Goal: Task Accomplishment & Management: Use online tool/utility

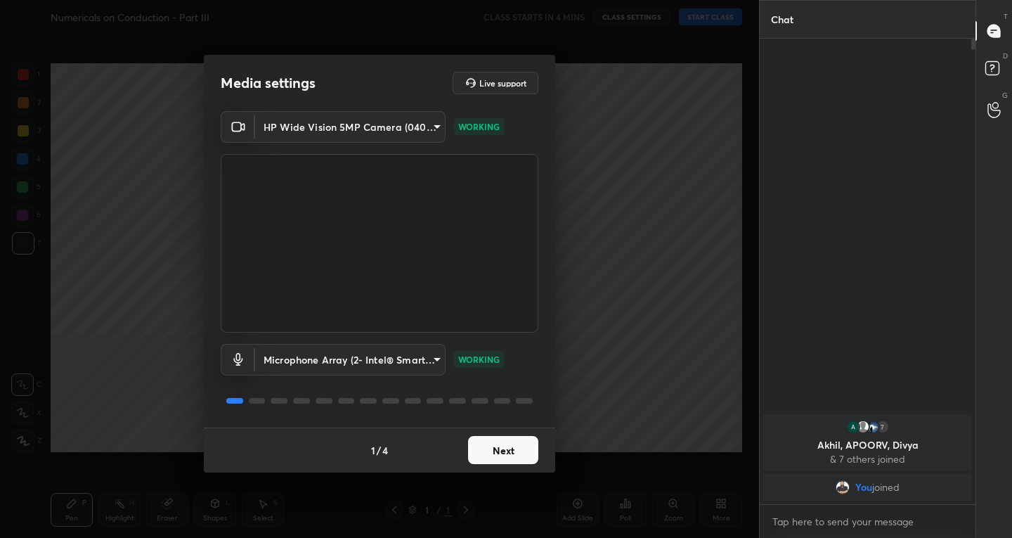
click at [508, 441] on button "Next" at bounding box center [503, 450] width 70 height 28
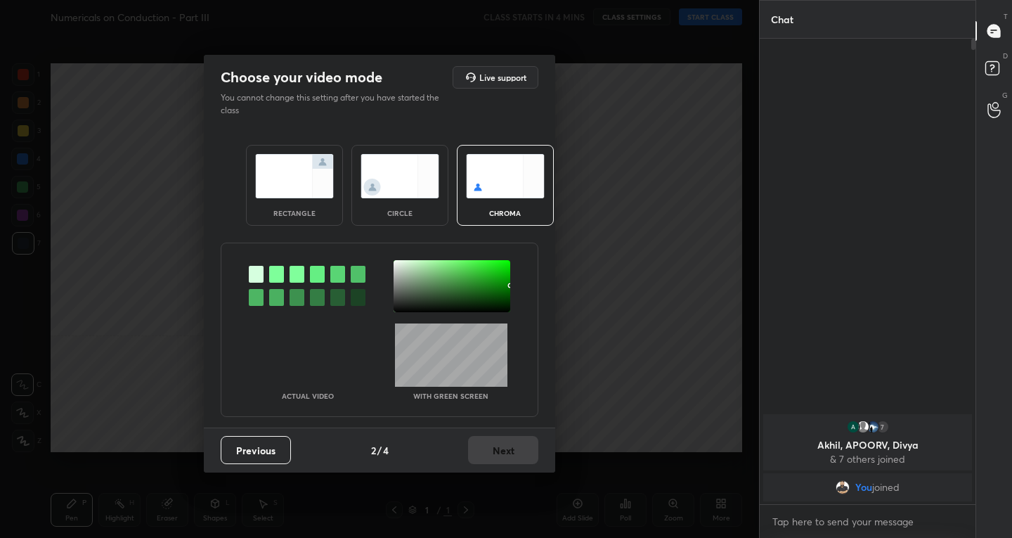
click at [289, 180] on img at bounding box center [294, 176] width 79 height 44
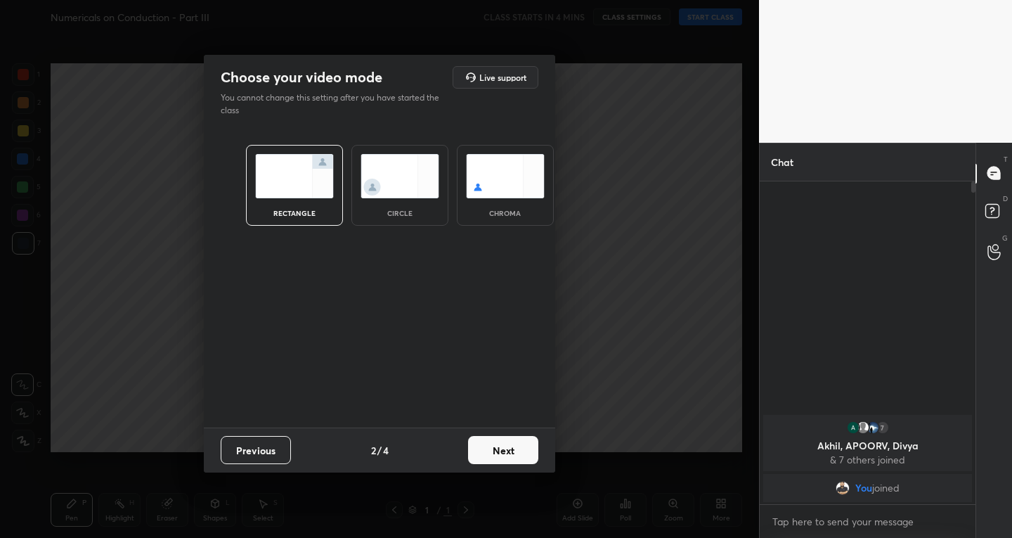
scroll to position [5, 5]
click at [490, 445] on button "Next" at bounding box center [503, 450] width 70 height 28
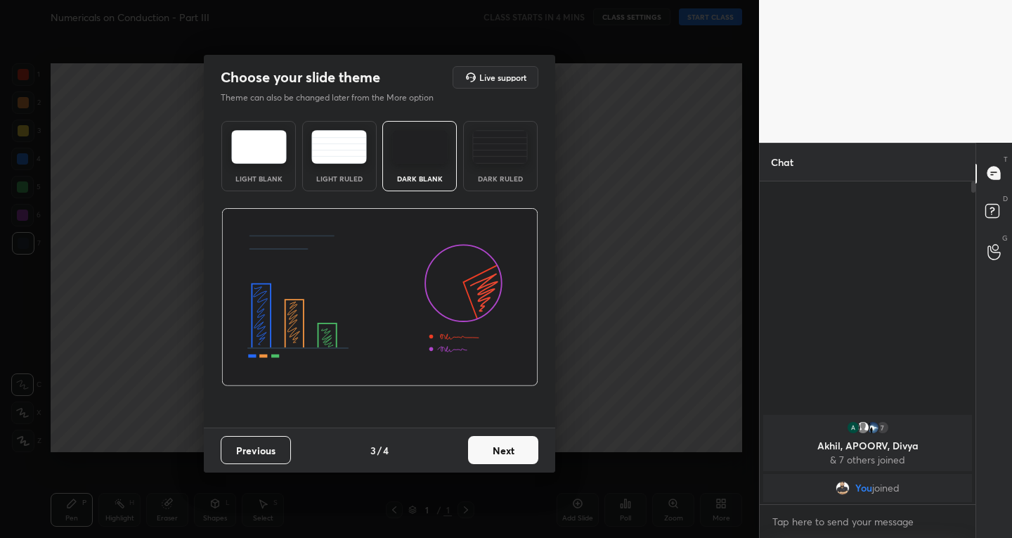
click at [517, 460] on button "Next" at bounding box center [503, 450] width 70 height 28
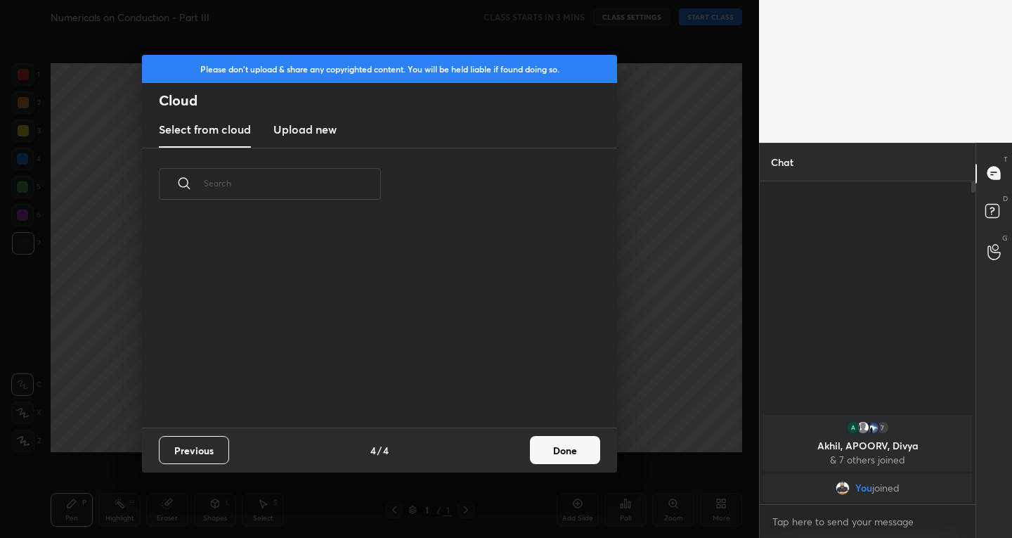
scroll to position [207, 451]
click at [557, 454] on button "Done" at bounding box center [565, 450] width 70 height 28
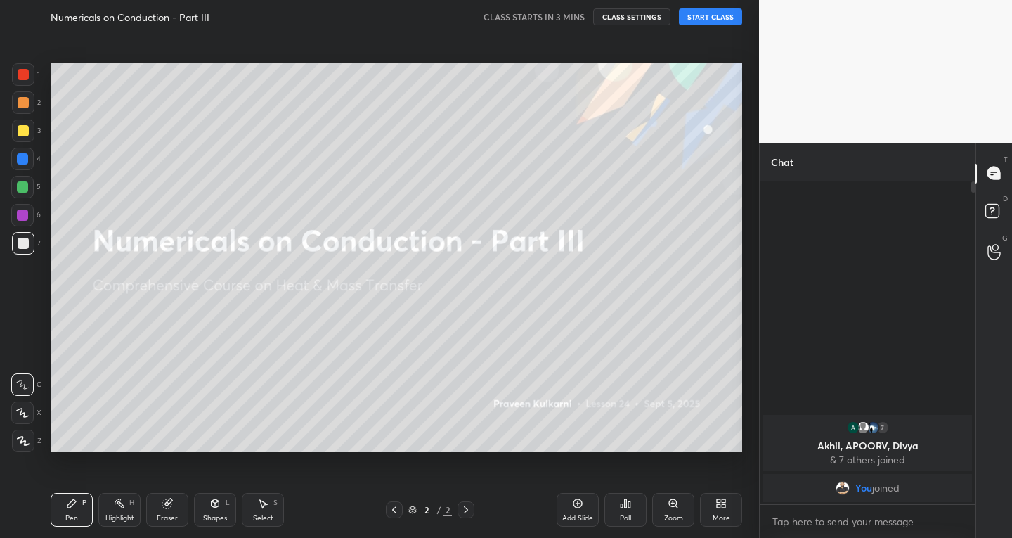
click at [569, 507] on div "Add Slide" at bounding box center [578, 510] width 42 height 34
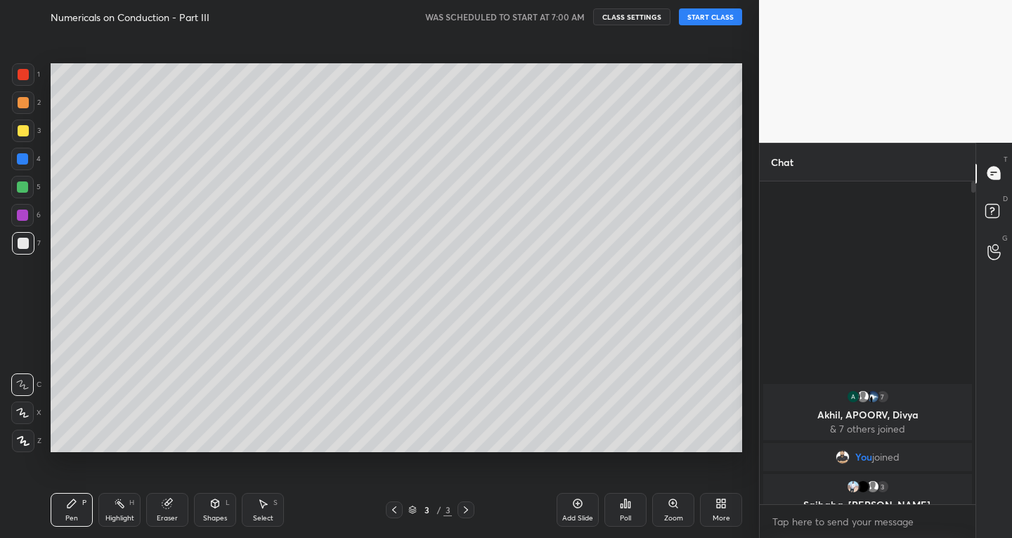
click at [725, 8] on button "START CLASS" at bounding box center [710, 16] width 63 height 17
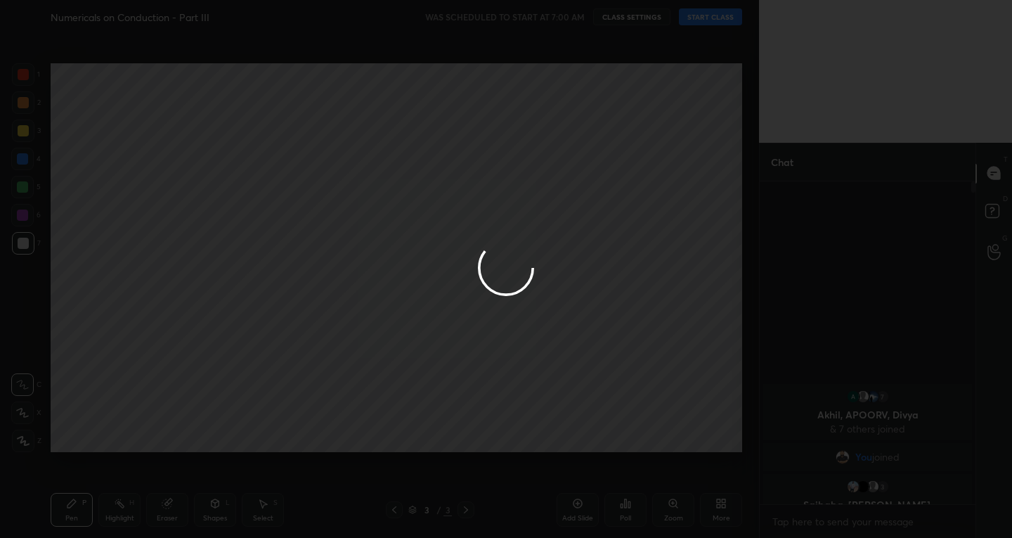
type textarea "x"
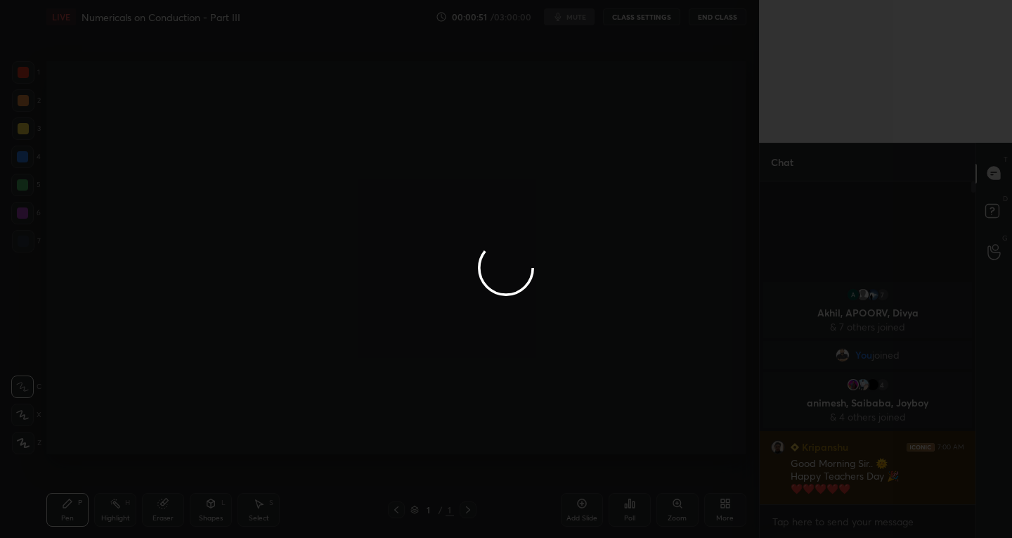
scroll to position [69833, 69578]
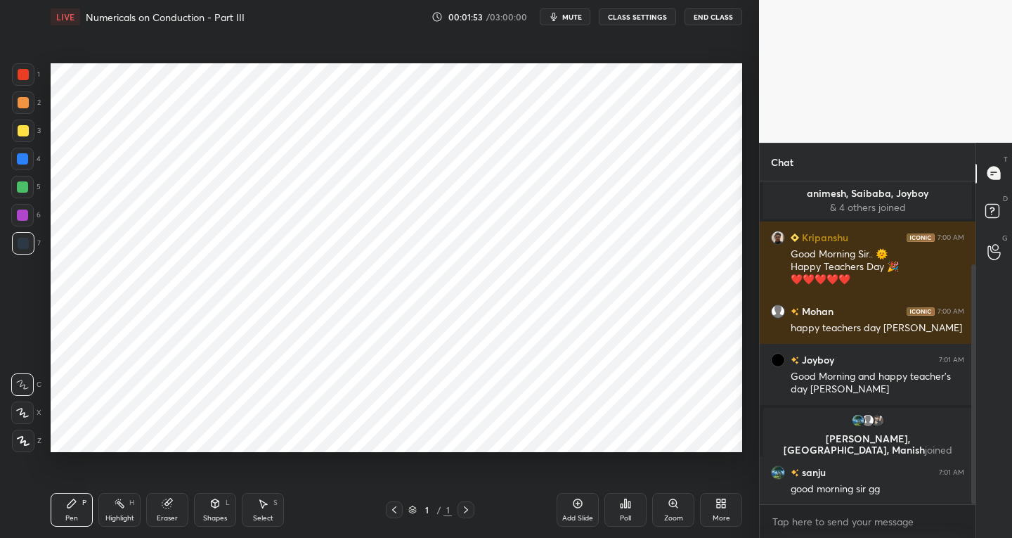
scroll to position [145, 0]
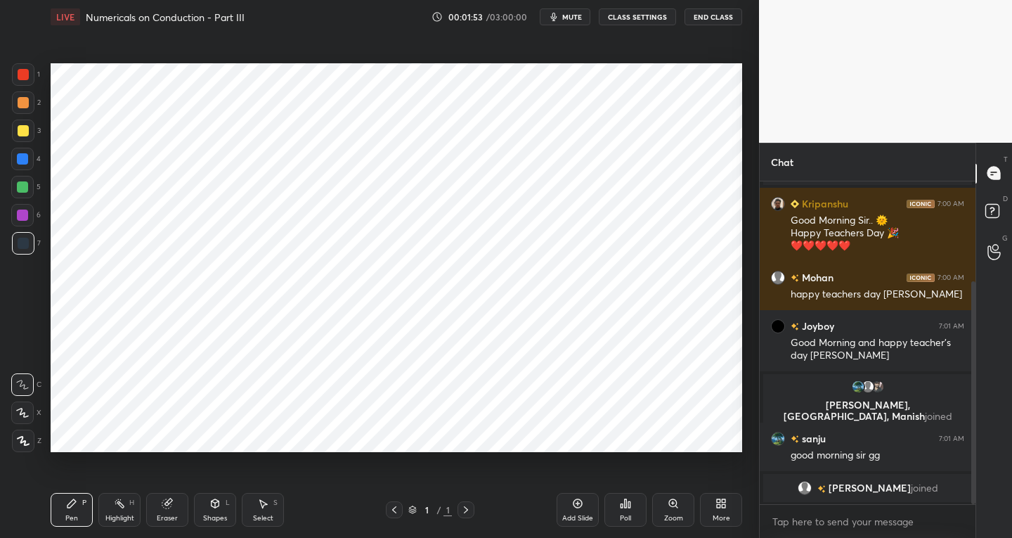
click at [577, 510] on div "Add Slide" at bounding box center [578, 510] width 42 height 34
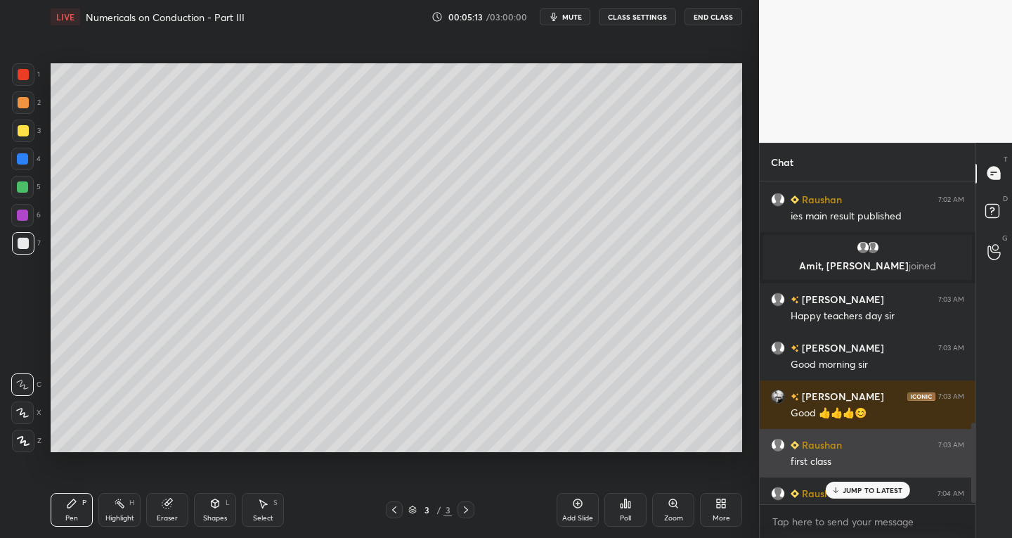
scroll to position [1067, 0]
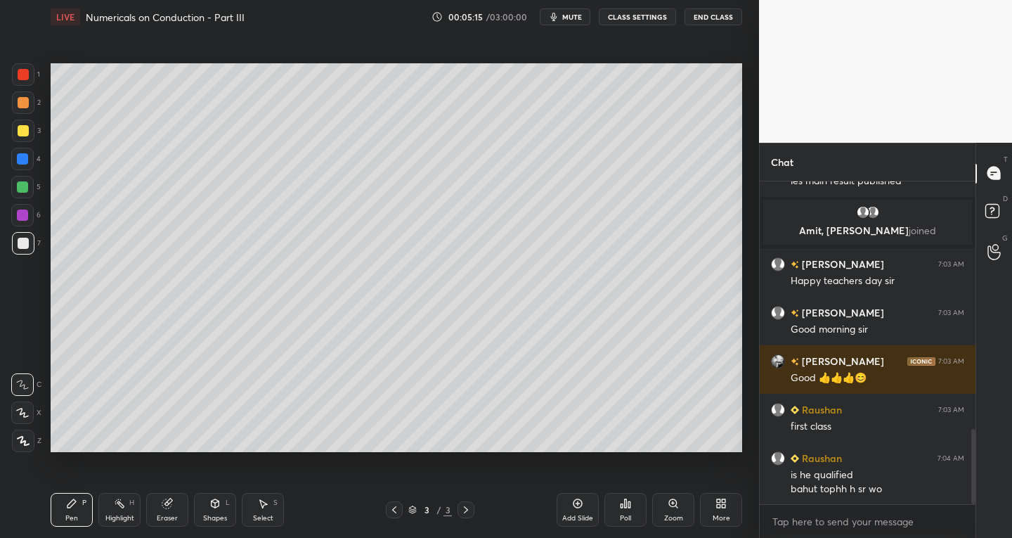
click at [18, 414] on icon at bounding box center [22, 413] width 13 height 10
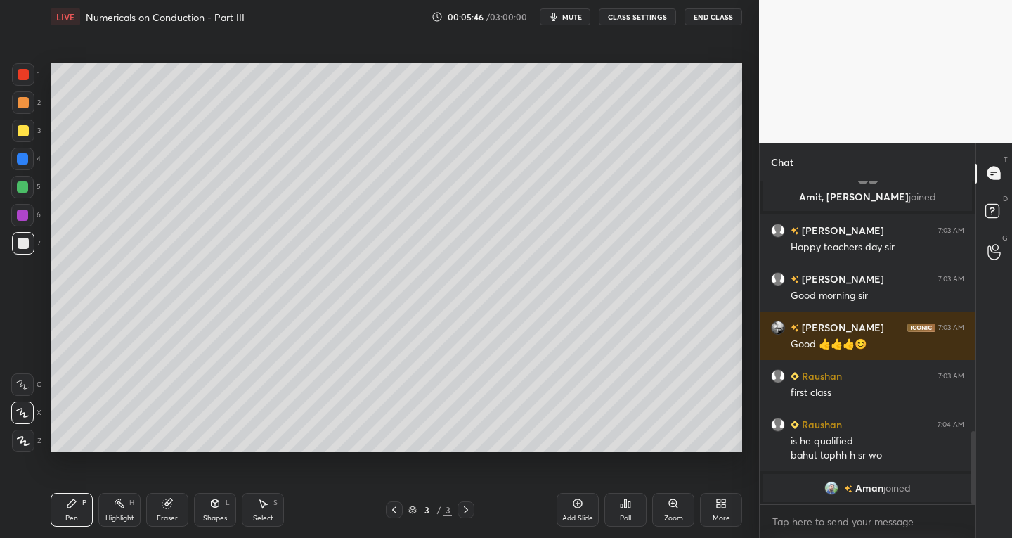
click at [211, 507] on icon at bounding box center [214, 503] width 11 height 11
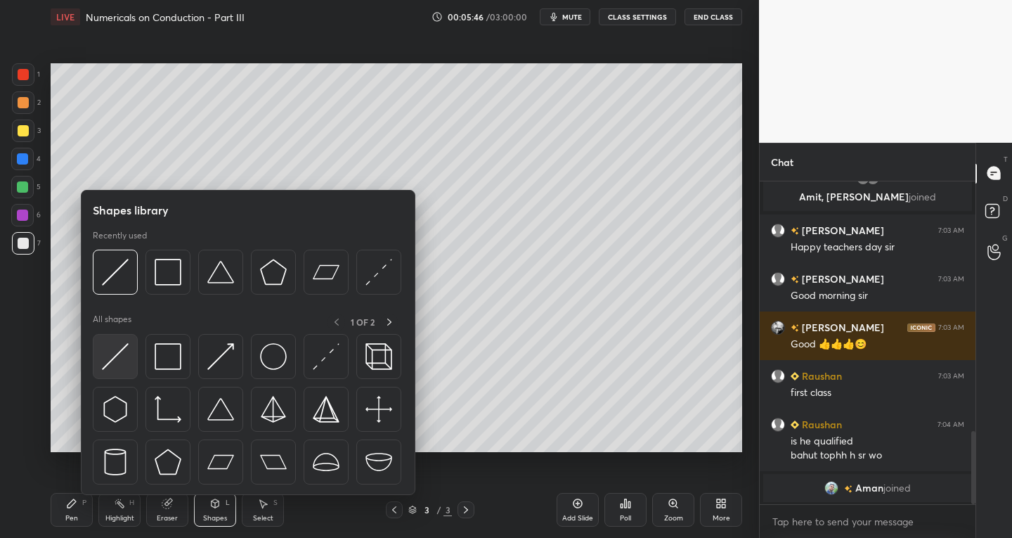
click at [118, 375] on div at bounding box center [115, 356] width 45 height 45
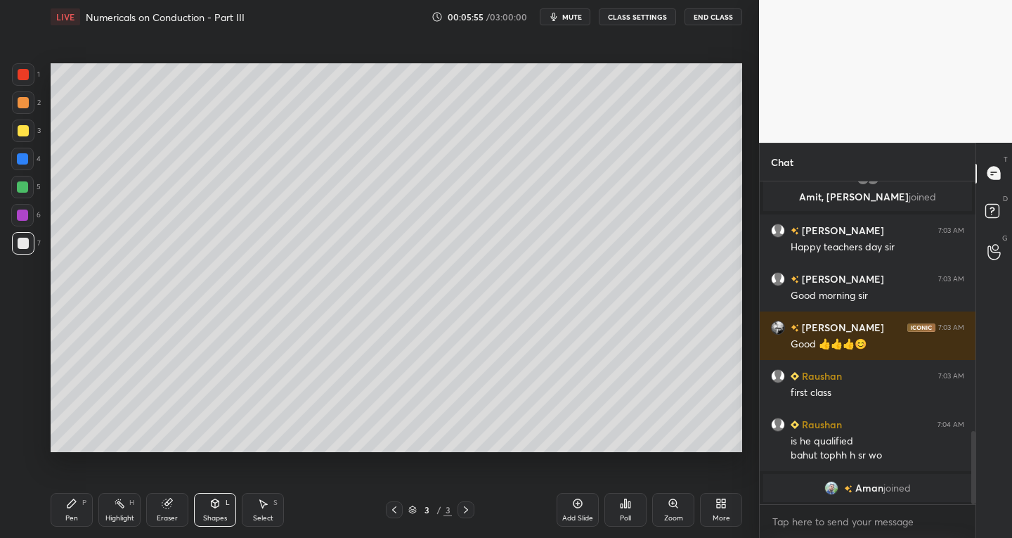
click at [71, 512] on div "Pen P" at bounding box center [72, 510] width 42 height 34
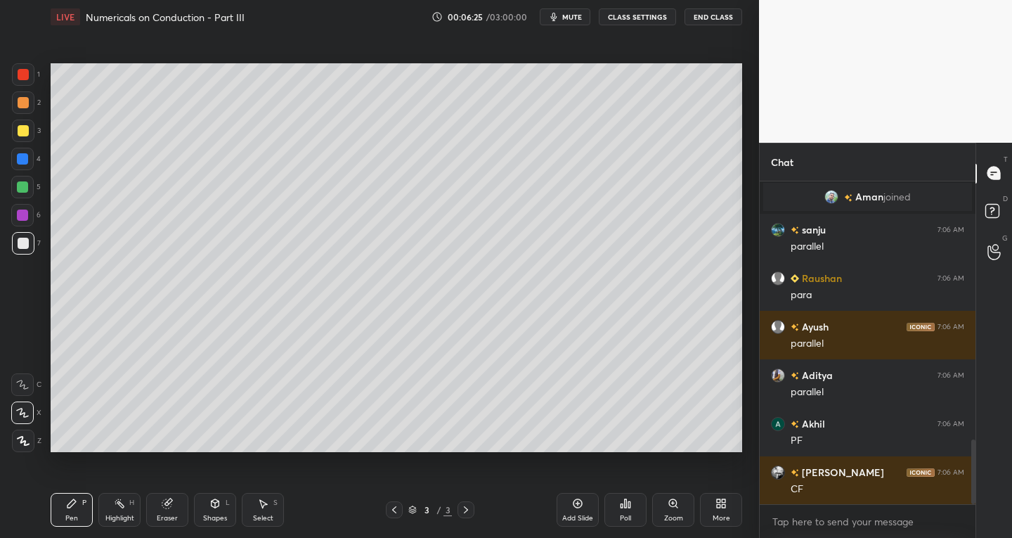
scroll to position [1286, 0]
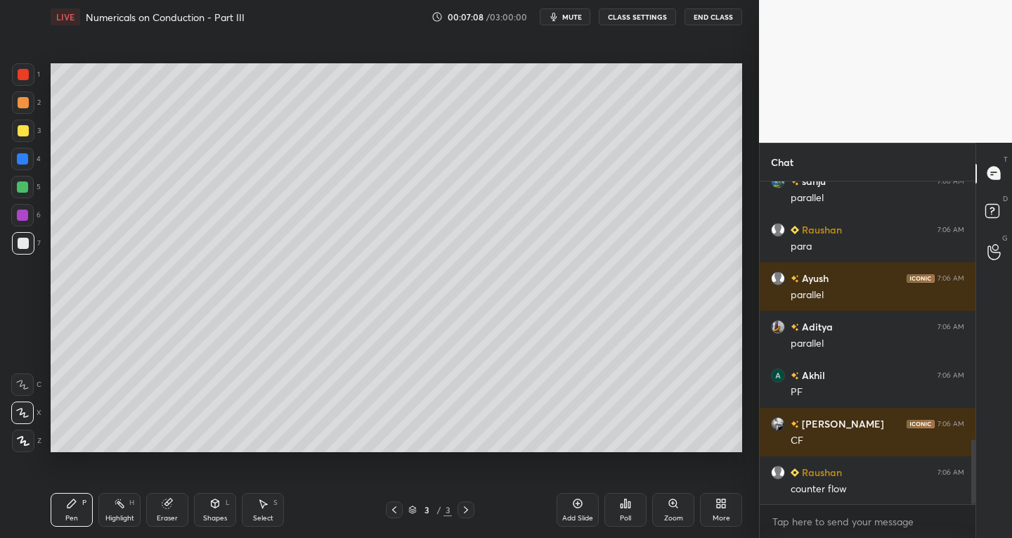
click at [173, 519] on div "Eraser" at bounding box center [167, 517] width 21 height 7
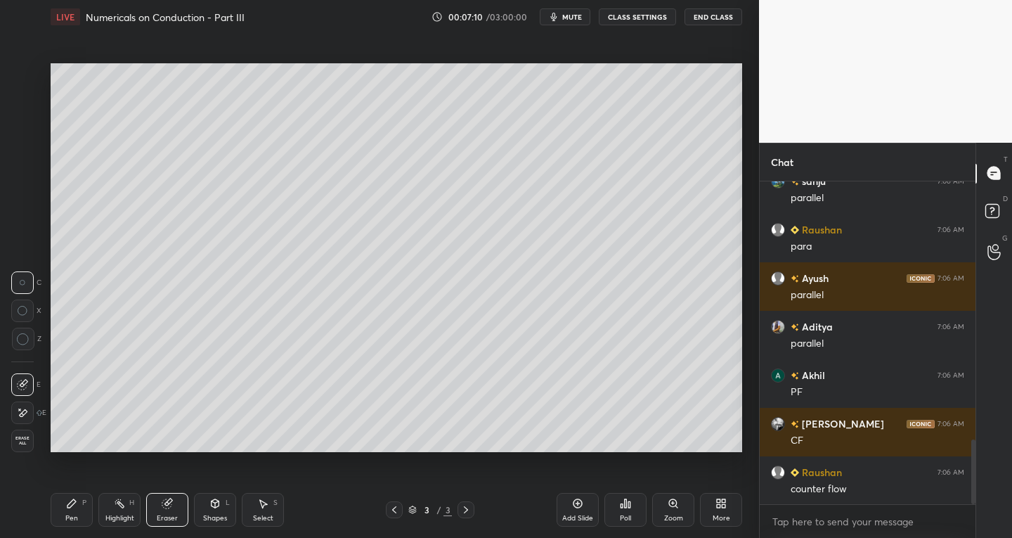
click at [96, 511] on div "Pen P Highlight H Eraser Shapes L Select S" at bounding box center [177, 510] width 253 height 34
click at [80, 514] on div "Pen P" at bounding box center [72, 510] width 42 height 34
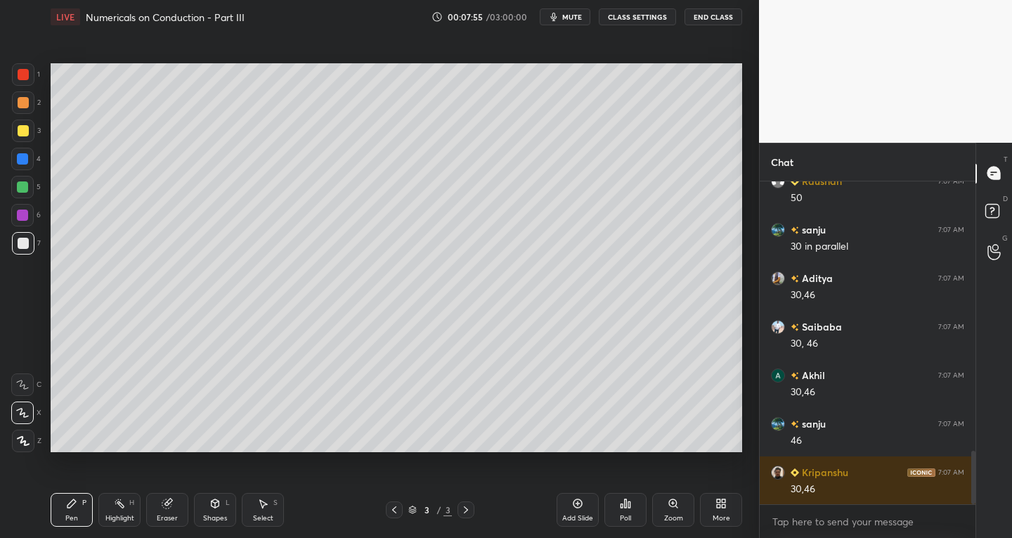
scroll to position [1674, 0]
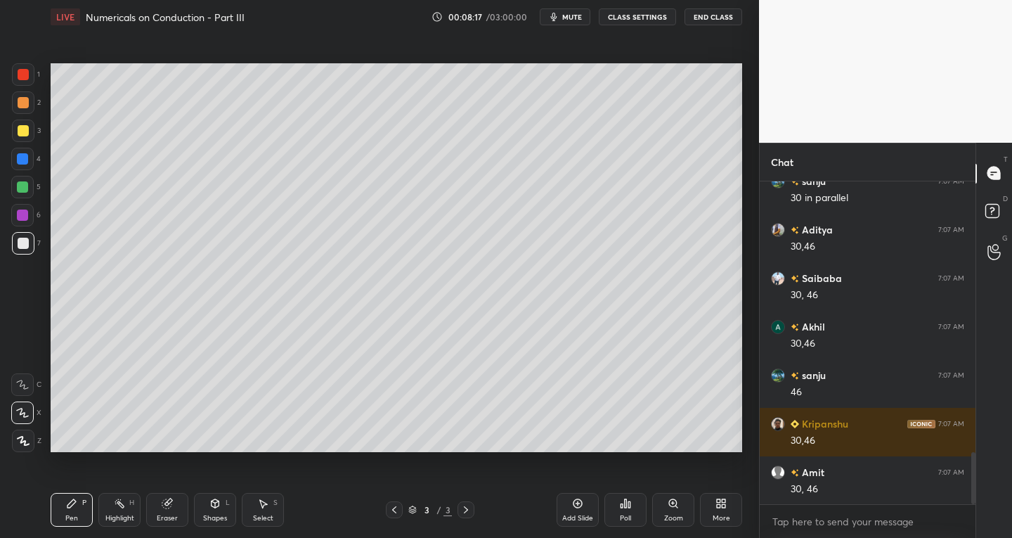
click at [18, 80] on div at bounding box center [23, 74] width 22 height 22
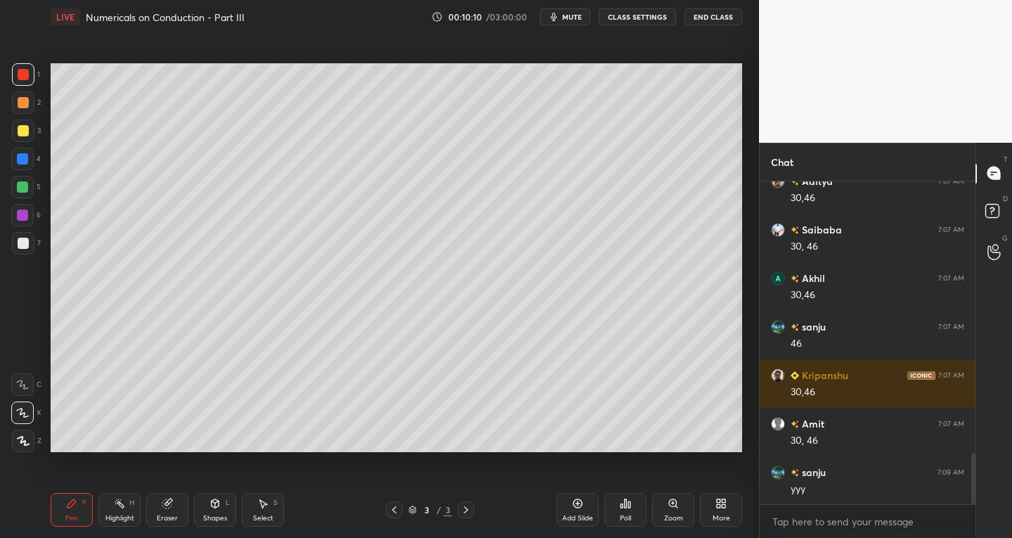
click at [32, 255] on div "7" at bounding box center [26, 246] width 29 height 28
click at [579, 511] on div "Add Slide" at bounding box center [578, 510] width 42 height 34
click at [25, 74] on div at bounding box center [23, 74] width 11 height 11
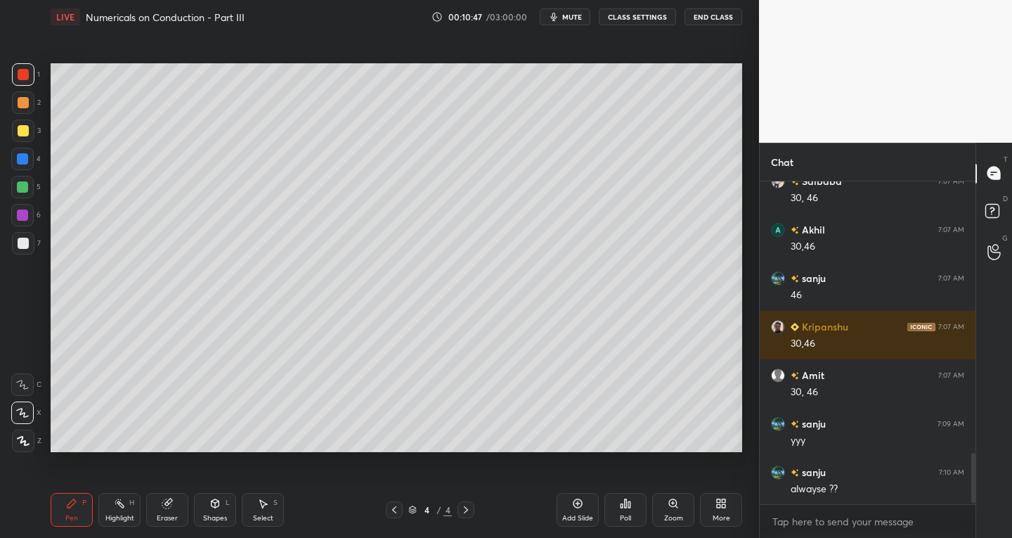
click at [224, 511] on div "Shapes L" at bounding box center [215, 510] width 42 height 34
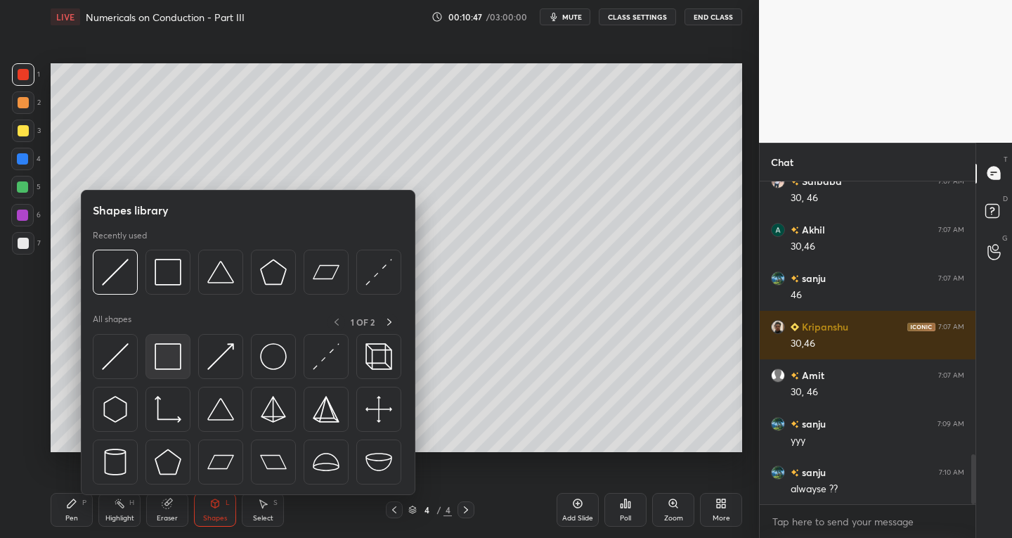
click at [174, 359] on img at bounding box center [168, 356] width 27 height 27
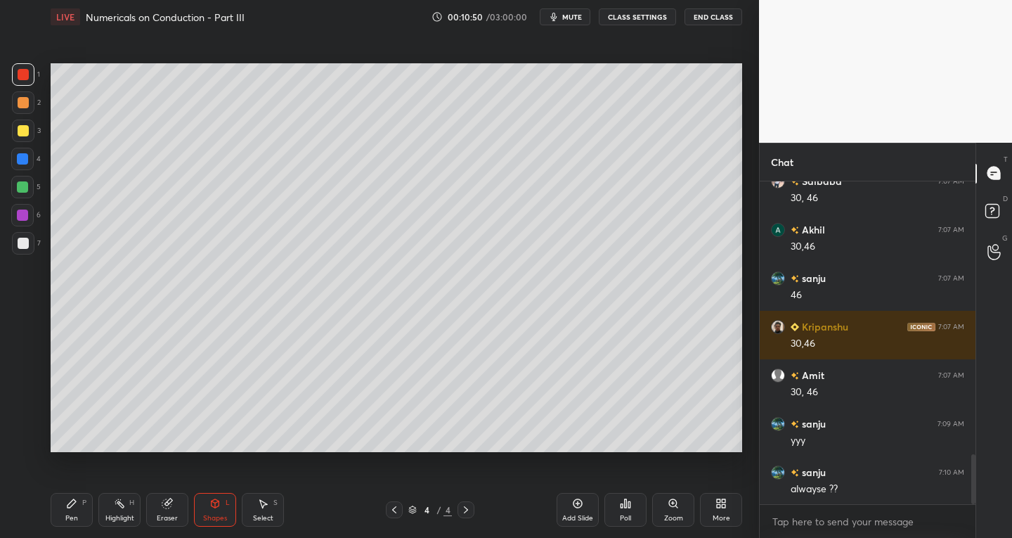
click at [61, 510] on div "Pen P" at bounding box center [72, 510] width 42 height 34
click at [30, 251] on div at bounding box center [23, 243] width 22 height 22
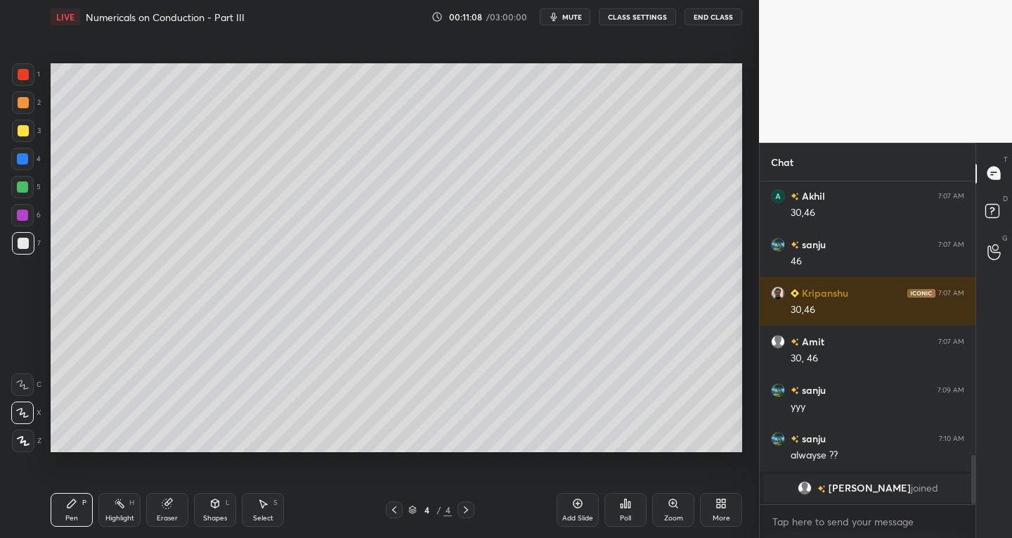
click at [25, 249] on div at bounding box center [23, 243] width 22 height 22
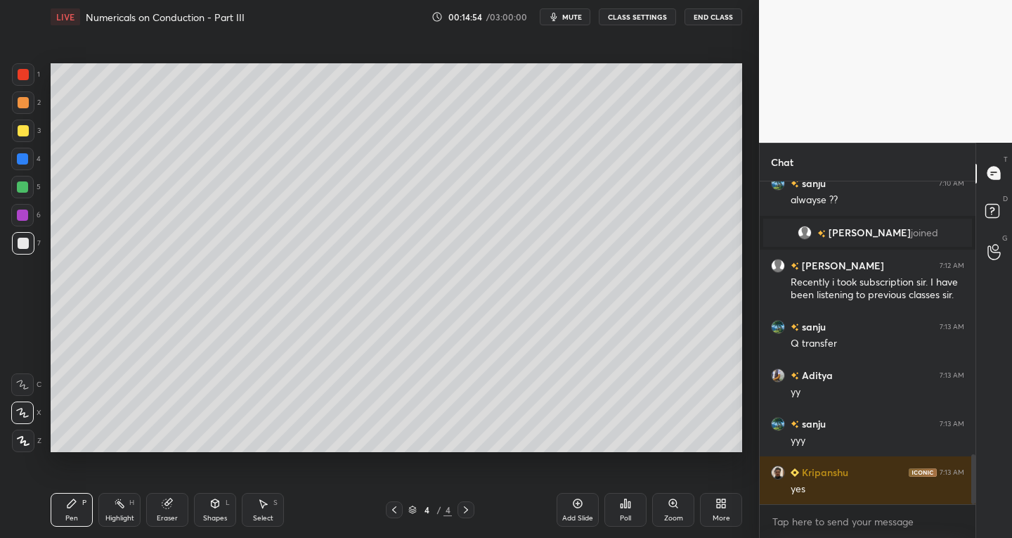
scroll to position [1821, 0]
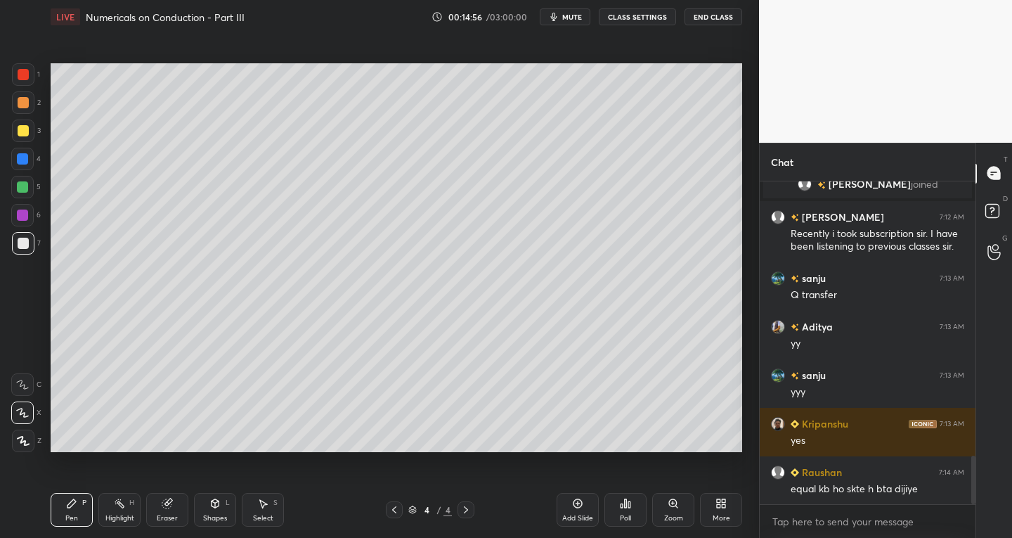
click at [21, 127] on div at bounding box center [23, 130] width 11 height 11
click at [36, 234] on div "7" at bounding box center [26, 243] width 29 height 22
click at [164, 514] on div "Eraser" at bounding box center [167, 517] width 21 height 7
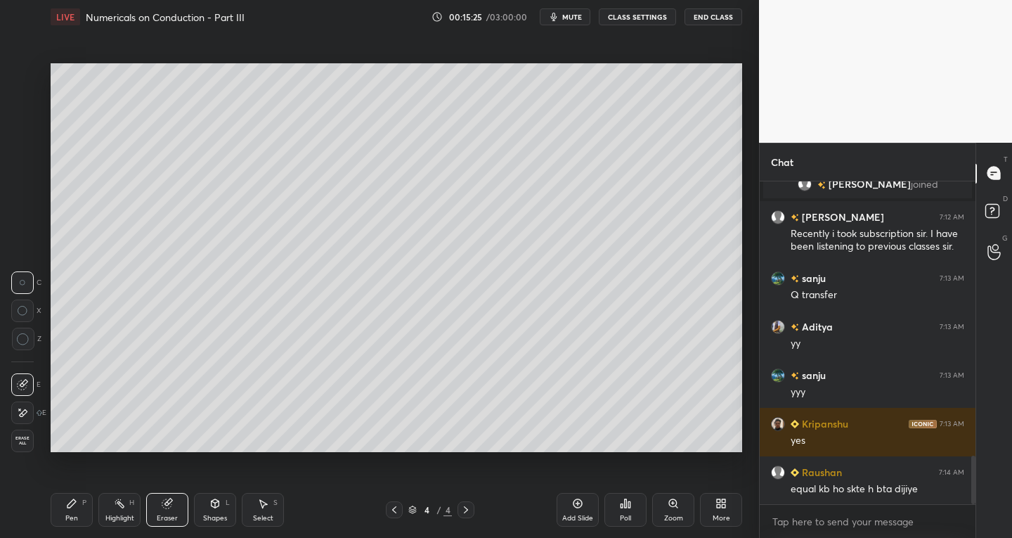
scroll to position [1869, 0]
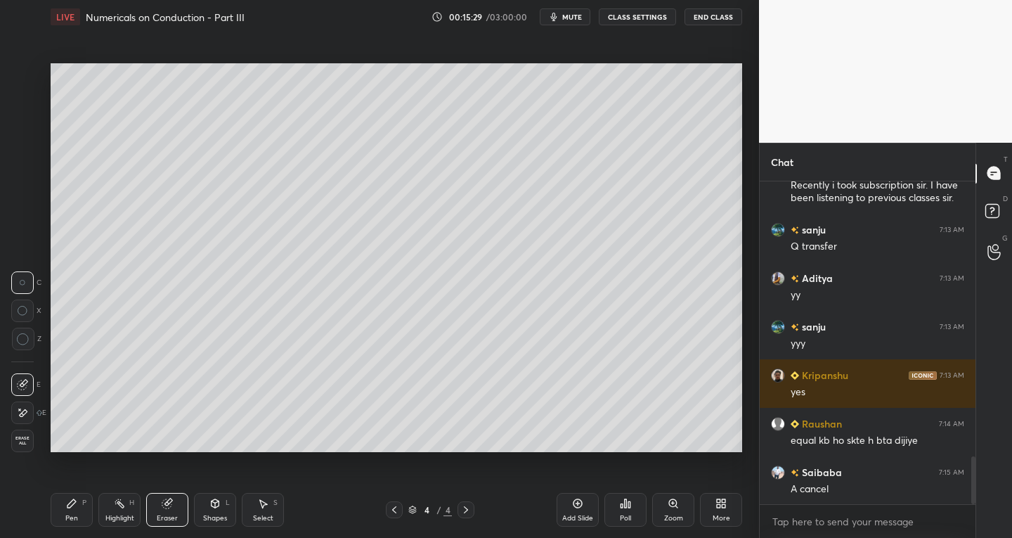
click at [68, 514] on div "Pen" at bounding box center [71, 517] width 13 height 7
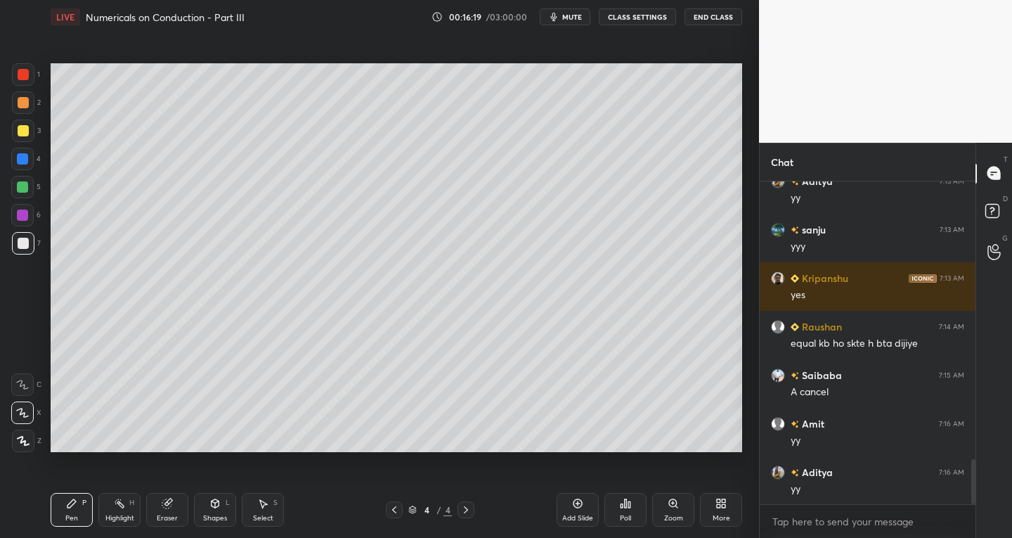
scroll to position [2015, 0]
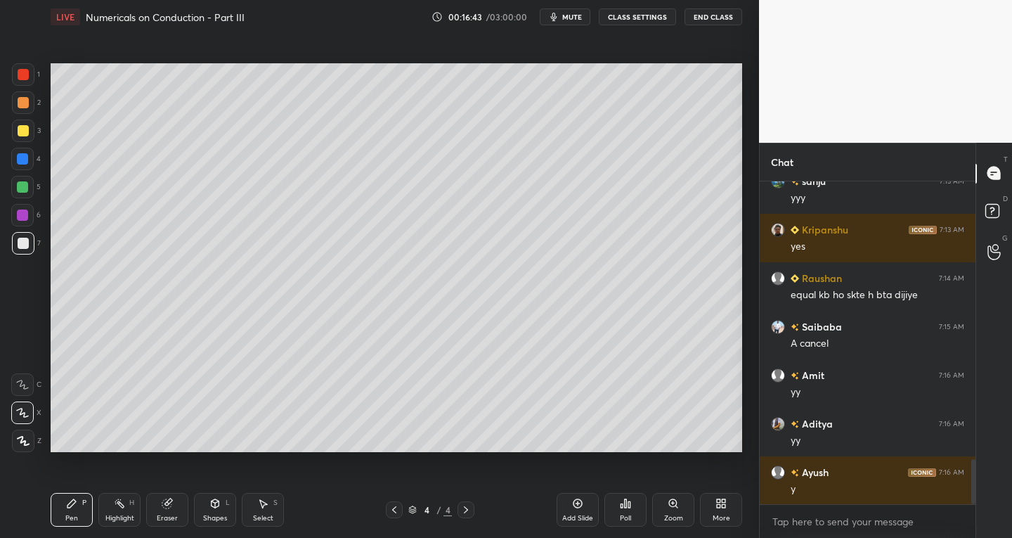
click at [212, 503] on icon at bounding box center [216, 503] width 8 height 8
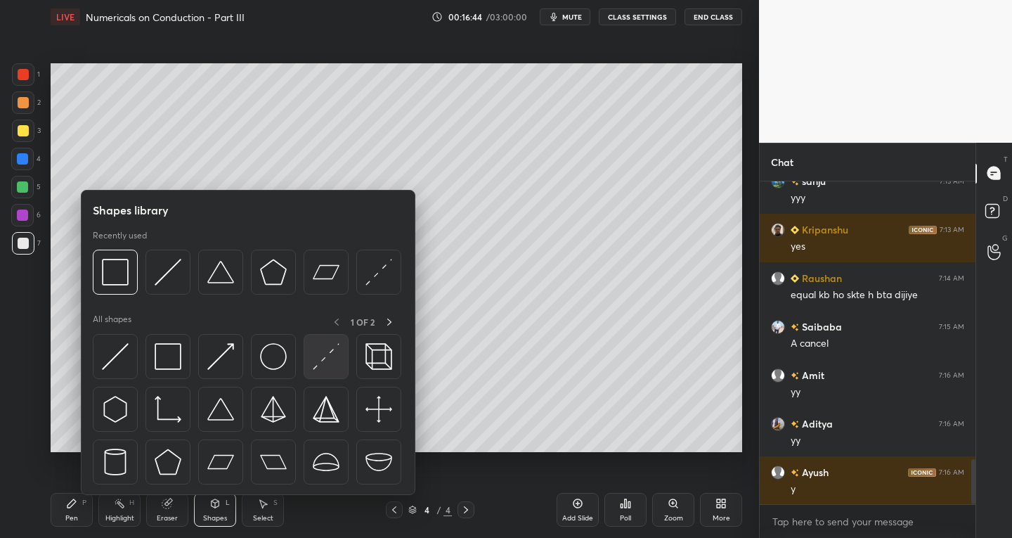
click at [325, 360] on img at bounding box center [326, 356] width 27 height 27
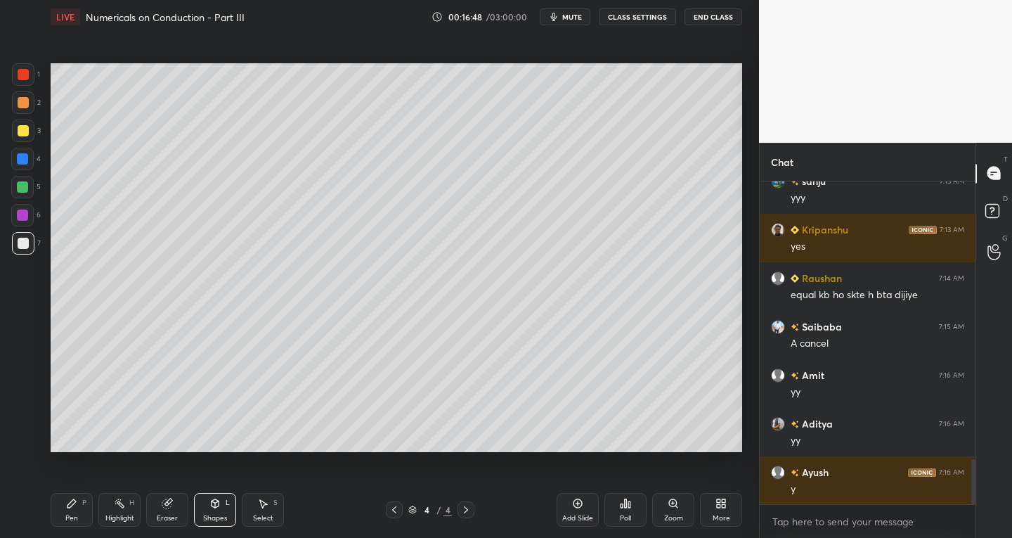
click at [75, 510] on div "Pen P" at bounding box center [72, 510] width 42 height 34
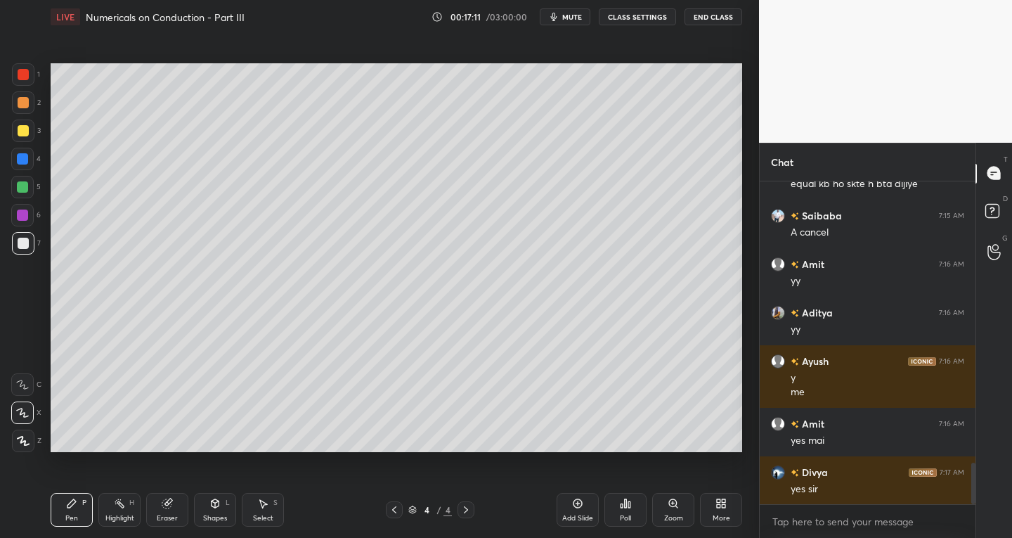
scroll to position [2174, 0]
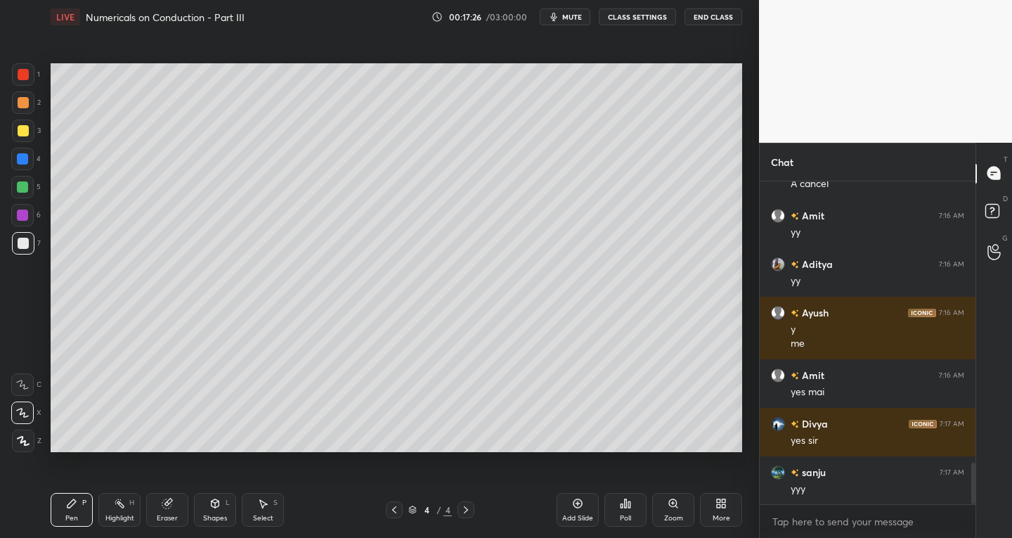
click at [157, 506] on div "Eraser" at bounding box center [167, 510] width 42 height 34
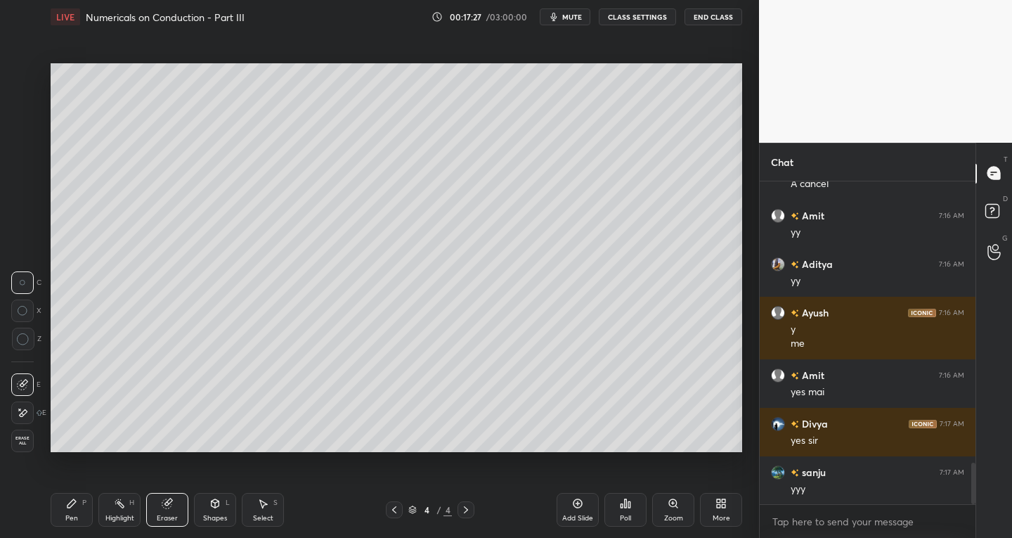
click at [71, 510] on div "Pen P" at bounding box center [72, 510] width 42 height 34
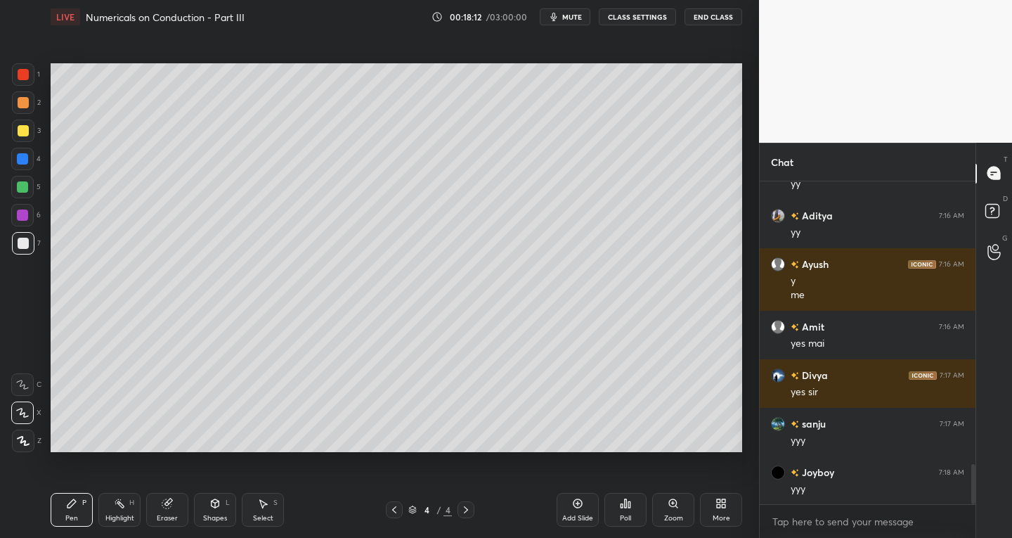
scroll to position [2271, 0]
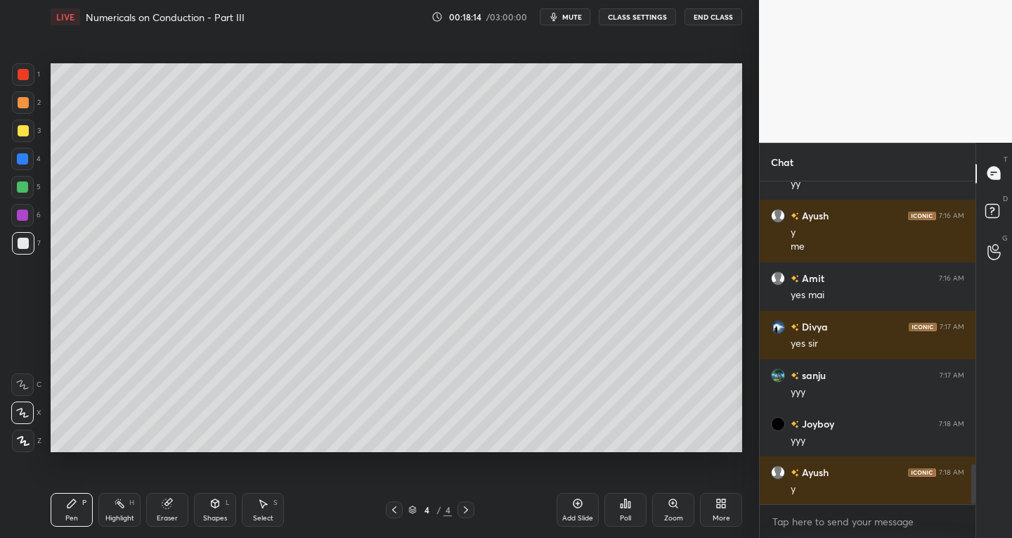
click at [572, 503] on icon at bounding box center [577, 503] width 11 height 11
click at [211, 508] on icon at bounding box center [214, 503] width 11 height 11
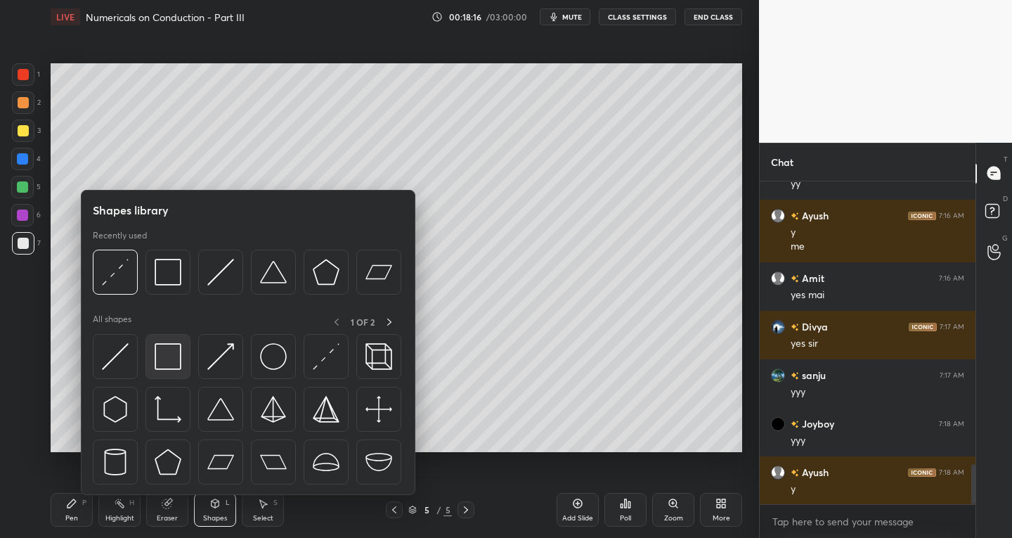
click at [161, 367] on img at bounding box center [168, 356] width 27 height 27
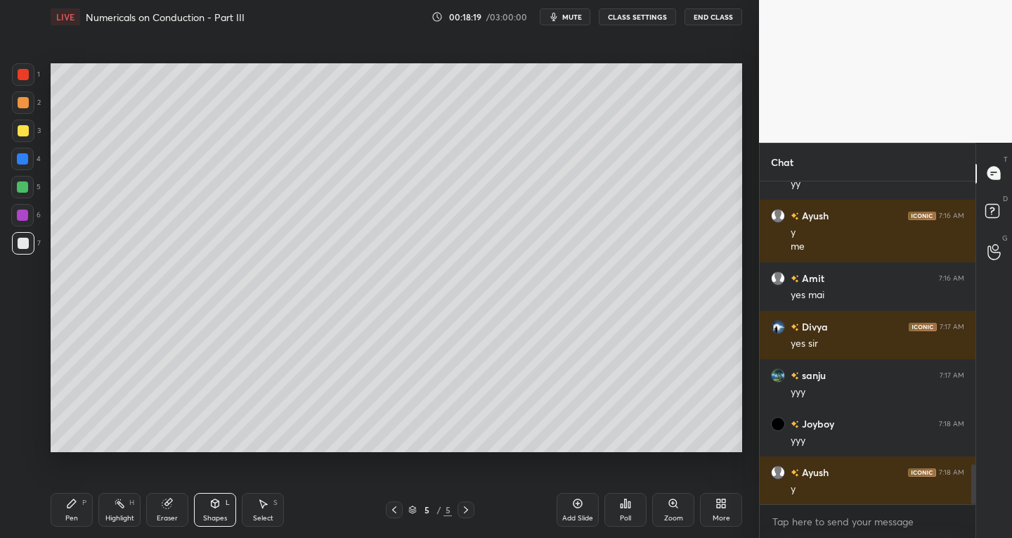
click at [220, 512] on div "Shapes L" at bounding box center [215, 510] width 42 height 34
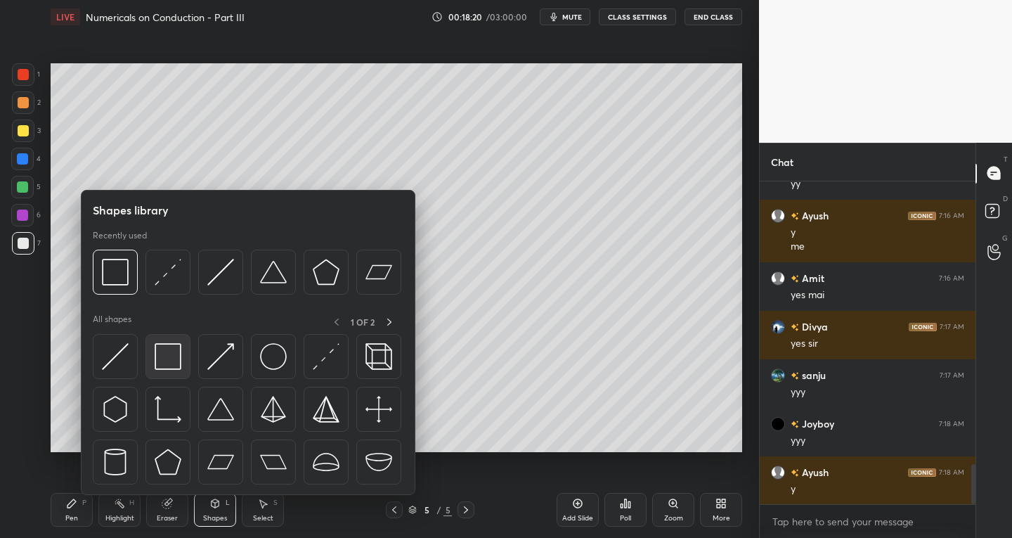
click at [167, 370] on div at bounding box center [167, 356] width 45 height 45
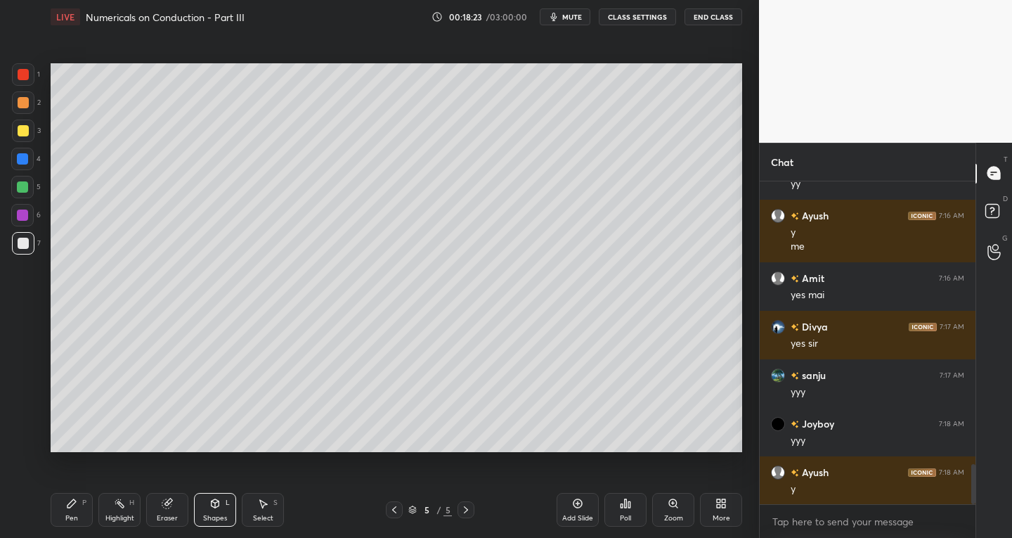
click at [68, 514] on div "Pen" at bounding box center [71, 517] width 13 height 7
click at [170, 503] on icon at bounding box center [166, 503] width 9 height 9
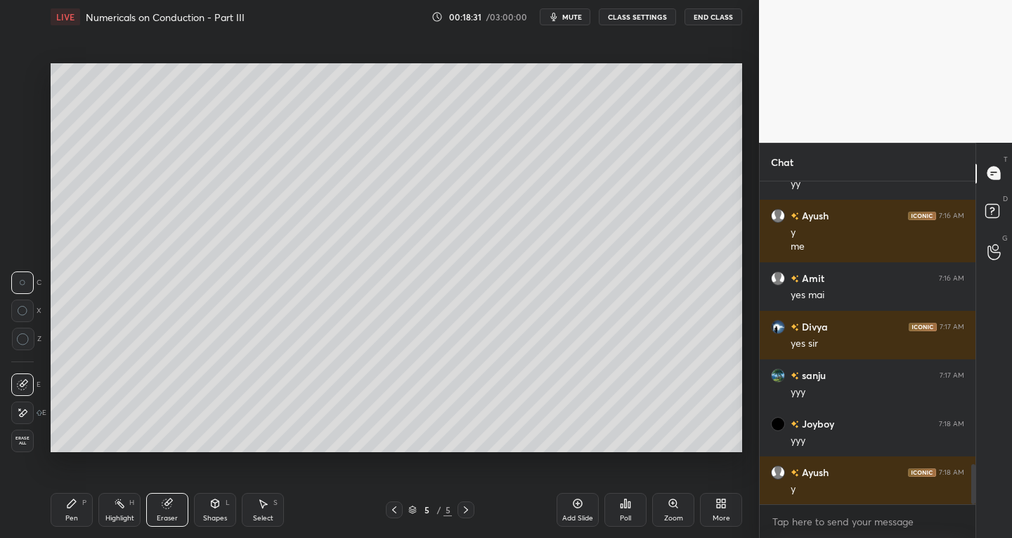
click at [13, 372] on div "E" at bounding box center [26, 382] width 30 height 28
click at [74, 507] on icon at bounding box center [71, 503] width 11 height 11
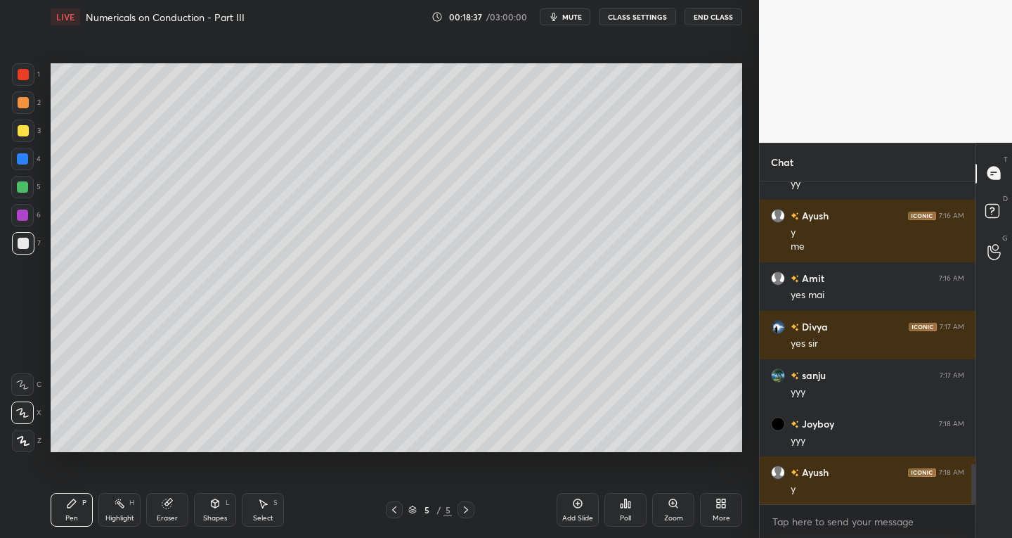
click at [24, 134] on div at bounding box center [23, 130] width 11 height 11
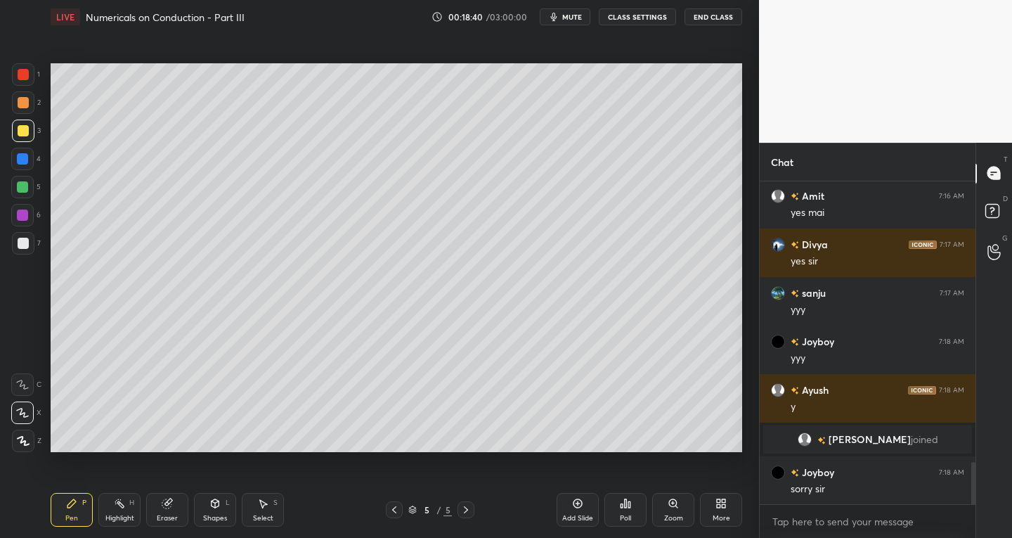
scroll to position [2155, 0]
click at [19, 243] on div at bounding box center [23, 243] width 11 height 11
click at [266, 503] on icon at bounding box center [262, 503] width 11 height 11
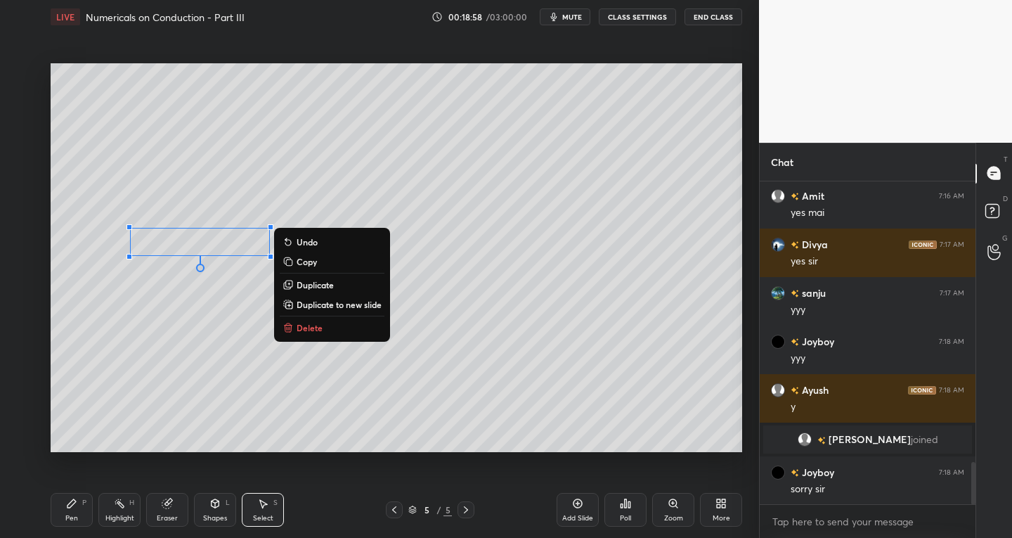
click at [273, 504] on div "Select S" at bounding box center [263, 510] width 42 height 34
click at [498, 252] on div "0 ° Undo Copy Duplicate Duplicate to new slide Delete" at bounding box center [397, 257] width 692 height 389
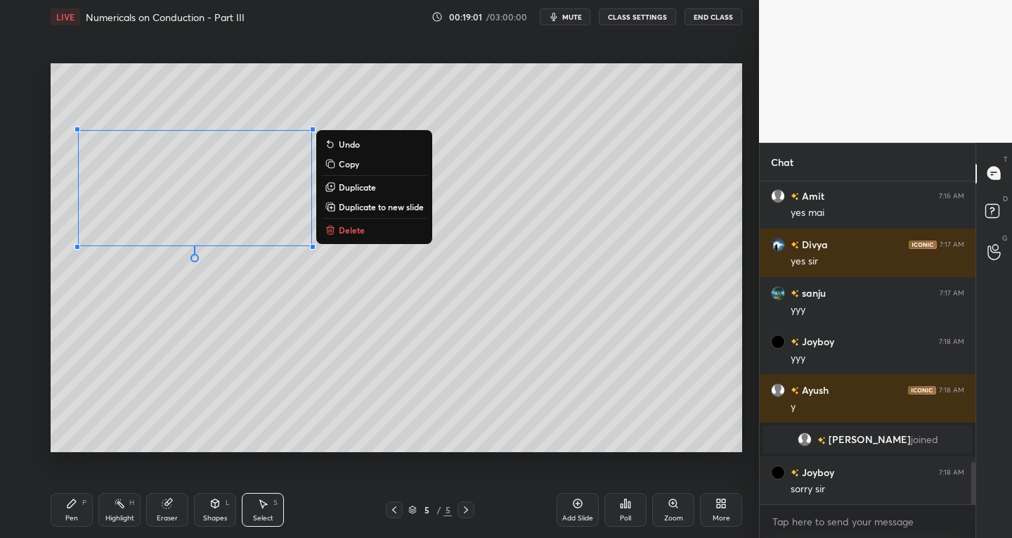
click at [71, 507] on icon at bounding box center [71, 503] width 11 height 11
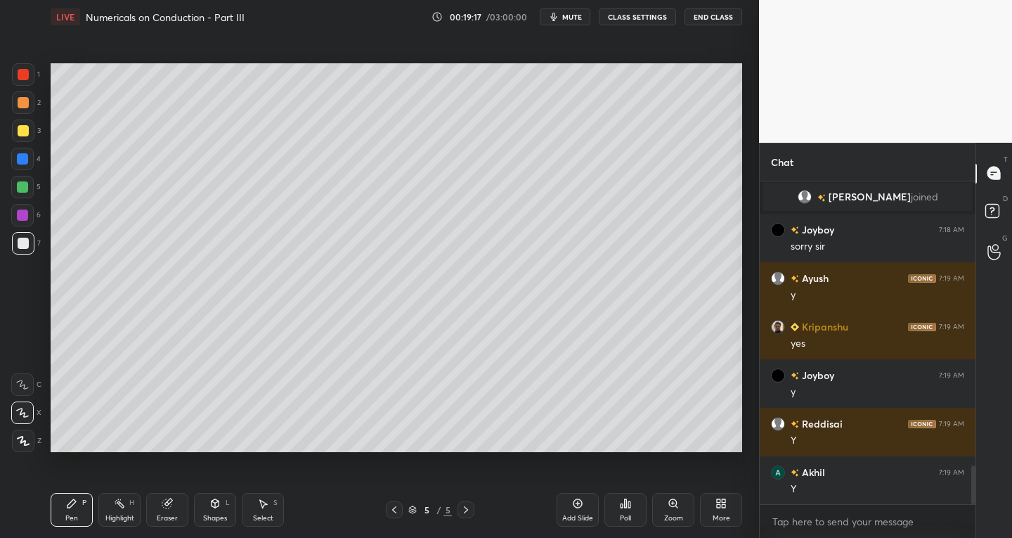
scroll to position [2446, 0]
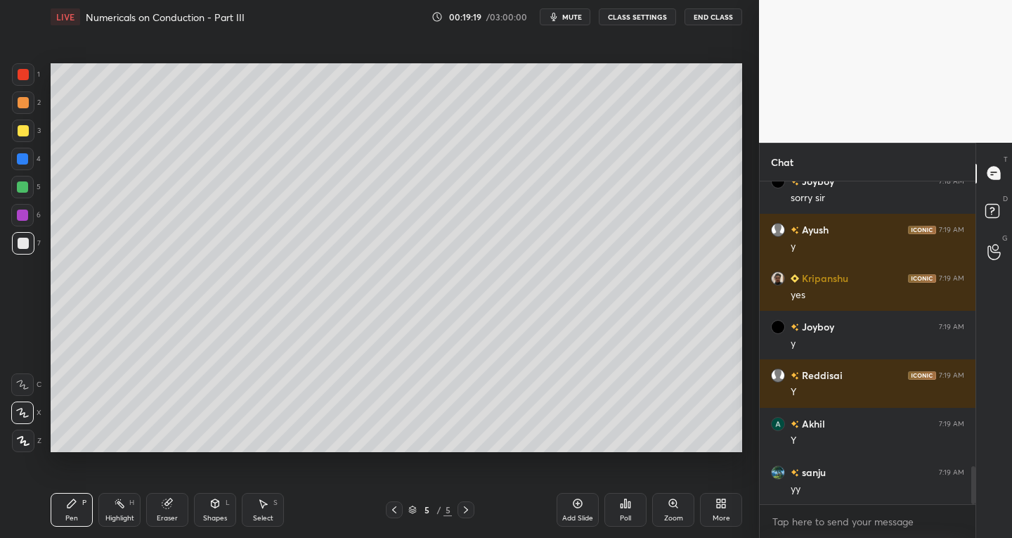
click at [211, 518] on div "Shapes" at bounding box center [215, 517] width 24 height 7
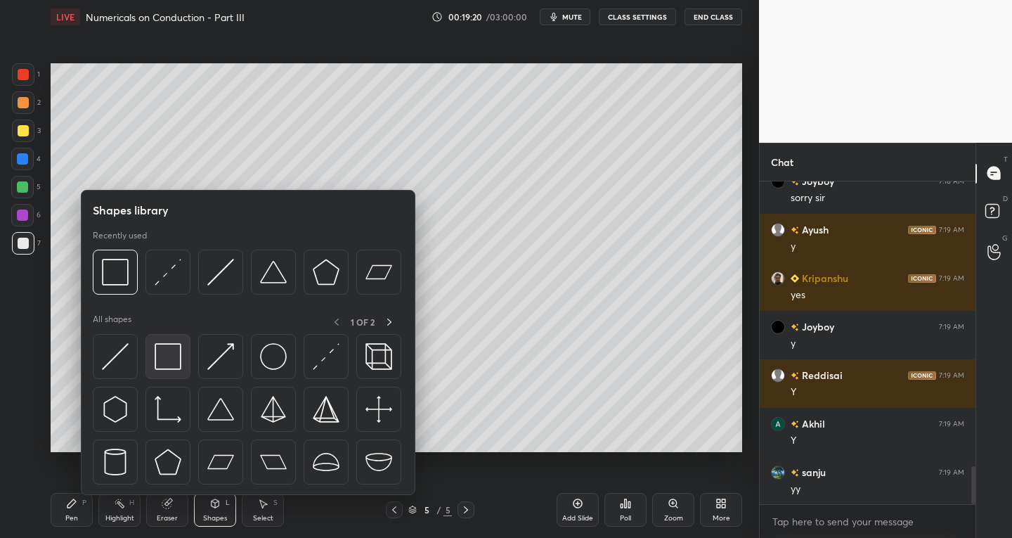
click at [171, 365] on img at bounding box center [168, 356] width 27 height 27
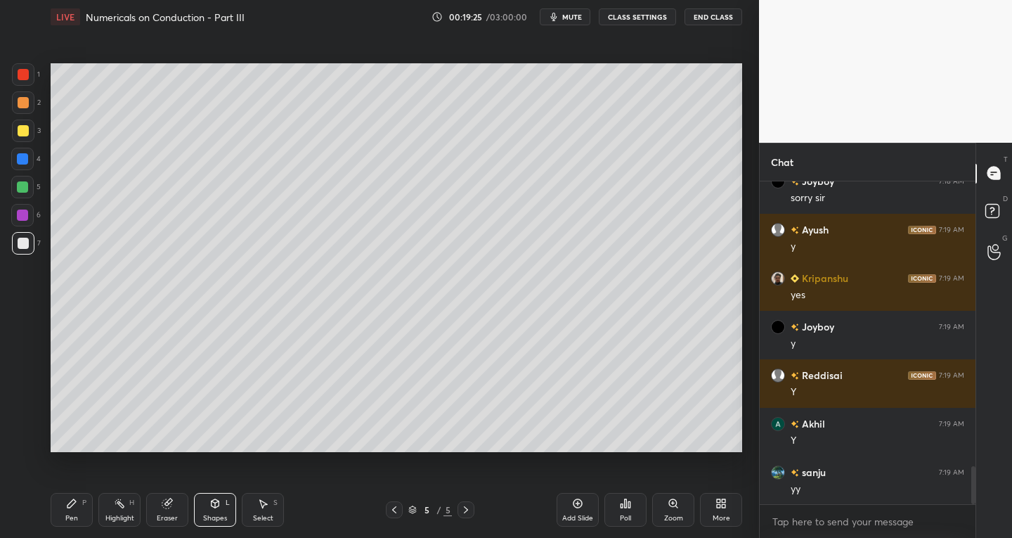
click at [221, 503] on div "Shapes L" at bounding box center [215, 510] width 42 height 34
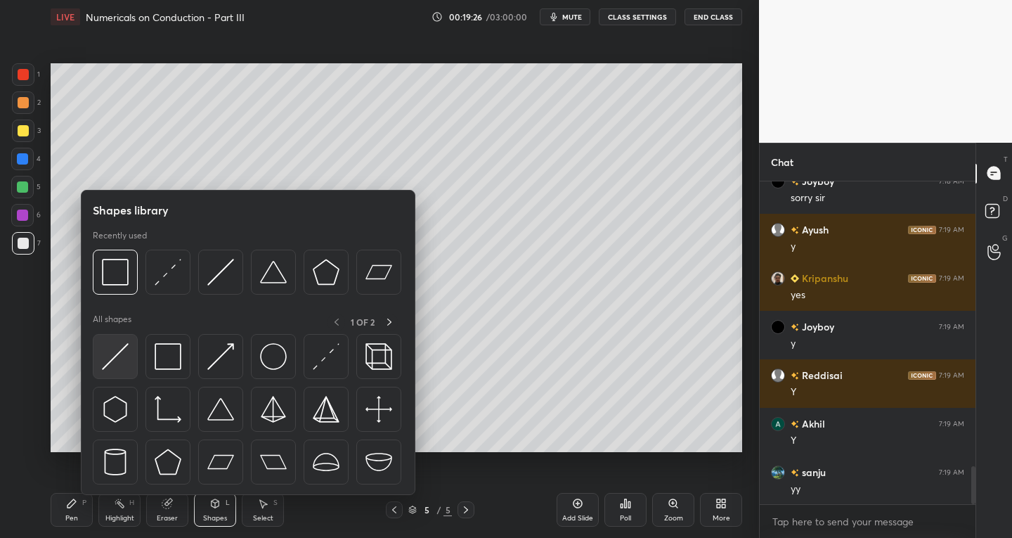
click at [104, 361] on img at bounding box center [115, 356] width 27 height 27
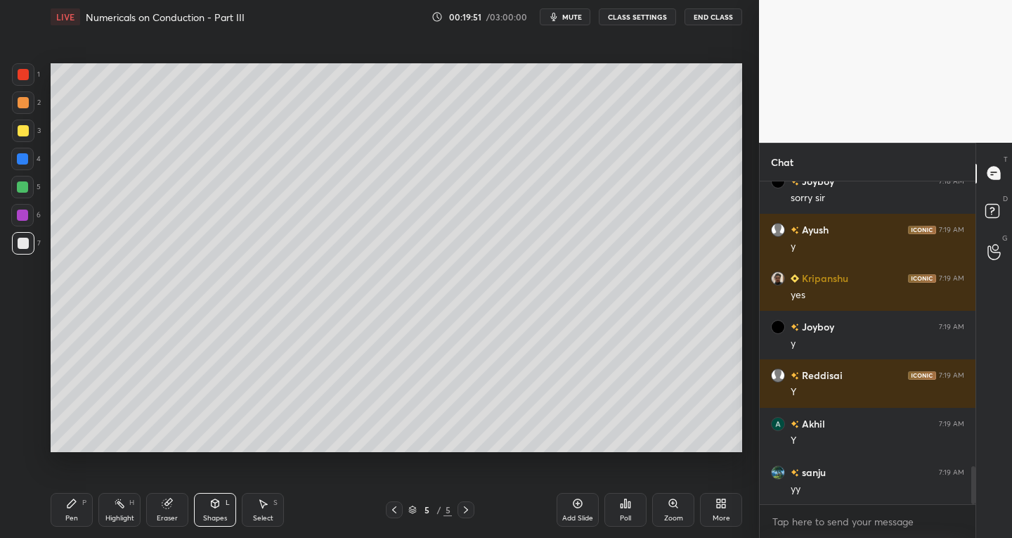
click at [218, 505] on icon at bounding box center [216, 503] width 8 height 8
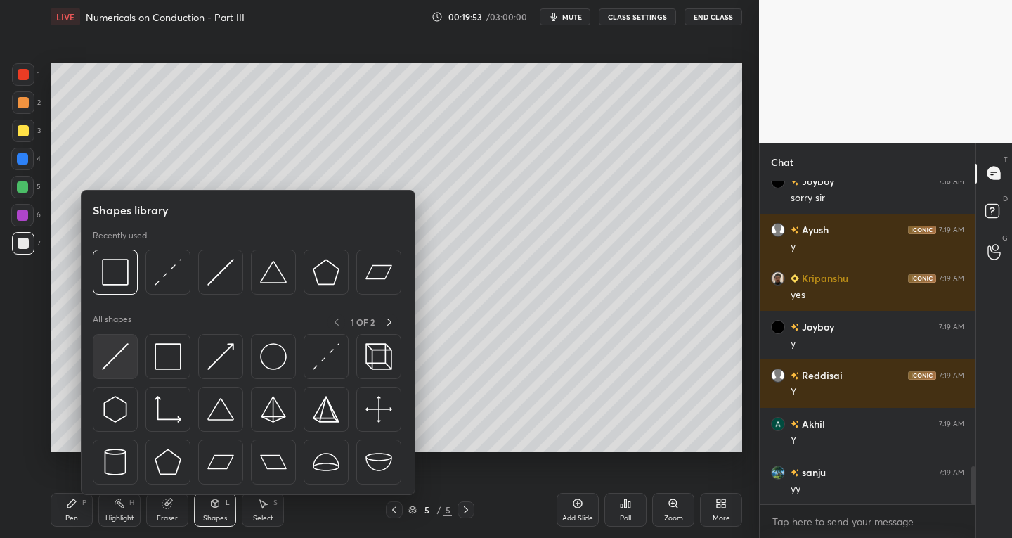
click at [93, 382] on div at bounding box center [248, 413] width 311 height 158
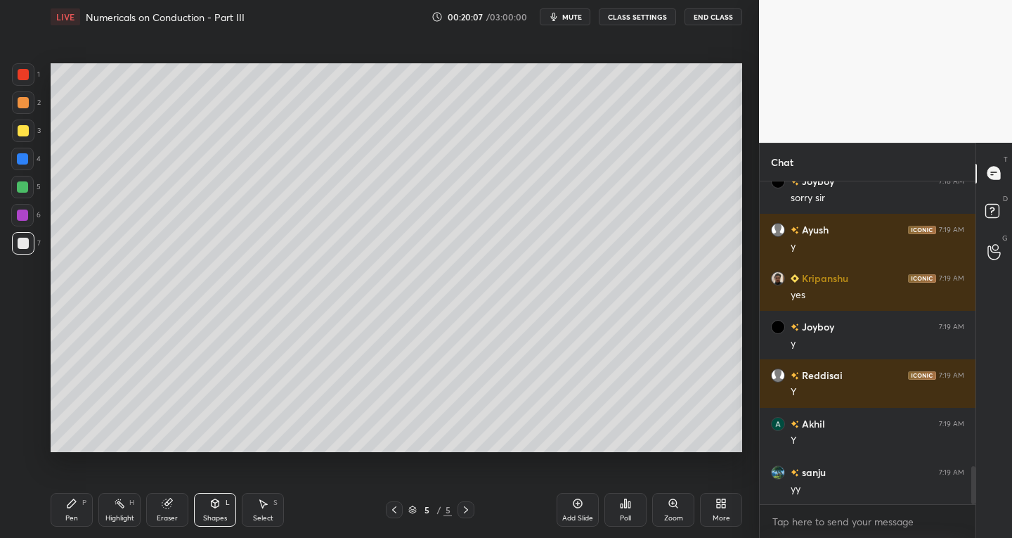
click at [84, 500] on div "P" at bounding box center [84, 502] width 4 height 7
click at [166, 518] on div "Eraser" at bounding box center [167, 517] width 21 height 7
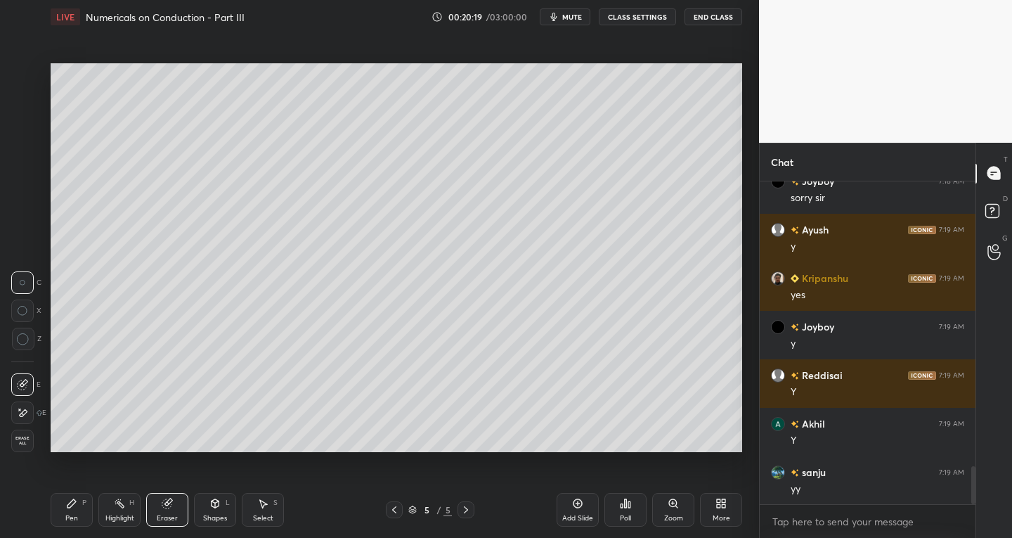
click at [26, 377] on div at bounding box center [22, 384] width 22 height 22
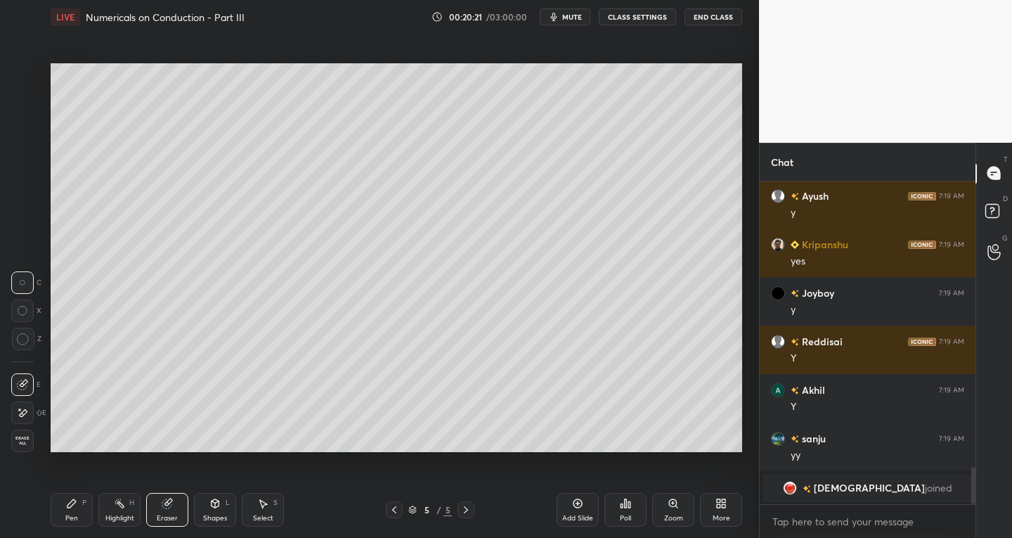
click at [76, 506] on icon at bounding box center [71, 503] width 11 height 11
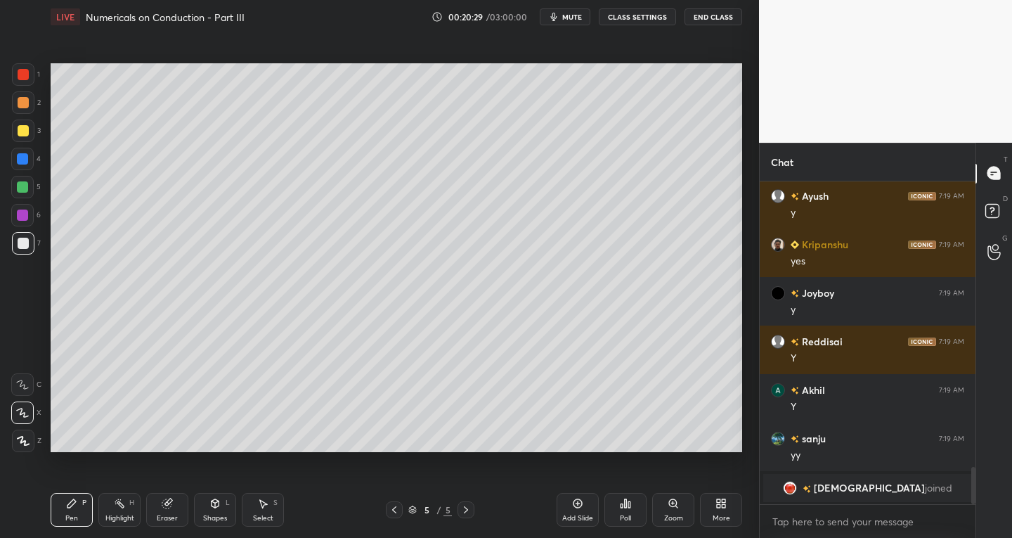
click at [179, 505] on div "Eraser" at bounding box center [167, 510] width 42 height 34
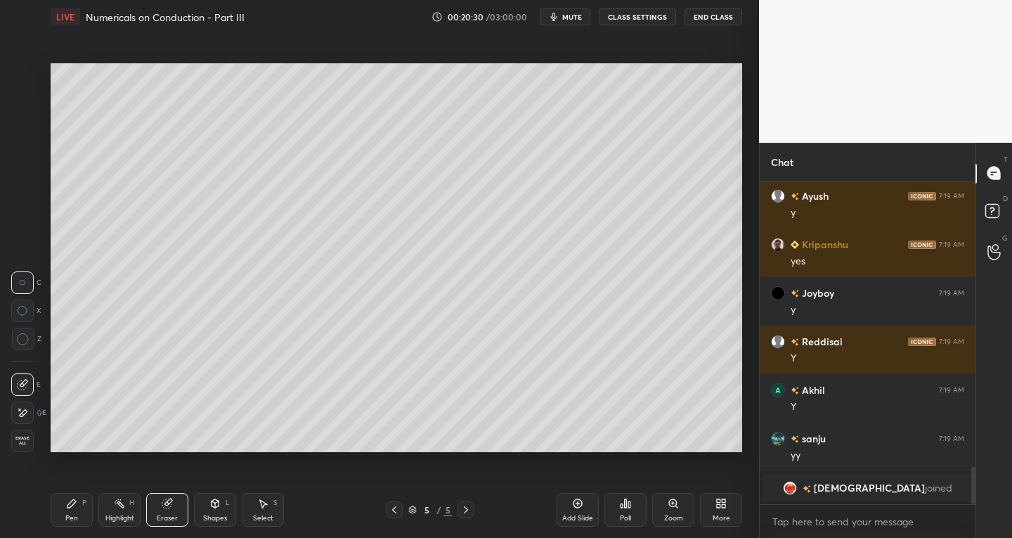
click at [27, 380] on icon at bounding box center [22, 384] width 11 height 11
click at [85, 503] on div "P" at bounding box center [84, 502] width 4 height 7
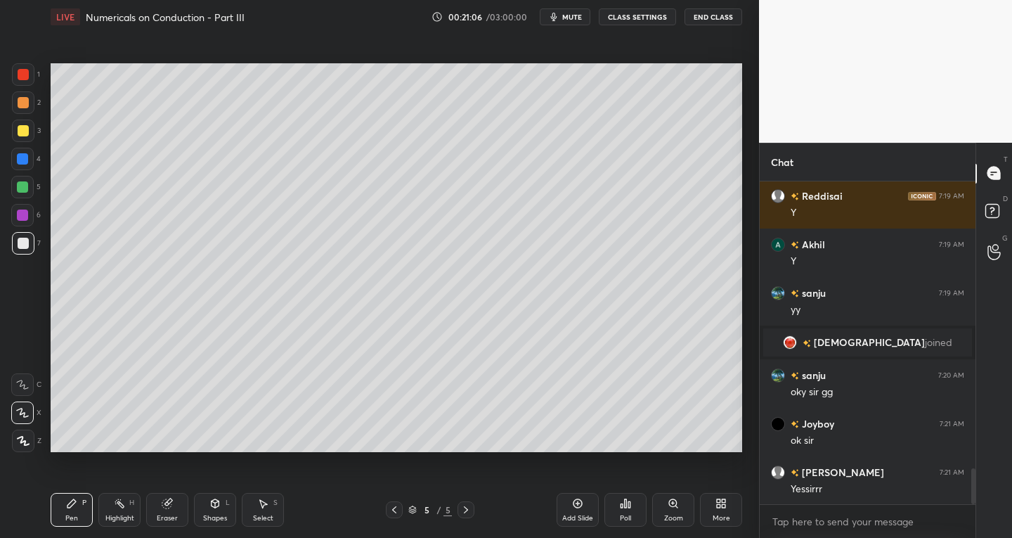
scroll to position [2582, 0]
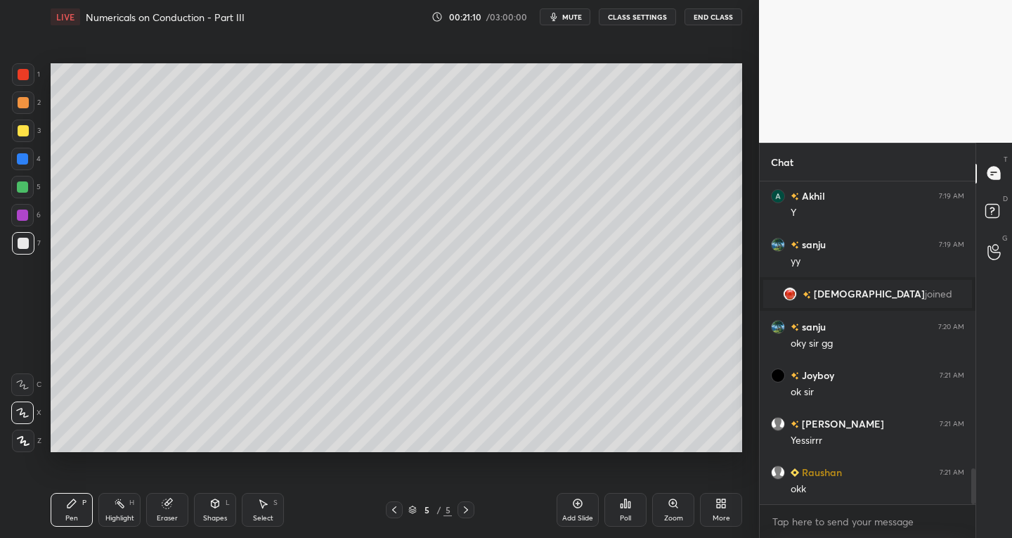
click at [24, 236] on div at bounding box center [23, 243] width 22 height 22
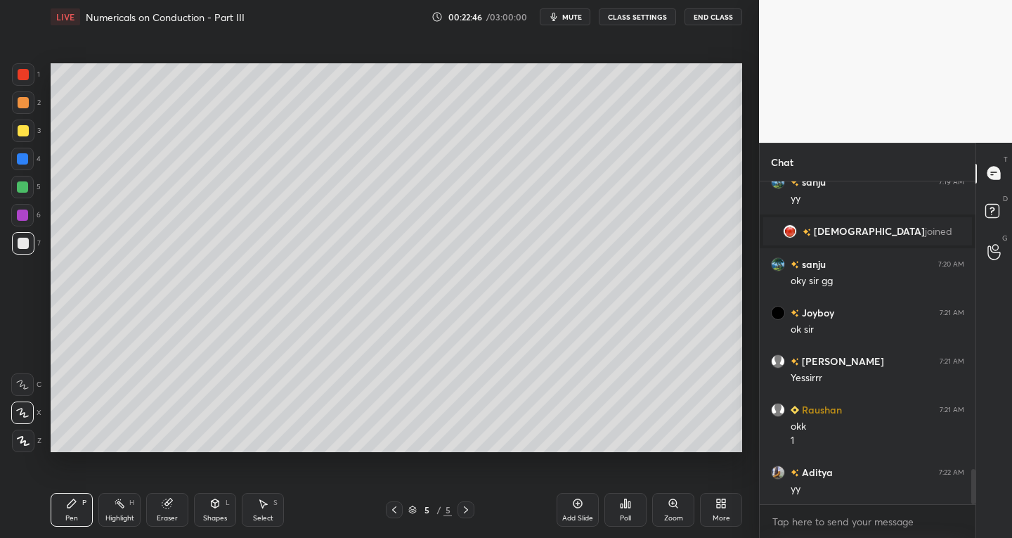
scroll to position [2693, 0]
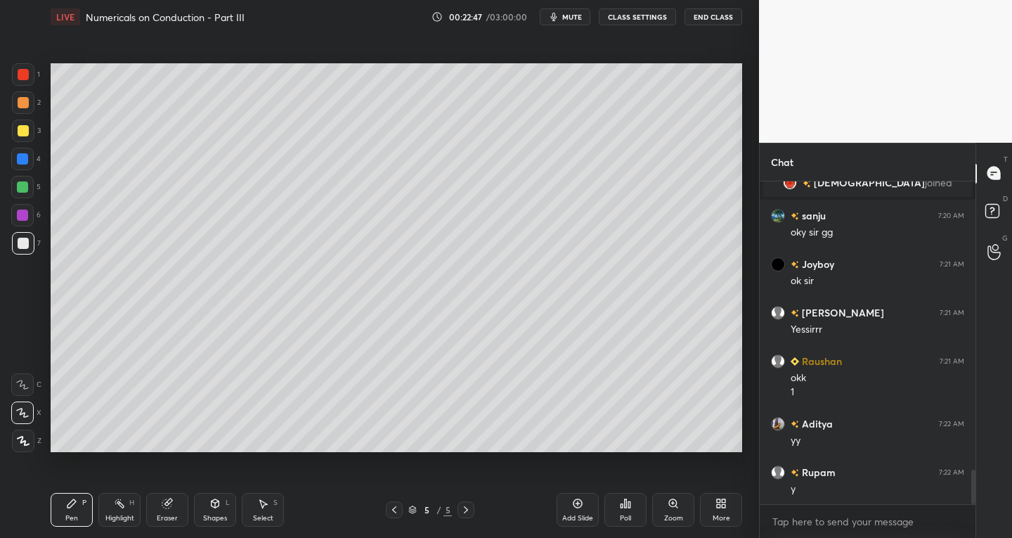
click at [214, 505] on icon at bounding box center [216, 503] width 8 height 8
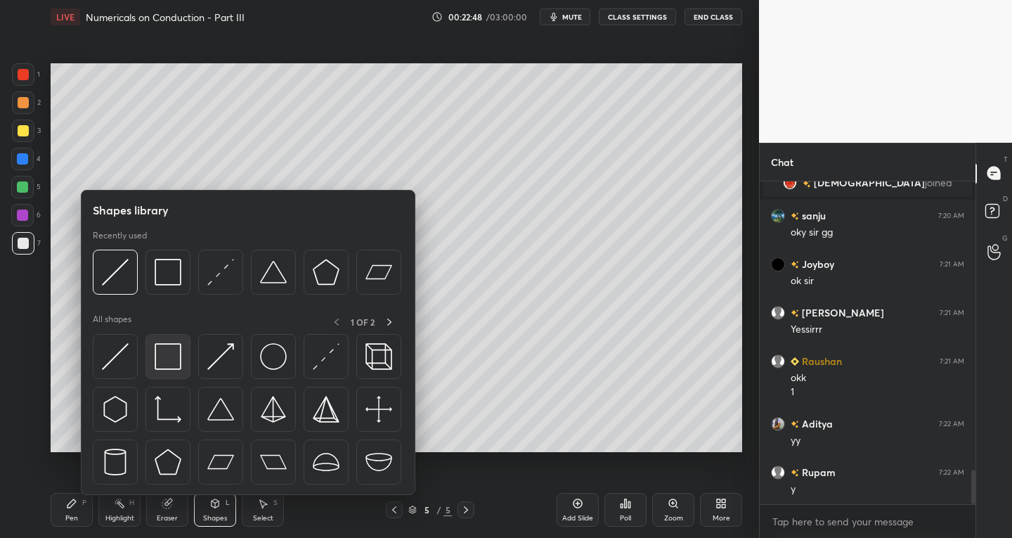
click at [168, 367] on img at bounding box center [168, 356] width 27 height 27
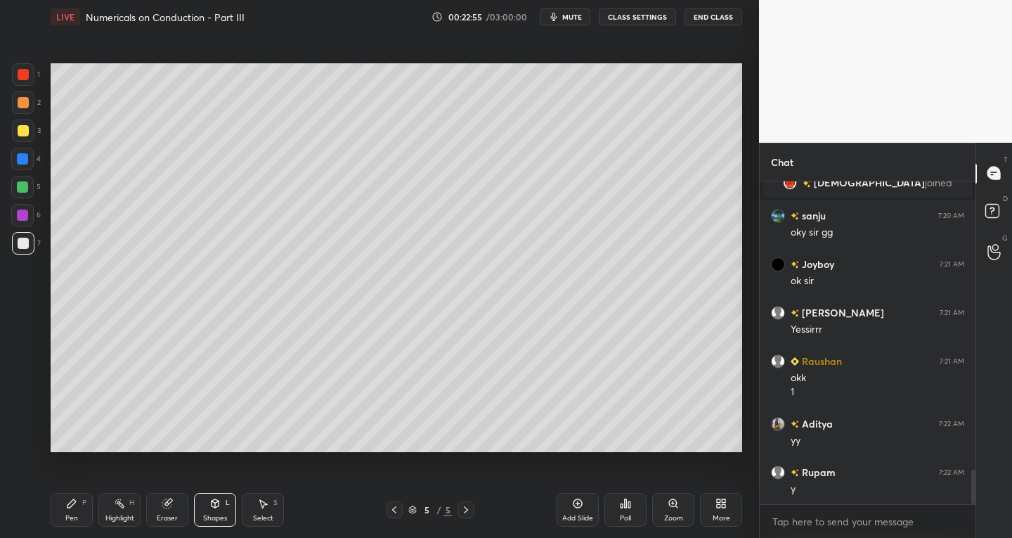
click at [205, 509] on div "Shapes L" at bounding box center [215, 510] width 42 height 34
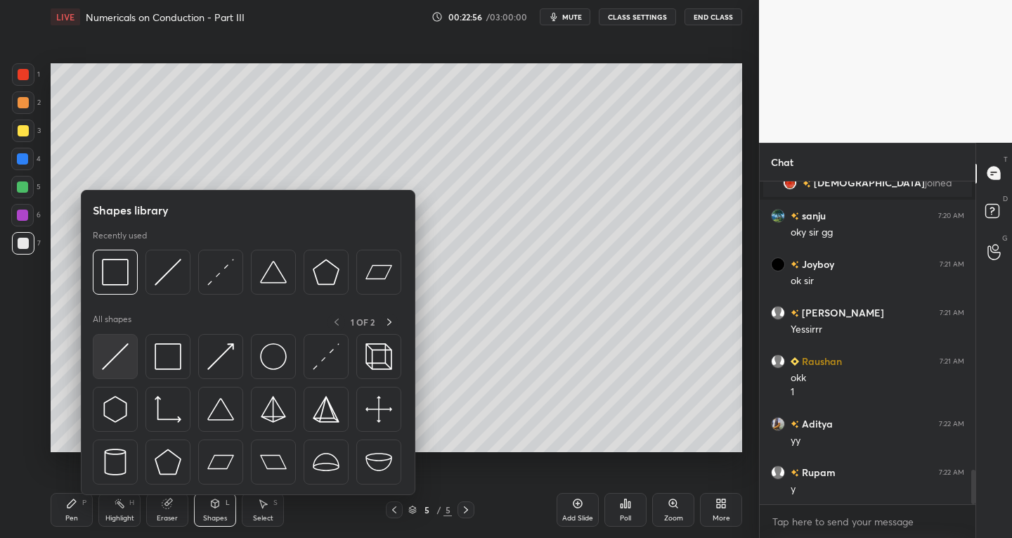
click at [109, 361] on img at bounding box center [115, 356] width 27 height 27
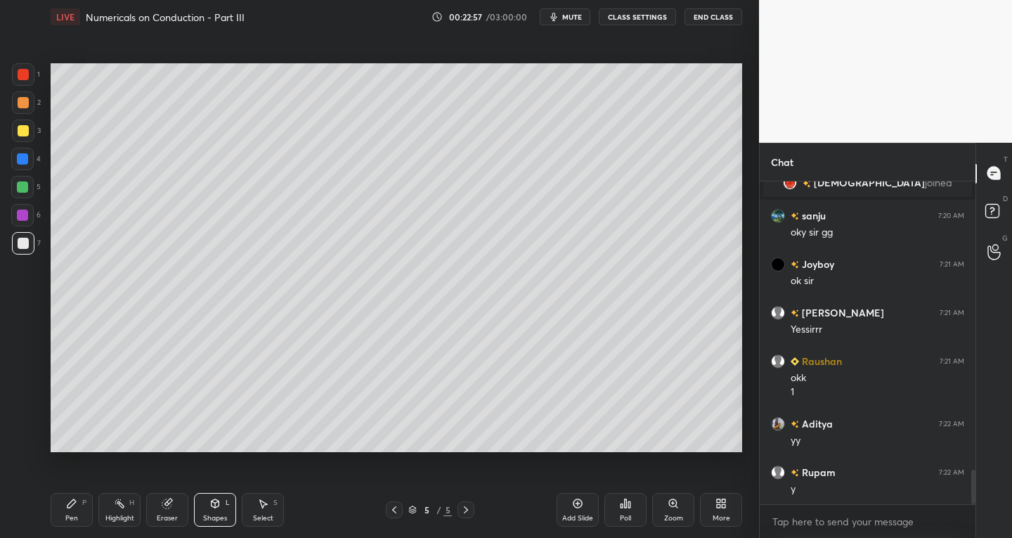
click at [74, 515] on div "Pen" at bounding box center [71, 517] width 13 height 7
click at [221, 512] on div "Shapes L" at bounding box center [215, 510] width 42 height 34
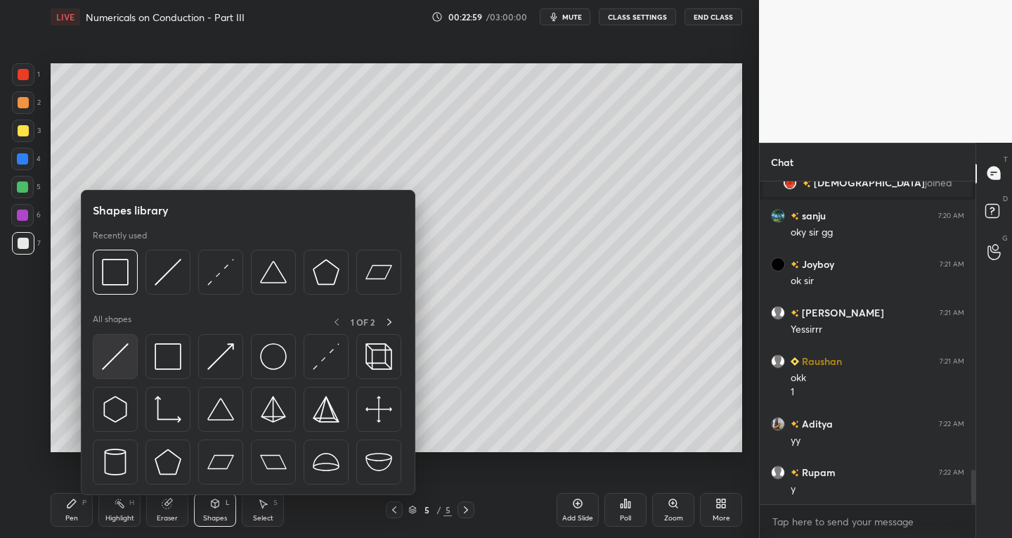
click at [114, 361] on img at bounding box center [115, 356] width 27 height 27
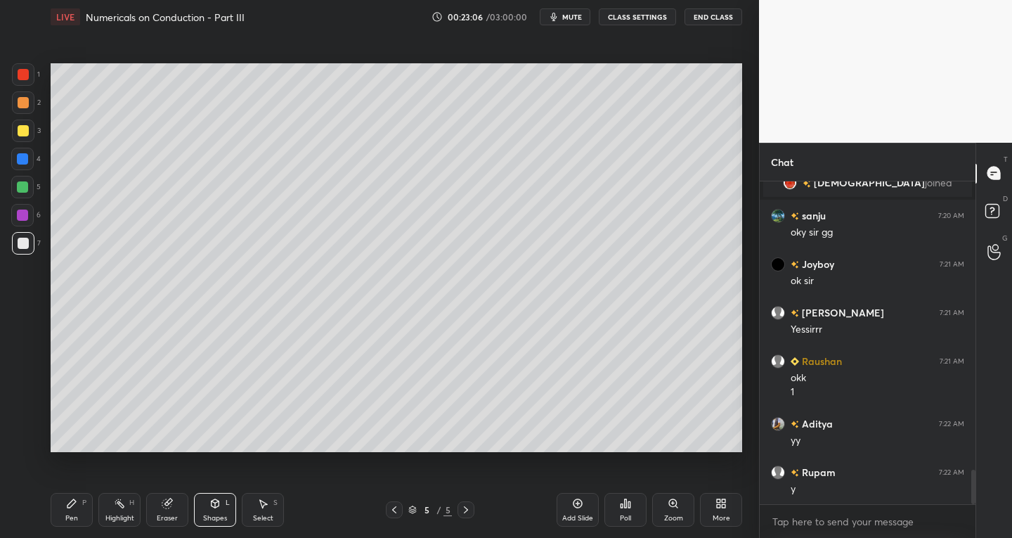
click at [79, 503] on div "Pen P" at bounding box center [72, 510] width 42 height 34
click at [216, 519] on div "Shapes" at bounding box center [215, 517] width 24 height 7
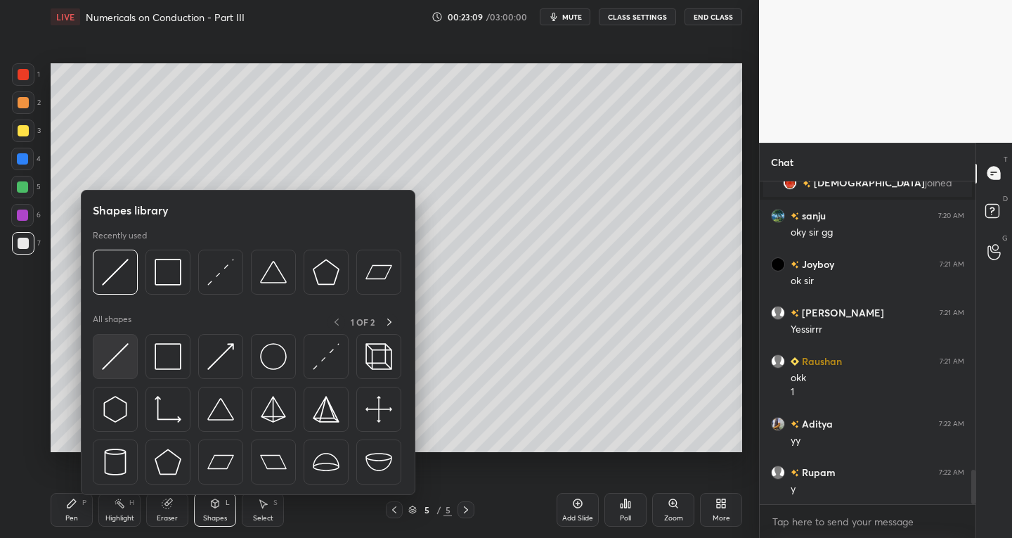
click at [119, 361] on img at bounding box center [115, 356] width 27 height 27
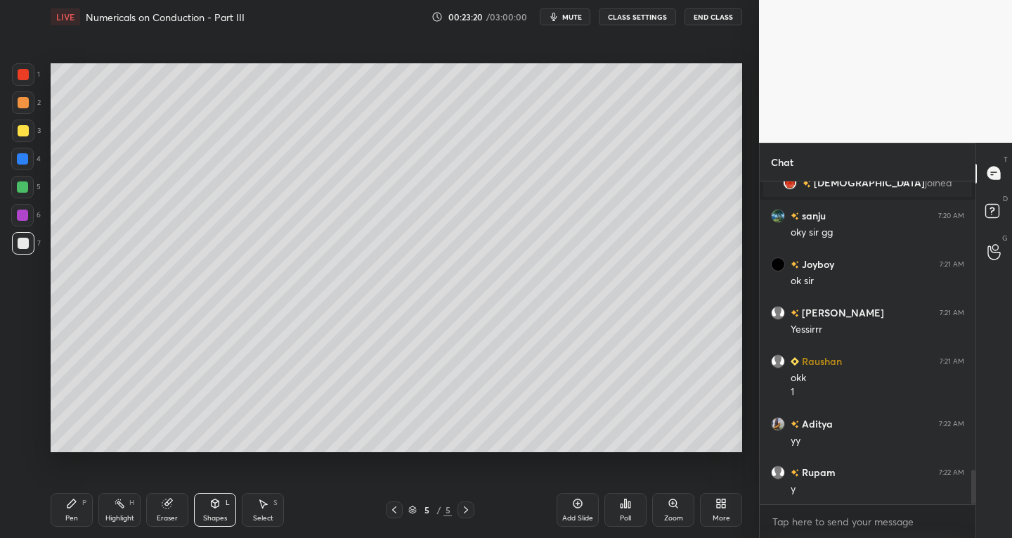
click at [75, 509] on div "Pen P" at bounding box center [72, 510] width 42 height 34
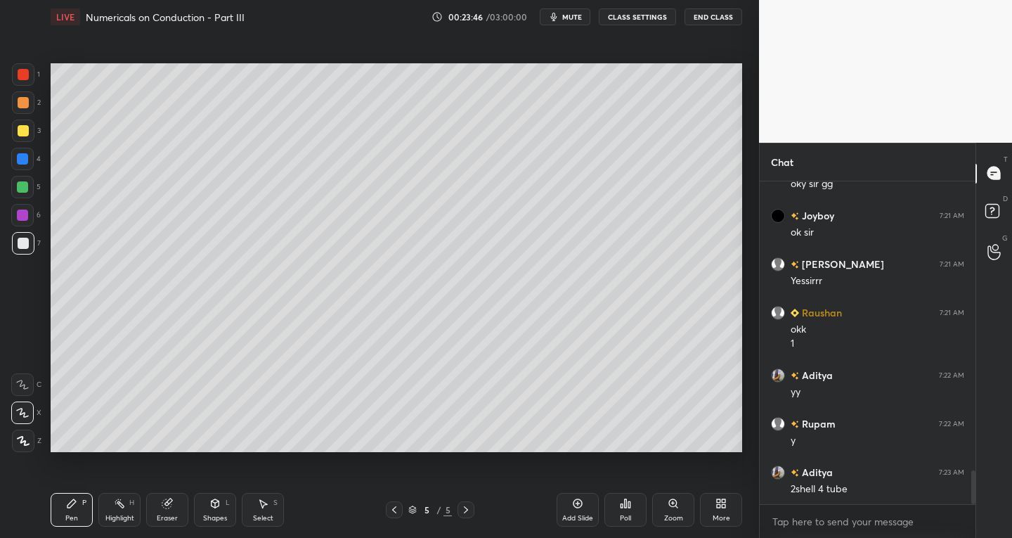
scroll to position [2790, 0]
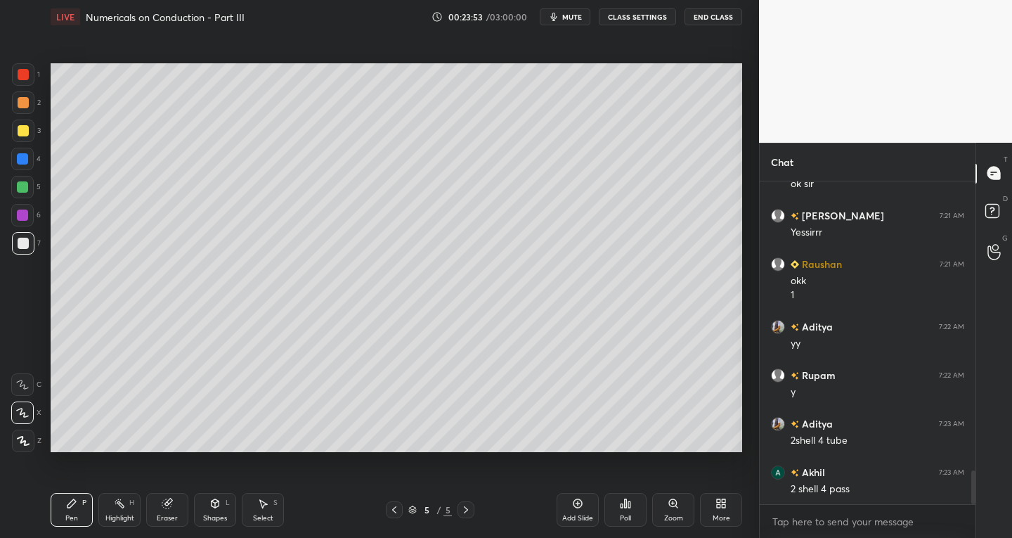
click at [33, 242] on div at bounding box center [23, 243] width 22 height 22
click at [262, 514] on div "Select" at bounding box center [263, 517] width 20 height 7
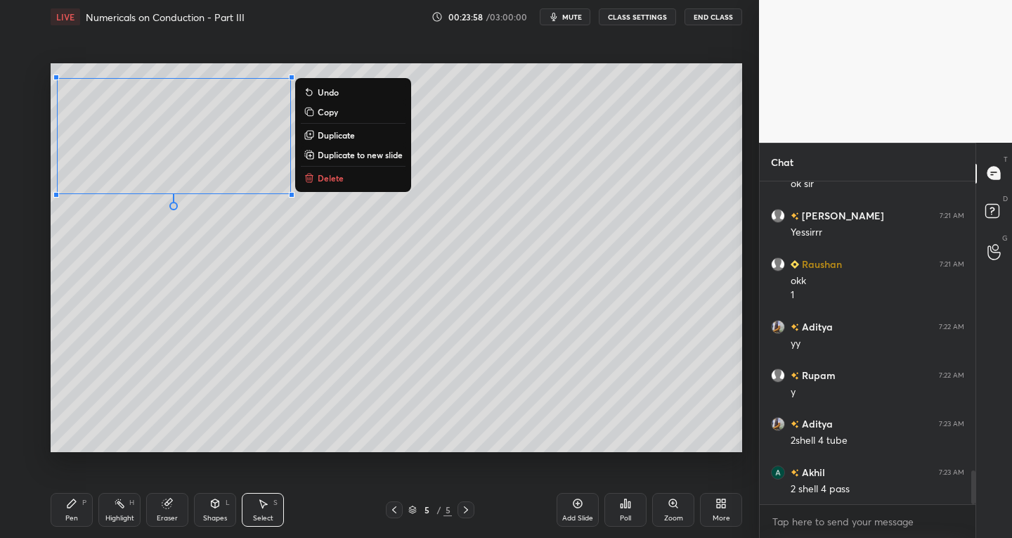
click at [136, 419] on div "0 ° Undo Copy Duplicate Duplicate to new slide Delete" at bounding box center [397, 257] width 692 height 389
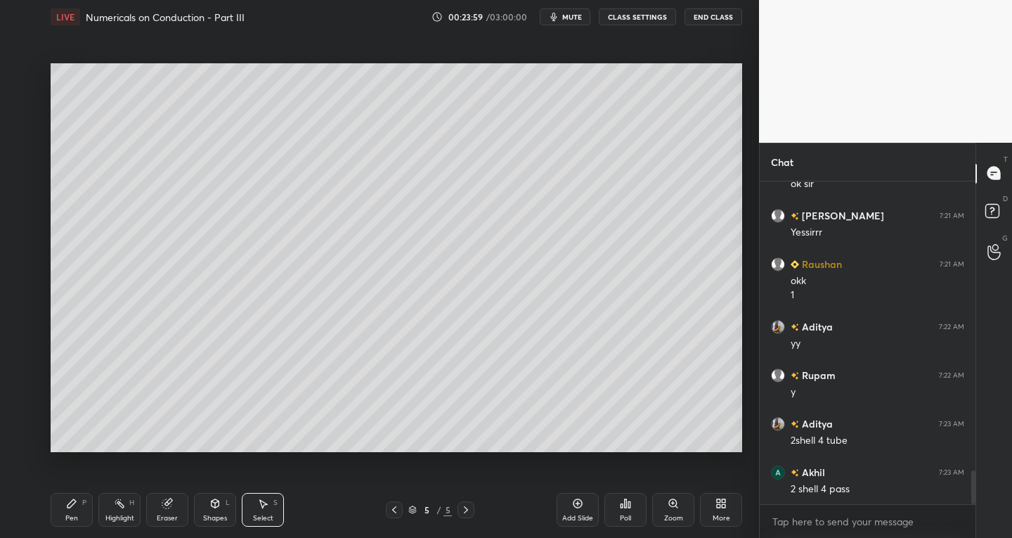
click at [219, 508] on icon at bounding box center [214, 503] width 11 height 11
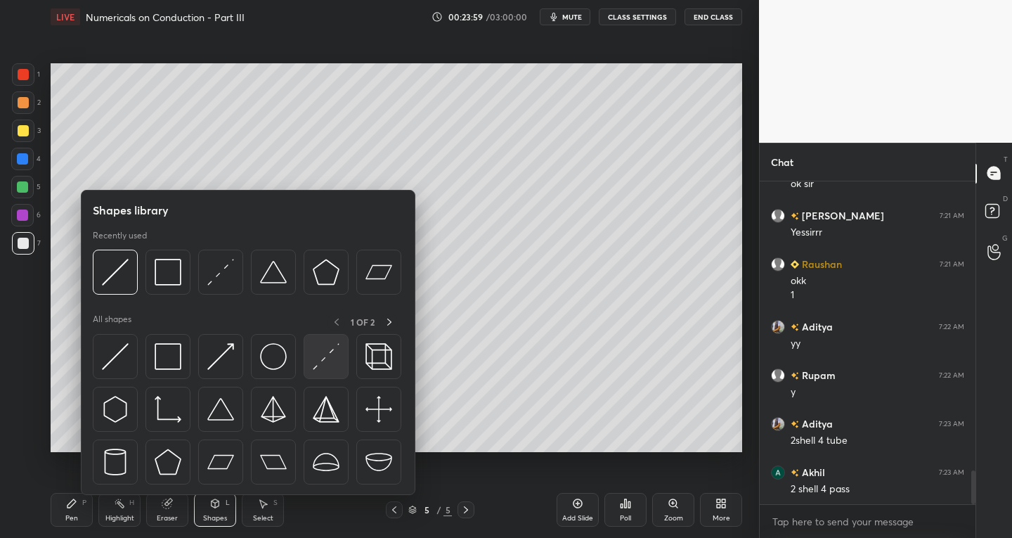
click at [319, 355] on img at bounding box center [326, 356] width 27 height 27
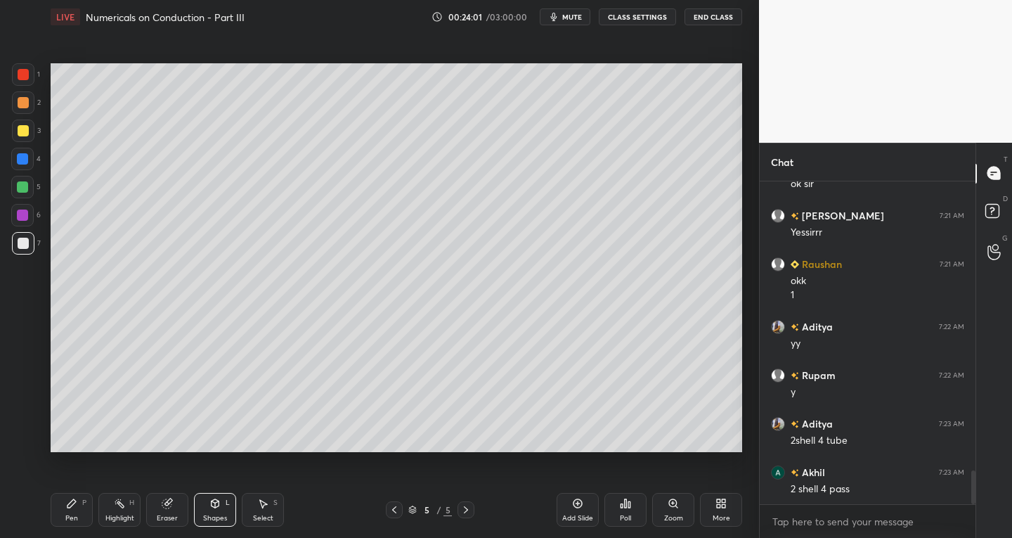
click at [211, 515] on div "Shapes" at bounding box center [215, 517] width 24 height 7
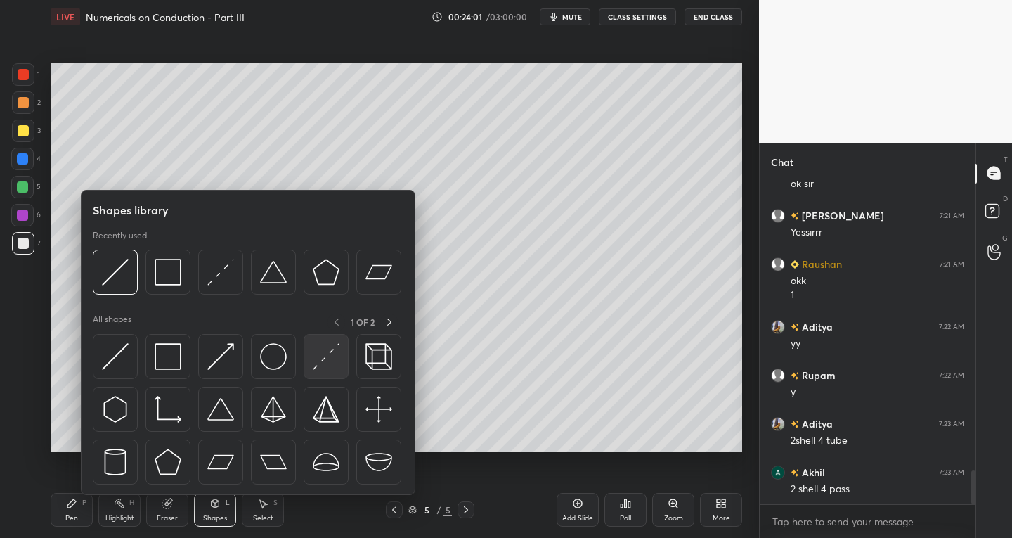
click at [335, 351] on img at bounding box center [326, 356] width 27 height 27
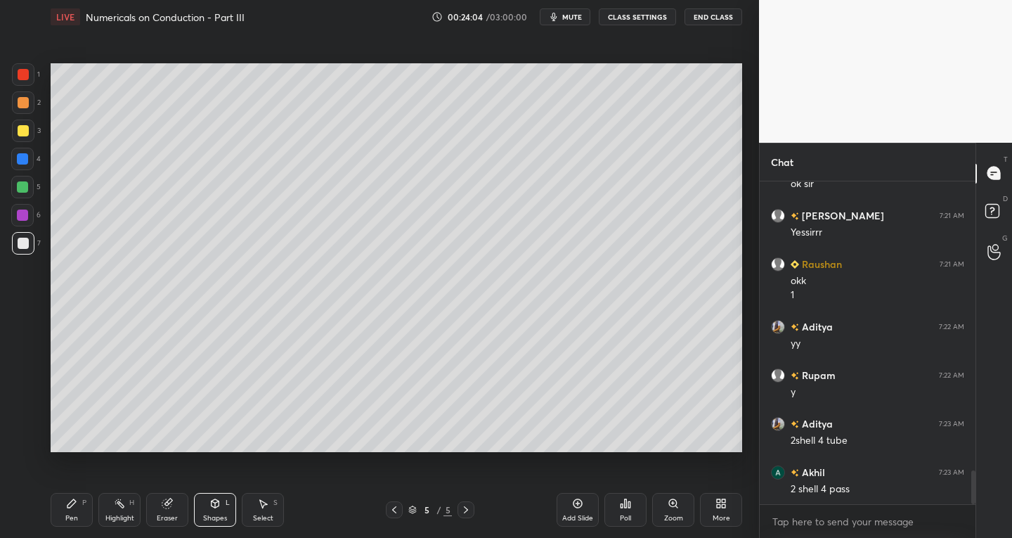
click at [80, 507] on div "Pen P" at bounding box center [72, 510] width 42 height 34
click at [574, 516] on div "Add Slide" at bounding box center [577, 517] width 31 height 7
click at [394, 507] on icon at bounding box center [394, 509] width 11 height 11
click at [472, 509] on div at bounding box center [466, 509] width 17 height 17
click at [270, 512] on div "Select S" at bounding box center [263, 510] width 42 height 34
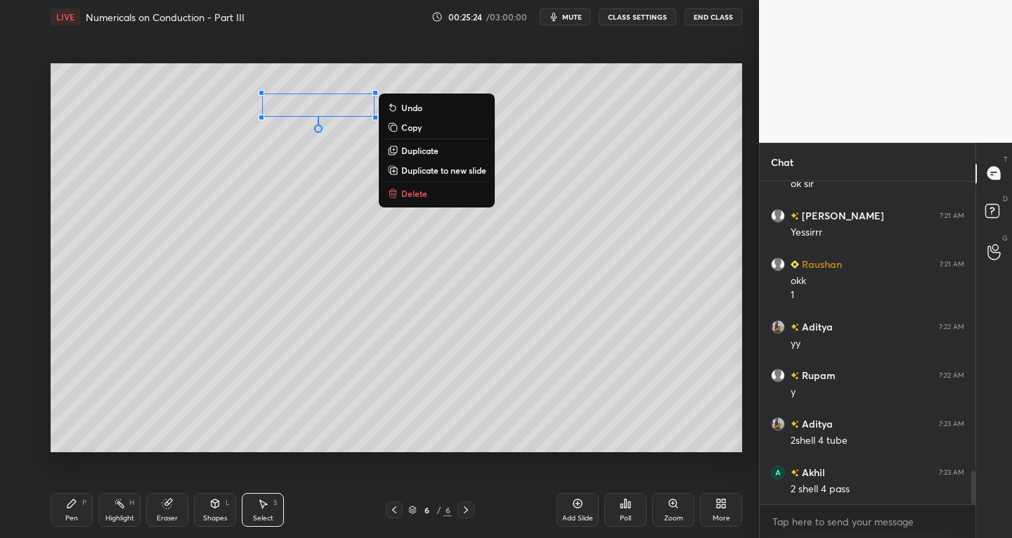
click at [75, 507] on icon at bounding box center [71, 503] width 11 height 11
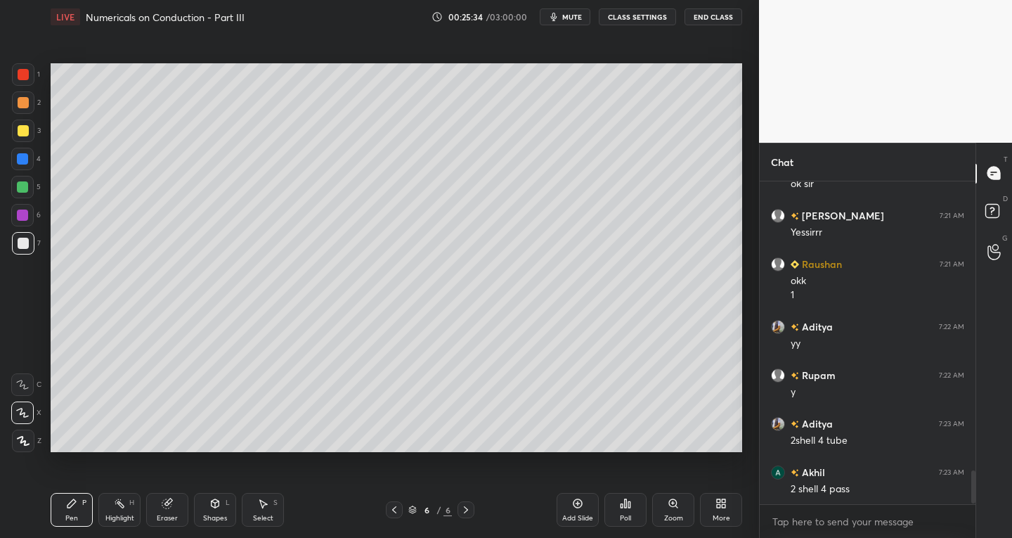
scroll to position [2839, 0]
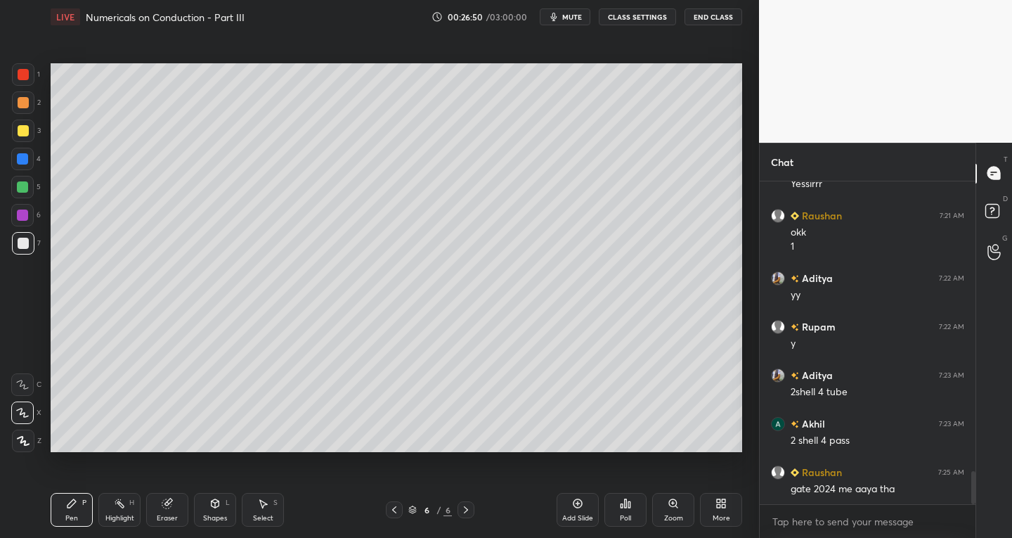
click at [391, 506] on icon at bounding box center [394, 509] width 11 height 11
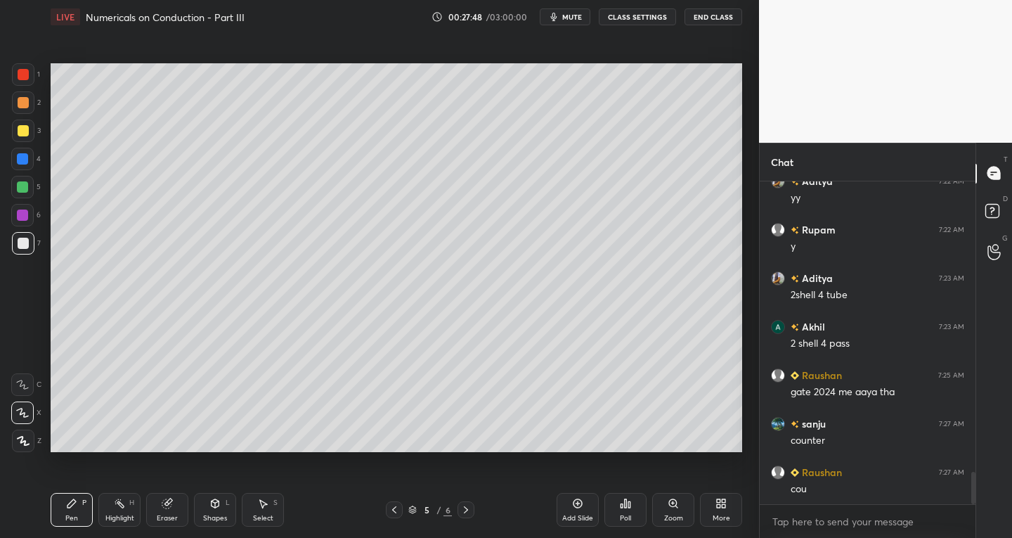
scroll to position [2984, 0]
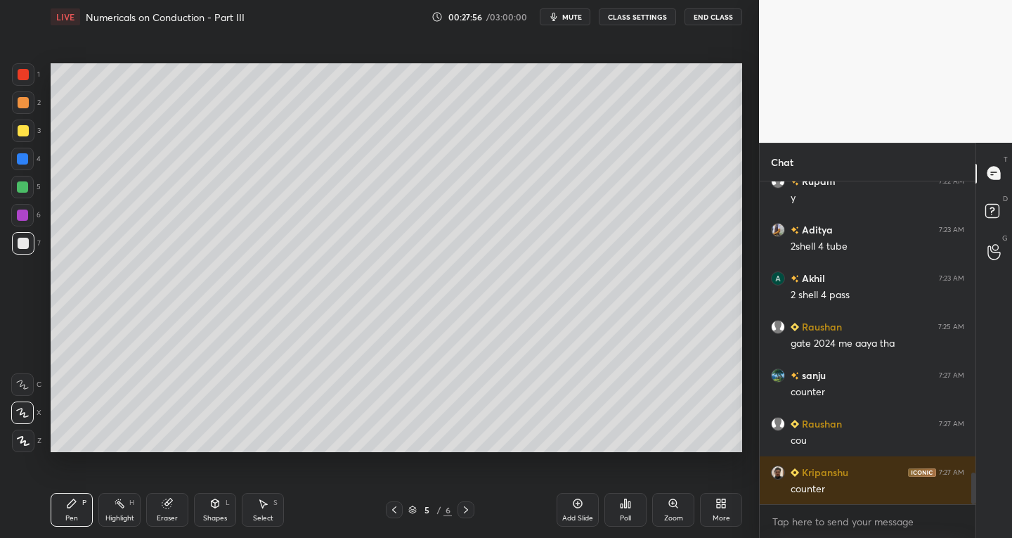
click at [471, 512] on icon at bounding box center [465, 509] width 11 height 11
click at [263, 505] on icon at bounding box center [264, 504] width 8 height 8
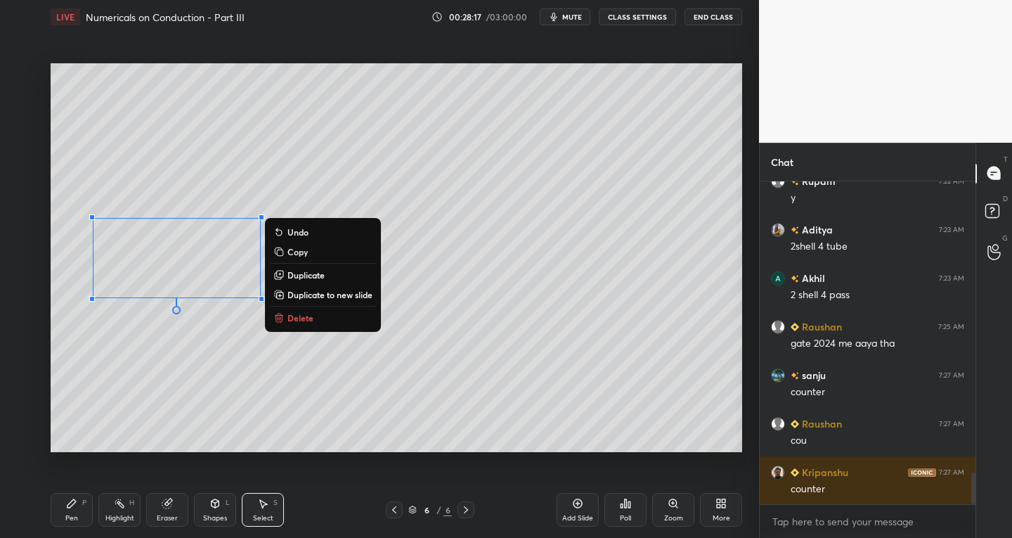
click at [183, 382] on div "0 ° Undo Copy Duplicate Duplicate to new slide Delete" at bounding box center [397, 257] width 692 height 389
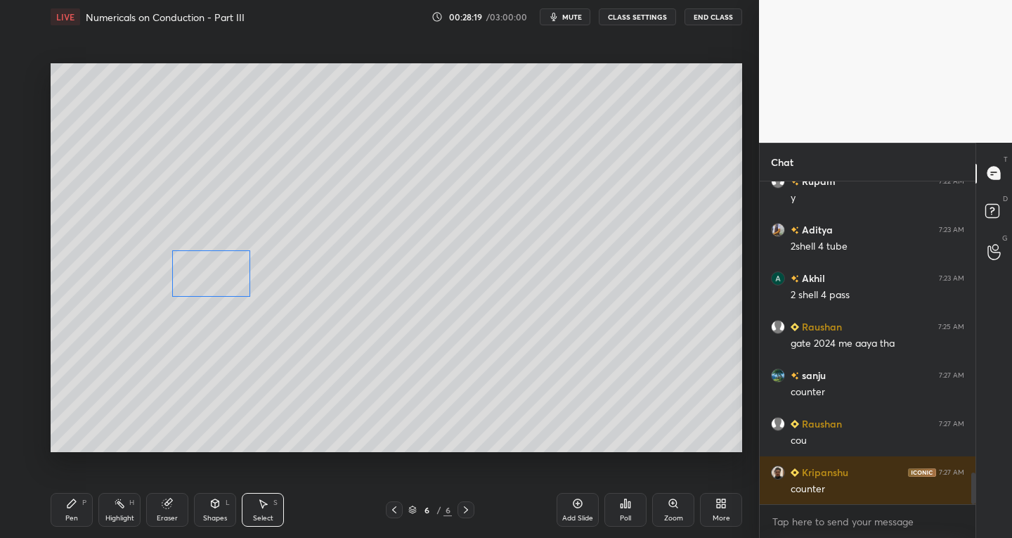
click at [208, 283] on div "0 ° Undo Copy Duplicate Duplicate to new slide Delete" at bounding box center [397, 257] width 692 height 389
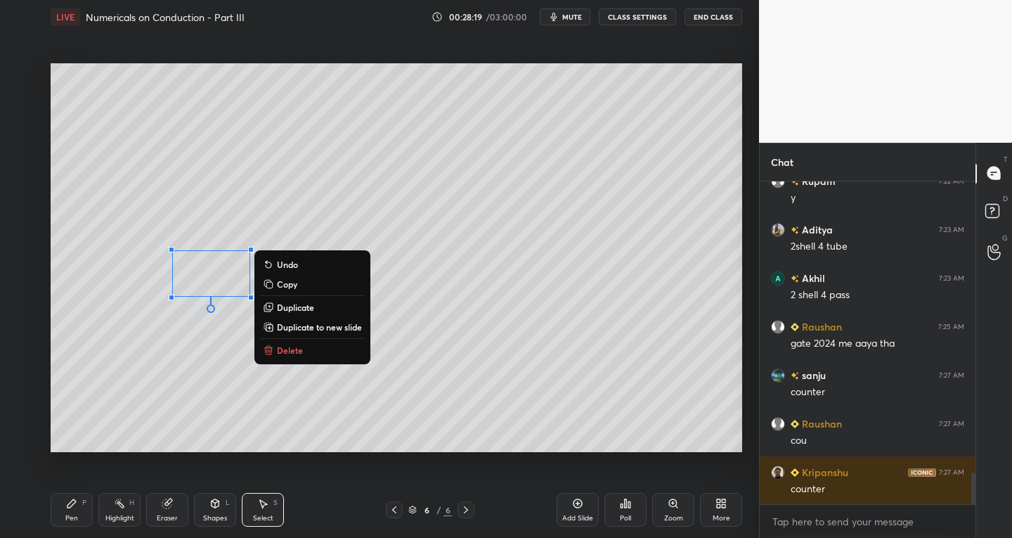
click at [72, 506] on icon at bounding box center [71, 503] width 11 height 11
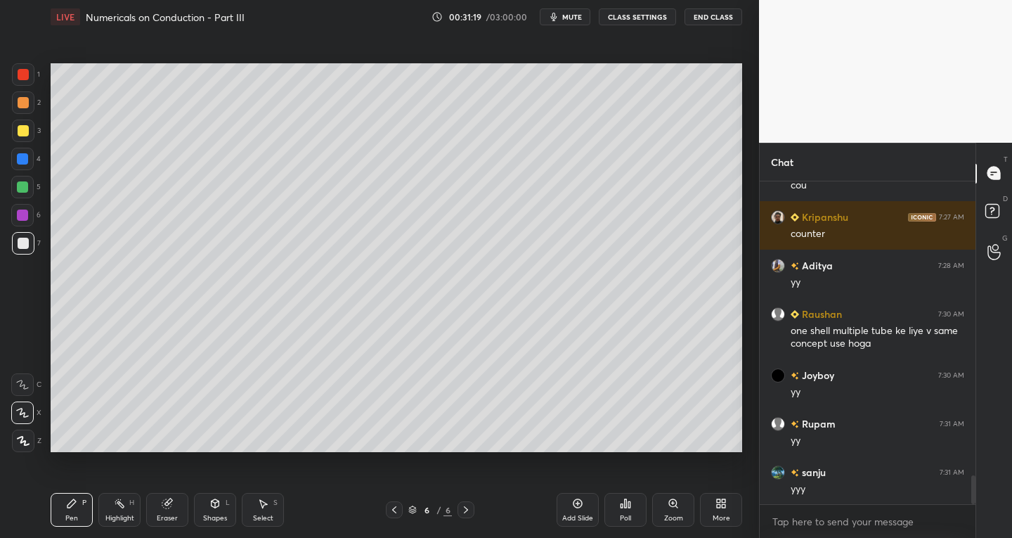
scroll to position [3288, 0]
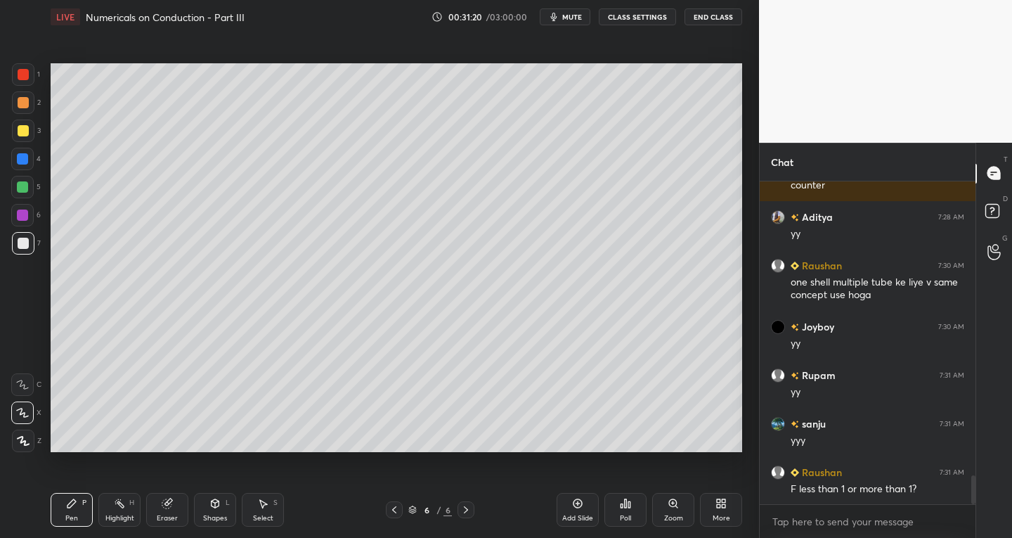
click at [573, 503] on icon at bounding box center [577, 503] width 9 height 9
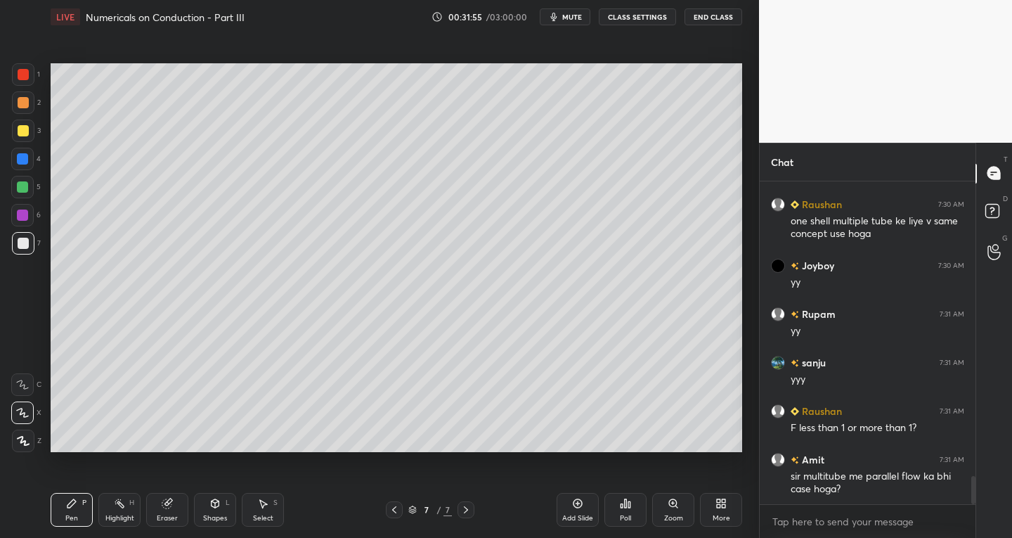
click at [394, 510] on icon at bounding box center [394, 509] width 4 height 7
click at [392, 507] on icon at bounding box center [394, 509] width 11 height 11
click at [472, 510] on div at bounding box center [466, 509] width 17 height 17
click at [396, 509] on icon at bounding box center [394, 509] width 11 height 11
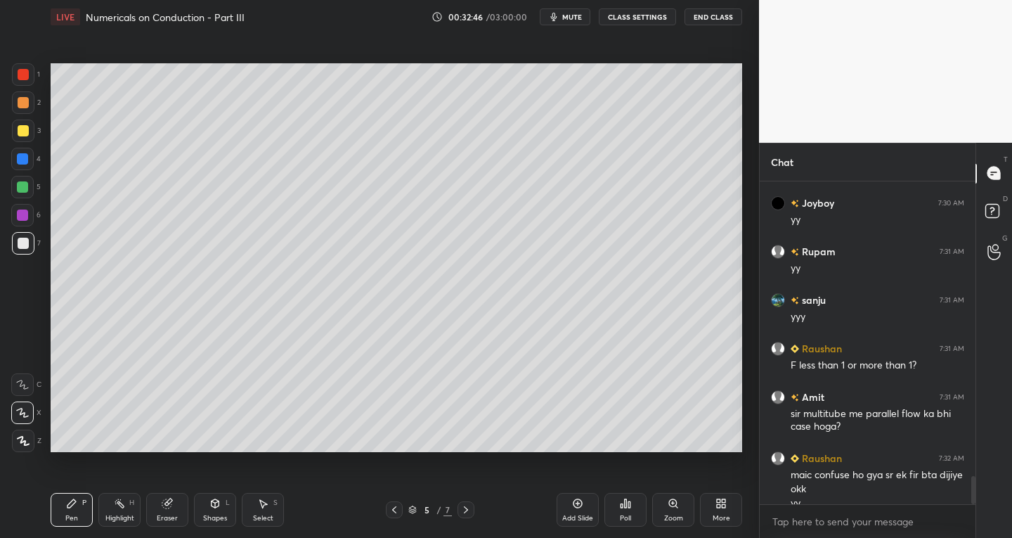
scroll to position [3425, 0]
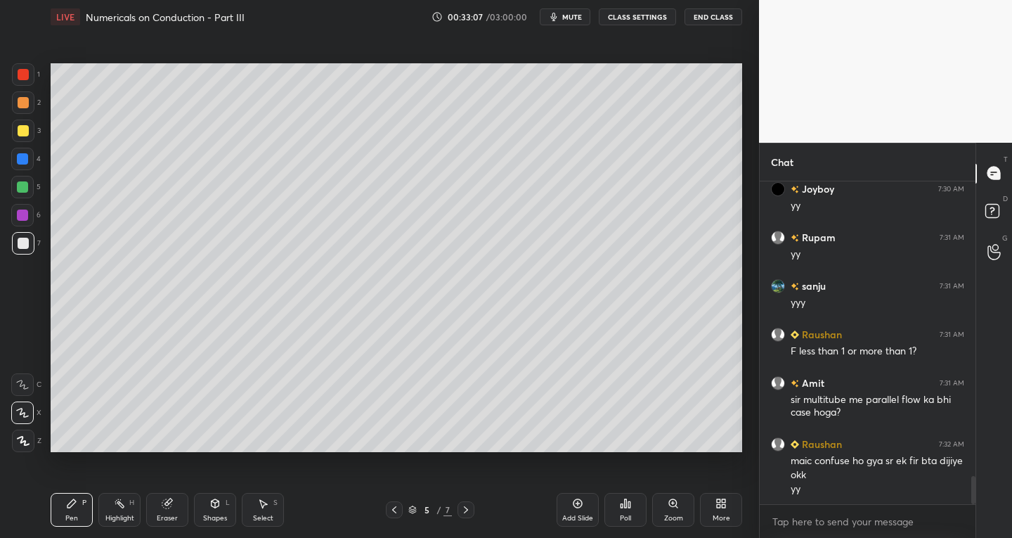
click at [467, 512] on icon at bounding box center [465, 509] width 11 height 11
click at [464, 511] on icon at bounding box center [465, 509] width 11 height 11
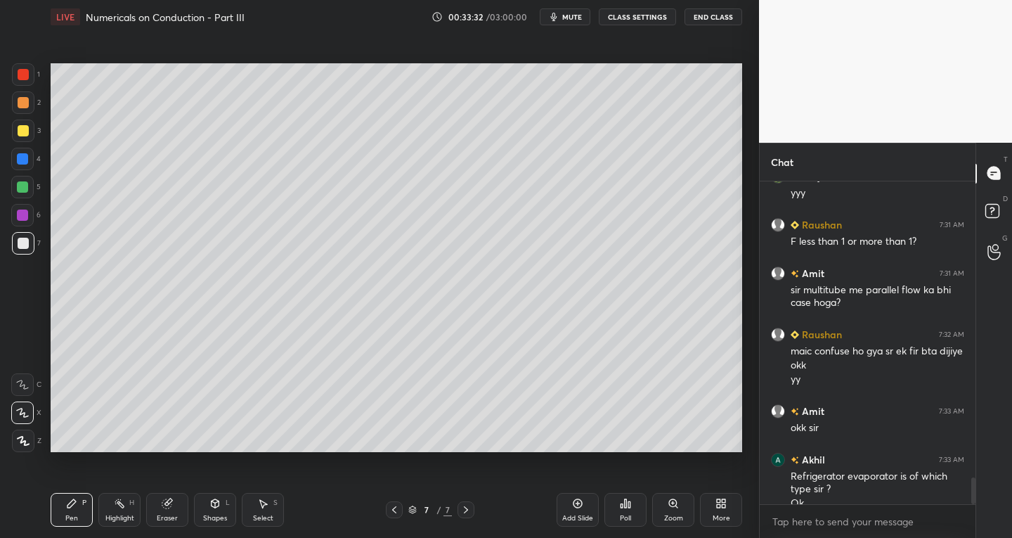
scroll to position [3549, 0]
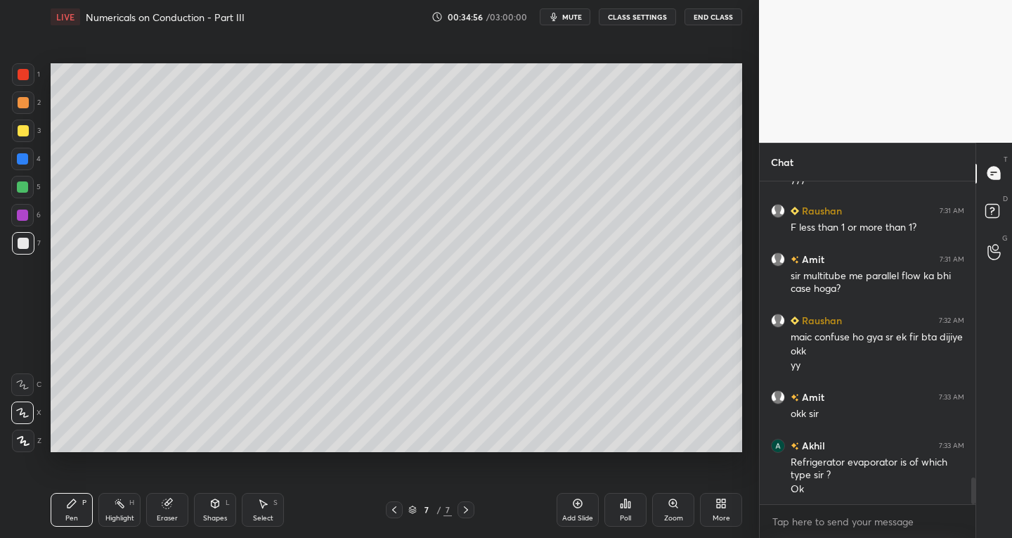
click at [567, 23] on button "mute" at bounding box center [565, 16] width 51 height 17
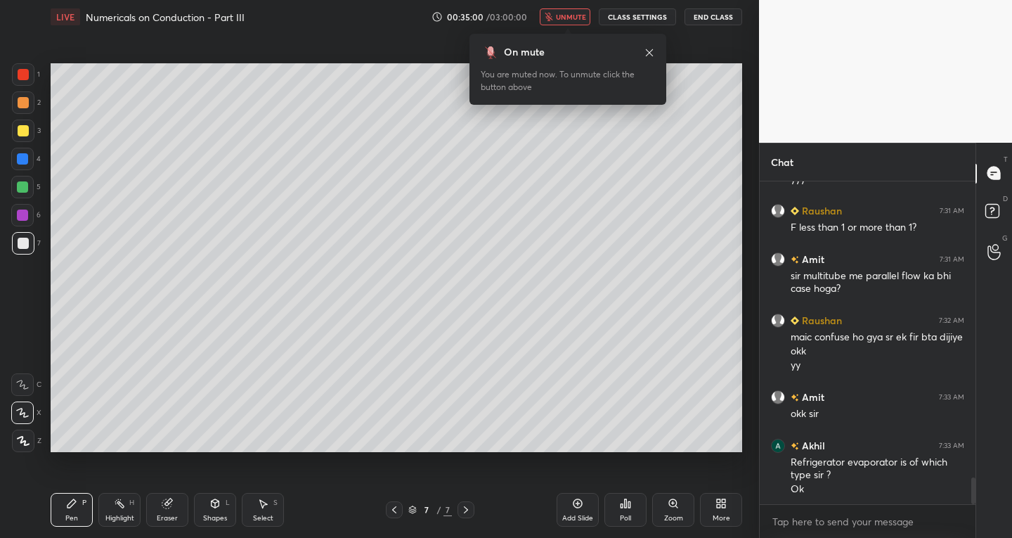
click at [564, 18] on span "unmute" at bounding box center [571, 17] width 30 height 10
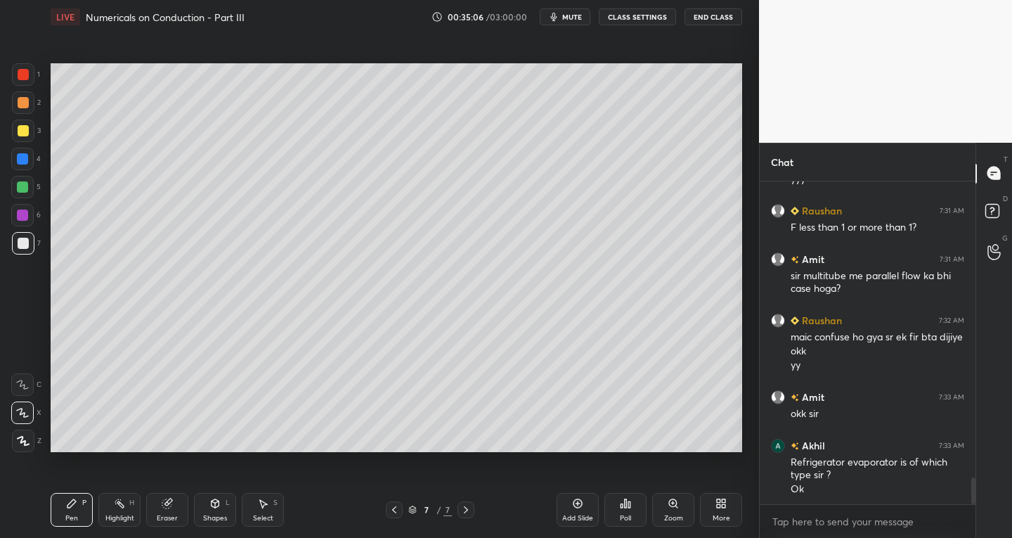
click at [570, 14] on span "mute" at bounding box center [572, 17] width 20 height 10
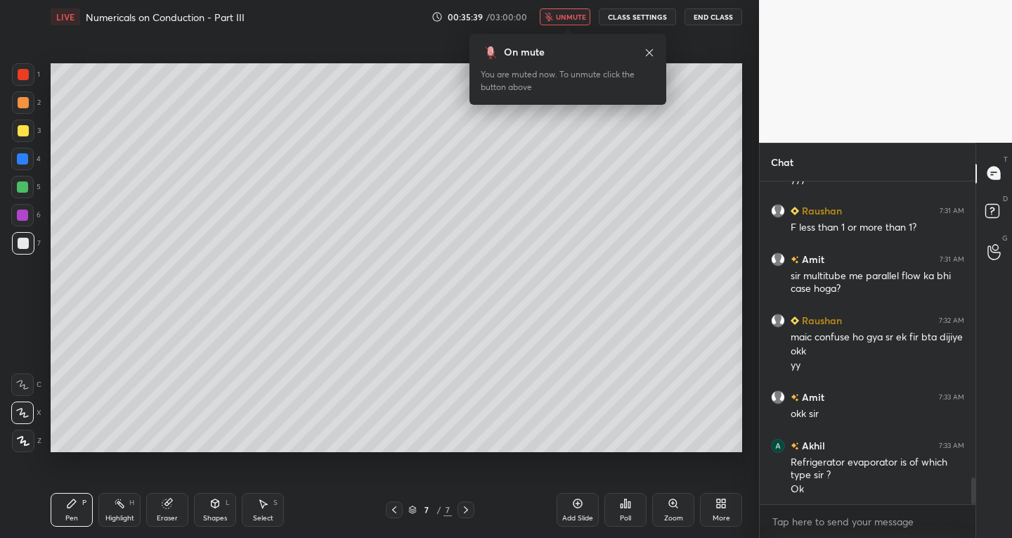
click at [562, 13] on span "unmute" at bounding box center [571, 17] width 30 height 10
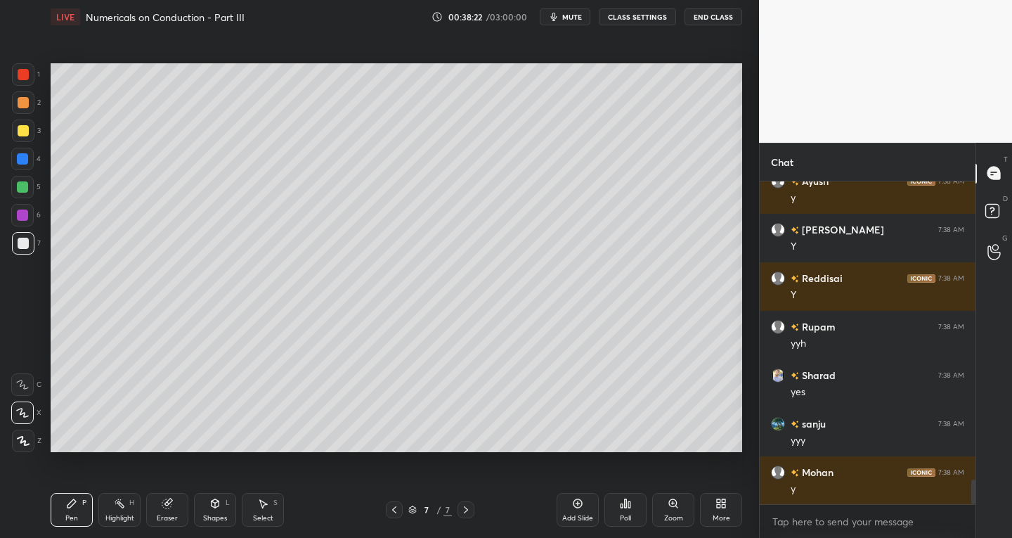
scroll to position [3986, 0]
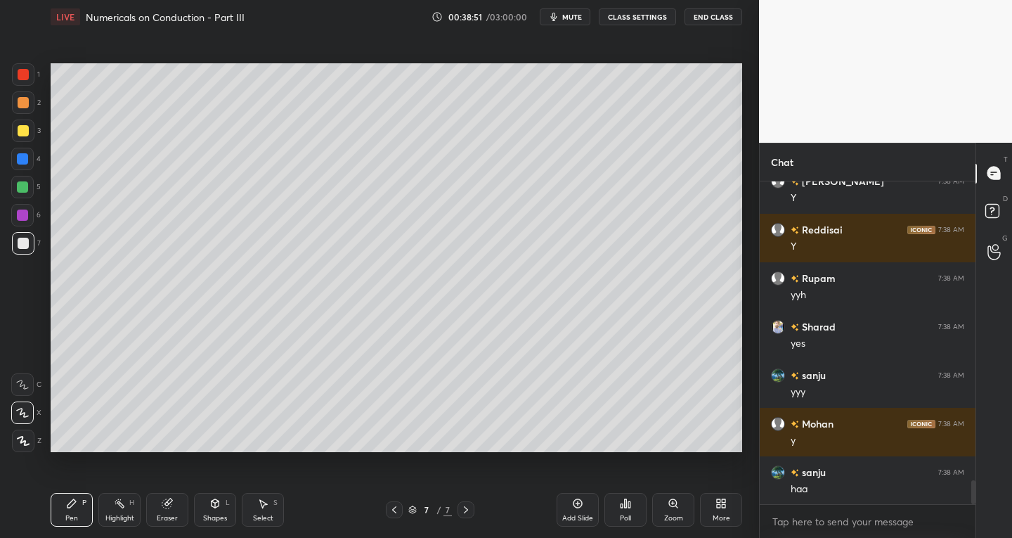
click at [266, 506] on icon at bounding box center [262, 503] width 11 height 11
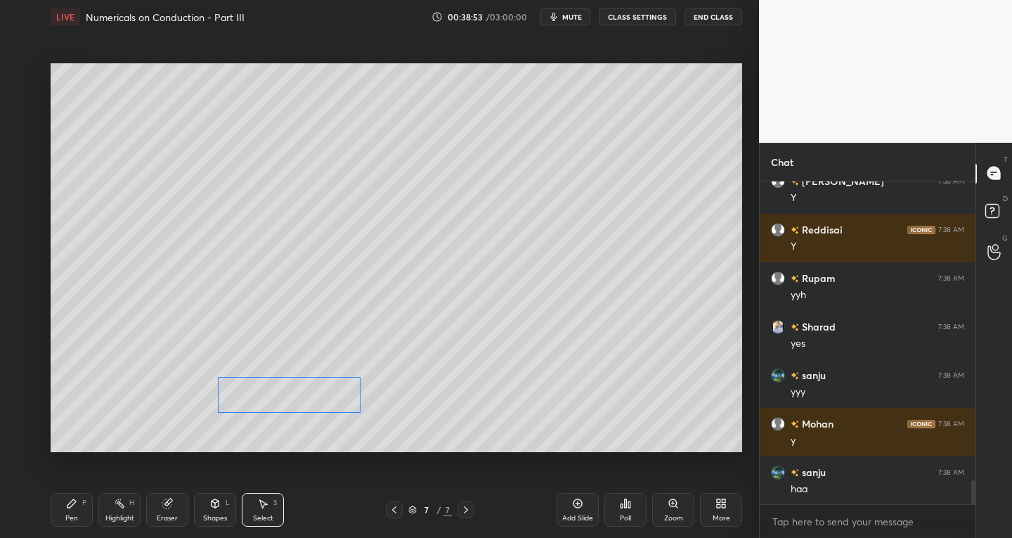
click at [288, 401] on div "0 ° Undo Copy Duplicate Duplicate to new slide Delete" at bounding box center [397, 257] width 692 height 389
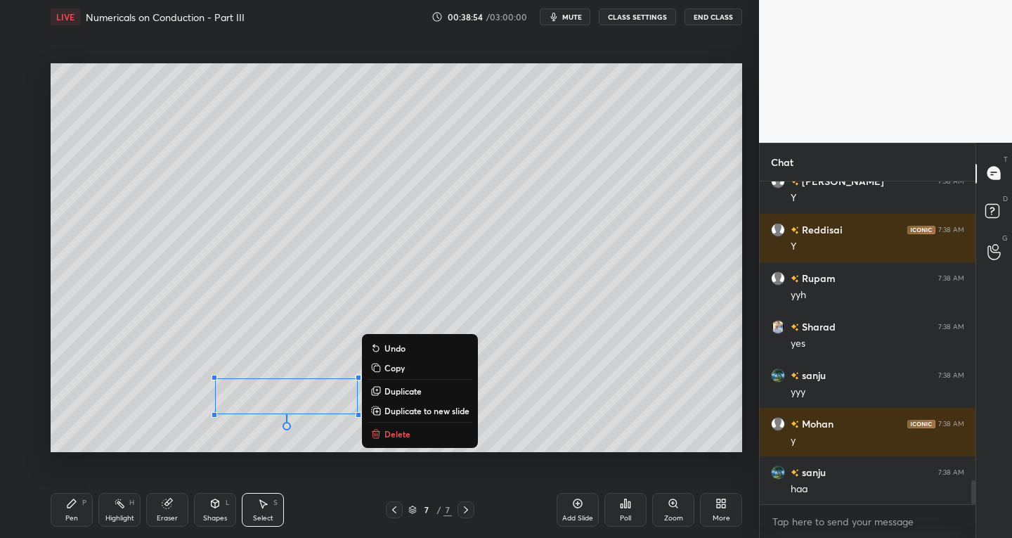
click at [85, 516] on div "Pen P" at bounding box center [72, 510] width 42 height 34
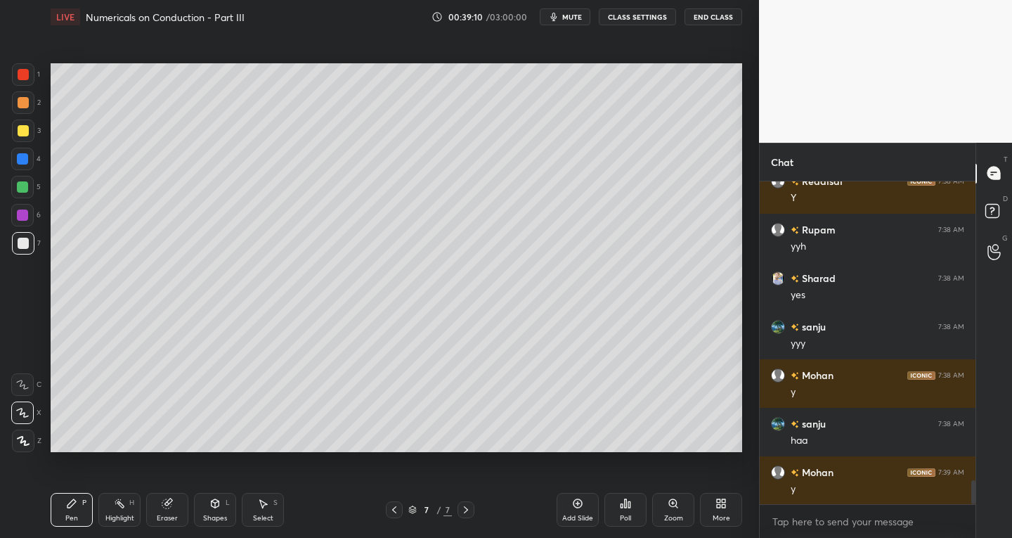
scroll to position [4083, 0]
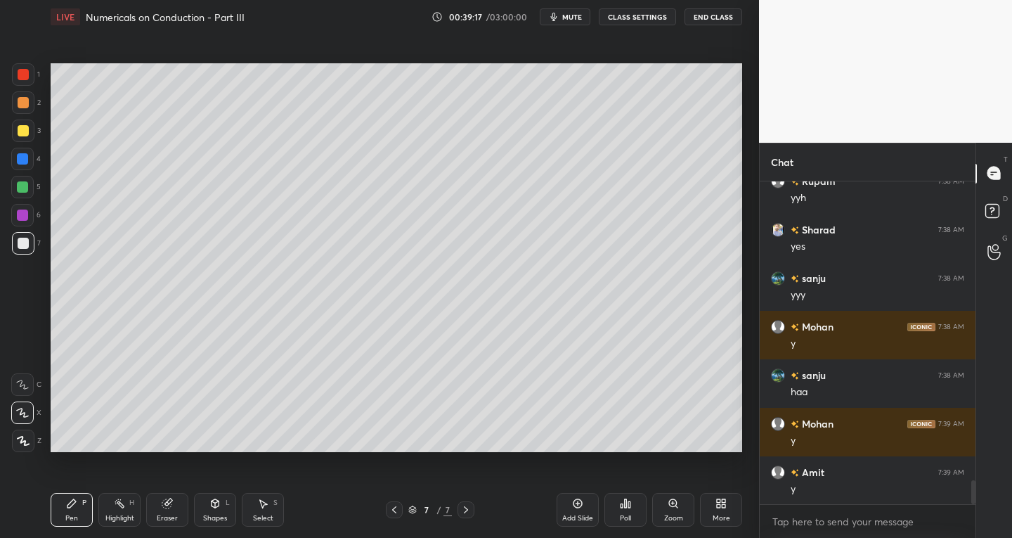
click at [18, 77] on div at bounding box center [23, 74] width 11 height 11
click at [20, 236] on div at bounding box center [23, 243] width 22 height 22
click at [266, 517] on div "Select" at bounding box center [263, 517] width 20 height 7
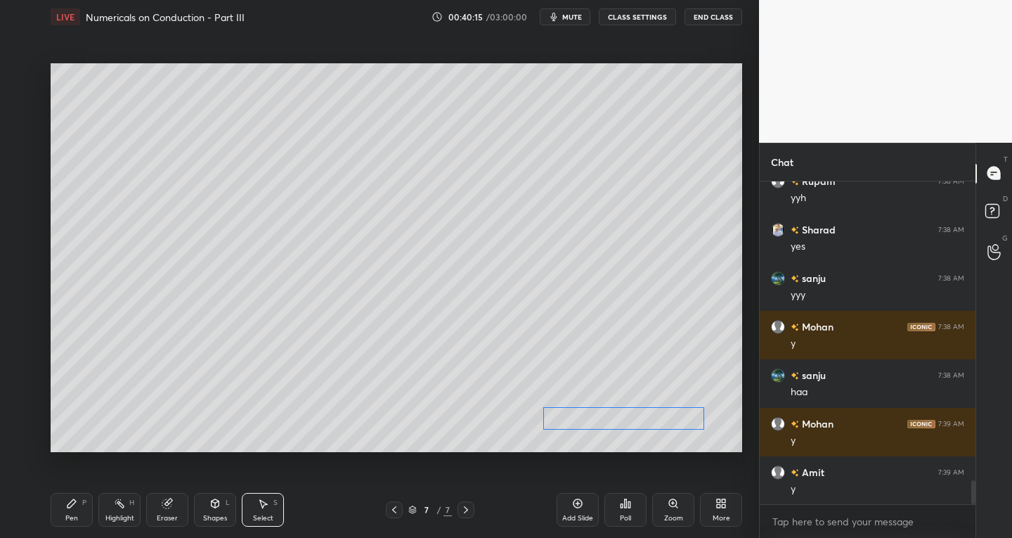
click at [645, 423] on div "0 ° Undo Copy Duplicate Duplicate to new slide Delete" at bounding box center [397, 257] width 692 height 389
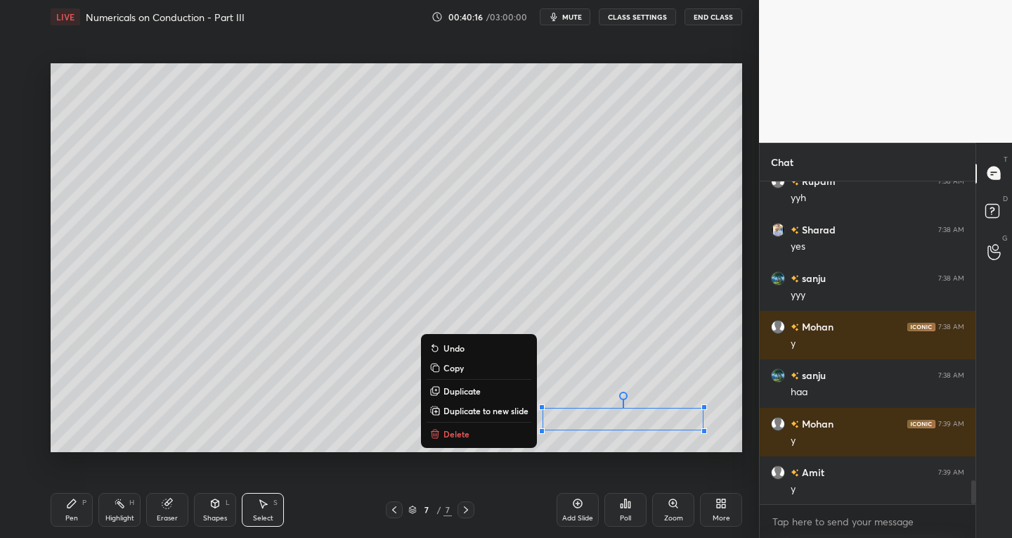
click at [71, 519] on div "Pen" at bounding box center [71, 517] width 13 height 7
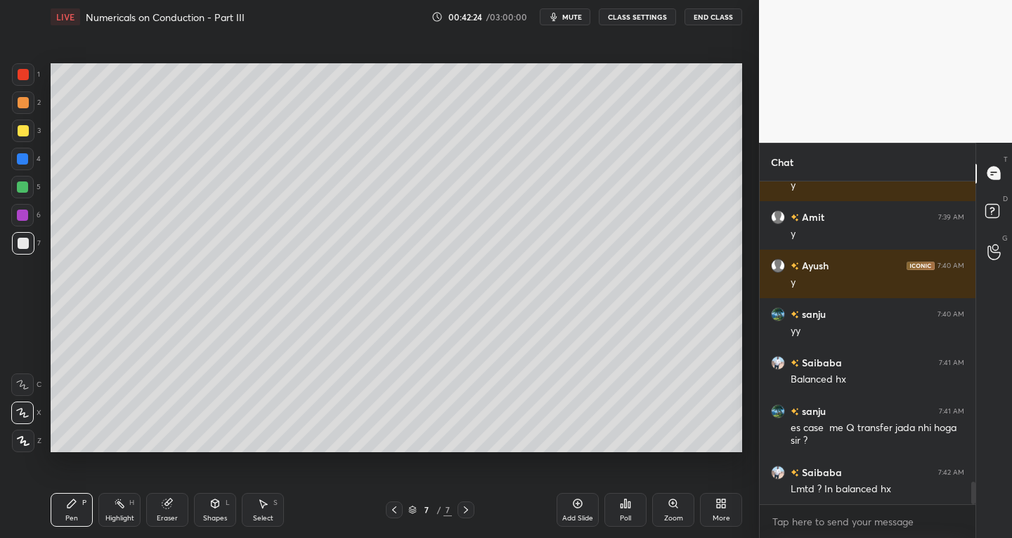
scroll to position [4386, 0]
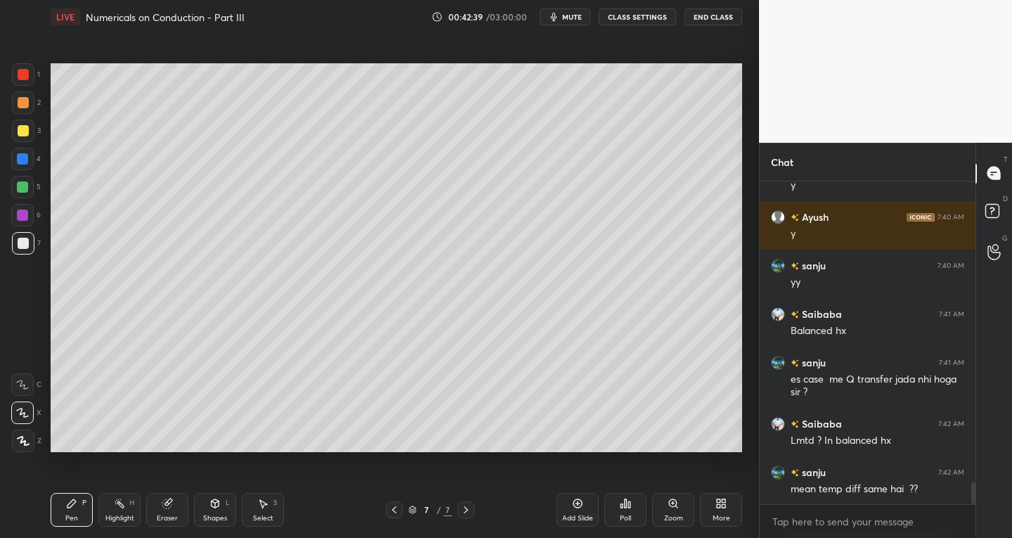
click at [566, 510] on div "Add Slide" at bounding box center [578, 510] width 42 height 34
click at [162, 517] on div "Eraser" at bounding box center [167, 517] width 21 height 7
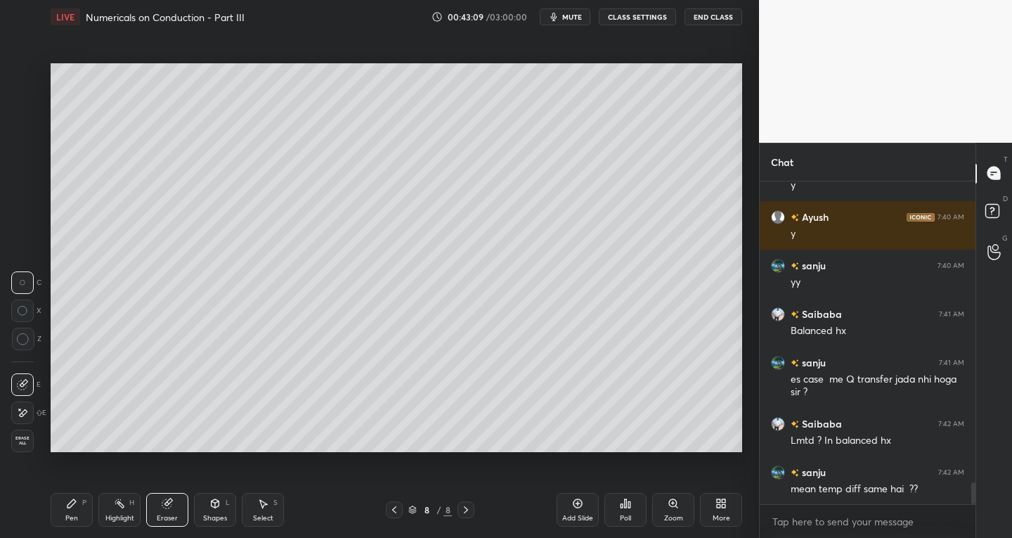
scroll to position [4435, 0]
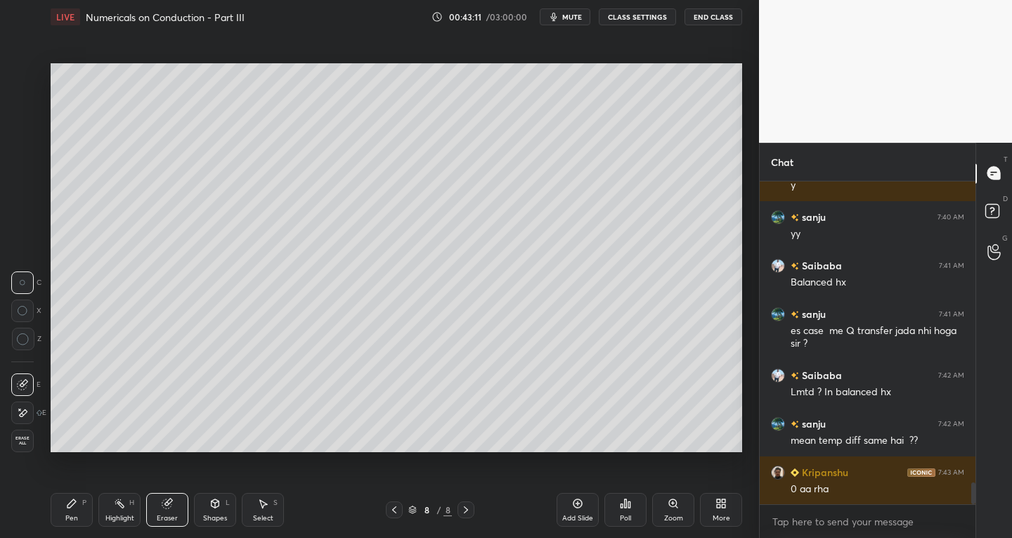
click at [78, 509] on div "Pen P" at bounding box center [72, 510] width 42 height 34
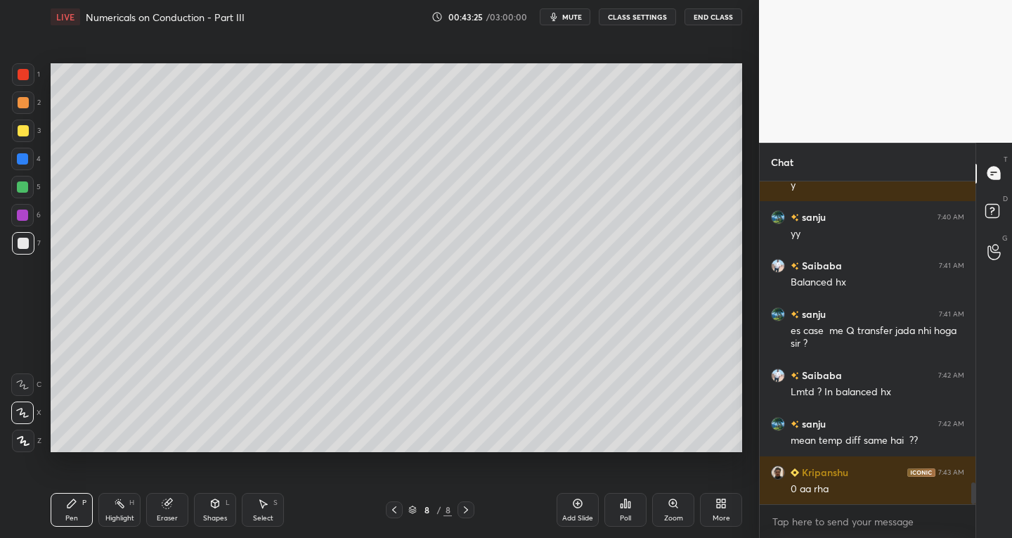
click at [377, 507] on div "8 / 8" at bounding box center [430, 509] width 253 height 17
click at [396, 507] on icon at bounding box center [394, 509] width 11 height 11
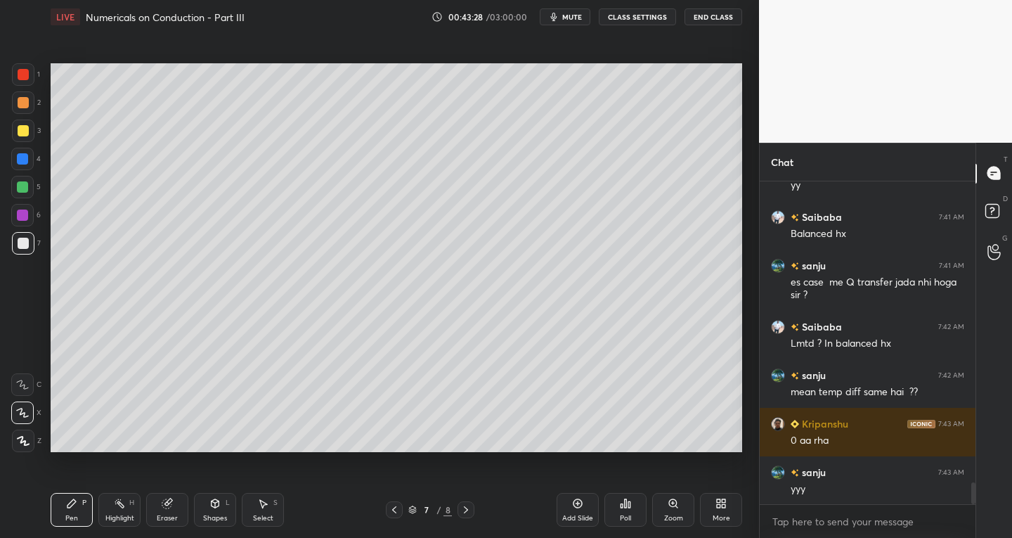
click at [468, 511] on icon at bounding box center [465, 509] width 11 height 11
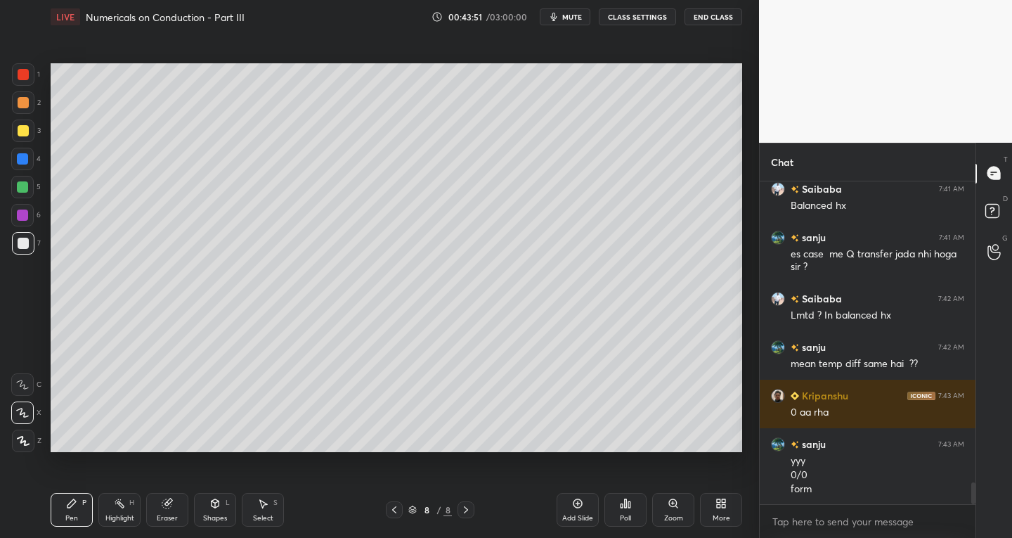
scroll to position [4560, 0]
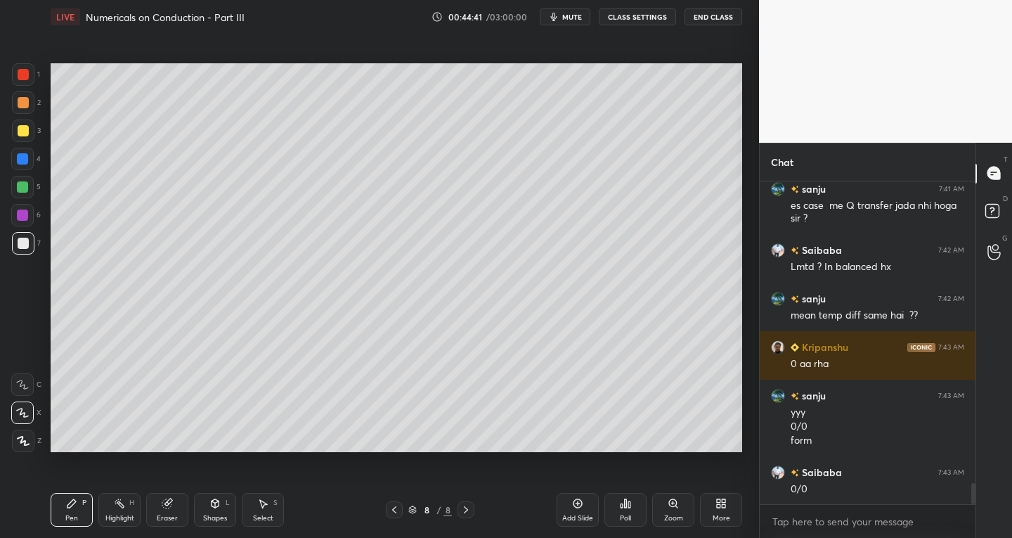
click at [218, 515] on div "Shapes" at bounding box center [215, 517] width 24 height 7
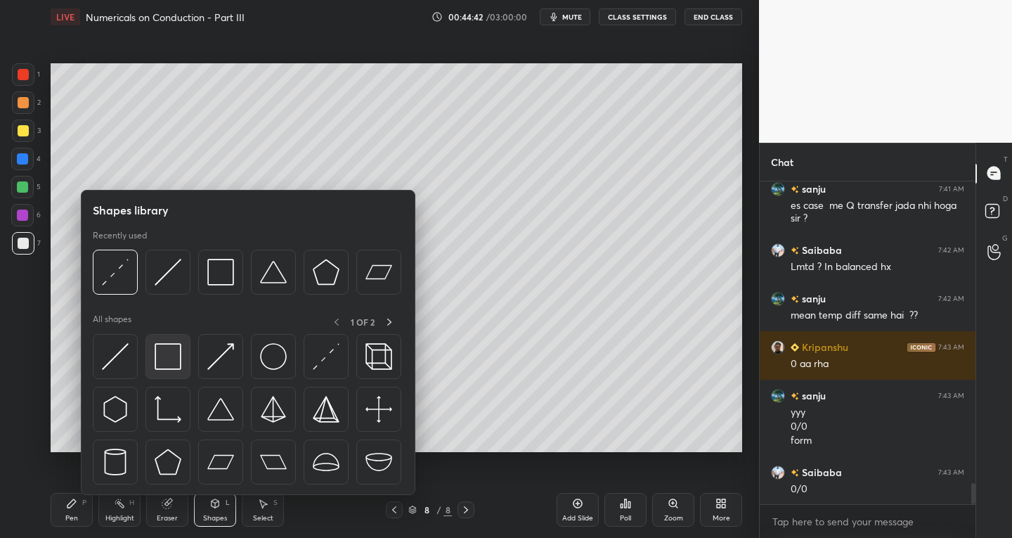
click at [165, 355] on img at bounding box center [168, 356] width 27 height 27
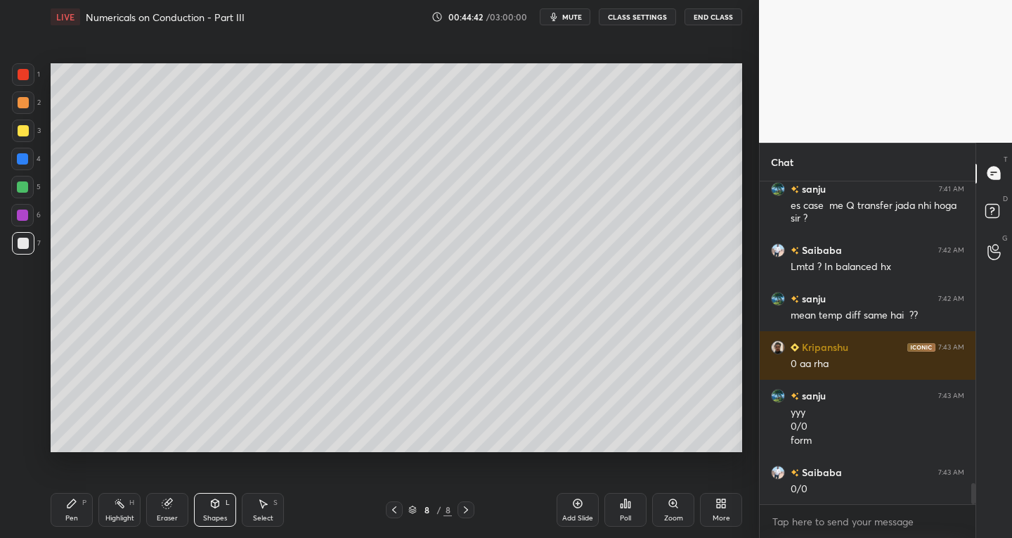
click at [37, 80] on div "1" at bounding box center [26, 74] width 28 height 22
click at [74, 511] on div "Pen P" at bounding box center [72, 510] width 42 height 34
click at [26, 232] on div at bounding box center [23, 243] width 22 height 22
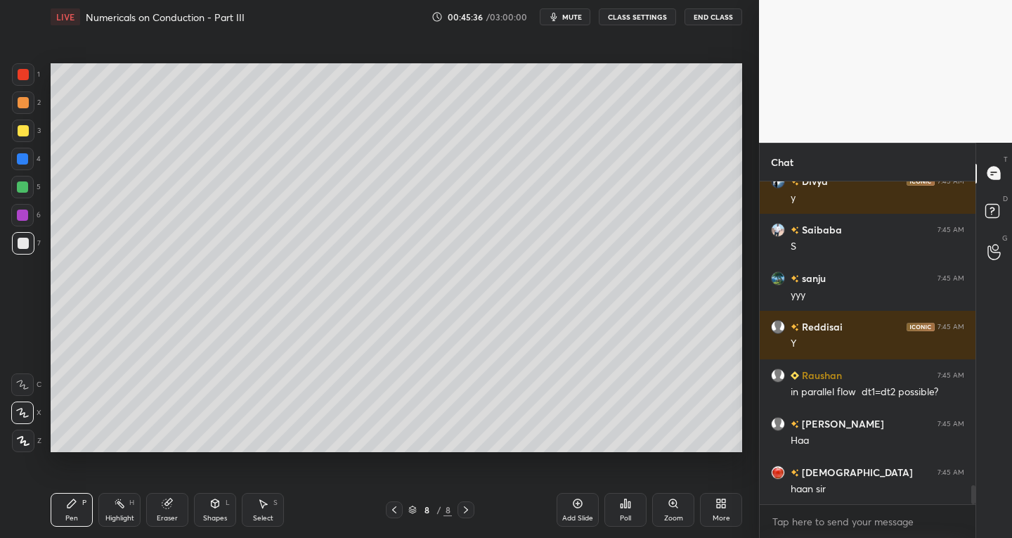
scroll to position [5142, 0]
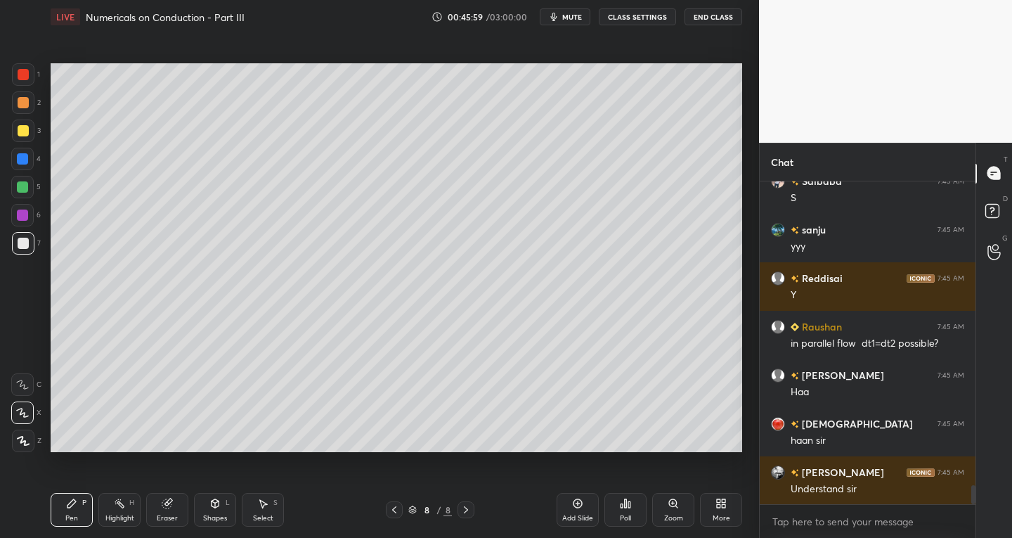
click at [469, 515] on div at bounding box center [466, 509] width 17 height 17
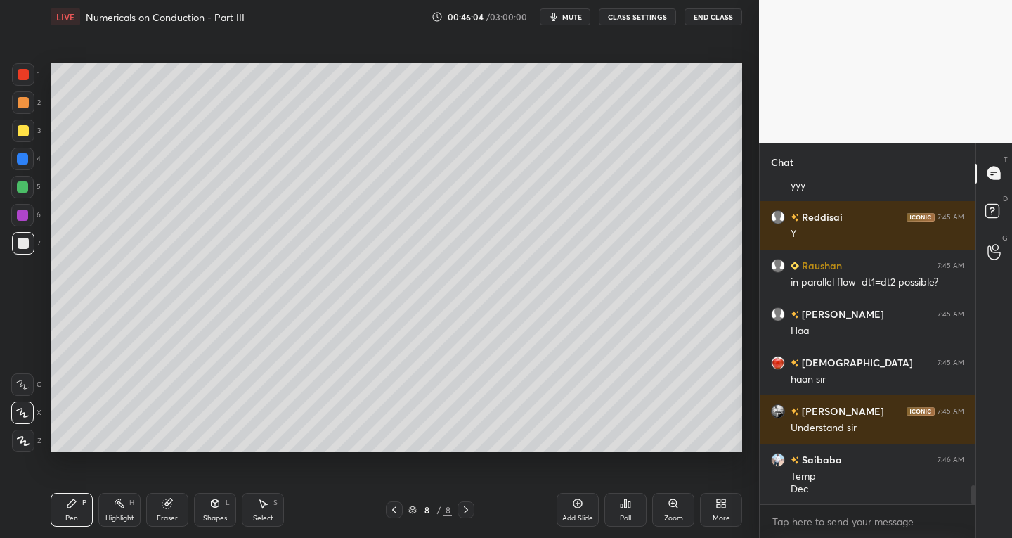
click at [573, 512] on div "Add Slide" at bounding box center [578, 510] width 42 height 34
click at [211, 516] on div "Shapes" at bounding box center [215, 517] width 24 height 7
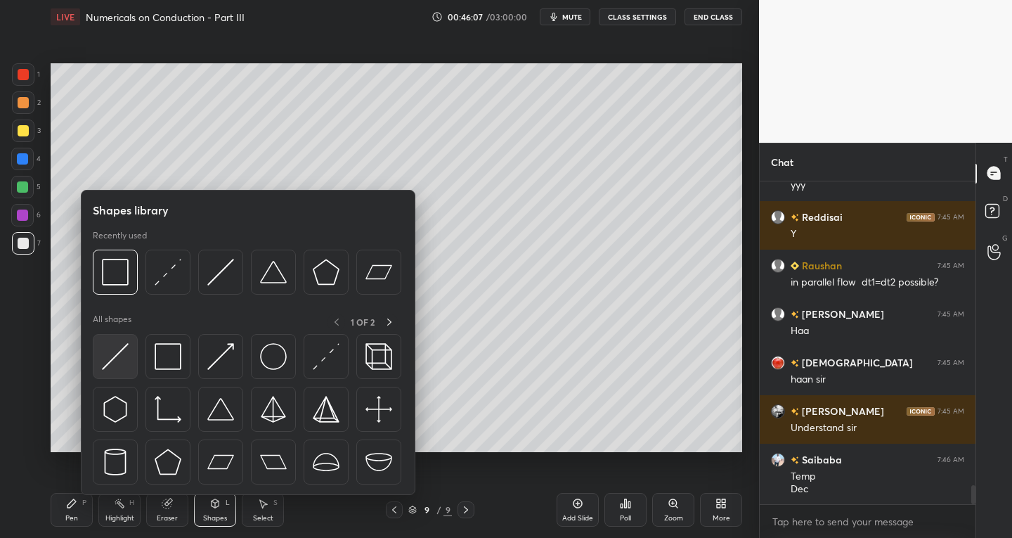
click at [109, 371] on div at bounding box center [115, 356] width 45 height 45
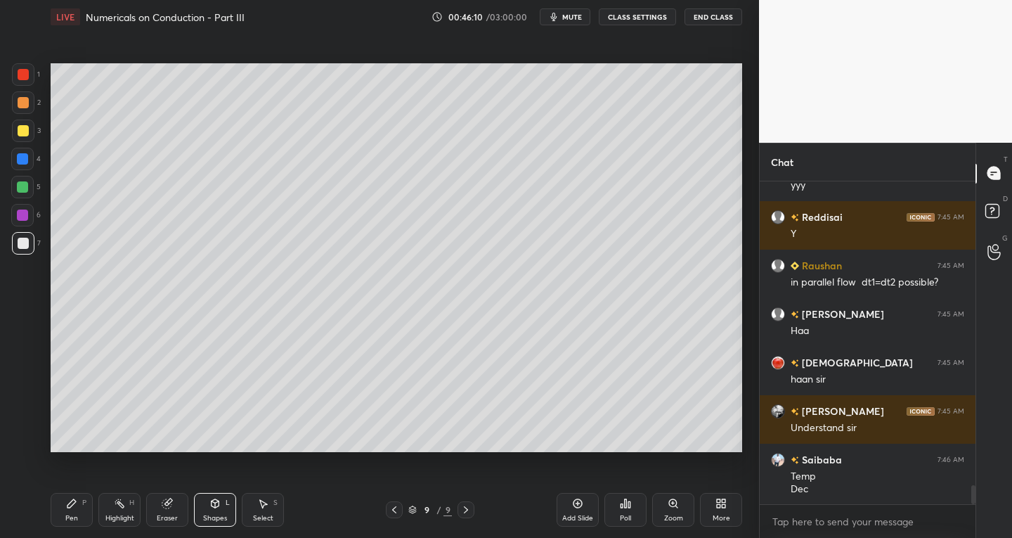
click at [72, 505] on icon at bounding box center [71, 503] width 8 height 8
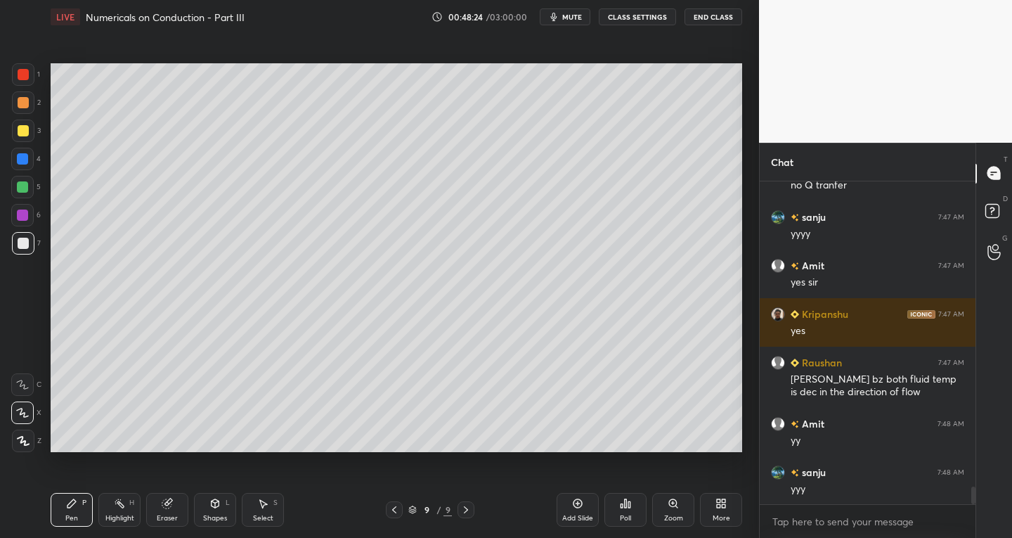
scroll to position [5603, 0]
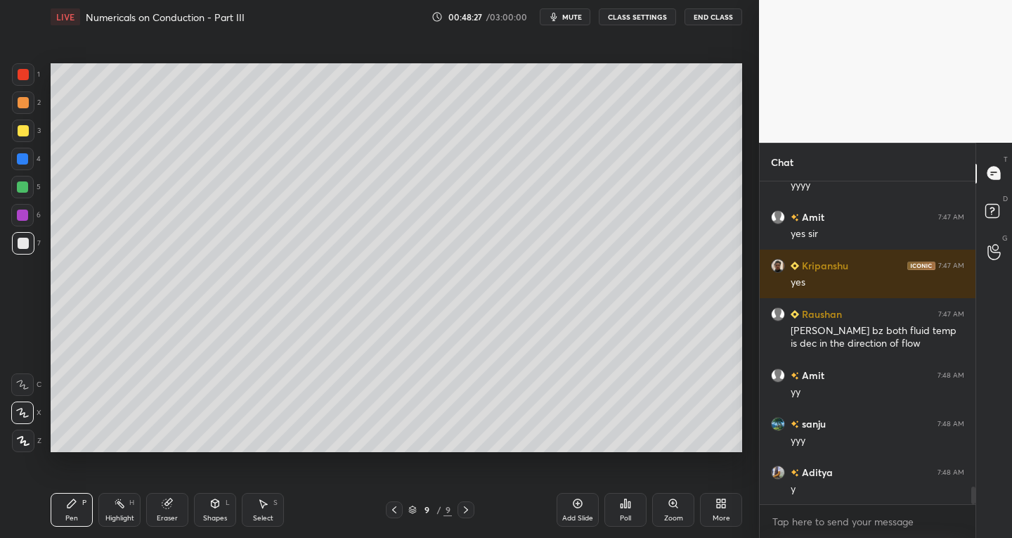
click at [462, 515] on div at bounding box center [466, 509] width 17 height 17
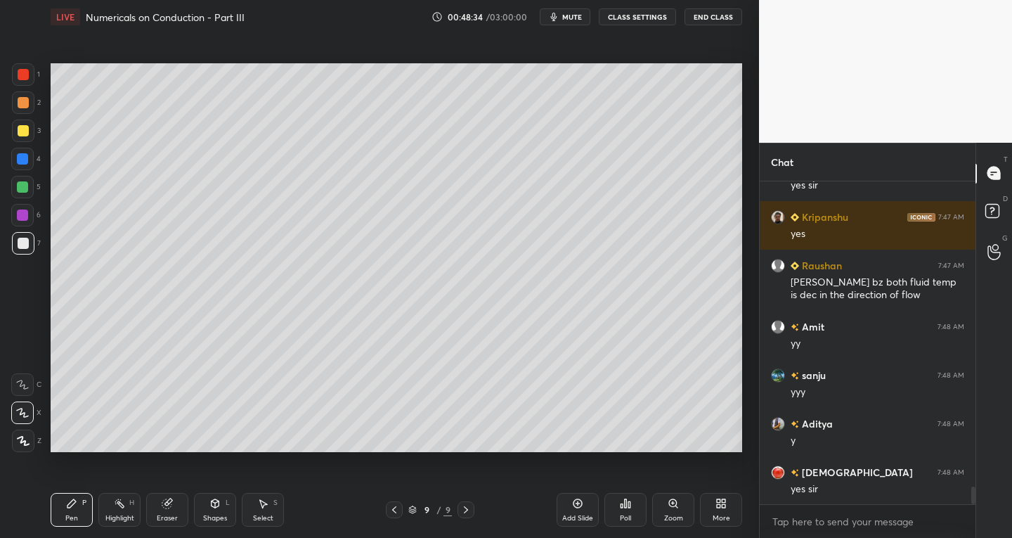
click at [397, 506] on icon at bounding box center [394, 509] width 11 height 11
click at [465, 507] on icon at bounding box center [466, 509] width 4 height 7
click at [468, 510] on icon at bounding box center [465, 509] width 11 height 11
click at [559, 514] on div "Add Slide" at bounding box center [578, 510] width 42 height 34
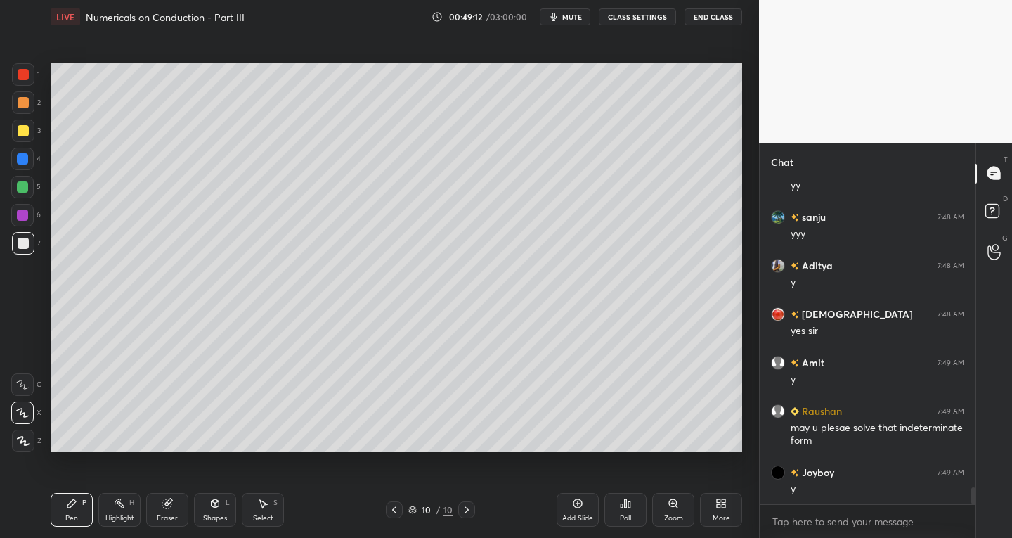
scroll to position [5859, 0]
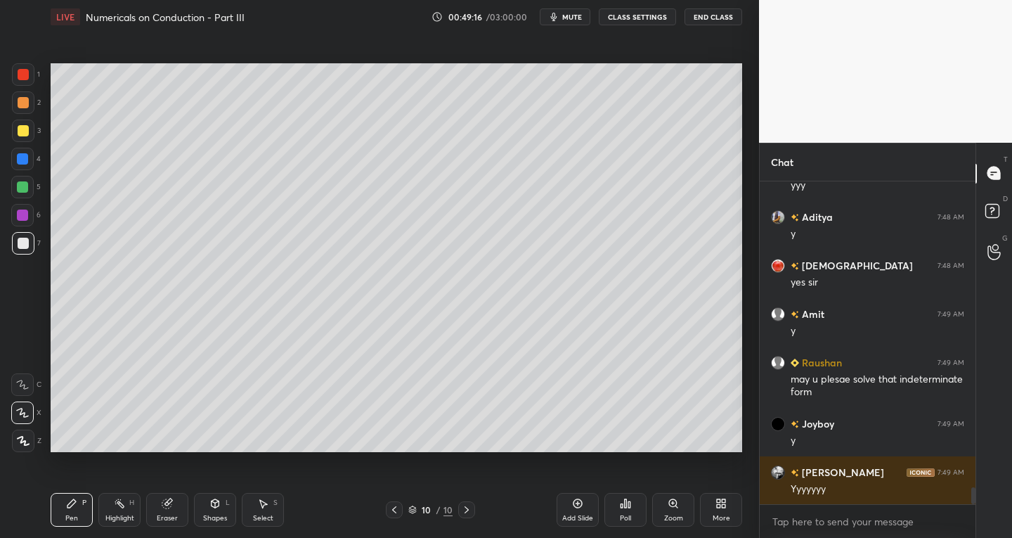
click at [160, 507] on div "Eraser" at bounding box center [167, 510] width 42 height 34
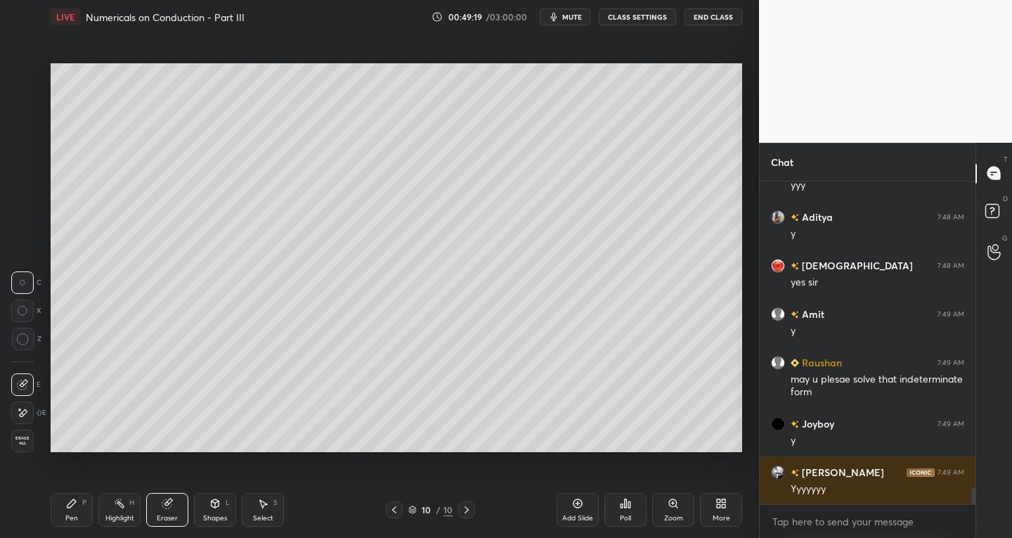
click at [69, 517] on div "Pen" at bounding box center [71, 517] width 13 height 7
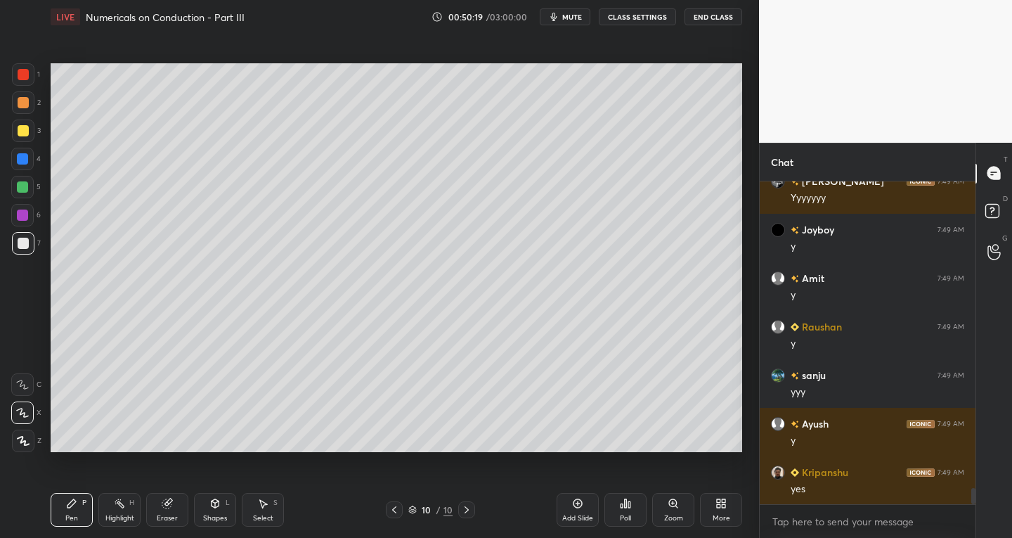
scroll to position [6198, 0]
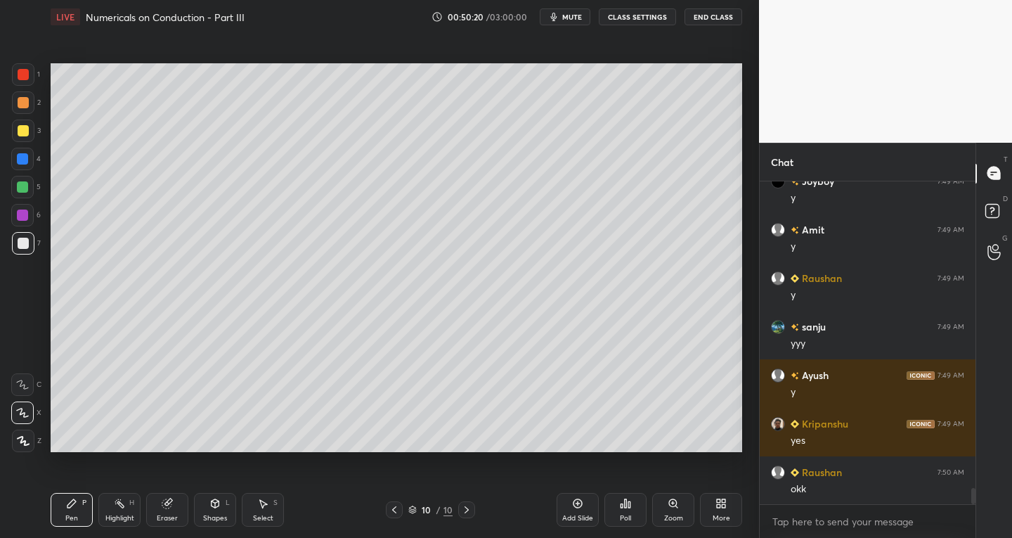
click at [263, 507] on icon at bounding box center [264, 504] width 8 height 8
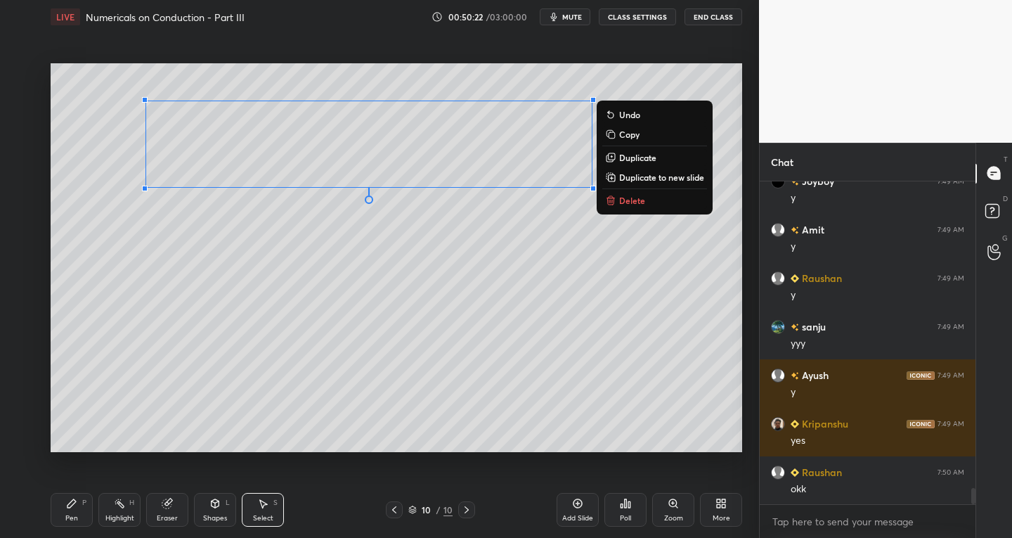
click at [621, 199] on p "Delete" at bounding box center [632, 200] width 26 height 11
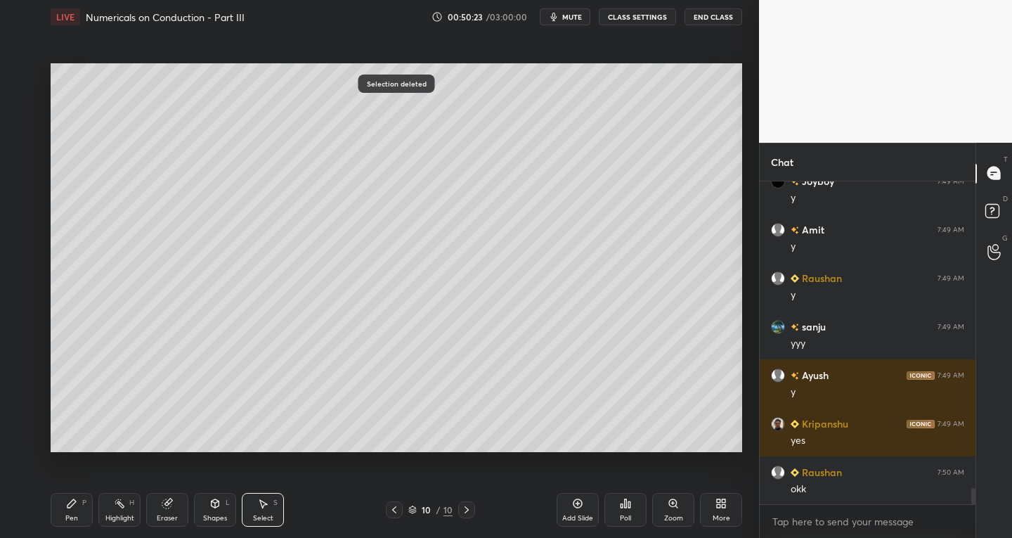
click at [72, 510] on div "Pen P" at bounding box center [72, 510] width 42 height 34
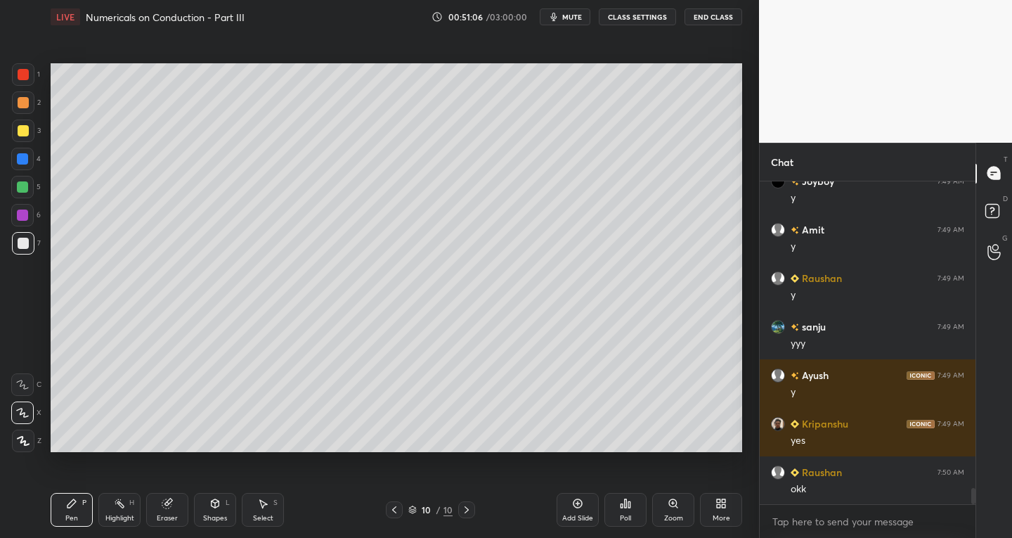
click at [267, 500] on icon at bounding box center [262, 503] width 11 height 11
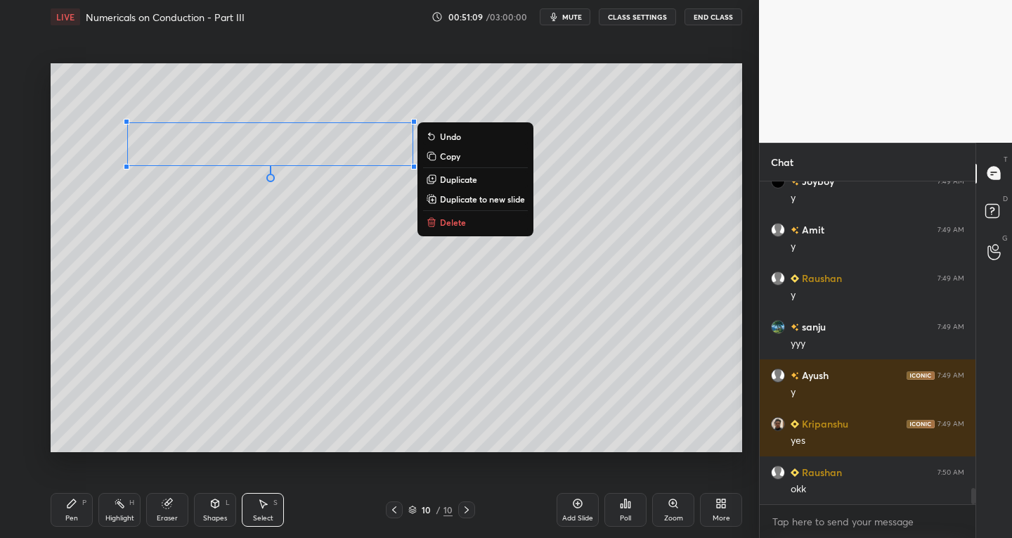
click at [61, 511] on div "Pen P" at bounding box center [72, 510] width 42 height 34
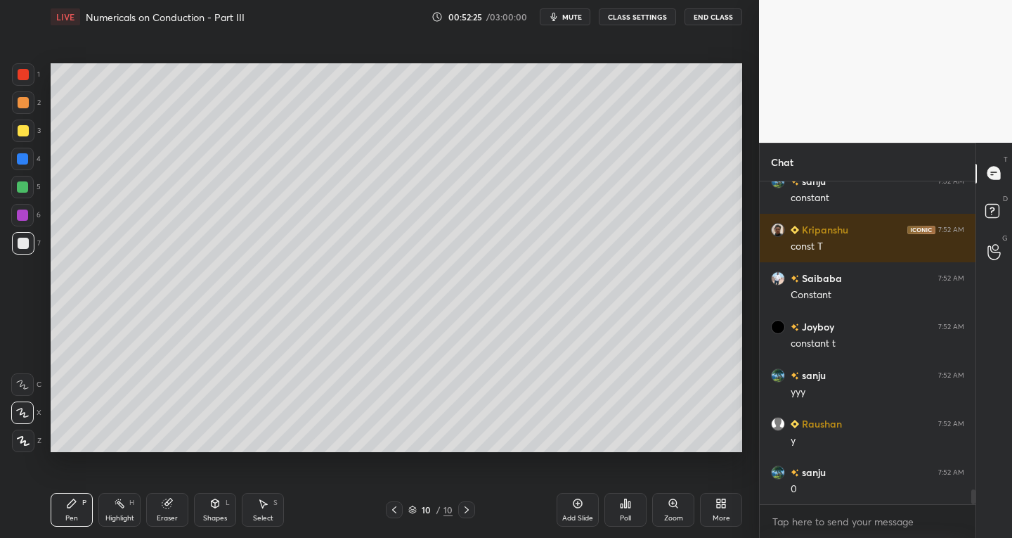
scroll to position [6683, 0]
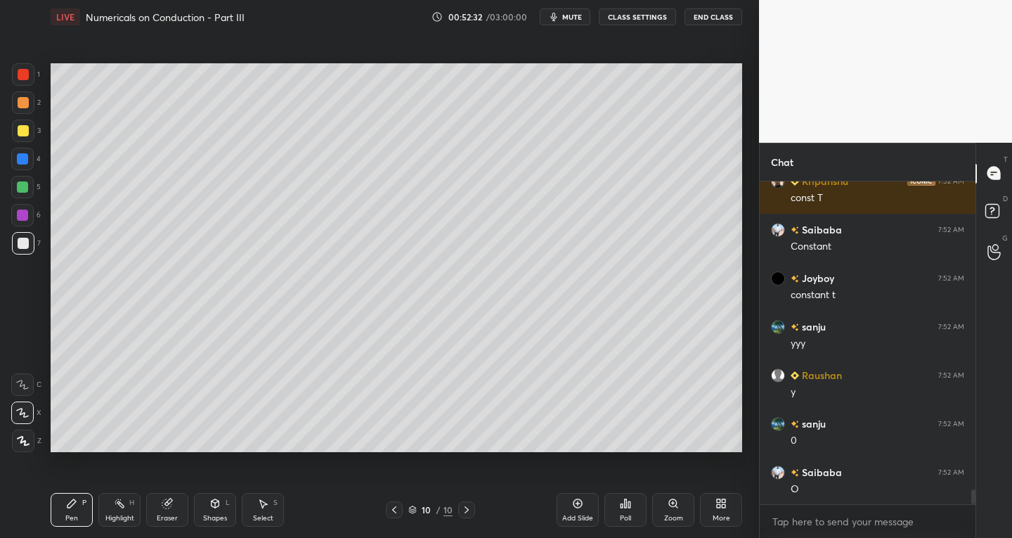
click at [213, 507] on icon at bounding box center [216, 503] width 8 height 8
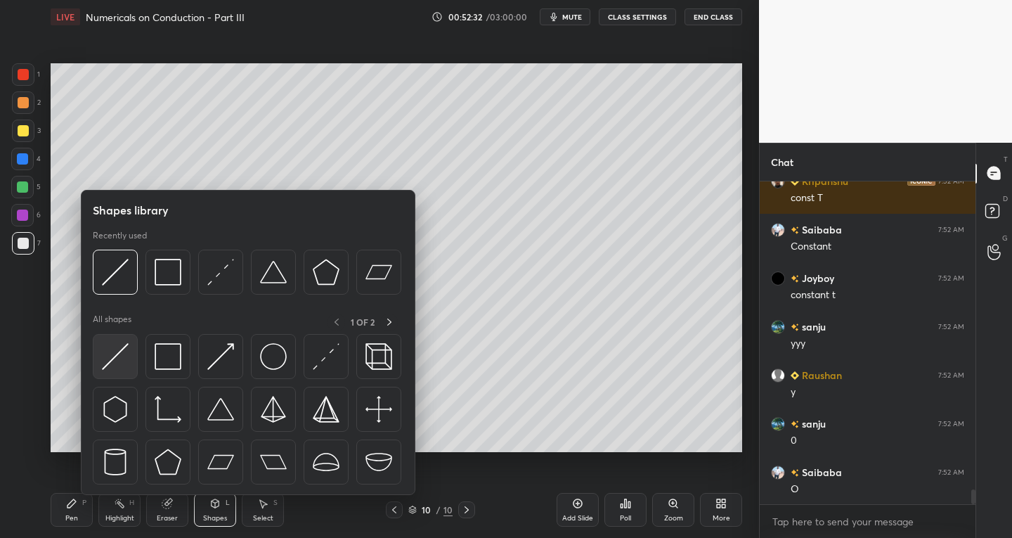
click at [117, 366] on img at bounding box center [115, 356] width 27 height 27
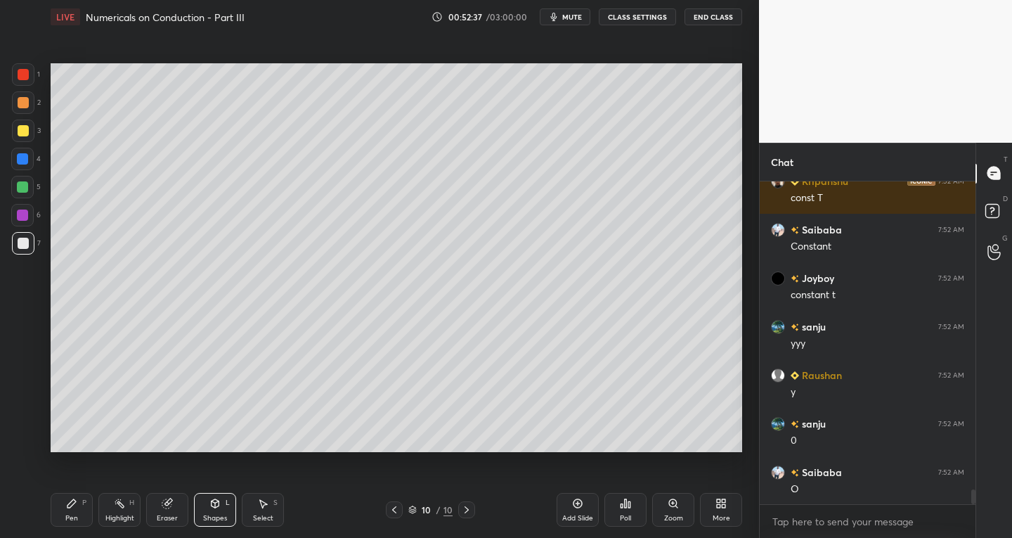
click at [77, 505] on icon at bounding box center [71, 503] width 11 height 11
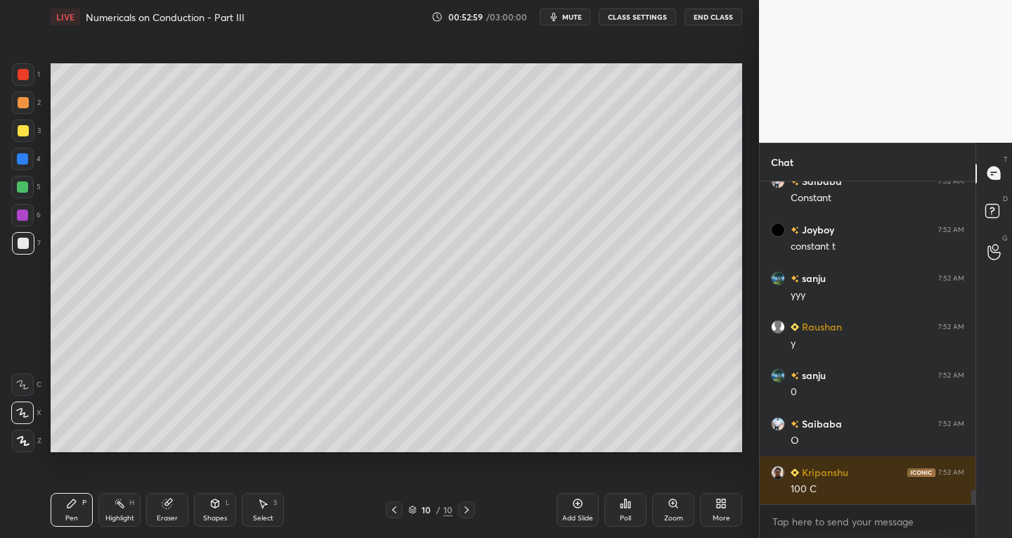
scroll to position [6828, 0]
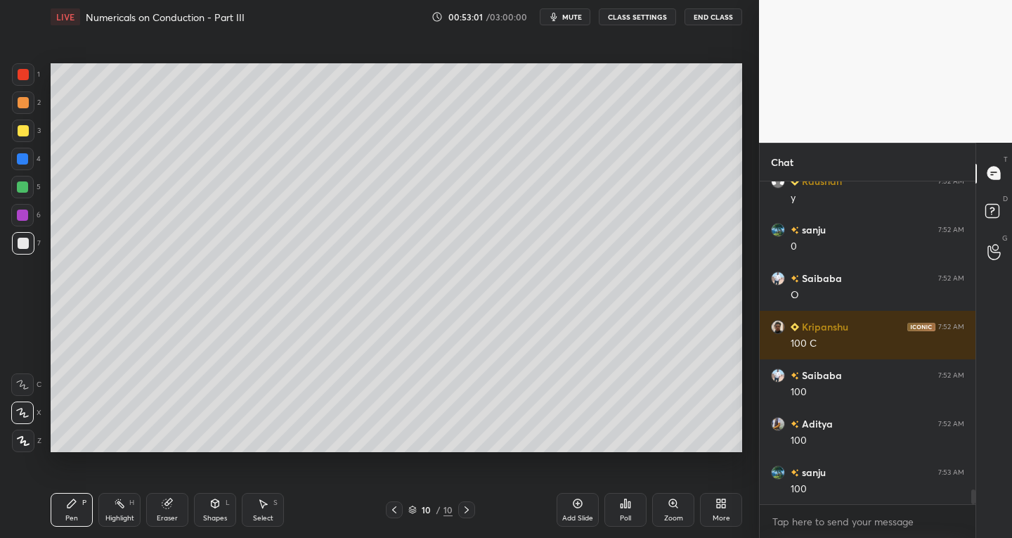
click at [211, 512] on div "Shapes L" at bounding box center [215, 510] width 42 height 34
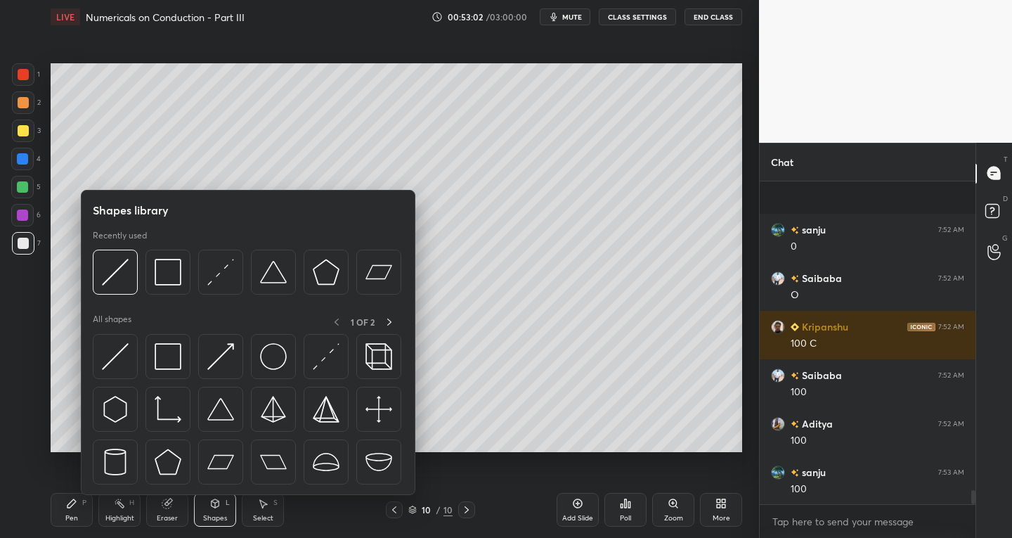
scroll to position [6974, 0]
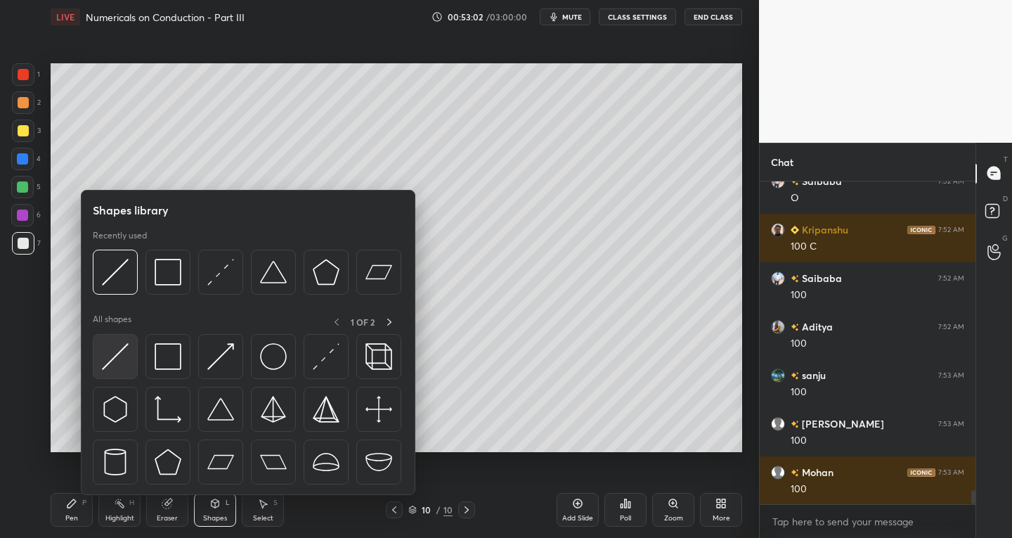
click at [112, 359] on img at bounding box center [115, 356] width 27 height 27
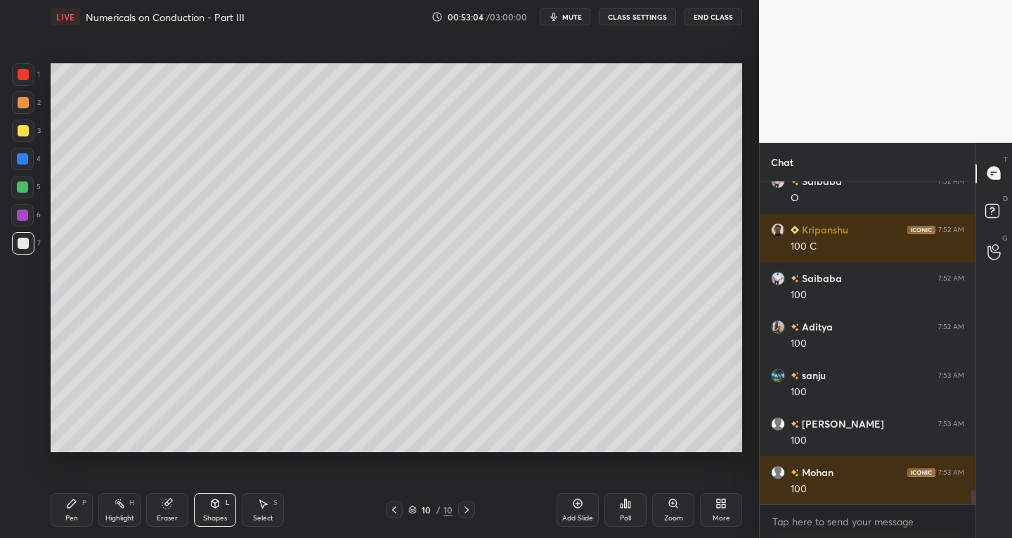
scroll to position [7022, 0]
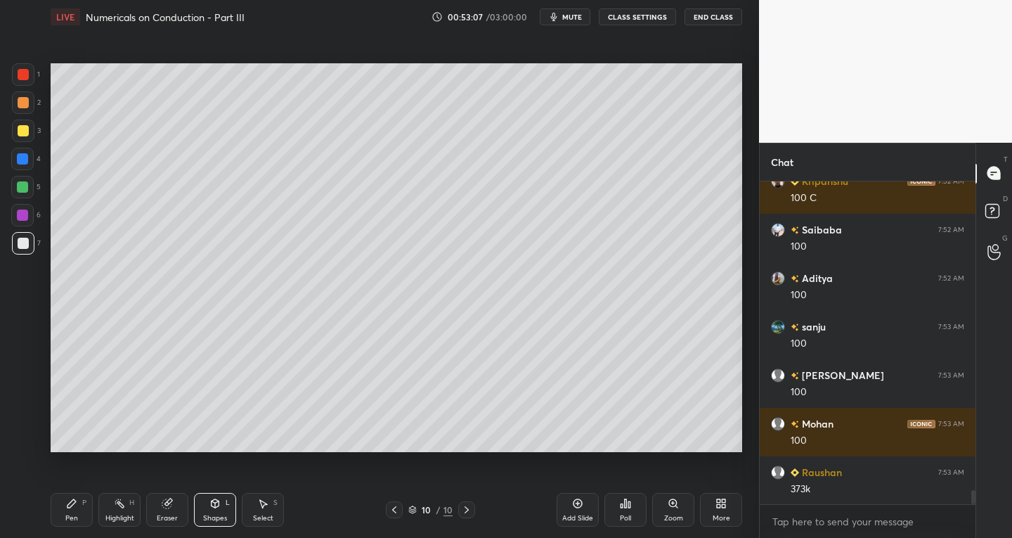
click at [70, 505] on icon at bounding box center [71, 503] width 8 height 8
click at [157, 508] on div "Eraser" at bounding box center [167, 510] width 42 height 34
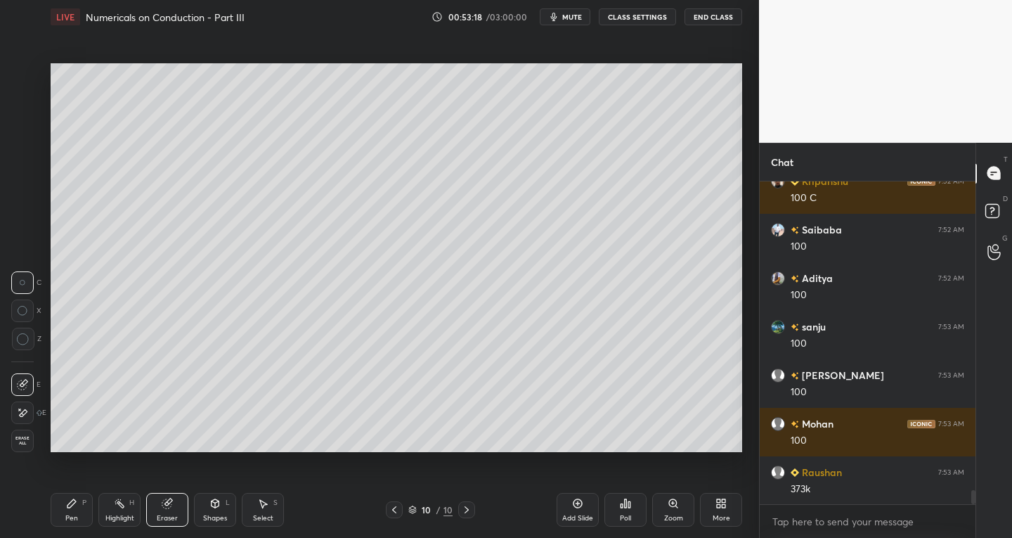
scroll to position [7056, 0]
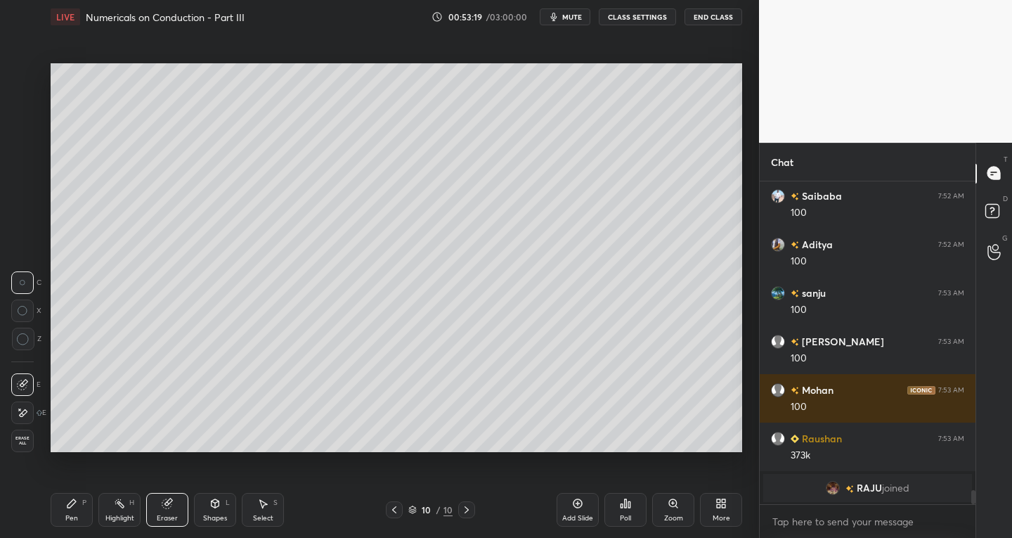
click at [75, 504] on icon at bounding box center [71, 503] width 11 height 11
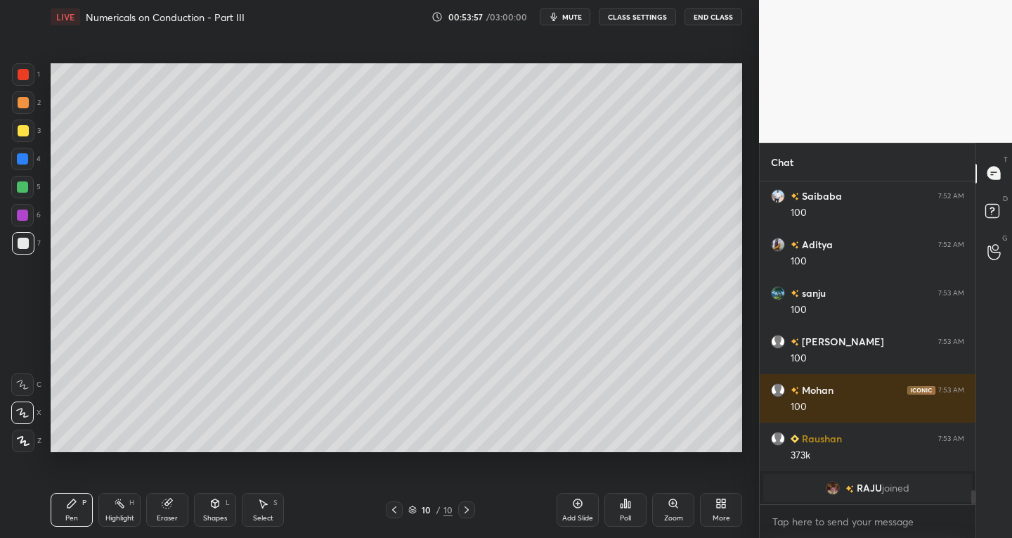
click at [207, 511] on div "Shapes L" at bounding box center [215, 510] width 42 height 34
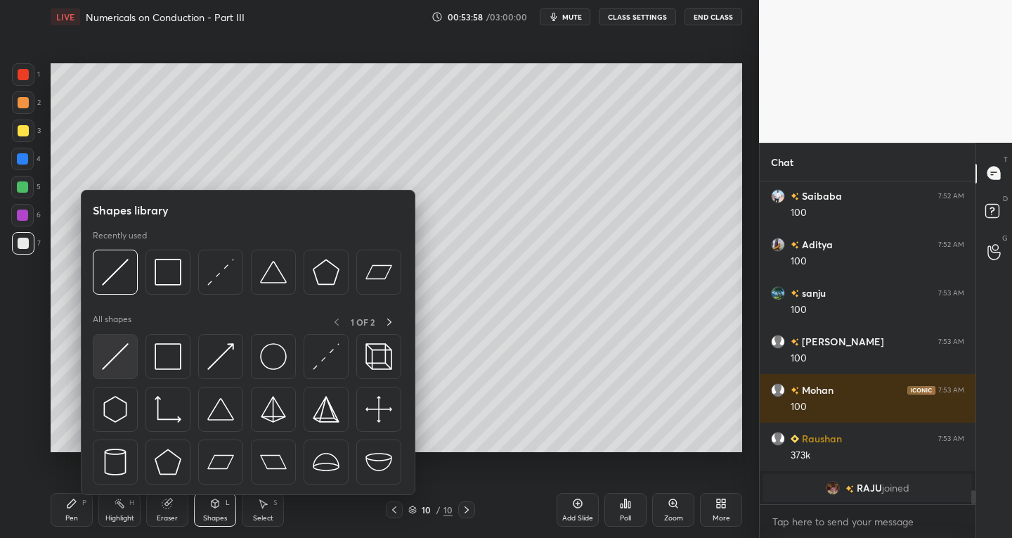
click at [112, 363] on img at bounding box center [115, 356] width 27 height 27
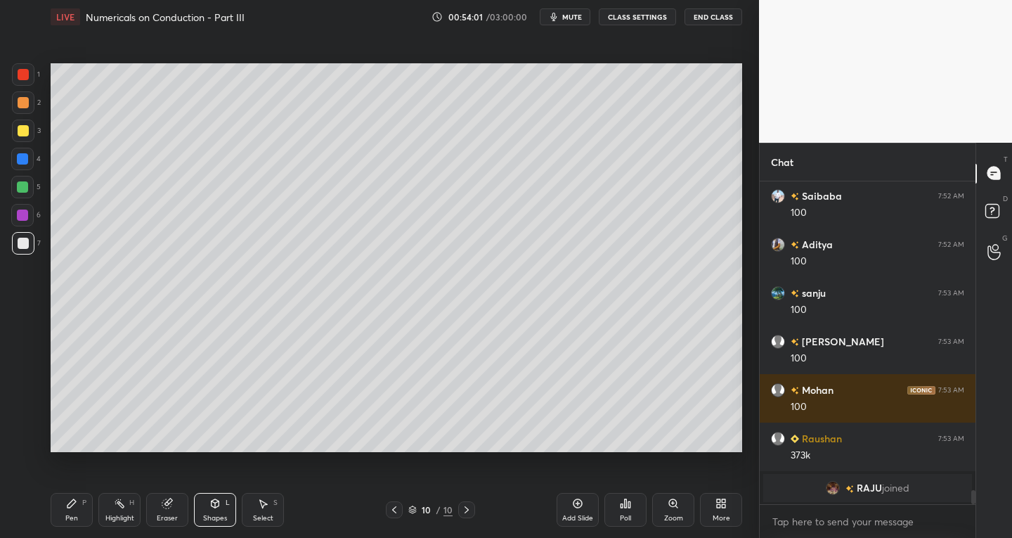
click at [74, 510] on div "Pen P" at bounding box center [72, 510] width 42 height 34
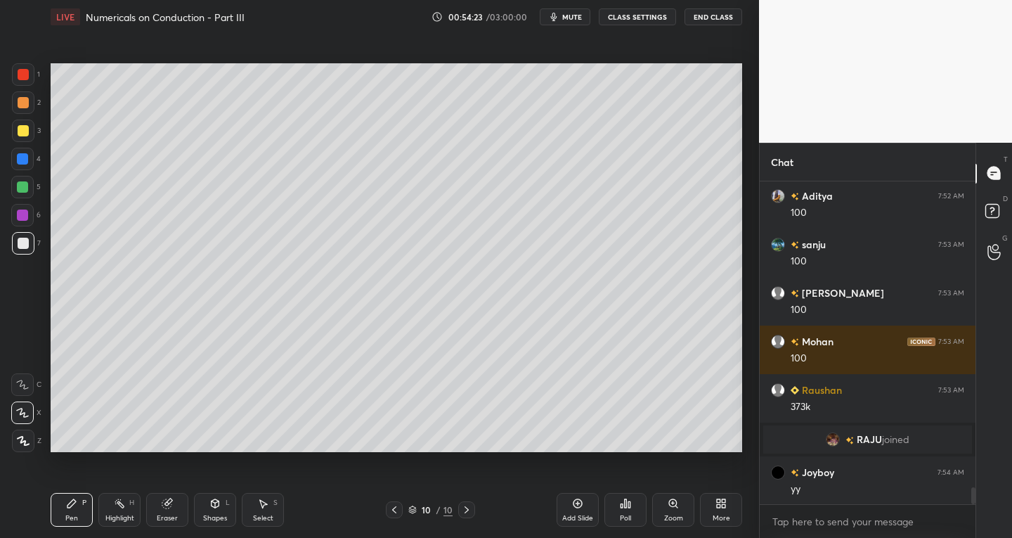
scroll to position [5741, 0]
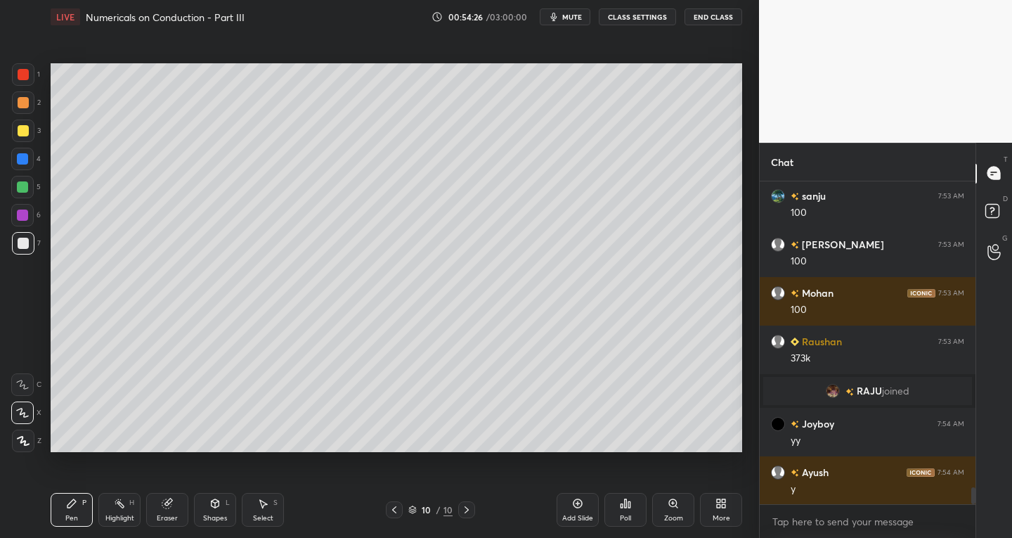
click at [82, 504] on div "P" at bounding box center [84, 502] width 4 height 7
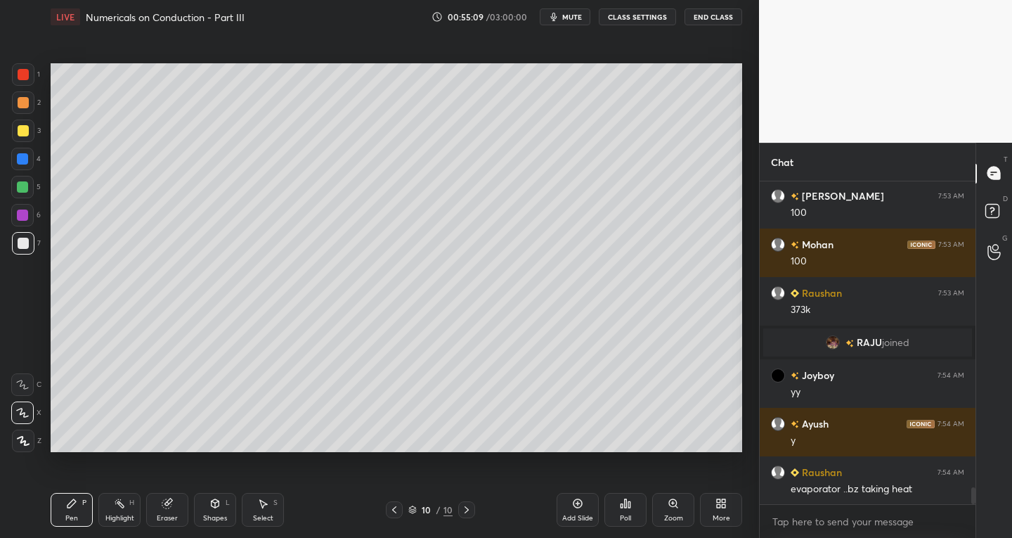
click at [162, 514] on div "Eraser" at bounding box center [167, 517] width 21 height 7
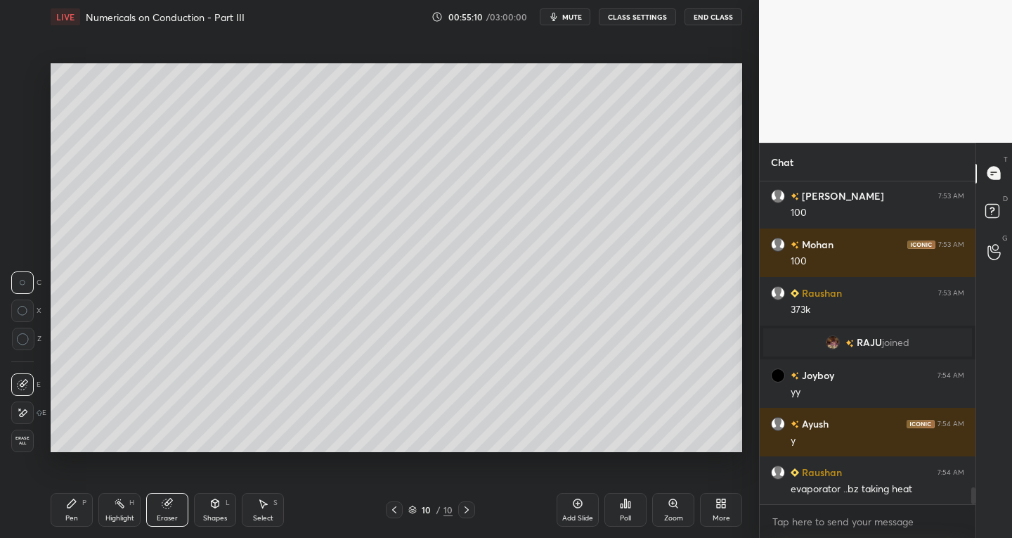
click at [20, 410] on icon at bounding box center [22, 413] width 11 height 12
click at [61, 514] on div "Pen P" at bounding box center [72, 510] width 42 height 34
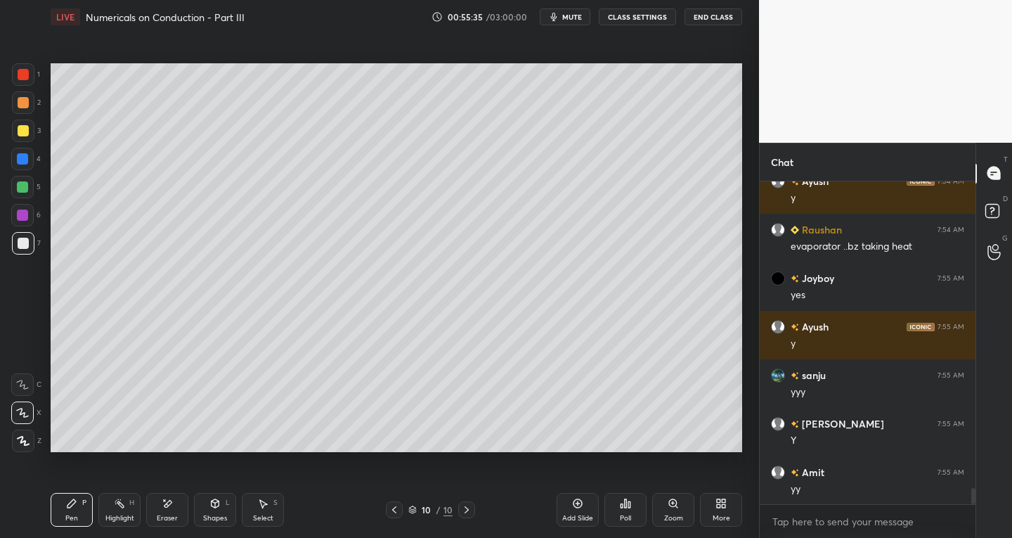
scroll to position [6080, 0]
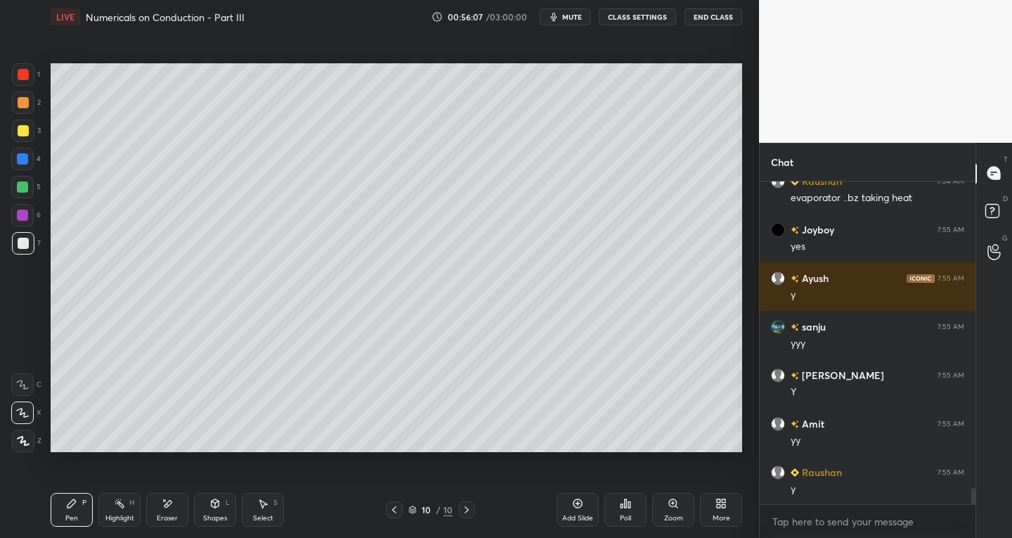
click at [259, 503] on icon at bounding box center [262, 503] width 11 height 11
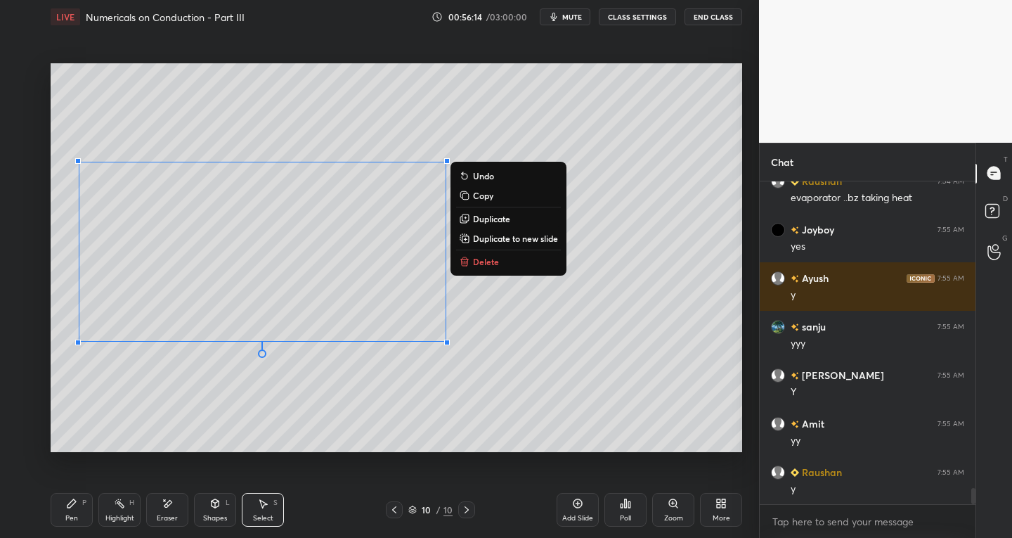
click at [489, 219] on p "Duplicate" at bounding box center [491, 218] width 37 height 11
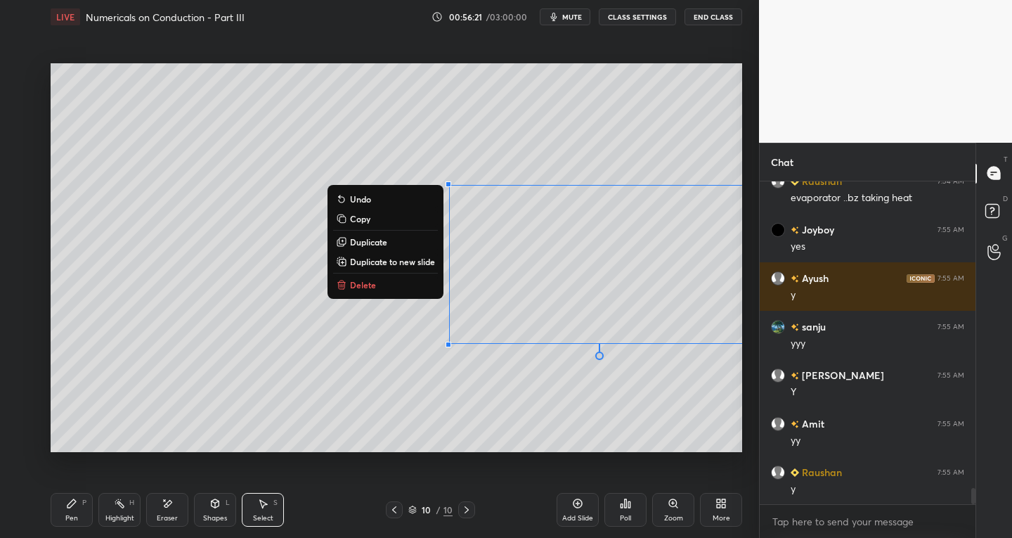
click at [351, 412] on div "0 ° Undo Copy Duplicate Duplicate to new slide Delete" at bounding box center [397, 257] width 692 height 389
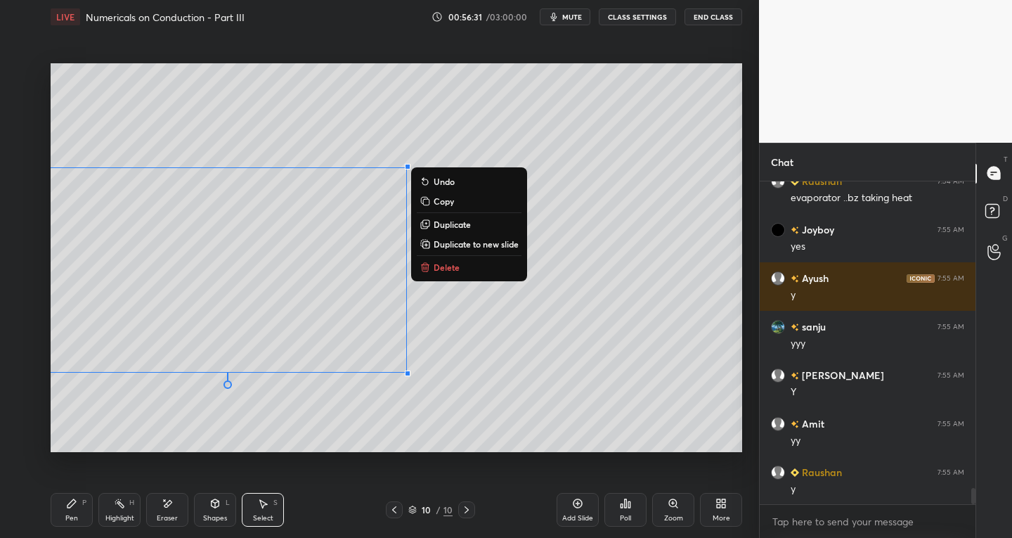
click at [168, 514] on div "Eraser" at bounding box center [167, 517] width 21 height 7
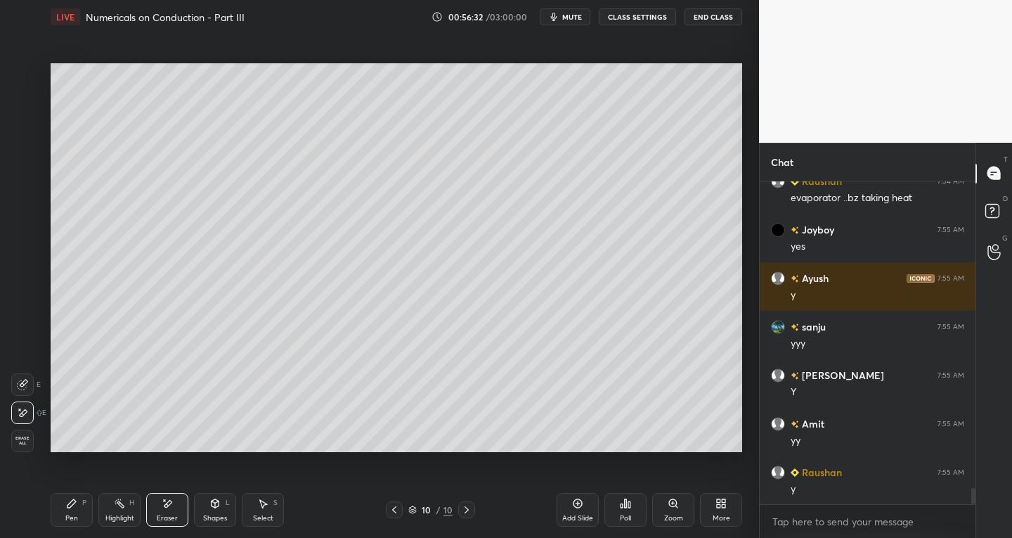
click at [25, 416] on icon at bounding box center [22, 413] width 11 height 12
click at [69, 501] on icon at bounding box center [71, 503] width 11 height 11
click at [166, 510] on div "Eraser" at bounding box center [167, 510] width 42 height 34
click at [83, 518] on div "Pen P" at bounding box center [72, 510] width 42 height 34
click at [267, 511] on div "Select S" at bounding box center [263, 510] width 42 height 34
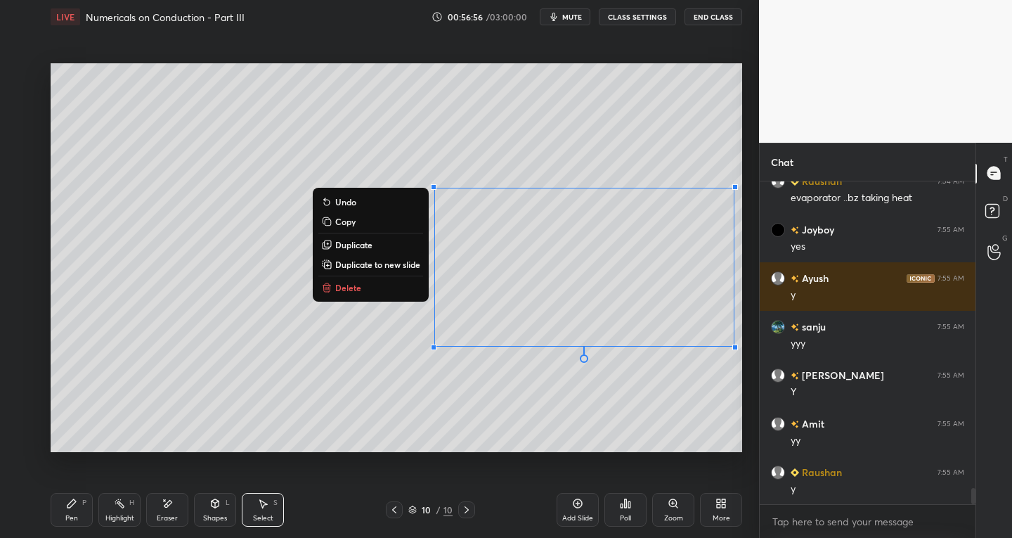
click at [88, 508] on div "Pen P" at bounding box center [72, 510] width 42 height 34
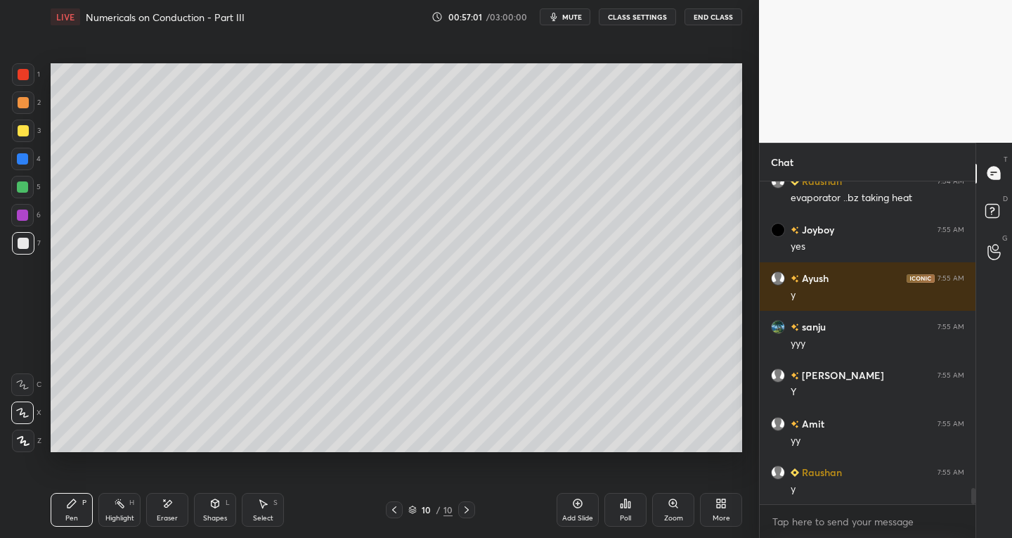
click at [174, 507] on div "Eraser" at bounding box center [167, 510] width 42 height 34
click at [22, 382] on icon at bounding box center [24, 383] width 8 height 7
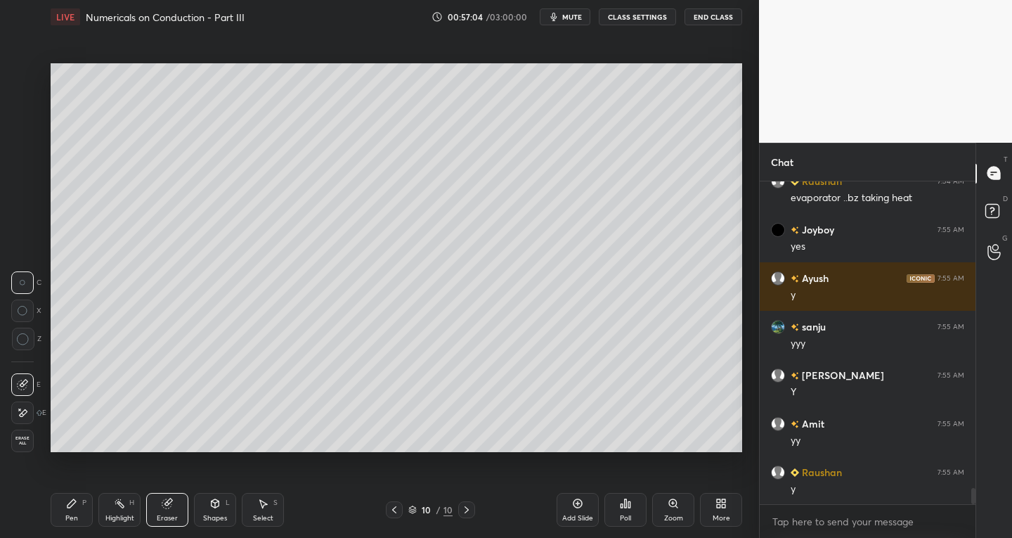
click at [84, 507] on div "Pen P" at bounding box center [72, 510] width 42 height 34
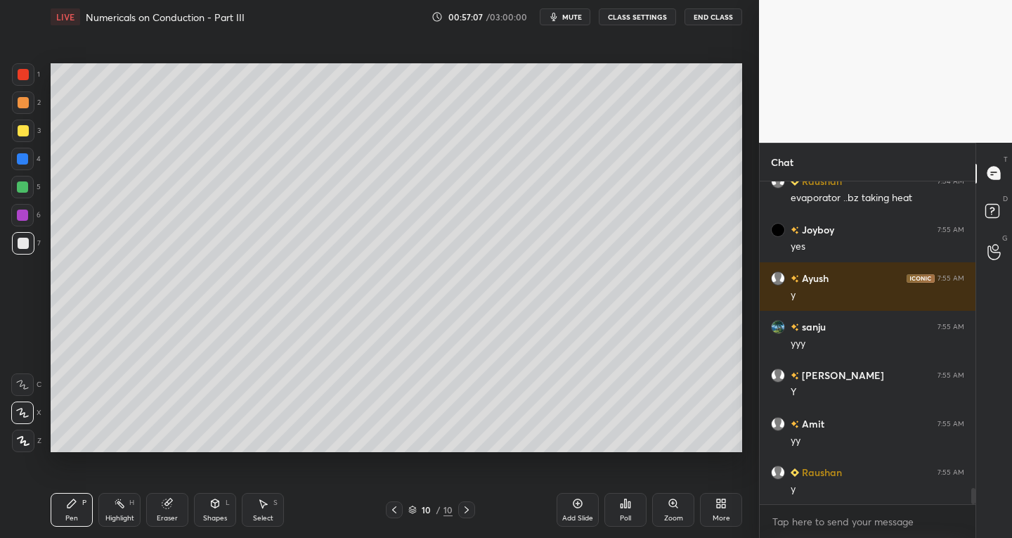
click at [164, 516] on div "Eraser" at bounding box center [167, 517] width 21 height 7
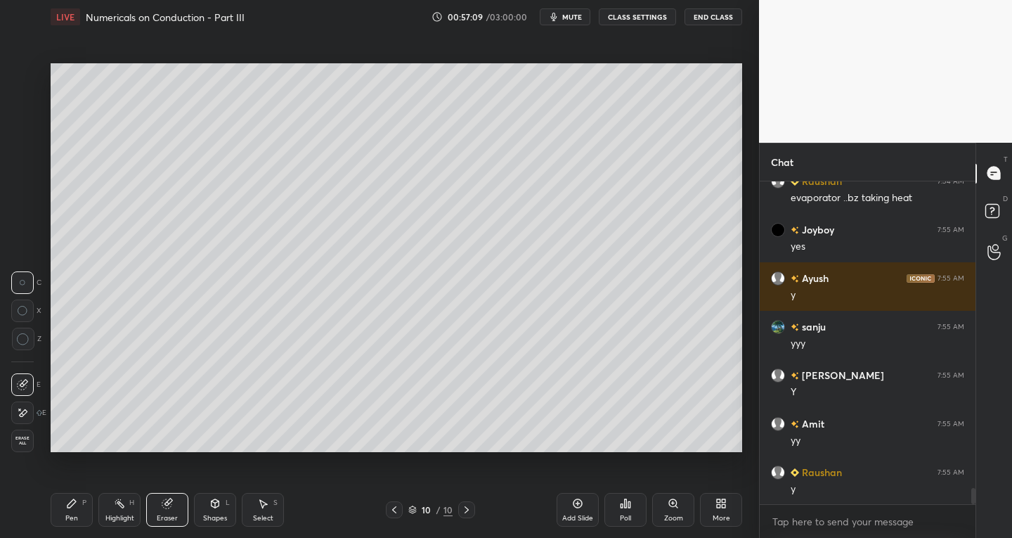
click at [91, 512] on div "Pen P" at bounding box center [72, 510] width 42 height 34
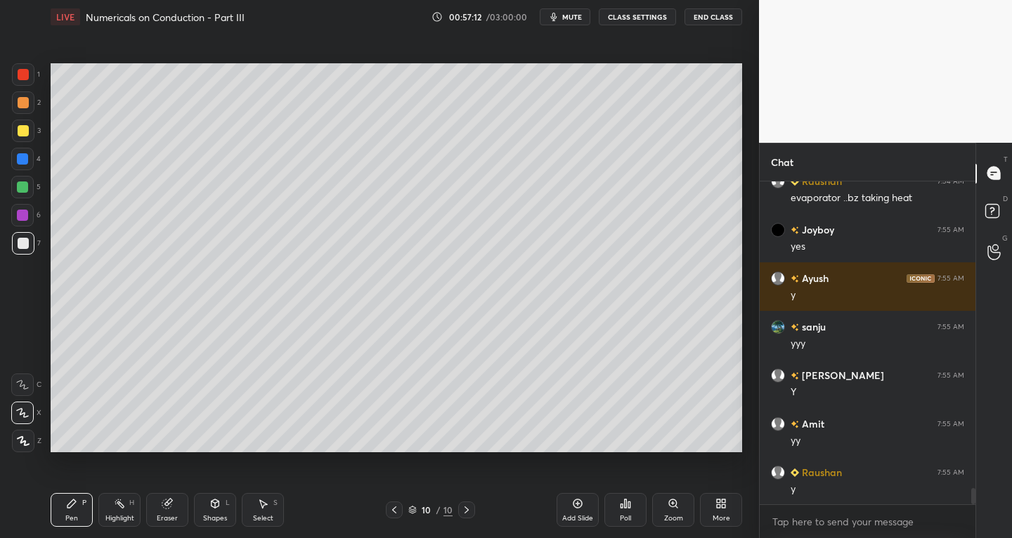
click at [179, 508] on div "Eraser" at bounding box center [167, 510] width 42 height 34
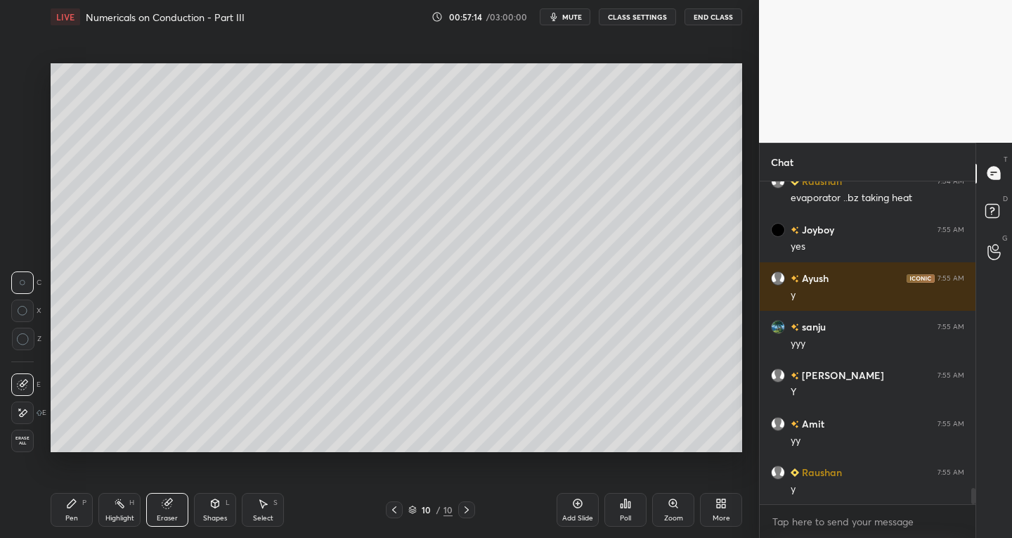
click at [86, 504] on div "P" at bounding box center [84, 502] width 4 height 7
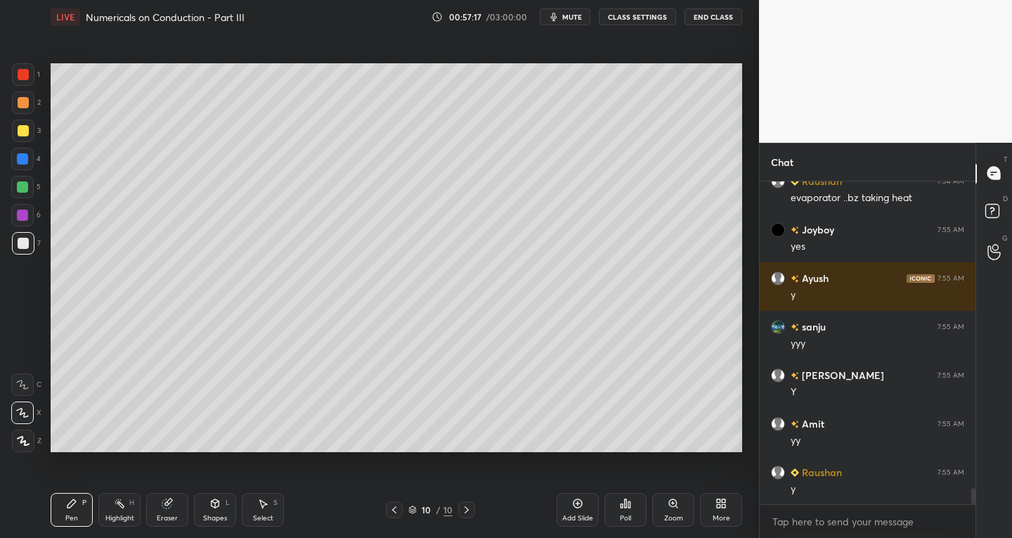
click at [204, 511] on div "Shapes L" at bounding box center [215, 510] width 42 height 34
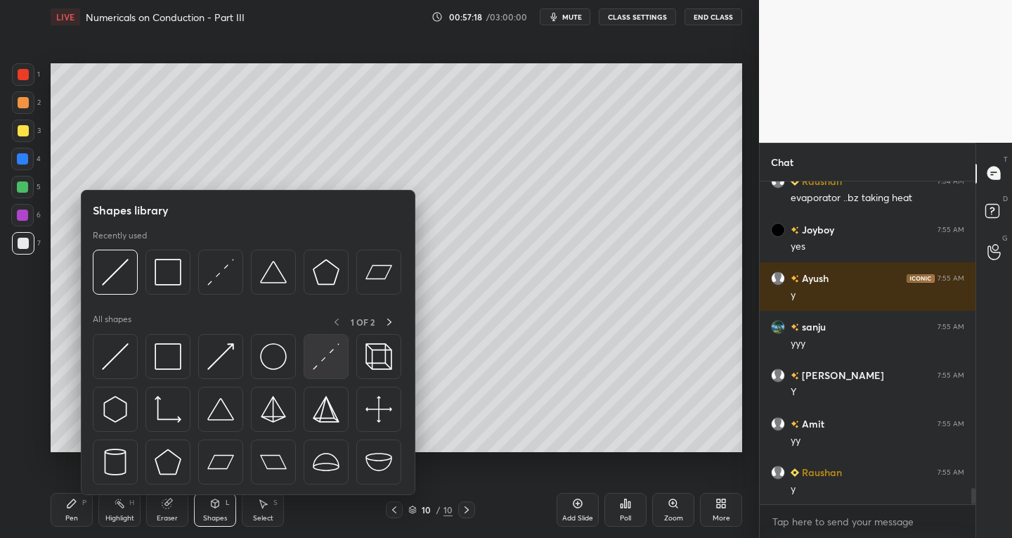
click at [320, 352] on img at bounding box center [326, 356] width 27 height 27
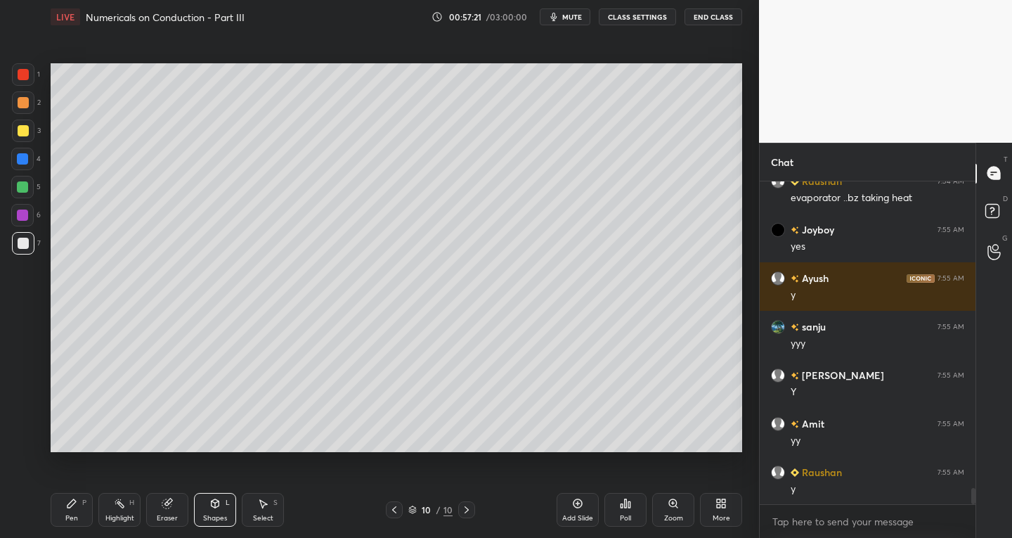
click at [76, 515] on div "Pen" at bounding box center [71, 517] width 13 height 7
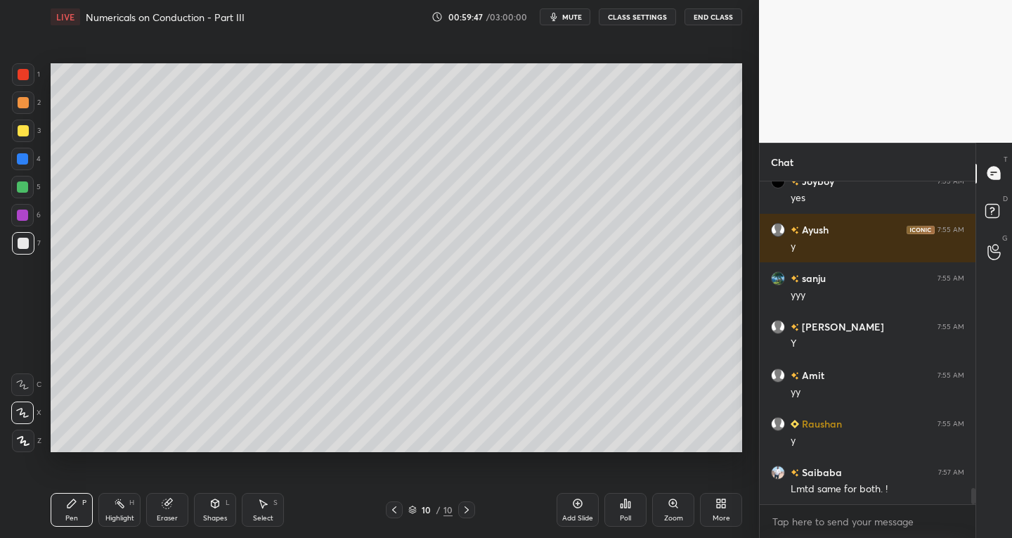
scroll to position [6177, 0]
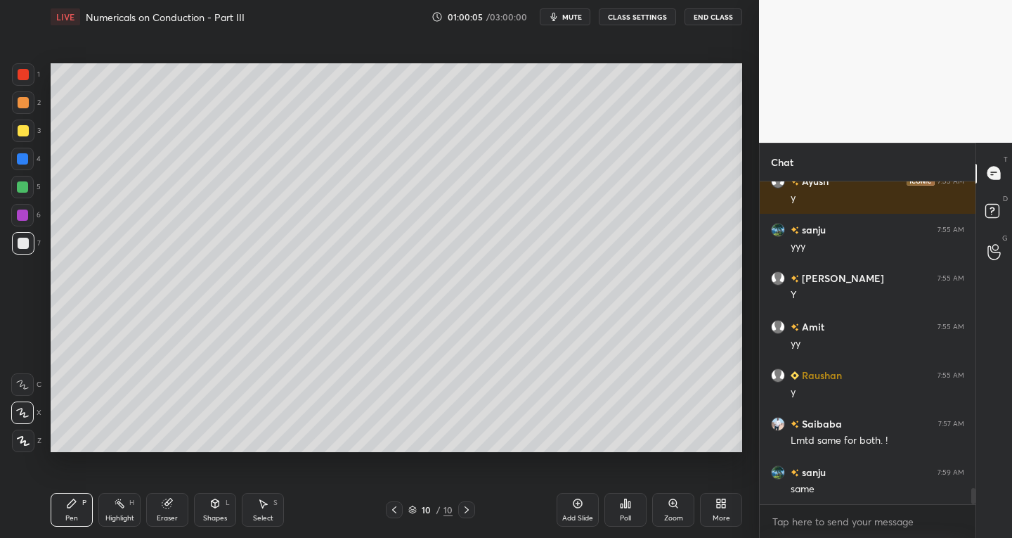
click at [263, 507] on icon at bounding box center [264, 504] width 8 height 8
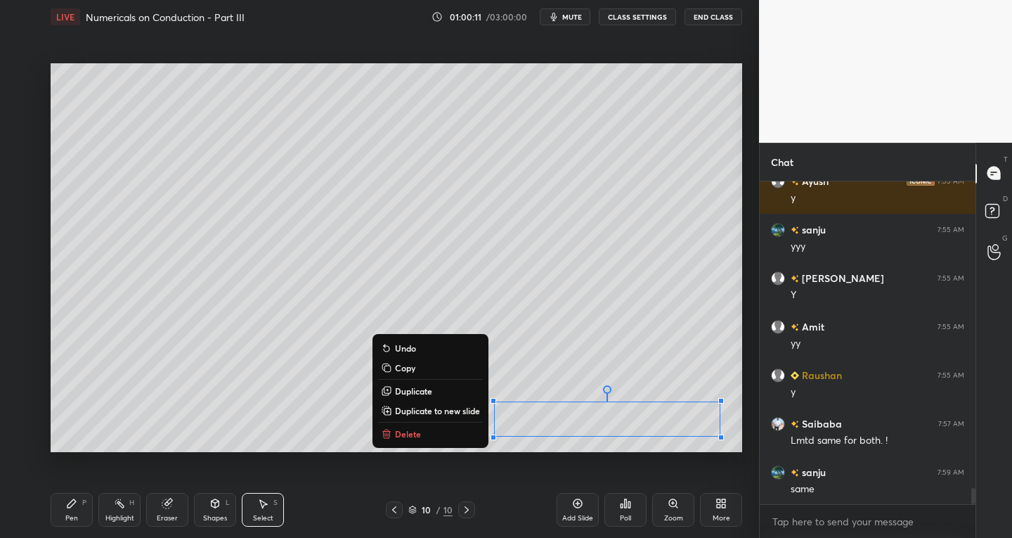
click at [71, 521] on div "Pen" at bounding box center [71, 517] width 13 height 7
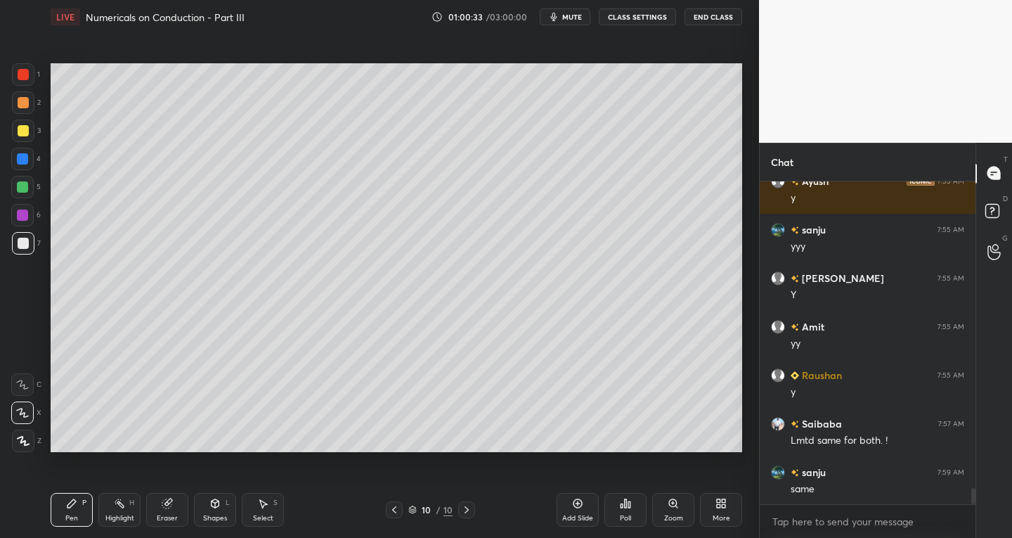
click at [18, 134] on div at bounding box center [23, 130] width 11 height 11
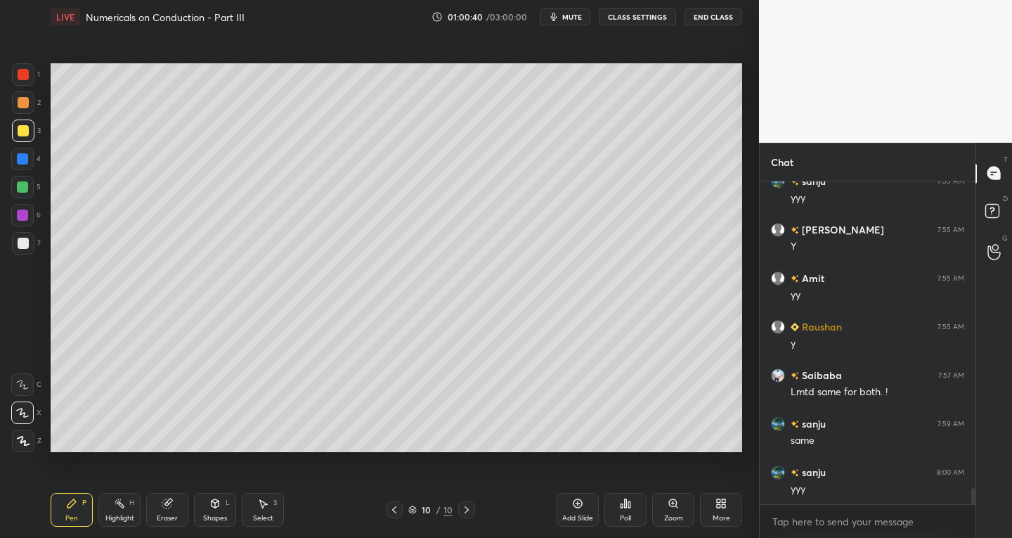
click at [22, 242] on div at bounding box center [23, 243] width 11 height 11
click at [570, 507] on div "Add Slide" at bounding box center [578, 510] width 42 height 34
click at [391, 512] on icon at bounding box center [394, 509] width 11 height 11
click at [468, 508] on icon at bounding box center [465, 509] width 11 height 11
click at [392, 503] on div at bounding box center [394, 509] width 17 height 17
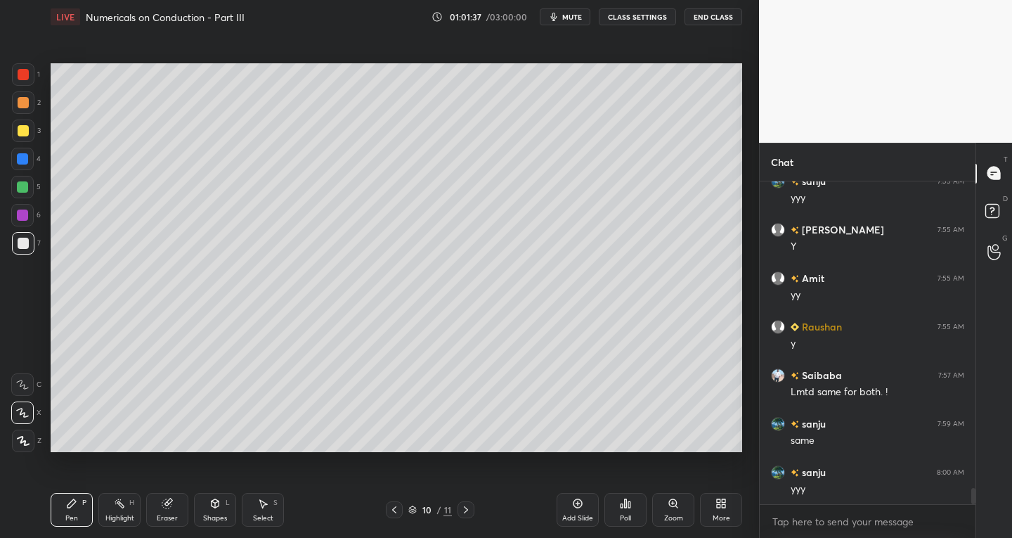
click at [468, 510] on icon at bounding box center [465, 509] width 11 height 11
click at [395, 510] on icon at bounding box center [394, 509] width 11 height 11
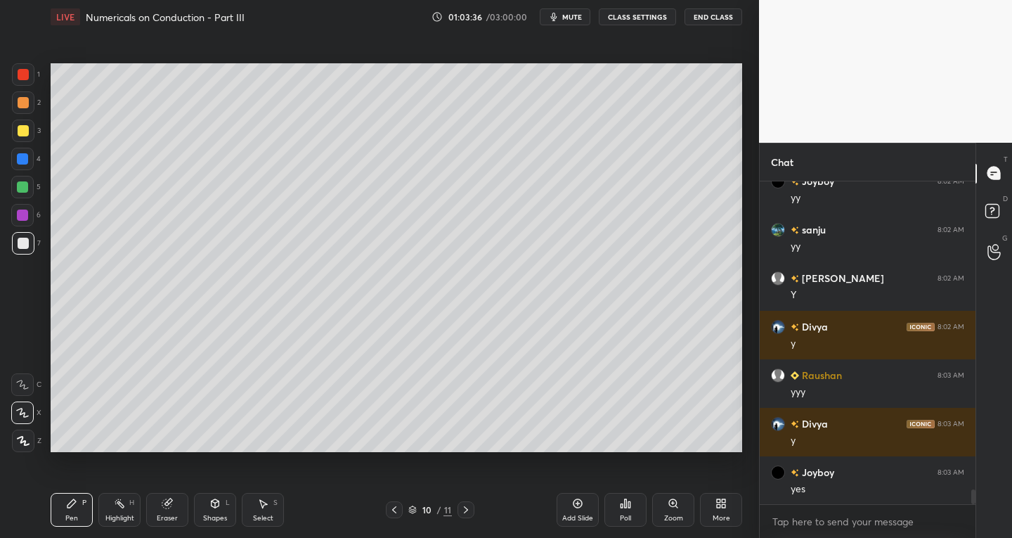
scroll to position [6759, 0]
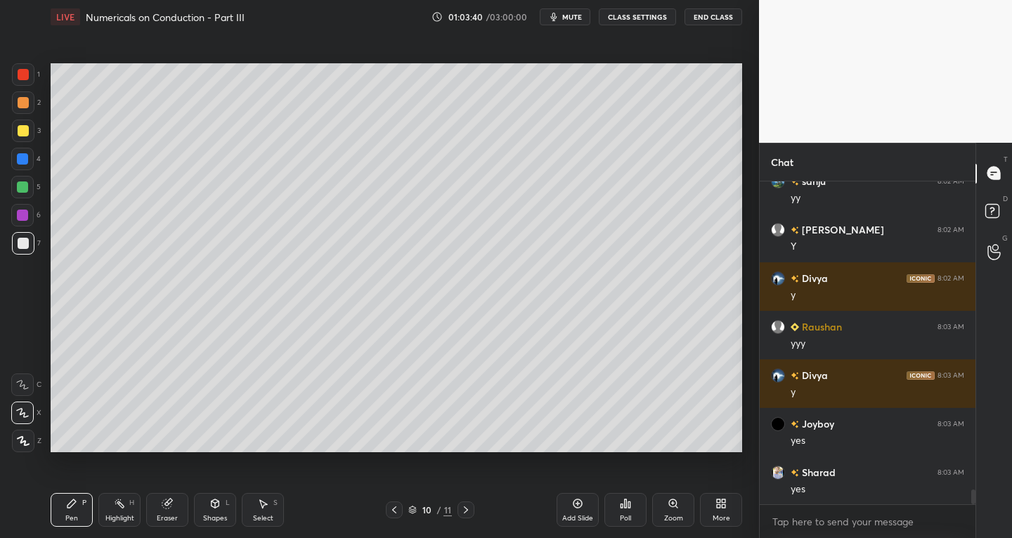
click at [471, 516] on div at bounding box center [466, 509] width 17 height 17
click at [27, 79] on div at bounding box center [23, 74] width 11 height 11
click at [27, 103] on div at bounding box center [23, 102] width 11 height 11
click at [179, 511] on div "Eraser" at bounding box center [167, 510] width 42 height 34
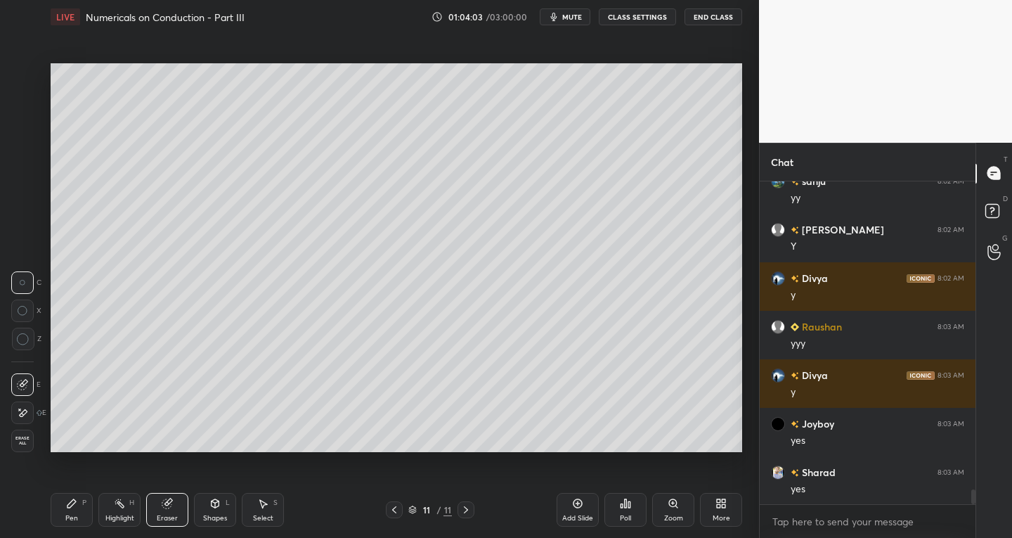
click at [76, 517] on div "Pen" at bounding box center [71, 517] width 13 height 7
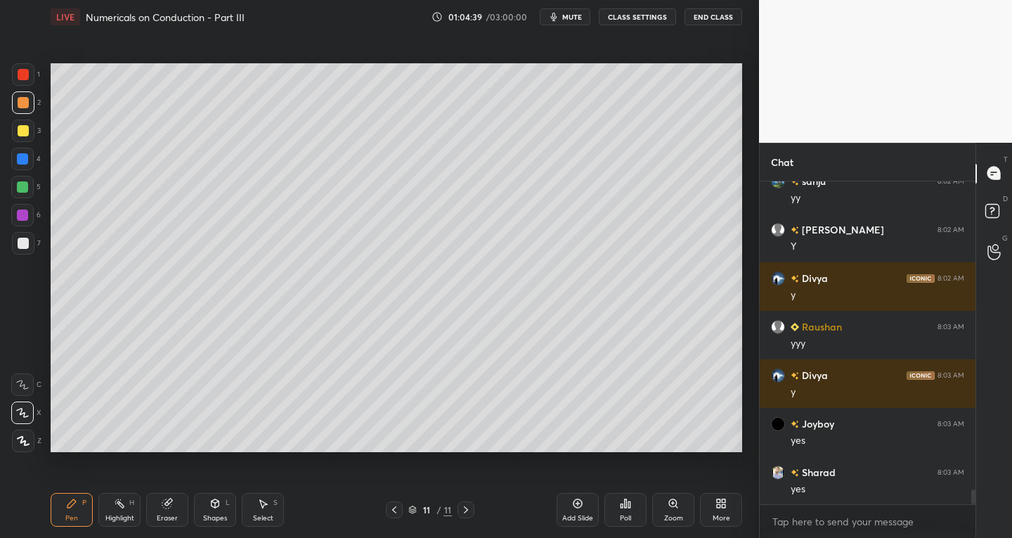
click at [160, 511] on div "Eraser" at bounding box center [167, 510] width 42 height 34
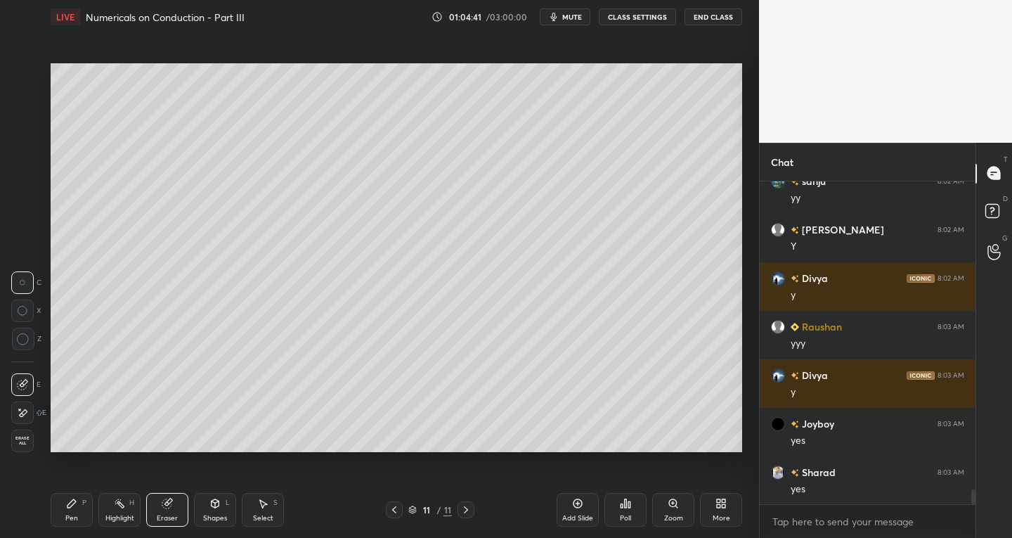
click at [75, 515] on div "Pen" at bounding box center [71, 517] width 13 height 7
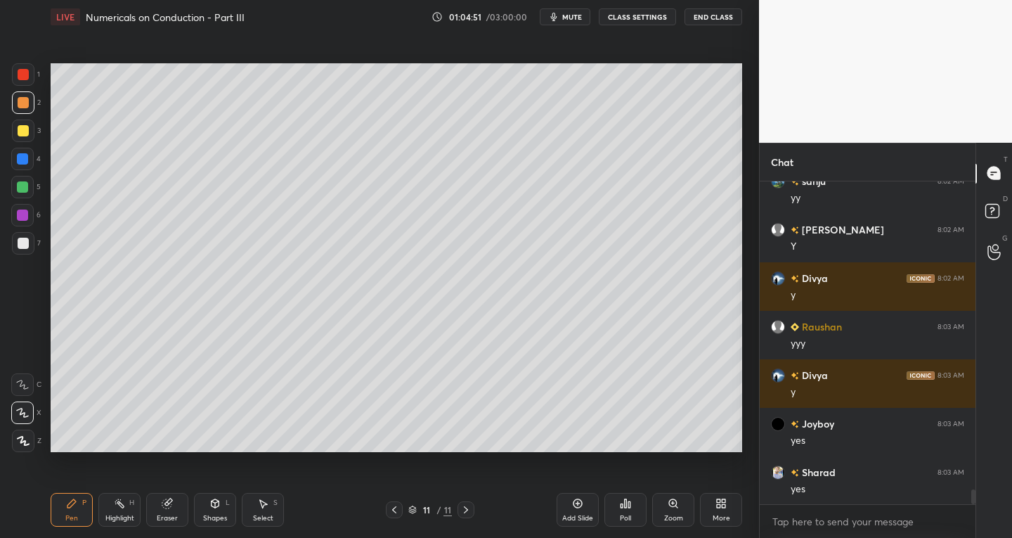
click at [218, 515] on div "Shapes" at bounding box center [215, 517] width 24 height 7
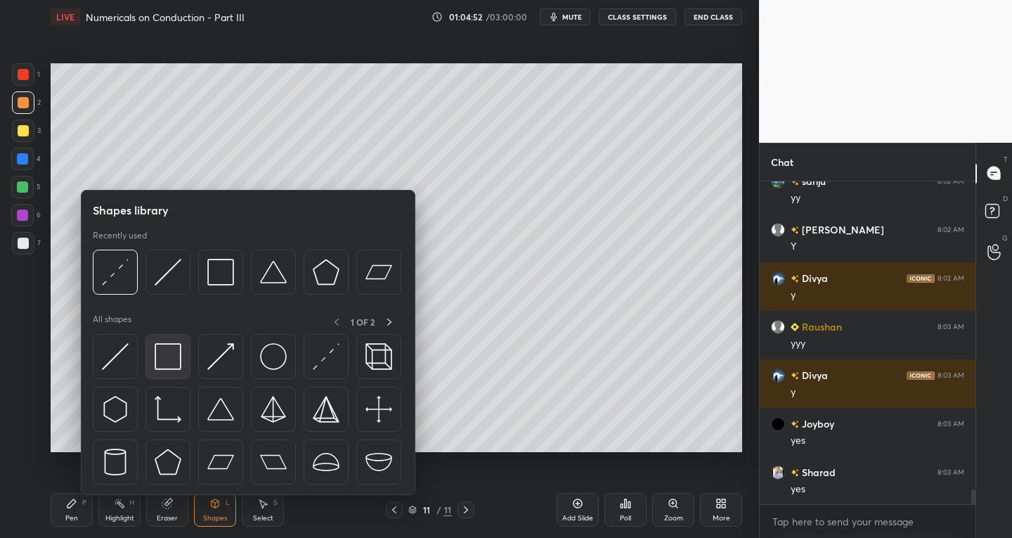
click at [165, 363] on img at bounding box center [168, 356] width 27 height 27
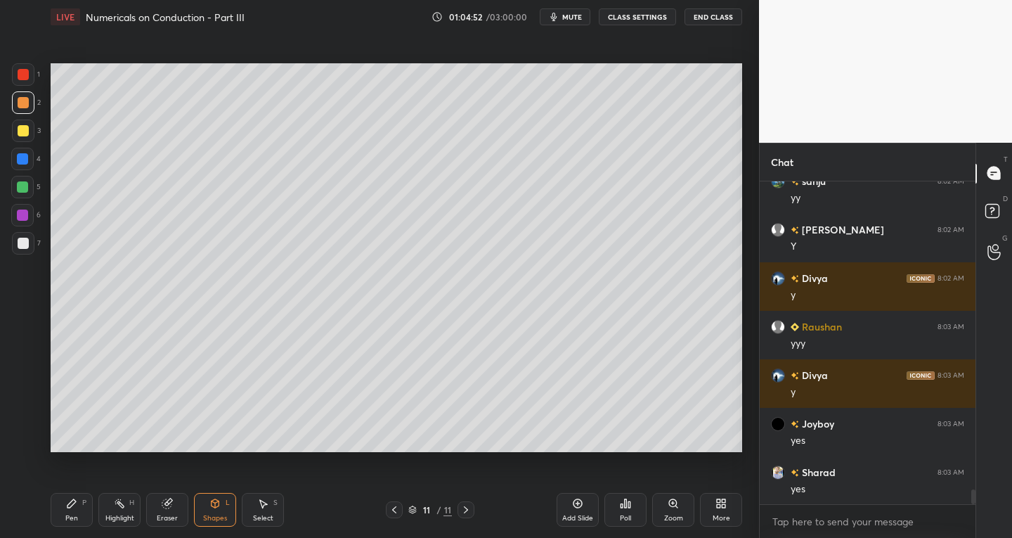
click at [30, 77] on div at bounding box center [23, 74] width 22 height 22
click at [74, 509] on div "Pen P" at bounding box center [72, 510] width 42 height 34
click at [29, 243] on div at bounding box center [23, 243] width 22 height 22
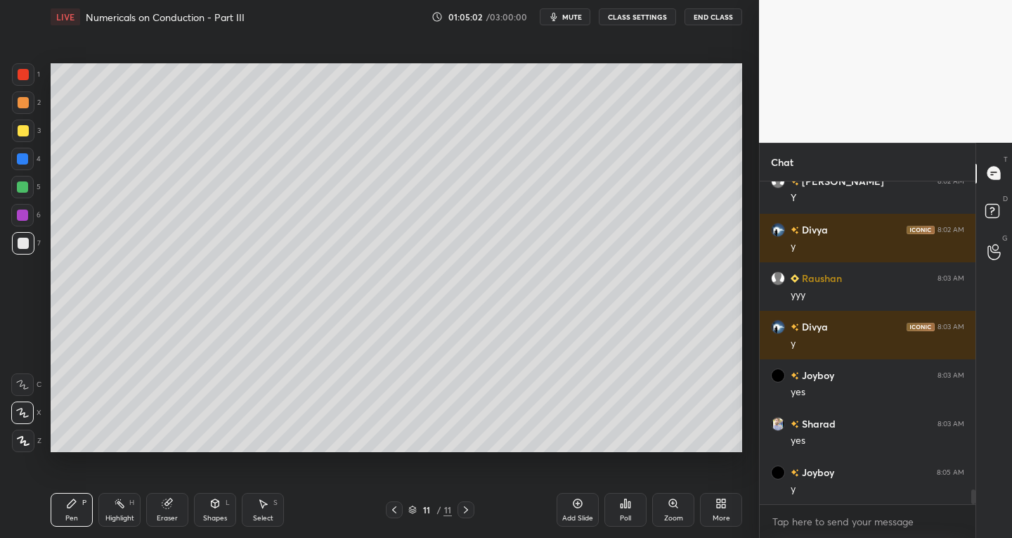
scroll to position [6856, 0]
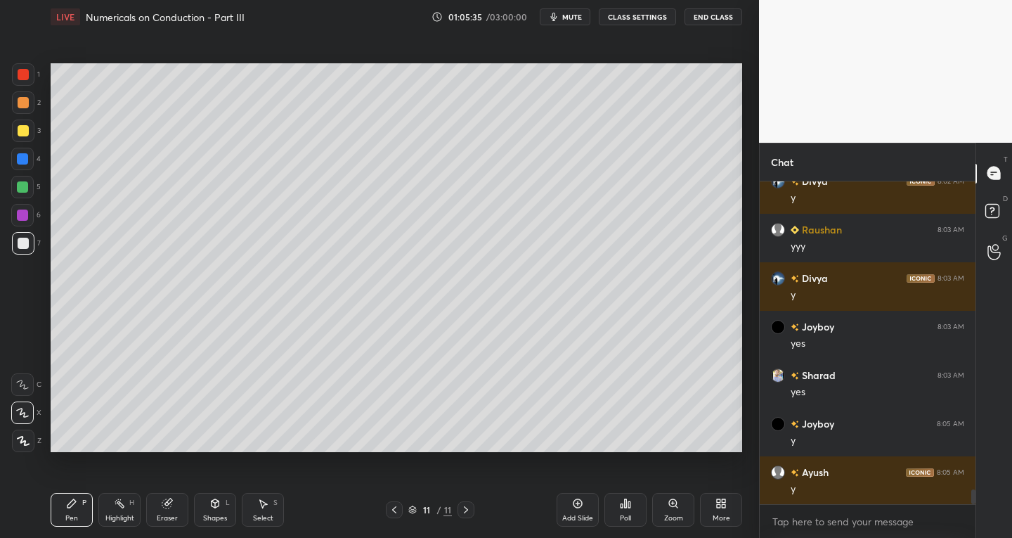
click at [582, 15] on span "mute" at bounding box center [572, 17] width 20 height 10
click at [581, 18] on span "unmute" at bounding box center [571, 17] width 30 height 10
click at [465, 512] on icon at bounding box center [466, 509] width 4 height 7
click at [567, 509] on div "Add Slide" at bounding box center [578, 510] width 42 height 34
click at [24, 241] on div at bounding box center [23, 243] width 11 height 11
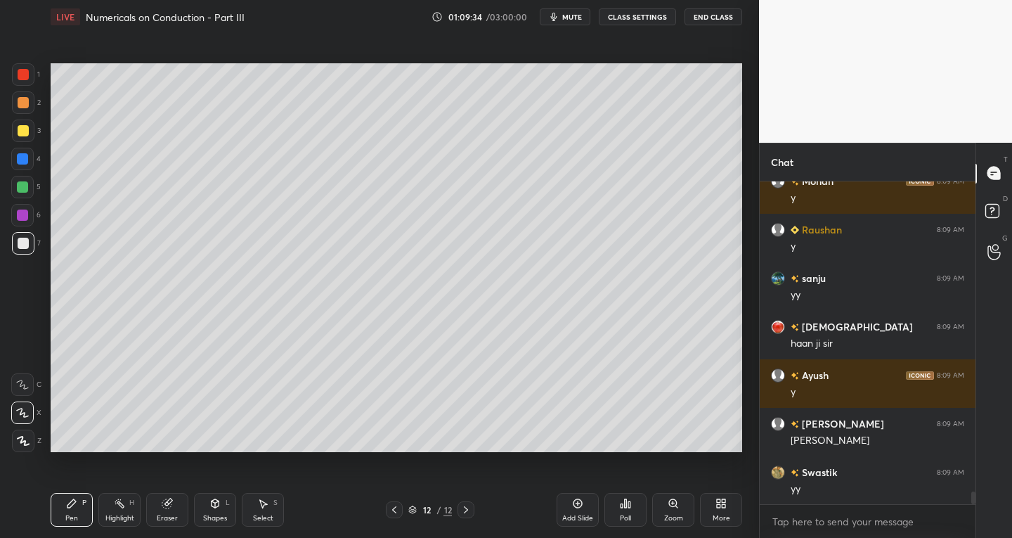
scroll to position [8159, 0]
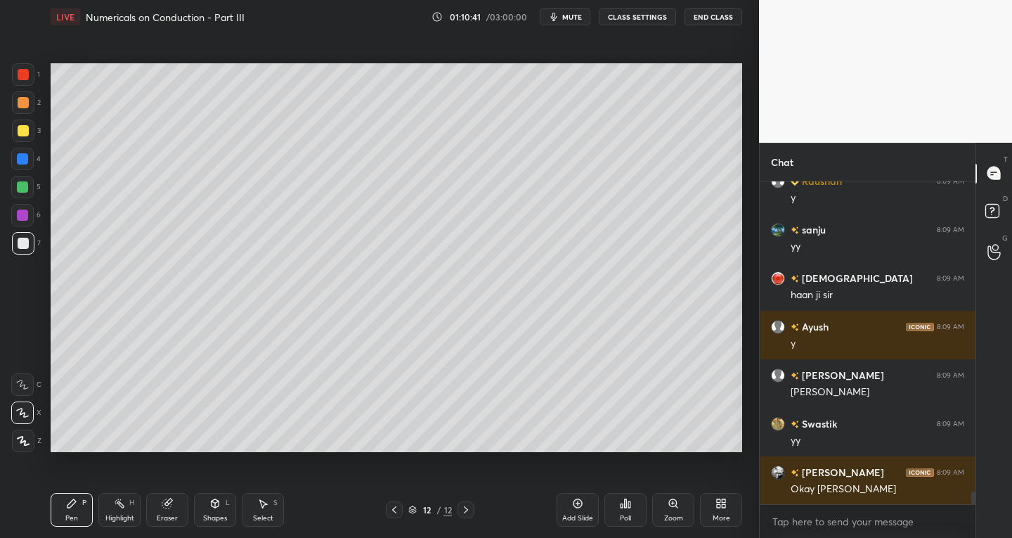
click at [568, 510] on div "Add Slide" at bounding box center [578, 510] width 42 height 34
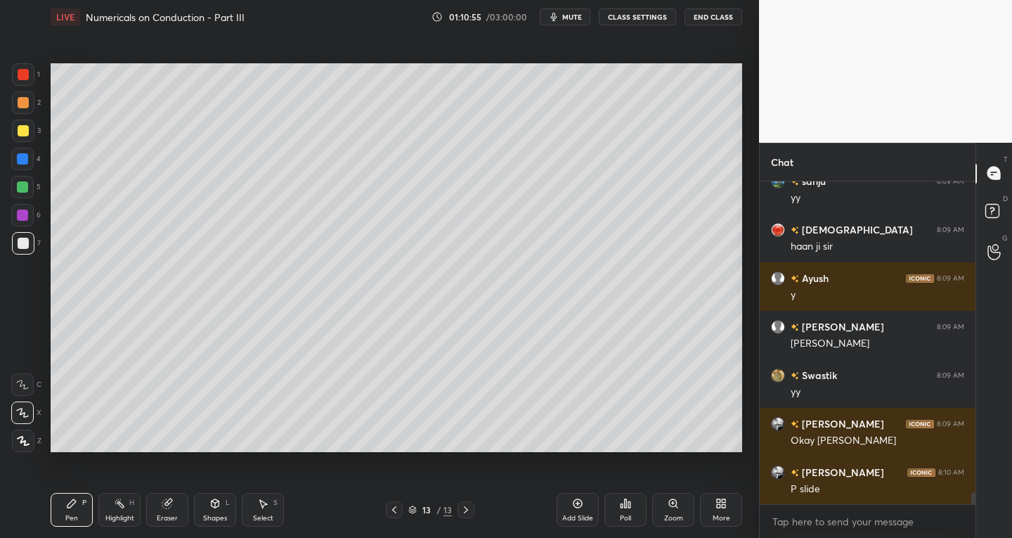
click at [394, 508] on icon at bounding box center [394, 509] width 4 height 7
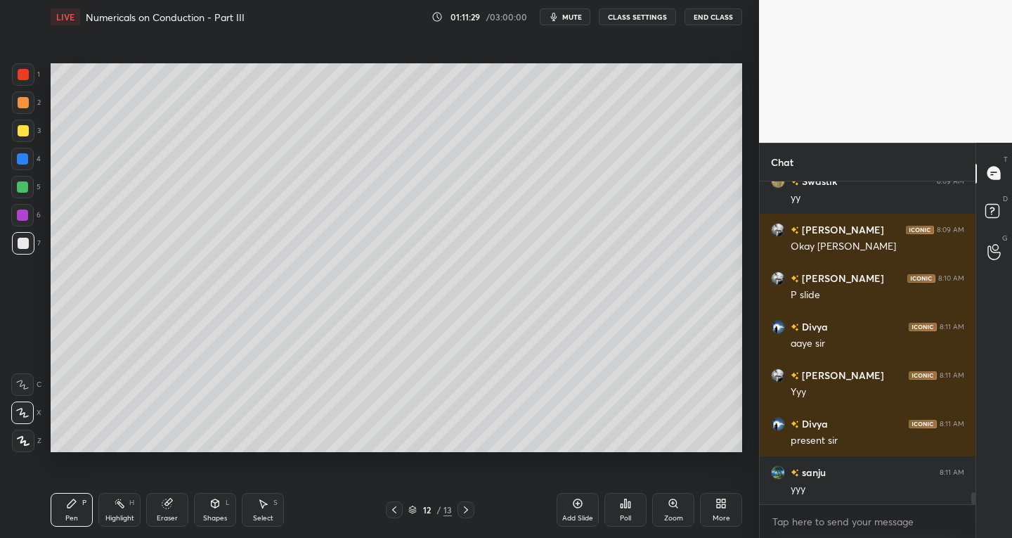
scroll to position [8450, 0]
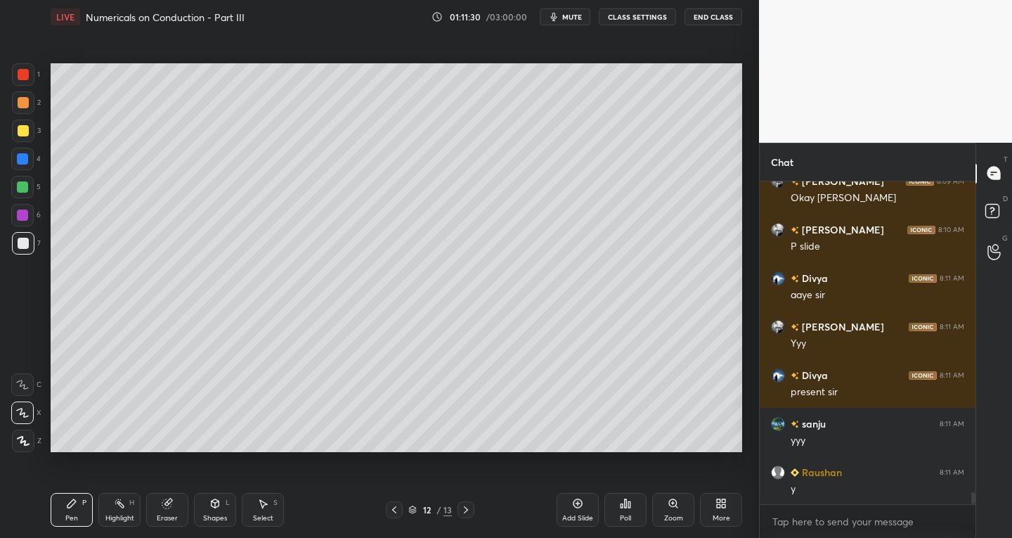
click at [462, 512] on icon at bounding box center [465, 509] width 11 height 11
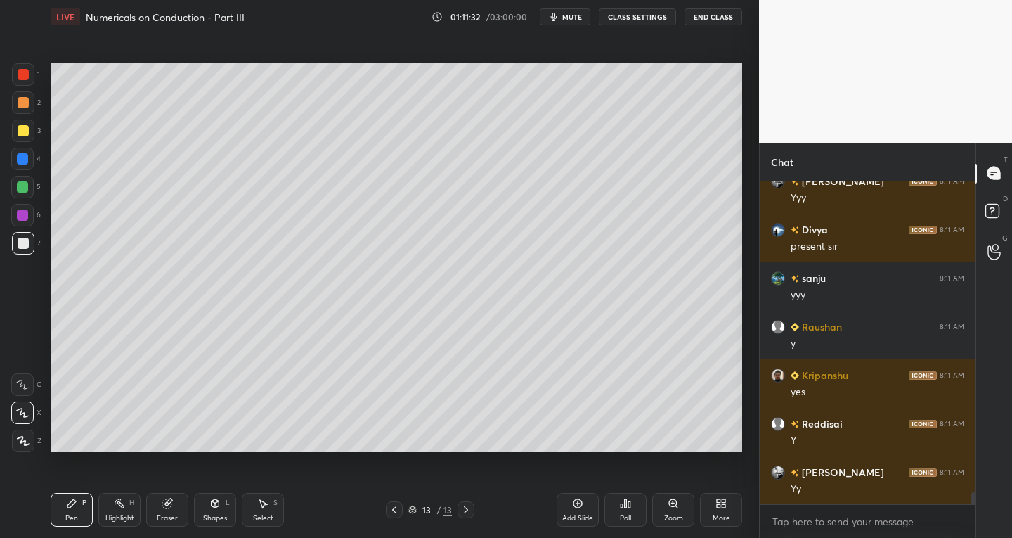
scroll to position [8644, 0]
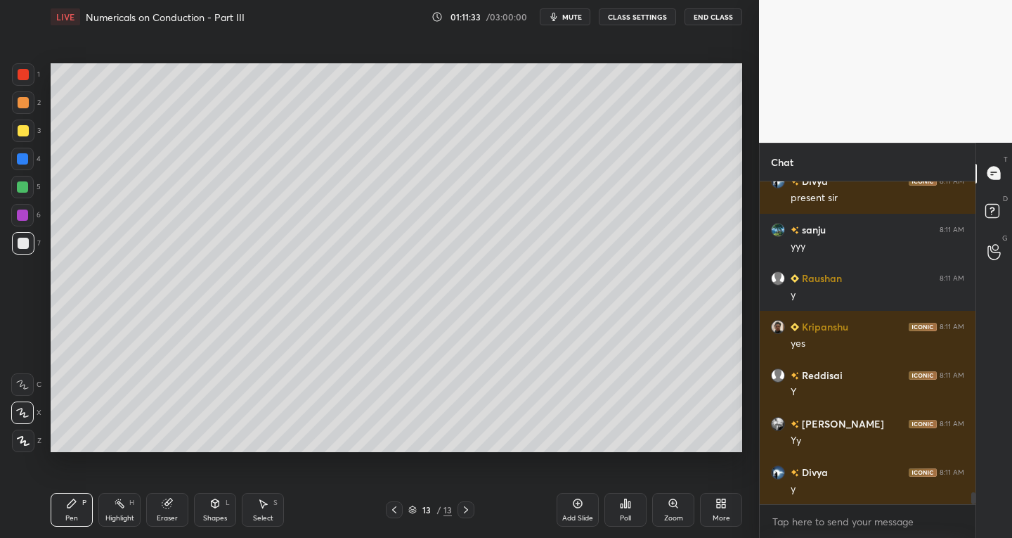
click at [388, 512] on div at bounding box center [394, 509] width 17 height 17
click at [468, 510] on icon at bounding box center [465, 509] width 11 height 11
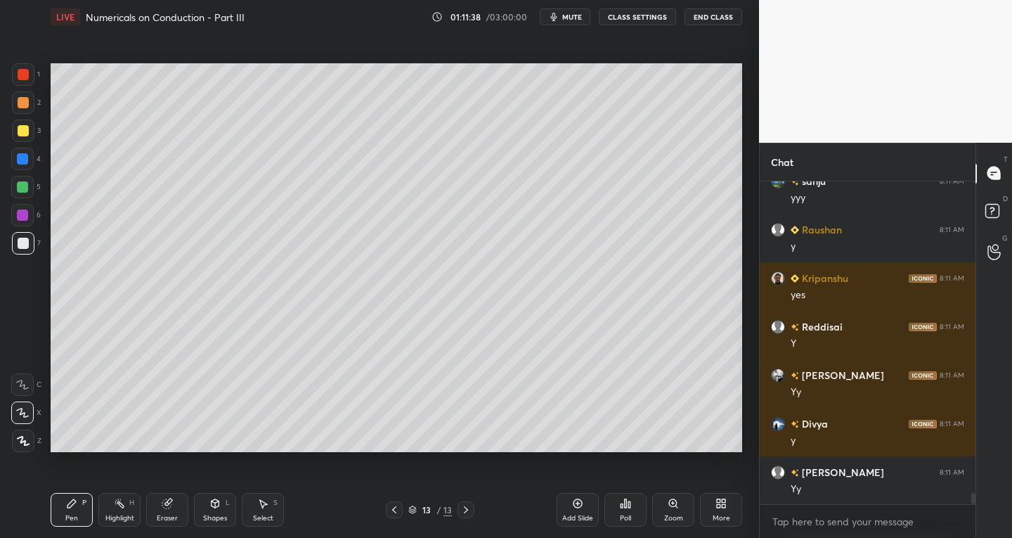
click at [174, 507] on div "Eraser" at bounding box center [167, 510] width 42 height 34
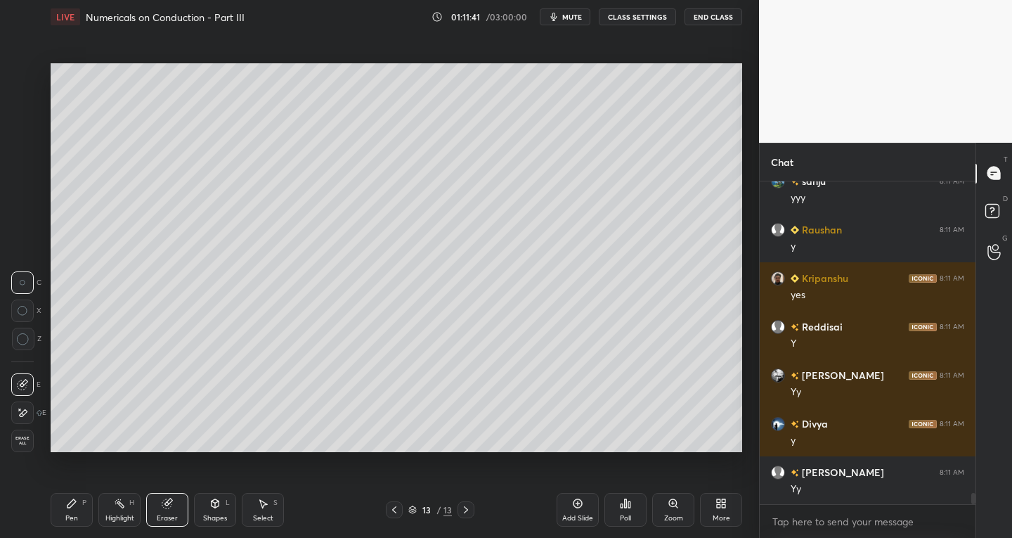
click at [61, 508] on div "Pen P" at bounding box center [72, 510] width 42 height 34
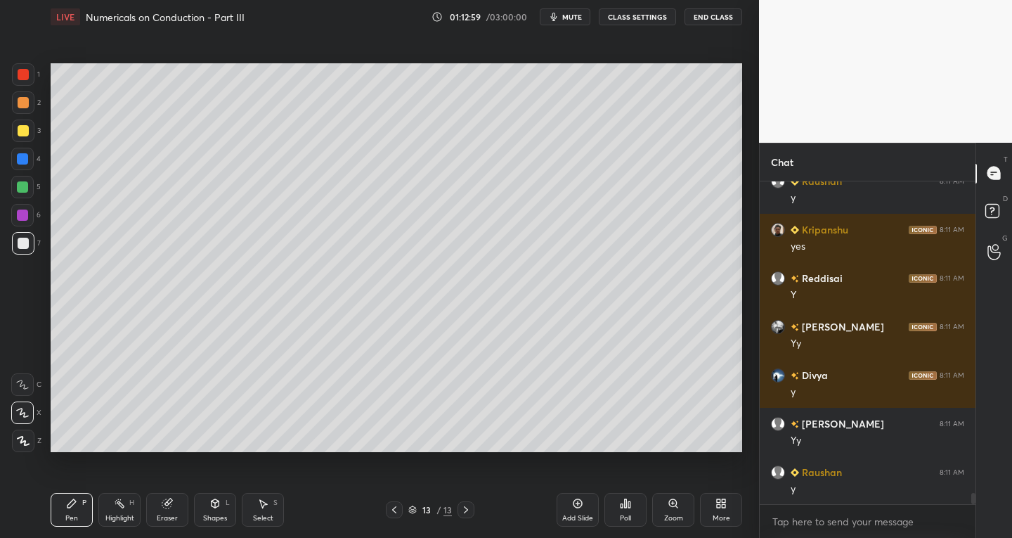
scroll to position [8789, 0]
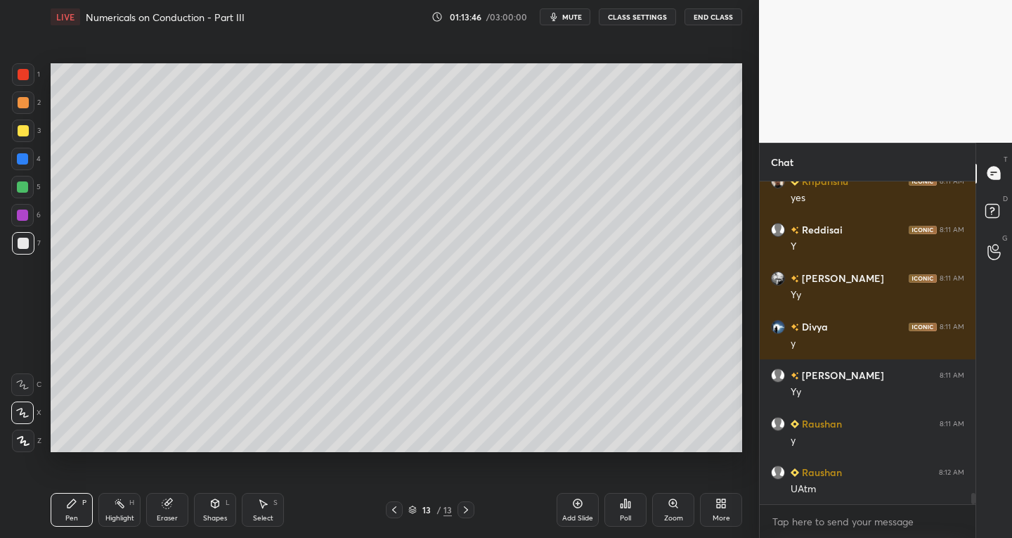
click at [254, 521] on div "Select" at bounding box center [263, 517] width 20 height 7
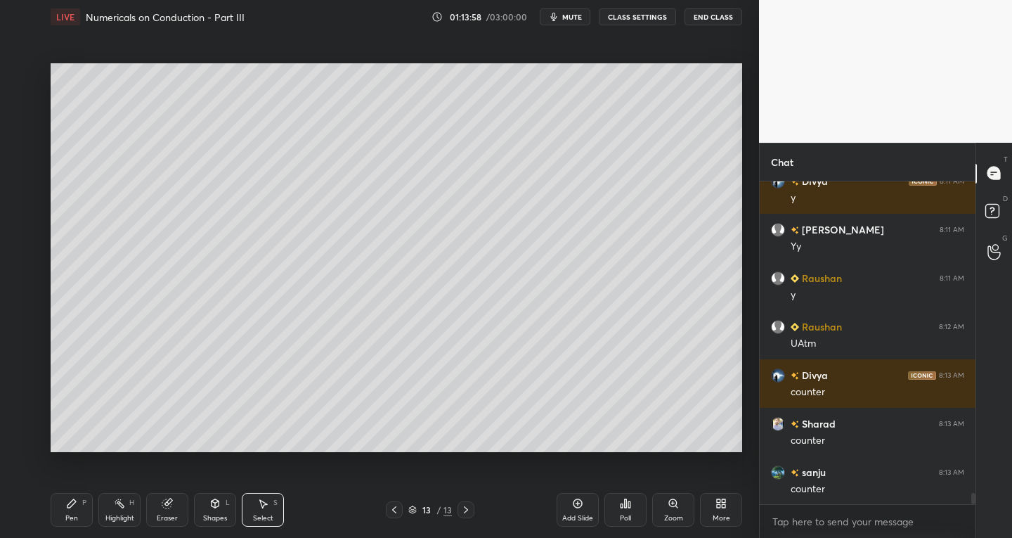
scroll to position [8983, 0]
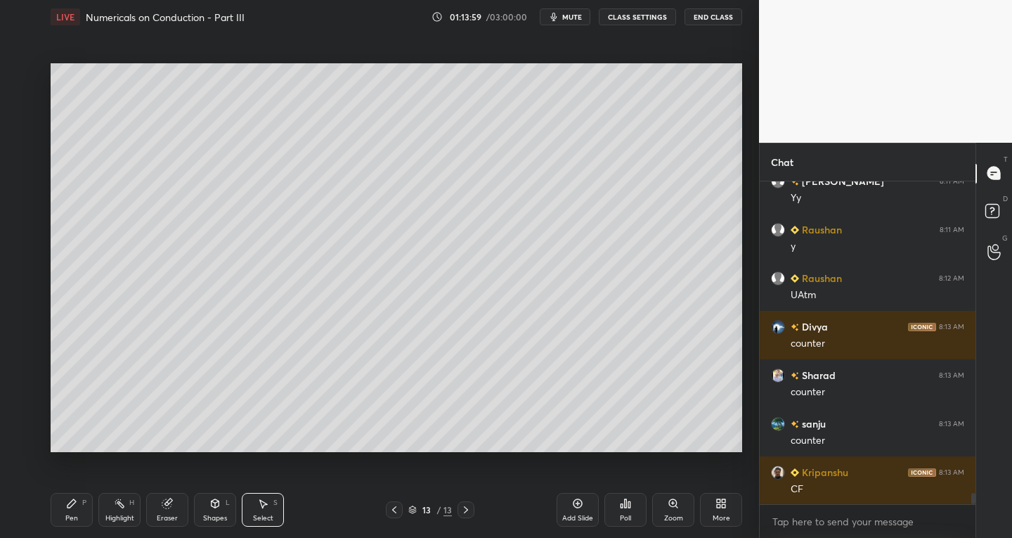
click at [216, 508] on icon at bounding box center [214, 503] width 11 height 11
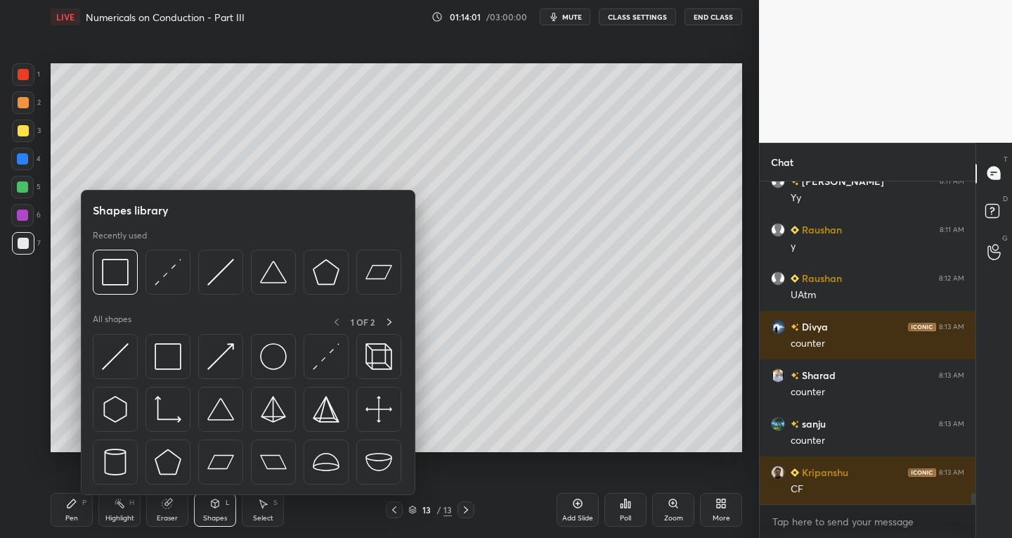
click at [75, 515] on div "Pen" at bounding box center [71, 517] width 13 height 7
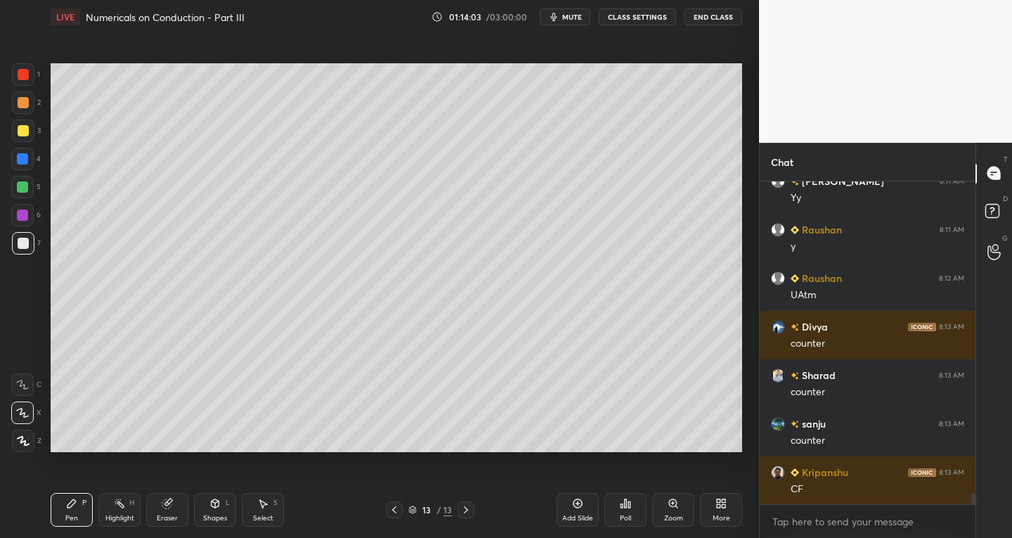
scroll to position [9032, 0]
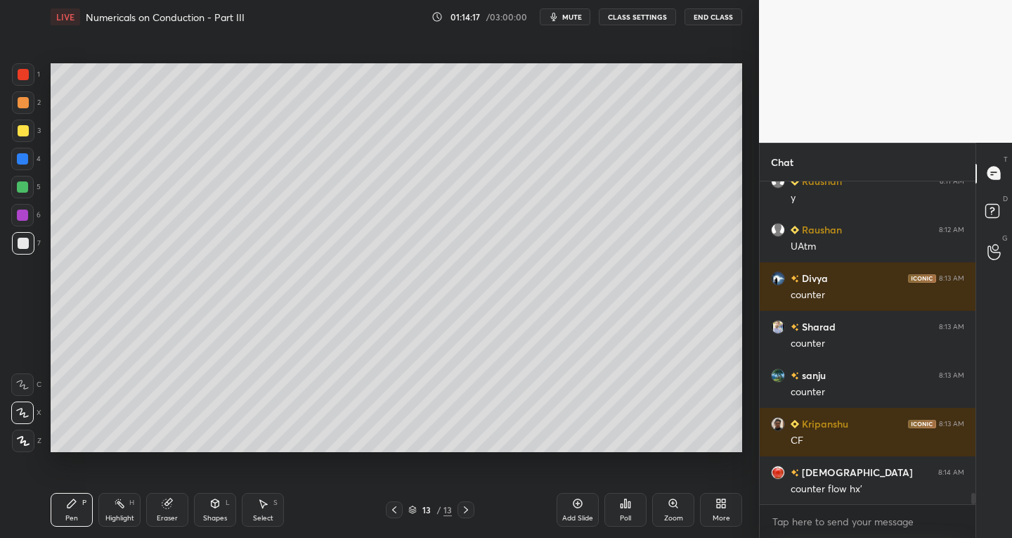
click at [69, 514] on div "Pen" at bounding box center [71, 517] width 13 height 7
click at [186, 508] on div "Eraser" at bounding box center [167, 510] width 42 height 34
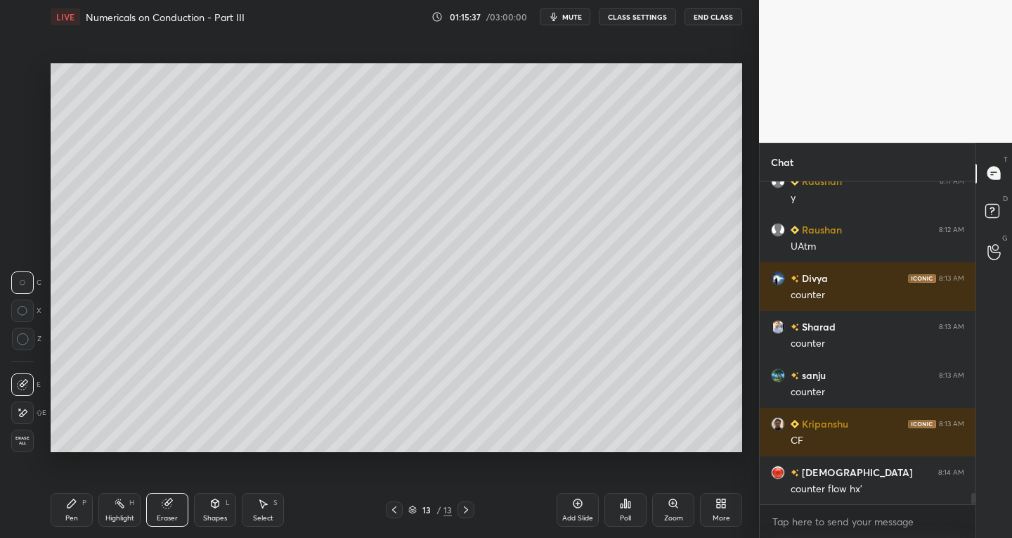
click at [92, 511] on div "Pen P" at bounding box center [72, 510] width 42 height 34
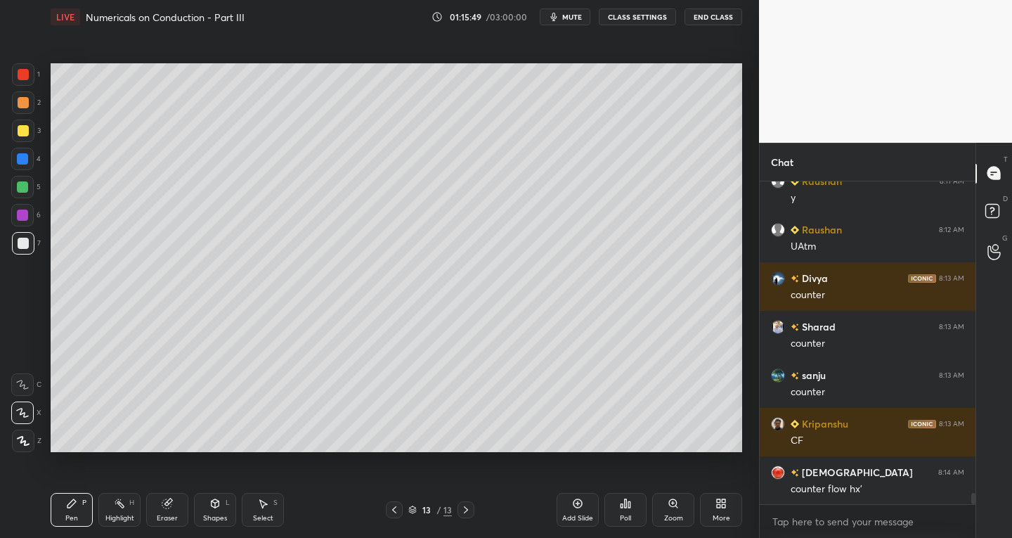
click at [210, 516] on div "Shapes" at bounding box center [215, 517] width 24 height 7
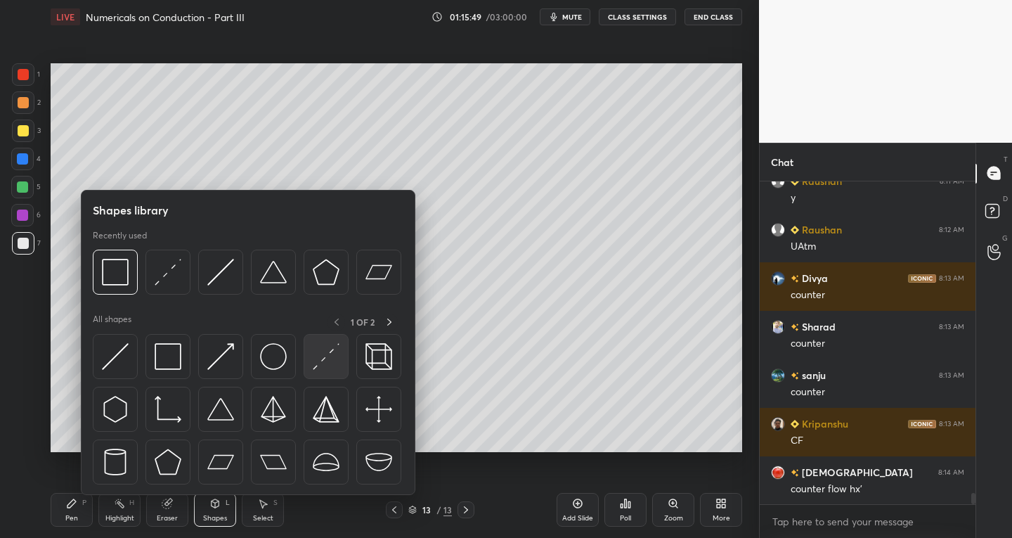
click at [337, 365] on img at bounding box center [326, 356] width 27 height 27
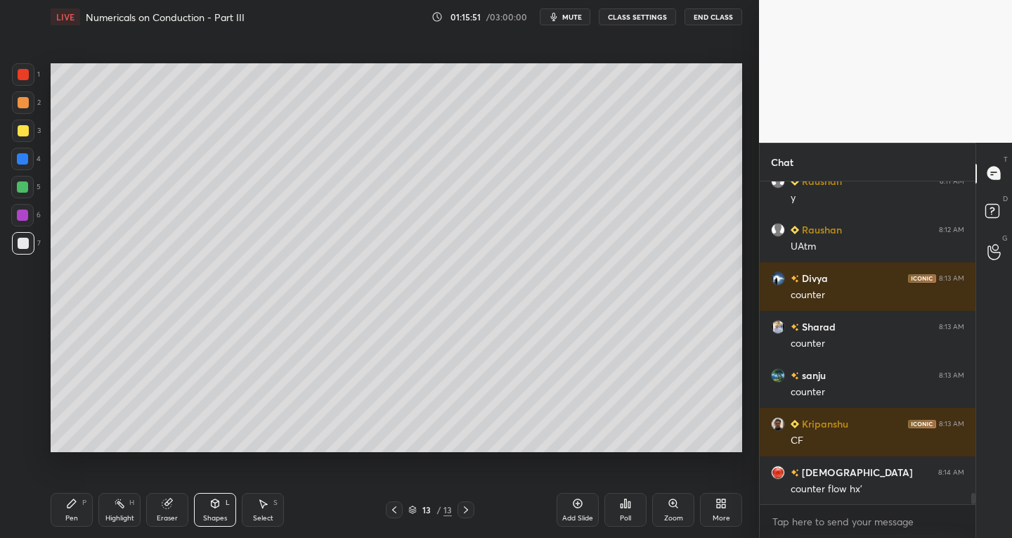
click at [72, 508] on icon at bounding box center [71, 503] width 11 height 11
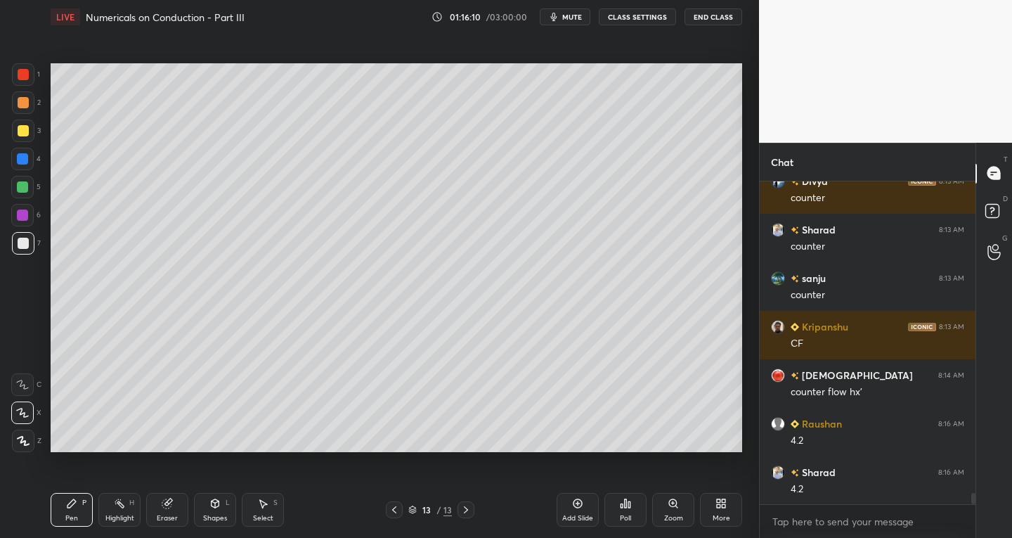
scroll to position [9177, 0]
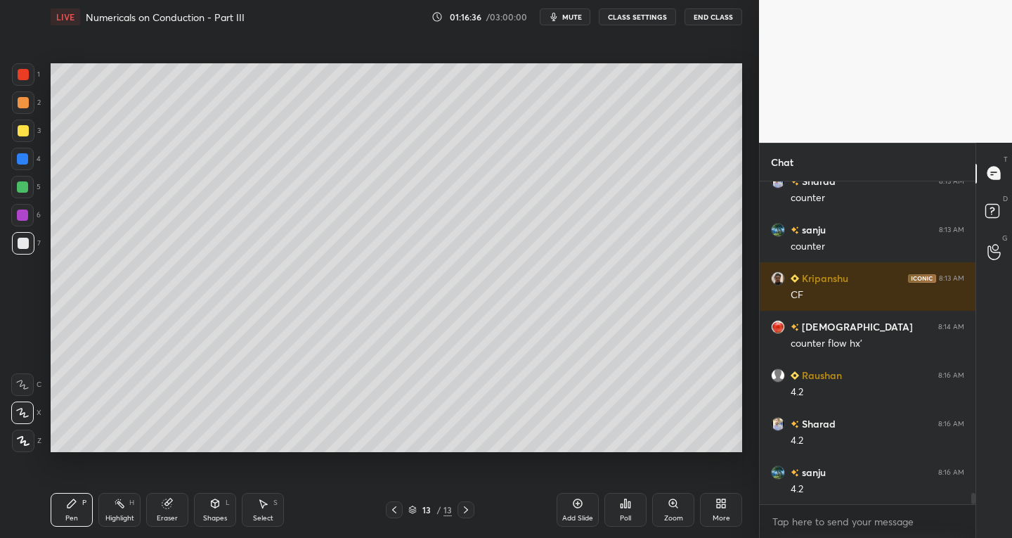
click at [15, 138] on div at bounding box center [23, 130] width 22 height 22
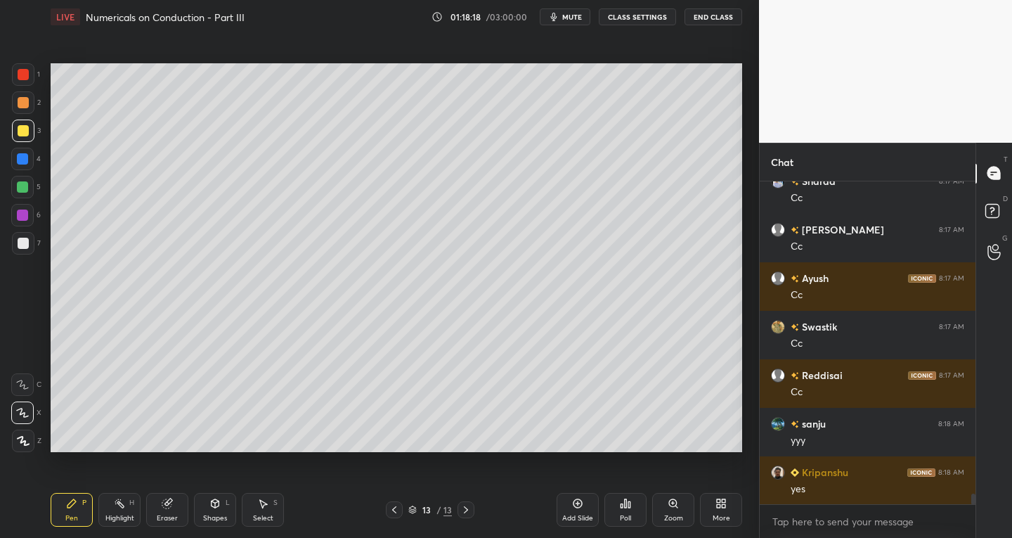
scroll to position [9856, 0]
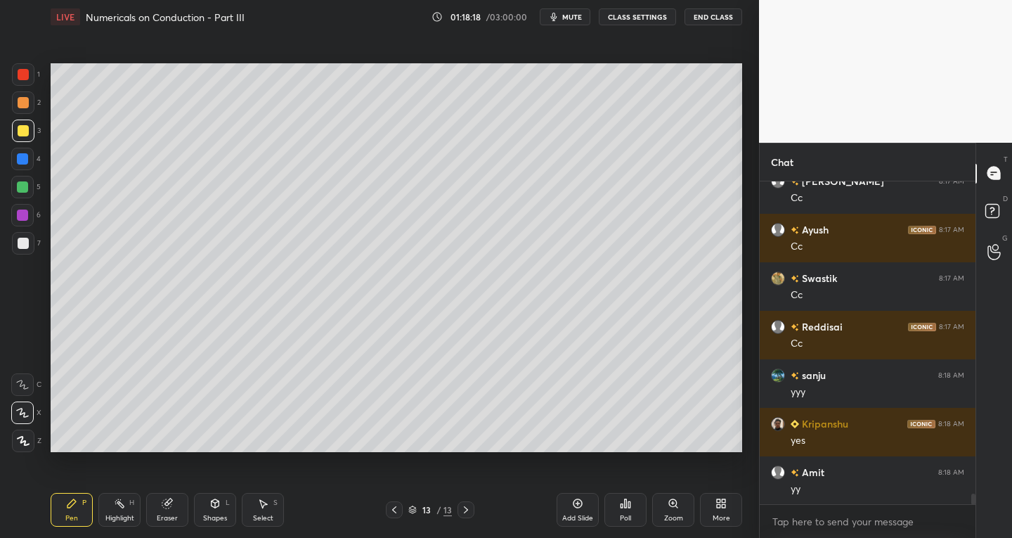
click at [259, 516] on div "Select" at bounding box center [263, 517] width 20 height 7
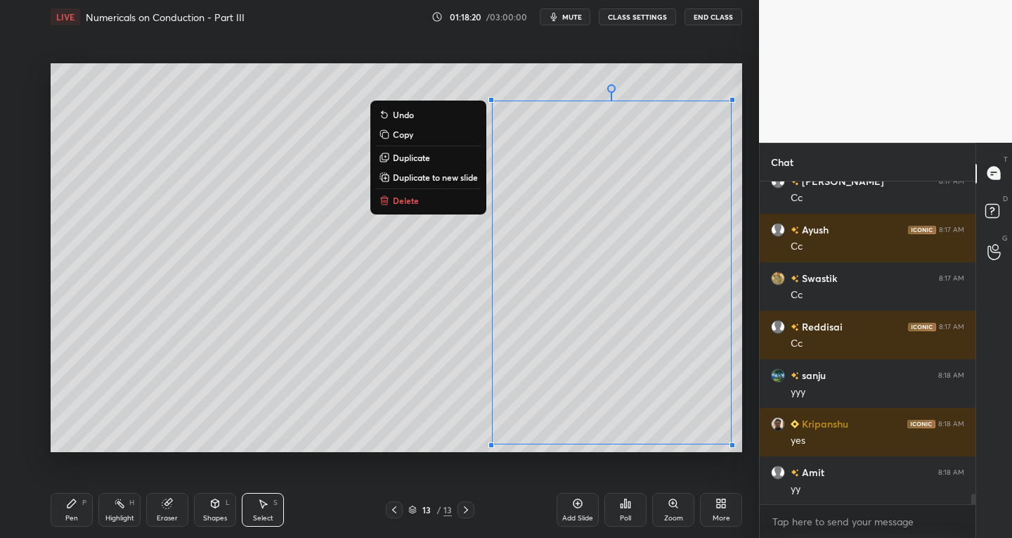
click at [409, 200] on p "Delete" at bounding box center [406, 200] width 26 height 11
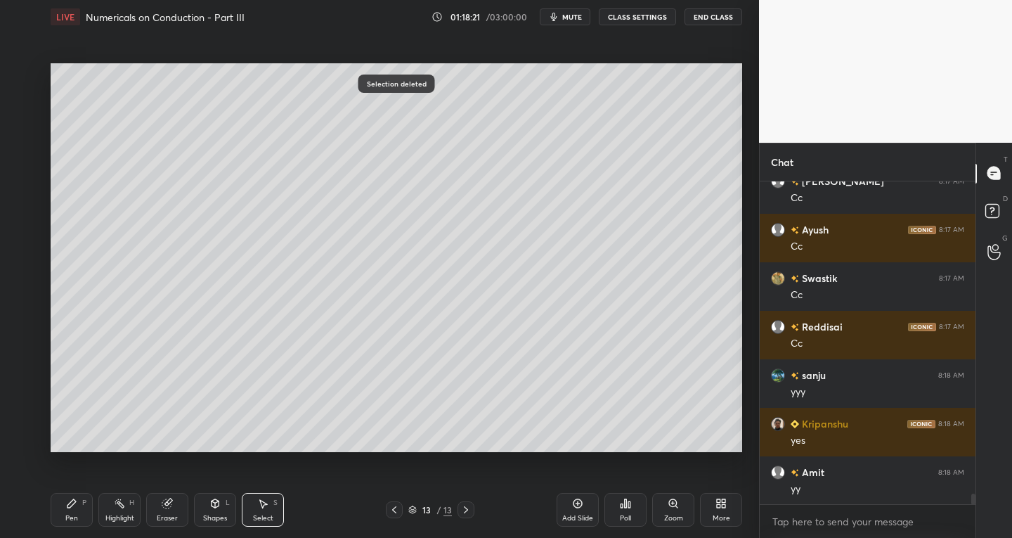
click at [92, 503] on div "Pen P" at bounding box center [72, 510] width 42 height 34
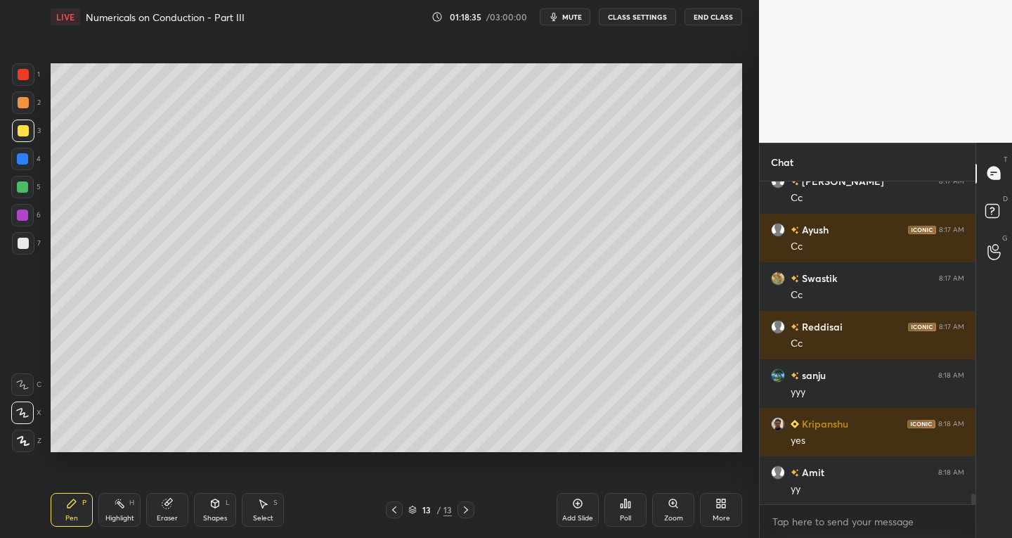
click at [271, 498] on div "Select S" at bounding box center [263, 510] width 42 height 34
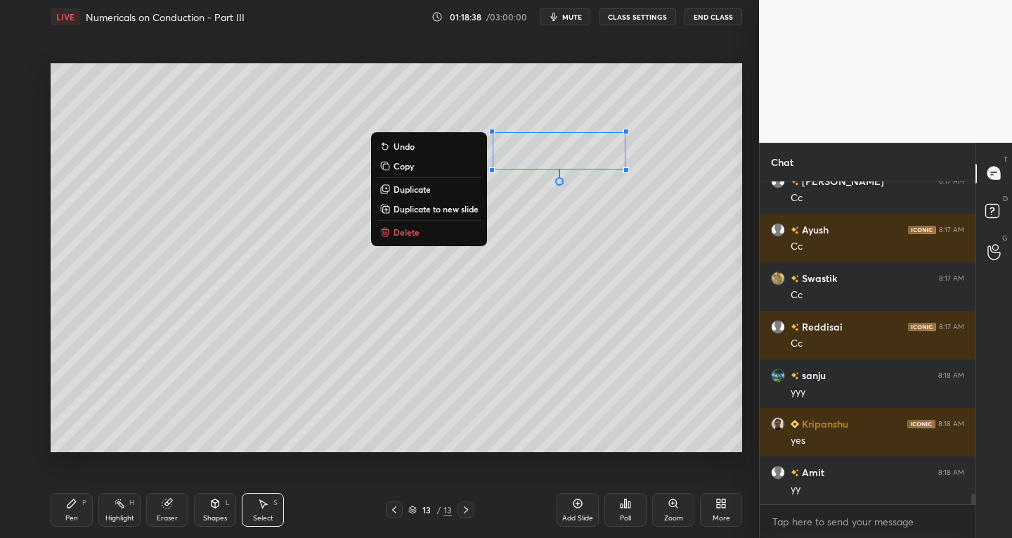
click at [74, 507] on icon at bounding box center [71, 503] width 11 height 11
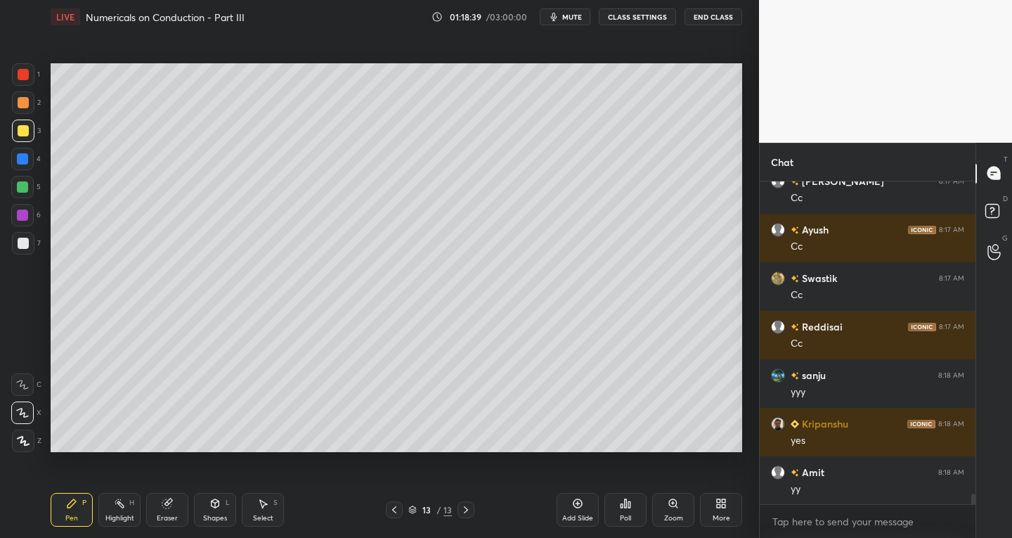
click at [266, 505] on icon at bounding box center [264, 504] width 8 height 8
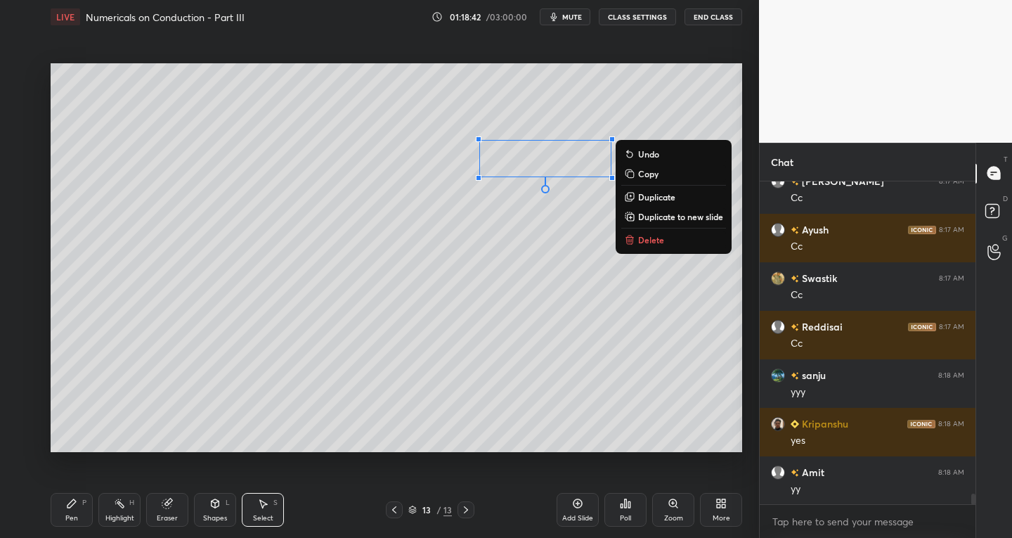
click at [82, 518] on div "Pen P" at bounding box center [72, 510] width 42 height 34
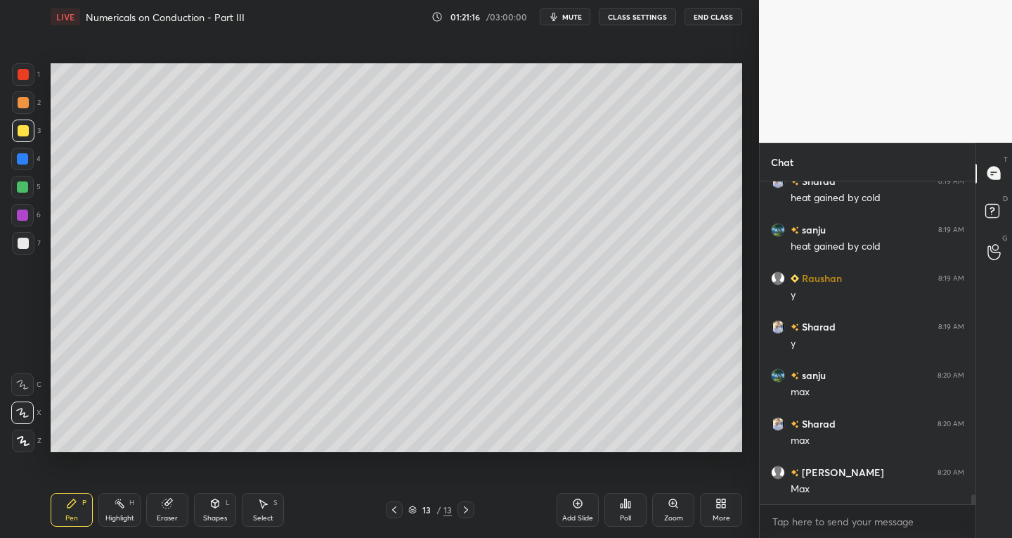
scroll to position [10390, 0]
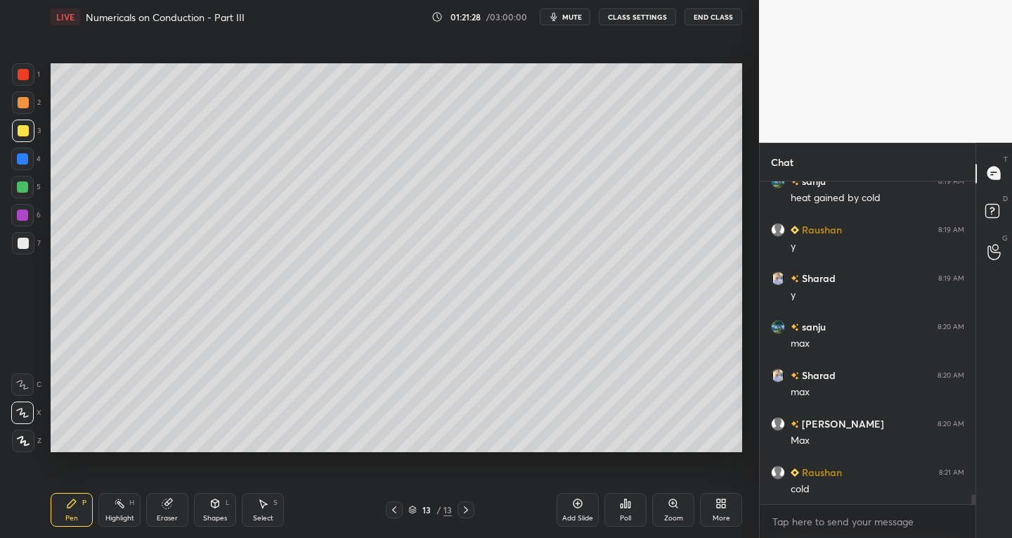
click at [212, 517] on div "Shapes" at bounding box center [215, 517] width 24 height 7
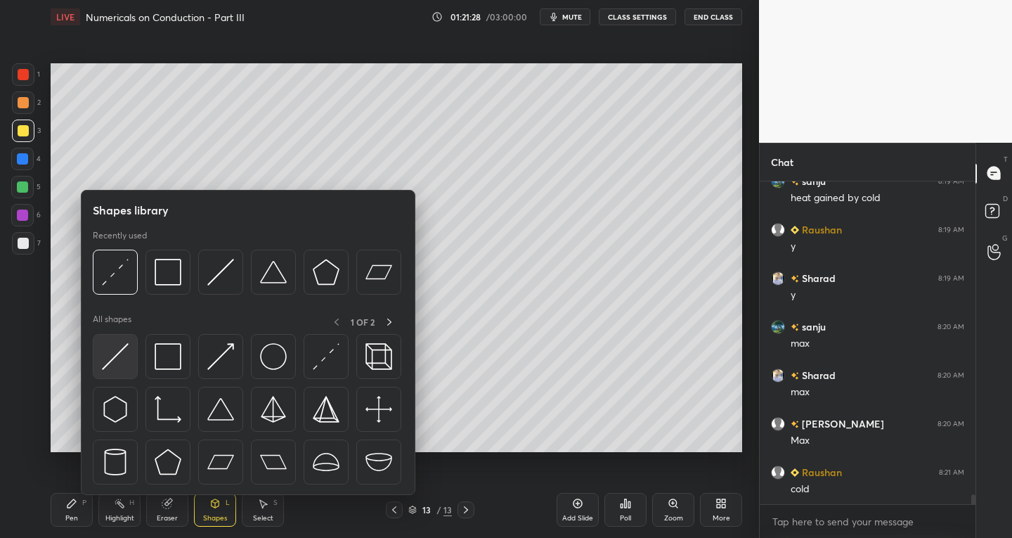
click at [105, 367] on img at bounding box center [115, 356] width 27 height 27
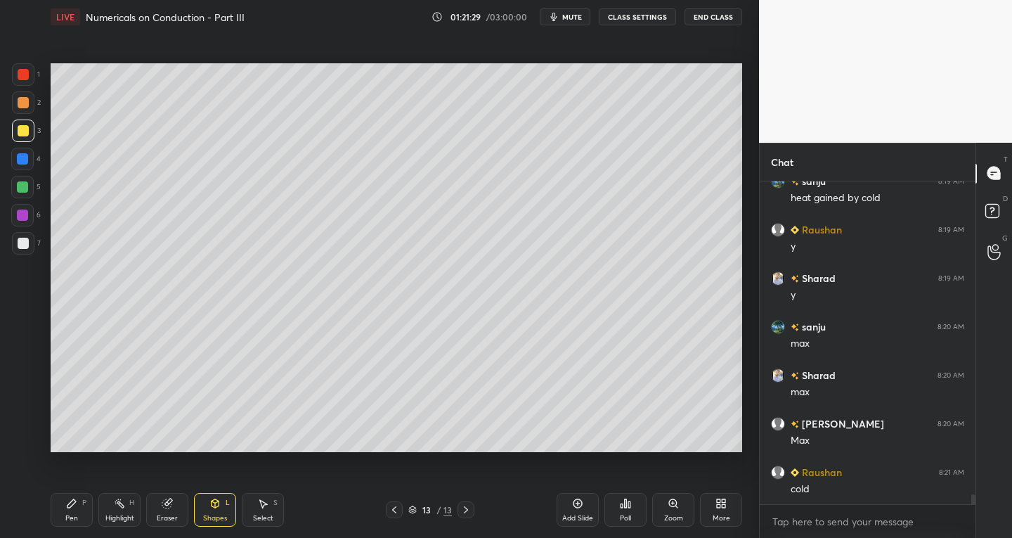
click at [19, 247] on div at bounding box center [23, 243] width 11 height 11
click at [89, 508] on div "Pen P" at bounding box center [72, 510] width 42 height 34
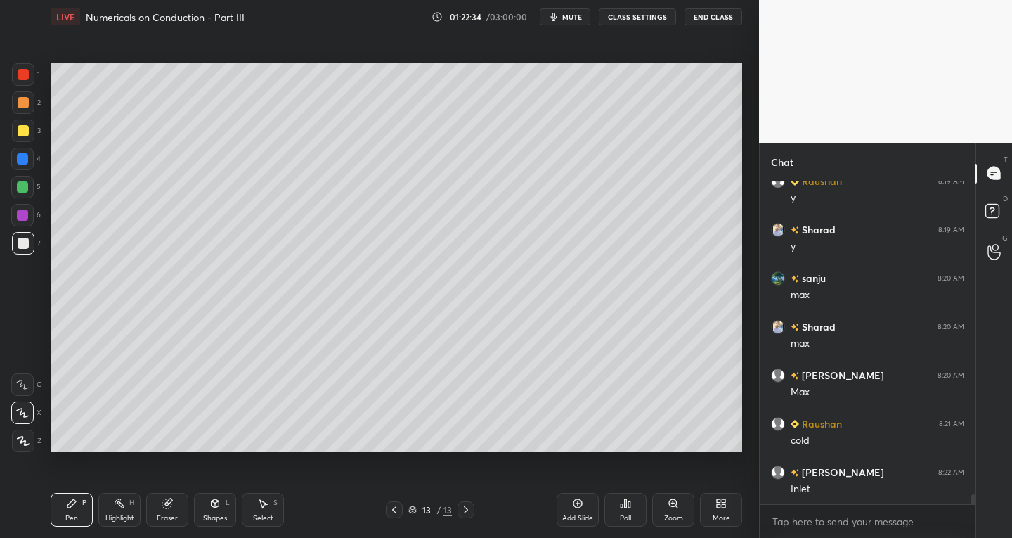
click at [200, 514] on div "Shapes L" at bounding box center [215, 510] width 42 height 34
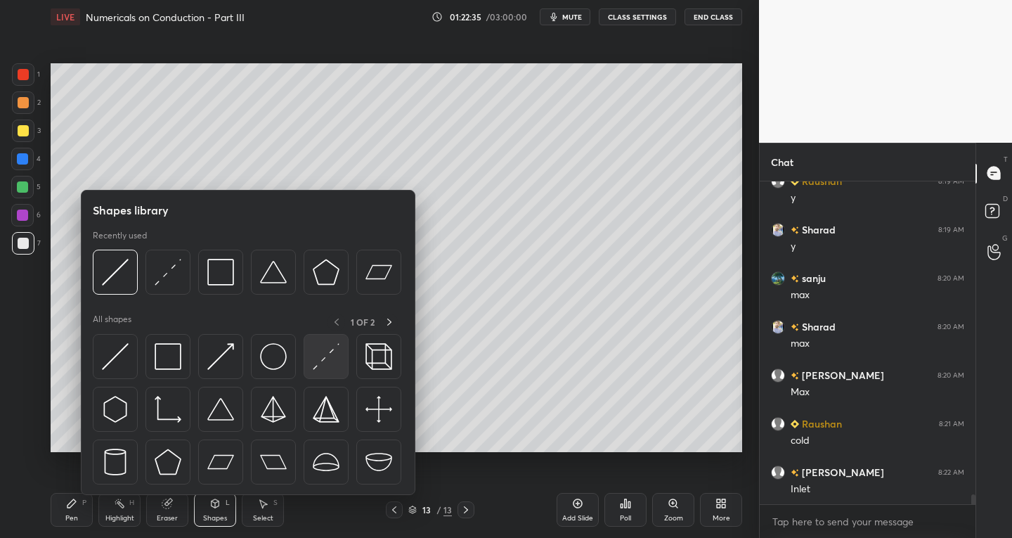
click at [319, 365] on img at bounding box center [326, 356] width 27 height 27
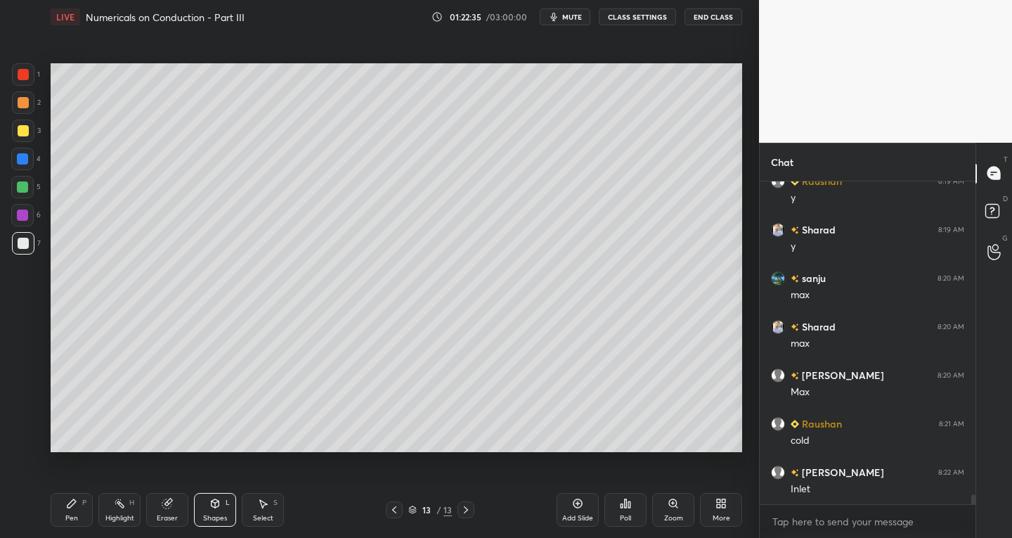
click at [20, 93] on div at bounding box center [23, 102] width 22 height 22
click at [25, 79] on div at bounding box center [23, 74] width 11 height 11
click at [219, 514] on div "Shapes" at bounding box center [215, 517] width 24 height 7
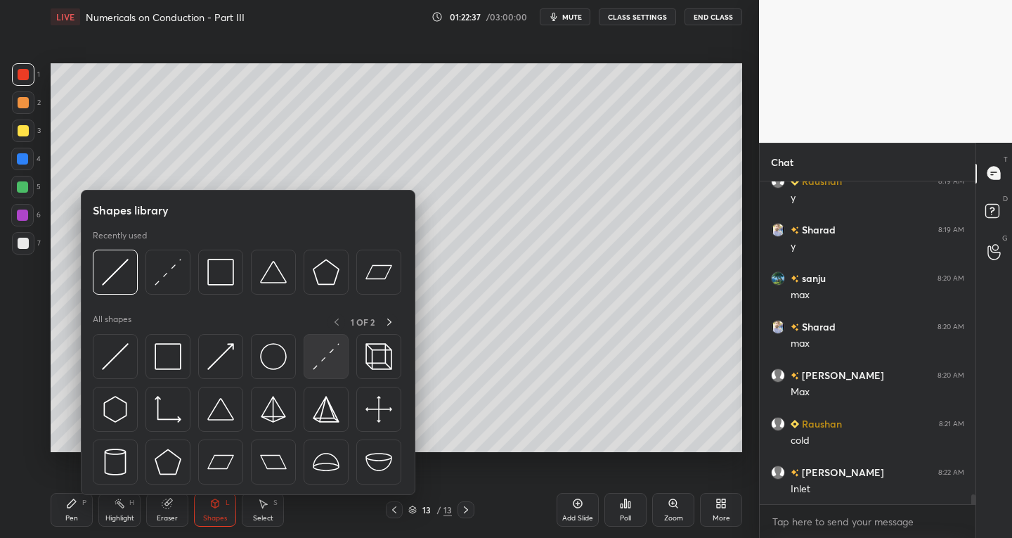
click at [320, 361] on img at bounding box center [326, 356] width 27 height 27
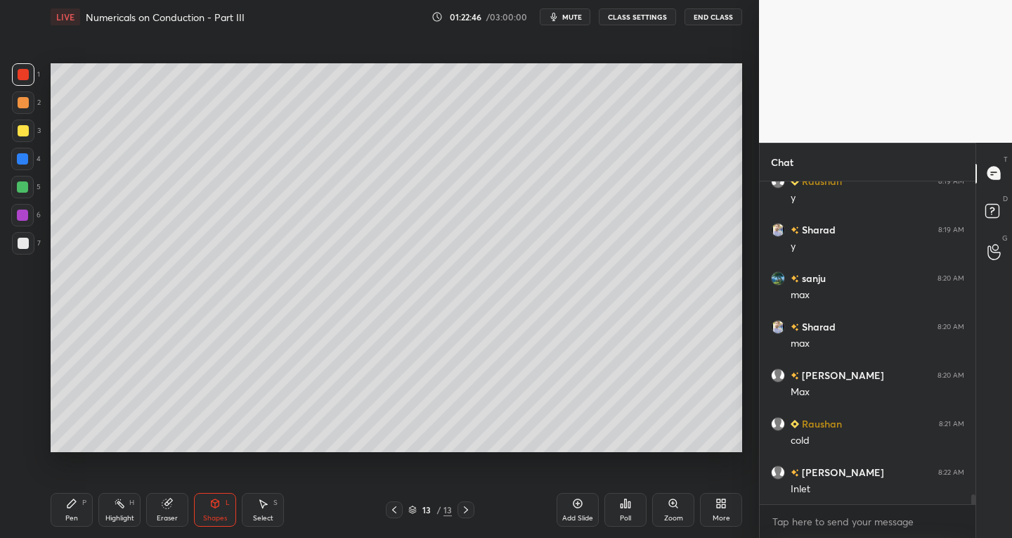
click at [166, 508] on icon at bounding box center [166, 503] width 9 height 9
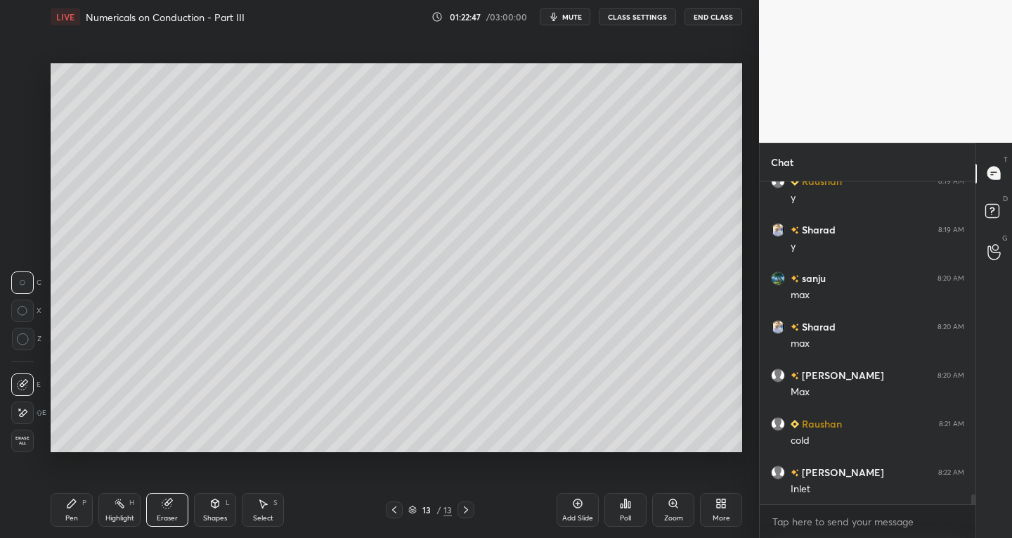
click at [29, 380] on div at bounding box center [22, 384] width 22 height 22
click at [73, 498] on icon at bounding box center [71, 503] width 11 height 11
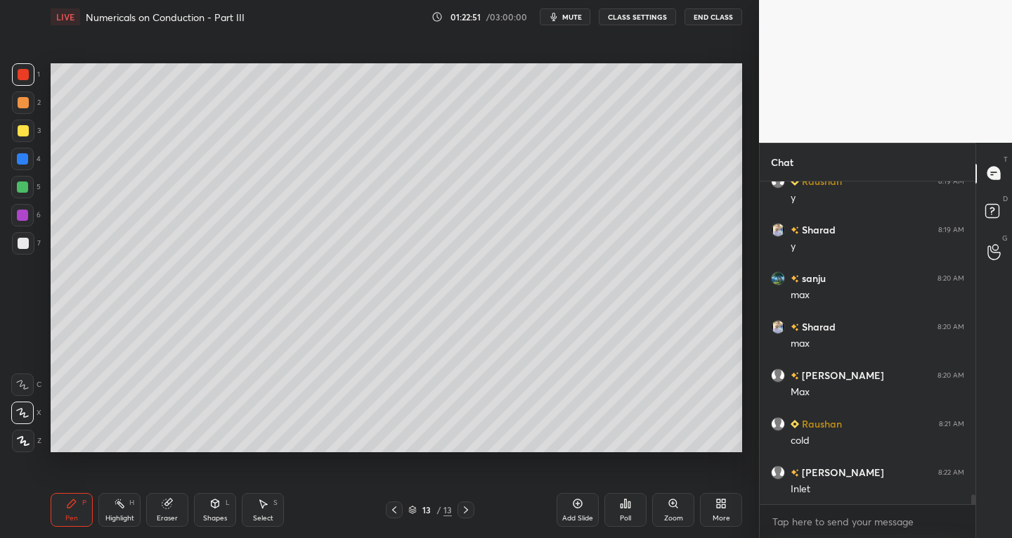
click at [25, 246] on div at bounding box center [23, 243] width 11 height 11
click at [164, 505] on icon at bounding box center [166, 503] width 9 height 9
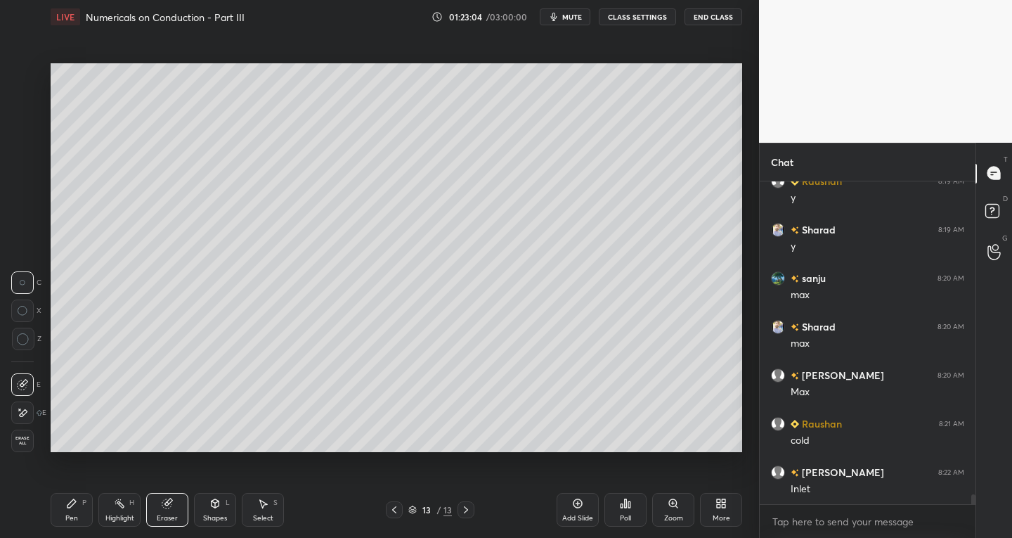
click at [78, 498] on div "Pen P" at bounding box center [72, 510] width 42 height 34
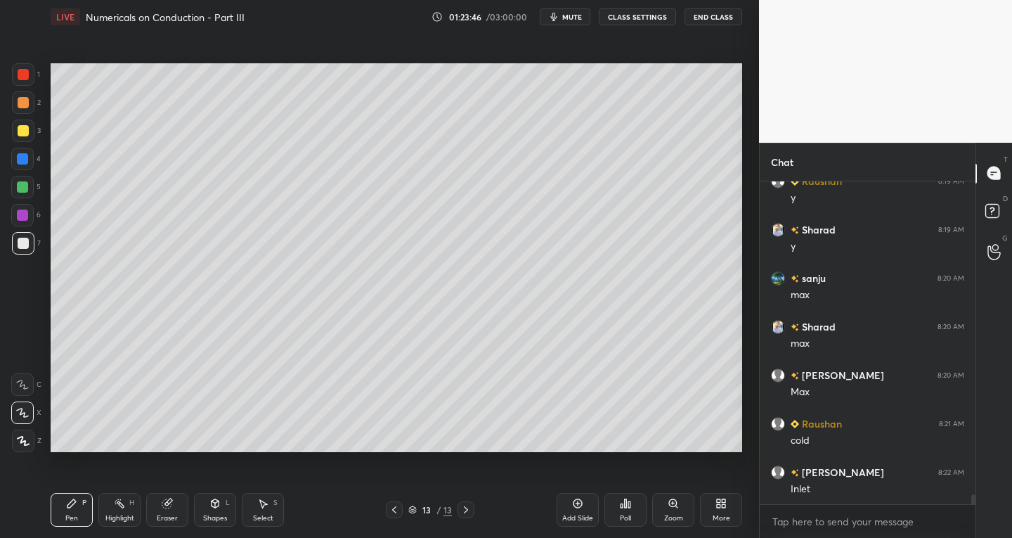
click at [25, 129] on div at bounding box center [23, 130] width 11 height 11
click at [176, 507] on div "Eraser" at bounding box center [167, 510] width 42 height 34
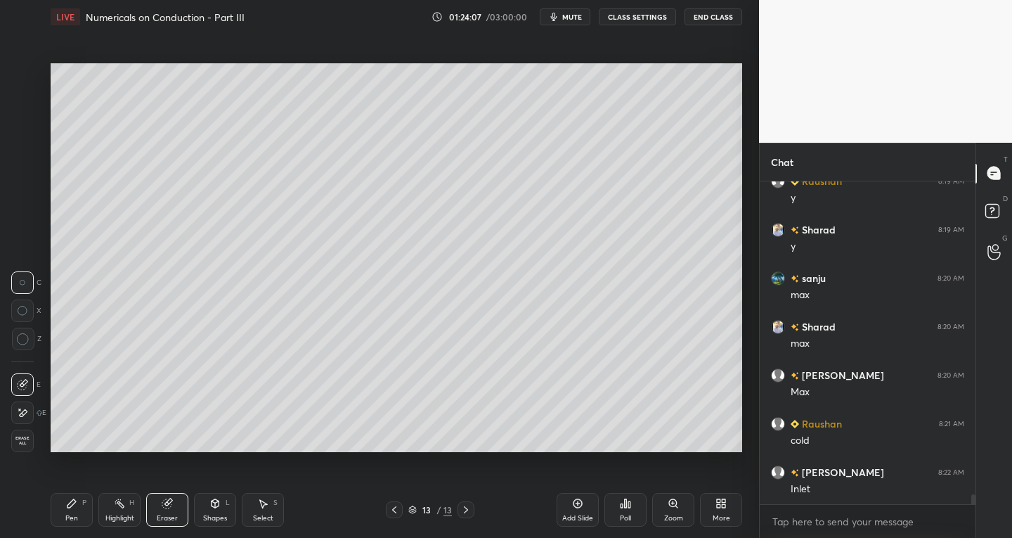
click at [23, 412] on icon at bounding box center [22, 413] width 11 height 12
click at [72, 507] on icon at bounding box center [71, 503] width 11 height 11
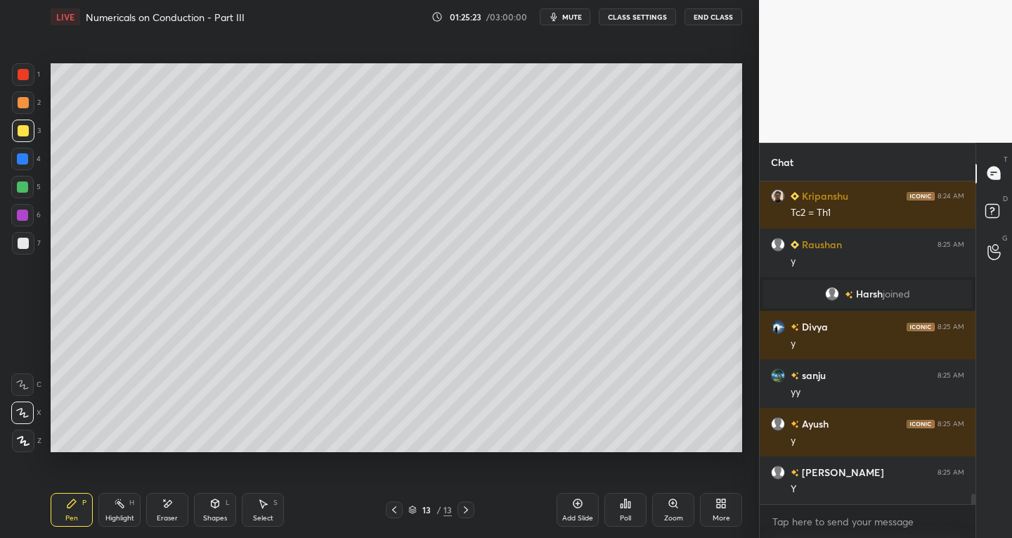
scroll to position [9633, 0]
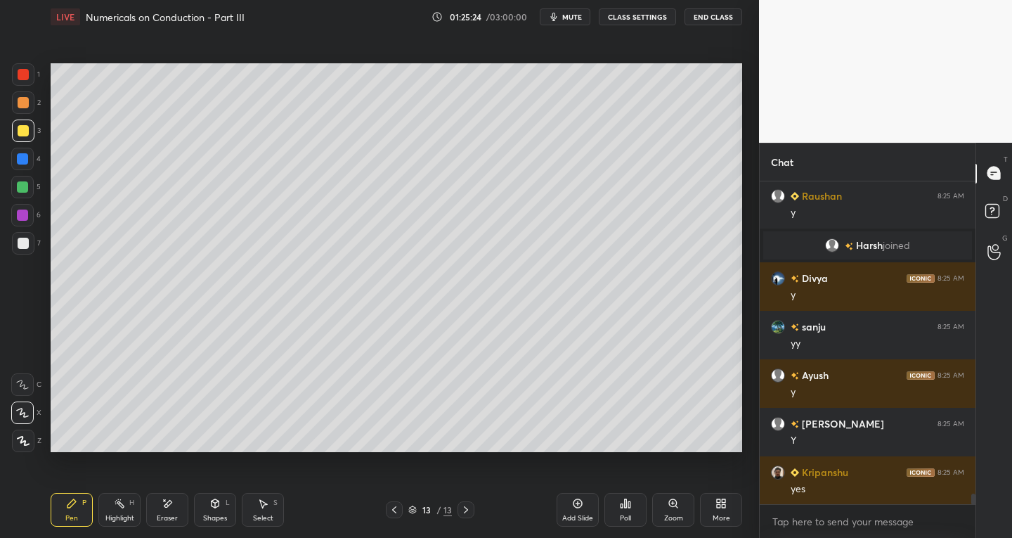
click at [23, 79] on div at bounding box center [23, 74] width 11 height 11
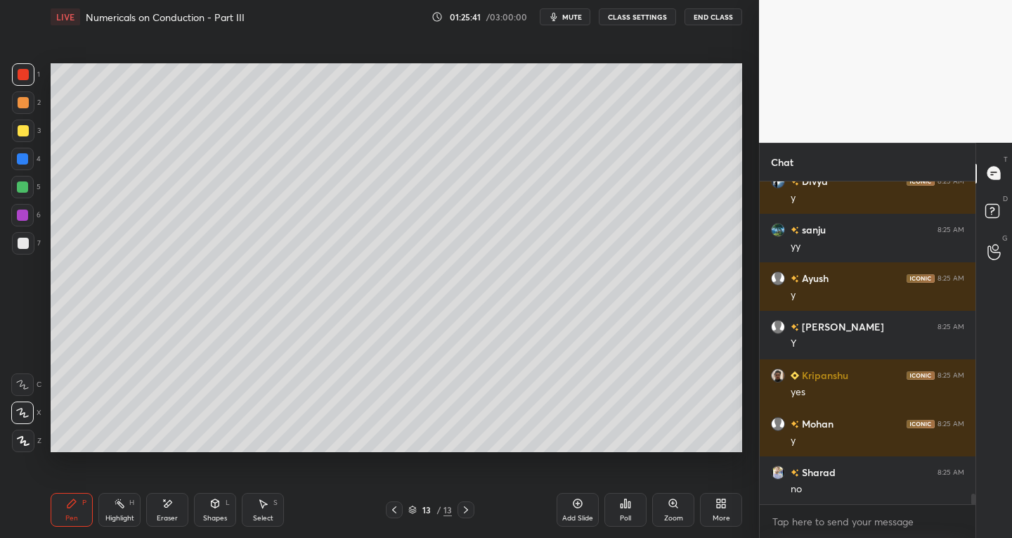
scroll to position [9778, 0]
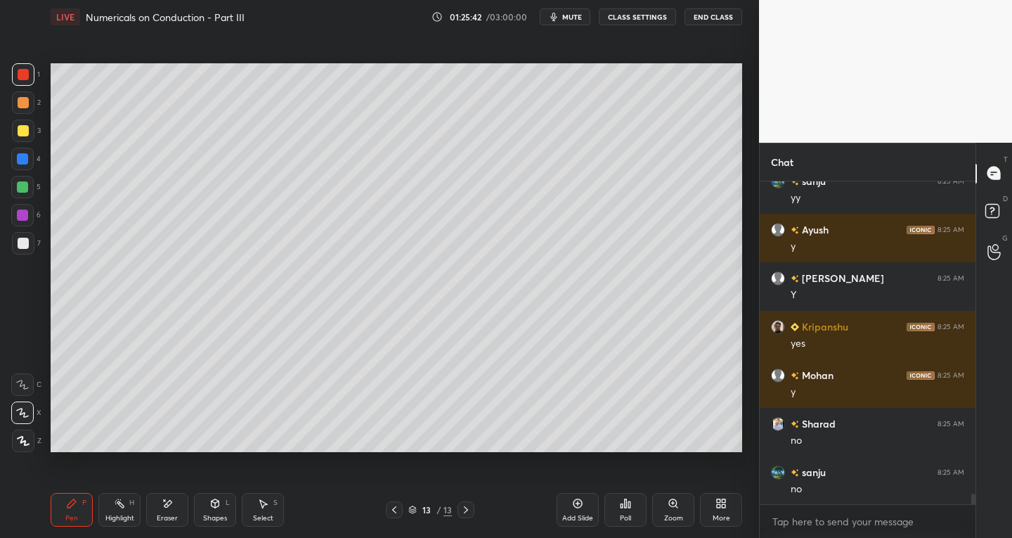
click at [174, 505] on div "Eraser" at bounding box center [167, 510] width 42 height 34
click at [70, 517] on div "Pen" at bounding box center [71, 517] width 13 height 7
click at [21, 134] on div at bounding box center [23, 130] width 11 height 11
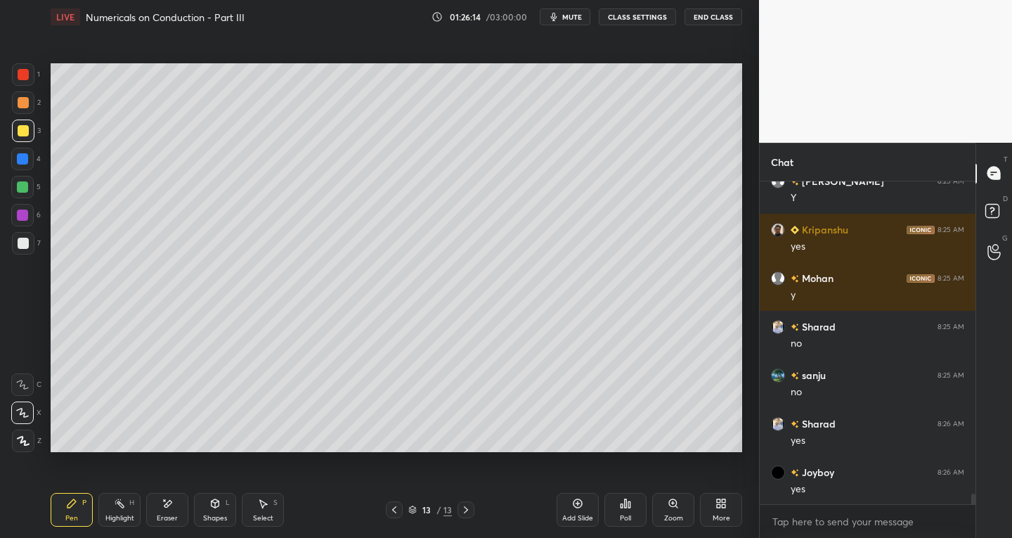
scroll to position [9924, 0]
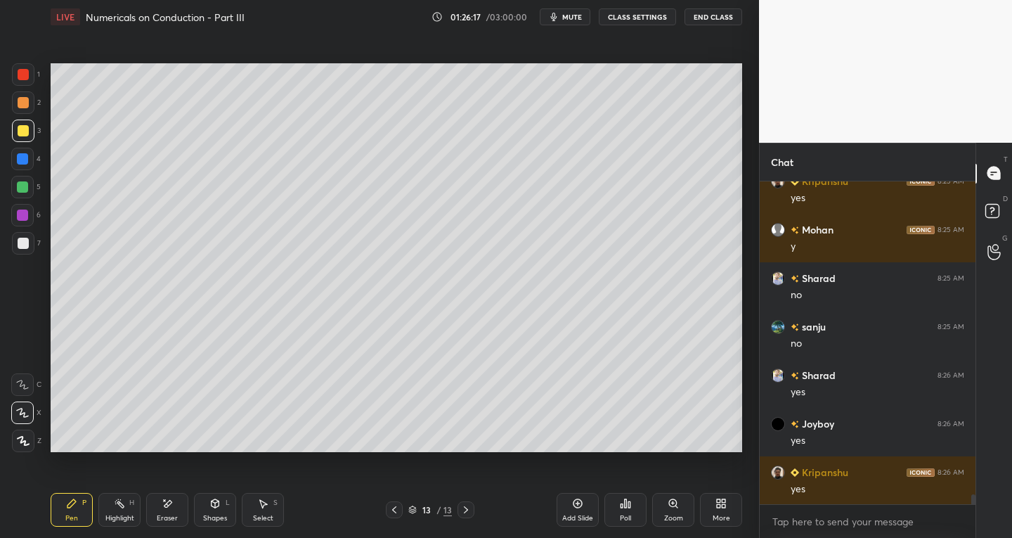
click at [34, 248] on div at bounding box center [23, 243] width 22 height 22
click at [27, 130] on div at bounding box center [23, 130] width 11 height 11
click at [171, 504] on icon at bounding box center [167, 504] width 11 height 12
click at [80, 503] on div "Pen P" at bounding box center [72, 510] width 42 height 34
click at [21, 246] on div at bounding box center [23, 243] width 11 height 11
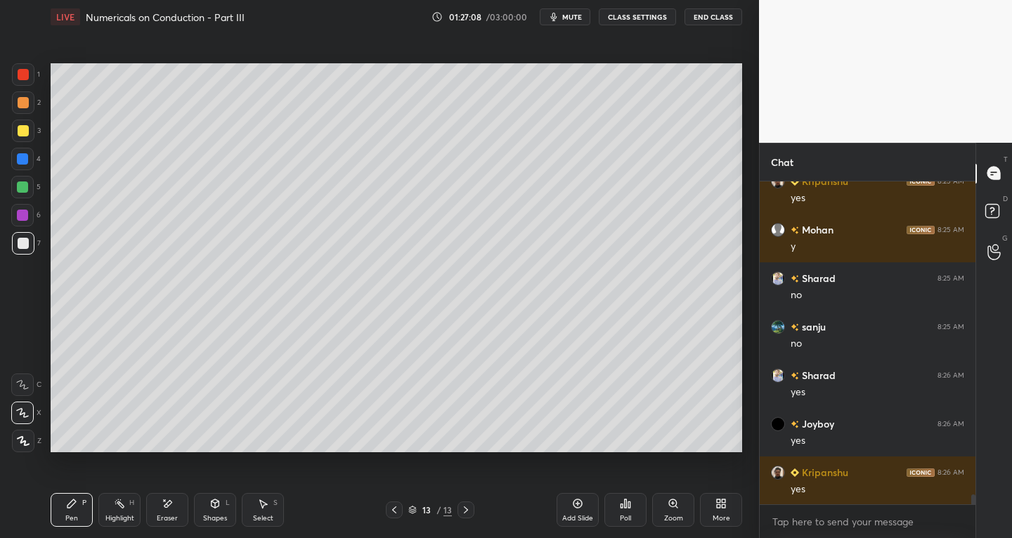
click at [210, 514] on div "Shapes" at bounding box center [215, 517] width 24 height 7
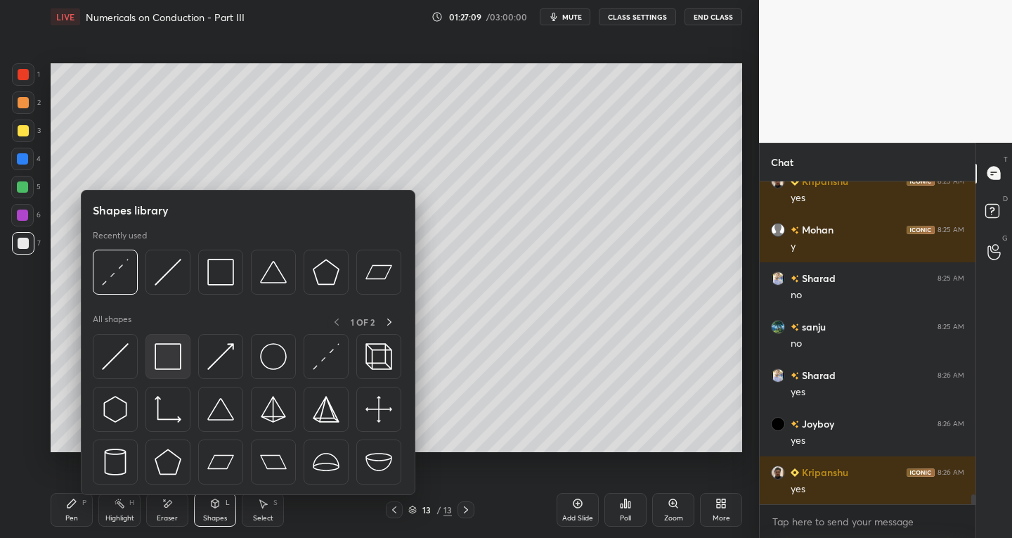
click at [162, 356] on img at bounding box center [168, 356] width 27 height 27
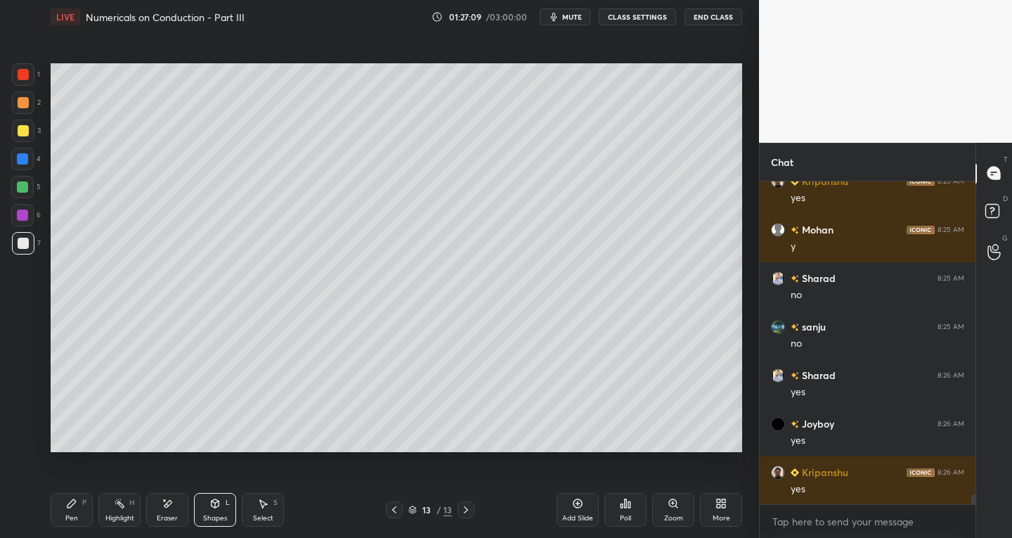
click at [23, 74] on div at bounding box center [23, 74] width 11 height 11
click at [72, 507] on icon at bounding box center [71, 503] width 11 height 11
click at [20, 235] on div at bounding box center [23, 243] width 22 height 22
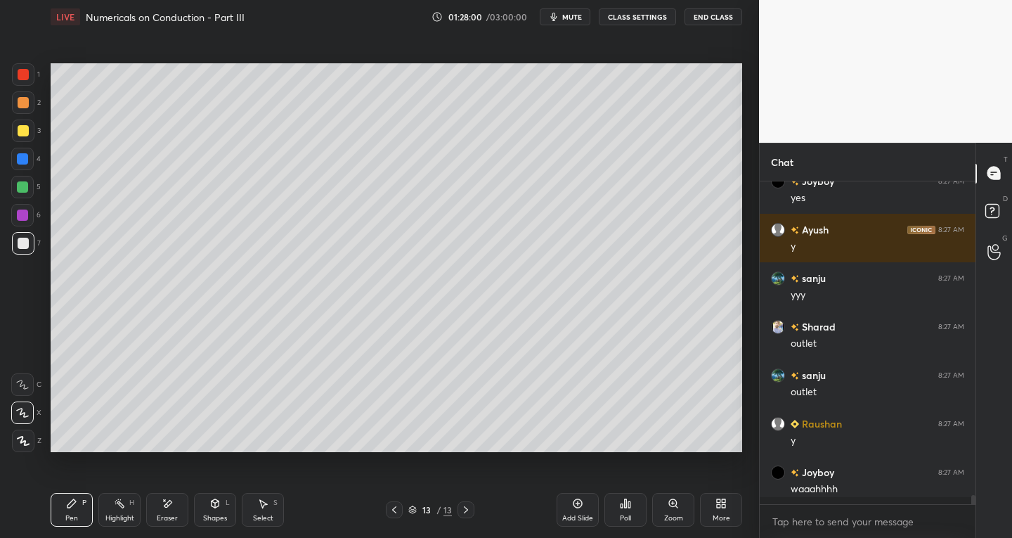
scroll to position [10312, 0]
click at [570, 509] on div "Add Slide" at bounding box center [578, 510] width 42 height 34
click at [389, 513] on icon at bounding box center [394, 509] width 11 height 11
click at [467, 510] on icon at bounding box center [466, 509] width 4 height 7
click at [226, 505] on div "L" at bounding box center [228, 502] width 4 height 7
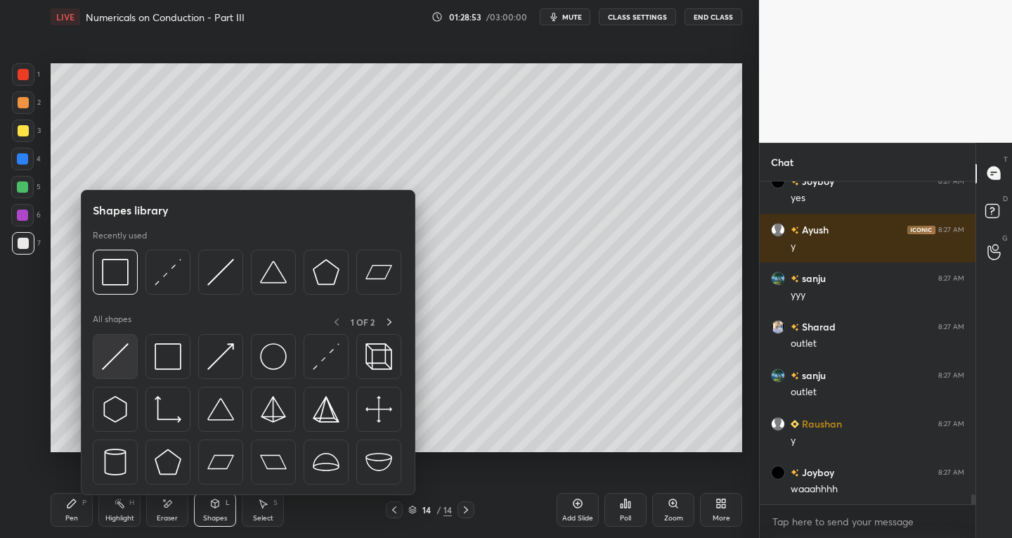
click at [124, 347] on img at bounding box center [115, 356] width 27 height 27
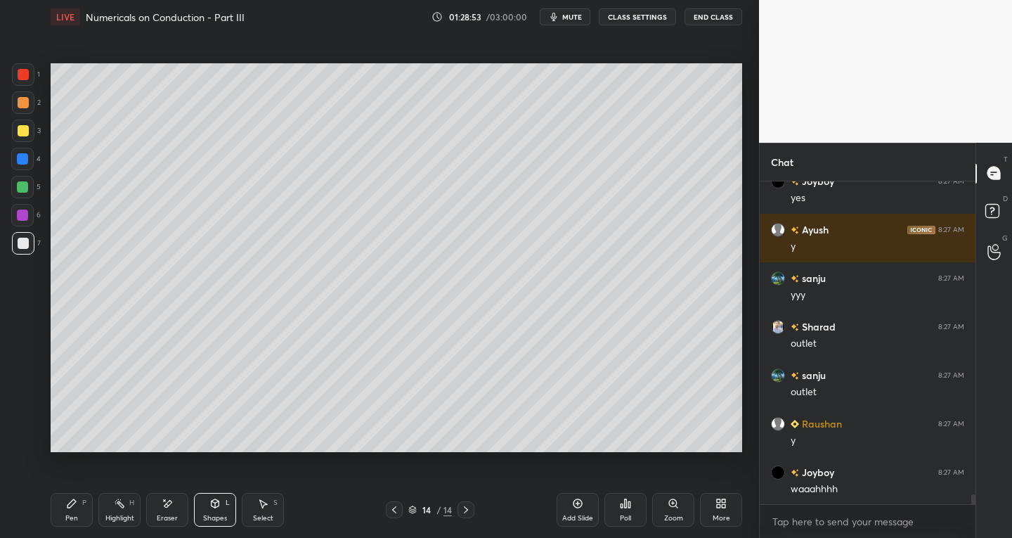
scroll to position [10360, 0]
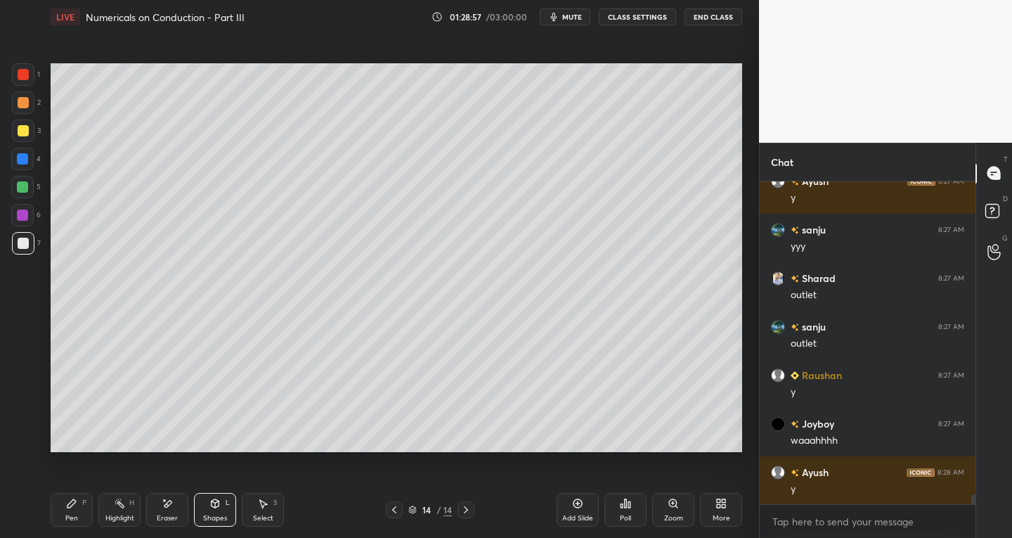
click at [69, 509] on div "Pen P" at bounding box center [72, 510] width 42 height 34
click at [160, 507] on div "Eraser" at bounding box center [167, 510] width 42 height 34
click at [68, 503] on icon at bounding box center [71, 503] width 11 height 11
click at [212, 507] on icon at bounding box center [214, 503] width 11 height 11
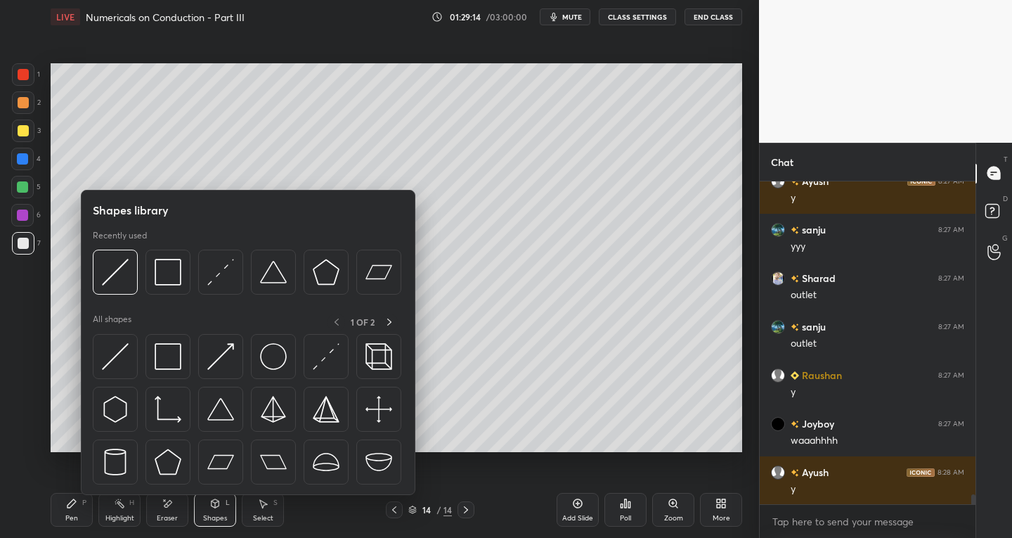
click at [271, 505] on div "Select S" at bounding box center [263, 510] width 42 height 34
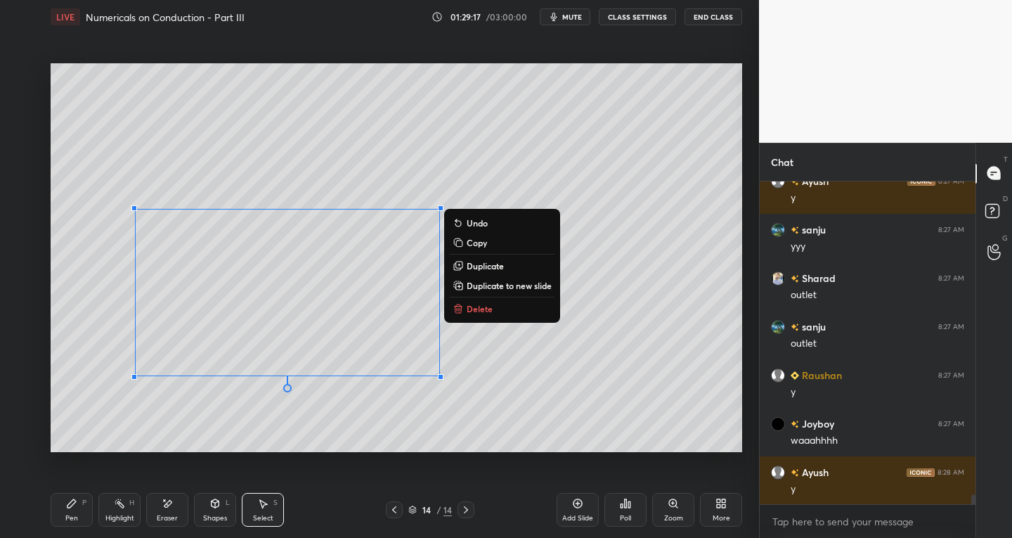
click at [208, 512] on div "Shapes L" at bounding box center [215, 510] width 42 height 34
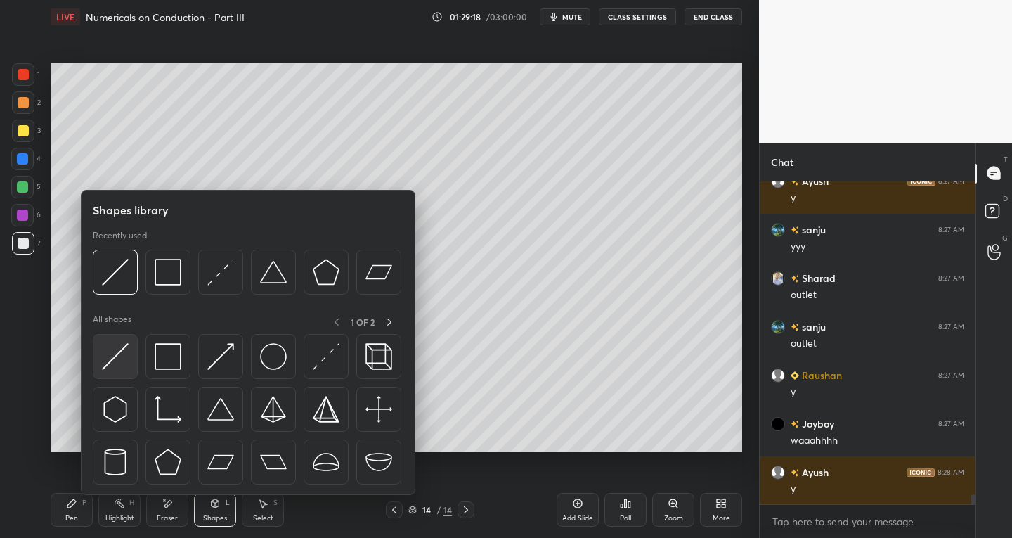
click at [108, 362] on img at bounding box center [115, 356] width 27 height 27
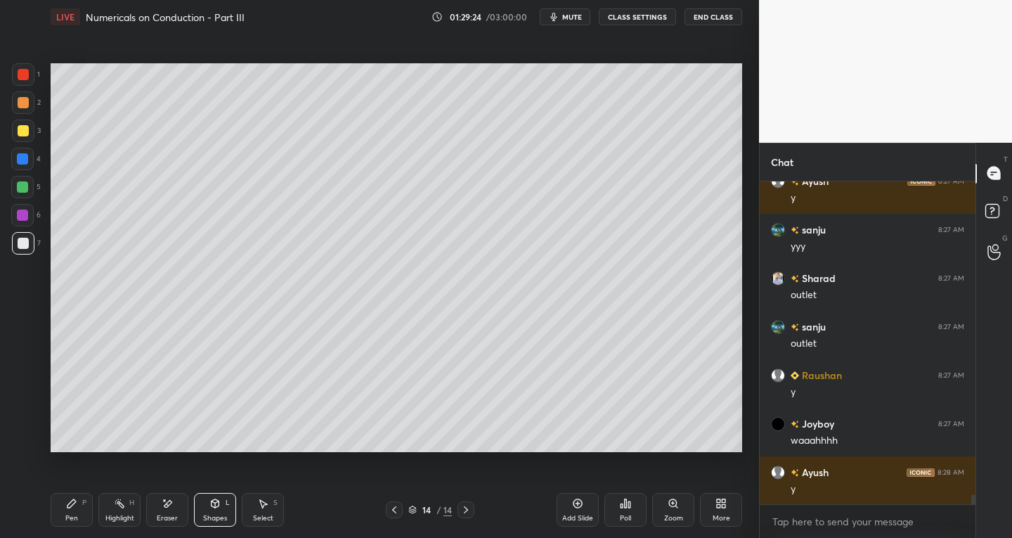
click at [75, 503] on icon at bounding box center [71, 503] width 11 height 11
click at [183, 504] on div "Eraser" at bounding box center [167, 510] width 42 height 34
click at [216, 509] on div "Shapes L" at bounding box center [215, 510] width 42 height 34
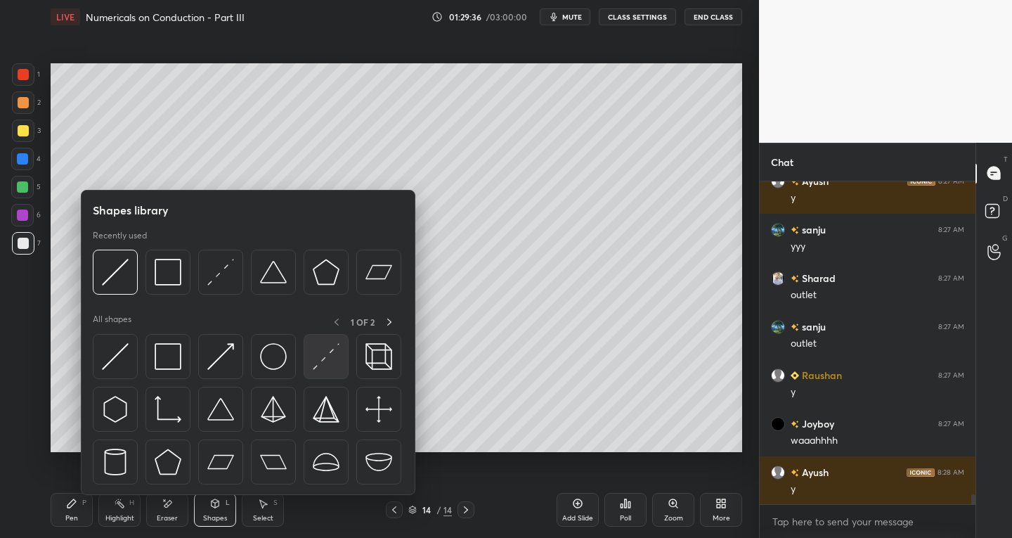
click at [330, 360] on img at bounding box center [326, 356] width 27 height 27
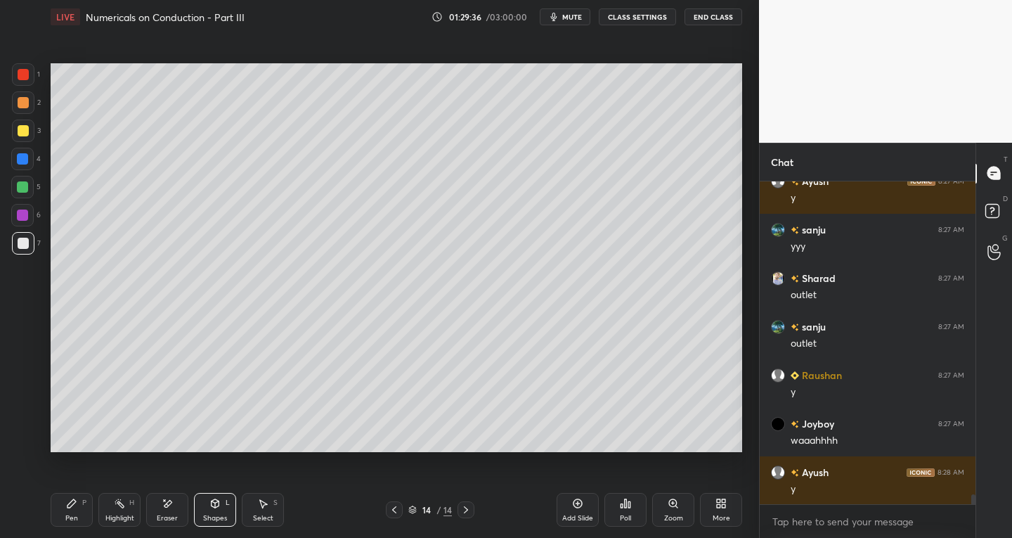
click at [82, 512] on div "Pen P" at bounding box center [72, 510] width 42 height 34
click at [22, 382] on icon at bounding box center [22, 385] width 13 height 10
click at [22, 216] on div at bounding box center [22, 214] width 11 height 11
click at [190, 519] on div "Pen P Highlight H Eraser Shapes L Select S" at bounding box center [177, 510] width 253 height 34
click at [214, 512] on div "Shapes L" at bounding box center [215, 510] width 42 height 34
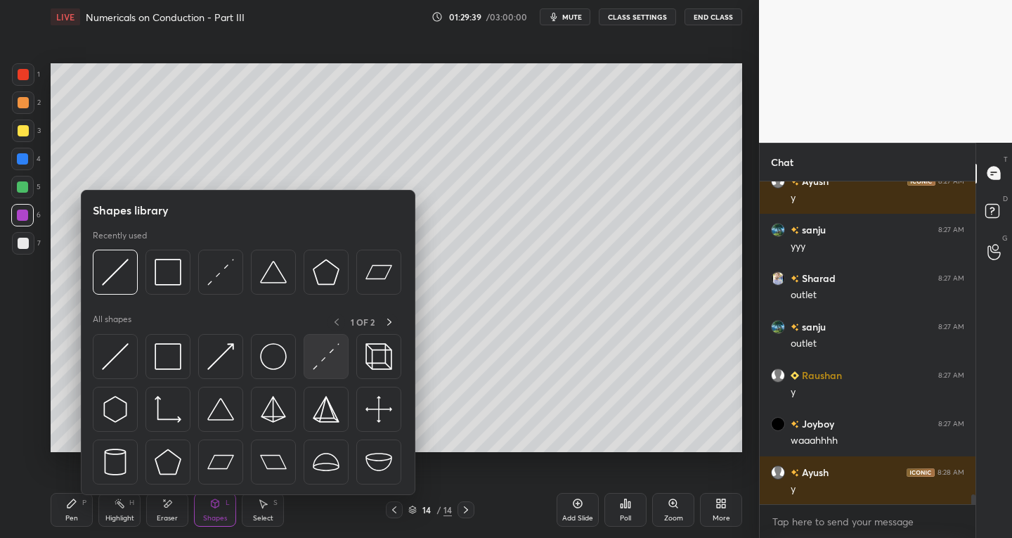
click at [314, 362] on img at bounding box center [326, 356] width 27 height 27
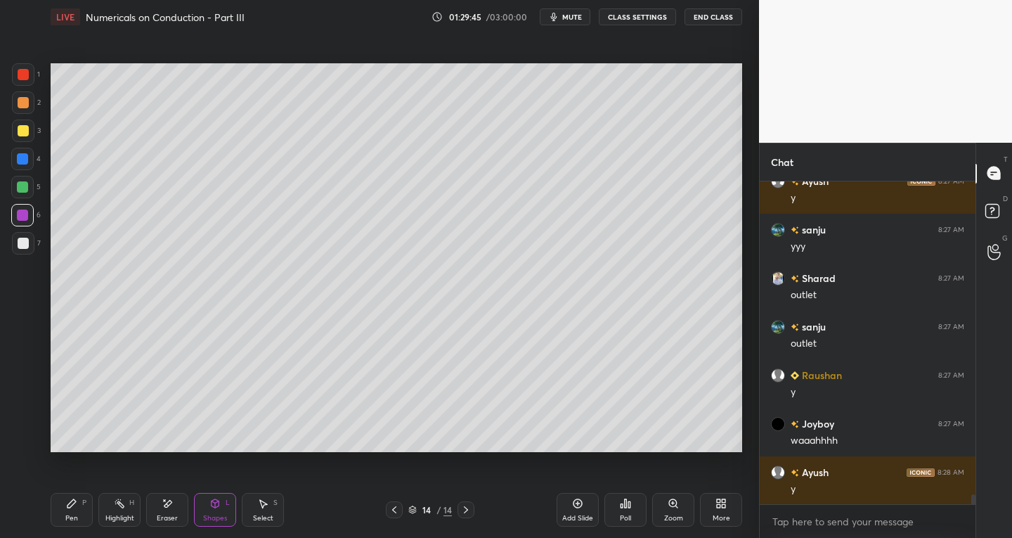
click at [79, 498] on div "Pen P" at bounding box center [72, 510] width 42 height 34
click at [24, 241] on div at bounding box center [23, 243] width 11 height 11
click at [26, 415] on icon at bounding box center [22, 413] width 13 height 10
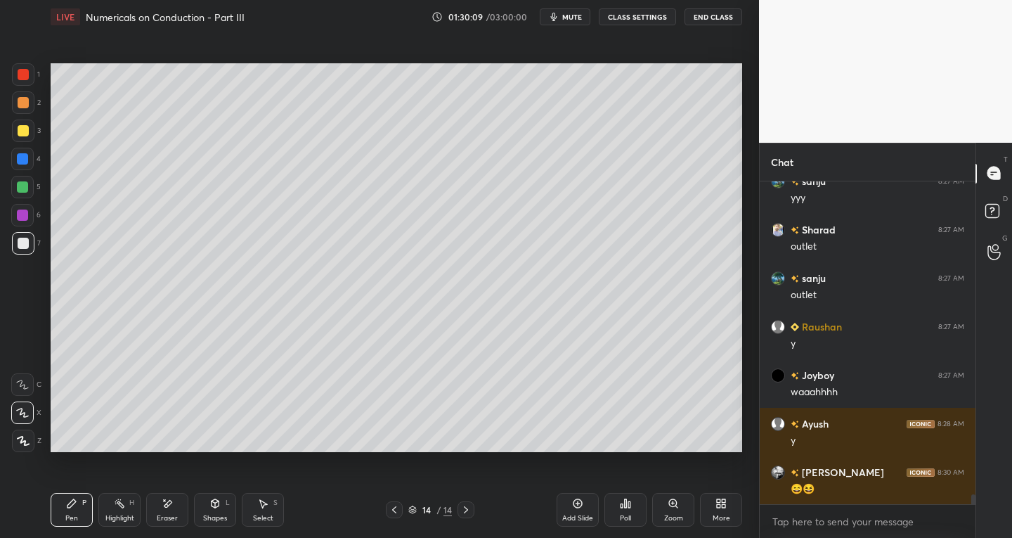
click at [396, 503] on div at bounding box center [394, 509] width 17 height 17
click at [468, 512] on icon at bounding box center [465, 509] width 11 height 11
click at [22, 136] on div at bounding box center [23, 130] width 11 height 11
click at [63, 497] on div "Pen P" at bounding box center [72, 510] width 42 height 34
click at [213, 510] on div "Shapes L" at bounding box center [215, 510] width 42 height 34
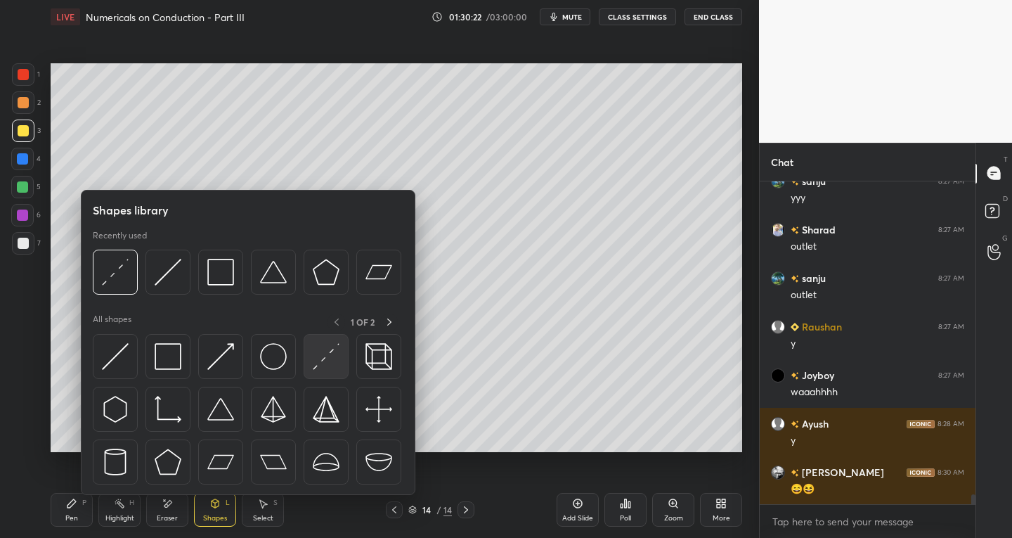
click at [324, 365] on img at bounding box center [326, 356] width 27 height 27
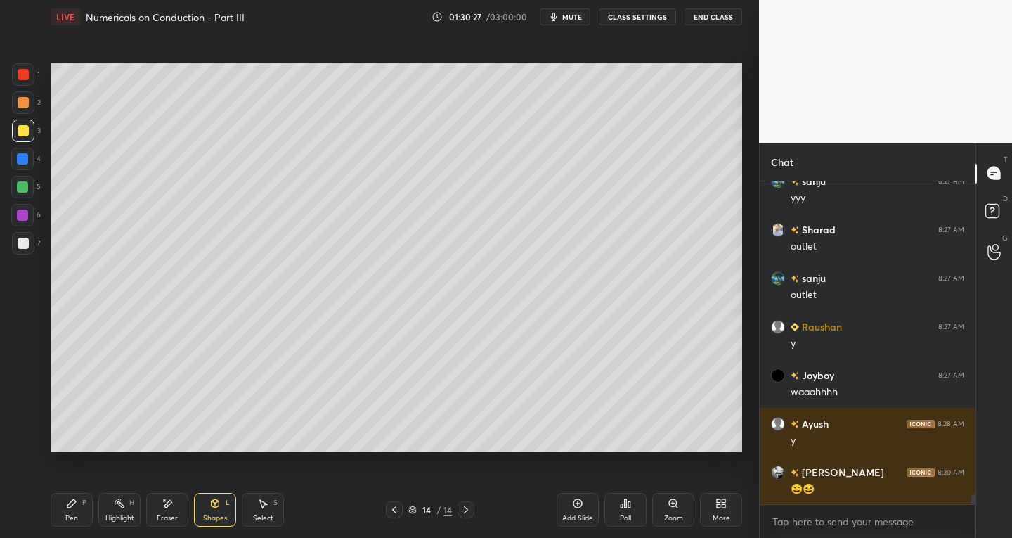
click at [77, 510] on div "Pen P" at bounding box center [72, 510] width 42 height 34
click at [211, 512] on div "Shapes L" at bounding box center [215, 510] width 42 height 34
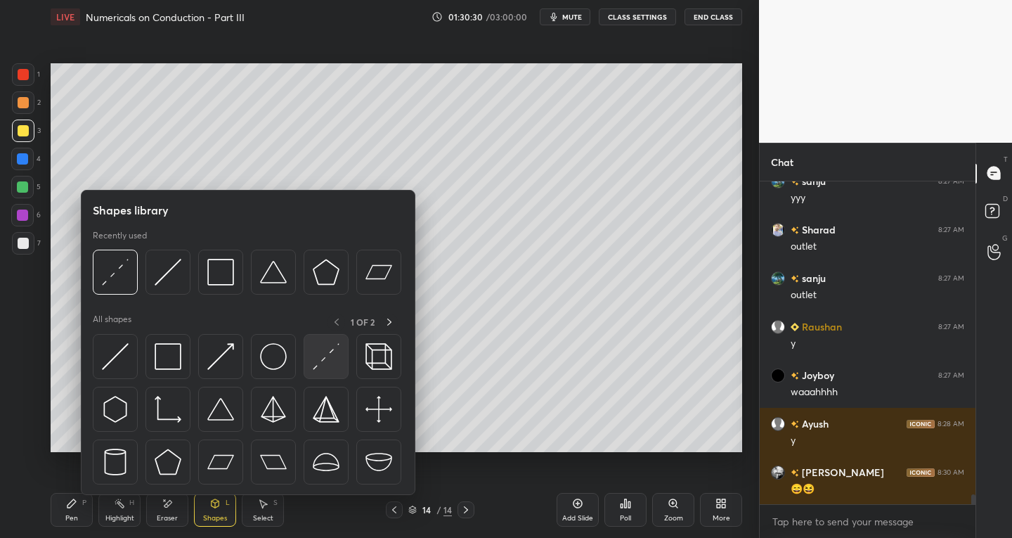
click at [330, 367] on img at bounding box center [326, 356] width 27 height 27
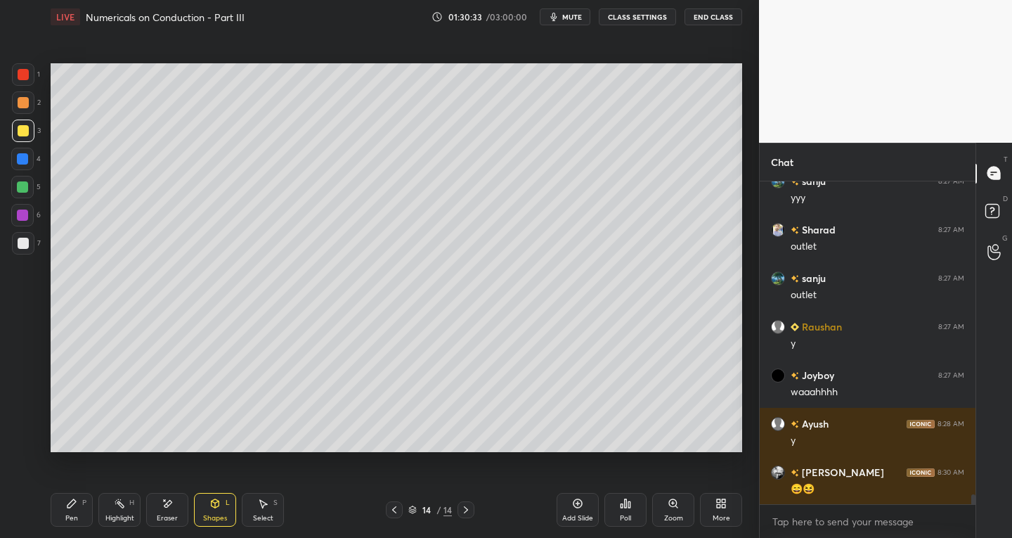
click at [88, 499] on div "Pen P" at bounding box center [72, 510] width 42 height 34
click at [213, 507] on icon at bounding box center [214, 503] width 11 height 11
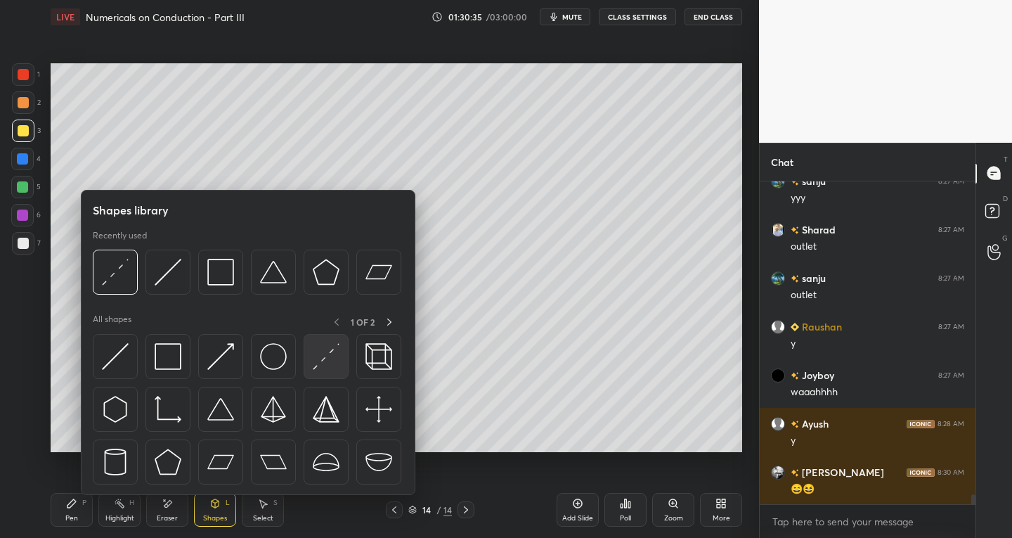
click at [318, 358] on img at bounding box center [326, 356] width 27 height 27
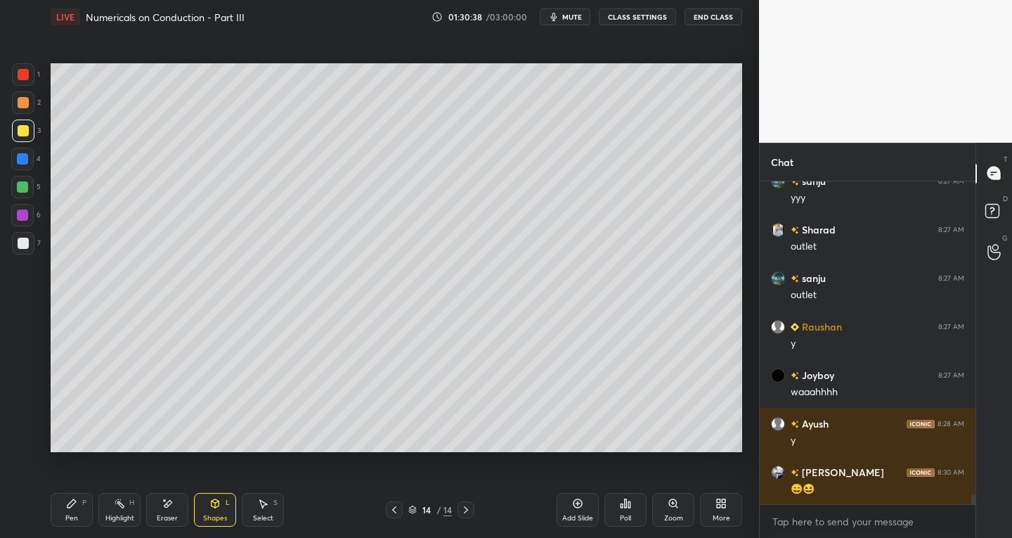
click at [85, 508] on div "Pen P" at bounding box center [72, 510] width 42 height 34
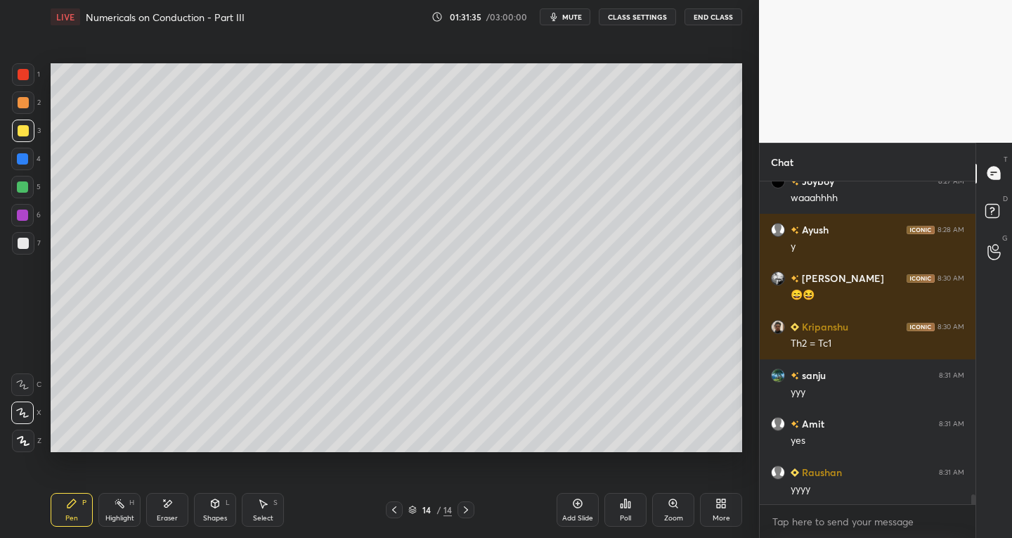
scroll to position [10651, 0]
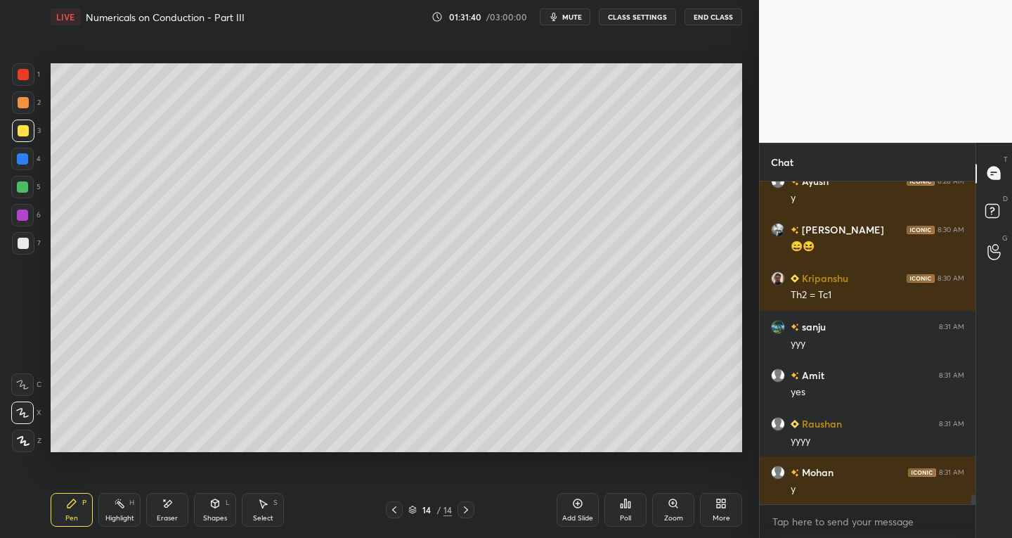
click at [171, 510] on div "Eraser" at bounding box center [167, 510] width 42 height 34
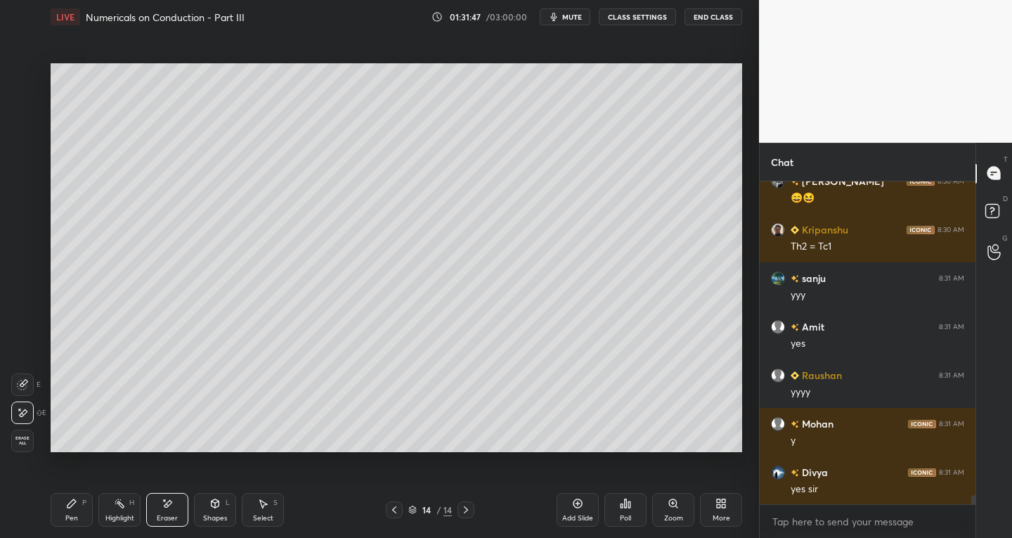
click at [65, 516] on div "Pen" at bounding box center [71, 517] width 13 height 7
click at [20, 137] on div at bounding box center [23, 130] width 22 height 22
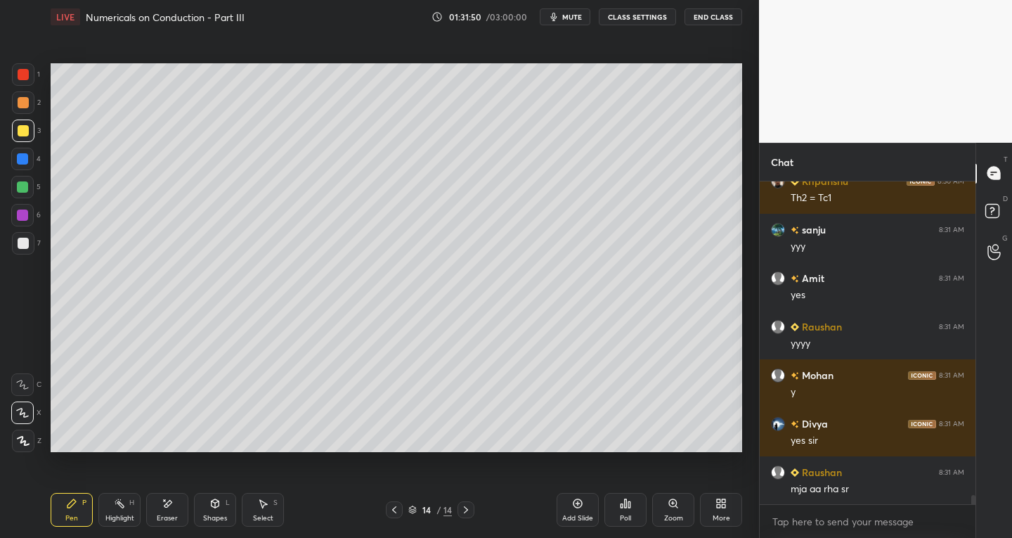
scroll to position [10796, 0]
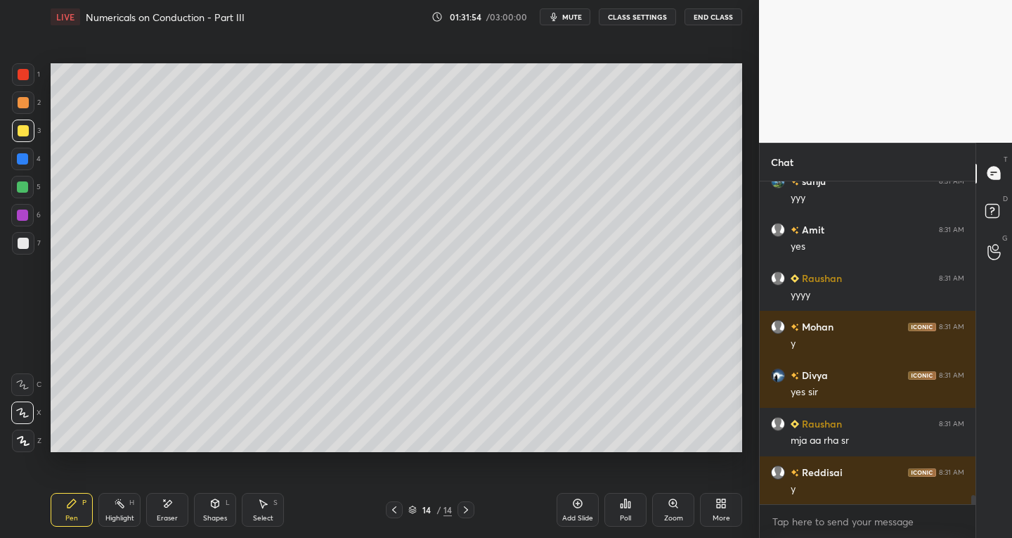
click at [164, 515] on div "Eraser" at bounding box center [167, 517] width 21 height 7
click at [83, 512] on div "Pen P" at bounding box center [72, 510] width 42 height 34
click at [23, 245] on div at bounding box center [23, 243] width 11 height 11
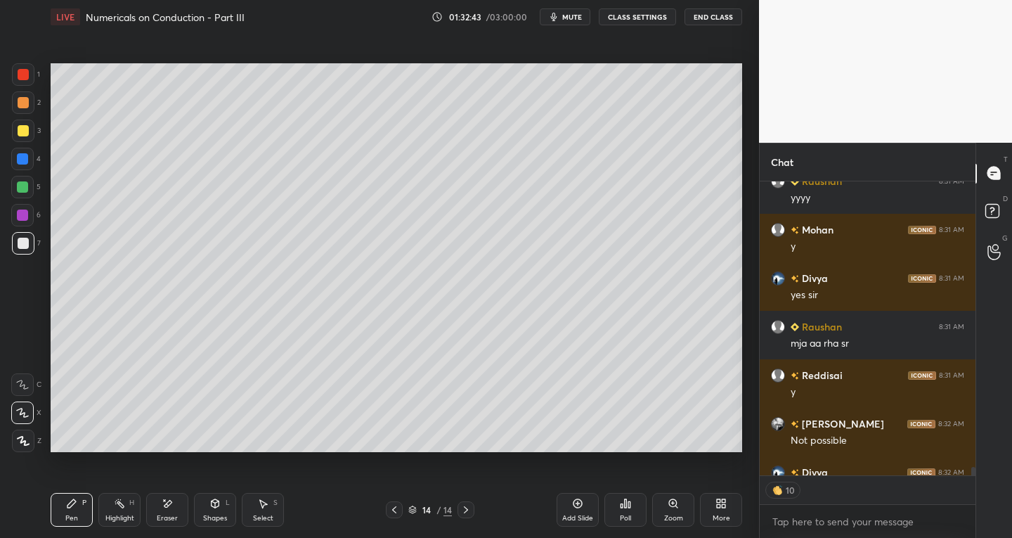
scroll to position [10893, 0]
click at [393, 513] on icon at bounding box center [394, 509] width 11 height 11
click at [473, 510] on div at bounding box center [466, 509] width 17 height 17
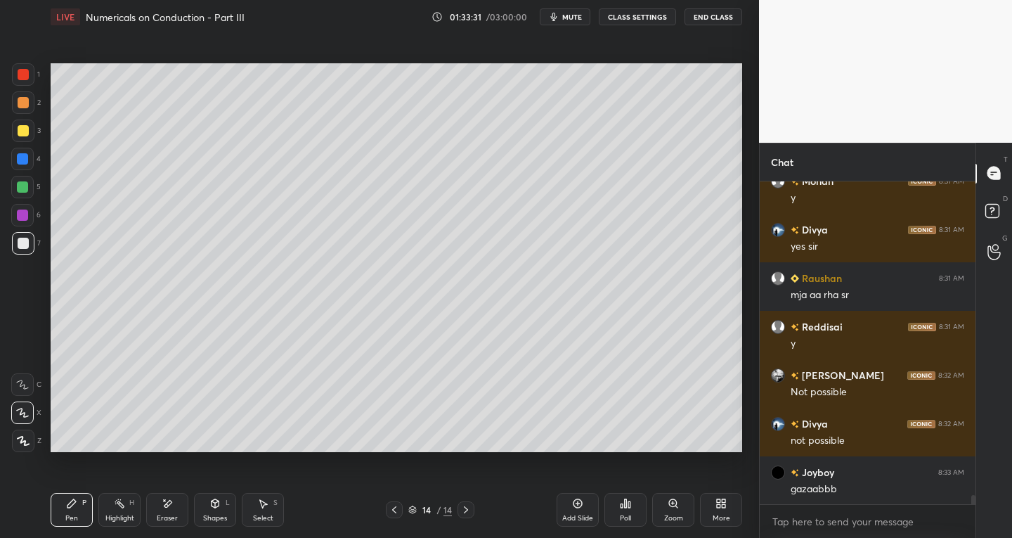
scroll to position [10990, 0]
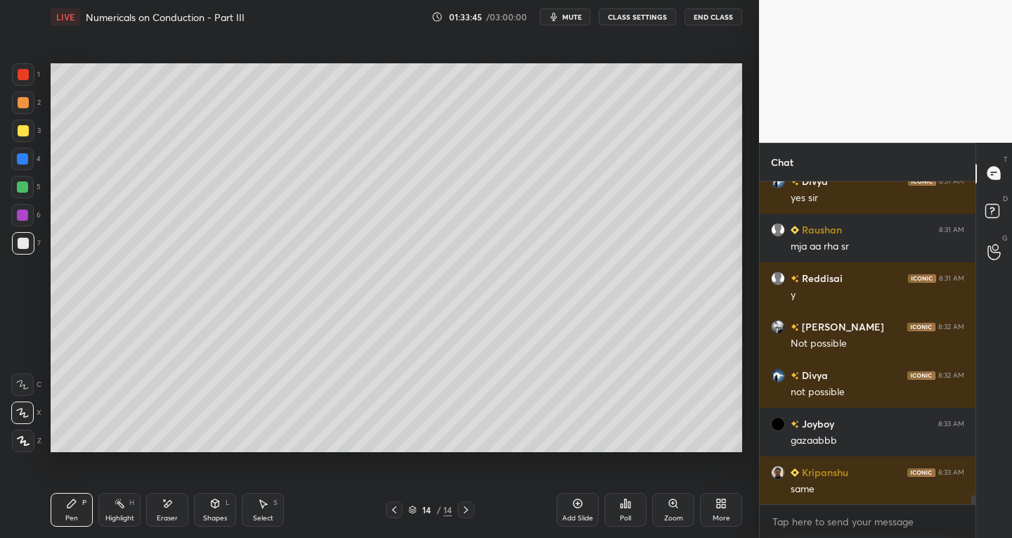
click at [394, 503] on div at bounding box center [394, 509] width 17 height 17
click at [397, 506] on icon at bounding box center [394, 509] width 11 height 11
click at [466, 502] on div at bounding box center [466, 509] width 17 height 17
click at [465, 509] on icon at bounding box center [465, 509] width 11 height 11
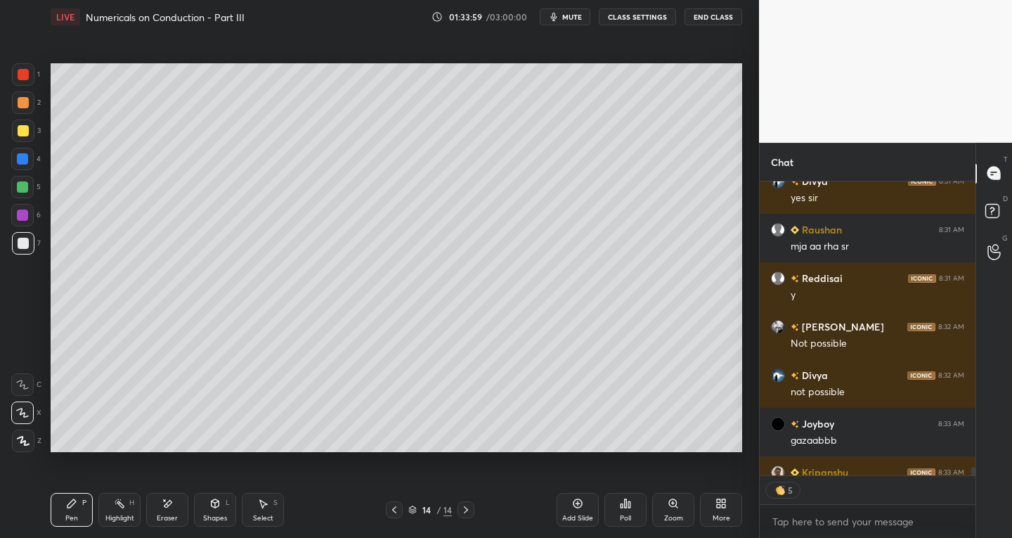
click at [399, 508] on icon at bounding box center [394, 509] width 11 height 11
click at [473, 510] on div at bounding box center [466, 509] width 17 height 17
type textarea "x"
click at [572, 509] on div "Add Slide" at bounding box center [578, 510] width 42 height 34
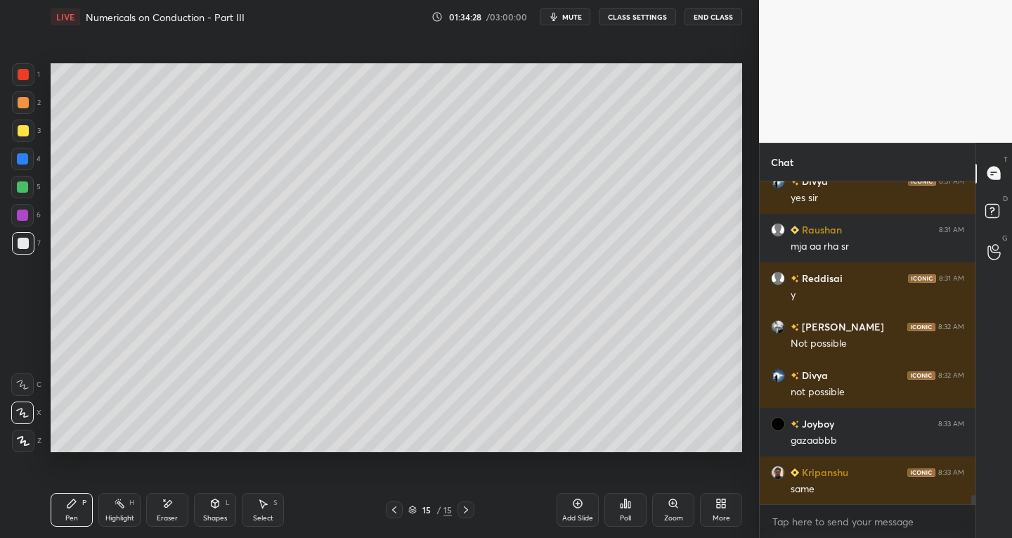
click at [394, 511] on icon at bounding box center [394, 509] width 11 height 11
click at [394, 506] on icon at bounding box center [394, 509] width 11 height 11
click at [268, 504] on icon at bounding box center [262, 503] width 11 height 11
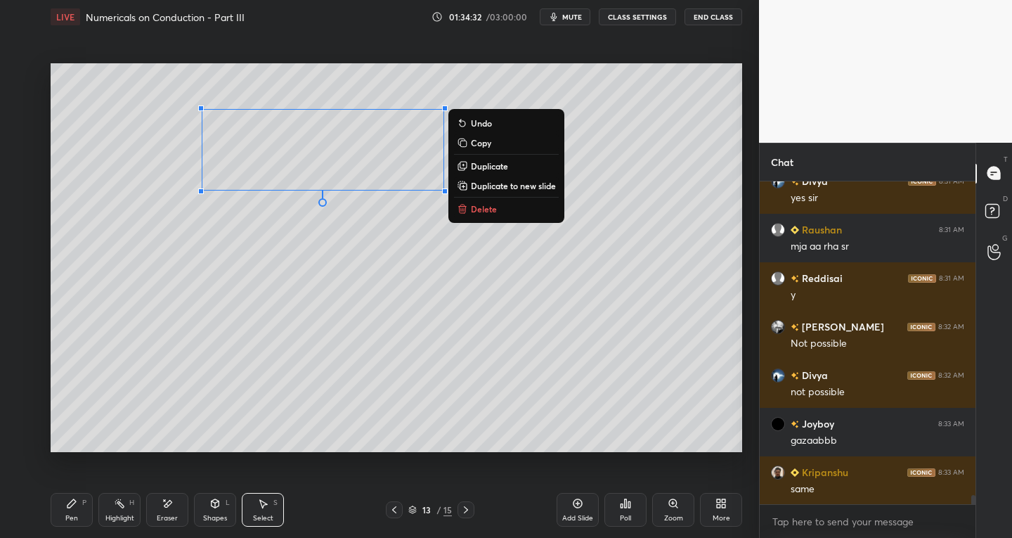
click at [473, 143] on p "Copy" at bounding box center [481, 142] width 20 height 11
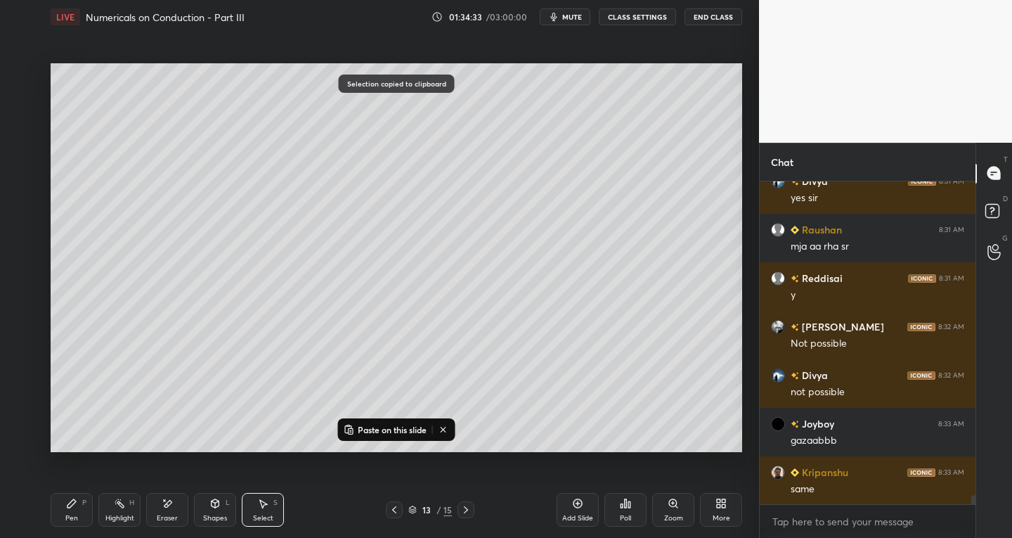
click at [465, 509] on icon at bounding box center [465, 509] width 11 height 11
click at [468, 509] on icon at bounding box center [465, 509] width 11 height 11
click at [362, 427] on p "Paste on this slide" at bounding box center [392, 429] width 69 height 11
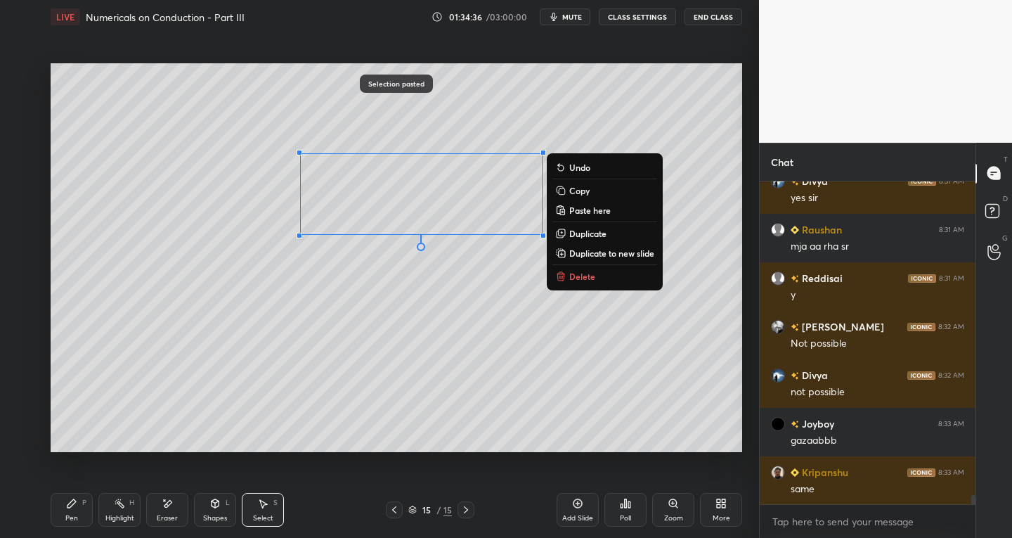
click at [86, 497] on div "Pen P" at bounding box center [72, 510] width 42 height 34
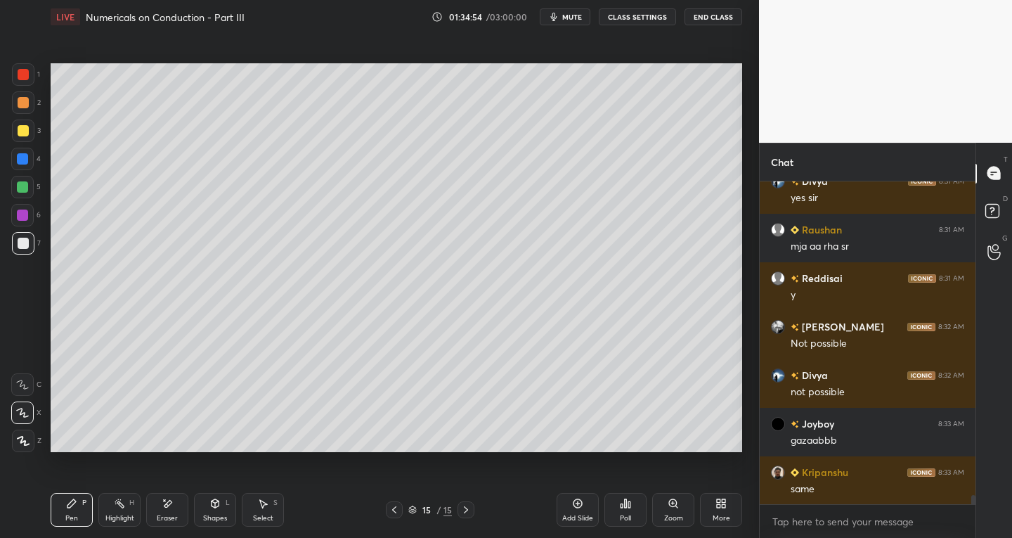
click at [263, 505] on icon at bounding box center [264, 504] width 8 height 8
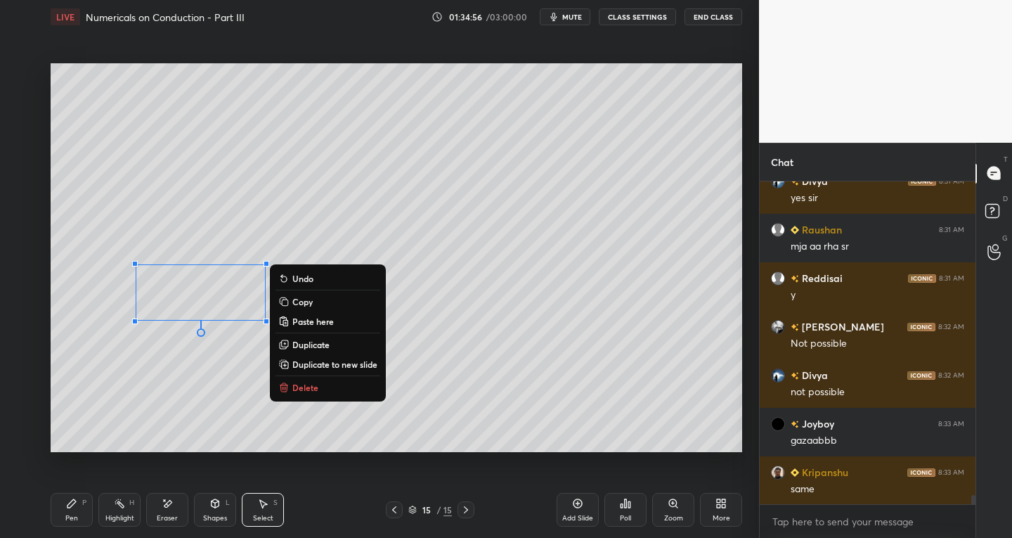
click at [74, 510] on div "Pen P" at bounding box center [72, 510] width 42 height 34
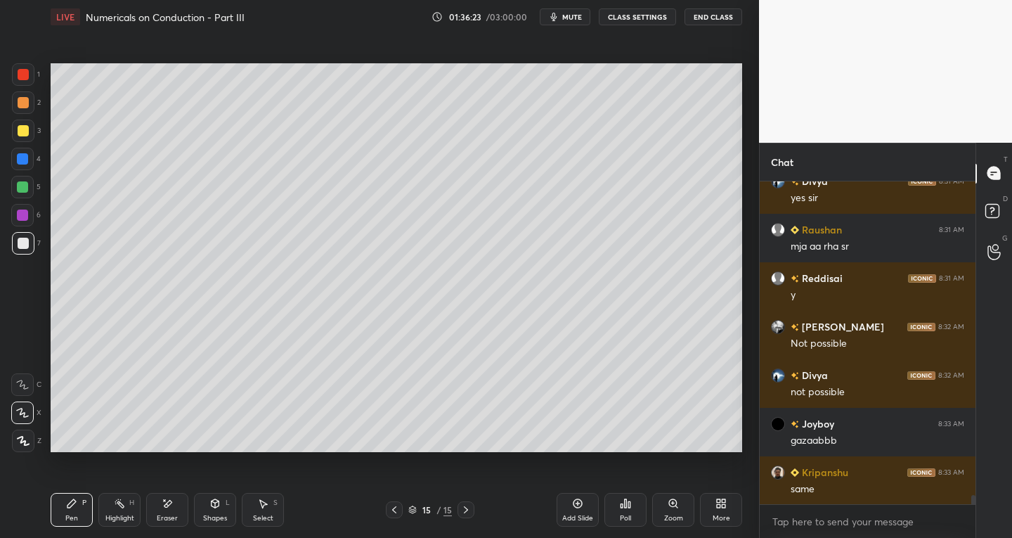
click at [211, 517] on div "Shapes" at bounding box center [215, 517] width 24 height 7
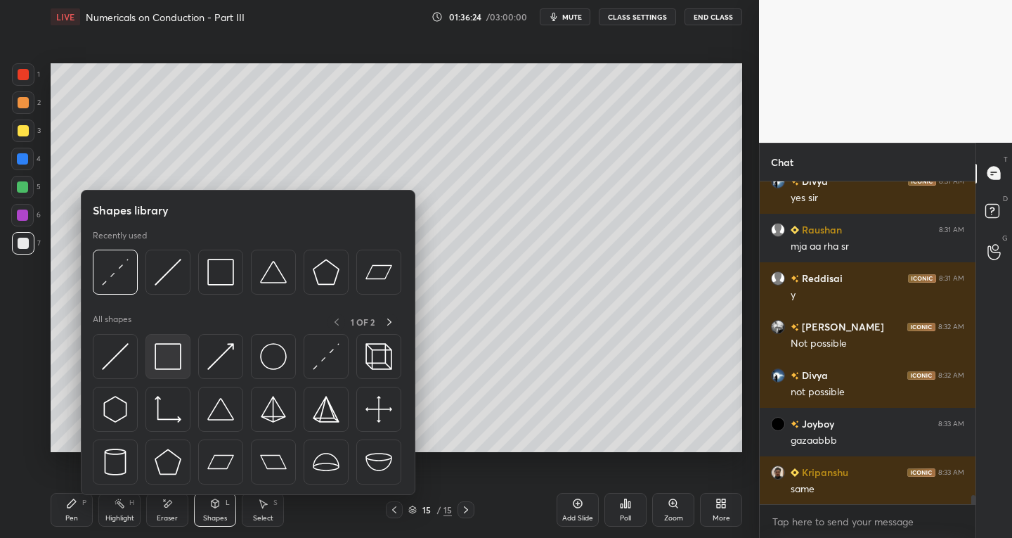
click at [160, 362] on img at bounding box center [168, 356] width 27 height 27
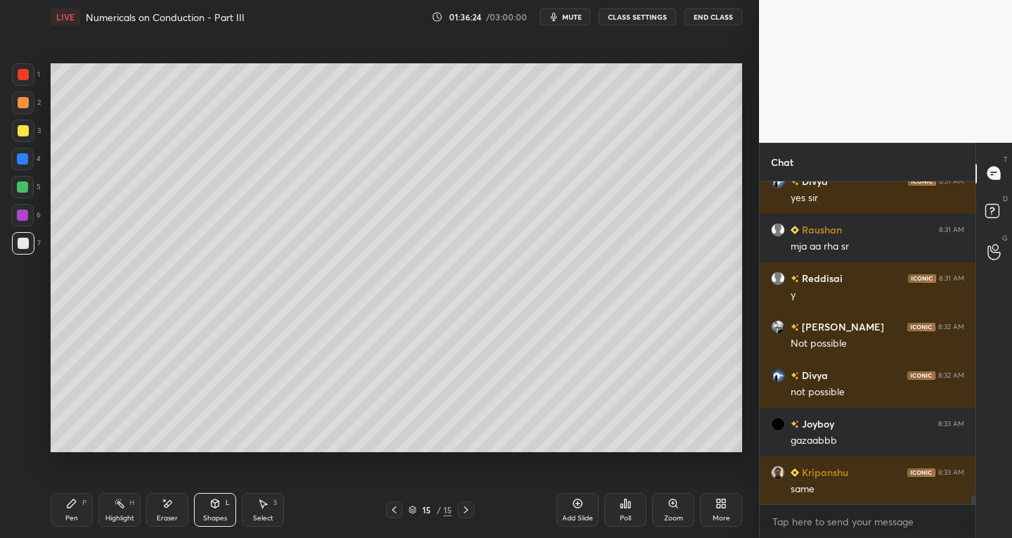
click at [31, 72] on div at bounding box center [23, 74] width 22 height 22
click at [84, 508] on div "Pen P" at bounding box center [72, 510] width 42 height 34
click at [164, 517] on div "Eraser" at bounding box center [167, 517] width 21 height 7
click at [84, 517] on div "Pen P" at bounding box center [72, 510] width 42 height 34
click at [29, 240] on div at bounding box center [23, 243] width 22 height 22
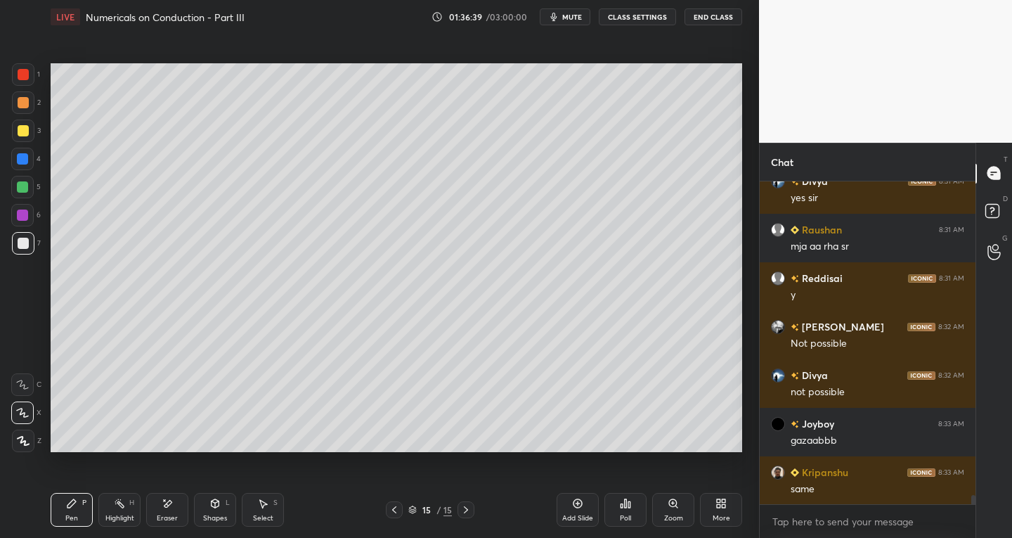
click at [261, 506] on icon at bounding box center [262, 503] width 11 height 11
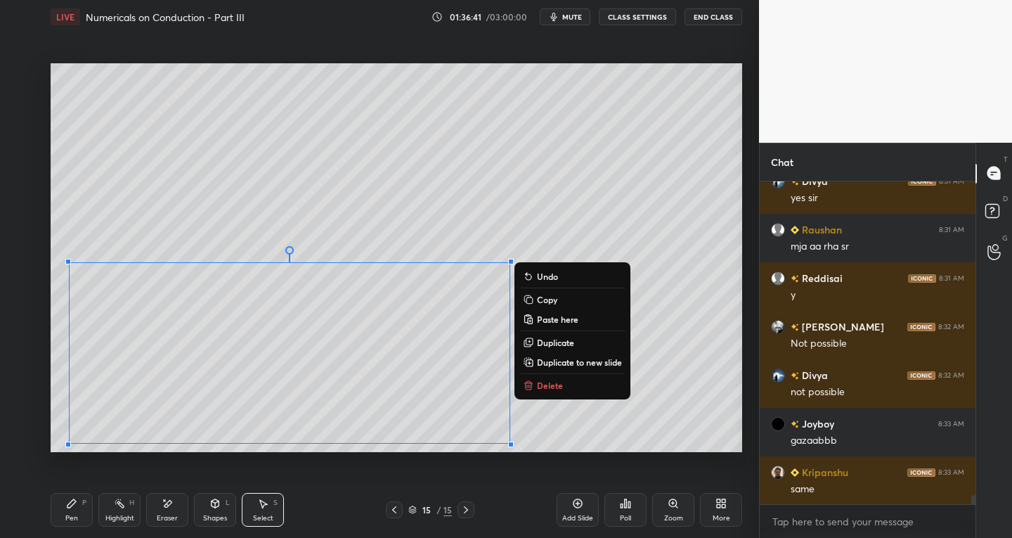
click at [79, 518] on div "Pen P" at bounding box center [72, 510] width 42 height 34
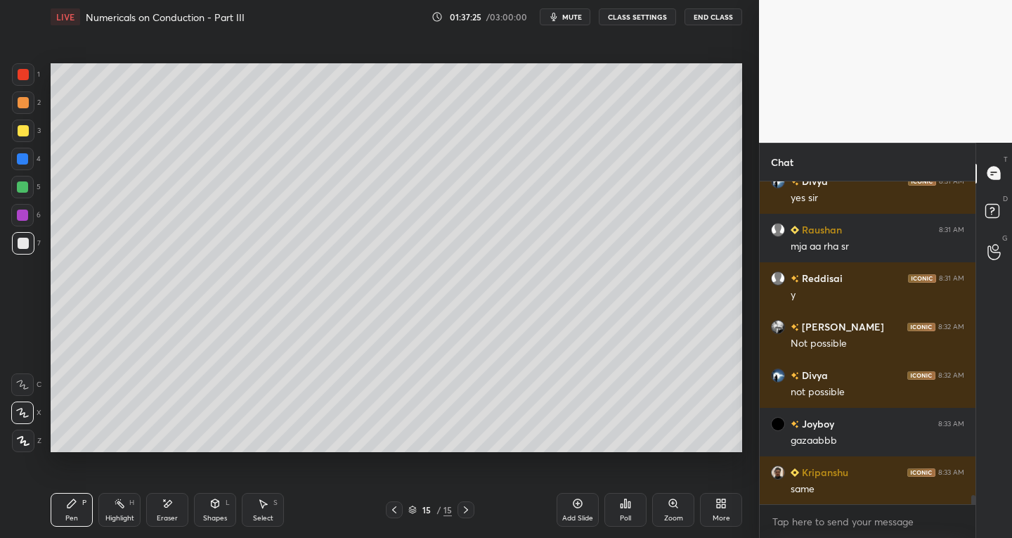
click at [568, 514] on div "Add Slide" at bounding box center [577, 517] width 31 height 7
click at [618, 514] on div "Poll" at bounding box center [625, 510] width 42 height 34
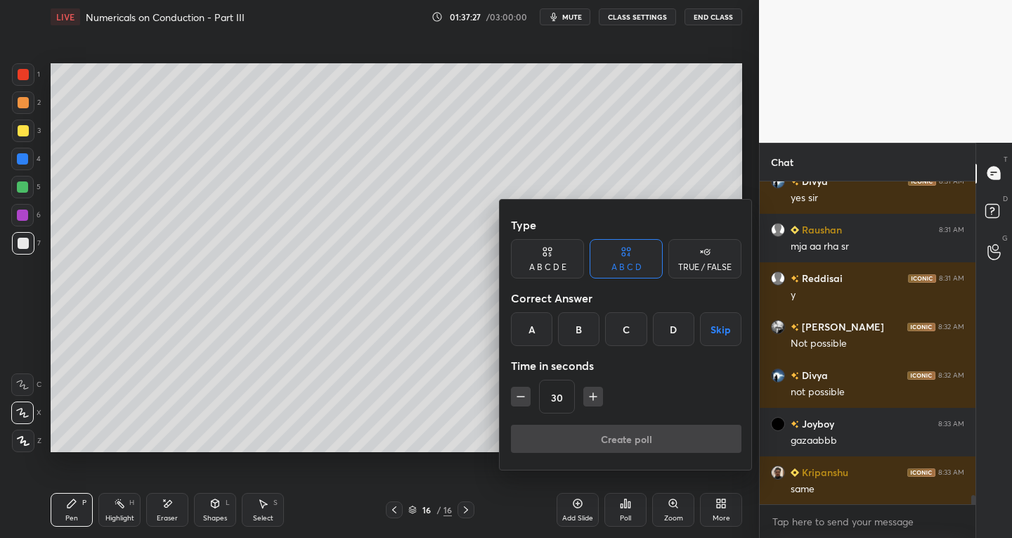
click at [593, 397] on icon "button" at bounding box center [593, 396] width 14 height 14
click at [593, 396] on icon "button" at bounding box center [593, 396] width 7 height 0
click at [598, 394] on icon "button" at bounding box center [593, 396] width 14 height 14
click at [599, 393] on icon "button" at bounding box center [593, 396] width 14 height 14
click at [599, 394] on icon "button" at bounding box center [593, 396] width 14 height 14
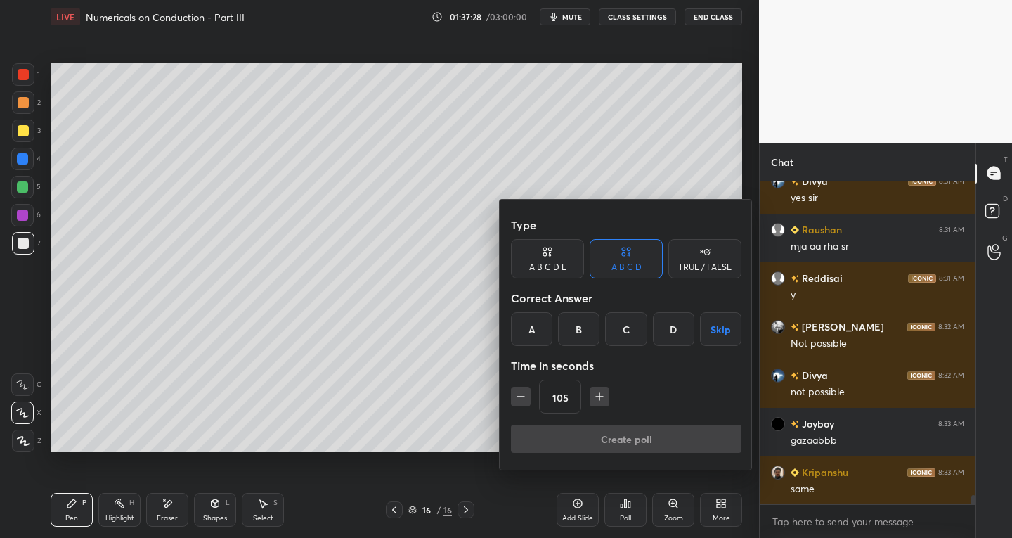
click at [601, 393] on icon "button" at bounding box center [599, 396] width 14 height 14
click at [599, 394] on icon "button" at bounding box center [599, 396] width 14 height 14
click at [598, 395] on icon "button" at bounding box center [599, 396] width 14 height 14
click at [599, 396] on icon "button" at bounding box center [599, 396] width 0 height 7
click at [599, 395] on icon "button" at bounding box center [599, 396] width 14 height 14
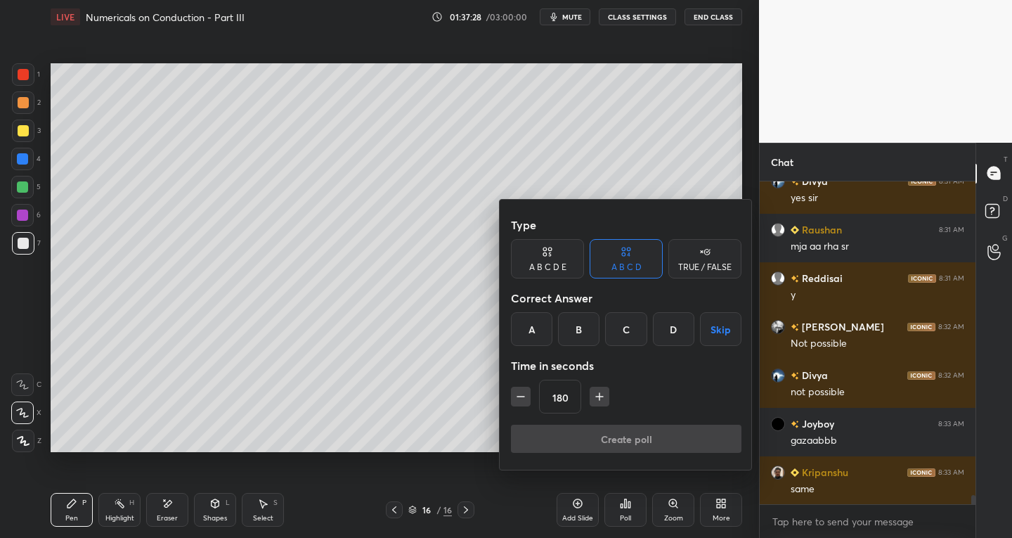
click at [599, 396] on icon "button" at bounding box center [599, 396] width 7 height 0
click at [601, 395] on icon "button" at bounding box center [599, 396] width 14 height 14
click at [600, 396] on icon "button" at bounding box center [599, 396] width 14 height 14
click at [600, 397] on icon "button" at bounding box center [599, 396] width 14 height 14
click at [599, 396] on icon "button" at bounding box center [599, 396] width 7 height 0
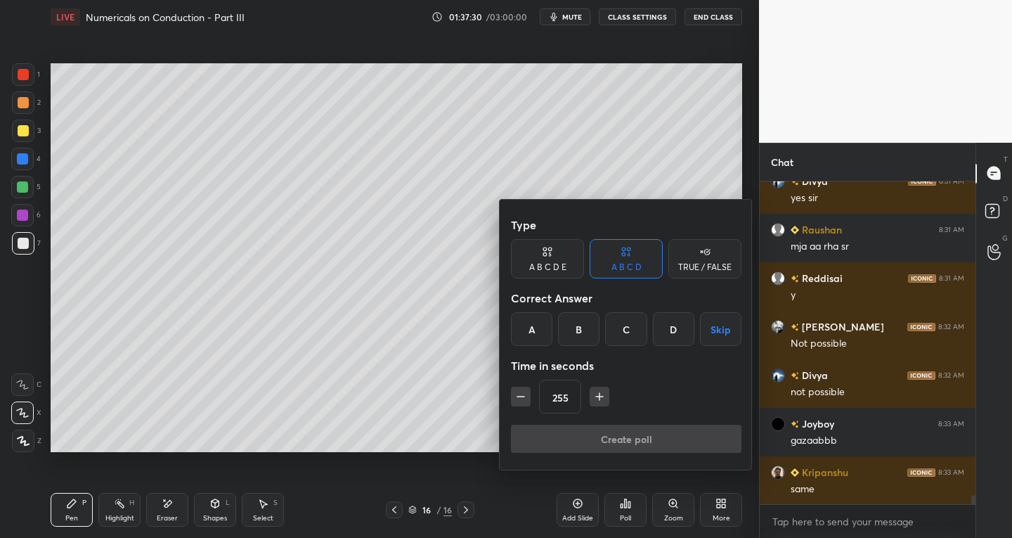
click at [602, 396] on icon "button" at bounding box center [599, 396] width 14 height 14
click at [601, 395] on icon "button" at bounding box center [599, 396] width 14 height 14
click at [521, 395] on icon "button" at bounding box center [521, 396] width 14 height 14
click at [524, 398] on icon "button" at bounding box center [521, 396] width 14 height 14
type input "255"
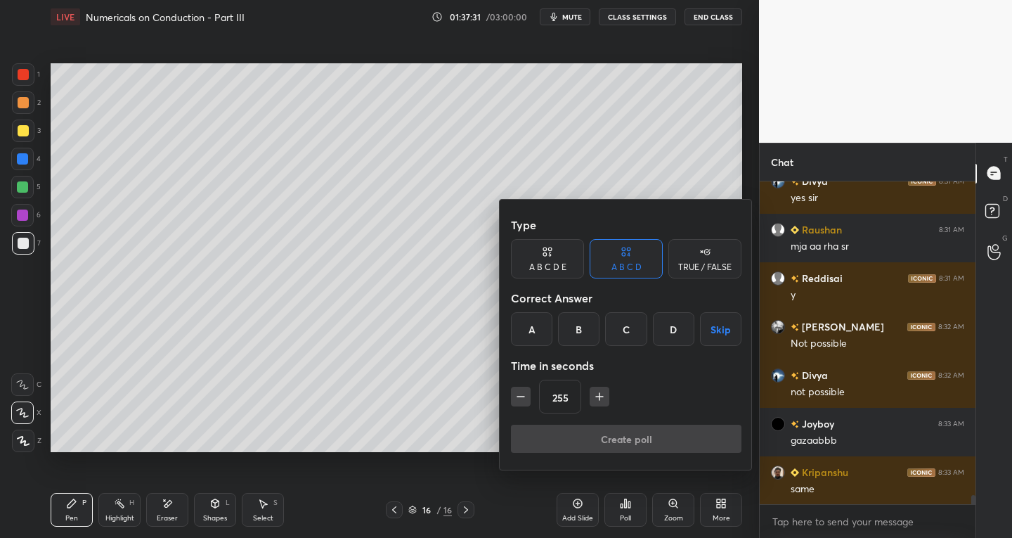
scroll to position [11039, 0]
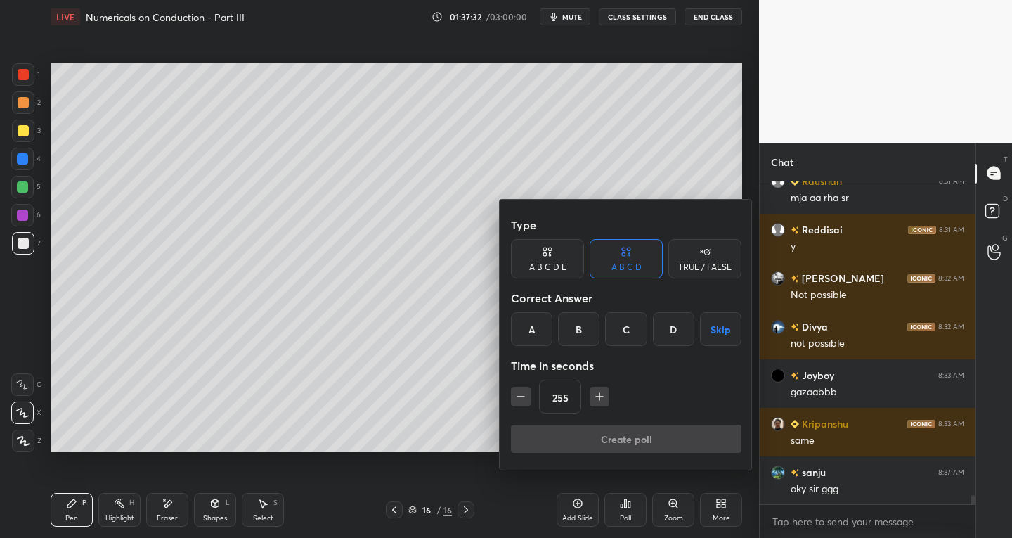
click at [550, 435] on div "Create poll" at bounding box center [626, 441] width 231 height 34
click at [578, 332] on div "B" at bounding box center [578, 329] width 41 height 34
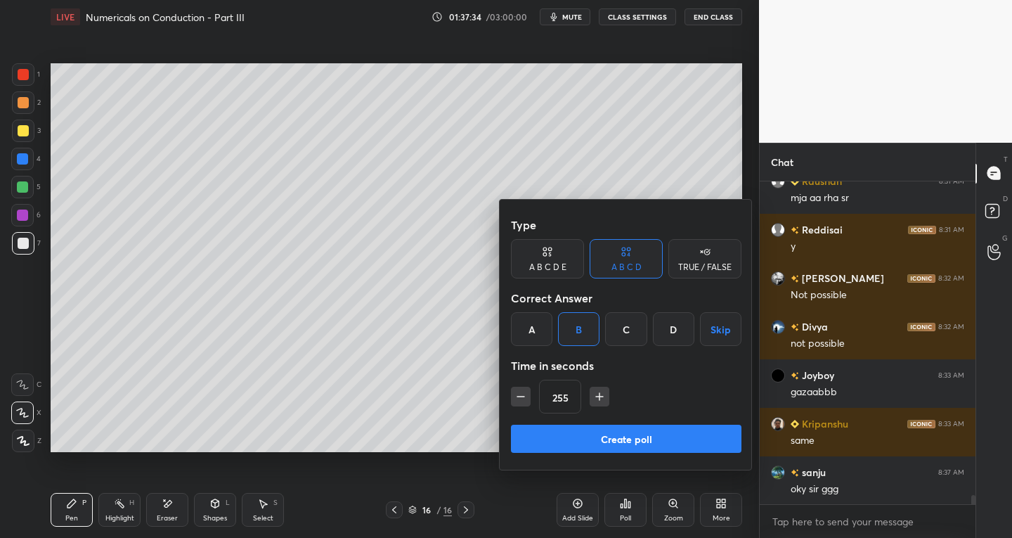
click at [566, 433] on button "Create poll" at bounding box center [626, 438] width 231 height 28
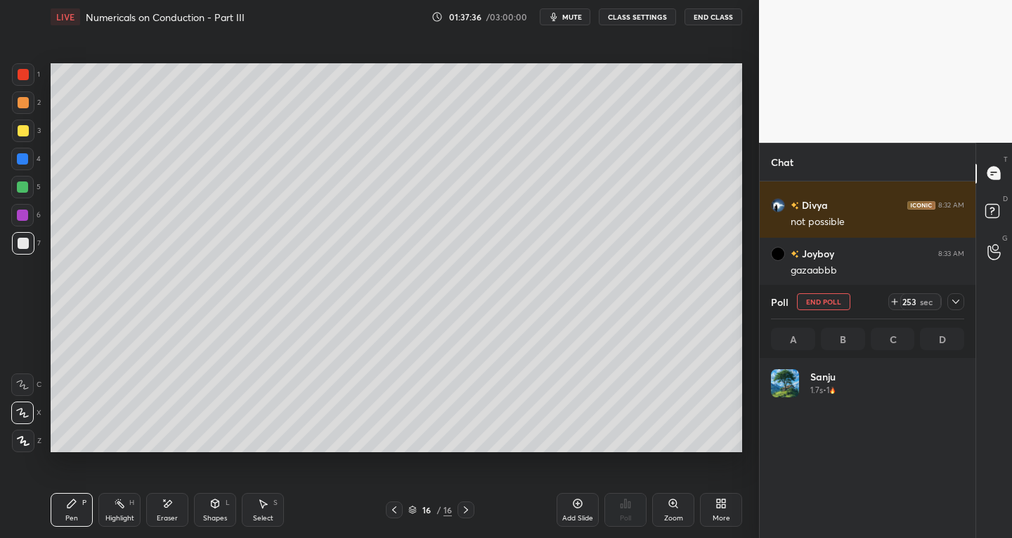
scroll to position [164, 189]
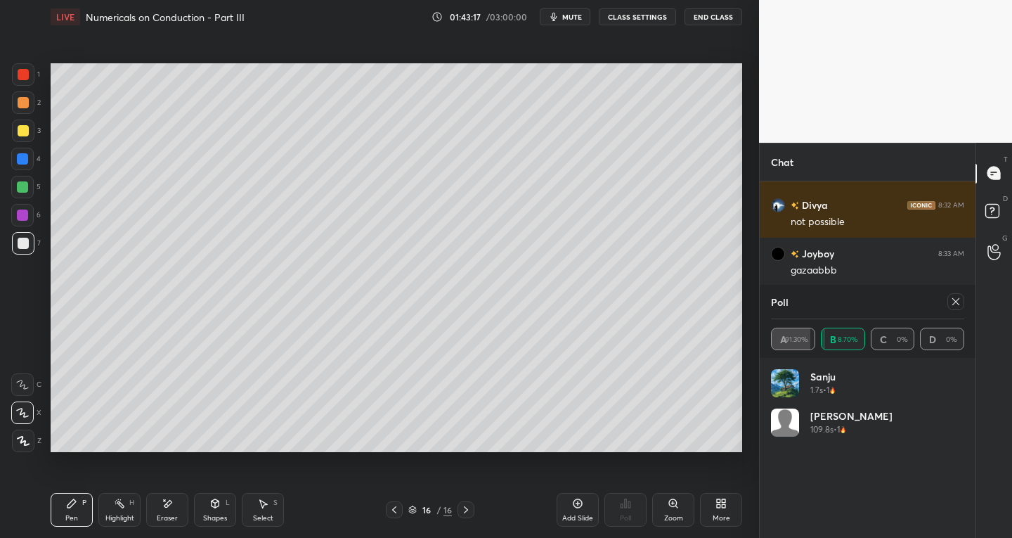
click at [958, 302] on icon at bounding box center [955, 301] width 11 height 11
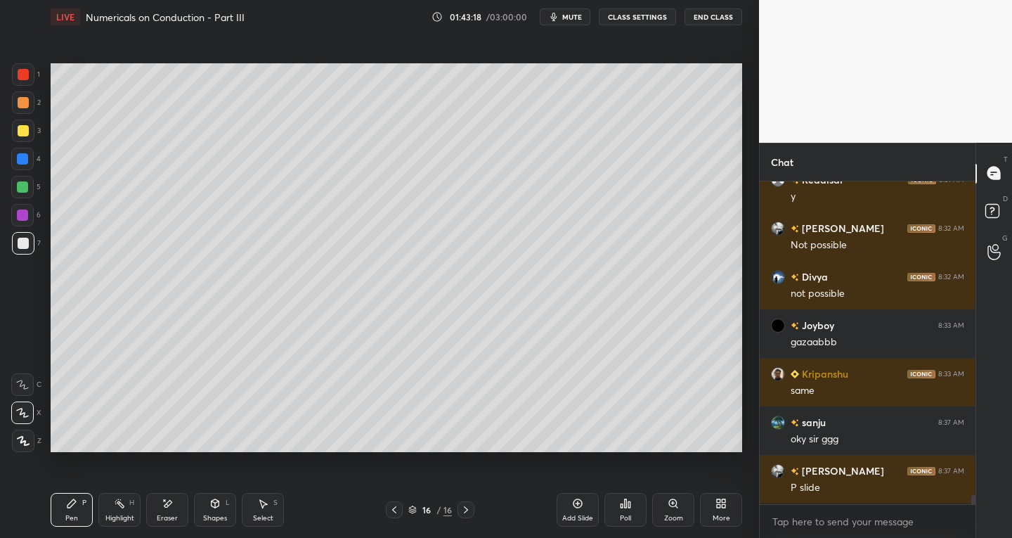
scroll to position [0, 0]
click at [405, 510] on div "16 / 16" at bounding box center [430, 509] width 89 height 17
click at [394, 507] on icon at bounding box center [394, 509] width 4 height 7
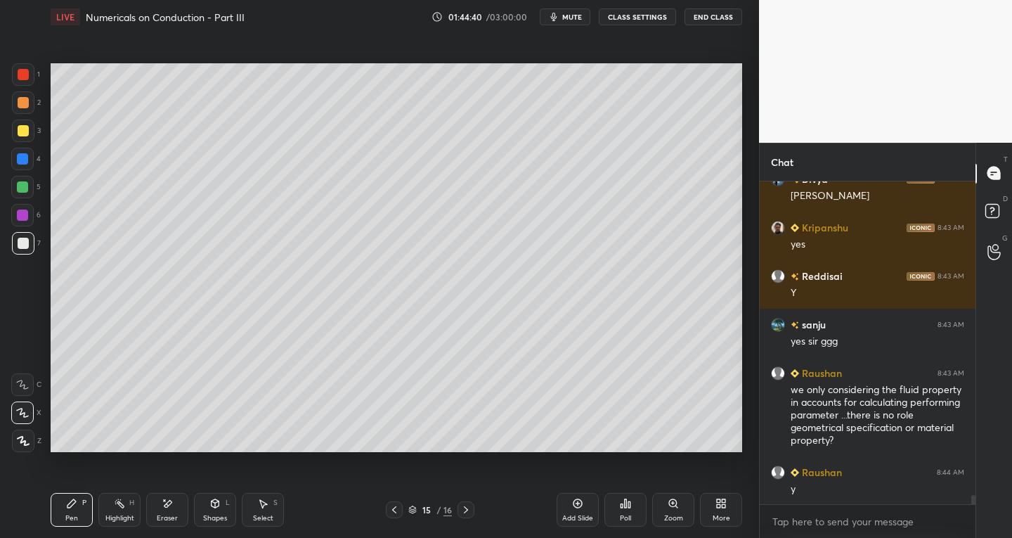
scroll to position [11478, 0]
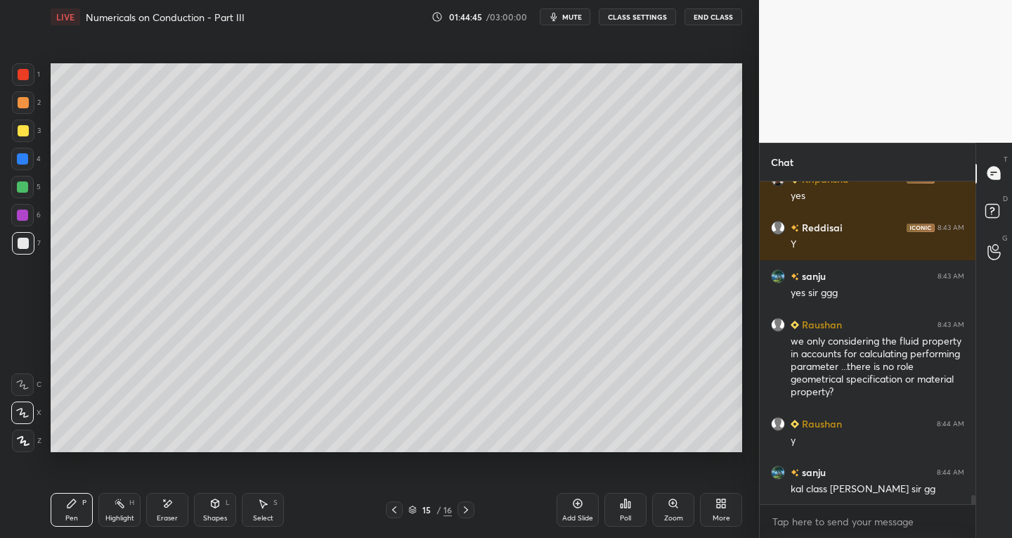
click at [578, 507] on icon at bounding box center [577, 503] width 11 height 11
click at [391, 507] on icon at bounding box center [394, 509] width 11 height 11
click at [266, 512] on div "Select S" at bounding box center [263, 510] width 42 height 34
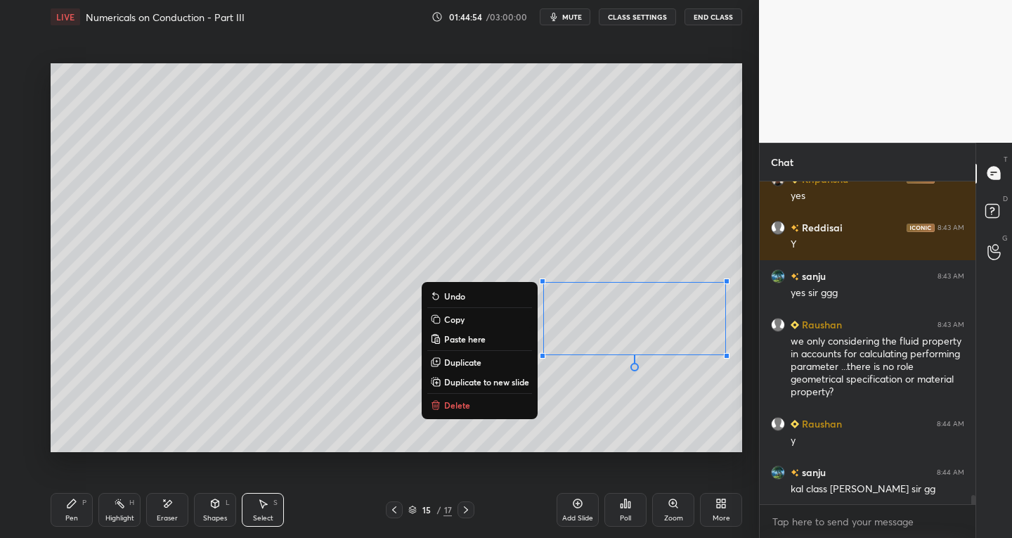
click at [455, 318] on p "Copy" at bounding box center [454, 318] width 20 height 11
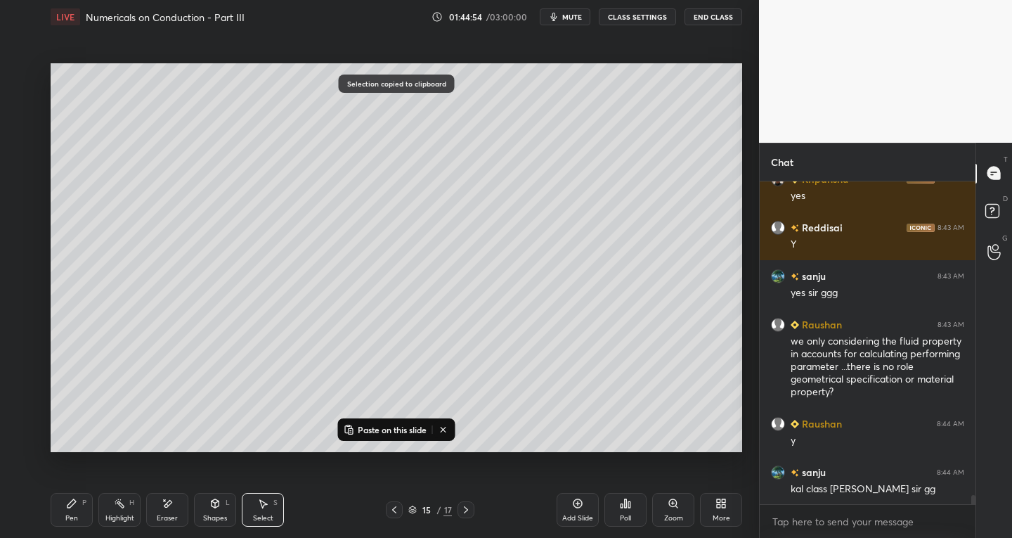
click at [465, 510] on icon at bounding box center [465, 509] width 11 height 11
click at [355, 422] on button "Paste on this slide" at bounding box center [385, 429] width 89 height 17
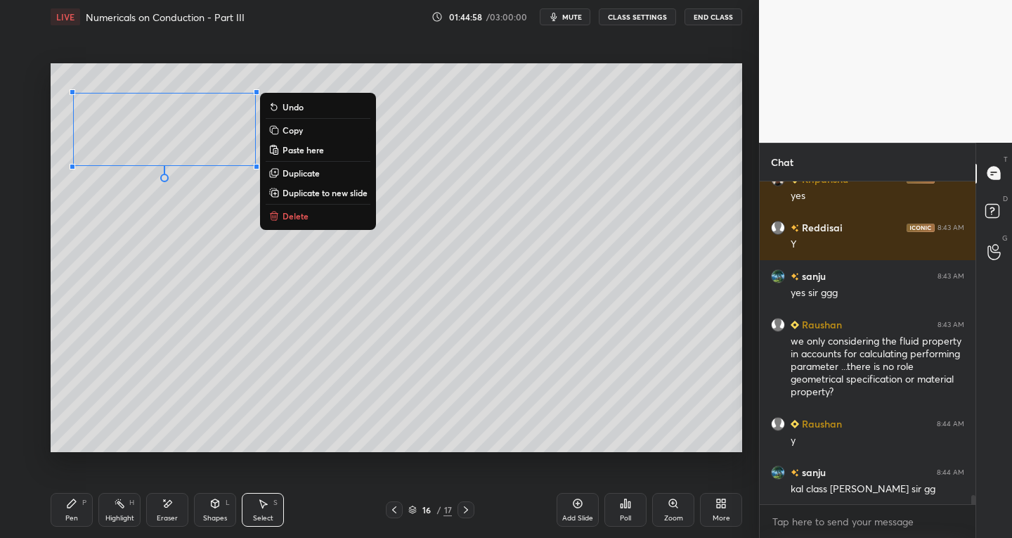
click at [394, 506] on icon at bounding box center [394, 509] width 11 height 11
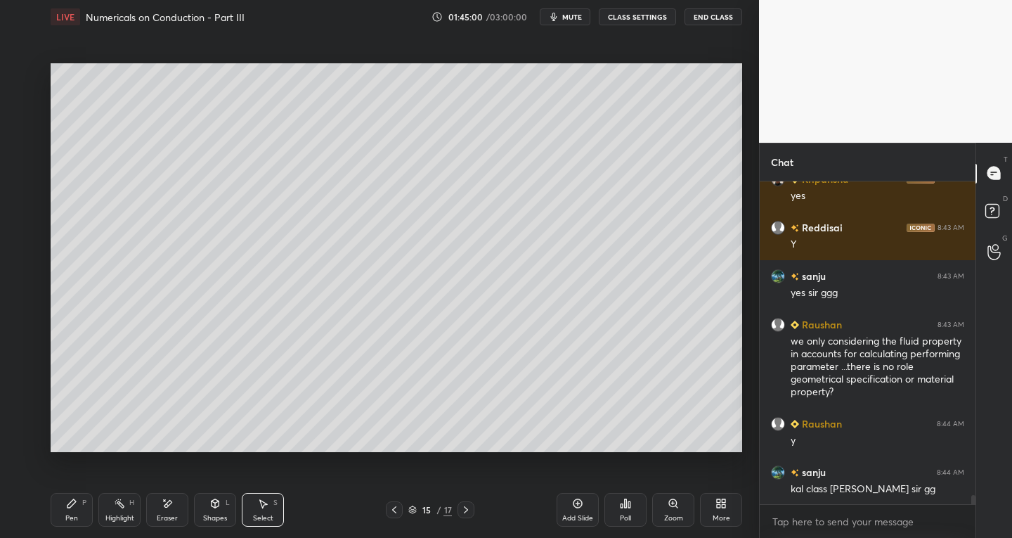
click at [278, 512] on div "Select S" at bounding box center [263, 510] width 42 height 34
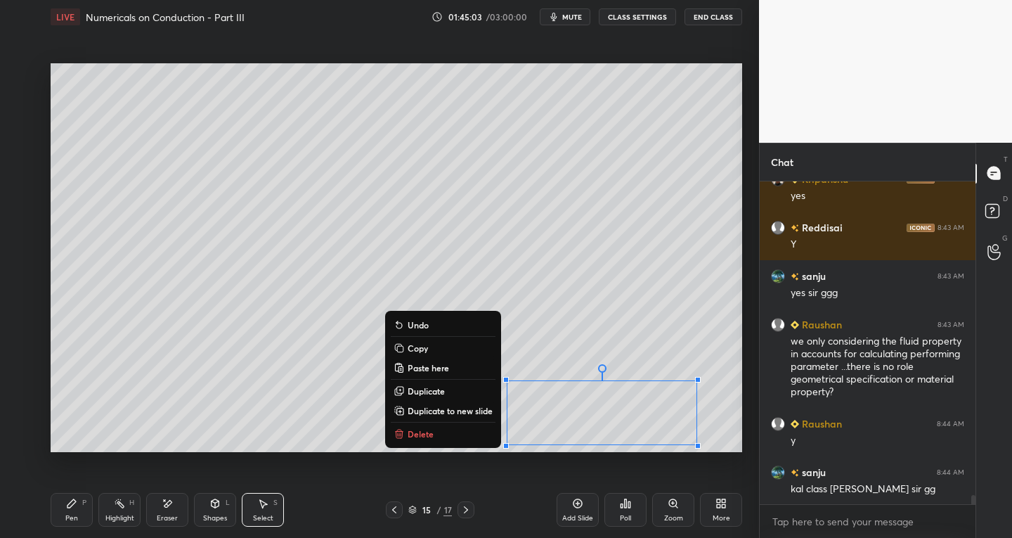
click at [416, 349] on p "Copy" at bounding box center [418, 347] width 20 height 11
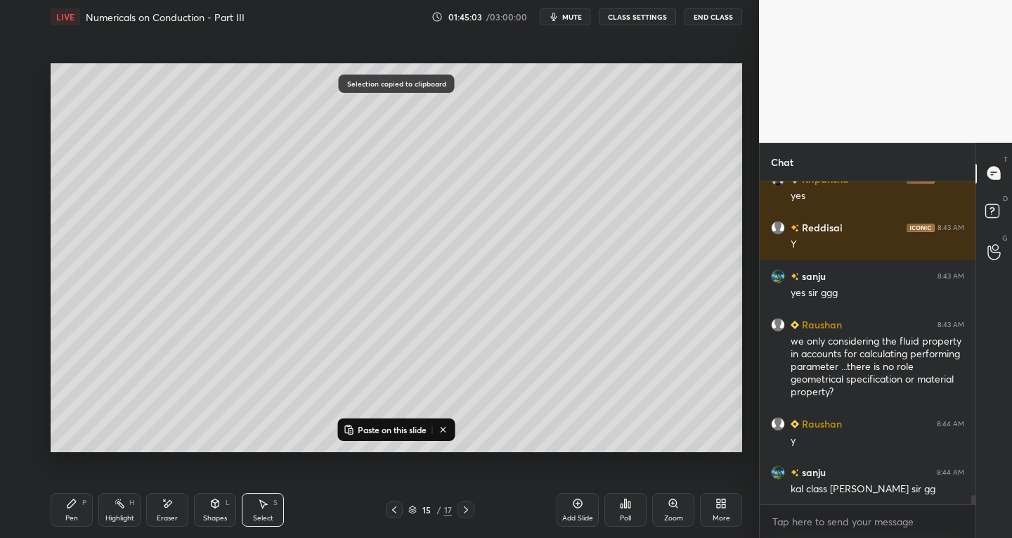
click at [470, 505] on icon at bounding box center [465, 509] width 11 height 11
click at [365, 429] on p "Paste on this slide" at bounding box center [392, 429] width 69 height 11
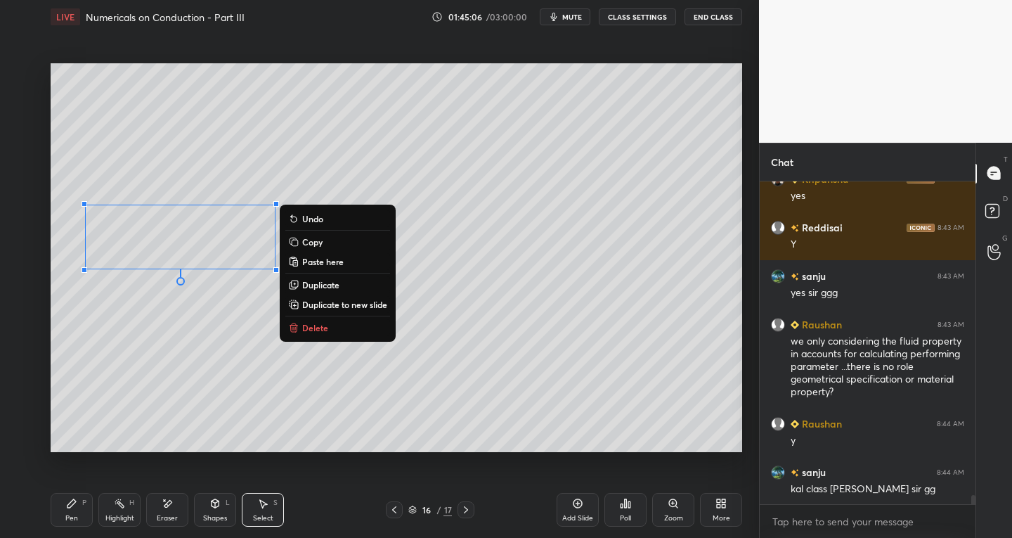
click at [64, 514] on div "Pen P" at bounding box center [72, 510] width 42 height 34
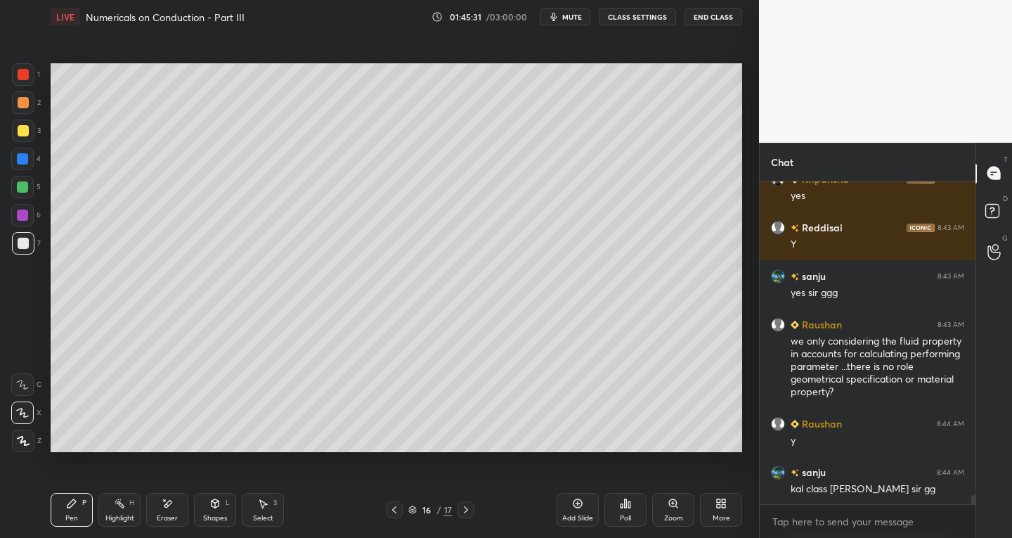
scroll to position [11526, 0]
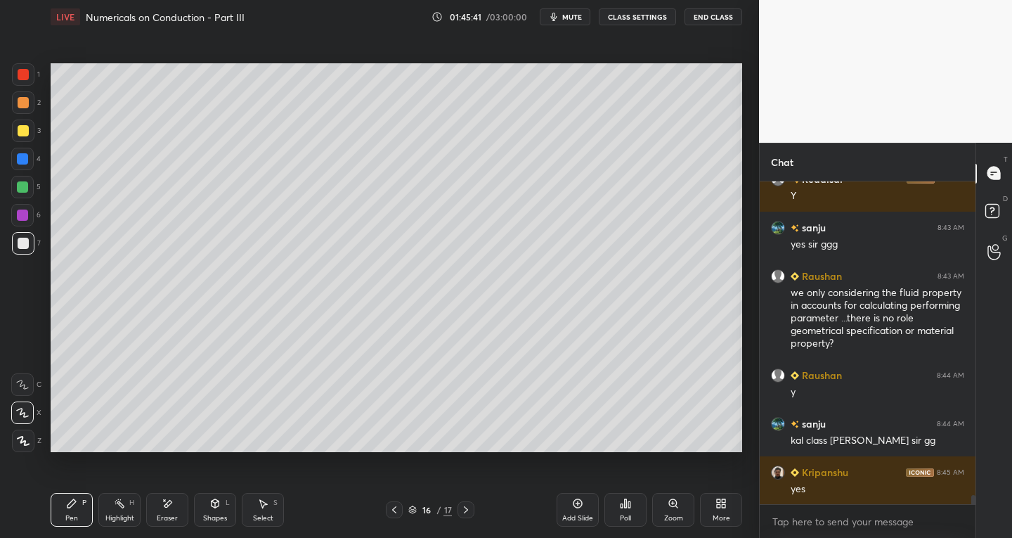
click at [261, 509] on div "Select S" at bounding box center [263, 510] width 42 height 34
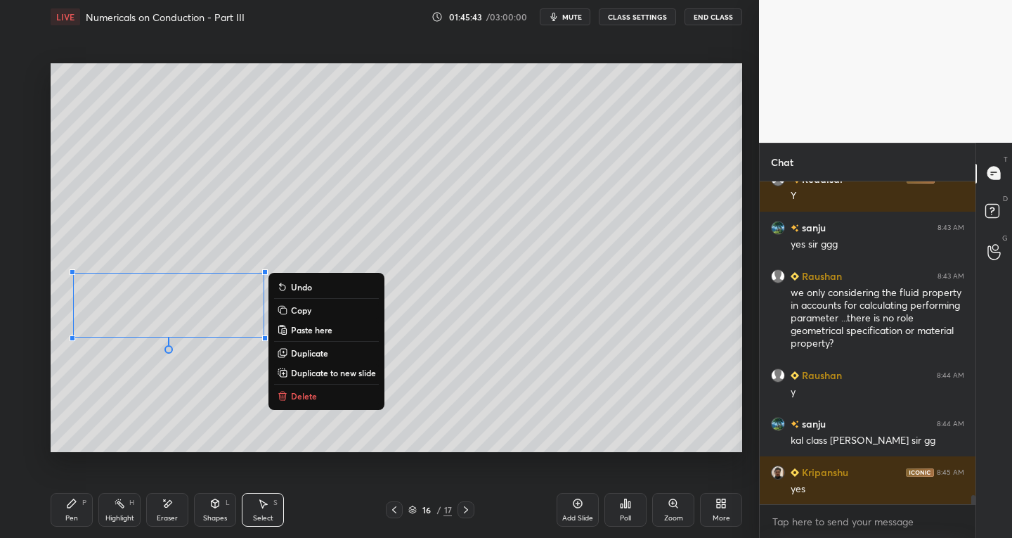
click at [75, 512] on div "Pen P" at bounding box center [72, 510] width 42 height 34
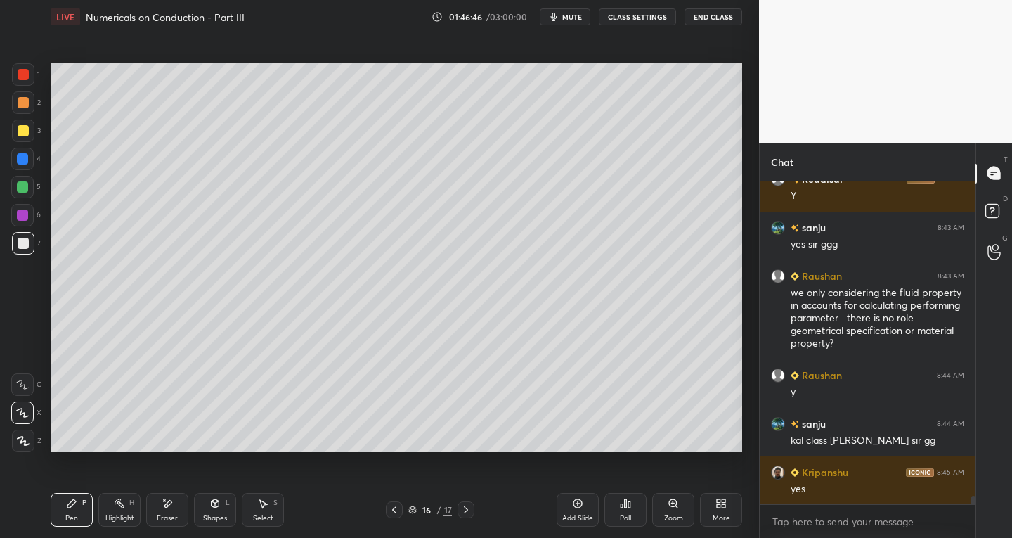
scroll to position [11574, 0]
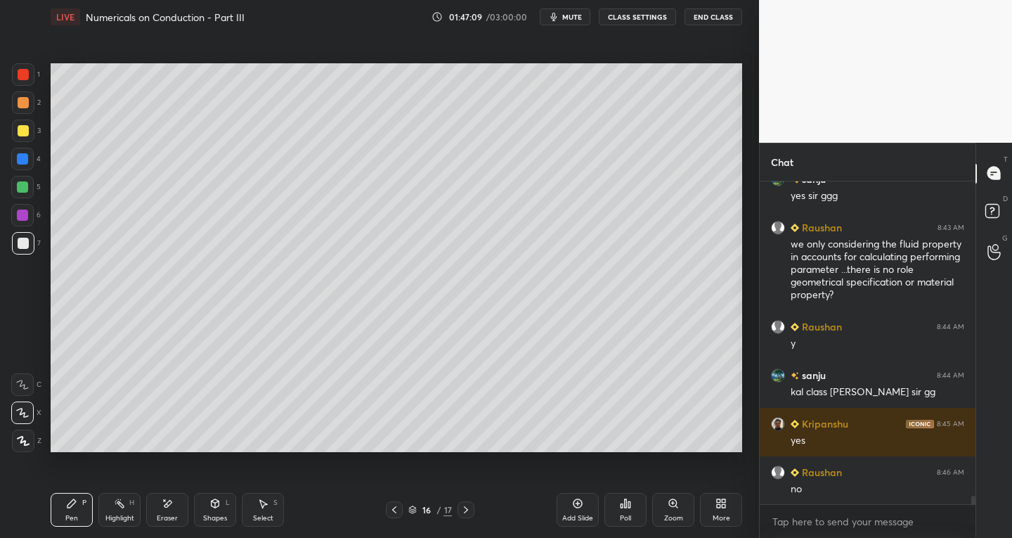
click at [263, 511] on div "Select S" at bounding box center [263, 510] width 42 height 34
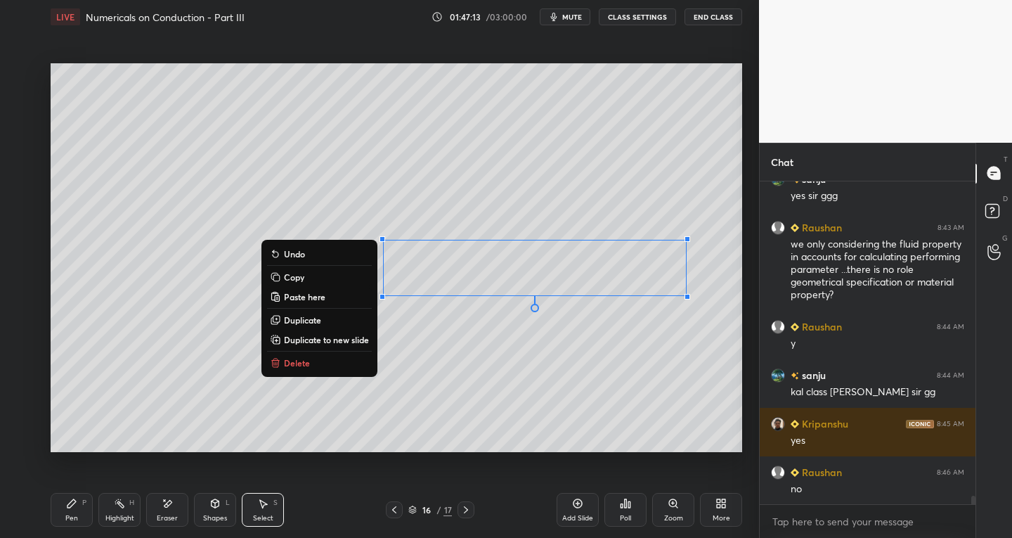
click at [78, 512] on div "Pen P" at bounding box center [72, 510] width 42 height 34
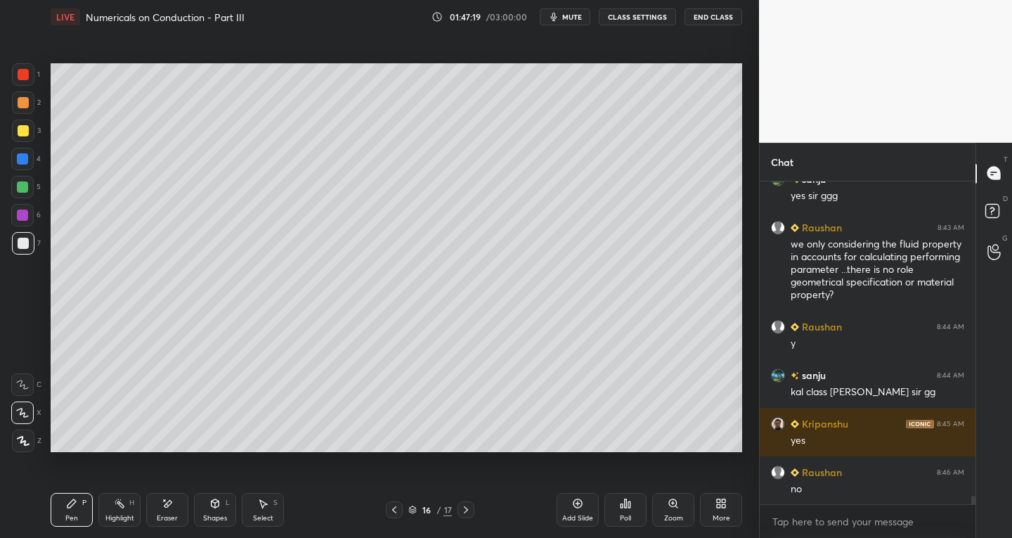
click at [262, 515] on div "Select" at bounding box center [263, 517] width 20 height 7
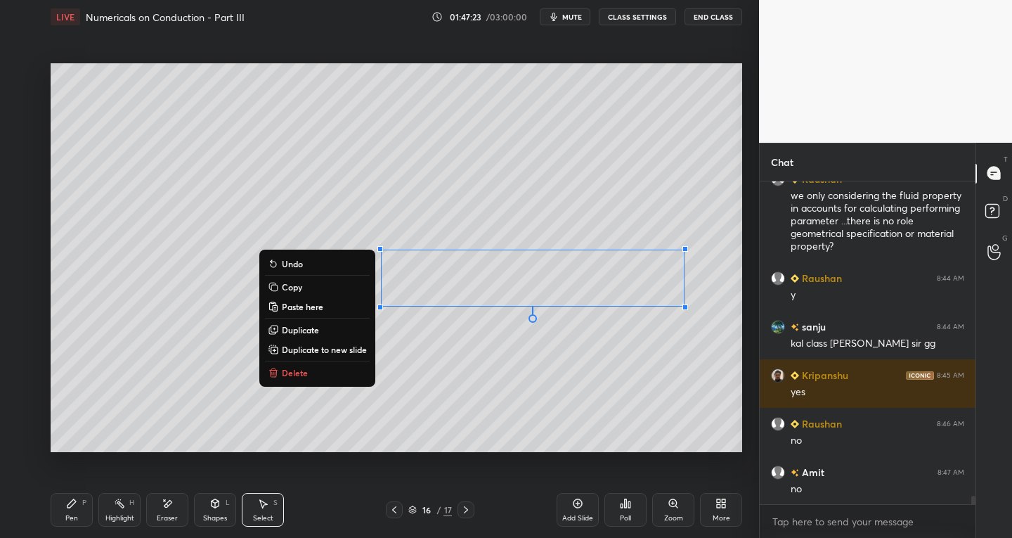
click at [297, 430] on div "0 ° Undo Copy Paste here Duplicate Duplicate to new slide Delete" at bounding box center [397, 257] width 692 height 389
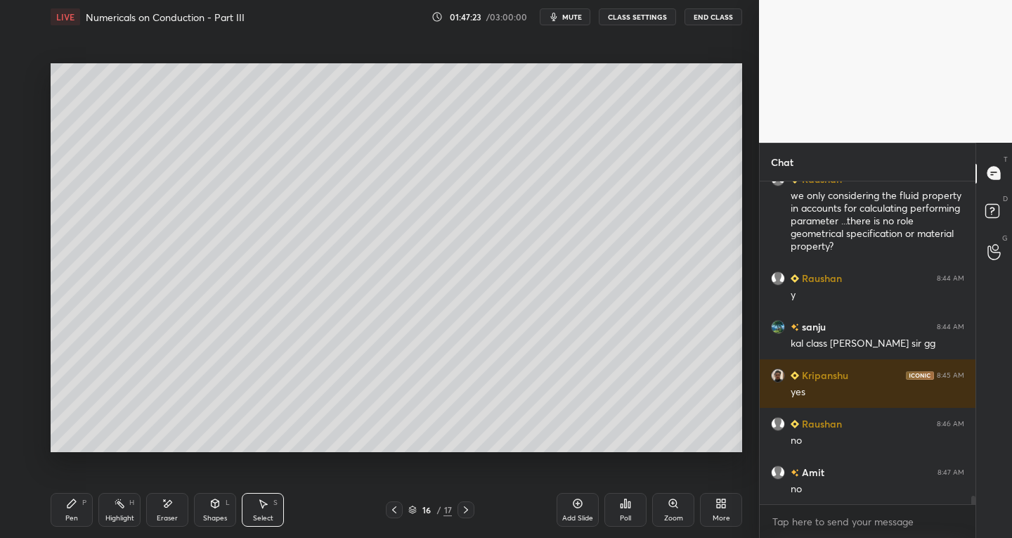
click at [212, 512] on div "Shapes L" at bounding box center [215, 510] width 42 height 34
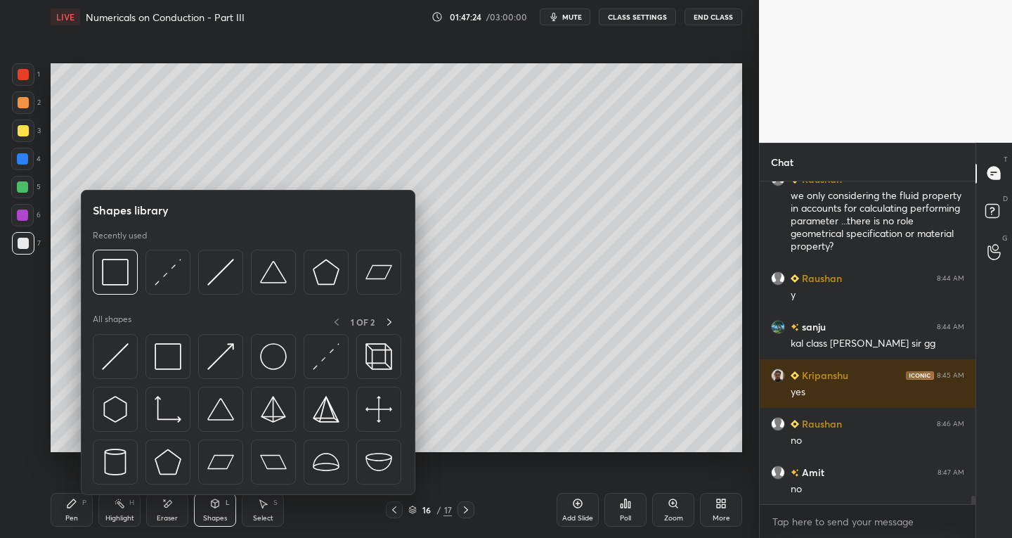
click at [17, 71] on div at bounding box center [23, 74] width 22 height 22
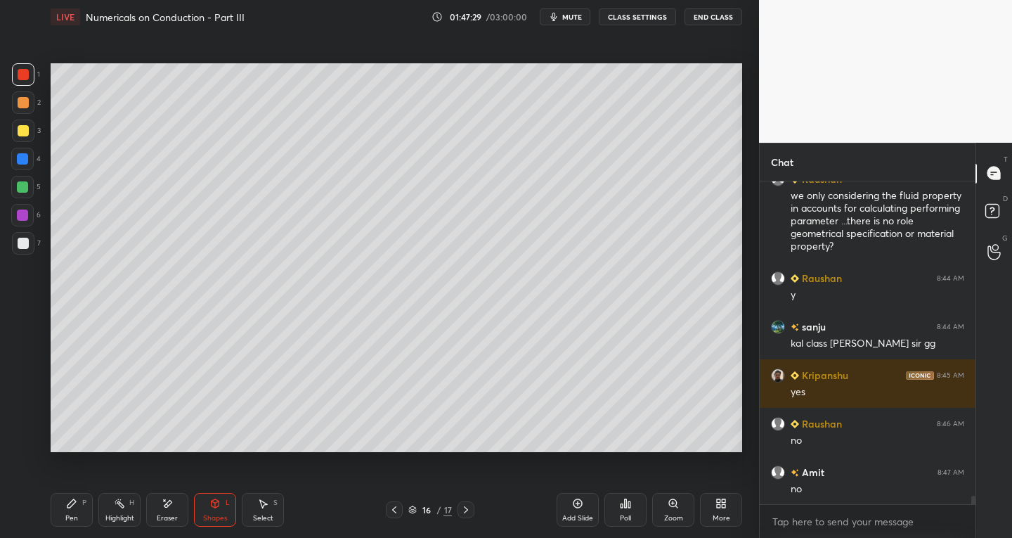
click at [73, 511] on div "Pen P" at bounding box center [72, 510] width 42 height 34
click at [31, 243] on div at bounding box center [23, 243] width 22 height 22
click at [268, 505] on icon at bounding box center [262, 503] width 11 height 11
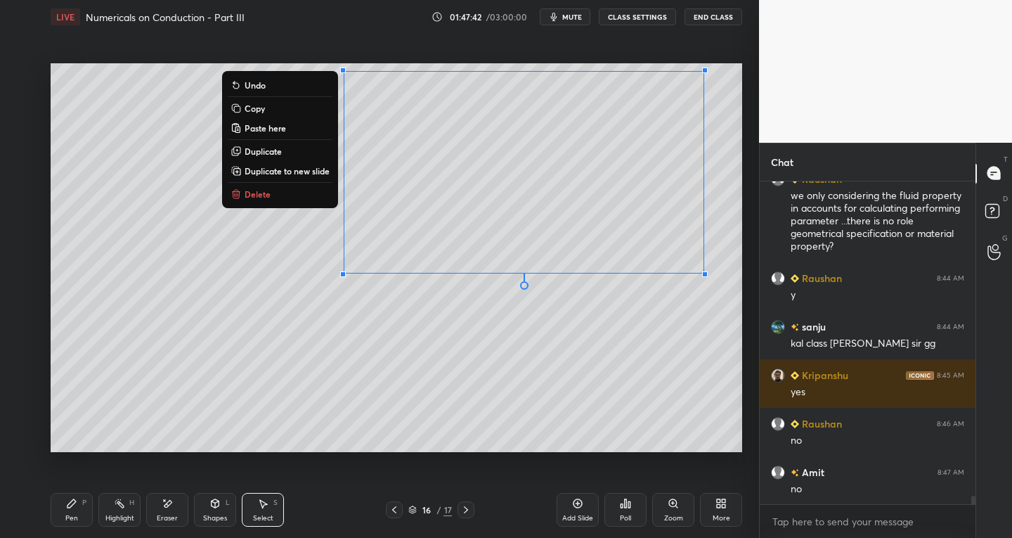
click at [472, 368] on div "0 ° Undo Copy Paste here Duplicate Duplicate to new slide Delete" at bounding box center [397, 257] width 692 height 389
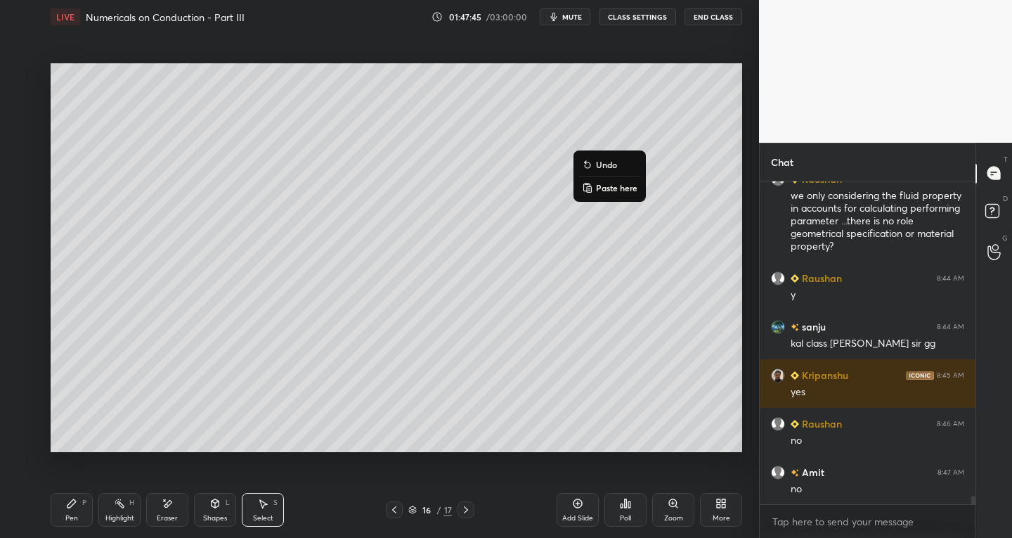
click at [495, 372] on div "0 ° Undo Copy Paste here Duplicate Duplicate to new slide Delete" at bounding box center [397, 257] width 692 height 389
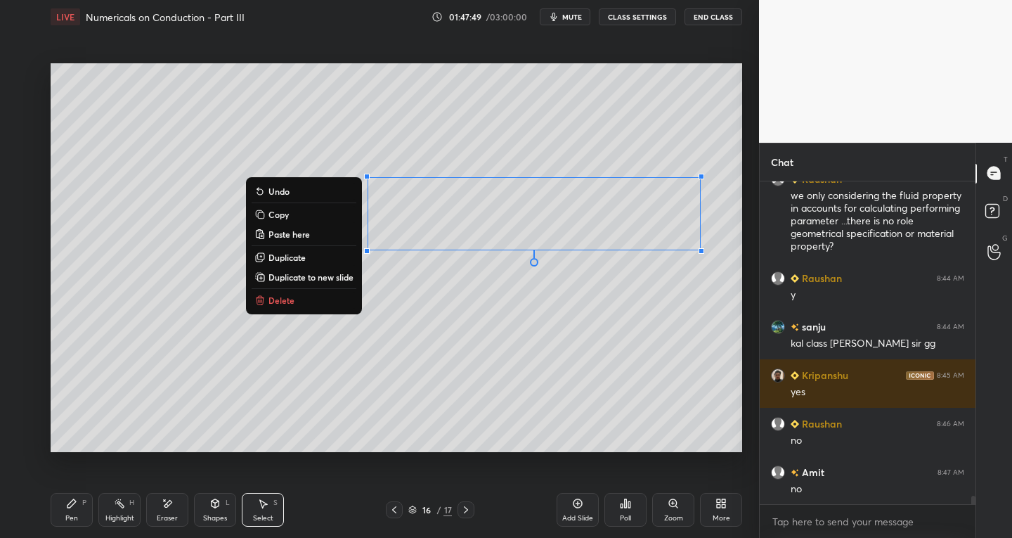
click at [80, 505] on div "Pen P" at bounding box center [72, 510] width 42 height 34
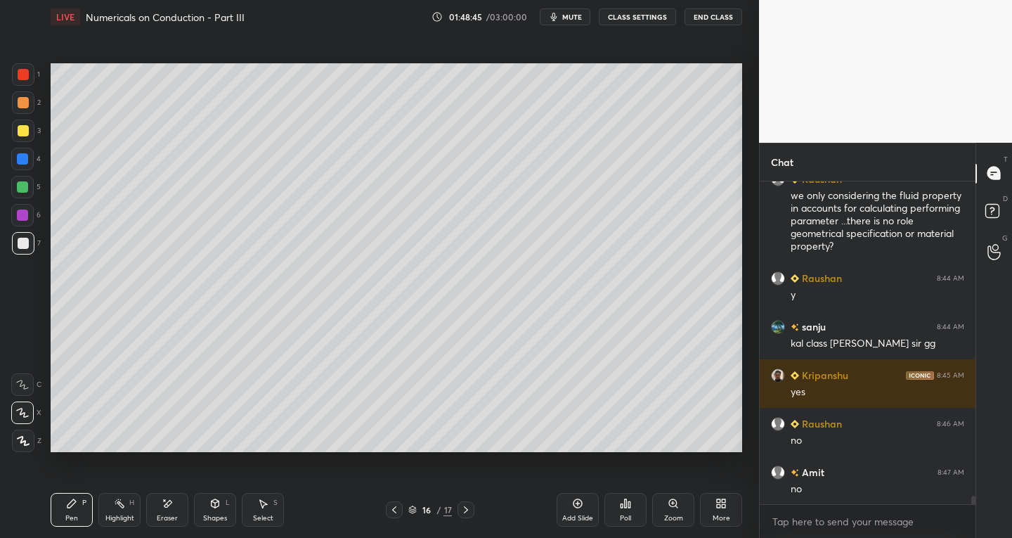
click at [261, 516] on div "Select" at bounding box center [263, 517] width 20 height 7
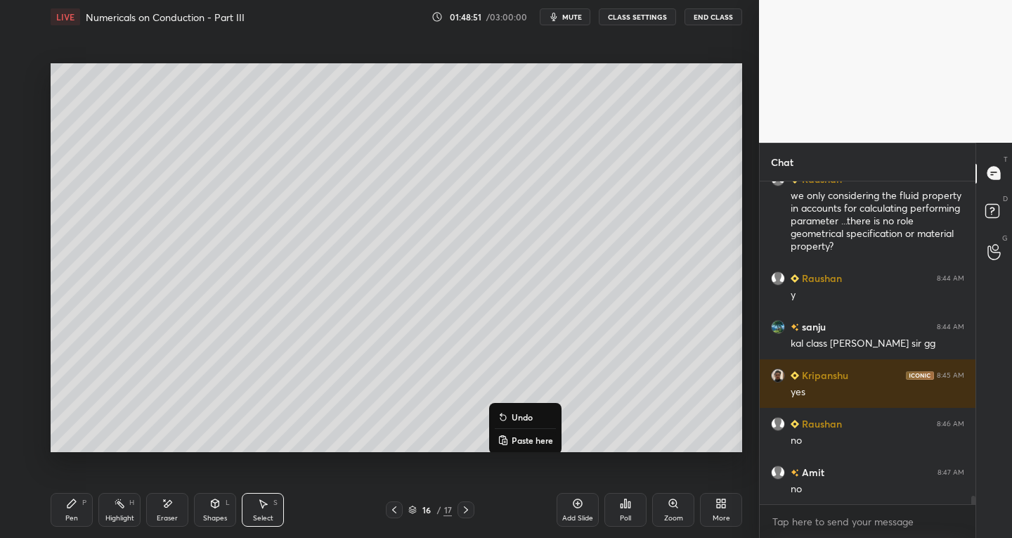
click at [205, 517] on div "Shapes" at bounding box center [215, 517] width 24 height 7
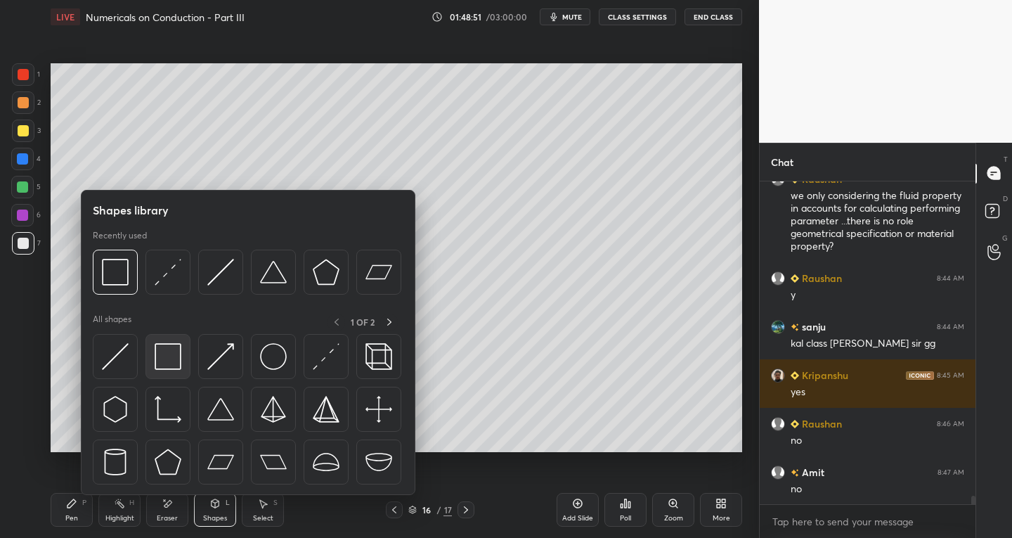
click at [153, 359] on div at bounding box center [167, 356] width 45 height 45
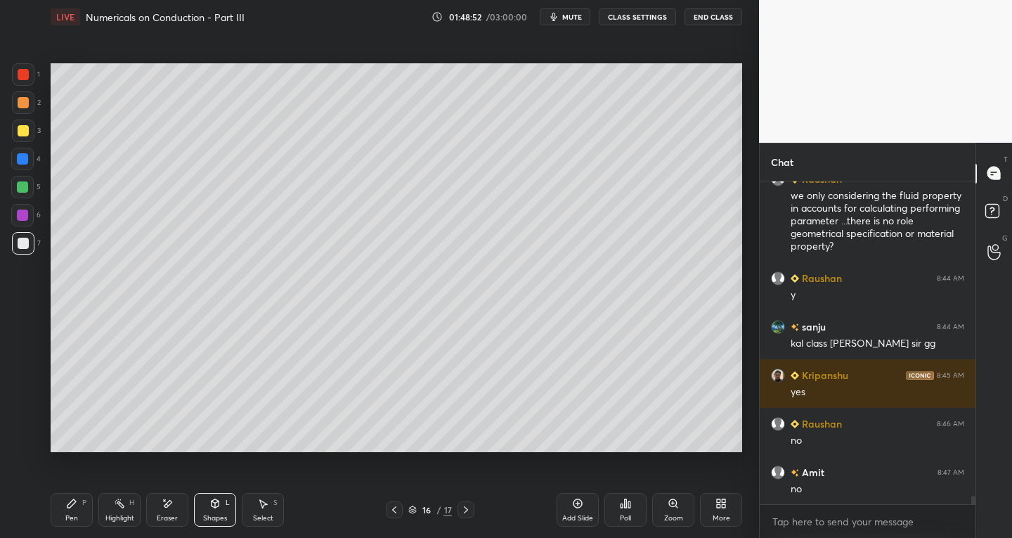
click at [25, 73] on div at bounding box center [23, 74] width 11 height 11
click at [69, 511] on div "Pen P" at bounding box center [72, 510] width 42 height 34
click at [26, 243] on div at bounding box center [23, 243] width 11 height 11
click at [581, 503] on icon at bounding box center [577, 503] width 11 height 11
click at [167, 511] on div "Eraser" at bounding box center [167, 510] width 42 height 34
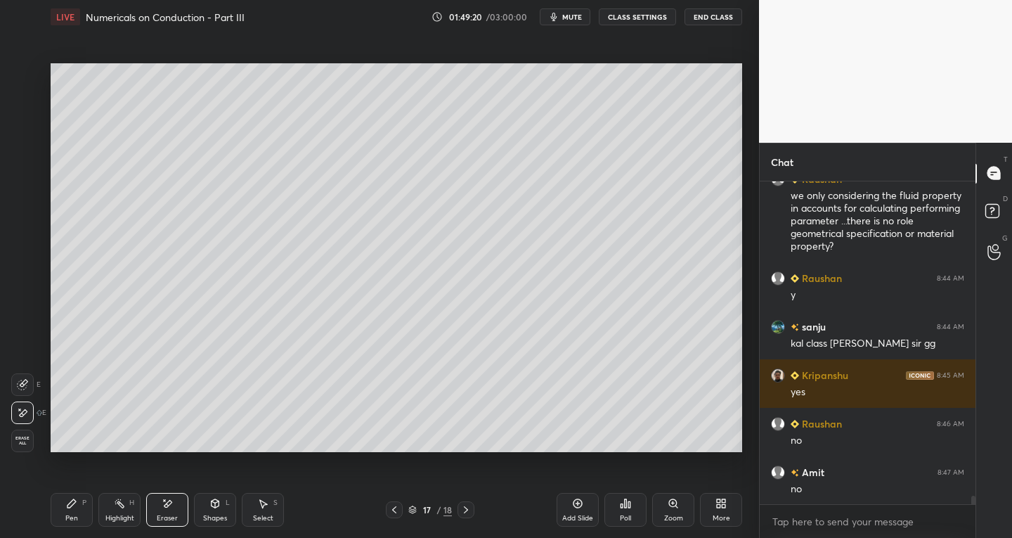
click at [80, 500] on div "Pen P" at bounding box center [72, 510] width 42 height 34
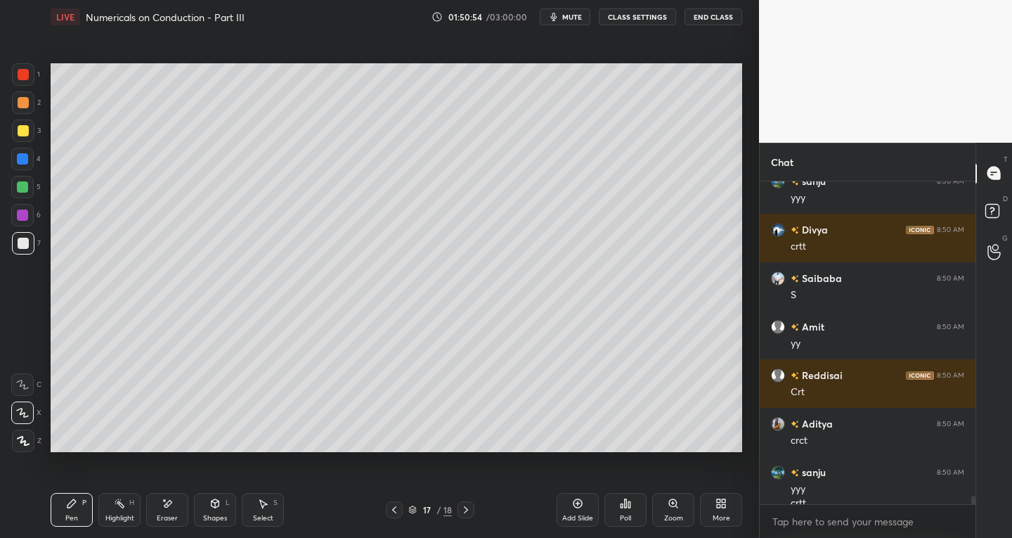
scroll to position [12316, 0]
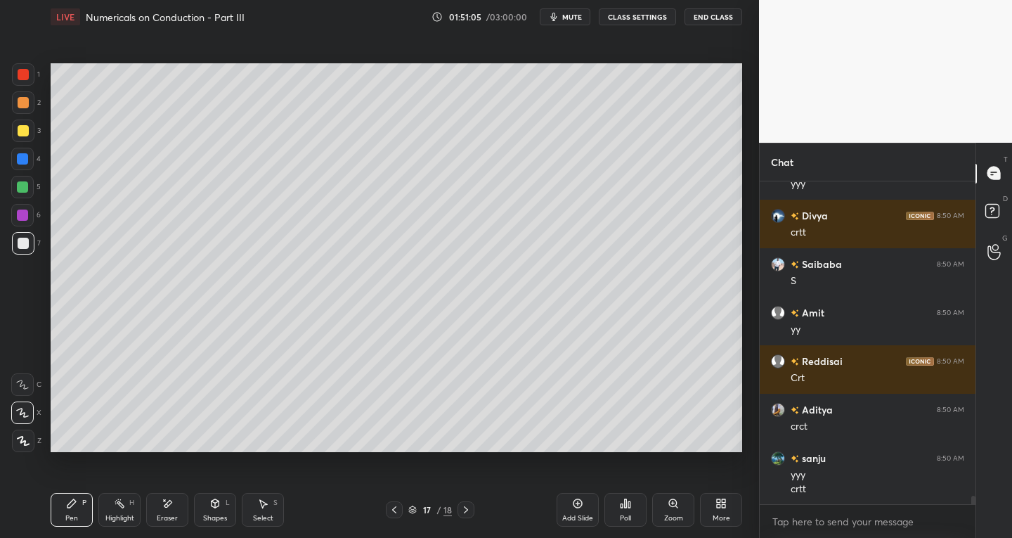
click at [260, 496] on div "Select S" at bounding box center [263, 510] width 42 height 34
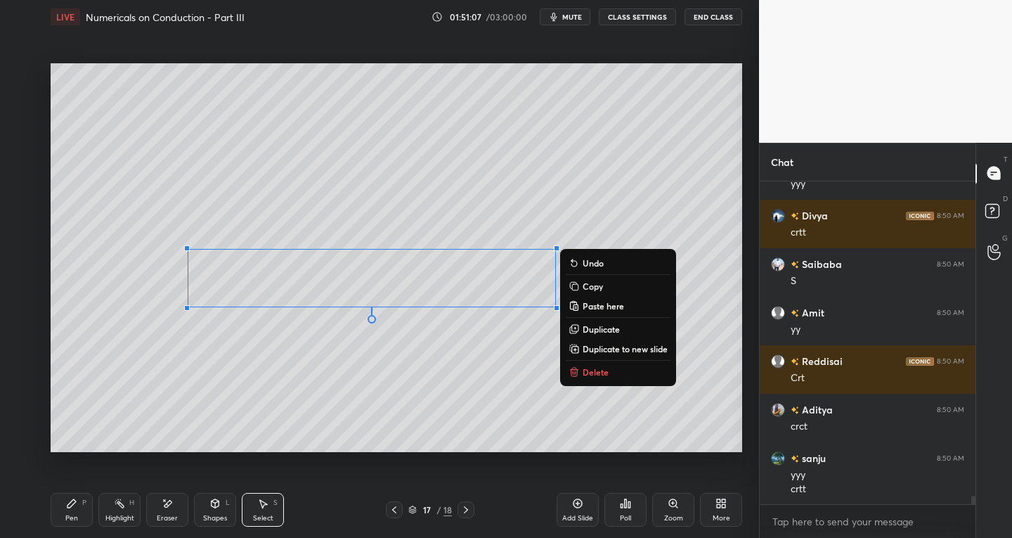
click at [589, 372] on p "Delete" at bounding box center [596, 371] width 26 height 11
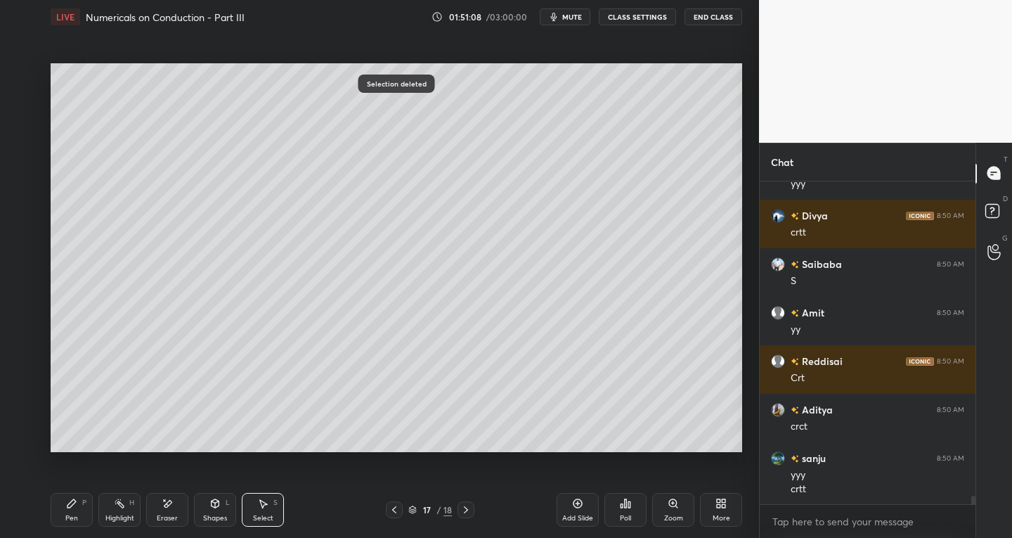
click at [77, 506] on div "Pen P" at bounding box center [72, 510] width 42 height 34
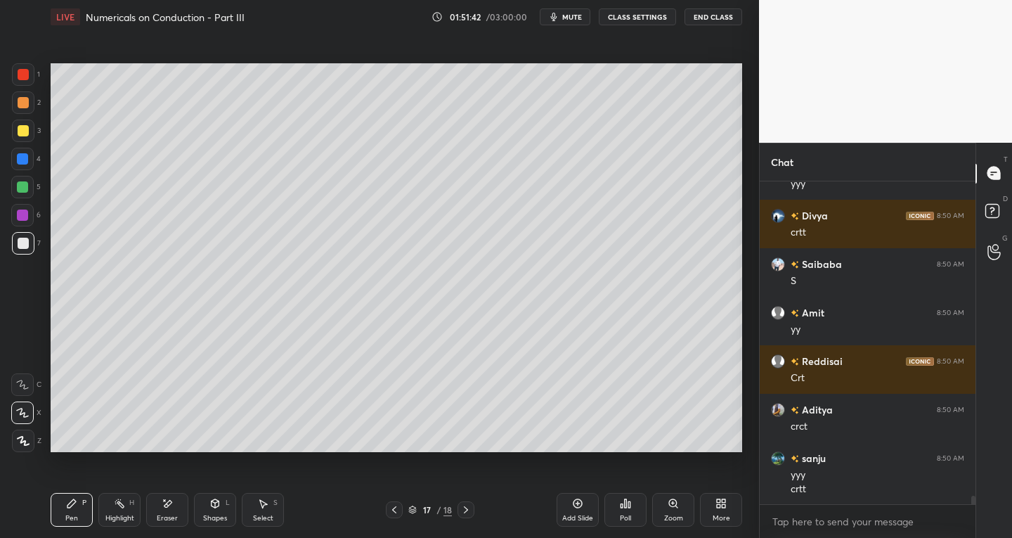
scroll to position [12364, 0]
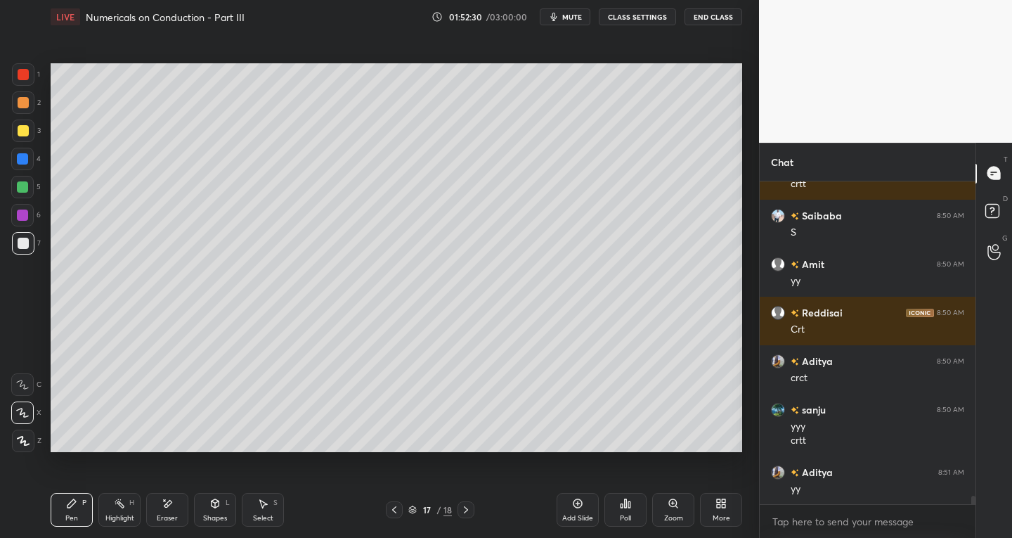
click at [24, 134] on div at bounding box center [23, 130] width 11 height 11
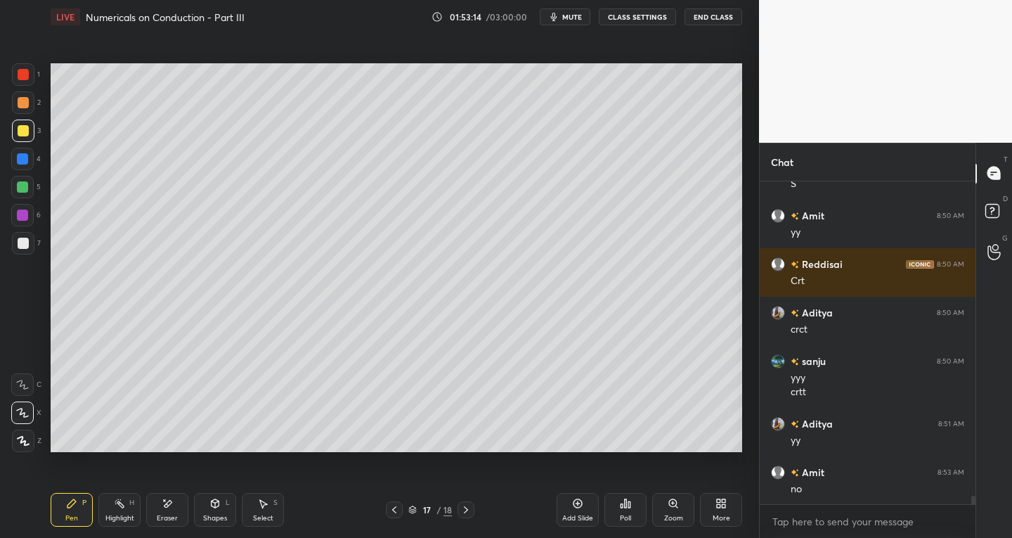
click at [172, 516] on div "Eraser" at bounding box center [167, 517] width 21 height 7
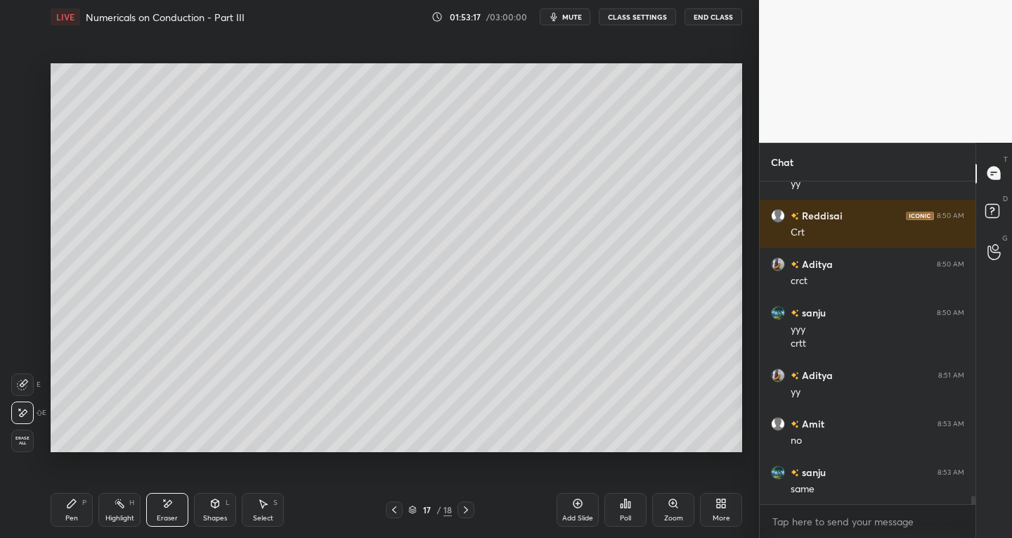
click at [66, 503] on icon at bounding box center [71, 503] width 11 height 11
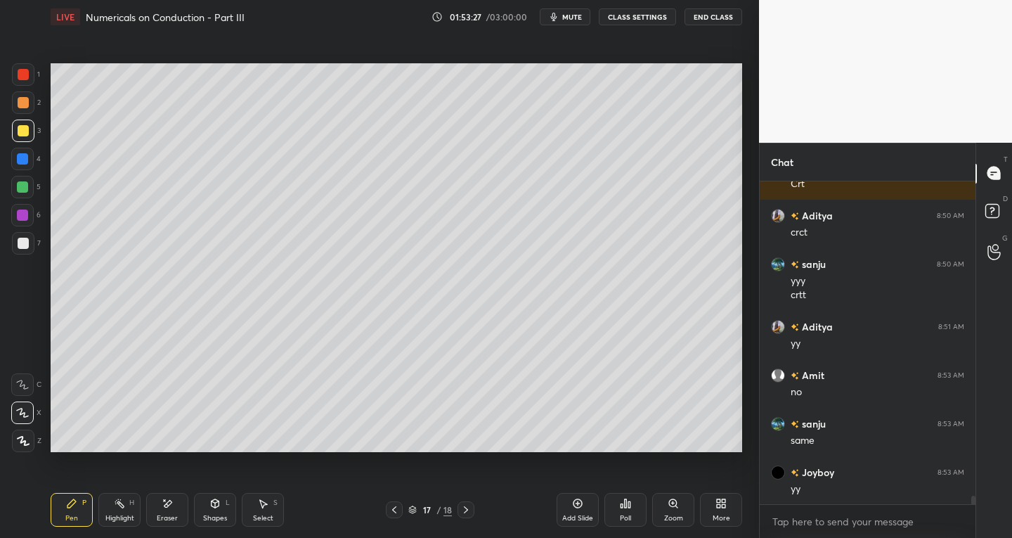
click at [171, 505] on icon at bounding box center [167, 504] width 11 height 12
click at [82, 505] on div "P" at bounding box center [84, 502] width 4 height 7
click at [169, 514] on div "Eraser" at bounding box center [167, 517] width 21 height 7
click at [81, 501] on div "Pen P" at bounding box center [72, 510] width 42 height 34
click at [181, 510] on div "Eraser" at bounding box center [167, 510] width 42 height 34
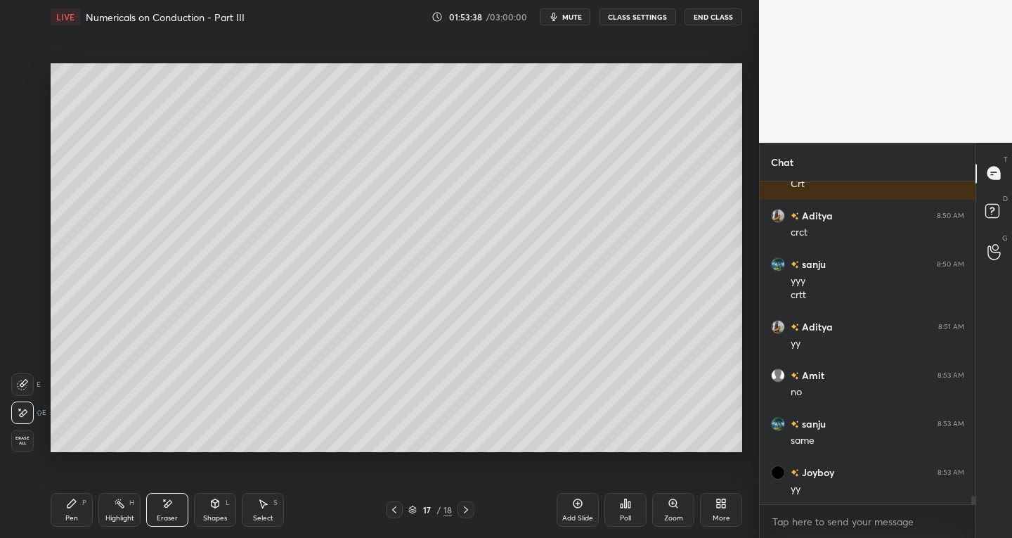
click at [69, 505] on icon at bounding box center [71, 503] width 8 height 8
click at [172, 506] on icon at bounding box center [167, 504] width 11 height 12
click at [63, 516] on div "Pen P" at bounding box center [72, 510] width 42 height 34
click at [26, 237] on div at bounding box center [23, 243] width 22 height 22
click at [26, 254] on div "7" at bounding box center [26, 246] width 29 height 28
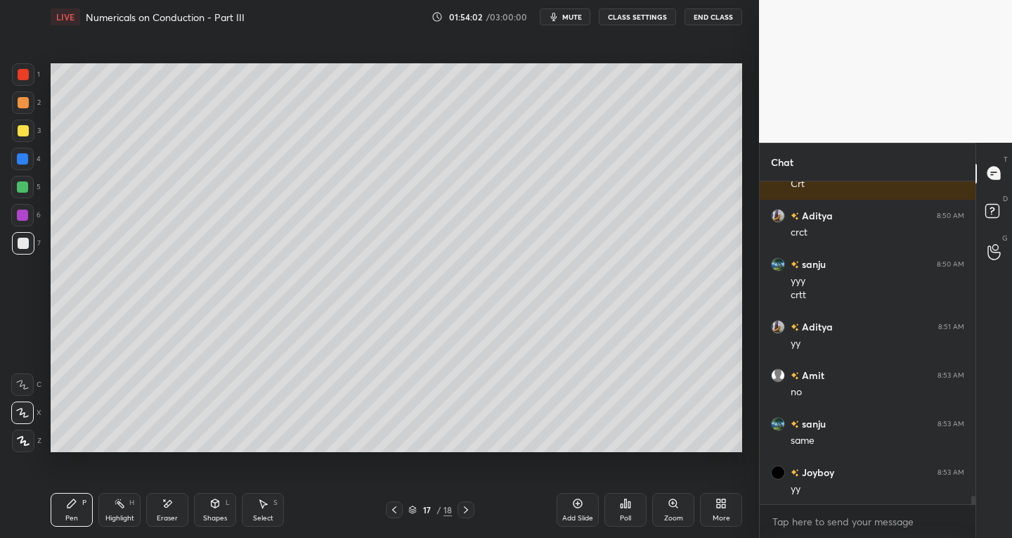
click at [22, 134] on div at bounding box center [23, 130] width 11 height 11
click at [169, 515] on div "Eraser" at bounding box center [167, 517] width 21 height 7
click at [88, 510] on div "Pen P" at bounding box center [72, 510] width 42 height 34
click at [592, 452] on div "Setting up your live class Poll for secs No correct answer Start poll" at bounding box center [396, 258] width 703 height 448
click at [601, 453] on div "Setting up your live class Poll for secs No correct answer Start poll" at bounding box center [396, 258] width 703 height 448
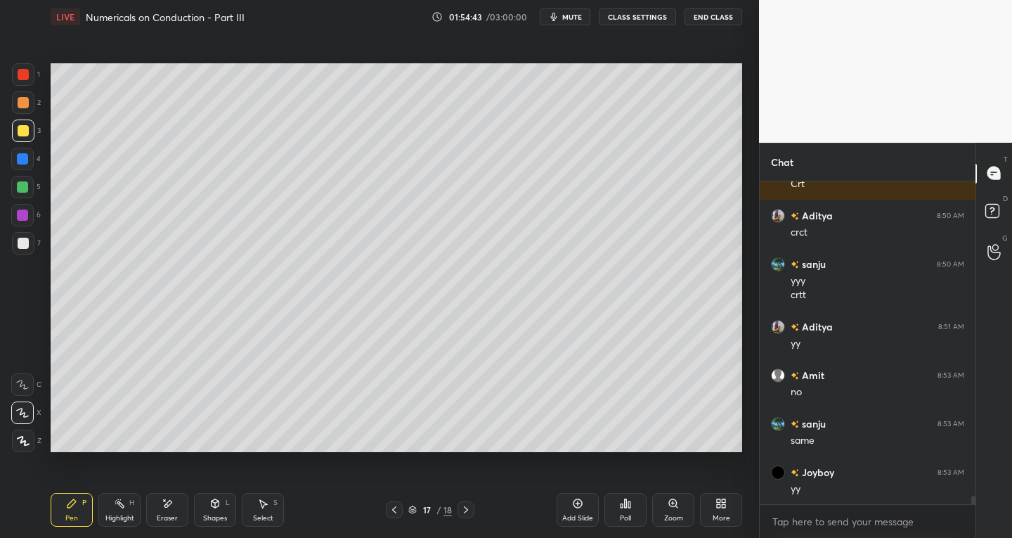
click at [273, 509] on div "Select S" at bounding box center [263, 510] width 42 height 34
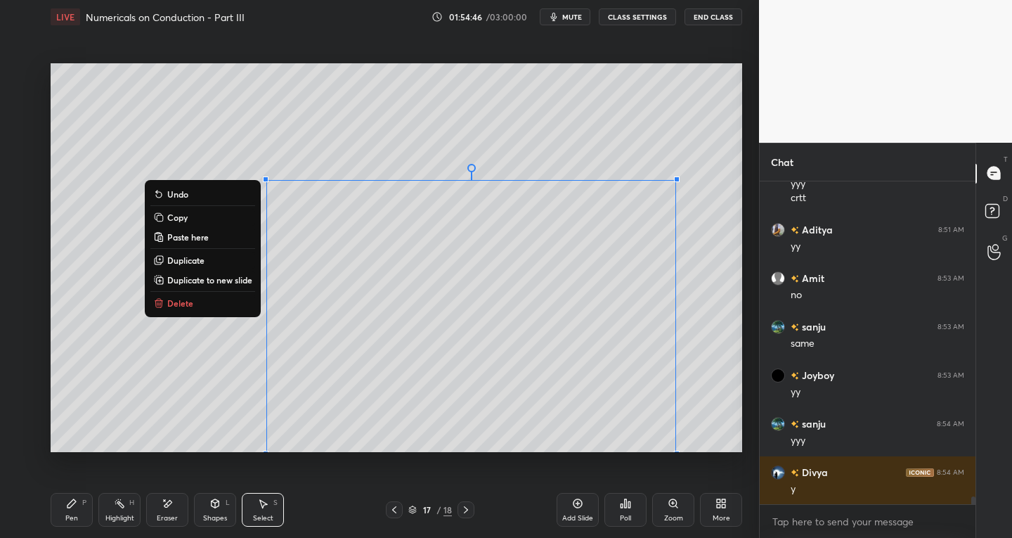
scroll to position [12655, 0]
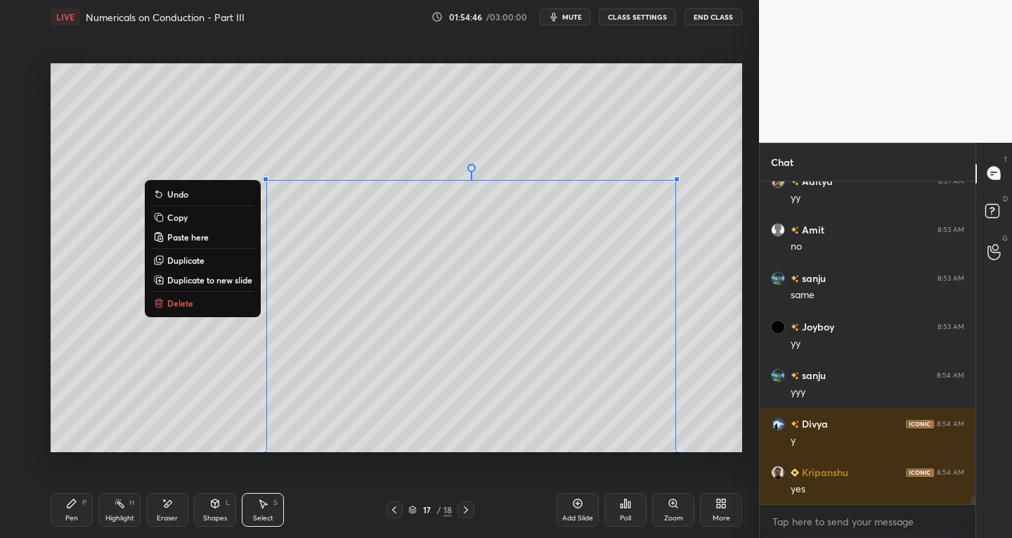
click at [190, 302] on p "Delete" at bounding box center [180, 302] width 26 height 11
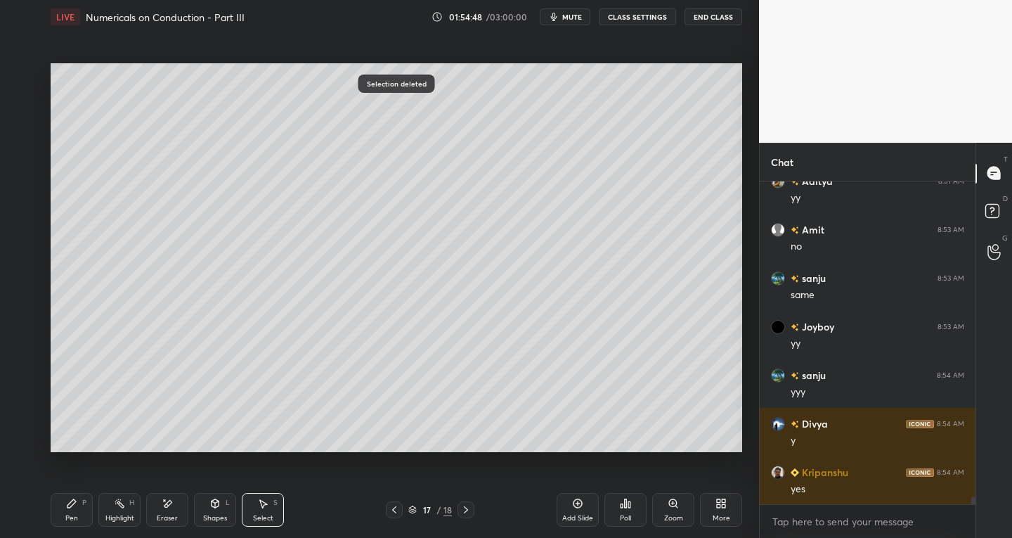
click at [159, 508] on div "Eraser" at bounding box center [167, 510] width 42 height 34
click at [76, 510] on div "Pen P" at bounding box center [72, 510] width 42 height 34
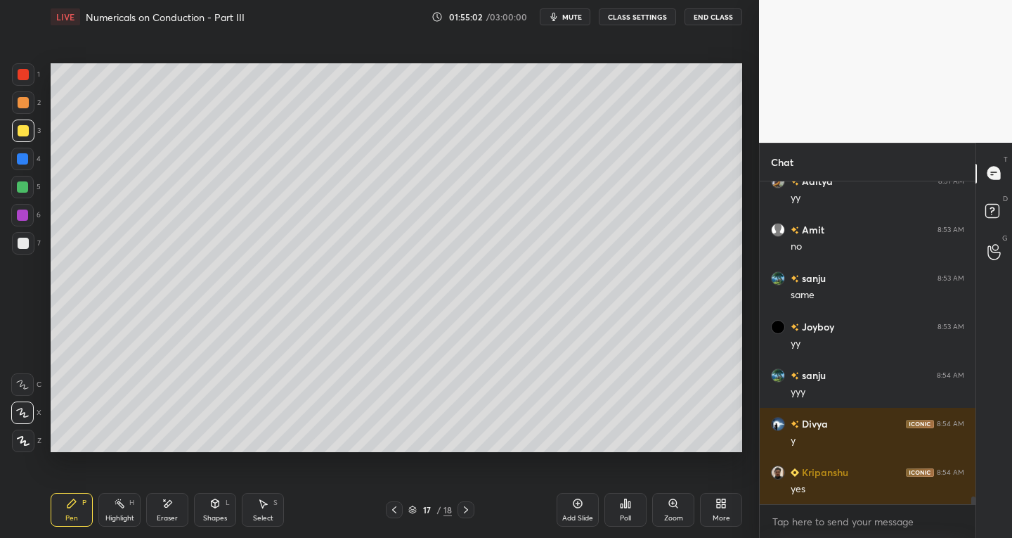
click at [18, 257] on div "7" at bounding box center [26, 246] width 29 height 28
click at [179, 507] on div "Eraser" at bounding box center [167, 510] width 42 height 34
click at [21, 391] on div at bounding box center [22, 384] width 22 height 22
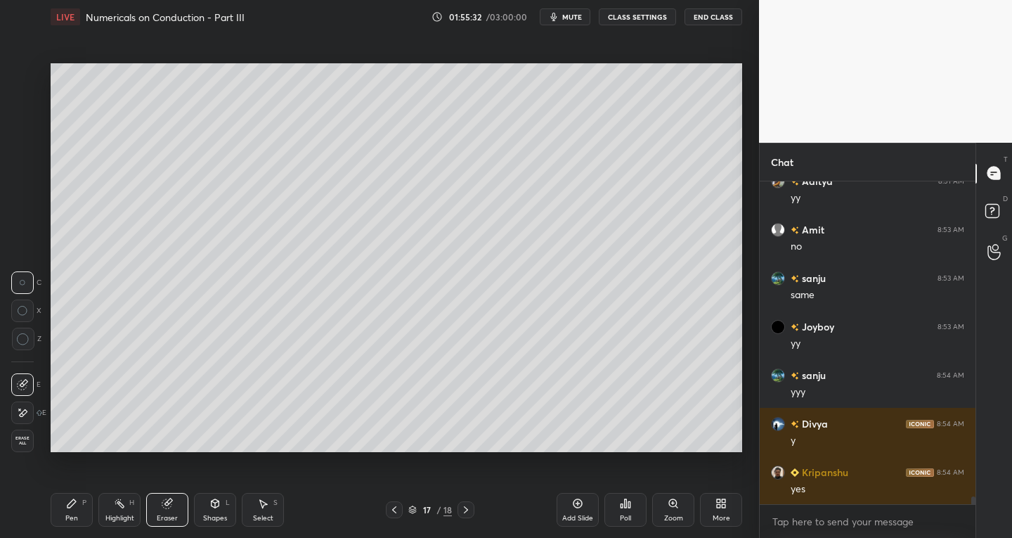
click at [89, 510] on div "Pen P" at bounding box center [72, 510] width 42 height 34
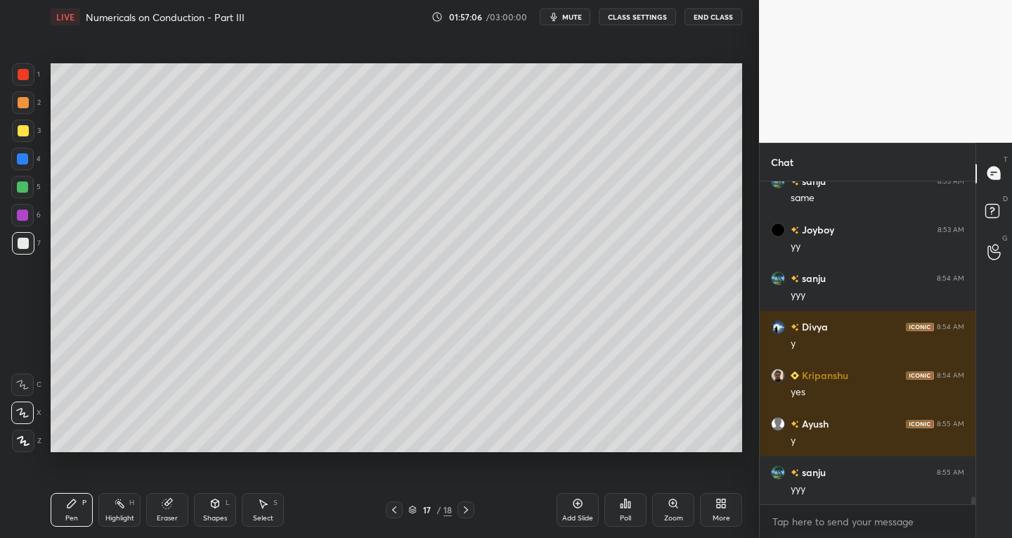
scroll to position [12801, 0]
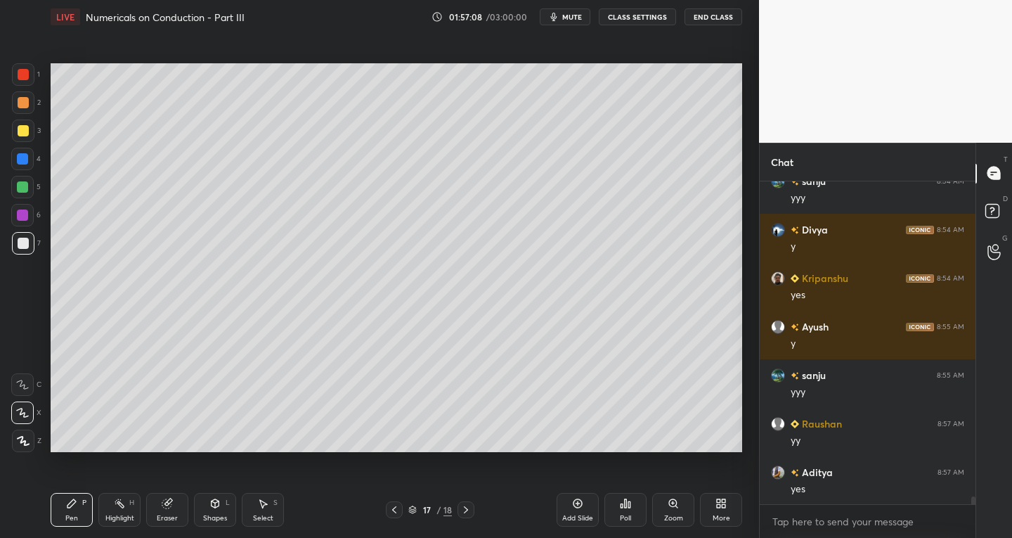
click at [269, 516] on div "Select" at bounding box center [263, 517] width 20 height 7
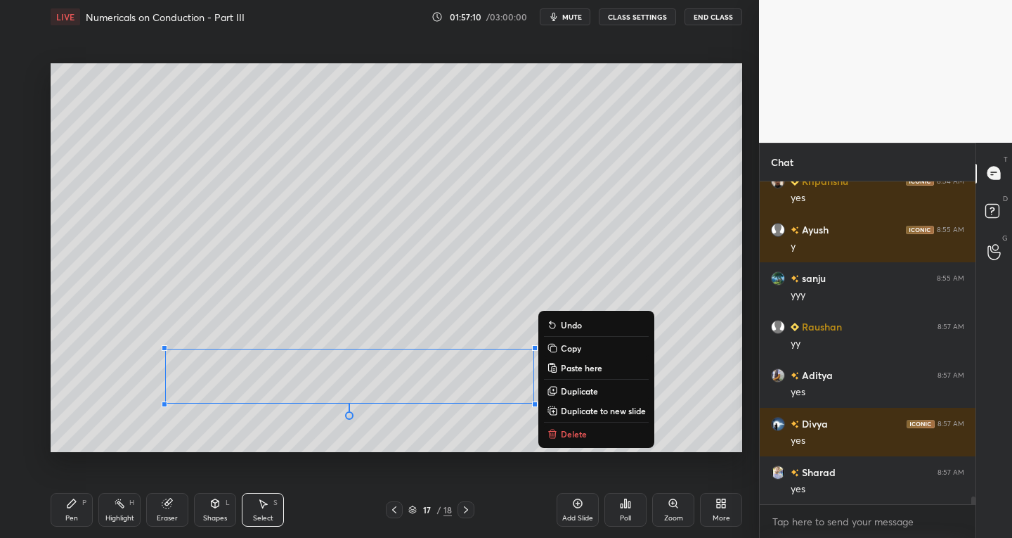
scroll to position [12995, 0]
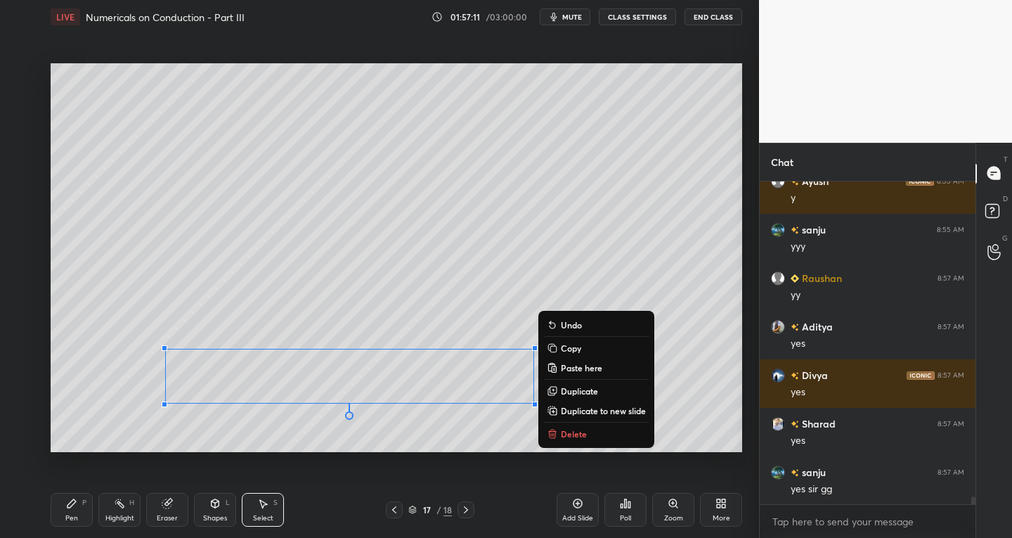
click at [585, 406] on p "Duplicate to new slide" at bounding box center [603, 410] width 85 height 11
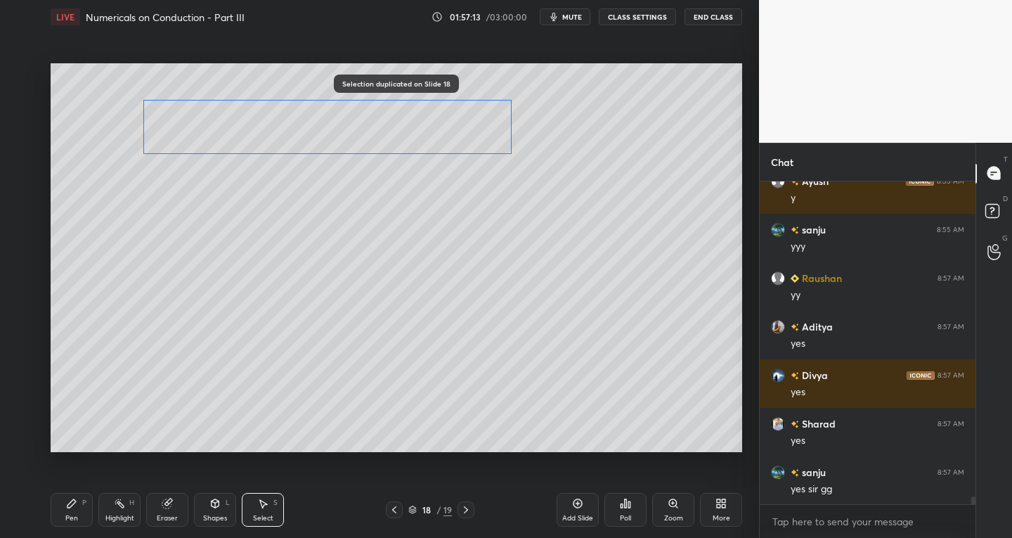
scroll to position [13043, 0]
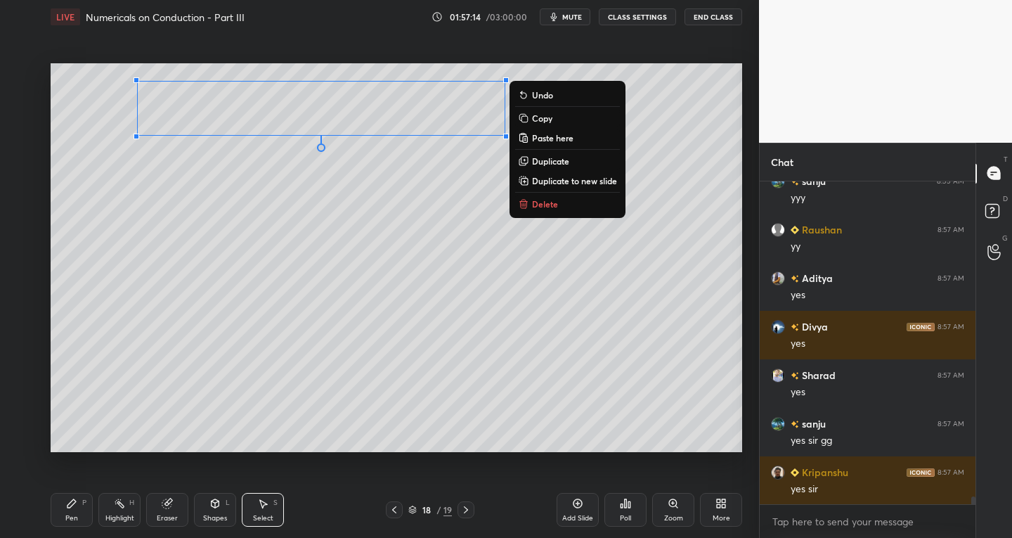
click at [80, 515] on div "Pen P" at bounding box center [72, 510] width 42 height 34
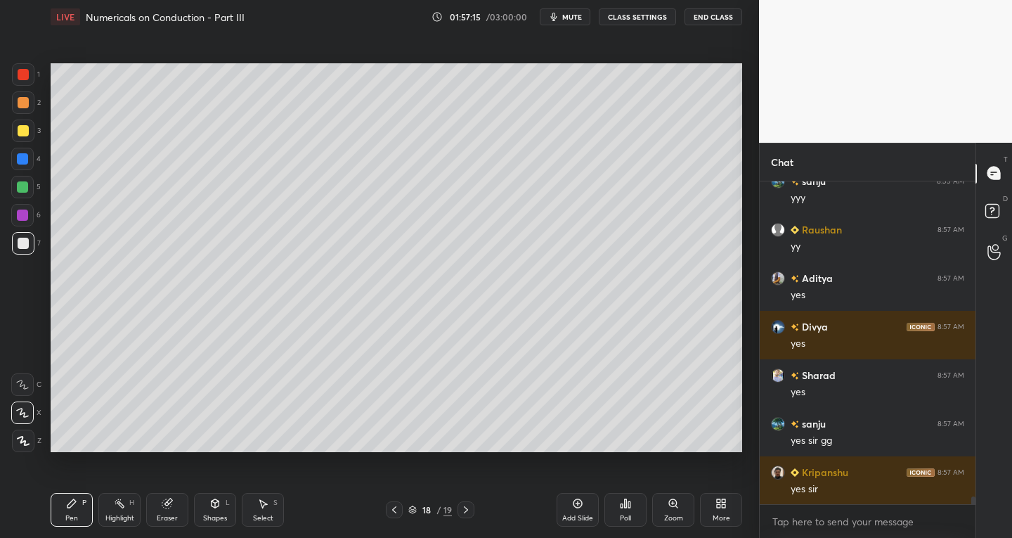
scroll to position [13092, 0]
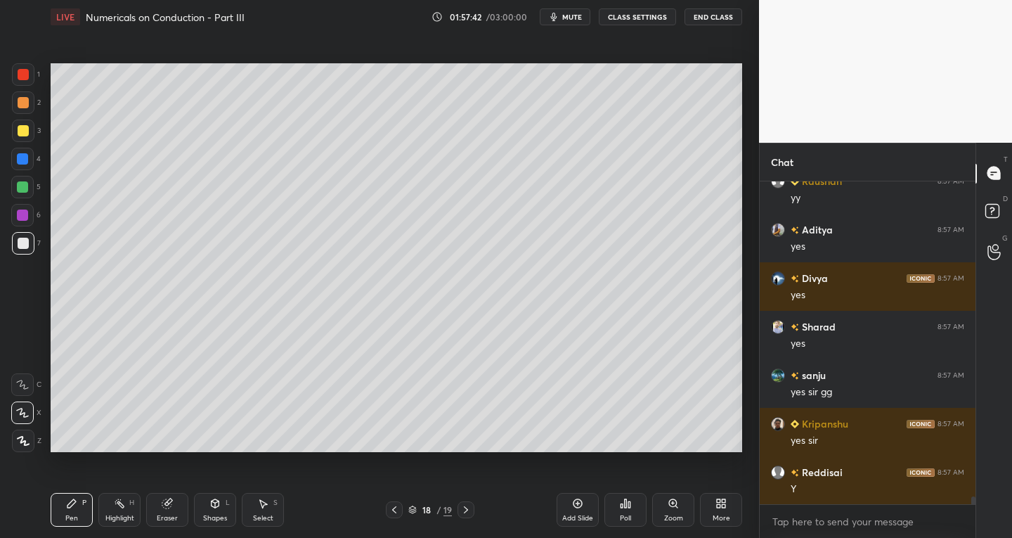
click at [166, 510] on div "Eraser" at bounding box center [167, 510] width 42 height 34
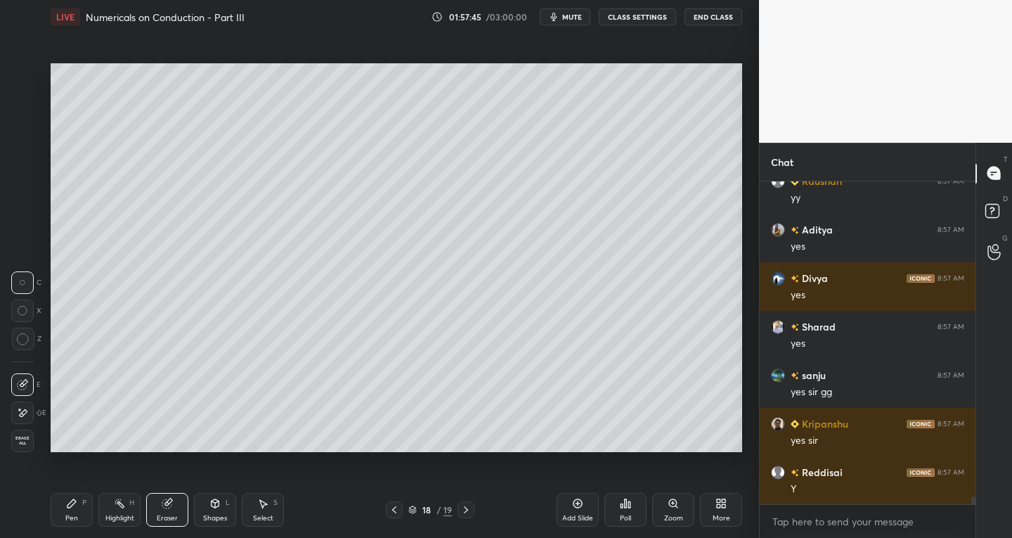
click at [73, 509] on div "Pen P" at bounding box center [72, 510] width 42 height 34
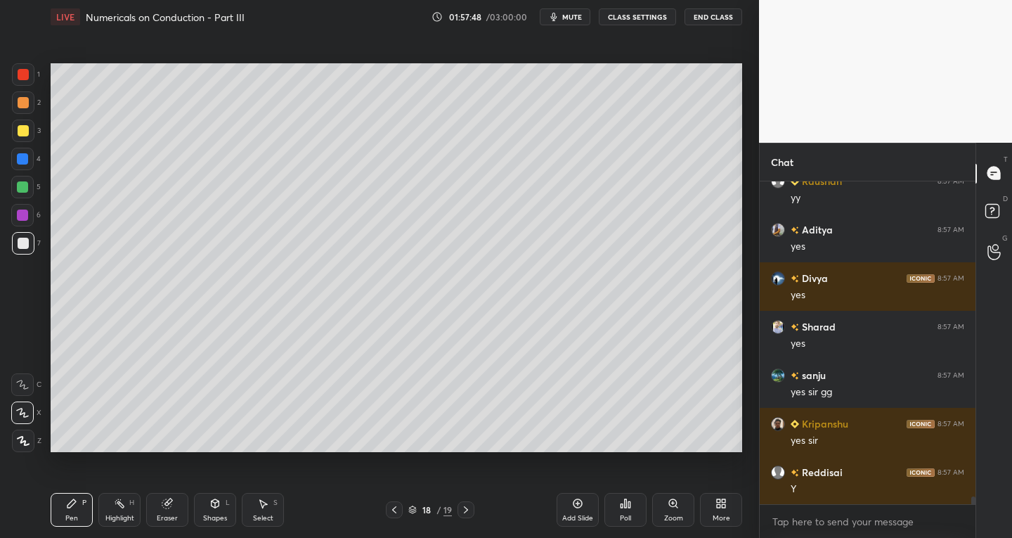
click at [171, 507] on icon at bounding box center [167, 503] width 11 height 11
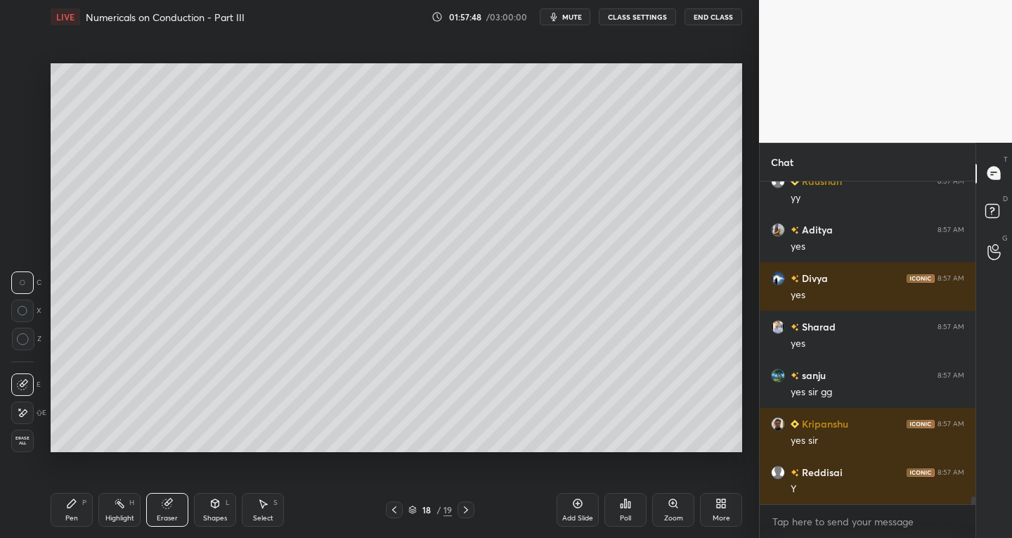
click at [27, 383] on icon at bounding box center [24, 383] width 8 height 7
click at [74, 514] on div "Pen" at bounding box center [71, 517] width 13 height 7
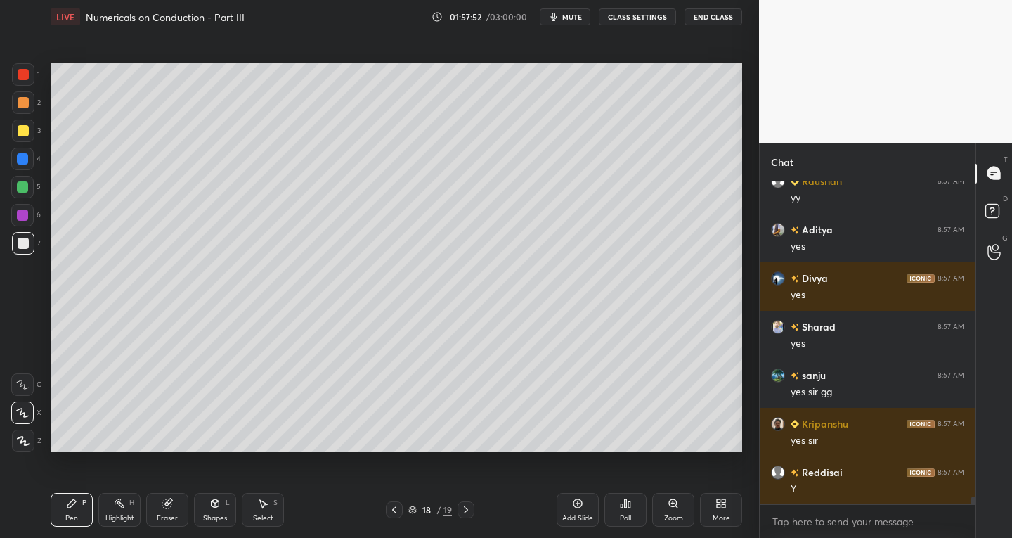
click at [171, 514] on div "Eraser" at bounding box center [167, 517] width 21 height 7
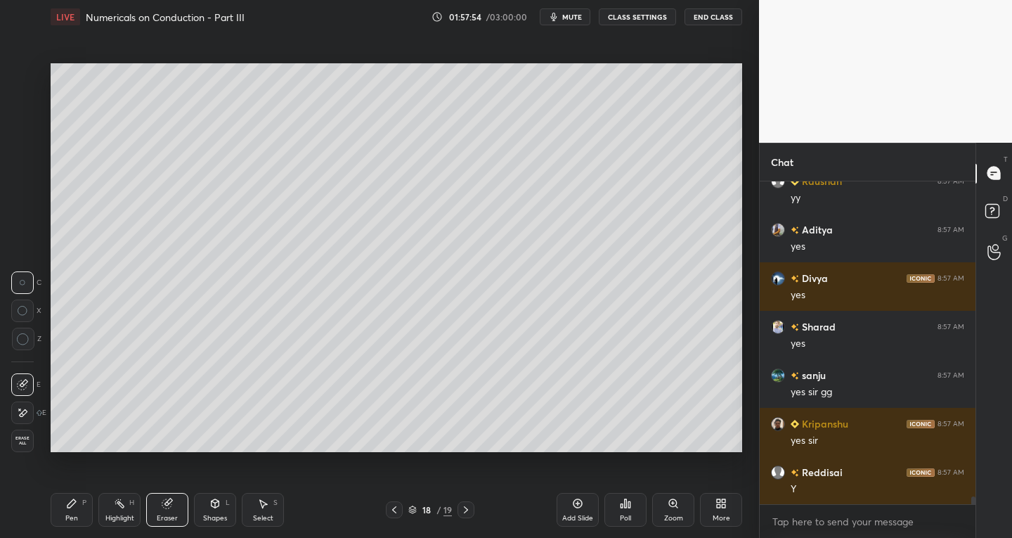
click at [83, 514] on div "Pen P" at bounding box center [72, 510] width 42 height 34
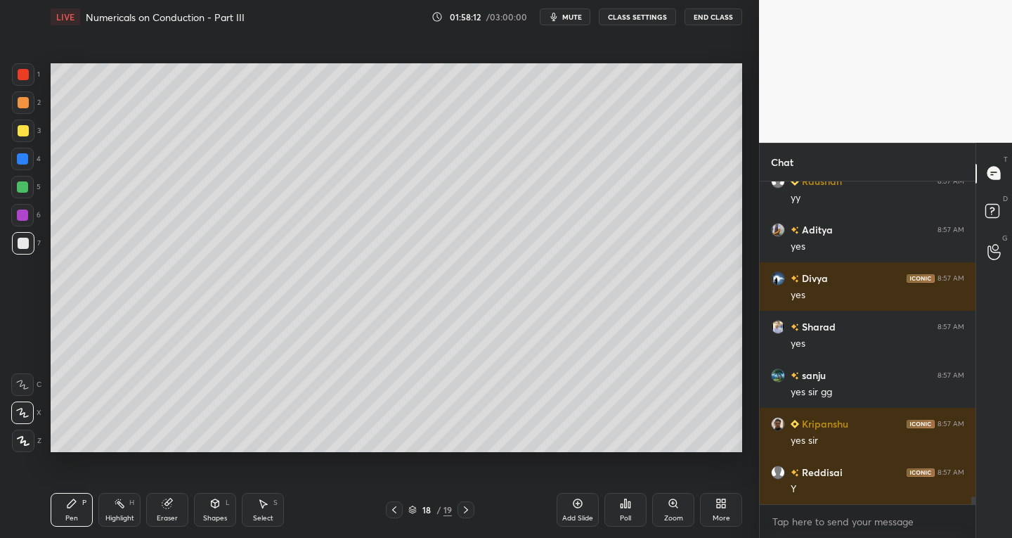
click at [394, 506] on icon at bounding box center [394, 509] width 11 height 11
click at [466, 513] on icon at bounding box center [465, 509] width 11 height 11
click at [169, 507] on icon at bounding box center [167, 503] width 11 height 11
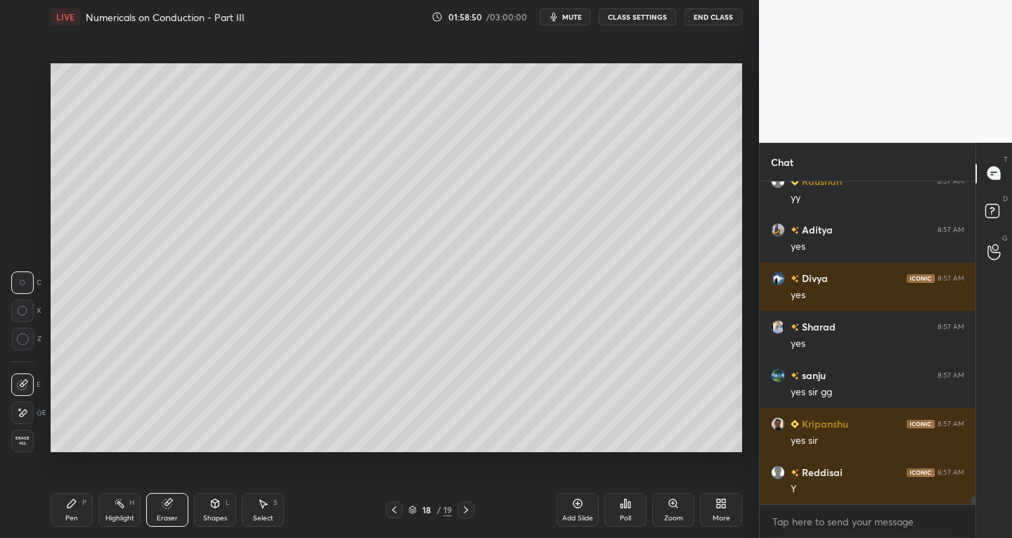
click at [32, 413] on div at bounding box center [22, 412] width 22 height 22
click at [66, 525] on div "Pen P" at bounding box center [72, 510] width 42 height 34
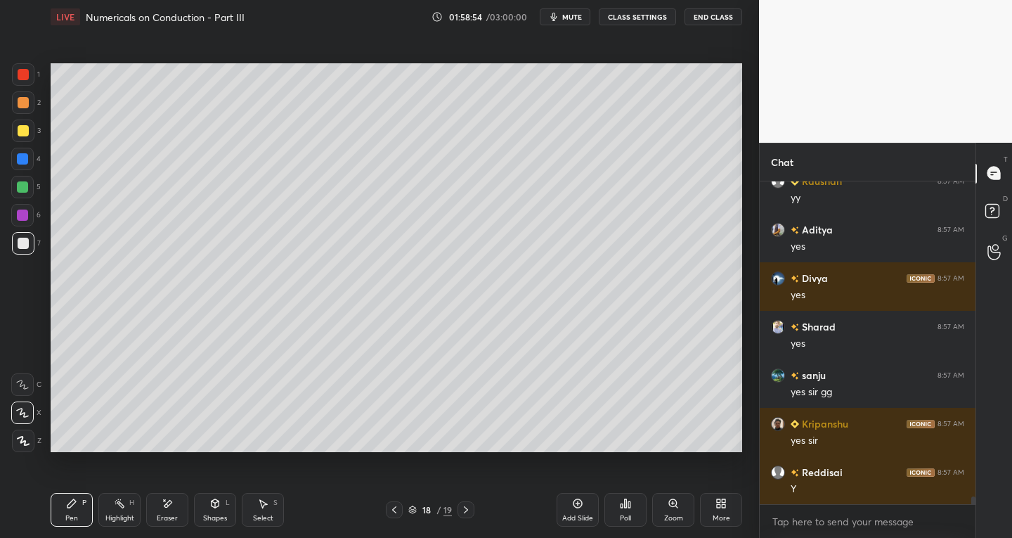
click at [272, 512] on div "Select S" at bounding box center [263, 510] width 42 height 34
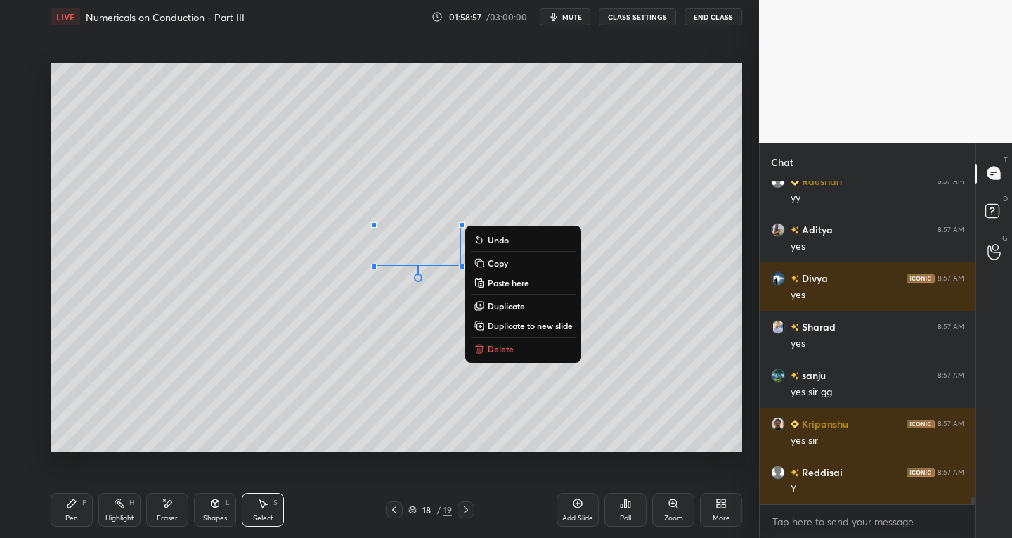
click at [74, 505] on icon at bounding box center [71, 503] width 11 height 11
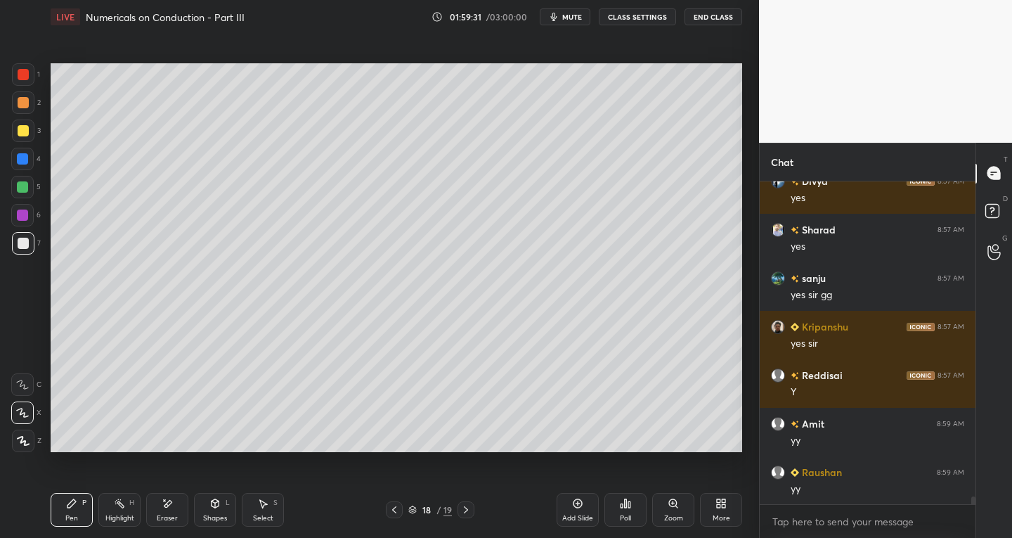
scroll to position [13237, 0]
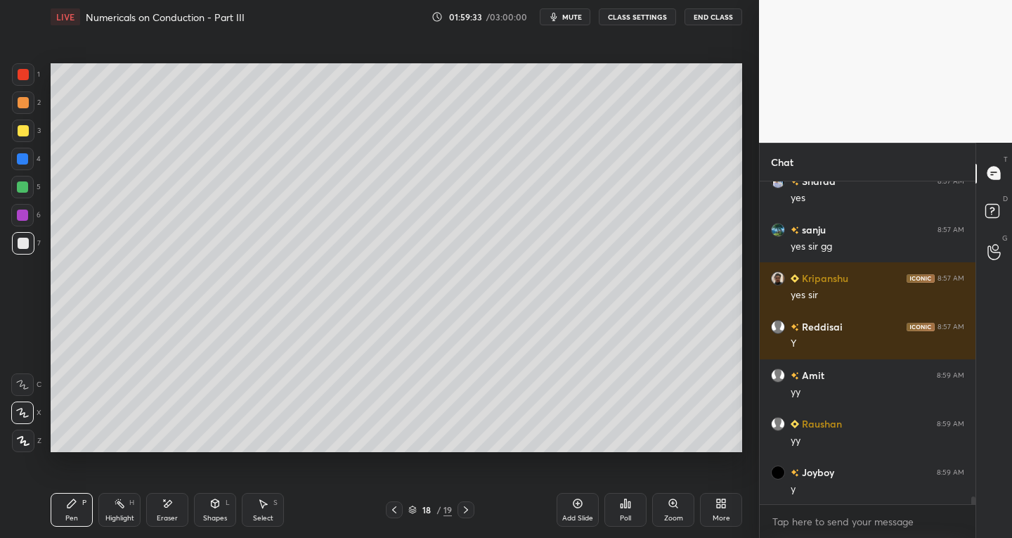
click at [394, 505] on icon at bounding box center [394, 509] width 11 height 11
click at [474, 511] on div at bounding box center [466, 509] width 17 height 17
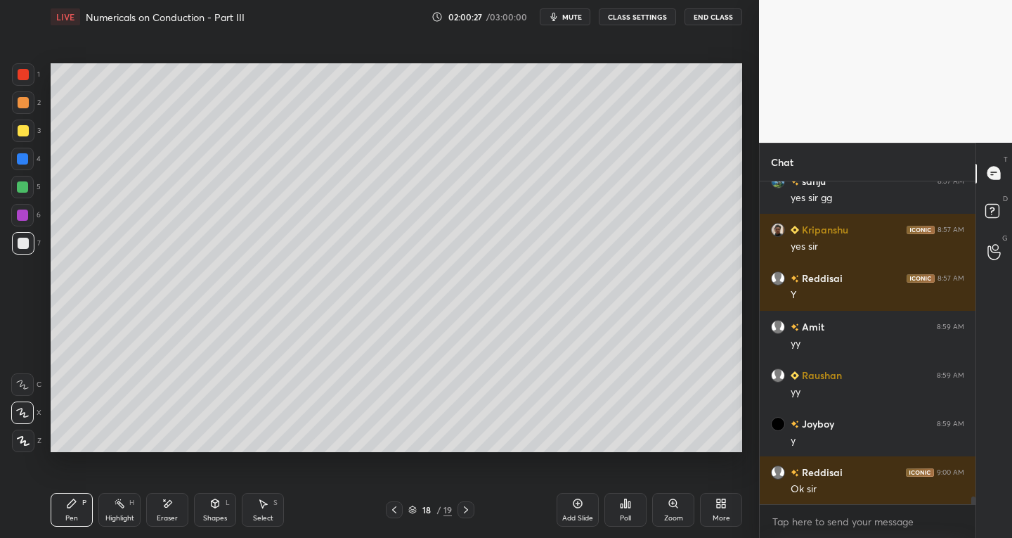
click at [266, 509] on div "Select S" at bounding box center [263, 510] width 42 height 34
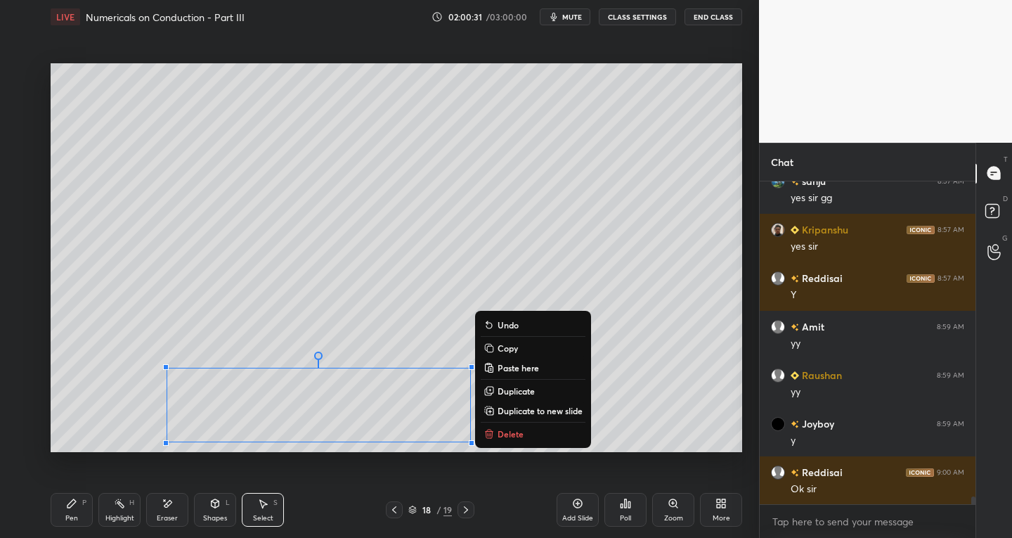
click at [524, 406] on p "Duplicate to new slide" at bounding box center [540, 410] width 85 height 11
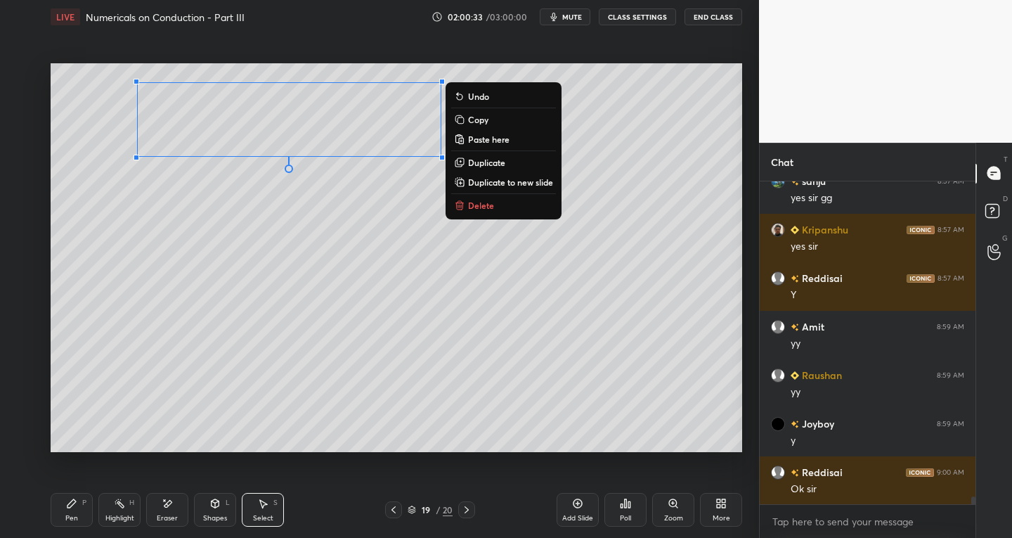
click at [82, 492] on div "Pen P Highlight H Eraser Shapes L Select S 19 / 20 Add Slide Poll Zoom More" at bounding box center [397, 509] width 692 height 56
click at [74, 510] on div "Pen P" at bounding box center [72, 510] width 42 height 34
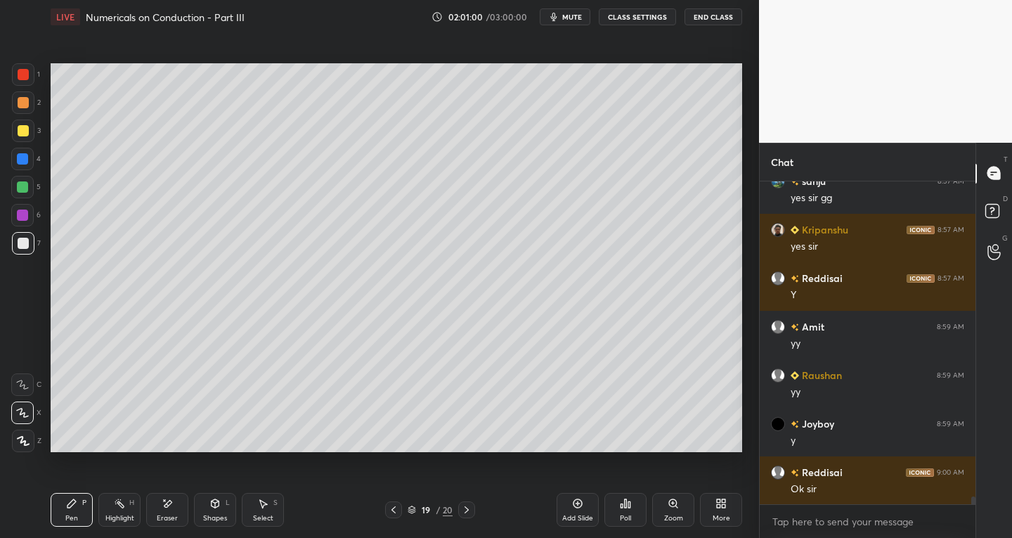
click at [401, 506] on div at bounding box center [393, 509] width 17 height 17
click at [403, 506] on div "18 / 20" at bounding box center [430, 509] width 90 height 17
click at [401, 506] on div at bounding box center [393, 509] width 17 height 17
click at [402, 506] on div "17 / 20" at bounding box center [430, 509] width 90 height 17
click at [397, 508] on icon at bounding box center [393, 509] width 11 height 11
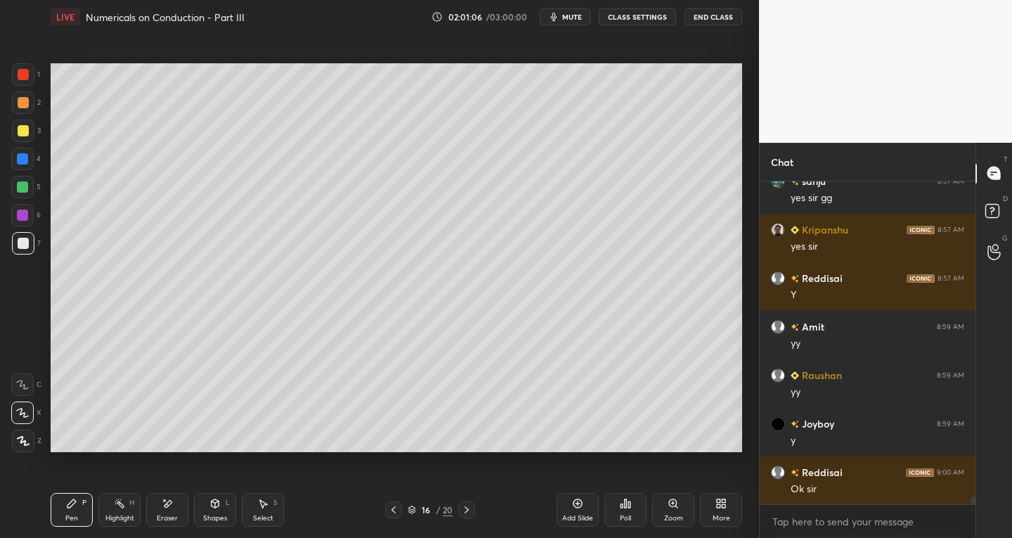
click at [273, 504] on div "Select S" at bounding box center [263, 510] width 42 height 34
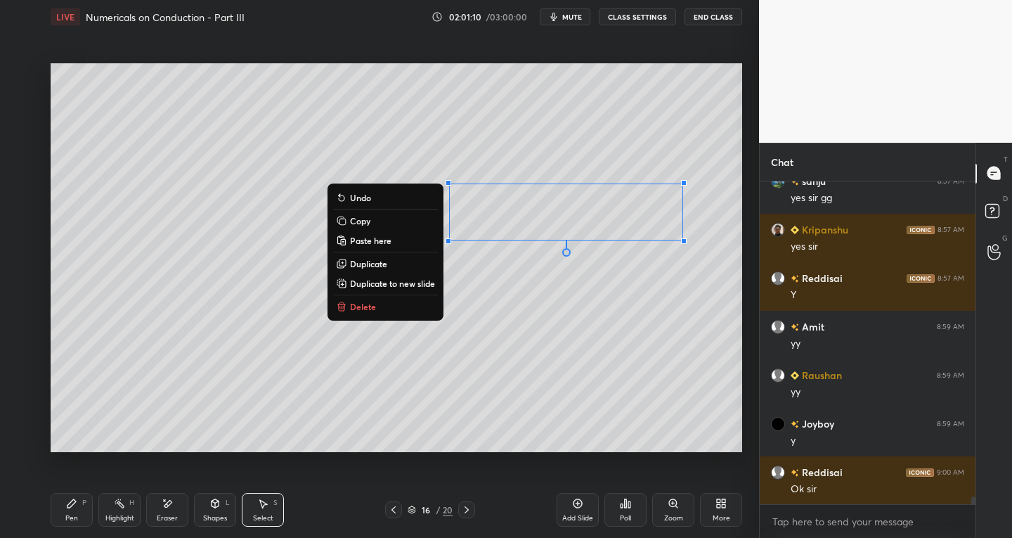
click at [363, 219] on p "Copy" at bounding box center [360, 220] width 20 height 11
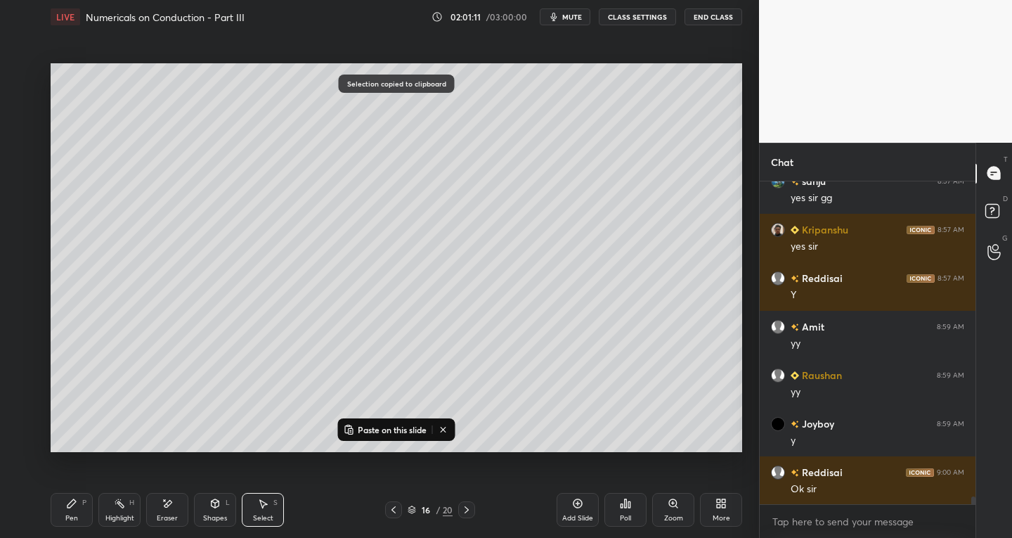
click at [466, 510] on icon at bounding box center [466, 509] width 11 height 11
click at [467, 506] on icon at bounding box center [466, 509] width 11 height 11
click at [469, 503] on div at bounding box center [466, 509] width 17 height 17
click at [364, 429] on p "Paste on this slide" at bounding box center [392, 429] width 69 height 11
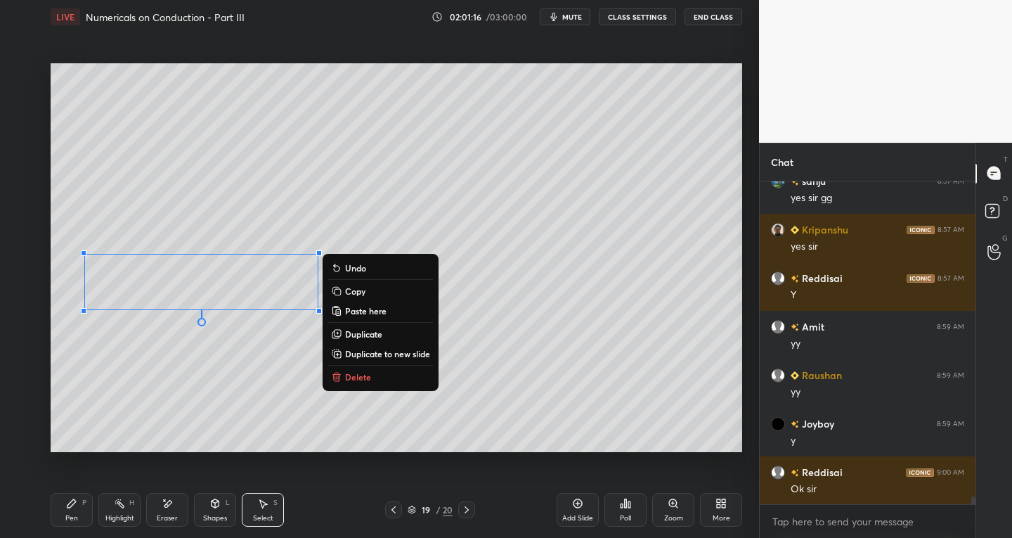
click at [170, 422] on div "0 ° Undo Copy Paste here Duplicate Duplicate to new slide Delete" at bounding box center [397, 257] width 692 height 389
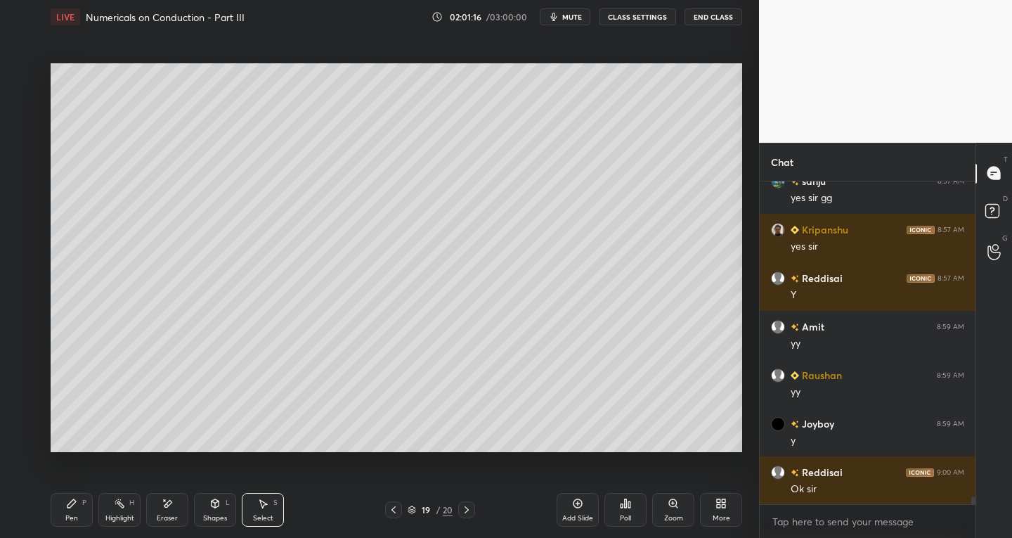
click at [216, 506] on icon at bounding box center [216, 503] width 8 height 8
click at [74, 505] on icon at bounding box center [71, 503] width 11 height 11
click at [397, 509] on icon at bounding box center [393, 509] width 11 height 11
click at [396, 507] on icon at bounding box center [393, 509] width 11 height 11
click at [396, 505] on icon at bounding box center [393, 509] width 11 height 11
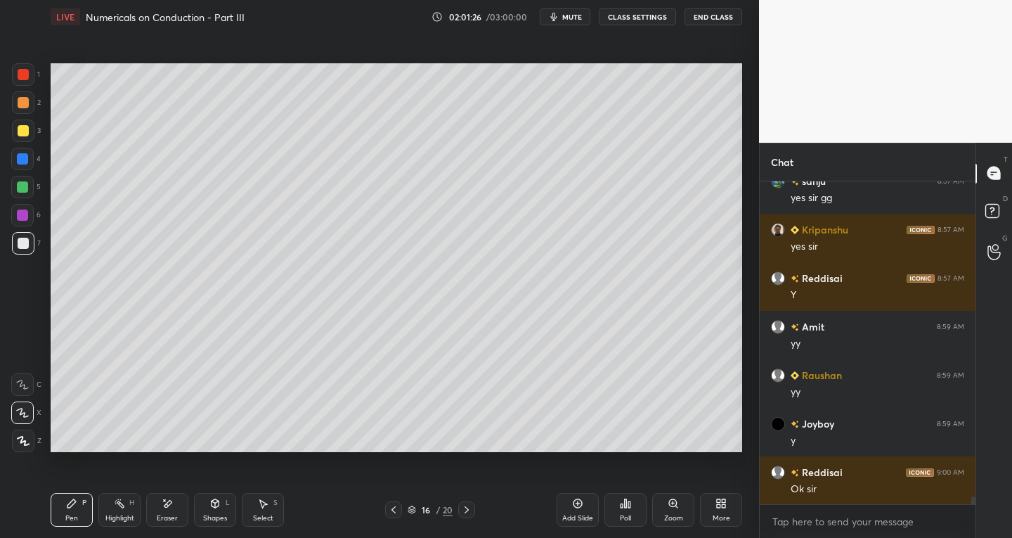
click at [271, 505] on div "Select S" at bounding box center [263, 510] width 42 height 34
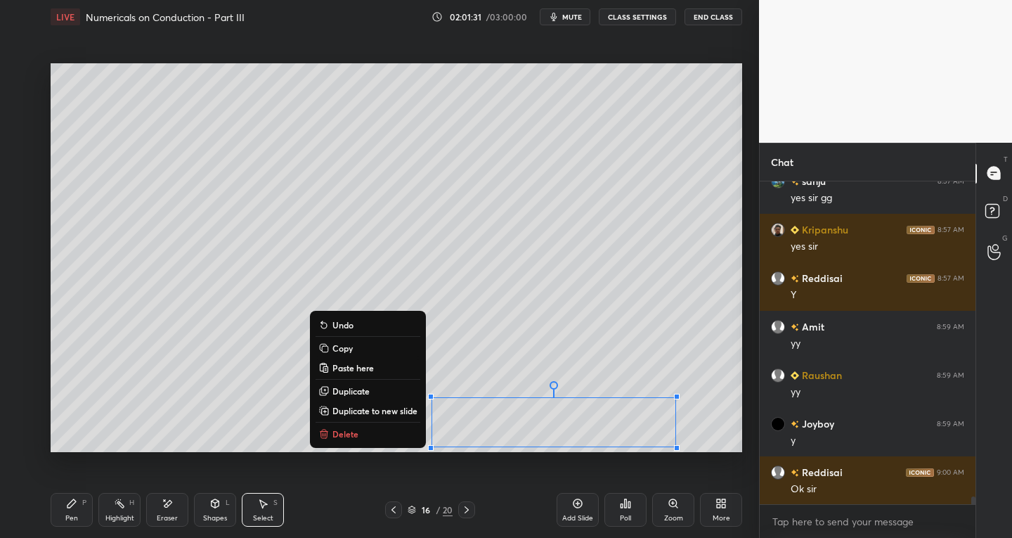
click at [344, 349] on p "Copy" at bounding box center [342, 347] width 20 height 11
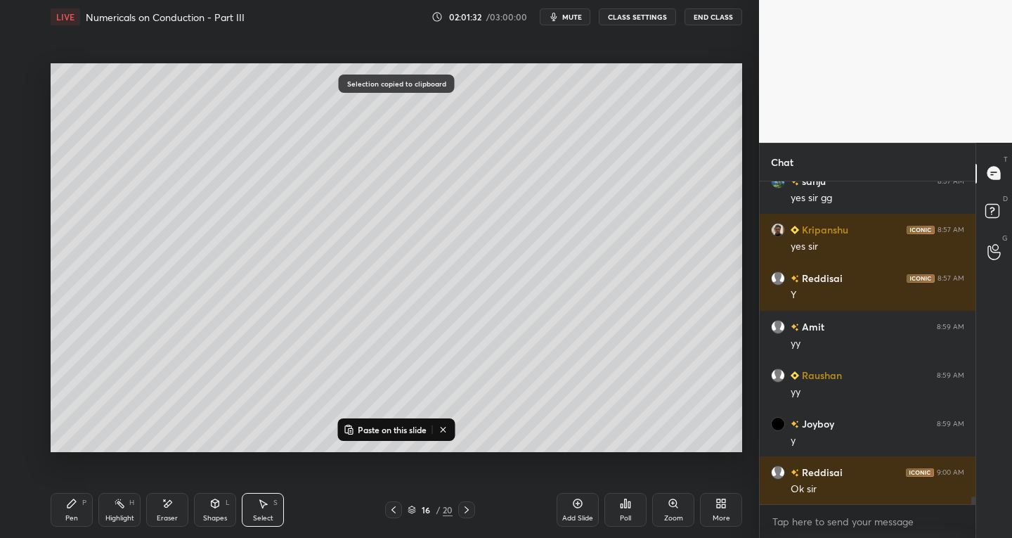
click at [469, 507] on icon at bounding box center [466, 509] width 11 height 11
click at [474, 507] on div at bounding box center [466, 509] width 17 height 17
click at [478, 506] on div "18 / 20" at bounding box center [430, 509] width 253 height 17
click at [469, 509] on icon at bounding box center [466, 509] width 11 height 11
click at [368, 427] on p "Paste on this slide" at bounding box center [392, 429] width 69 height 11
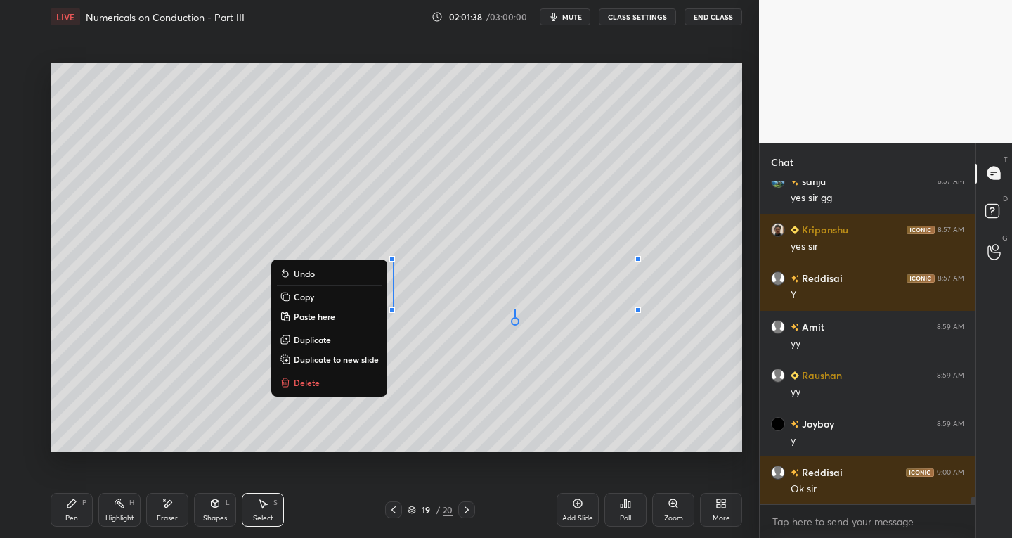
click at [83, 505] on div "P" at bounding box center [84, 502] width 4 height 7
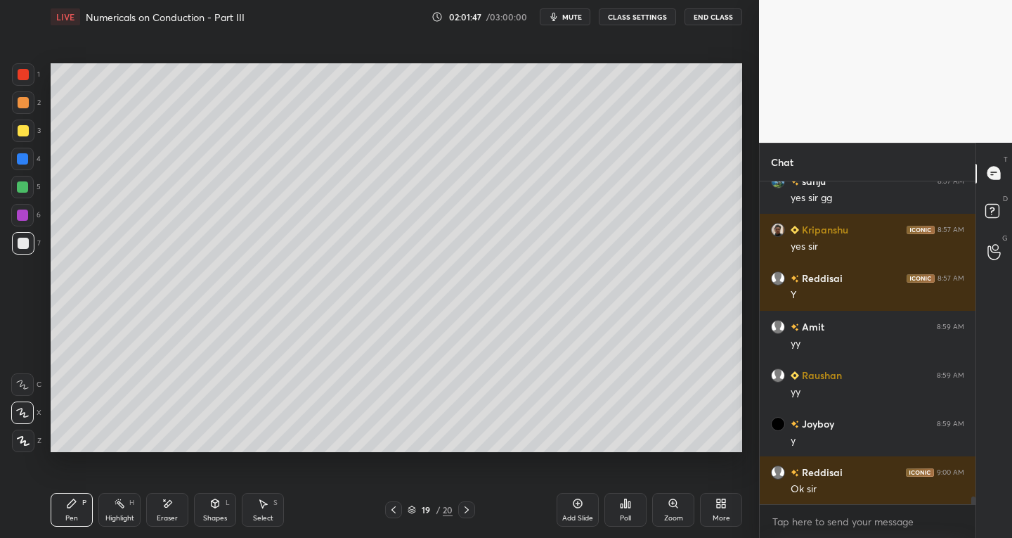
click at [181, 506] on div "Eraser" at bounding box center [167, 510] width 42 height 34
click at [82, 507] on div "Pen P" at bounding box center [72, 510] width 42 height 34
click at [264, 506] on icon at bounding box center [262, 503] width 11 height 11
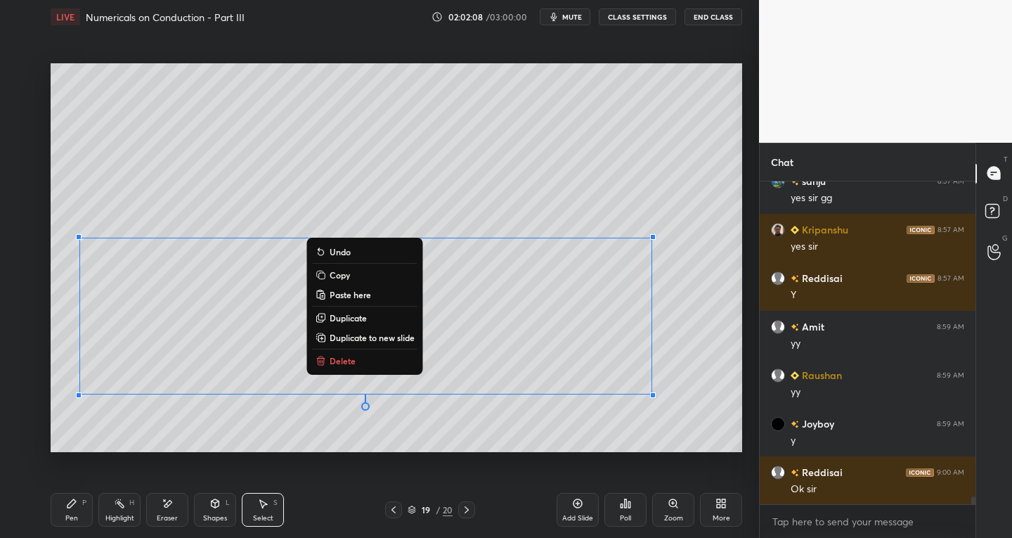
click at [393, 336] on p "Duplicate to new slide" at bounding box center [372, 337] width 85 height 11
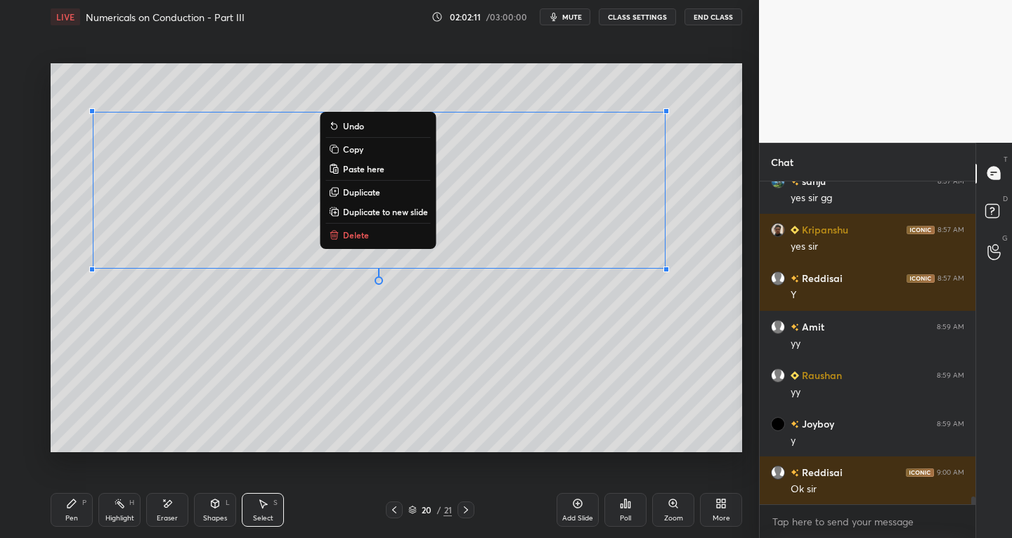
click at [69, 503] on icon at bounding box center [71, 503] width 8 height 8
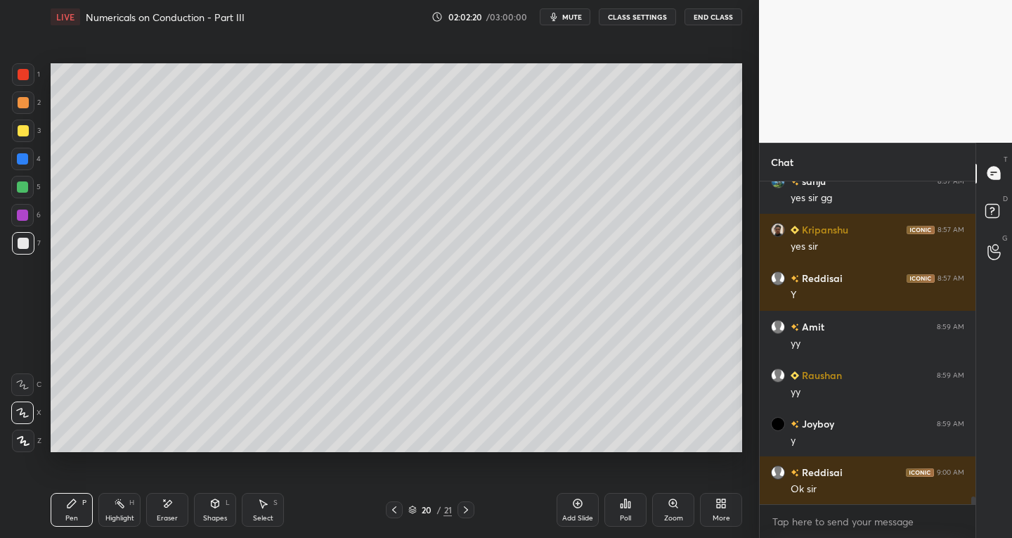
click at [168, 500] on icon at bounding box center [167, 504] width 11 height 12
click at [71, 500] on icon at bounding box center [71, 503] width 11 height 11
click at [268, 505] on icon at bounding box center [262, 503] width 11 height 11
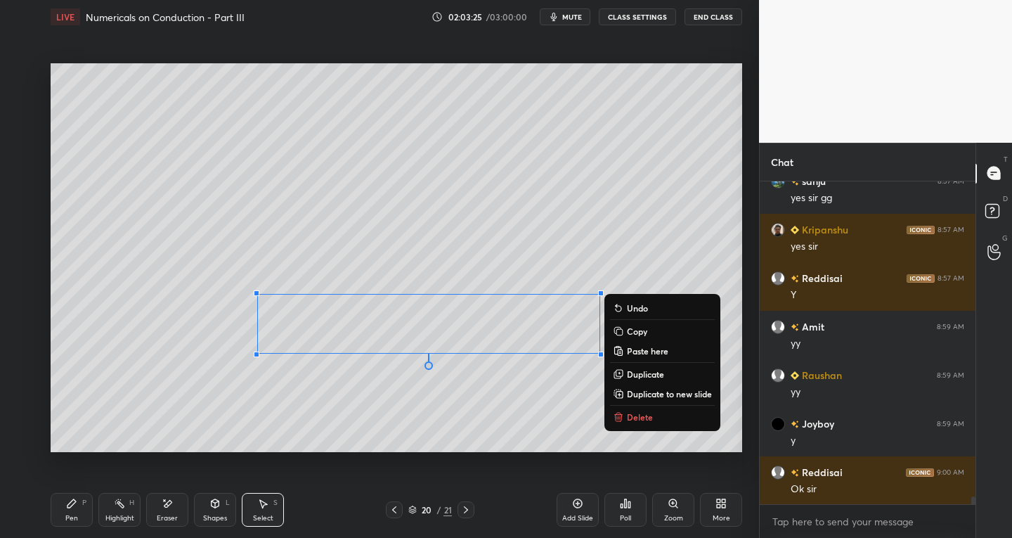
click at [301, 427] on div "0 ° Undo Copy Paste here Duplicate Duplicate to new slide Delete" at bounding box center [397, 257] width 692 height 389
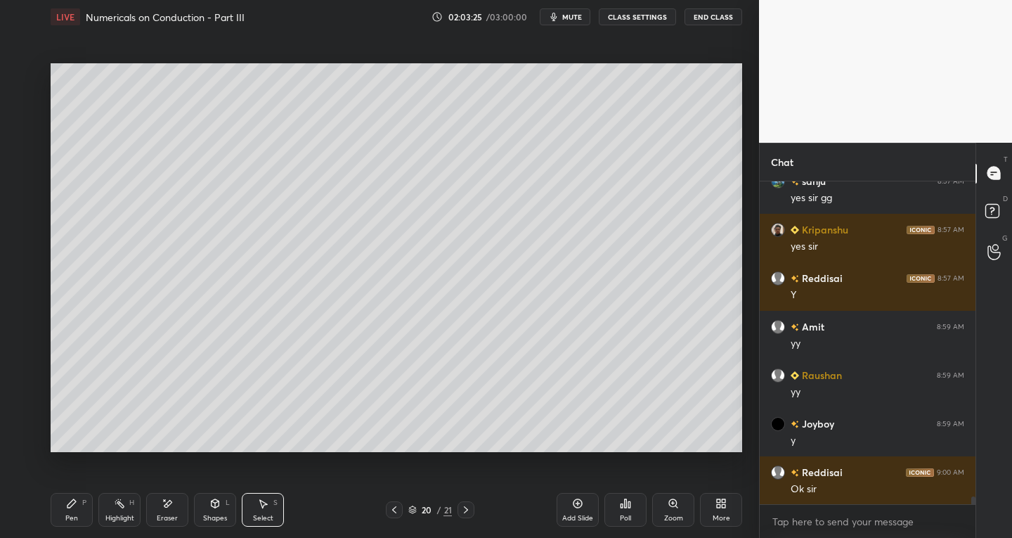
scroll to position [13334, 0]
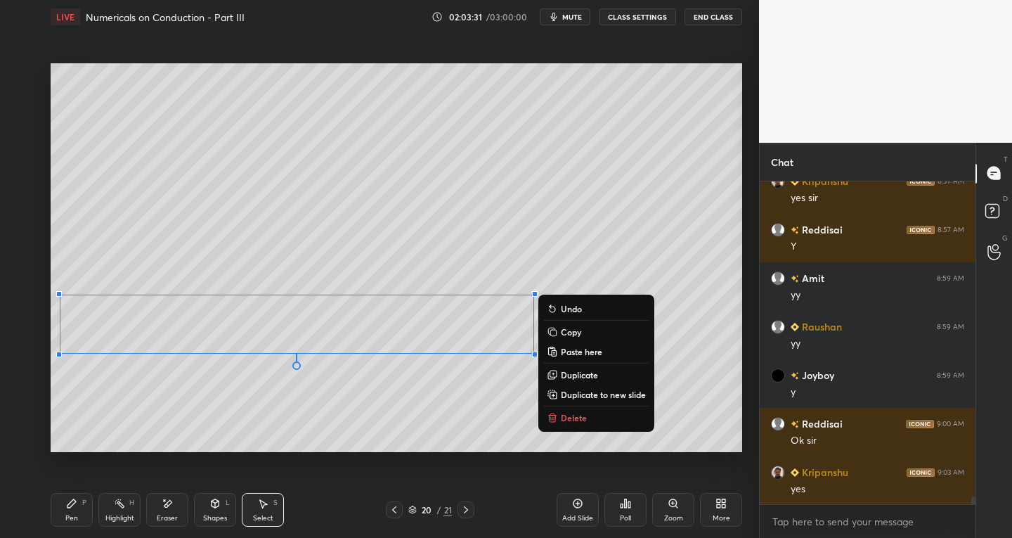
click at [72, 509] on div "Pen P" at bounding box center [72, 510] width 42 height 34
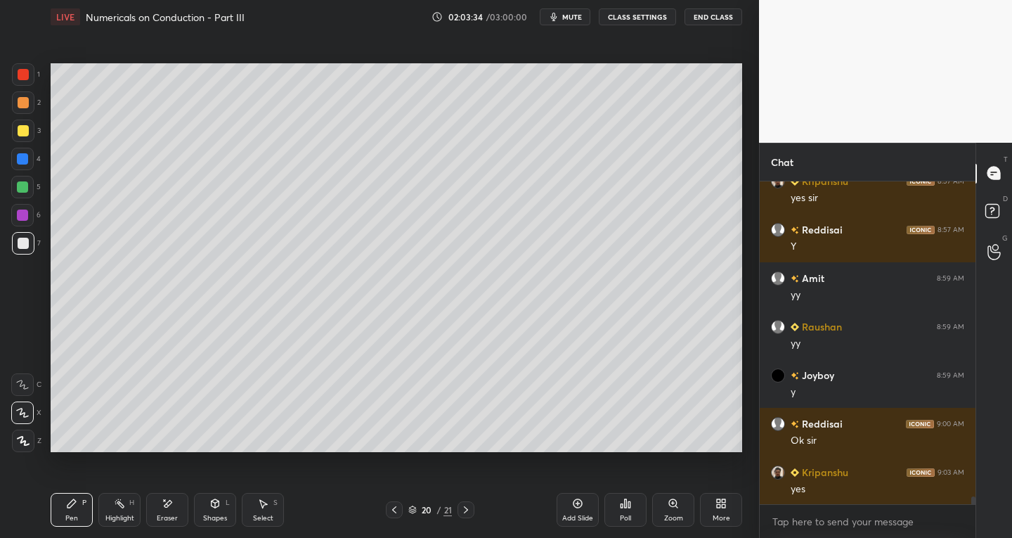
scroll to position [13383, 0]
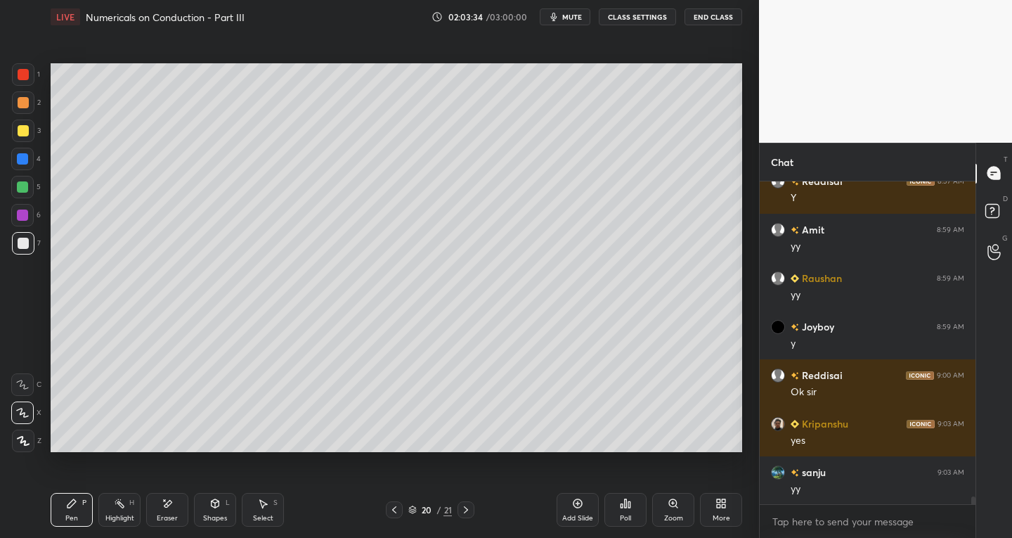
click at [273, 514] on div "Select" at bounding box center [263, 517] width 20 height 7
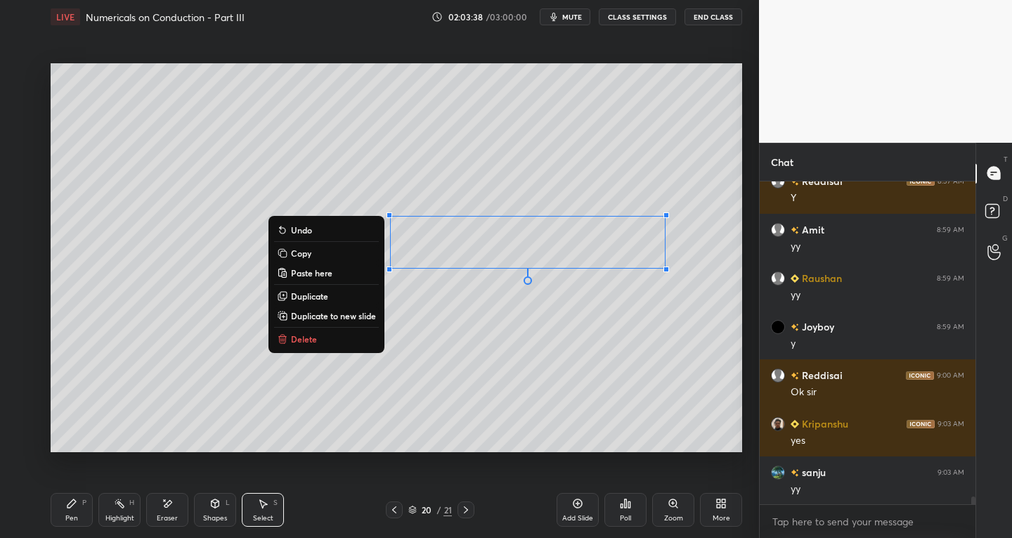
click at [311, 293] on p "Duplicate" at bounding box center [309, 295] width 37 height 11
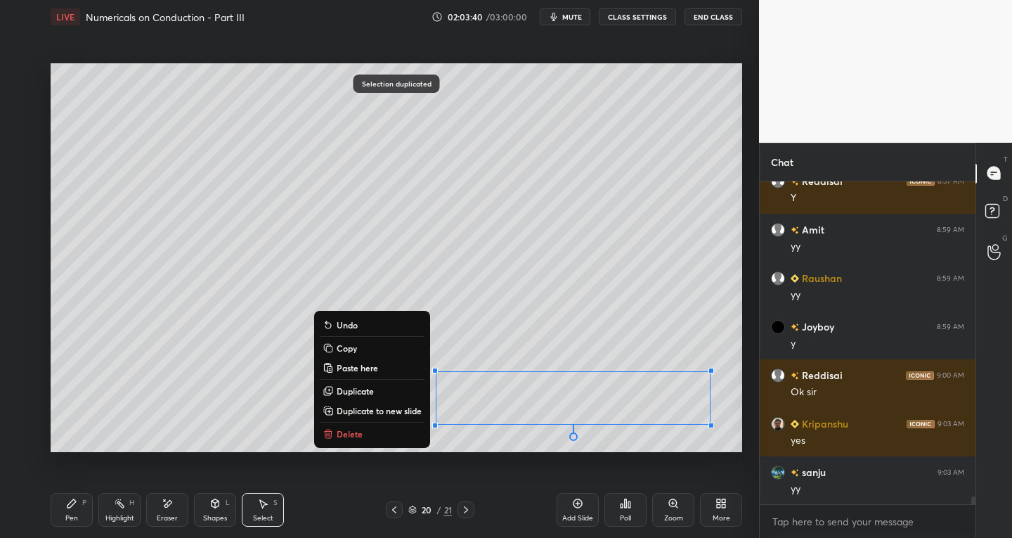
click at [81, 516] on div "Pen P" at bounding box center [72, 510] width 42 height 34
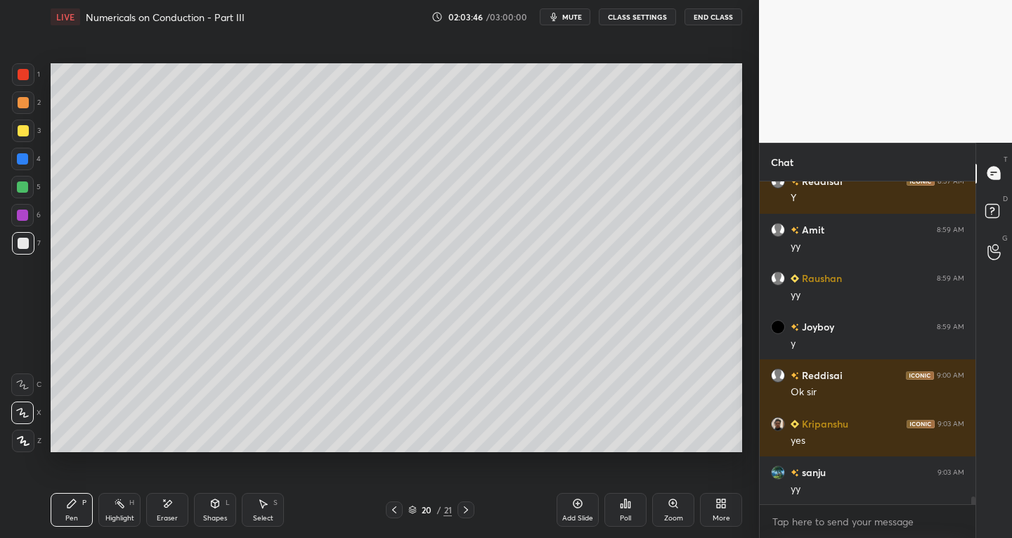
click at [268, 504] on icon at bounding box center [262, 503] width 11 height 11
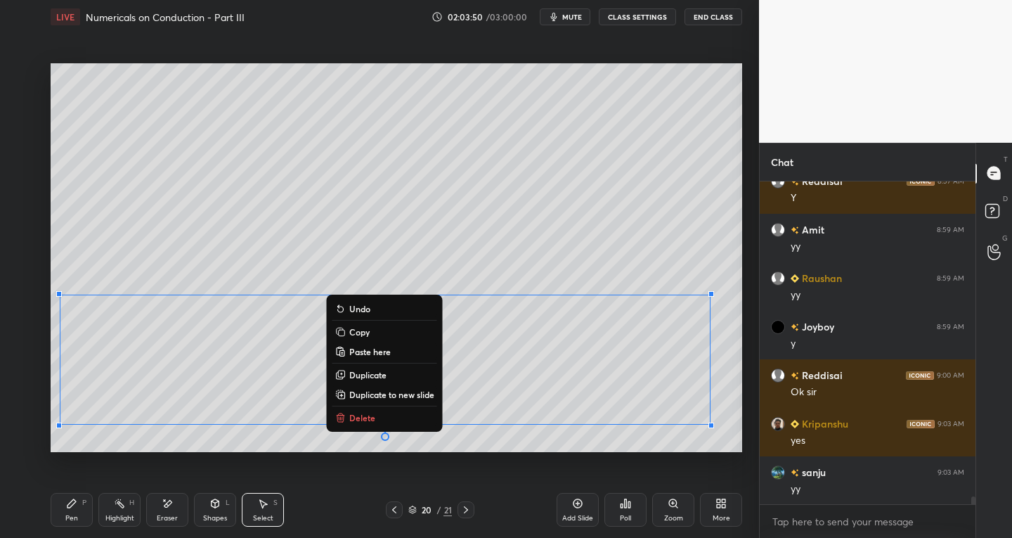
click at [395, 391] on p "Duplicate to new slide" at bounding box center [391, 394] width 85 height 11
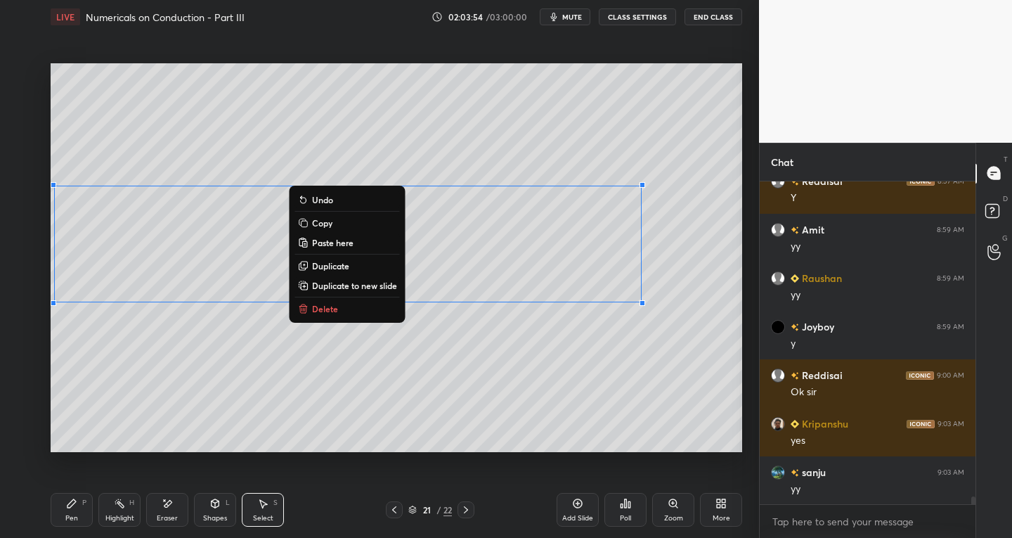
click at [432, 408] on div "0 ° Undo Copy Paste here Duplicate Duplicate to new slide Delete" at bounding box center [397, 257] width 692 height 389
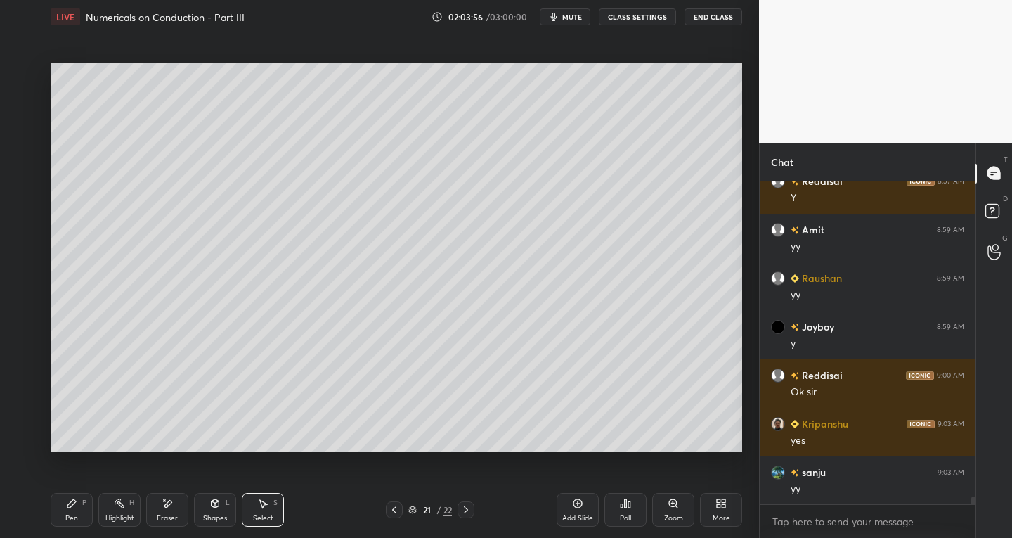
click at [391, 508] on icon at bounding box center [394, 509] width 11 height 11
click at [462, 511] on icon at bounding box center [465, 509] width 11 height 11
click at [389, 507] on icon at bounding box center [394, 509] width 11 height 11
click at [467, 510] on icon at bounding box center [466, 509] width 4 height 7
click at [275, 502] on div "S" at bounding box center [275, 502] width 4 height 7
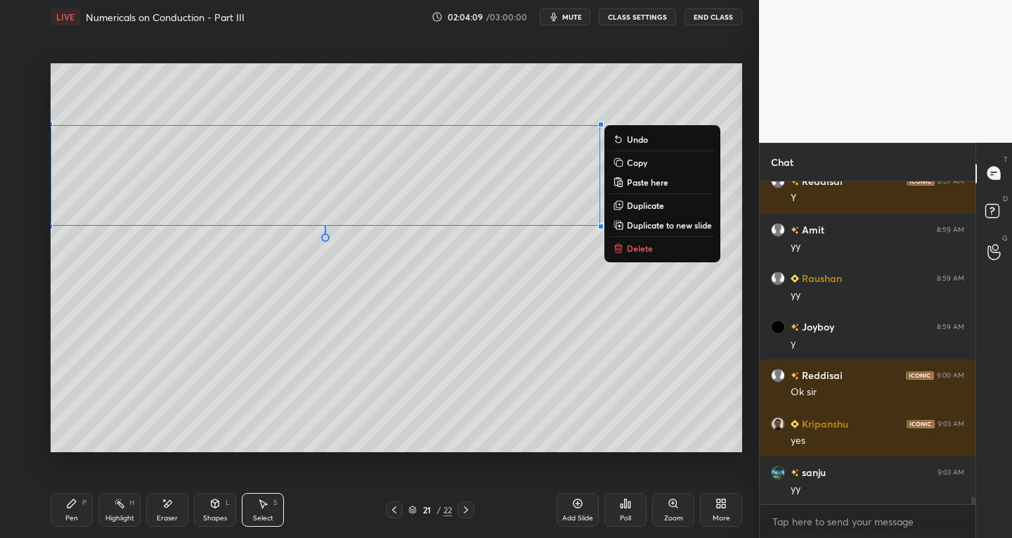
click at [426, 335] on div "0 ° Undo Copy Paste here Duplicate Duplicate to new slide Delete" at bounding box center [397, 257] width 692 height 389
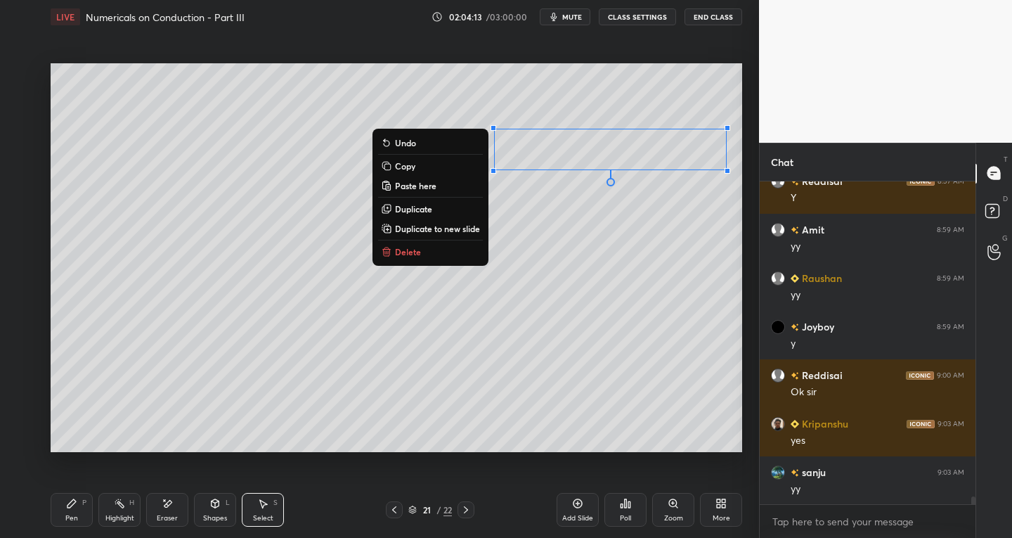
click at [77, 510] on div "Pen P" at bounding box center [72, 510] width 42 height 34
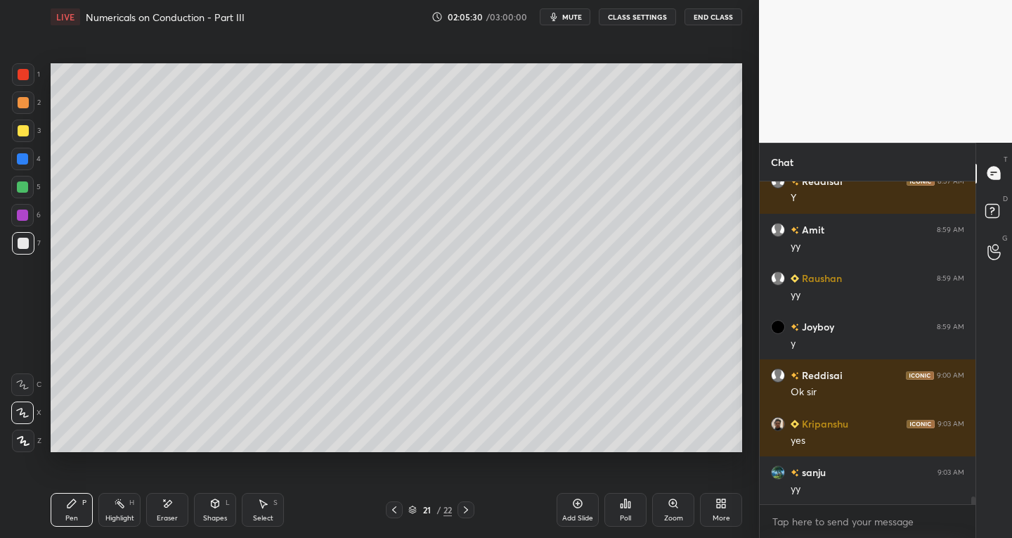
click at [264, 512] on div "Select S" at bounding box center [263, 510] width 42 height 34
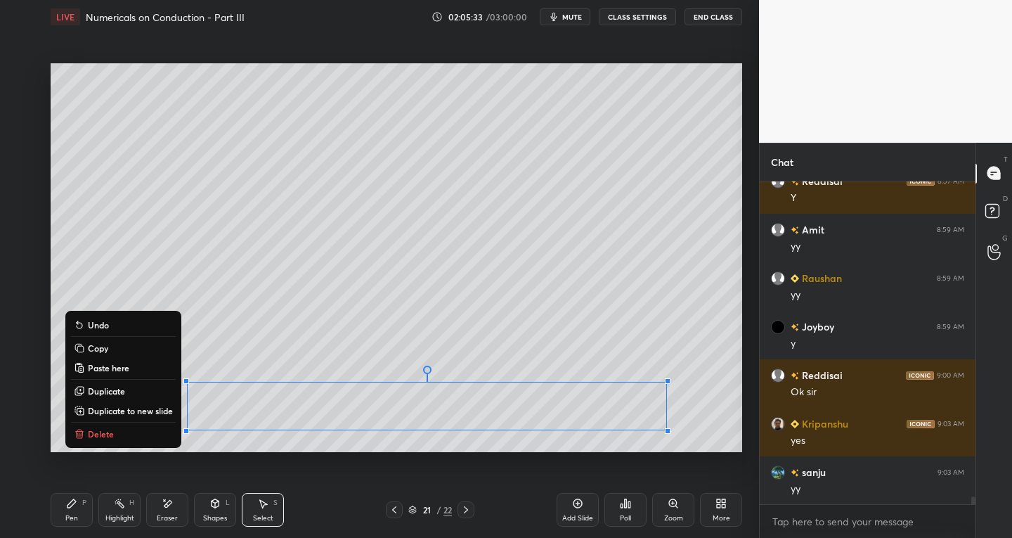
click at [161, 411] on p "Duplicate to new slide" at bounding box center [130, 410] width 85 height 11
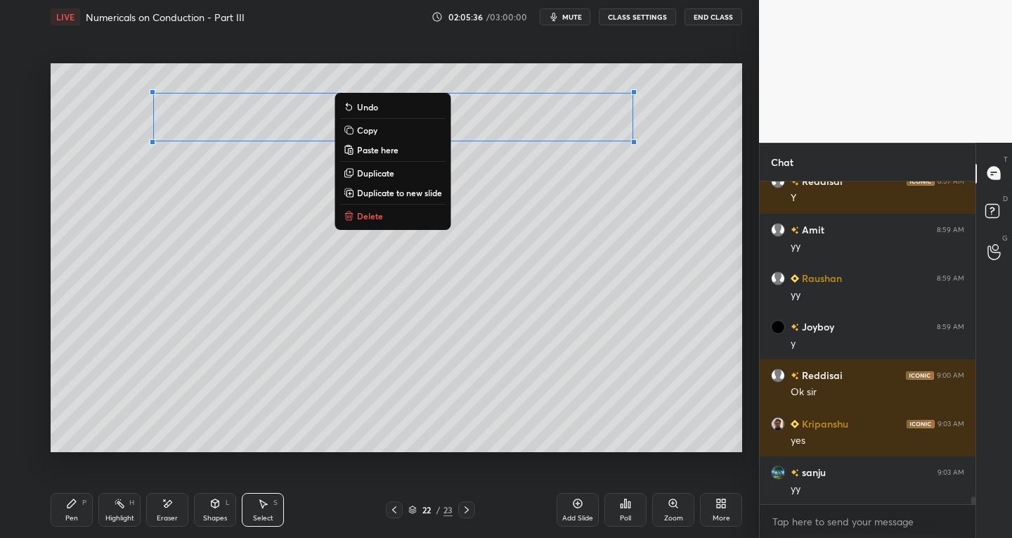
click at [76, 500] on icon at bounding box center [71, 503] width 11 height 11
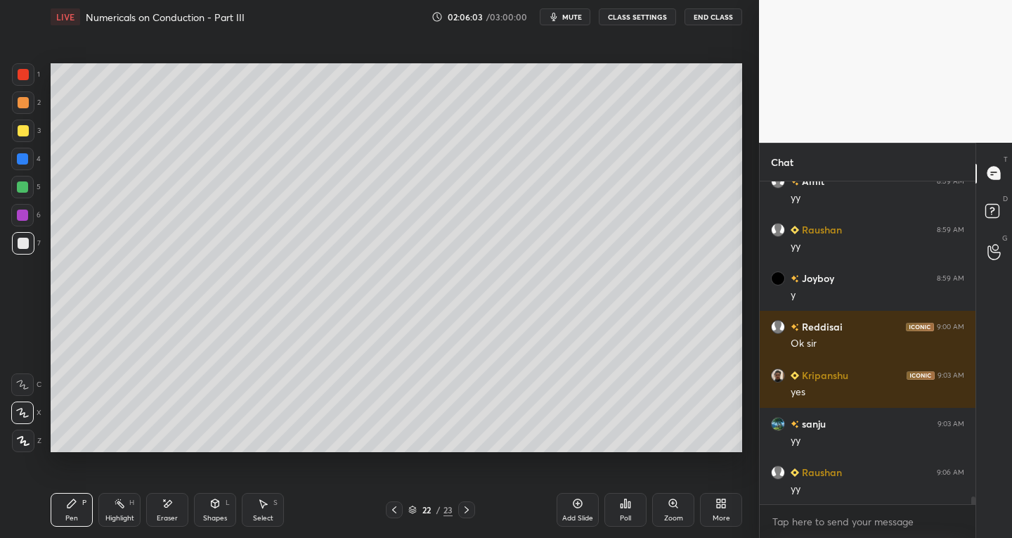
scroll to position [13480, 0]
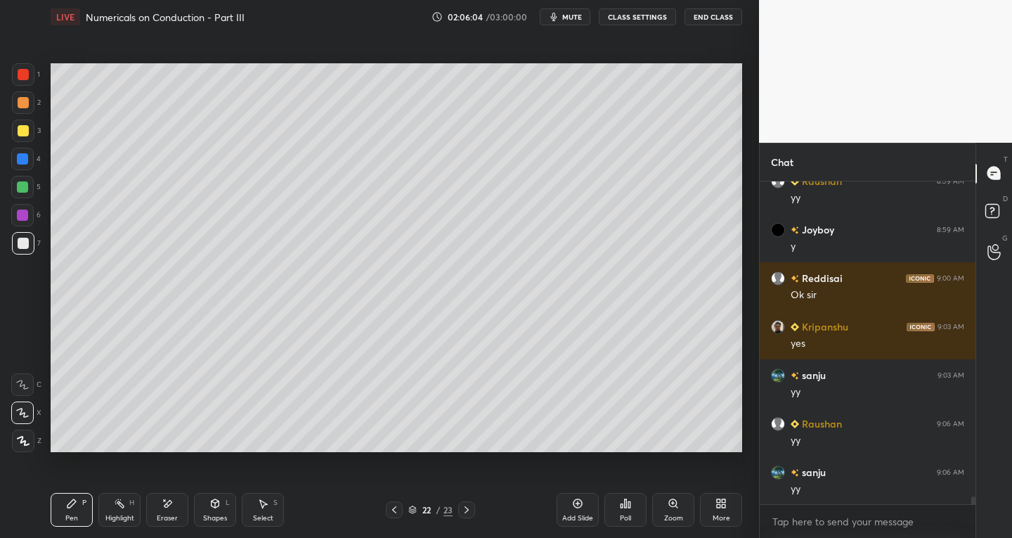
click at [262, 494] on div "Select S" at bounding box center [263, 510] width 42 height 34
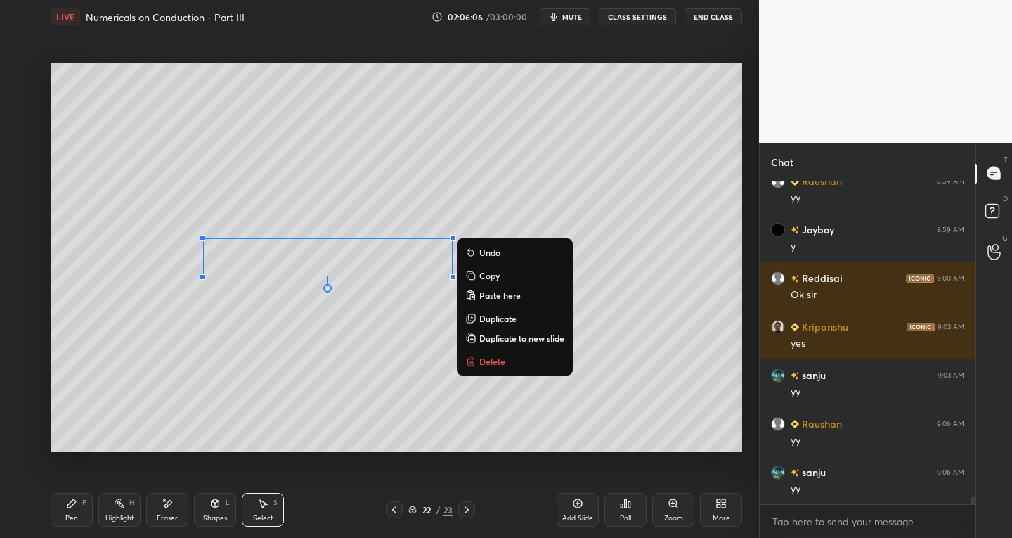
click at [89, 486] on div "Pen P Highlight H Eraser Shapes L Select S 22 / 23 Add Slide Poll Zoom More" at bounding box center [397, 509] width 692 height 56
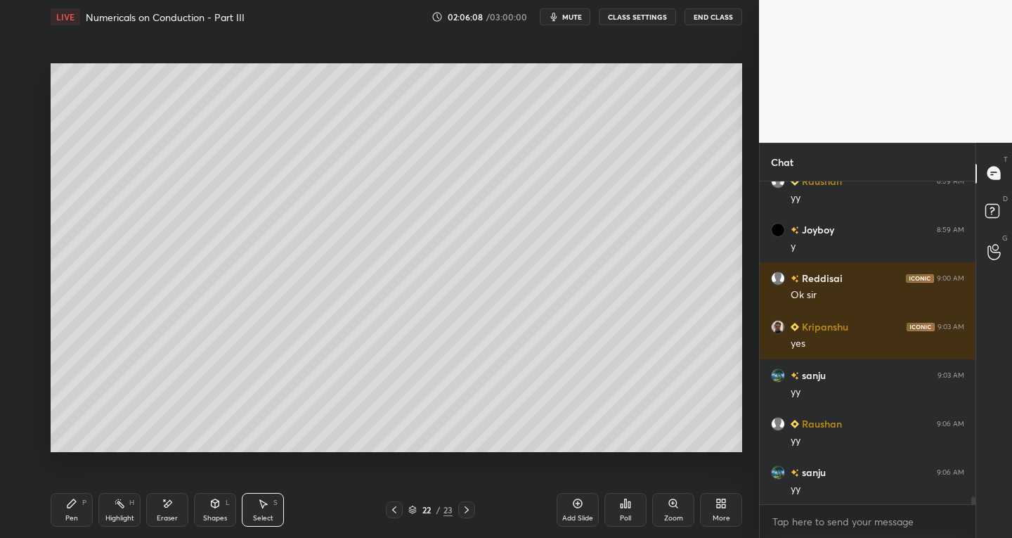
click at [70, 503] on icon at bounding box center [71, 503] width 8 height 8
click at [387, 510] on div at bounding box center [394, 509] width 17 height 17
click at [390, 512] on icon at bounding box center [394, 509] width 11 height 11
click at [394, 507] on icon at bounding box center [394, 509] width 4 height 7
click at [396, 508] on icon at bounding box center [394, 509] width 11 height 11
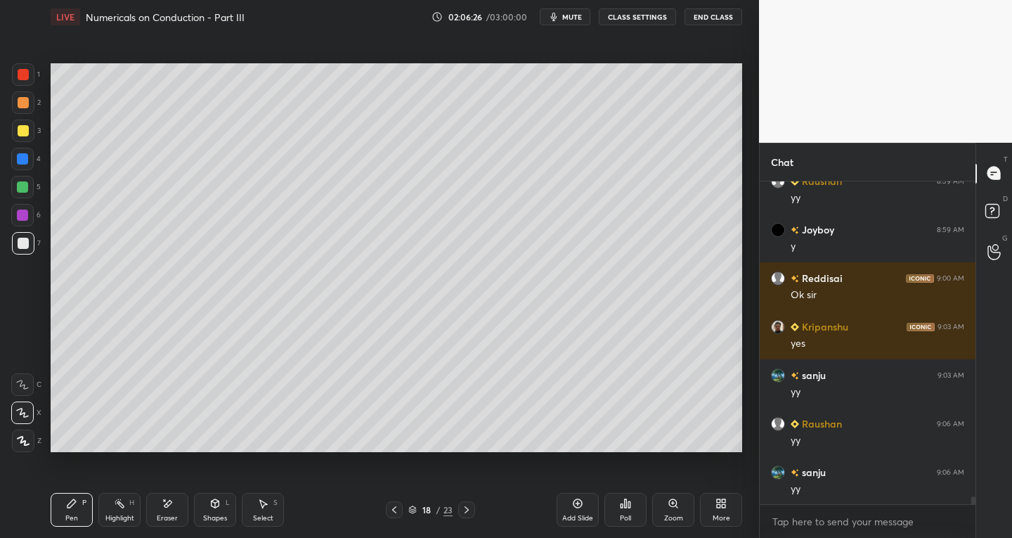
click at [399, 513] on div at bounding box center [394, 509] width 17 height 17
click at [464, 517] on div at bounding box center [466, 509] width 17 height 17
click at [465, 514] on icon at bounding box center [466, 509] width 11 height 11
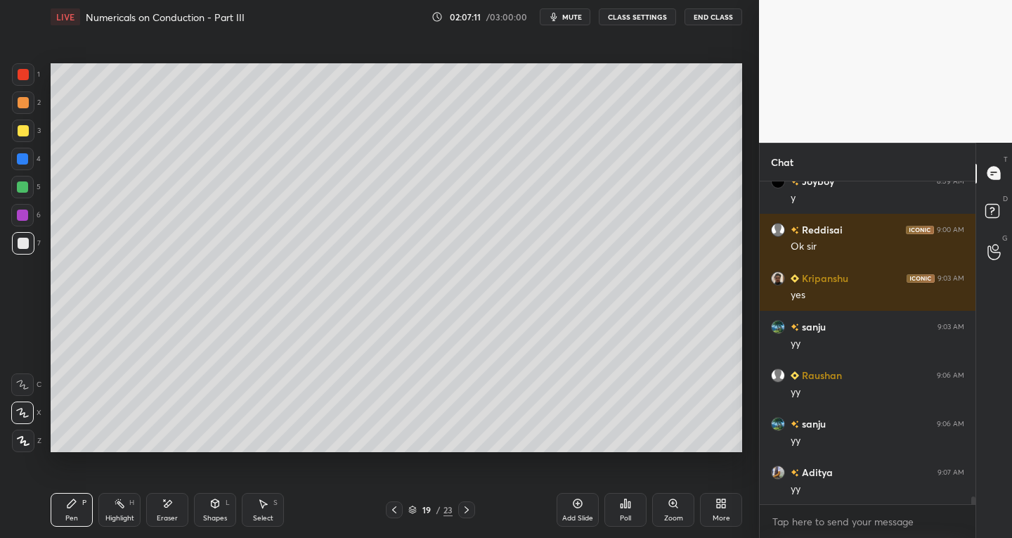
scroll to position [13577, 0]
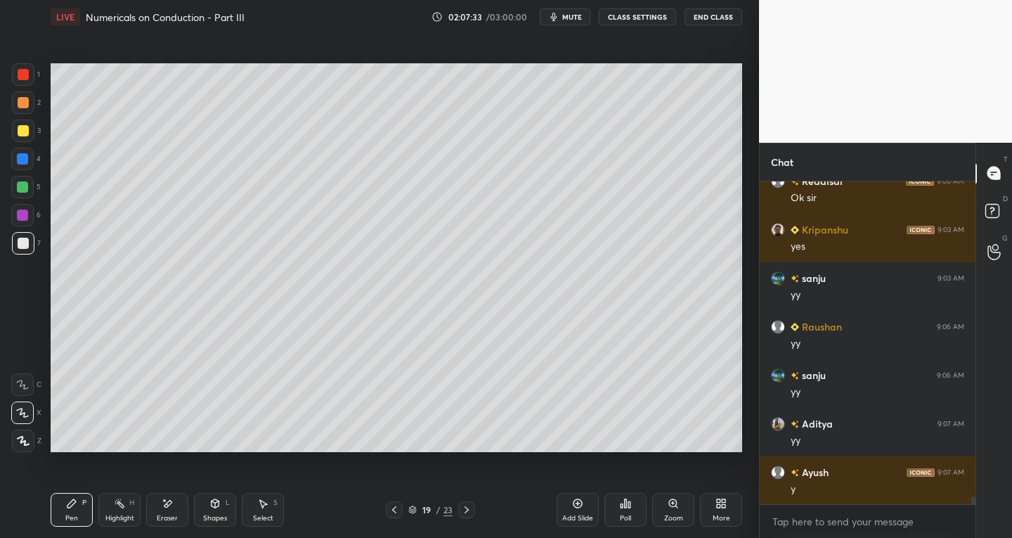
click at [469, 512] on icon at bounding box center [466, 509] width 11 height 11
click at [468, 511] on icon at bounding box center [466, 509] width 11 height 11
click at [469, 510] on icon at bounding box center [466, 509] width 11 height 11
click at [169, 507] on icon at bounding box center [167, 504] width 11 height 12
click at [72, 521] on div "Pen" at bounding box center [71, 517] width 13 height 7
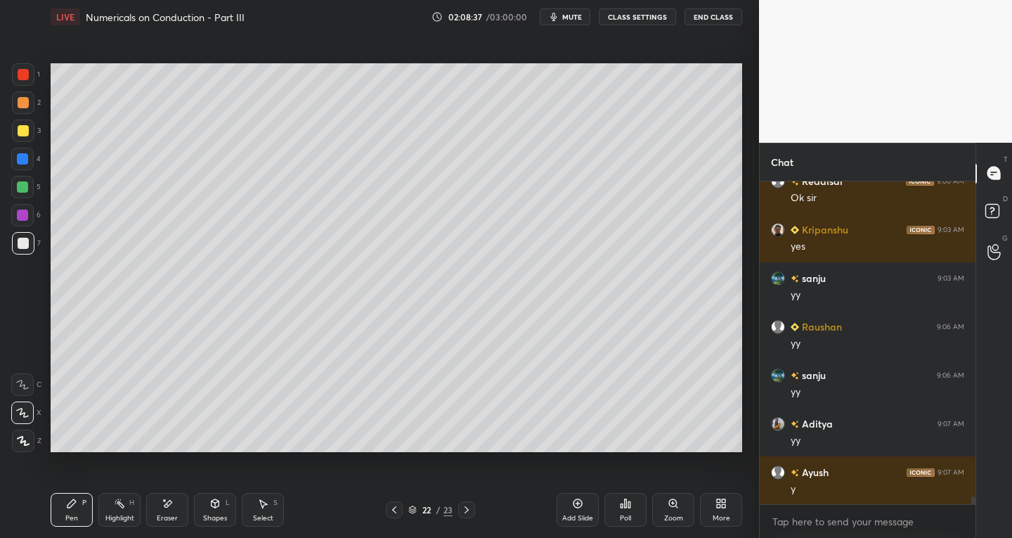
click at [270, 507] on div "Select S" at bounding box center [263, 510] width 42 height 34
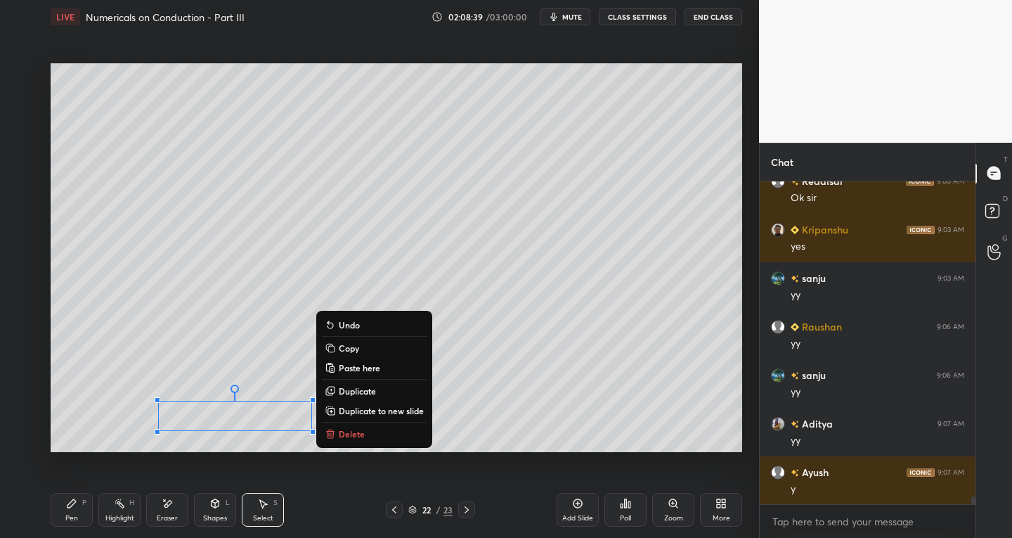
click at [74, 512] on div "Pen P" at bounding box center [72, 510] width 42 height 34
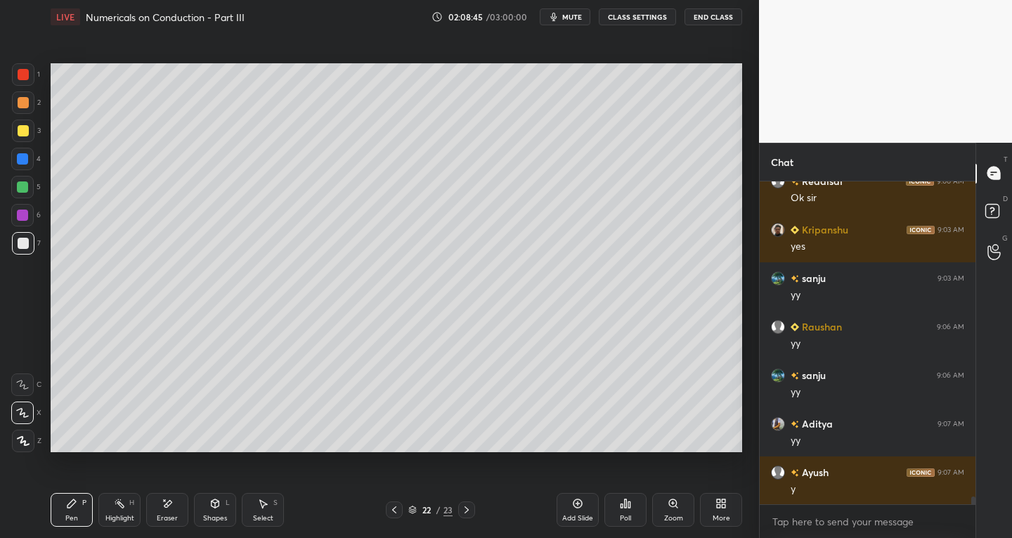
click at [390, 516] on div at bounding box center [394, 509] width 17 height 17
click at [392, 517] on div at bounding box center [394, 509] width 17 height 17
click at [393, 514] on icon at bounding box center [394, 509] width 11 height 11
click at [467, 509] on icon at bounding box center [467, 509] width 4 height 7
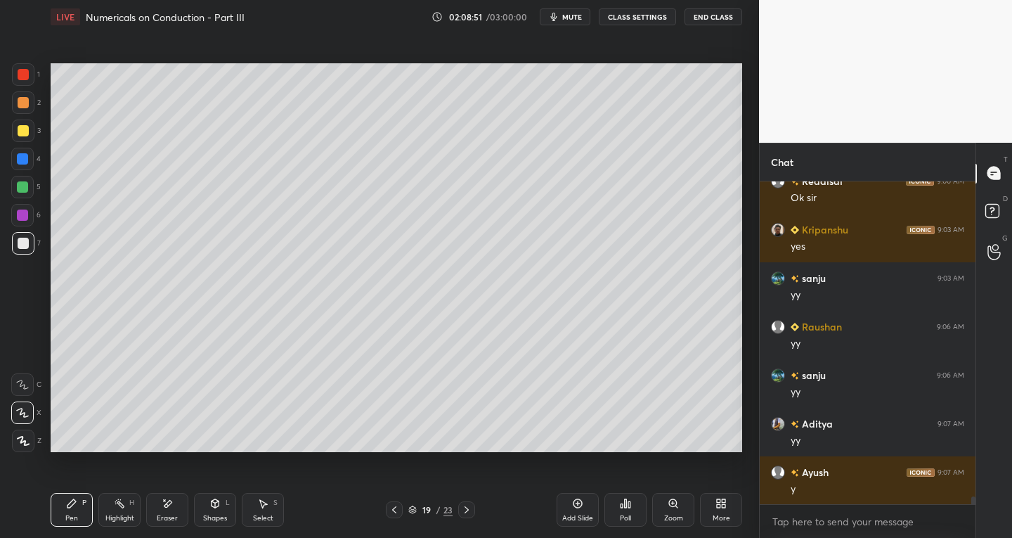
click at [468, 507] on icon at bounding box center [466, 509] width 11 height 11
click at [469, 507] on icon at bounding box center [466, 509] width 11 height 11
click at [264, 515] on div "Select" at bounding box center [263, 517] width 20 height 7
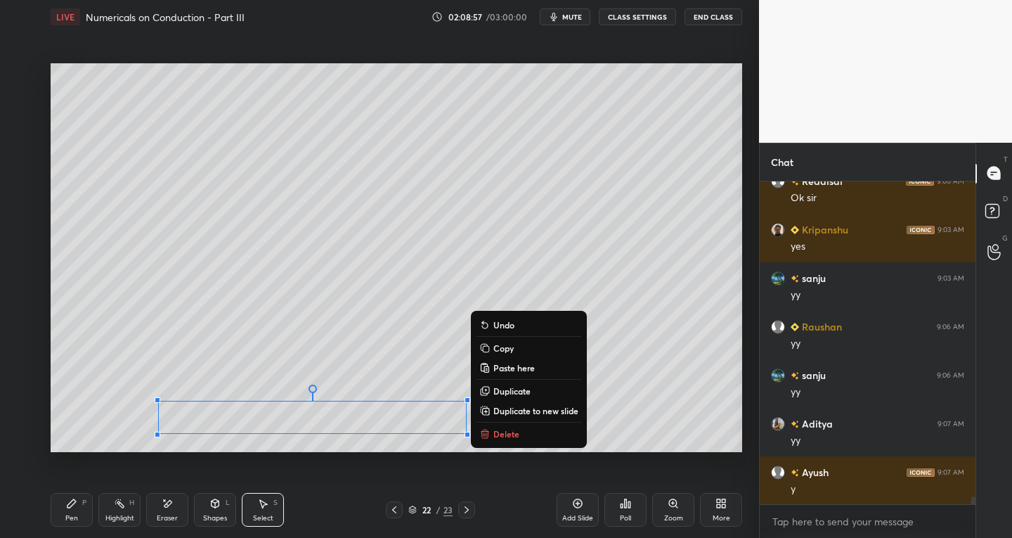
click at [526, 409] on p "Duplicate to new slide" at bounding box center [535, 410] width 85 height 11
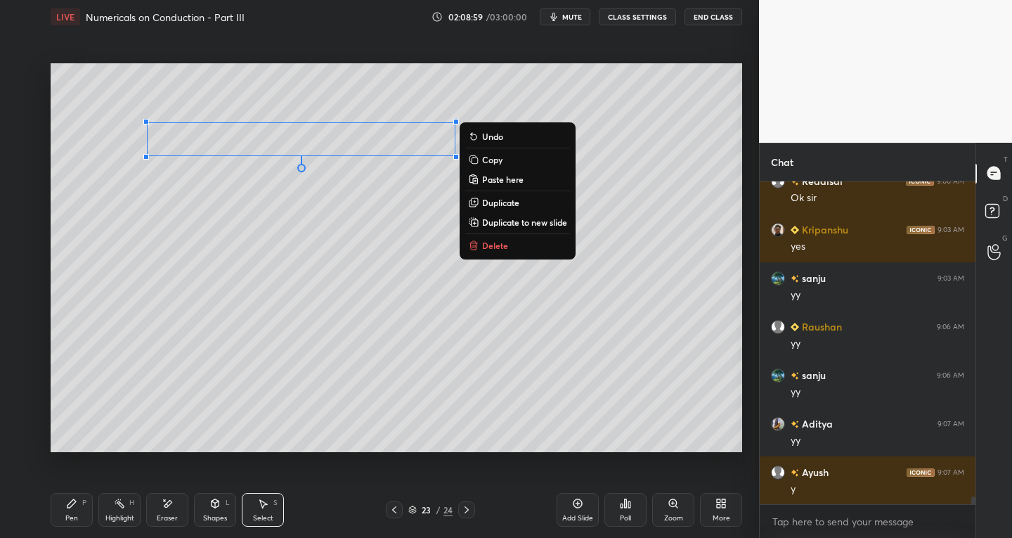
click at [82, 505] on div "Pen P" at bounding box center [72, 510] width 42 height 34
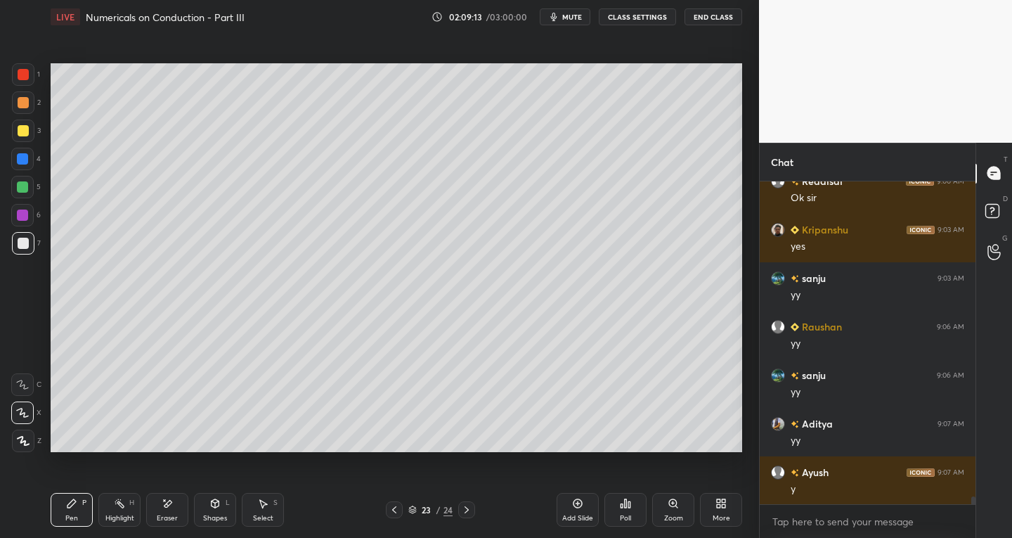
click at [216, 508] on icon at bounding box center [214, 503] width 11 height 11
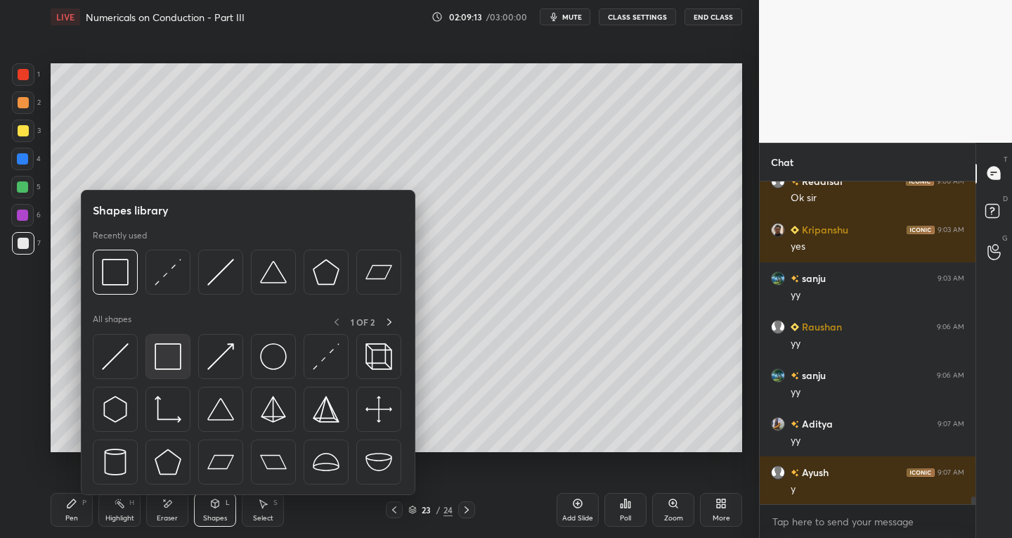
click at [162, 355] on img at bounding box center [168, 356] width 27 height 27
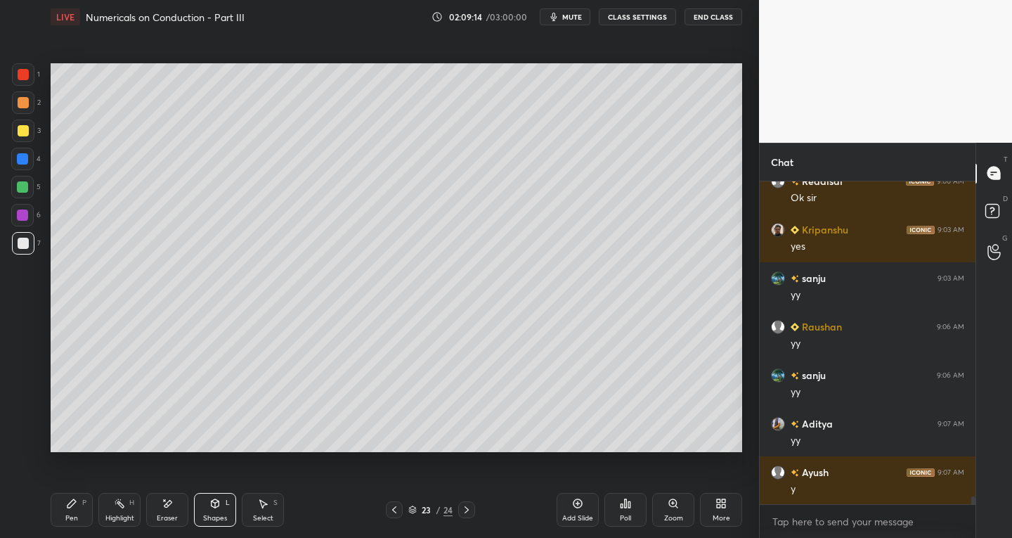
click at [25, 82] on div at bounding box center [23, 74] width 22 height 22
click at [79, 499] on div "Pen P" at bounding box center [72, 510] width 42 height 34
click at [30, 247] on div at bounding box center [23, 243] width 22 height 22
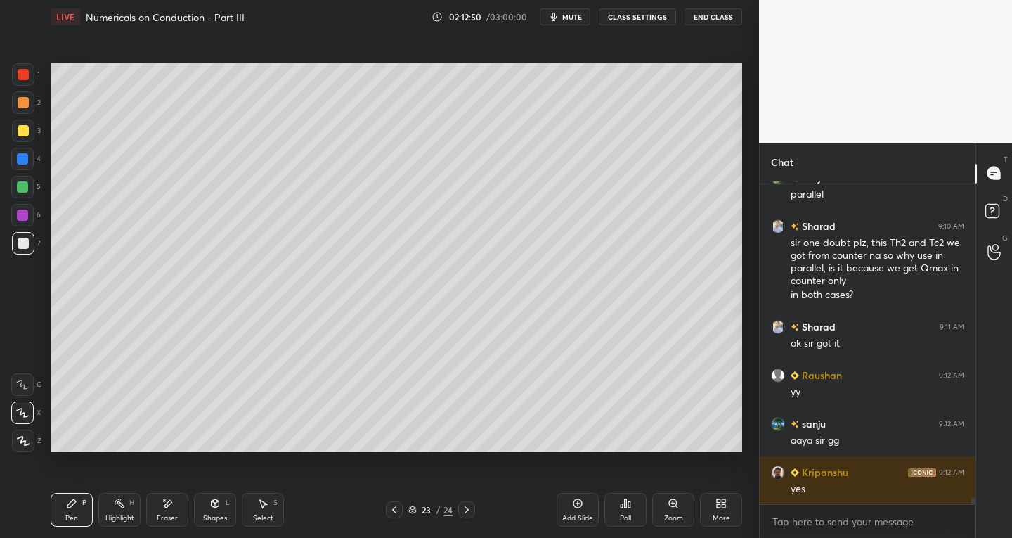
scroll to position [14065, 0]
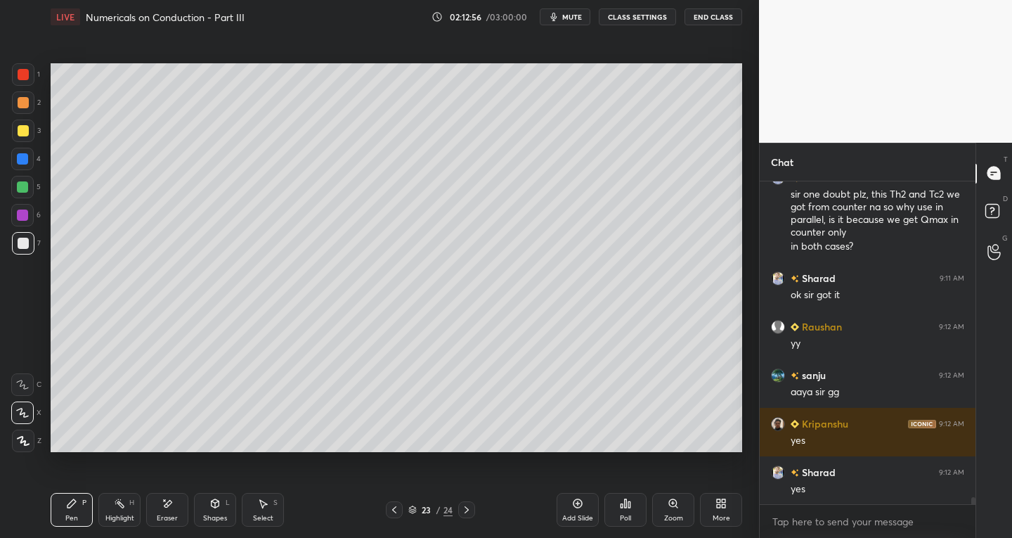
click at [396, 508] on icon at bounding box center [394, 509] width 11 height 11
click at [396, 507] on icon at bounding box center [394, 509] width 11 height 11
click at [397, 507] on icon at bounding box center [394, 509] width 11 height 11
click at [398, 507] on icon at bounding box center [394, 509] width 11 height 11
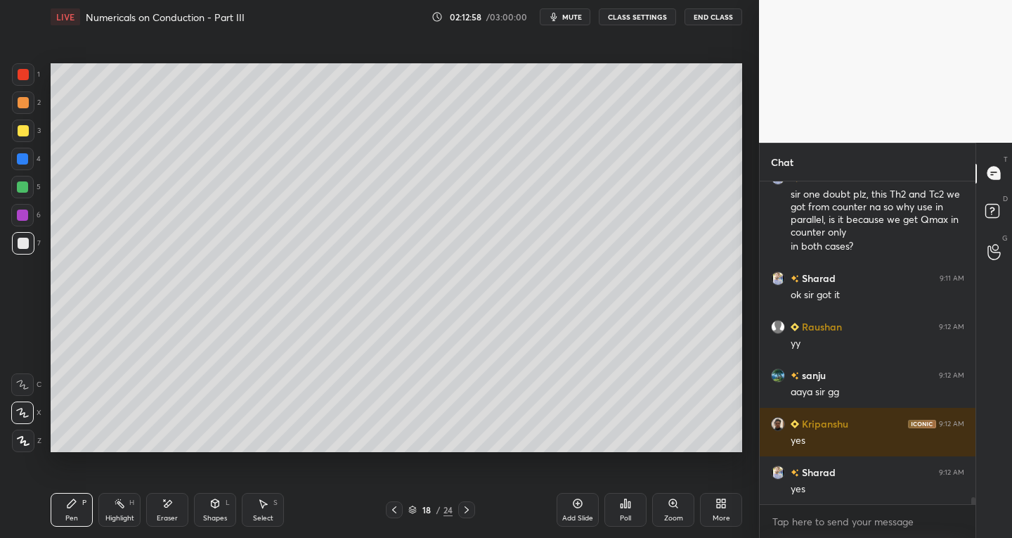
click at [398, 507] on icon at bounding box center [394, 509] width 11 height 11
click at [401, 506] on div at bounding box center [394, 509] width 17 height 17
click at [402, 506] on div "16 / 24" at bounding box center [430, 509] width 89 height 17
click at [394, 513] on icon at bounding box center [394, 509] width 11 height 11
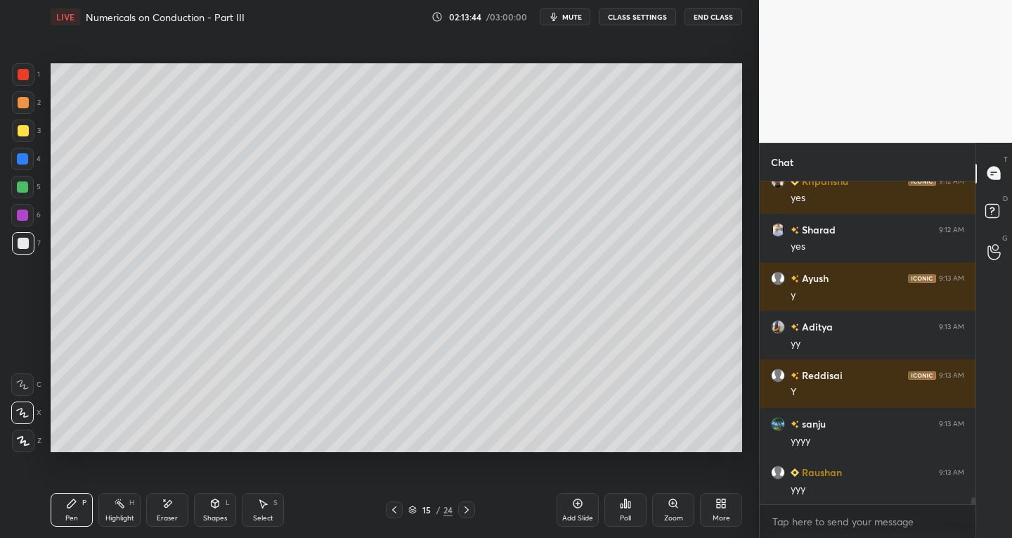
scroll to position [14356, 0]
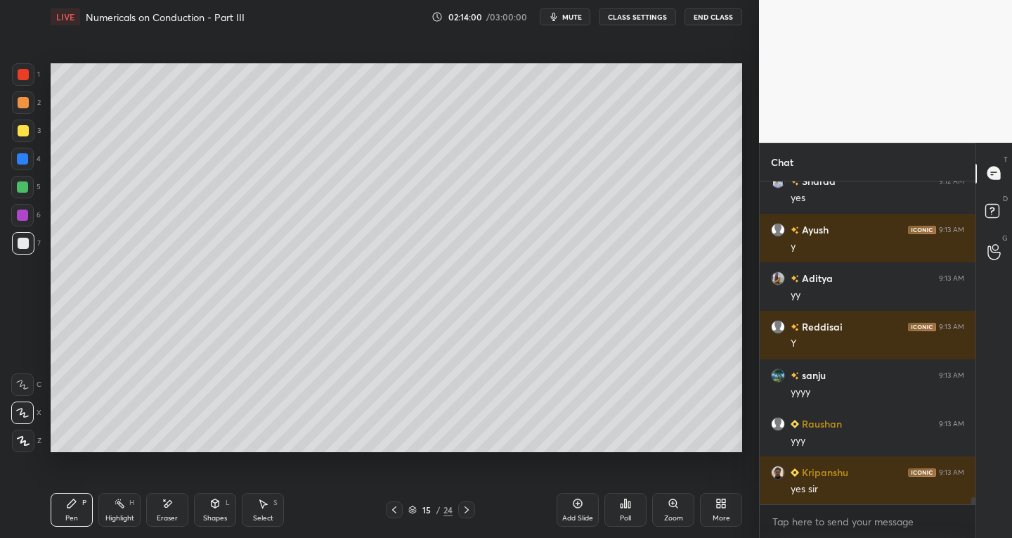
click at [472, 507] on icon at bounding box center [466, 509] width 11 height 11
click at [471, 510] on icon at bounding box center [466, 509] width 11 height 11
click at [473, 508] on div at bounding box center [466, 509] width 17 height 17
click at [479, 507] on div "18 / 24" at bounding box center [430, 509] width 253 height 17
click at [467, 509] on icon at bounding box center [466, 509] width 11 height 11
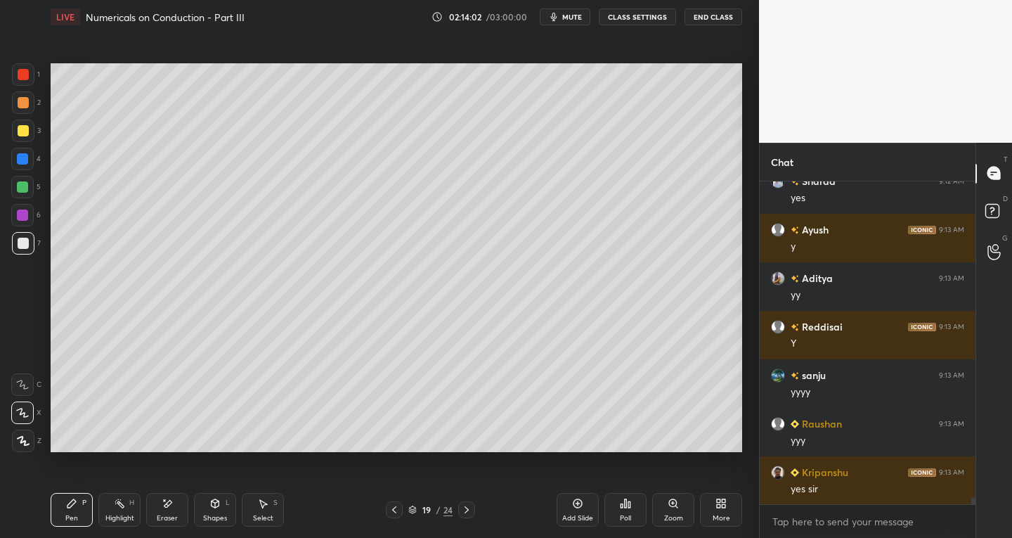
click at [467, 511] on icon at bounding box center [466, 509] width 11 height 11
click at [467, 505] on icon at bounding box center [466, 509] width 11 height 11
click at [468, 503] on div at bounding box center [466, 509] width 17 height 17
click at [465, 501] on div at bounding box center [466, 509] width 17 height 17
click at [460, 512] on div at bounding box center [466, 509] width 17 height 17
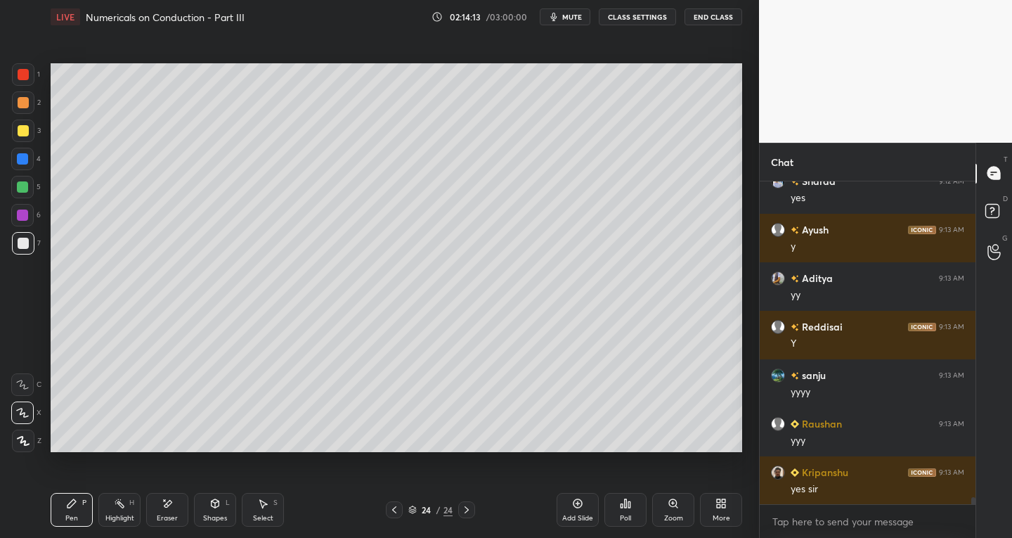
scroll to position [14417, 0]
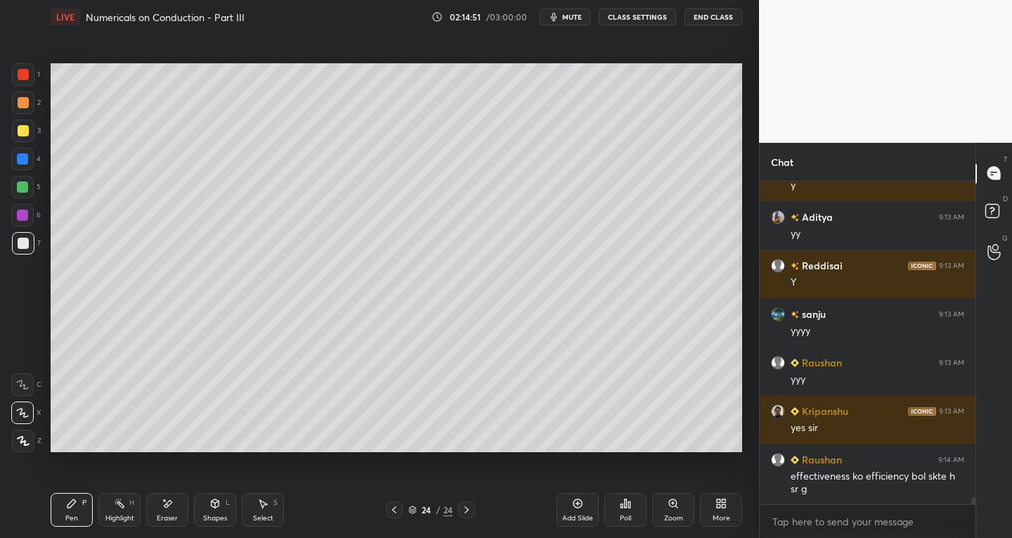
click at [166, 505] on icon at bounding box center [168, 503] width 8 height 7
click at [76, 500] on icon at bounding box center [71, 503] width 11 height 11
click at [389, 510] on icon at bounding box center [394, 509] width 11 height 11
click at [467, 509] on icon at bounding box center [467, 509] width 4 height 7
click at [221, 517] on div "Shapes" at bounding box center [215, 517] width 24 height 7
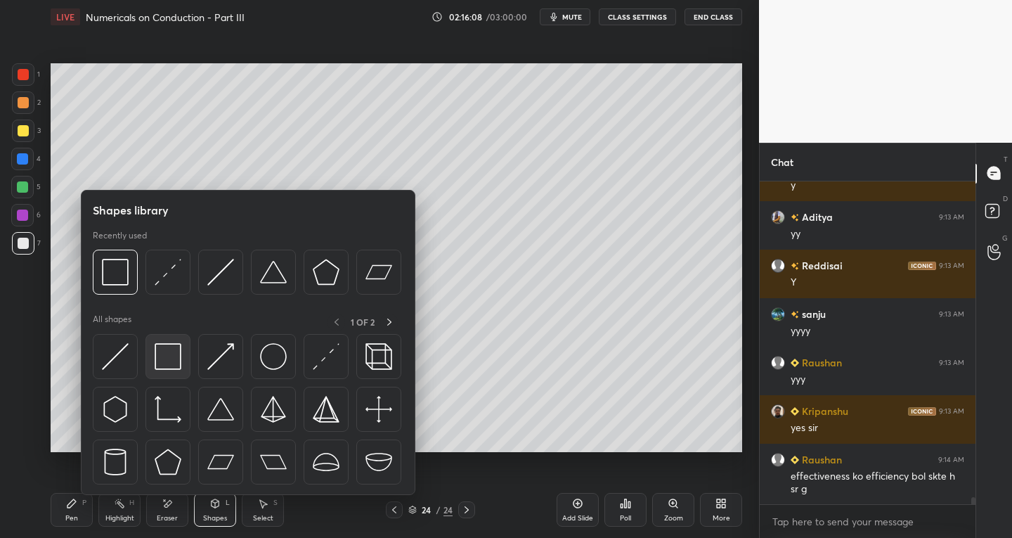
click at [160, 354] on img at bounding box center [168, 356] width 27 height 27
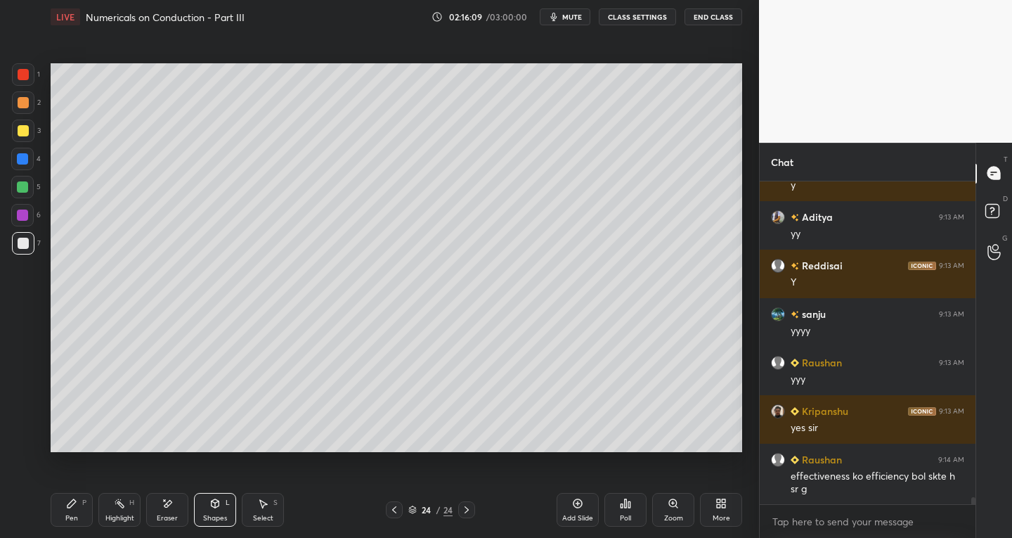
click at [30, 84] on div at bounding box center [23, 74] width 22 height 22
click at [78, 506] on div "Pen P" at bounding box center [72, 510] width 42 height 34
click at [23, 245] on div at bounding box center [23, 243] width 11 height 11
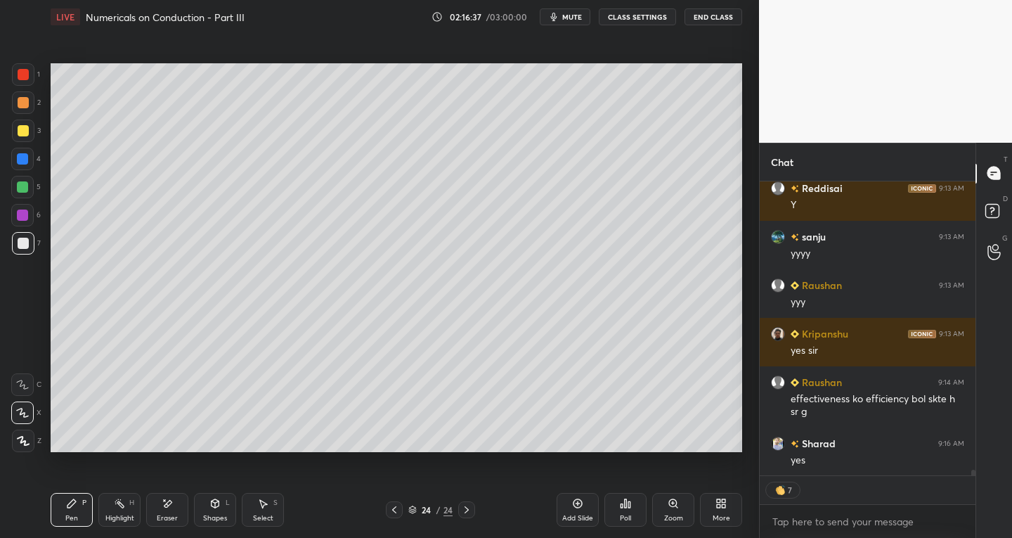
click at [469, 513] on icon at bounding box center [466, 509] width 11 height 11
click at [566, 512] on div "Add Slide" at bounding box center [578, 510] width 42 height 34
click at [25, 247] on div at bounding box center [23, 243] width 11 height 11
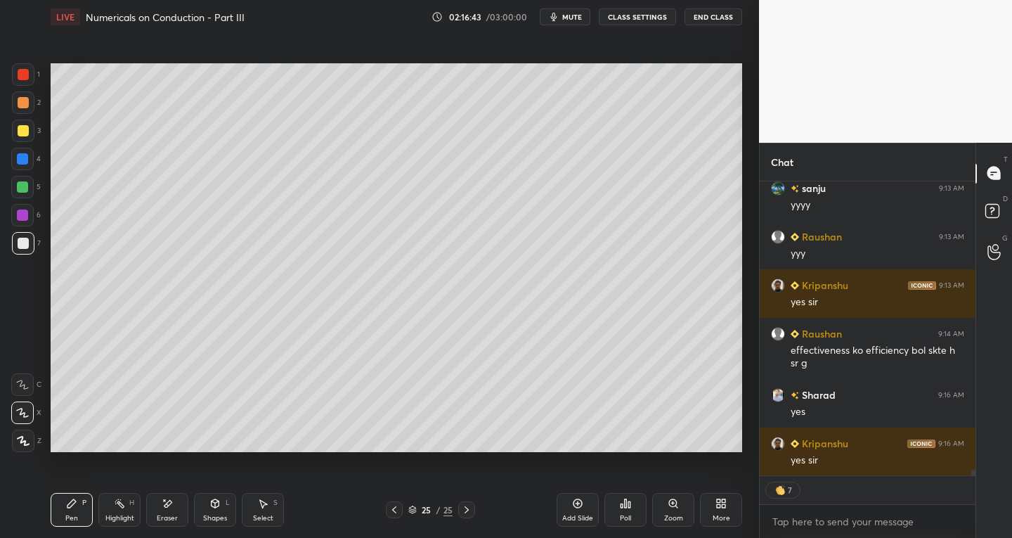
scroll to position [14514, 0]
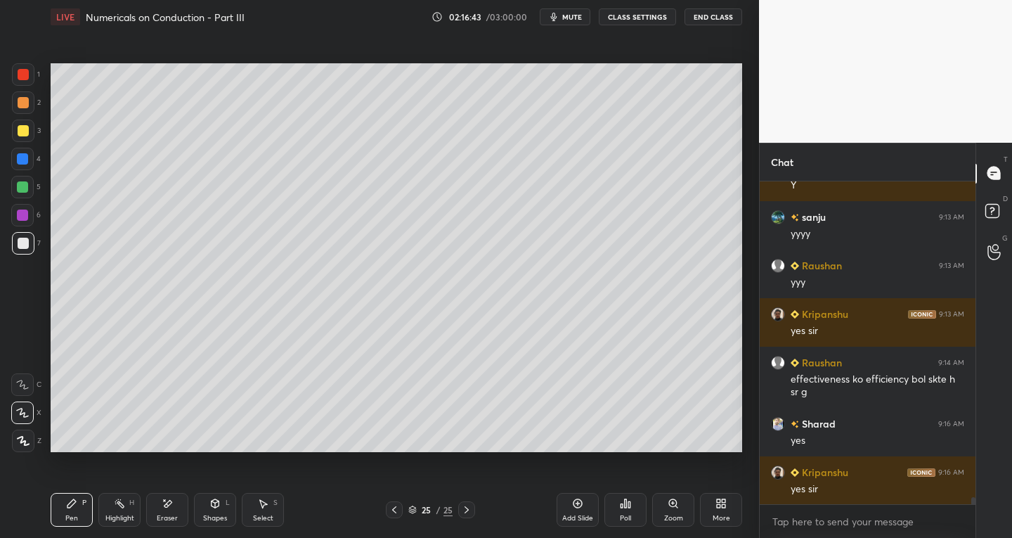
click at [391, 509] on icon at bounding box center [394, 509] width 11 height 11
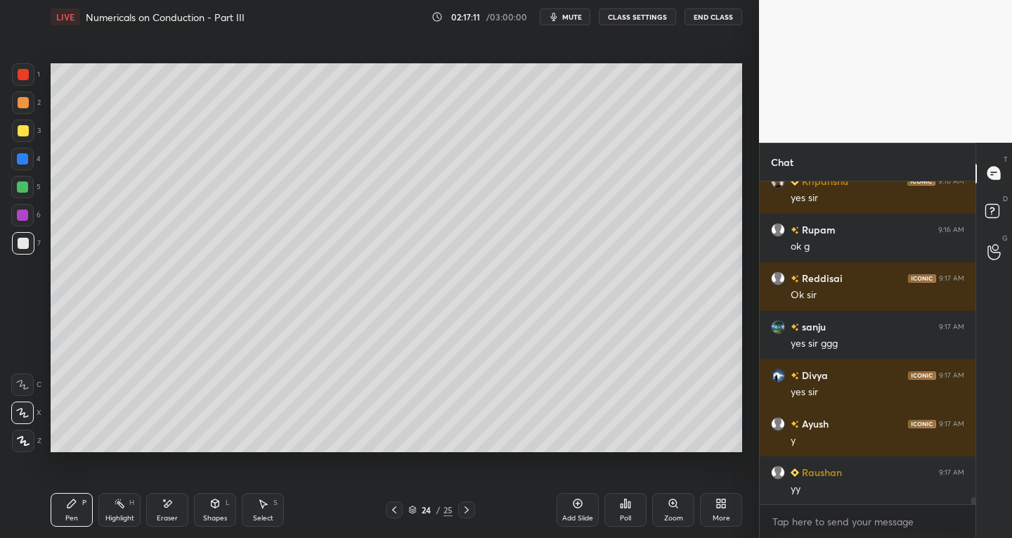
scroll to position [14854, 0]
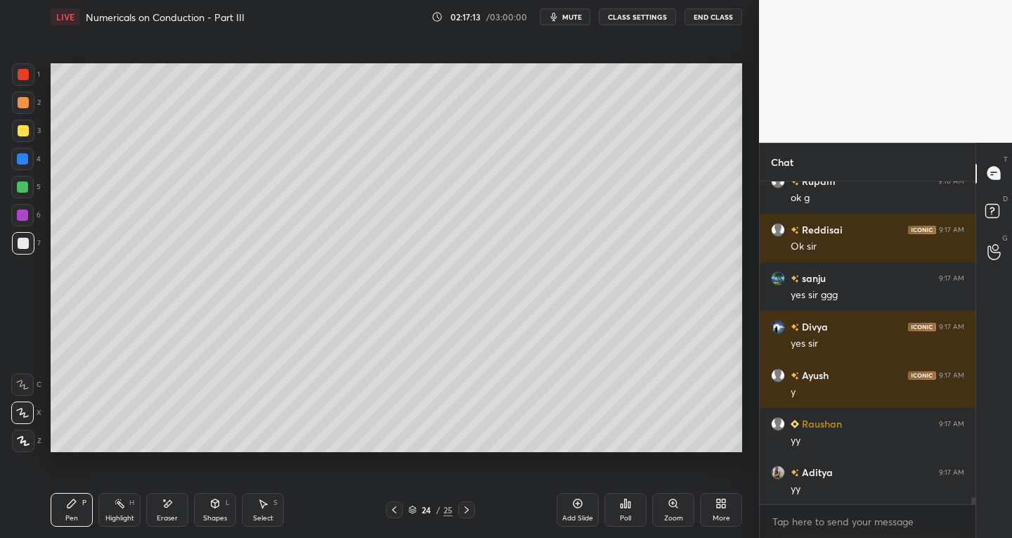
click at [466, 512] on icon at bounding box center [466, 509] width 11 height 11
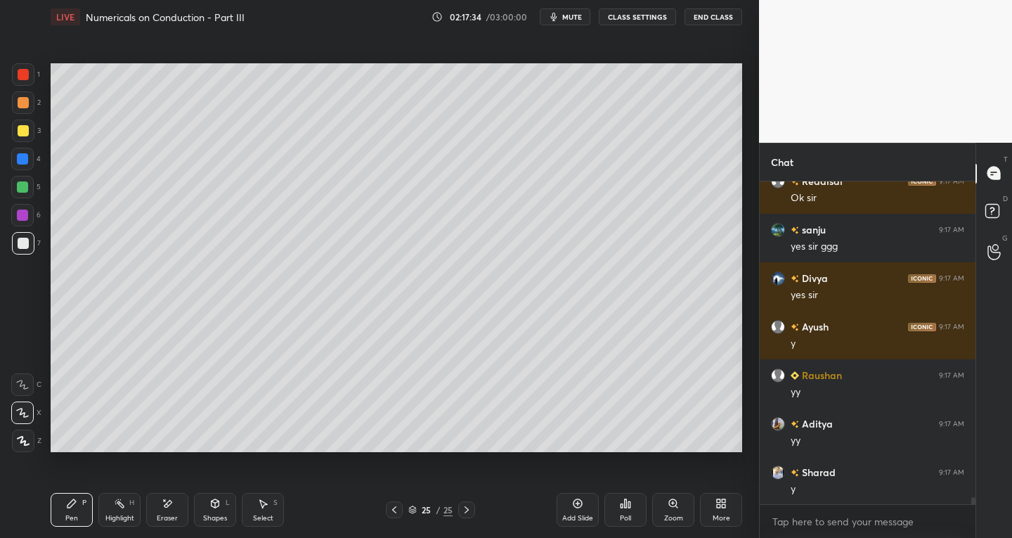
click at [171, 514] on div "Eraser" at bounding box center [167, 517] width 21 height 7
click at [77, 526] on div "Pen P" at bounding box center [72, 510] width 42 height 34
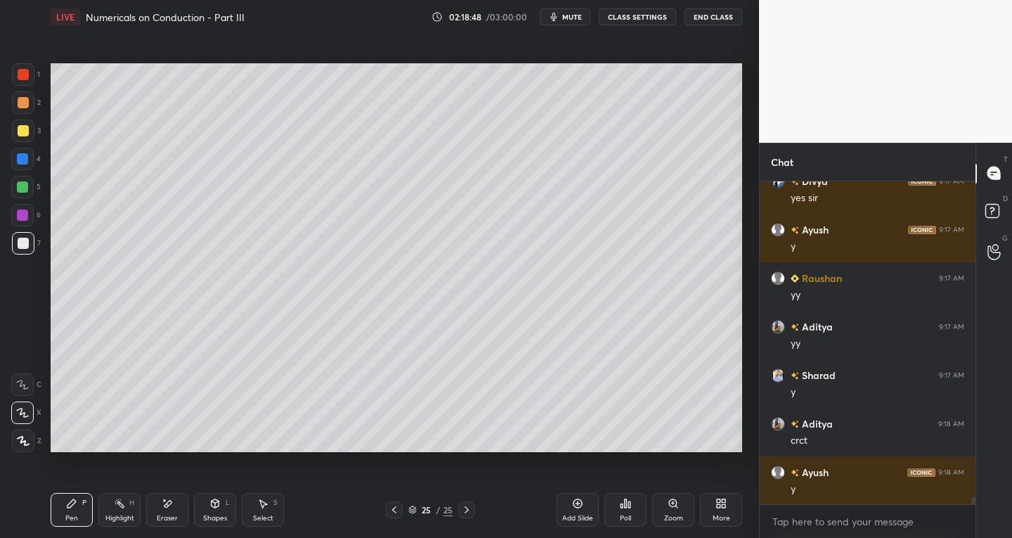
scroll to position [15048, 0]
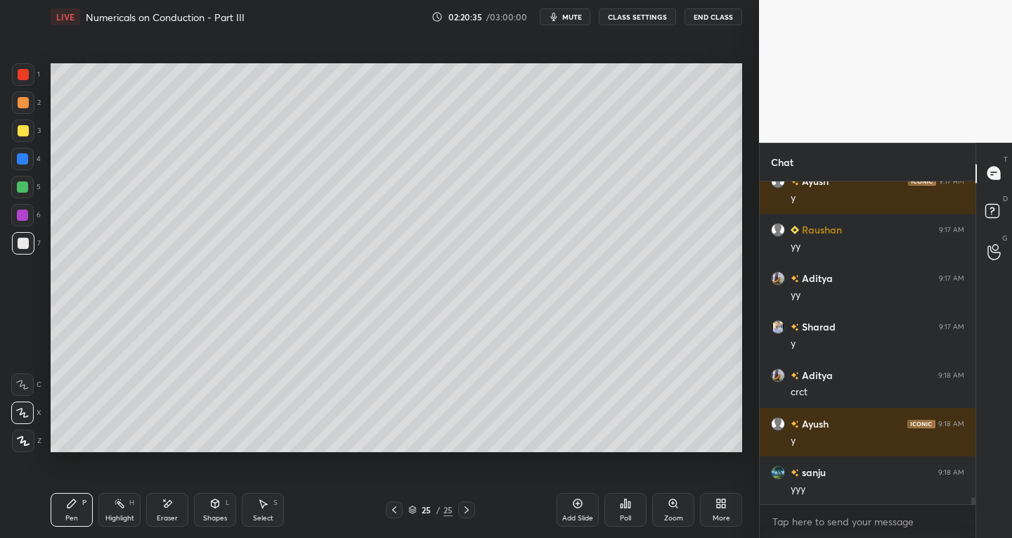
click at [265, 507] on icon at bounding box center [262, 503] width 11 height 11
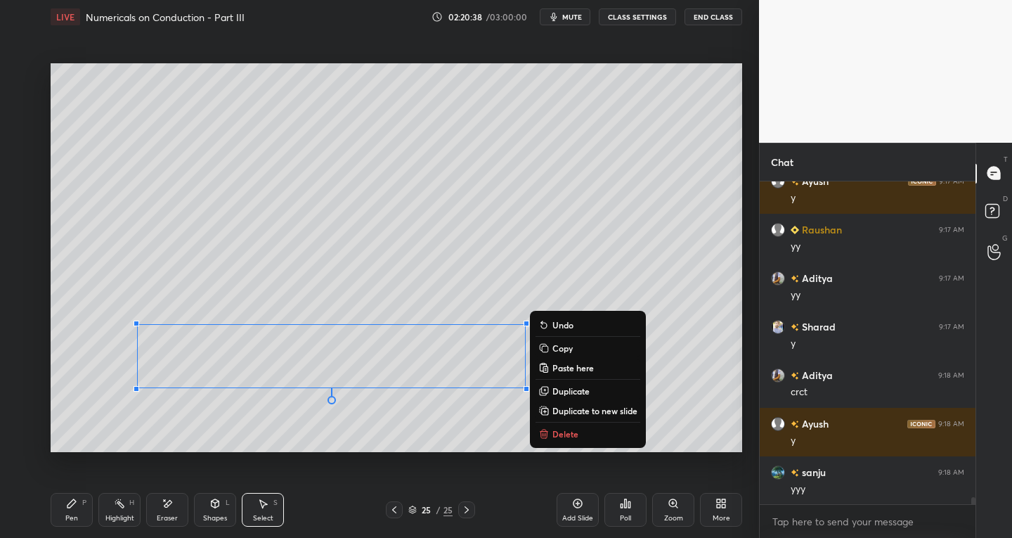
click at [567, 410] on p "Duplicate to new slide" at bounding box center [594, 410] width 85 height 11
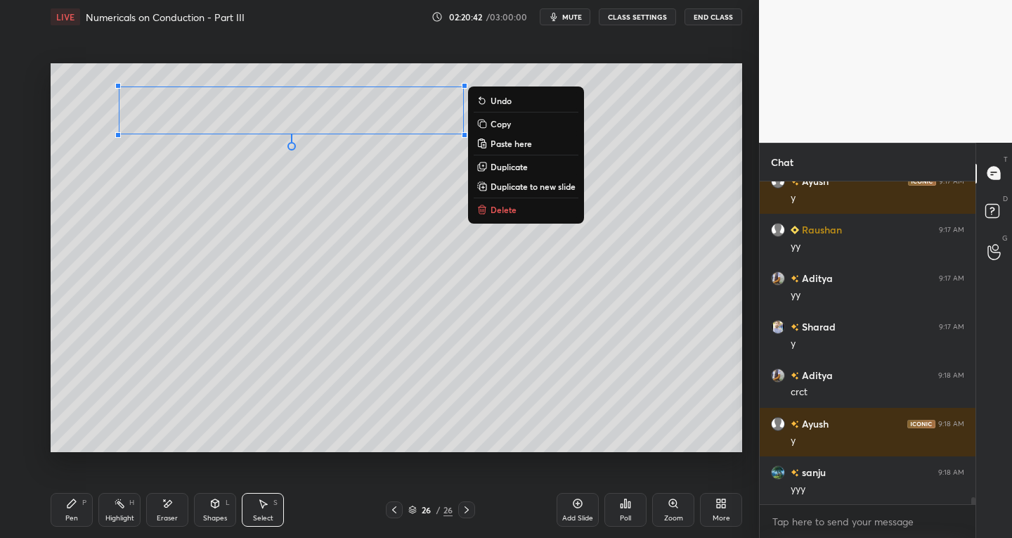
click at [63, 516] on div "Pen P" at bounding box center [72, 510] width 42 height 34
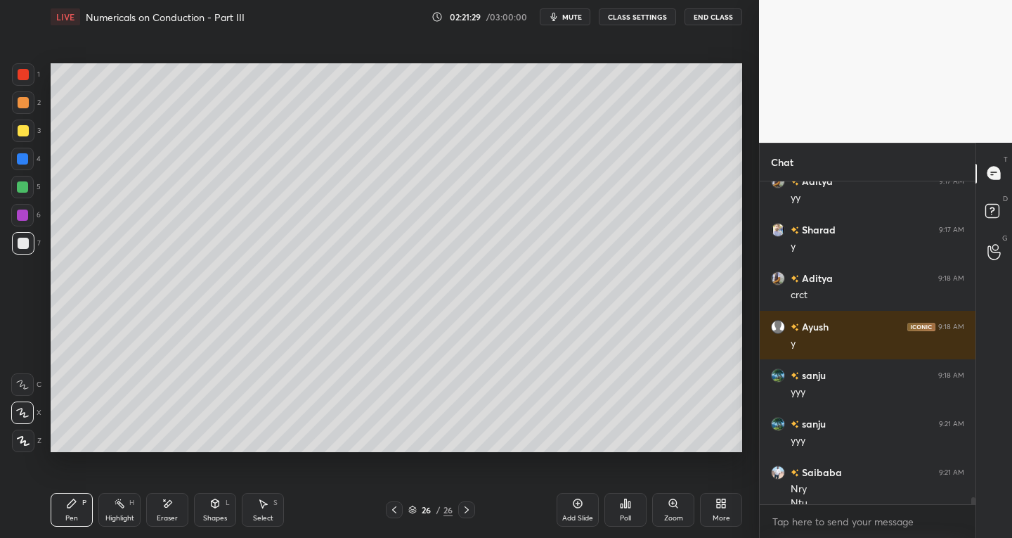
scroll to position [15159, 0]
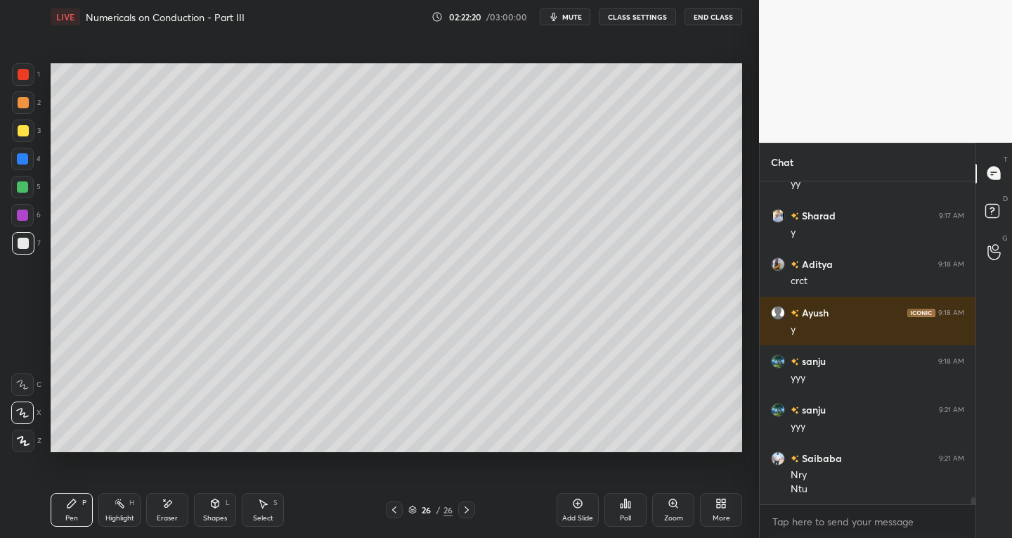
click at [389, 509] on icon at bounding box center [394, 509] width 11 height 11
click at [466, 510] on icon at bounding box center [466, 509] width 11 height 11
click at [391, 507] on icon at bounding box center [394, 509] width 11 height 11
click at [469, 508] on icon at bounding box center [466, 509] width 11 height 11
click at [394, 509] on icon at bounding box center [394, 509] width 11 height 11
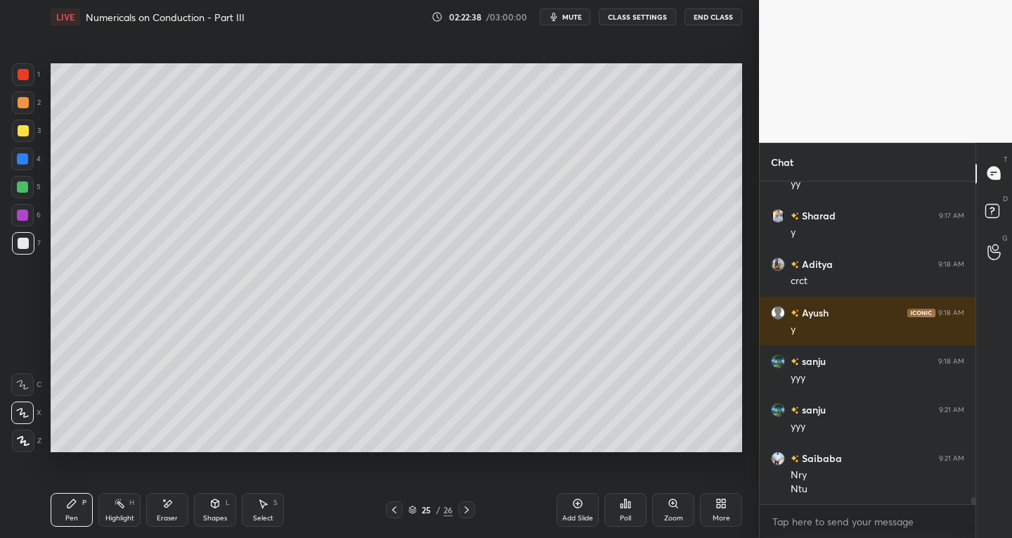
click at [465, 507] on icon at bounding box center [466, 509] width 11 height 11
click at [396, 509] on icon at bounding box center [394, 509] width 11 height 11
click at [465, 511] on icon at bounding box center [466, 509] width 11 height 11
click at [391, 512] on icon at bounding box center [394, 509] width 11 height 11
click at [468, 510] on icon at bounding box center [467, 509] width 4 height 7
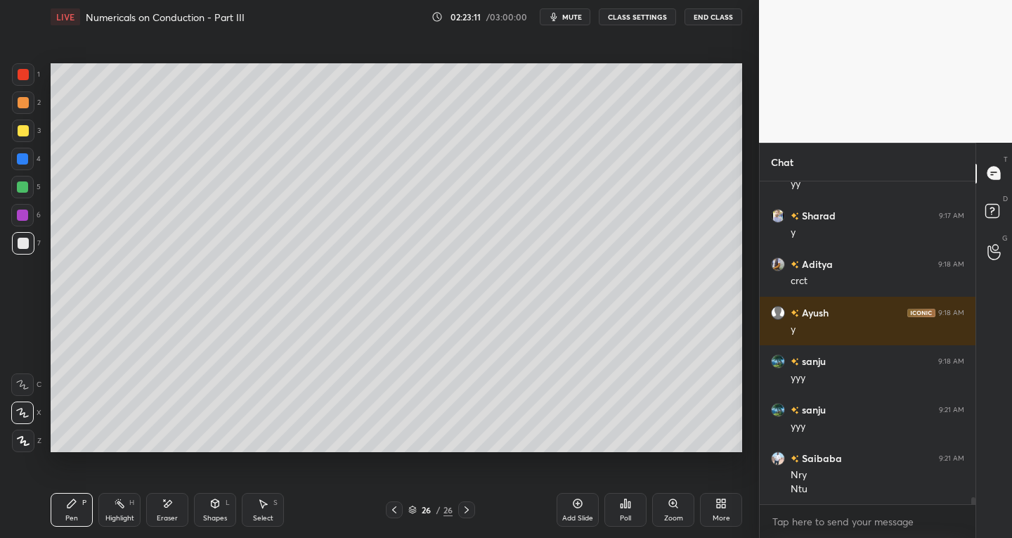
click at [395, 510] on icon at bounding box center [394, 509] width 11 height 11
click at [462, 511] on icon at bounding box center [466, 509] width 11 height 11
click at [266, 514] on div "Select" at bounding box center [263, 517] width 20 height 7
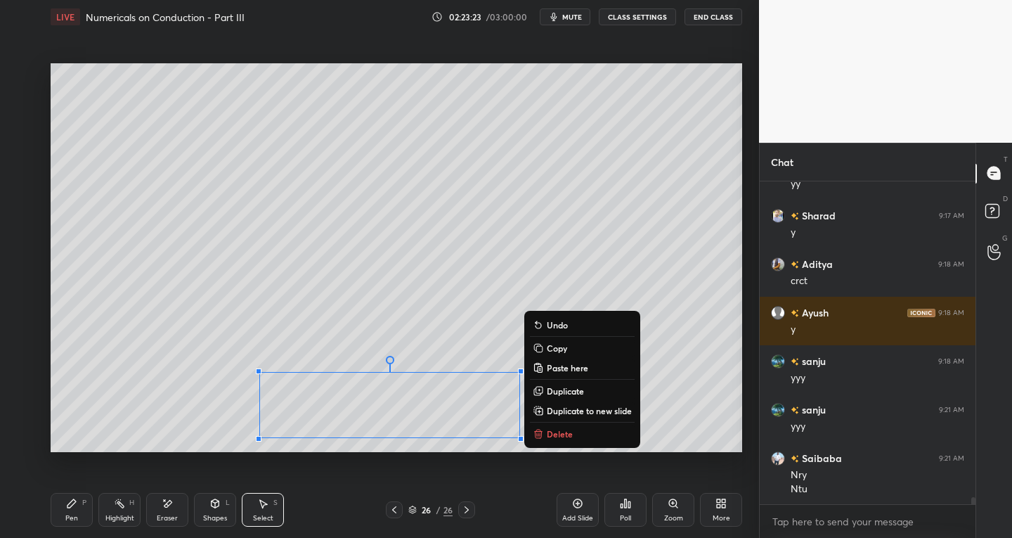
click at [577, 408] on p "Duplicate to new slide" at bounding box center [589, 410] width 85 height 11
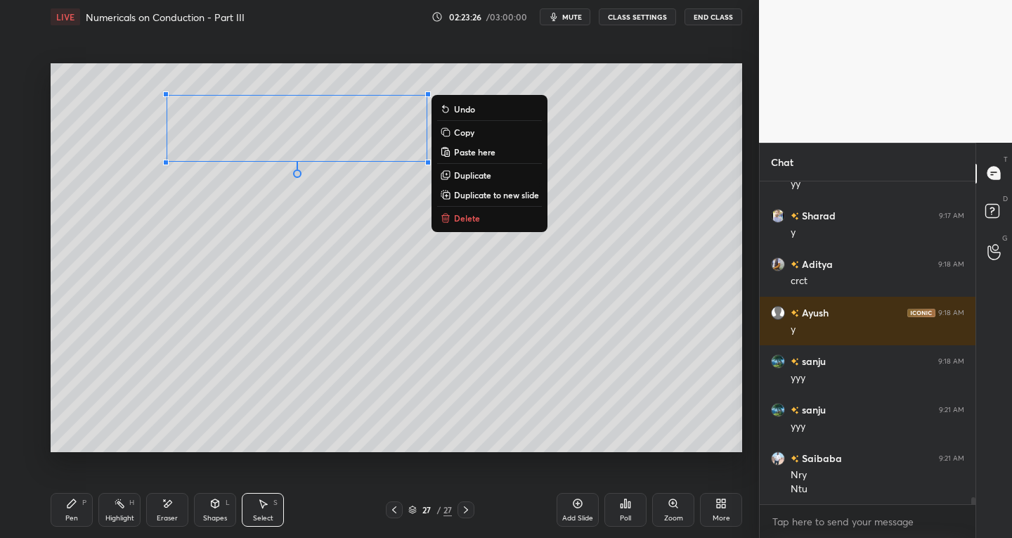
click at [85, 510] on div "Pen P" at bounding box center [72, 510] width 42 height 34
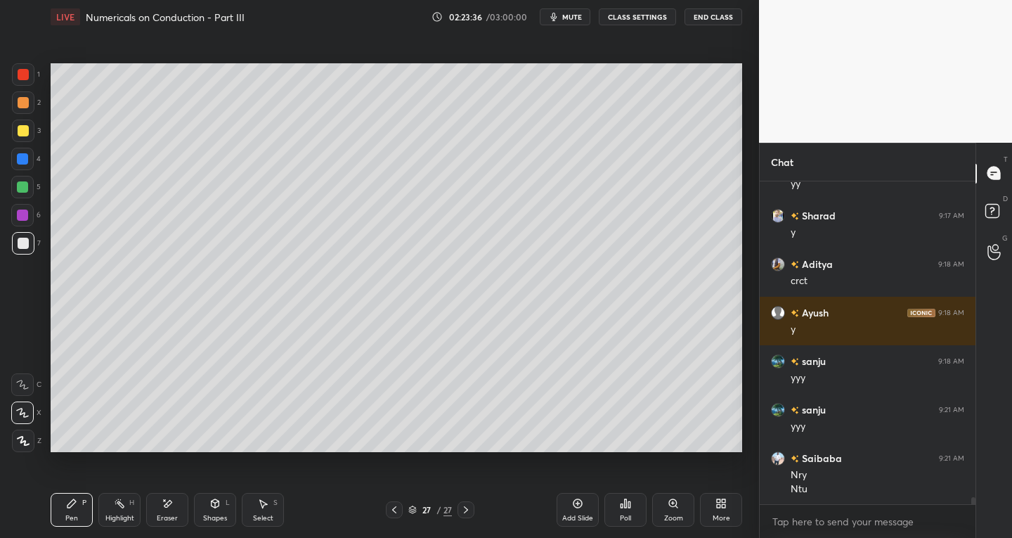
click at [394, 510] on icon at bounding box center [394, 509] width 11 height 11
click at [394, 509] on icon at bounding box center [394, 509] width 11 height 11
click at [396, 508] on icon at bounding box center [394, 509] width 11 height 11
click at [396, 504] on icon at bounding box center [394, 509] width 11 height 11
click at [397, 503] on div at bounding box center [394, 509] width 17 height 17
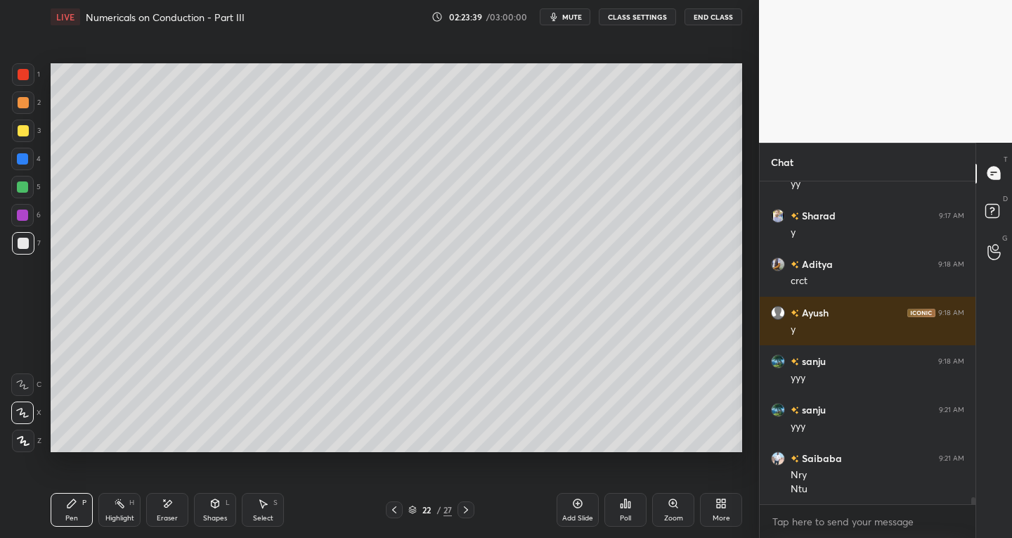
click at [398, 502] on div at bounding box center [394, 509] width 17 height 17
click at [401, 500] on div "Pen P Highlight H Eraser Shapes L Select S 21 / 27 Add Slide Poll Zoom More" at bounding box center [397, 509] width 692 height 56
click at [394, 507] on icon at bounding box center [394, 509] width 11 height 11
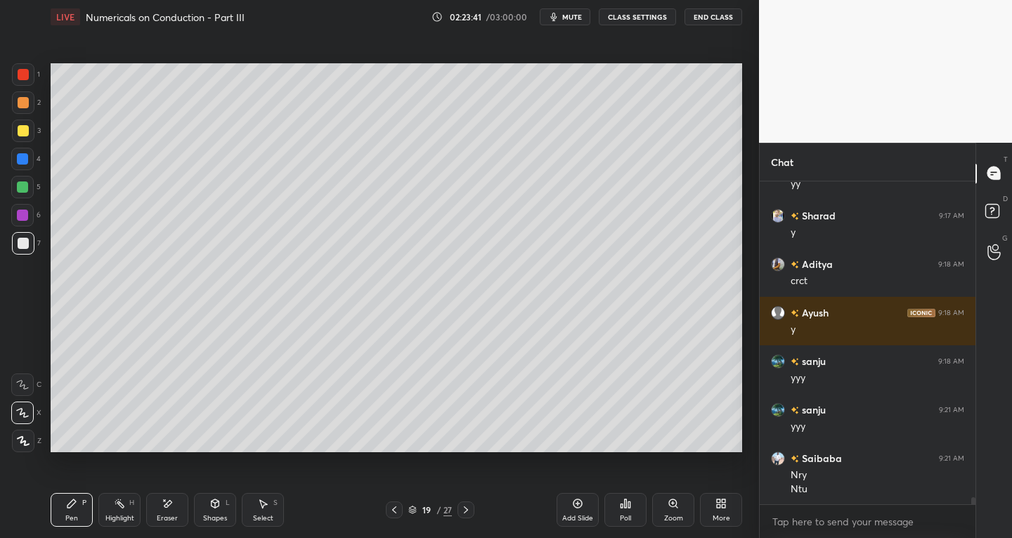
click at [395, 507] on icon at bounding box center [394, 509] width 4 height 7
click at [394, 506] on icon at bounding box center [394, 509] width 11 height 11
click at [268, 507] on div "Select S" at bounding box center [263, 510] width 42 height 34
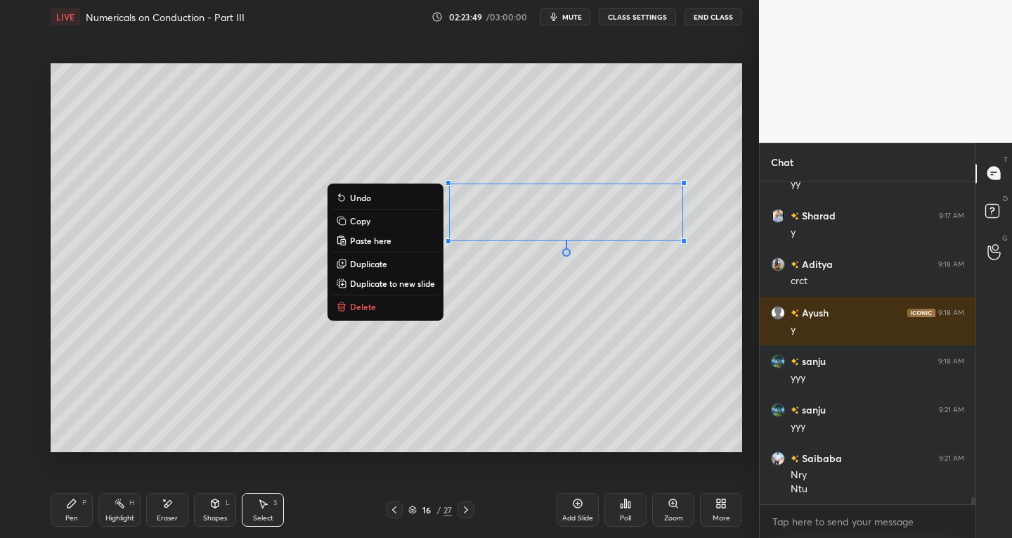
click at [354, 219] on p "Copy" at bounding box center [360, 220] width 20 height 11
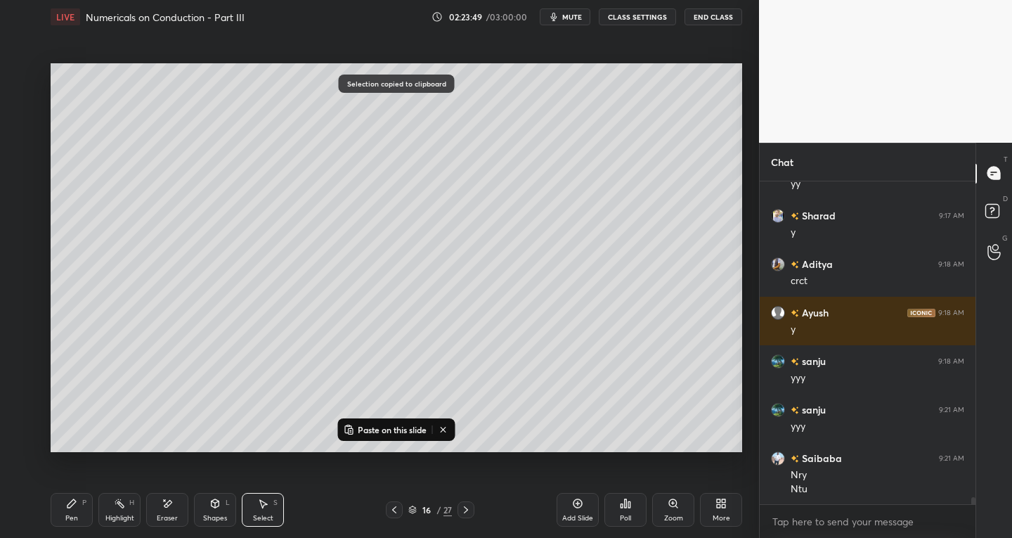
click at [462, 510] on icon at bounding box center [465, 509] width 11 height 11
click at [465, 511] on icon at bounding box center [465, 509] width 11 height 11
click at [465, 509] on icon at bounding box center [465, 509] width 11 height 11
click at [466, 508] on icon at bounding box center [466, 509] width 4 height 7
click at [467, 508] on icon at bounding box center [465, 509] width 11 height 11
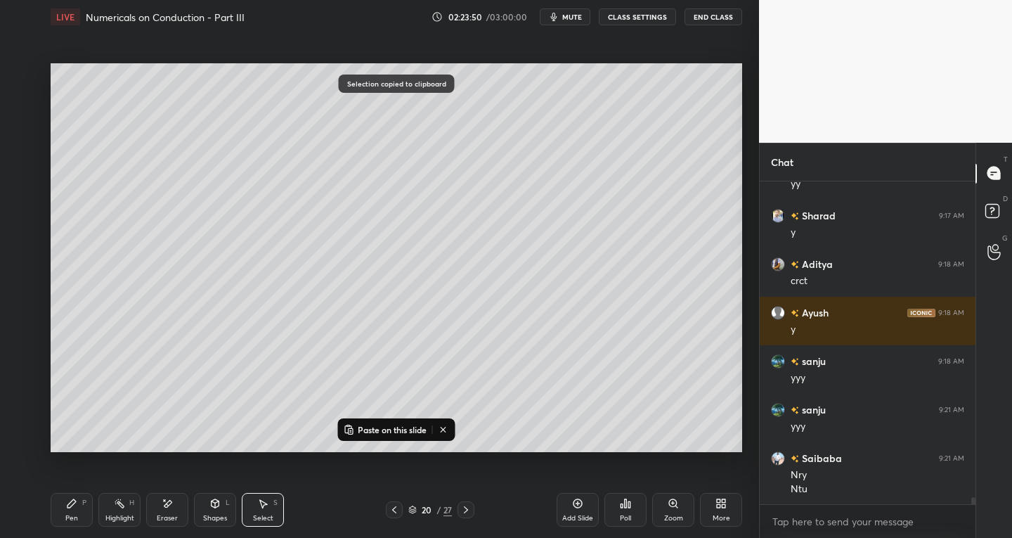
click at [469, 507] on icon at bounding box center [465, 509] width 11 height 11
click at [469, 508] on icon at bounding box center [465, 509] width 11 height 11
click at [467, 509] on icon at bounding box center [465, 509] width 11 height 11
click at [469, 509] on icon at bounding box center [465, 509] width 11 height 11
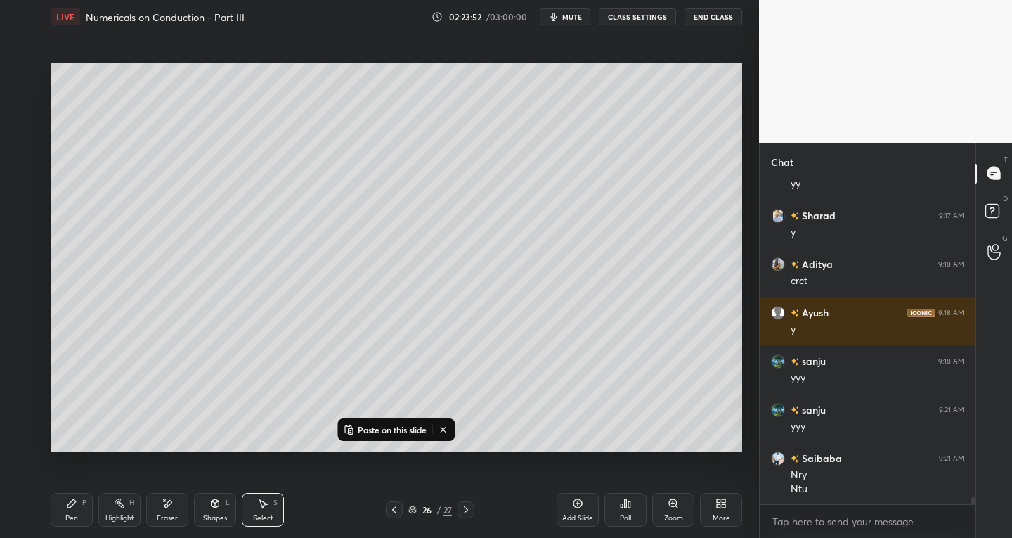
click at [472, 508] on div at bounding box center [466, 509] width 17 height 17
click at [354, 428] on button "Paste on this slide" at bounding box center [385, 429] width 89 height 17
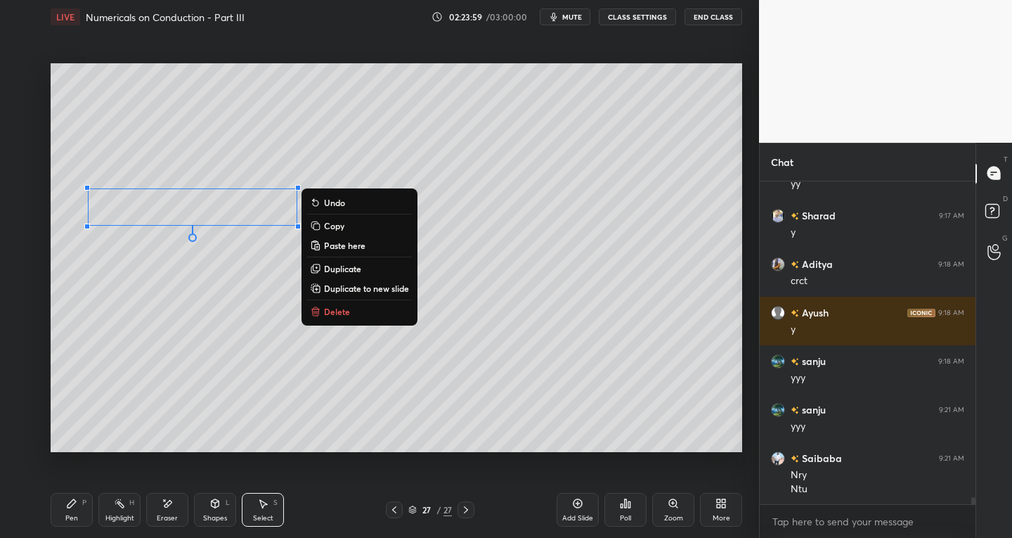
click at [79, 496] on div "Pen P" at bounding box center [72, 510] width 42 height 34
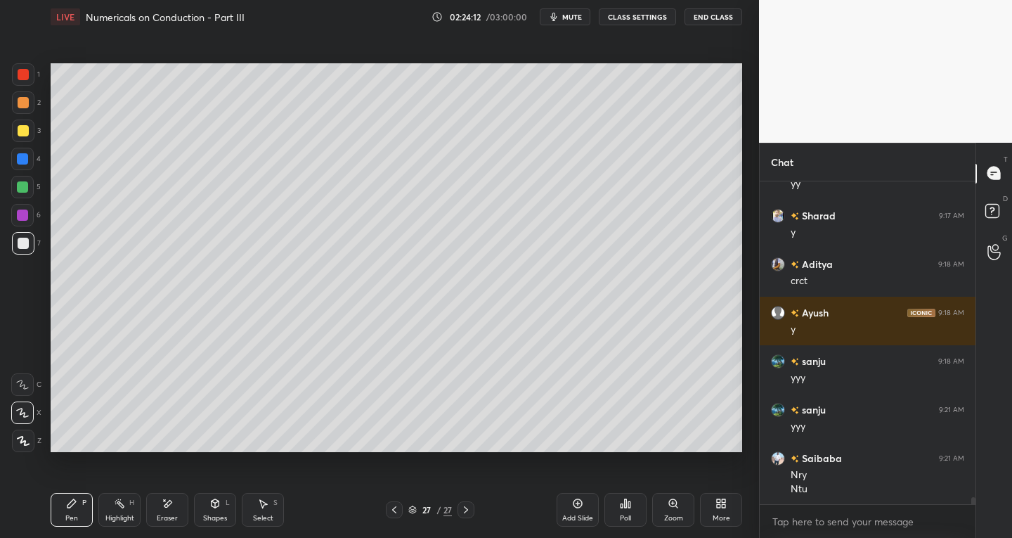
click at [395, 507] on icon at bounding box center [394, 509] width 4 height 7
click at [396, 507] on icon at bounding box center [394, 509] width 11 height 11
click at [396, 507] on icon at bounding box center [394, 509] width 4 height 7
click at [398, 508] on icon at bounding box center [394, 509] width 11 height 11
click at [401, 505] on div at bounding box center [394, 509] width 17 height 17
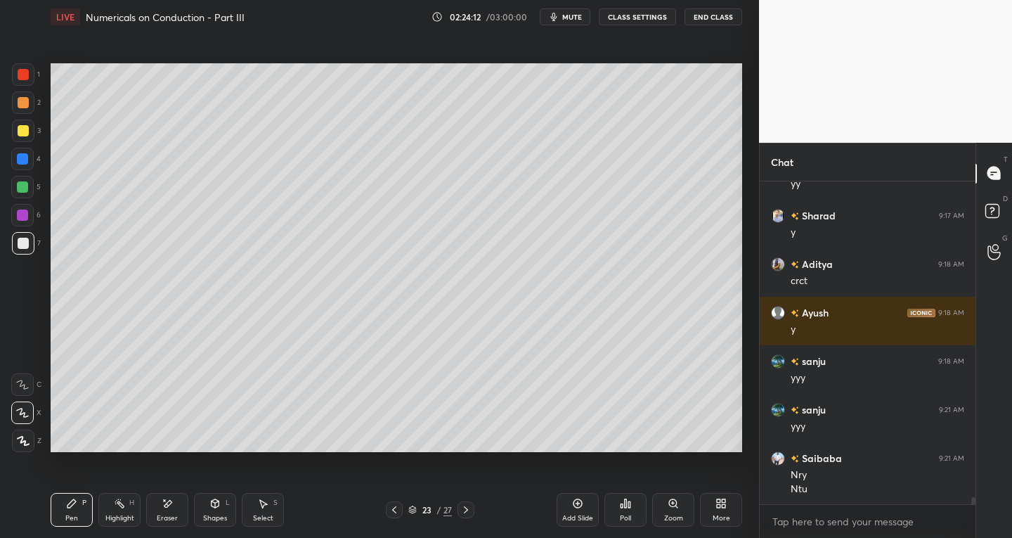
click at [401, 505] on div at bounding box center [394, 509] width 17 height 17
click at [401, 504] on div at bounding box center [394, 509] width 17 height 17
click at [401, 505] on div at bounding box center [394, 509] width 17 height 17
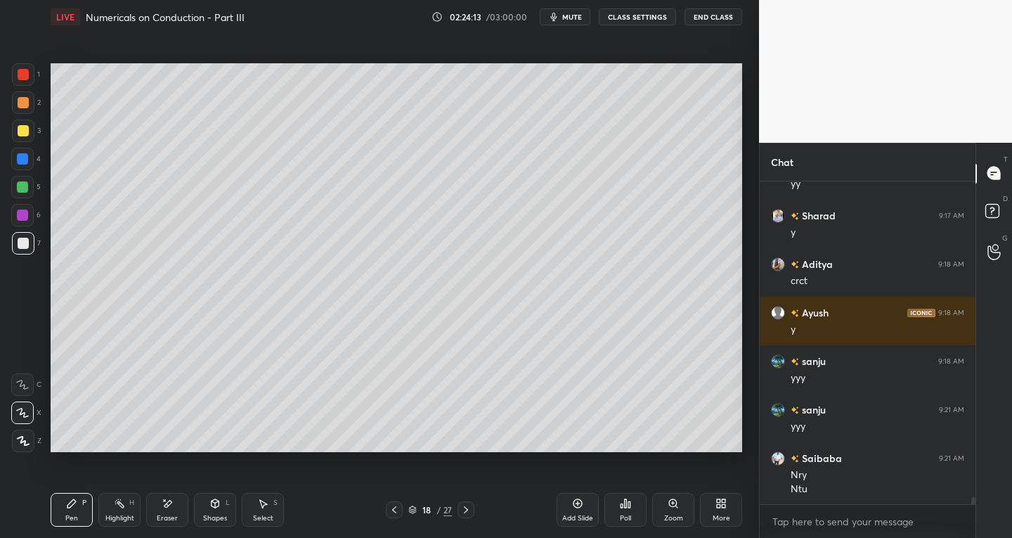
click at [401, 506] on div at bounding box center [394, 509] width 17 height 17
click at [399, 507] on icon at bounding box center [394, 509] width 11 height 11
click at [462, 510] on icon at bounding box center [465, 509] width 11 height 11
click at [267, 507] on icon at bounding box center [262, 503] width 11 height 11
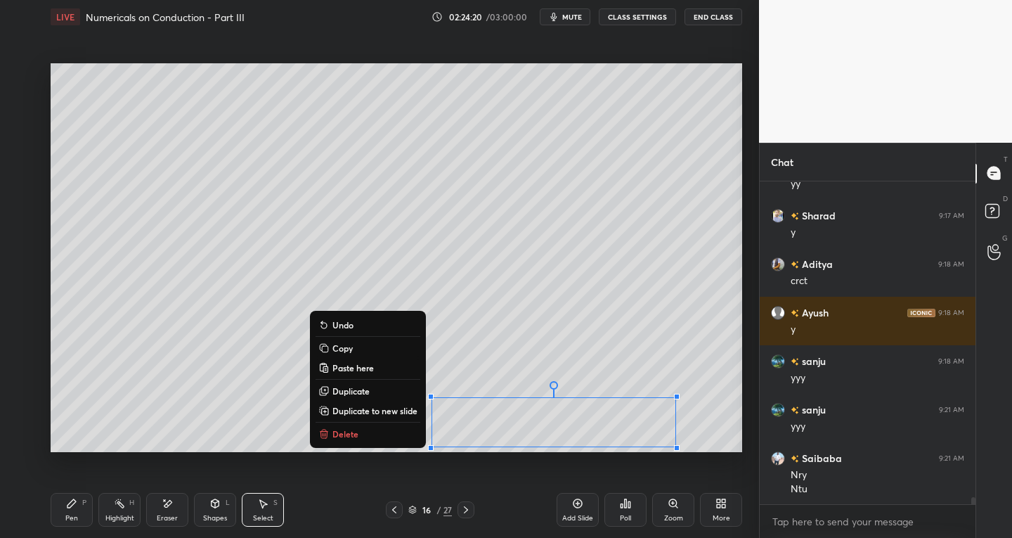
click at [339, 347] on p "Copy" at bounding box center [342, 347] width 20 height 11
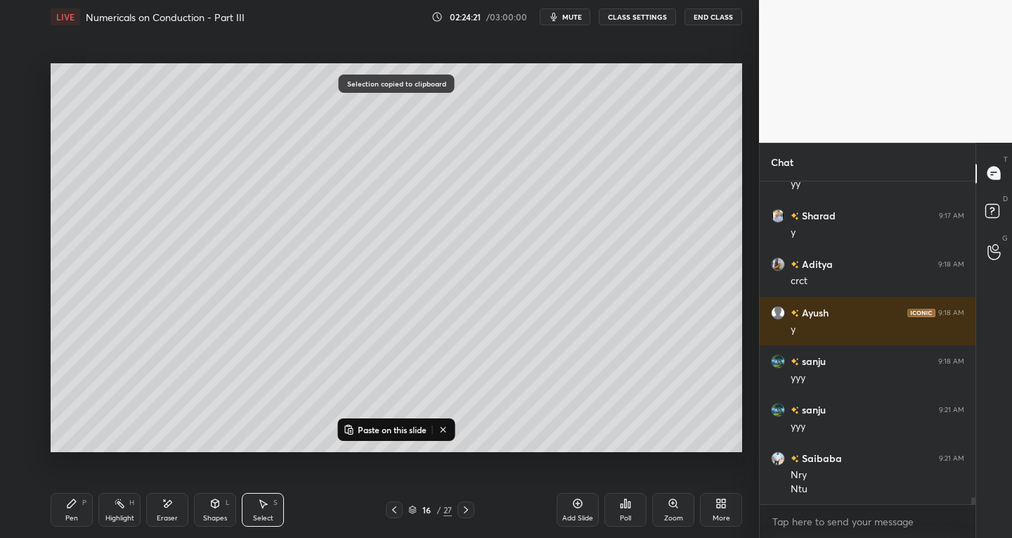
click at [464, 511] on icon at bounding box center [465, 509] width 11 height 11
click at [468, 508] on icon at bounding box center [465, 509] width 11 height 11
click at [469, 507] on icon at bounding box center [465, 509] width 11 height 11
click at [470, 507] on icon at bounding box center [465, 509] width 11 height 11
click at [471, 505] on icon at bounding box center [465, 509] width 11 height 11
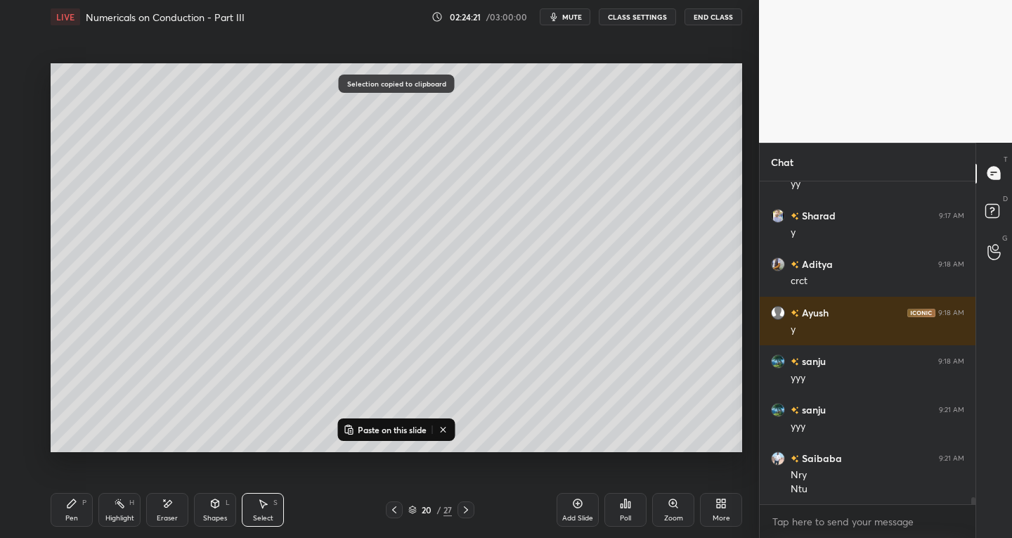
click at [474, 503] on div at bounding box center [466, 509] width 17 height 17
click at [476, 503] on div "22 / 27" at bounding box center [430, 509] width 253 height 17
click at [475, 503] on div "22 / 27" at bounding box center [430, 509] width 253 height 17
click at [477, 502] on div "22 / 27" at bounding box center [430, 509] width 253 height 17
click at [467, 508] on icon at bounding box center [465, 509] width 11 height 11
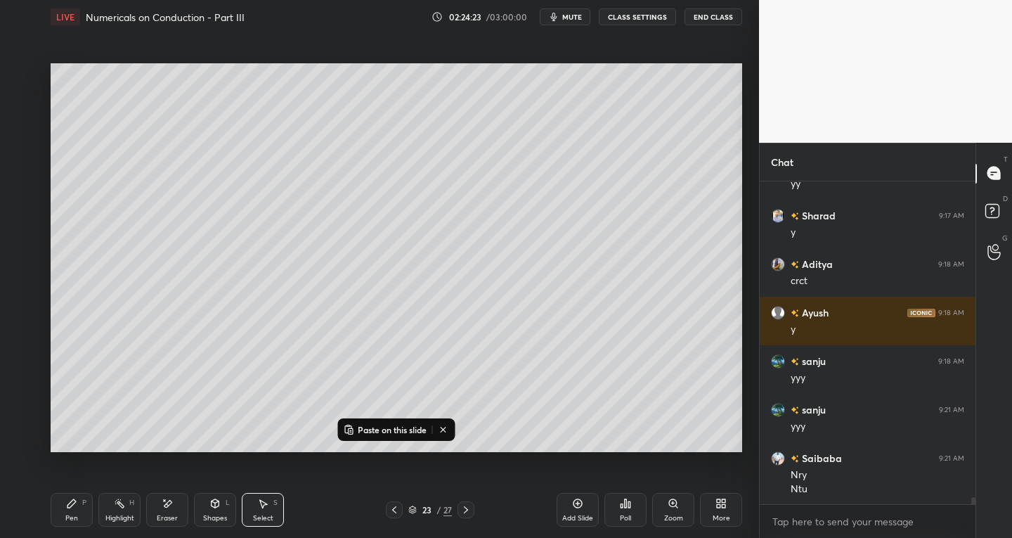
click at [467, 508] on icon at bounding box center [465, 509] width 11 height 11
click at [466, 508] on icon at bounding box center [466, 509] width 4 height 7
click at [471, 505] on icon at bounding box center [465, 509] width 11 height 11
click at [467, 507] on icon at bounding box center [465, 509] width 11 height 11
click at [363, 432] on p "Paste on this slide" at bounding box center [392, 429] width 69 height 11
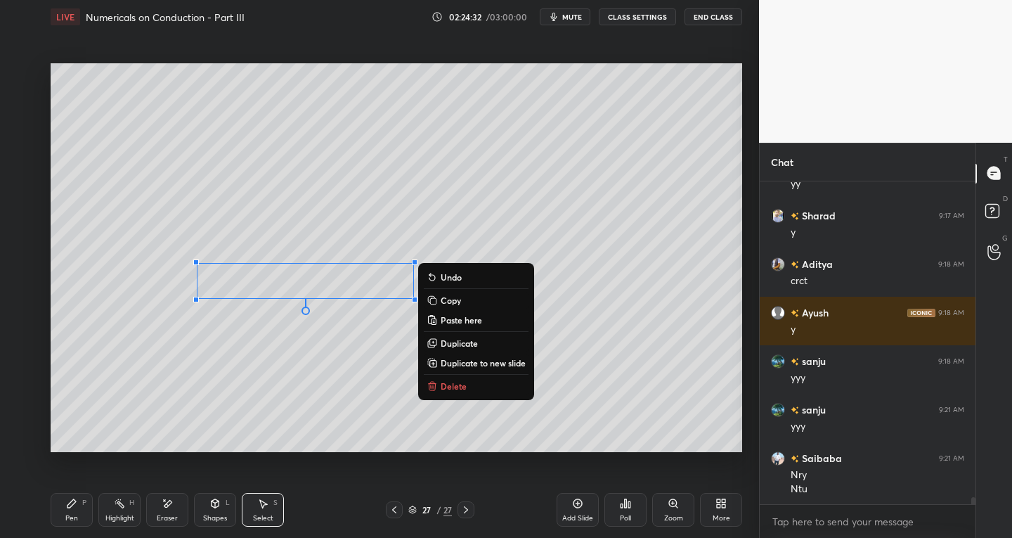
click at [65, 505] on div "Pen P" at bounding box center [72, 510] width 42 height 34
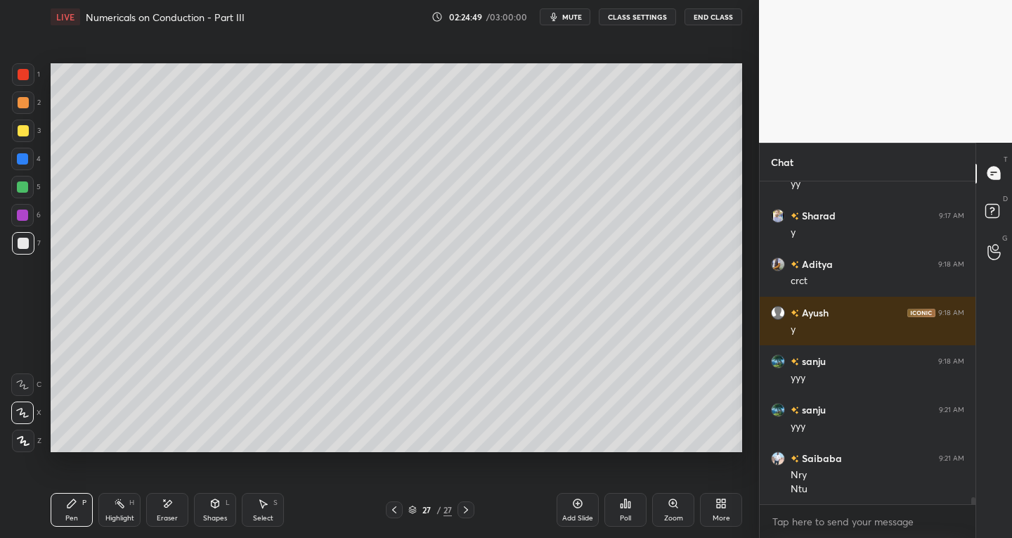
scroll to position [15207, 0]
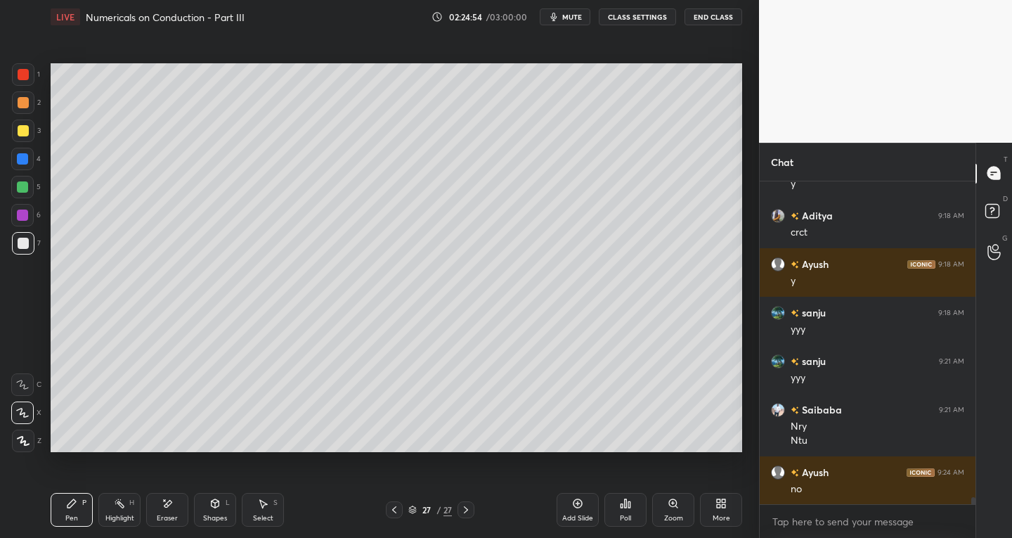
click at [158, 510] on div "Eraser" at bounding box center [167, 510] width 42 height 34
click at [80, 508] on div "Pen P" at bounding box center [72, 510] width 42 height 34
click at [174, 510] on div "Eraser" at bounding box center [167, 510] width 42 height 34
click at [71, 500] on icon at bounding box center [71, 503] width 11 height 11
click at [275, 503] on div "S" at bounding box center [275, 502] width 4 height 7
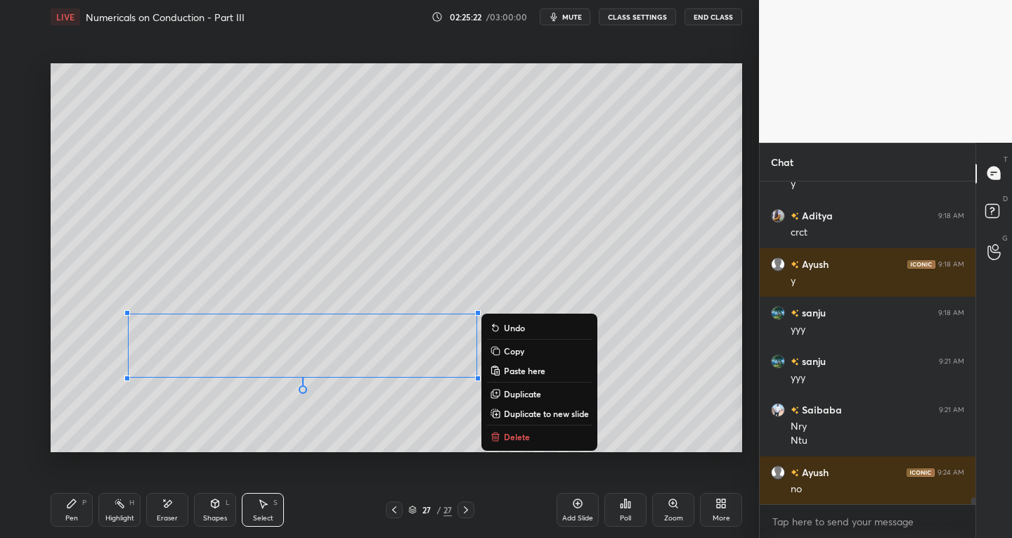
click at [74, 511] on div "Pen P" at bounding box center [72, 510] width 42 height 34
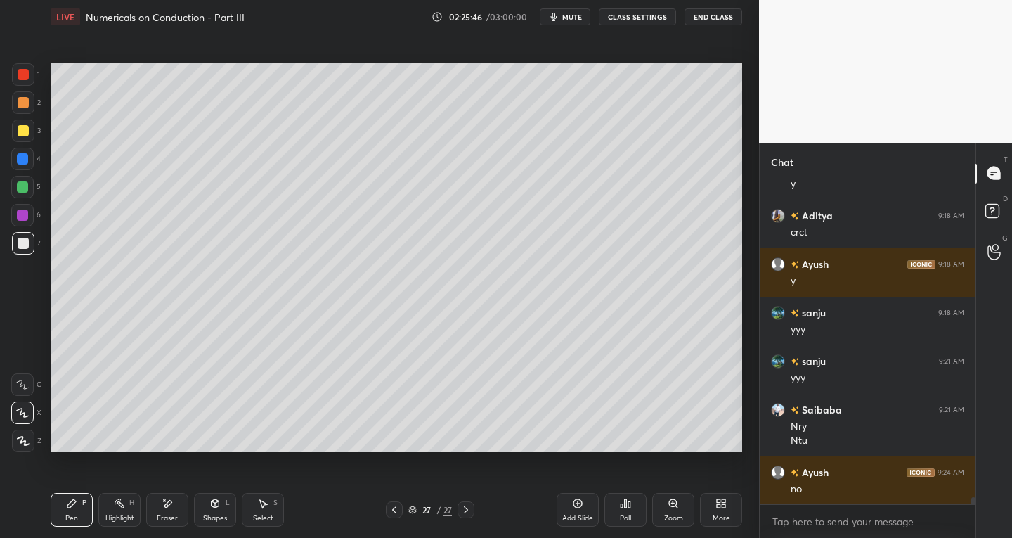
click at [270, 506] on div "Select S" at bounding box center [263, 510] width 42 height 34
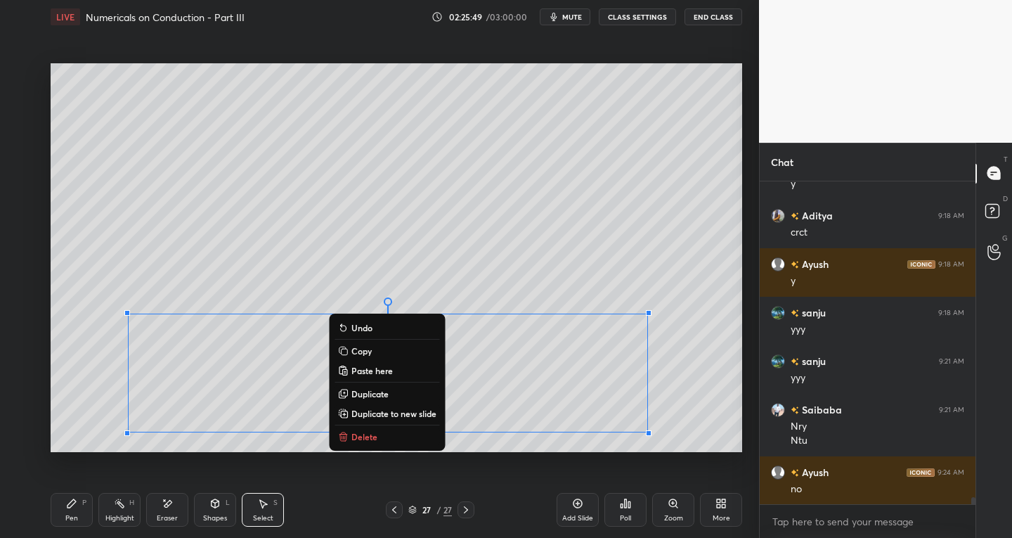
click at [413, 409] on p "Duplicate to new slide" at bounding box center [393, 413] width 85 height 11
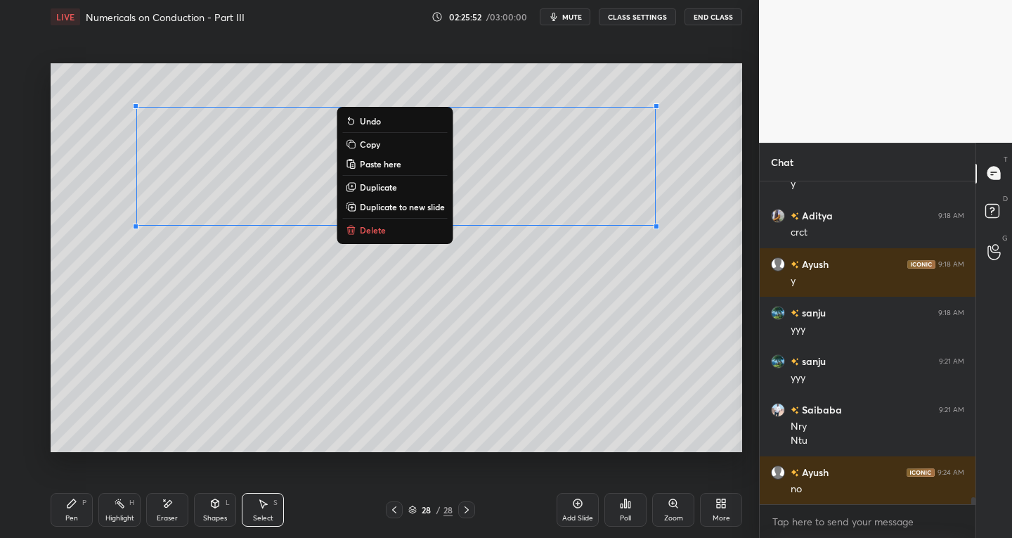
click at [89, 496] on div "Pen P" at bounding box center [72, 510] width 42 height 34
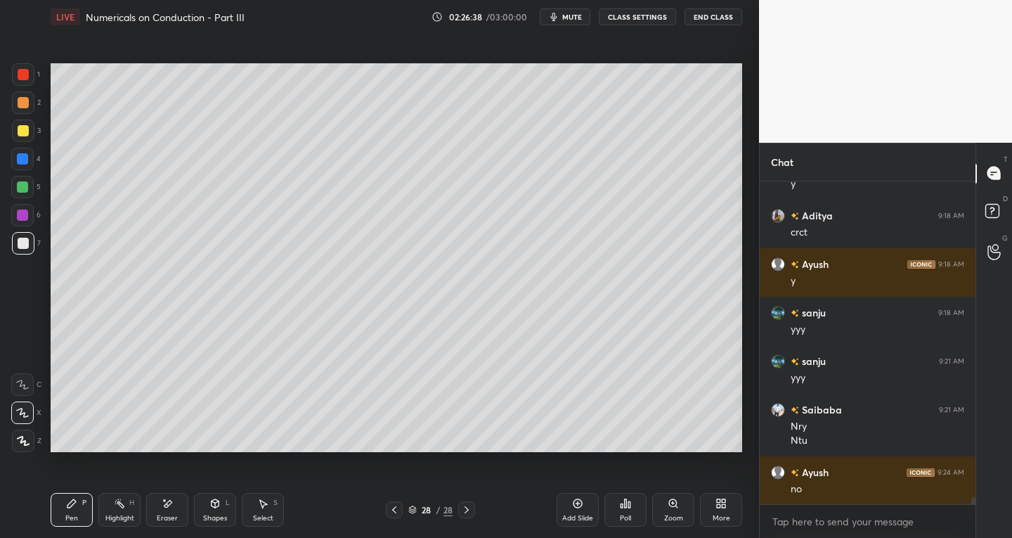
click at [390, 512] on icon at bounding box center [394, 509] width 11 height 11
click at [400, 507] on div at bounding box center [394, 509] width 17 height 17
click at [394, 506] on icon at bounding box center [394, 509] width 11 height 11
click at [462, 511] on icon at bounding box center [466, 509] width 11 height 11
click at [465, 509] on icon at bounding box center [466, 509] width 11 height 11
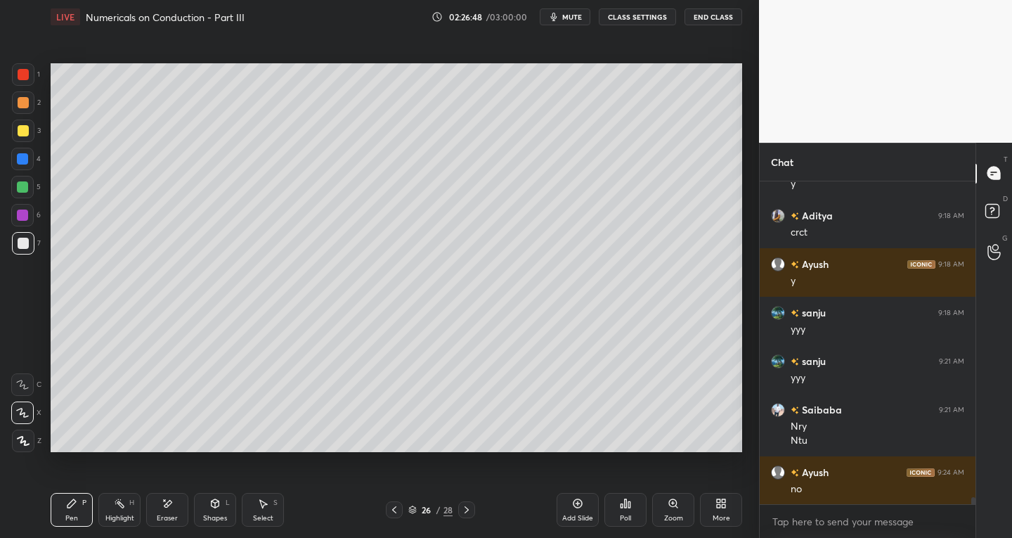
click at [466, 507] on icon at bounding box center [467, 509] width 4 height 7
click at [462, 505] on icon at bounding box center [466, 509] width 11 height 11
click at [460, 506] on div at bounding box center [466, 509] width 17 height 17
click at [463, 508] on icon at bounding box center [466, 509] width 11 height 11
click at [462, 506] on icon at bounding box center [466, 509] width 11 height 11
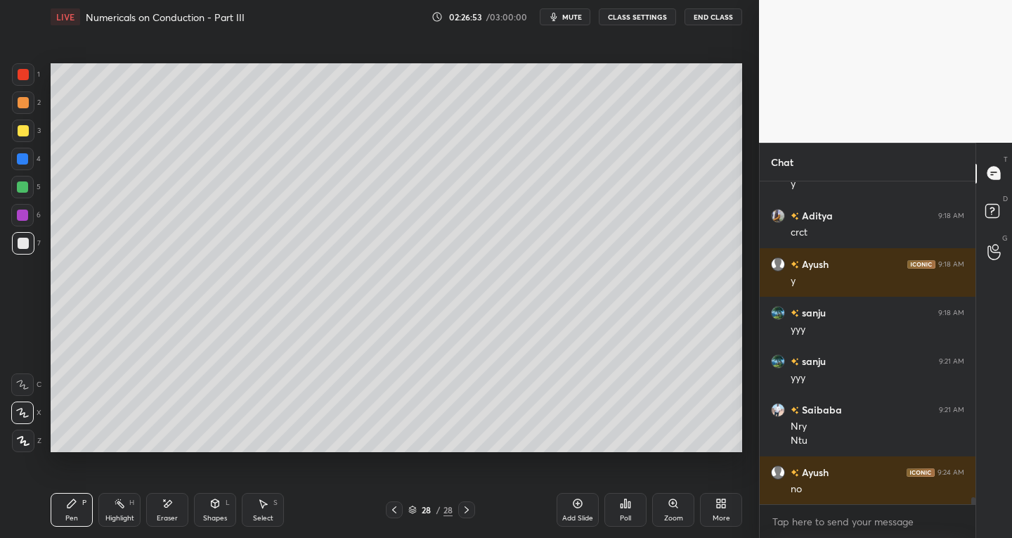
click at [266, 507] on icon at bounding box center [262, 503] width 11 height 11
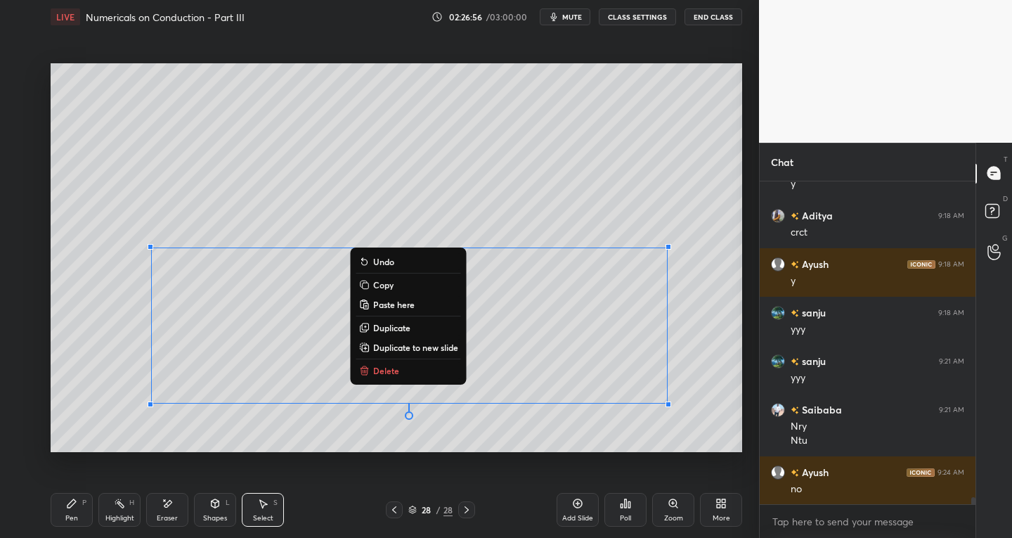
click at [435, 347] on p "Duplicate to new slide" at bounding box center [415, 347] width 85 height 11
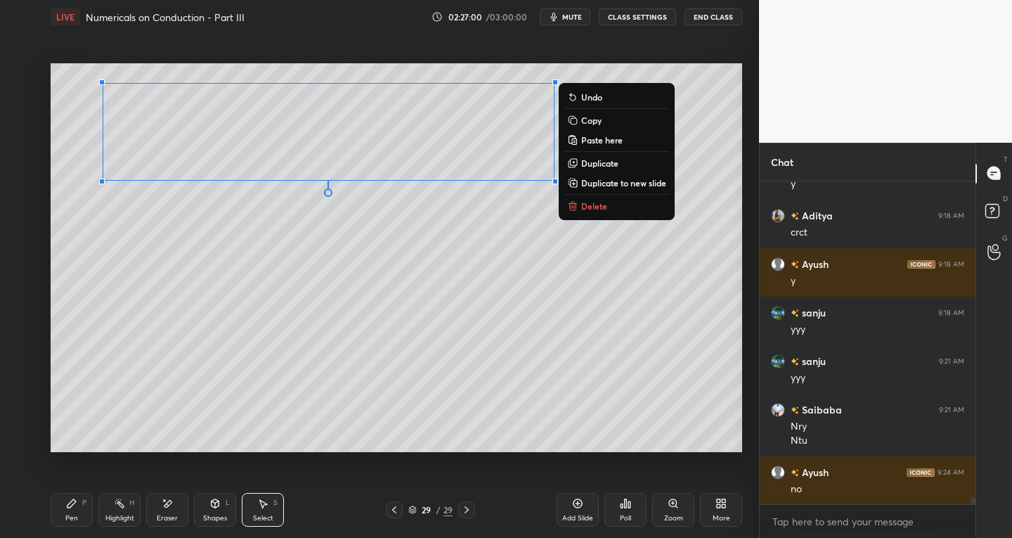
click at [70, 498] on icon at bounding box center [71, 503] width 11 height 11
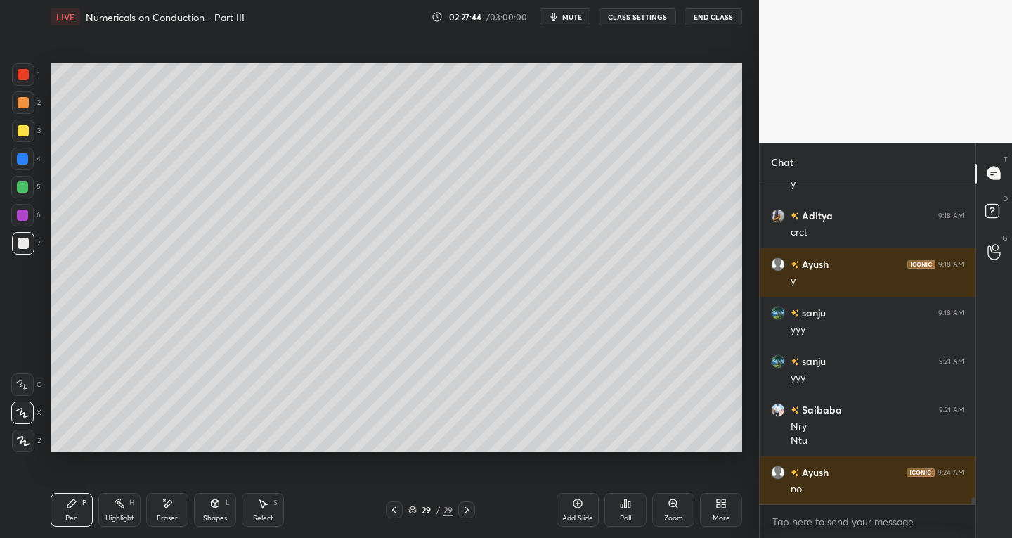
click at [260, 514] on div "Select" at bounding box center [263, 517] width 20 height 7
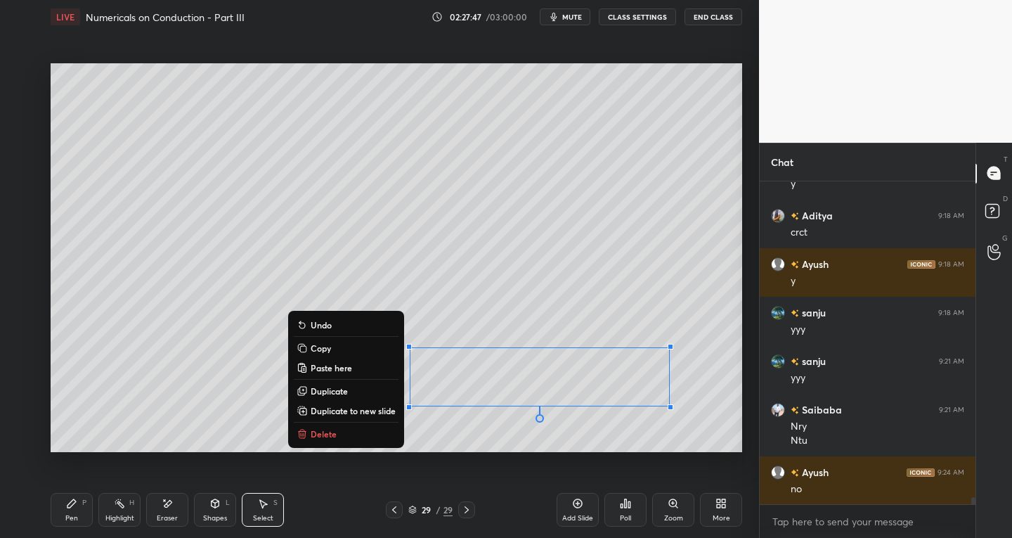
click at [362, 408] on p "Duplicate to new slide" at bounding box center [353, 410] width 85 height 11
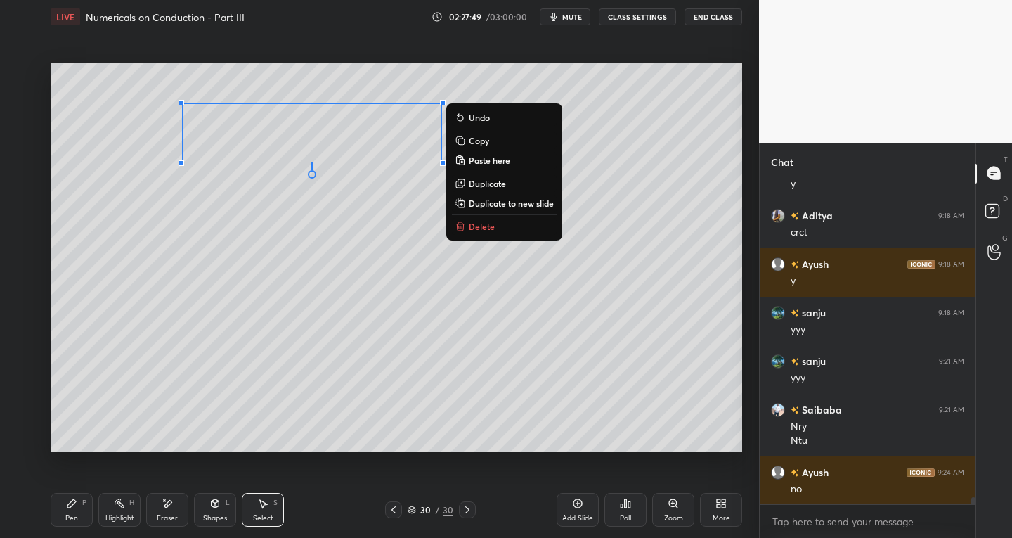
click at [60, 509] on div "Pen P" at bounding box center [72, 510] width 42 height 34
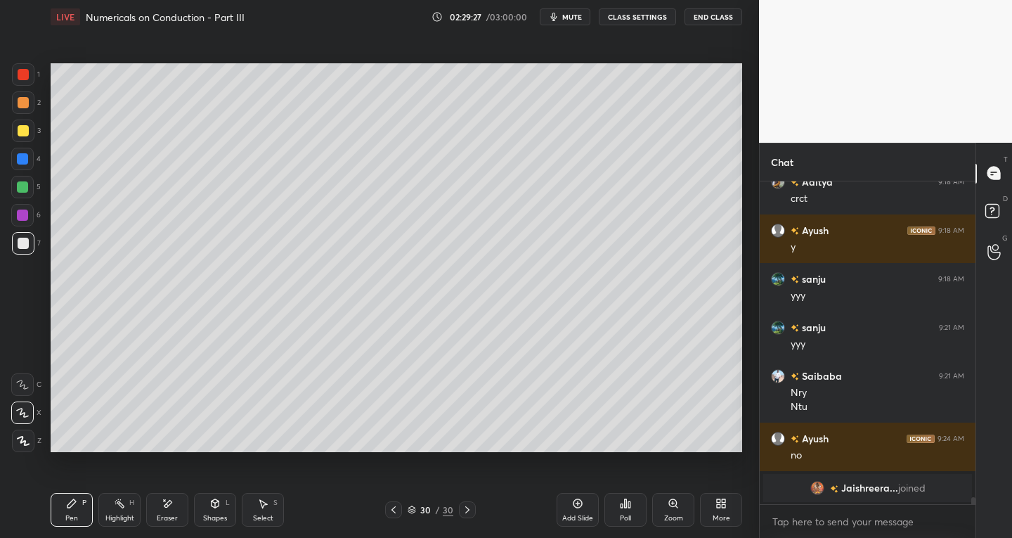
scroll to position [13625, 0]
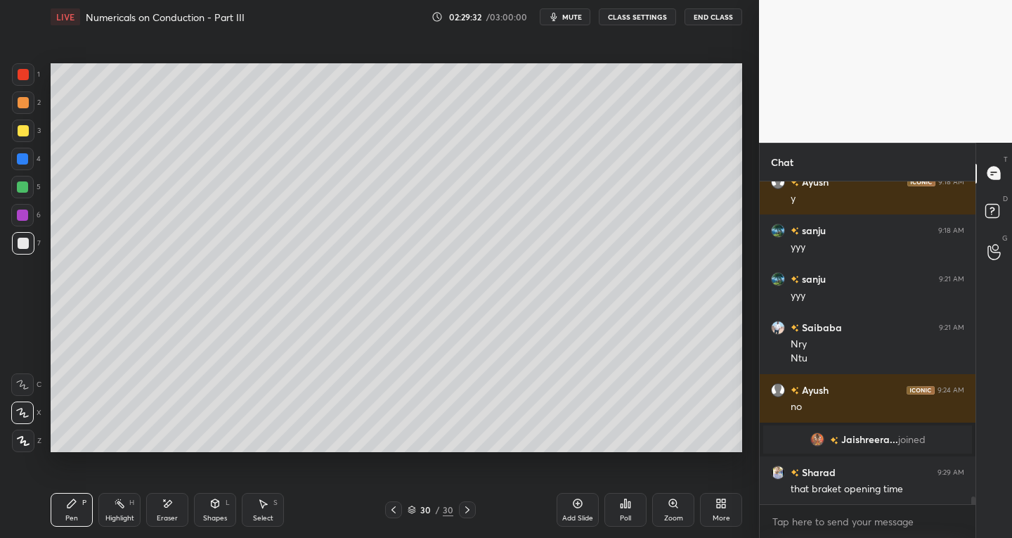
click at [393, 509] on icon at bounding box center [393, 509] width 4 height 7
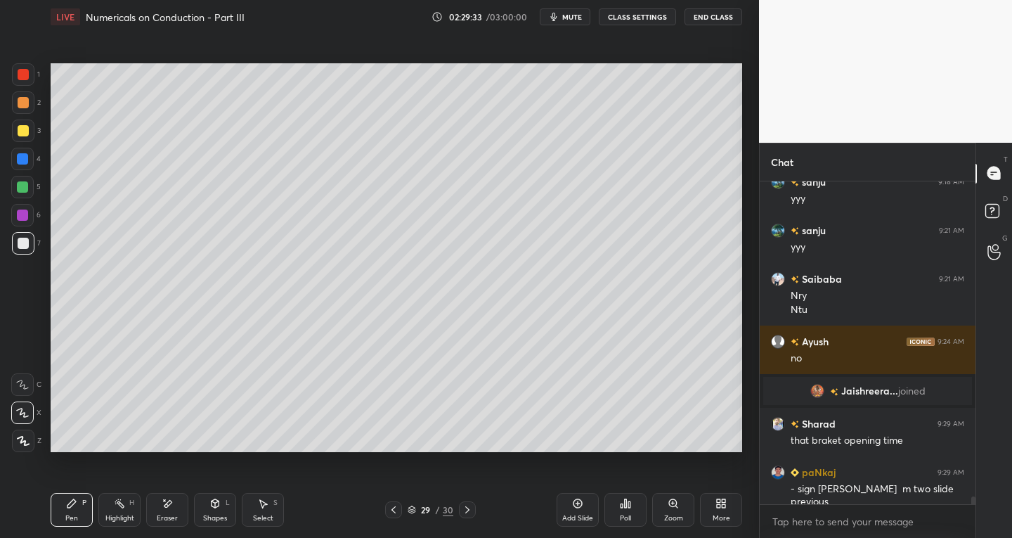
click at [394, 509] on icon at bounding box center [393, 509] width 11 height 11
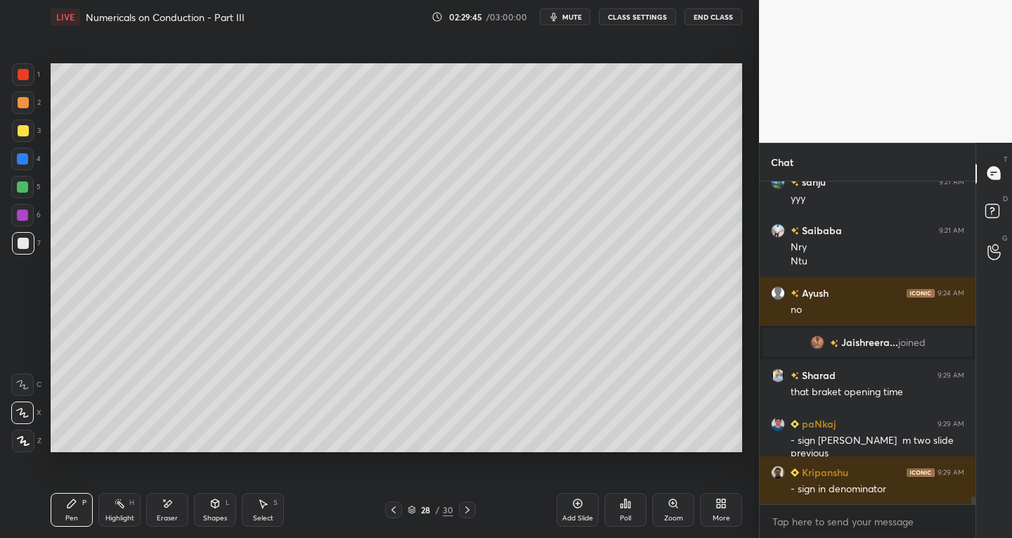
click at [394, 507] on icon at bounding box center [393, 509] width 4 height 7
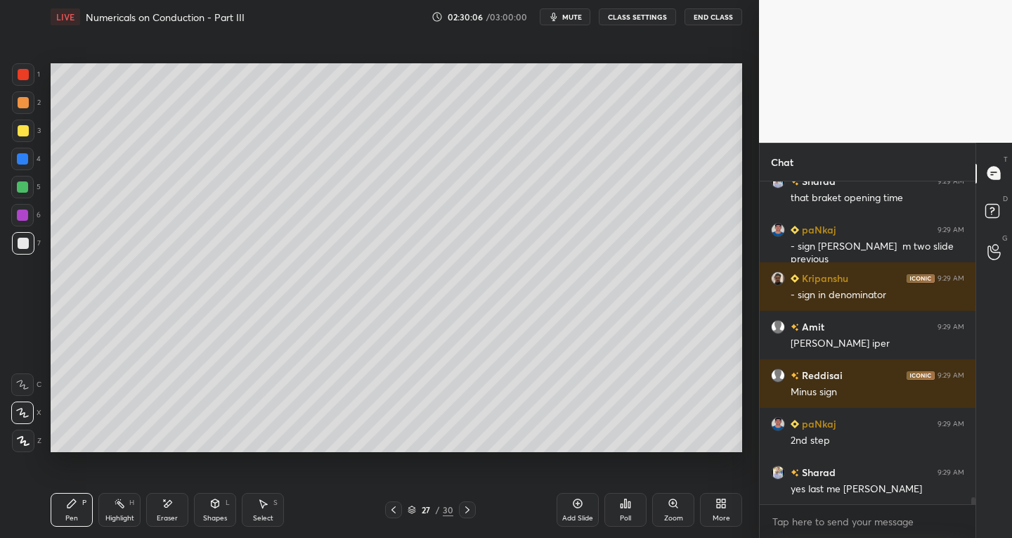
scroll to position [13965, 0]
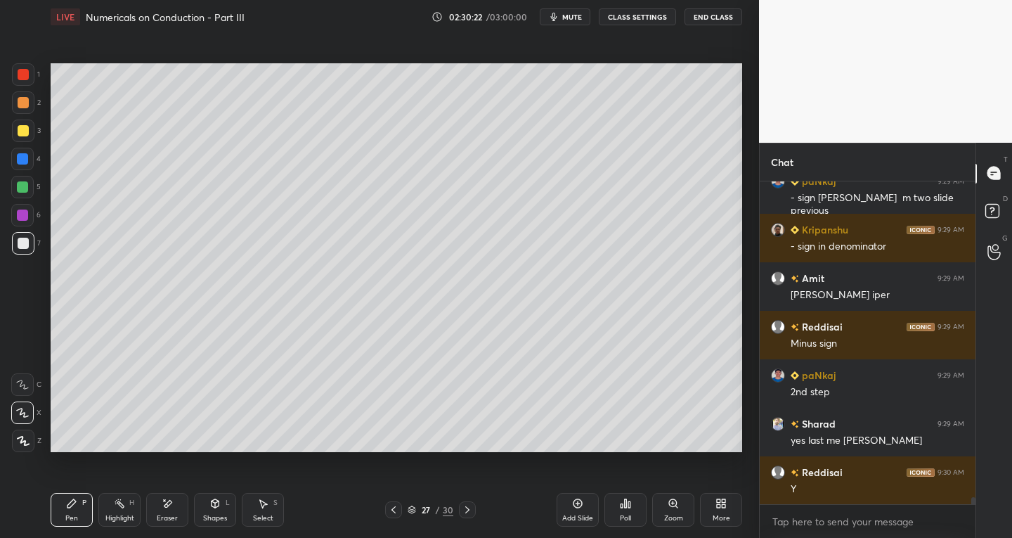
click at [173, 503] on div "Eraser" at bounding box center [167, 510] width 42 height 34
click at [71, 525] on div "Pen P" at bounding box center [72, 510] width 42 height 34
click at [465, 507] on icon at bounding box center [467, 509] width 4 height 7
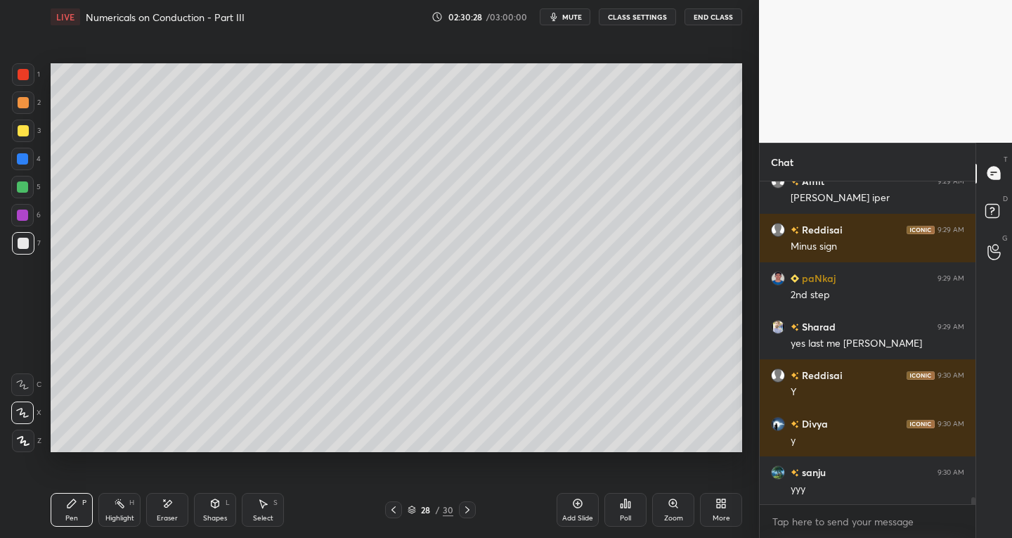
click at [164, 505] on icon at bounding box center [167, 504] width 11 height 12
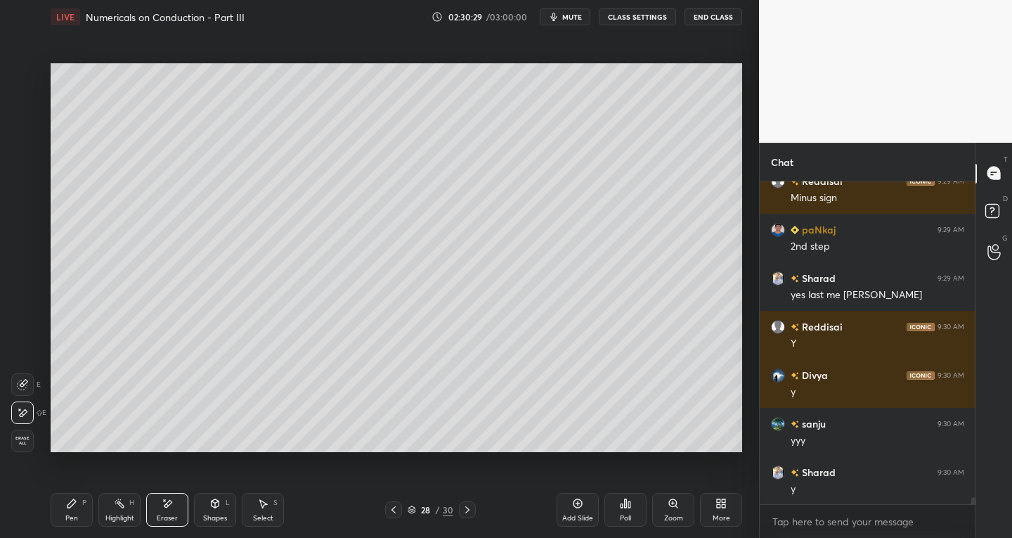
scroll to position [14159, 0]
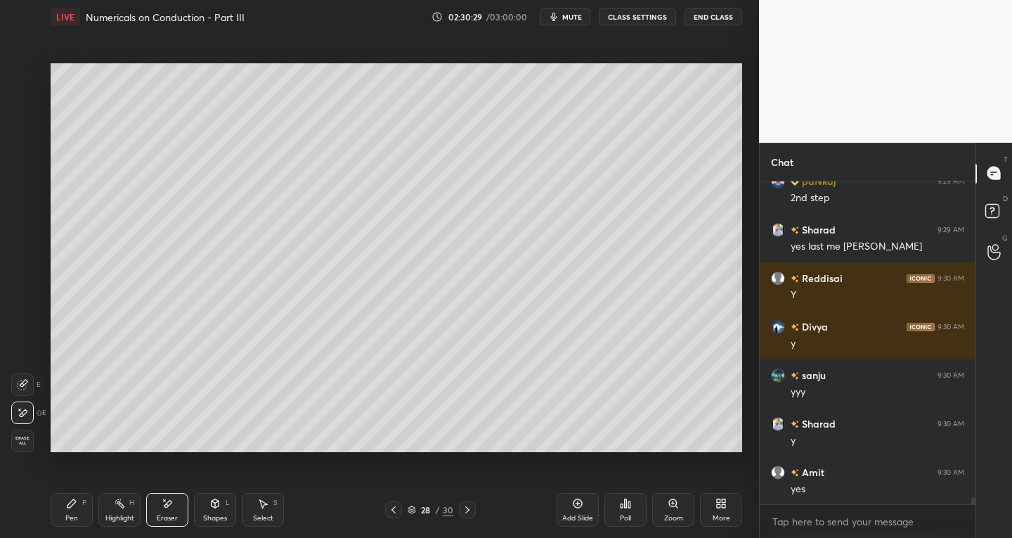
click at [70, 514] on div "Pen" at bounding box center [71, 517] width 13 height 7
click at [175, 514] on div "Eraser" at bounding box center [167, 517] width 21 height 7
click at [74, 518] on div "Pen" at bounding box center [71, 517] width 13 height 7
click at [462, 511] on icon at bounding box center [467, 509] width 11 height 11
click at [168, 507] on icon at bounding box center [167, 504] width 11 height 12
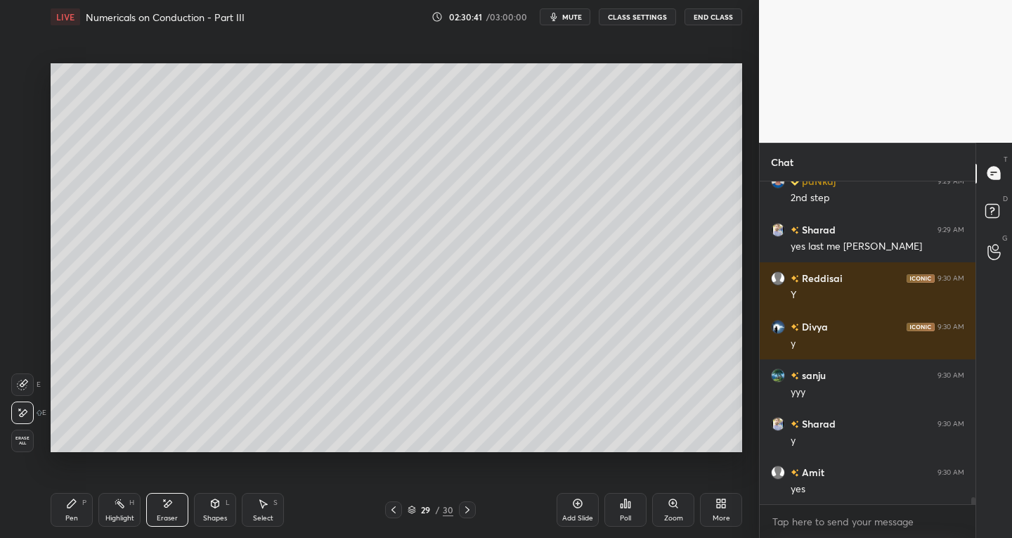
click at [72, 504] on icon at bounding box center [71, 503] width 8 height 8
click at [261, 507] on icon at bounding box center [262, 503] width 11 height 11
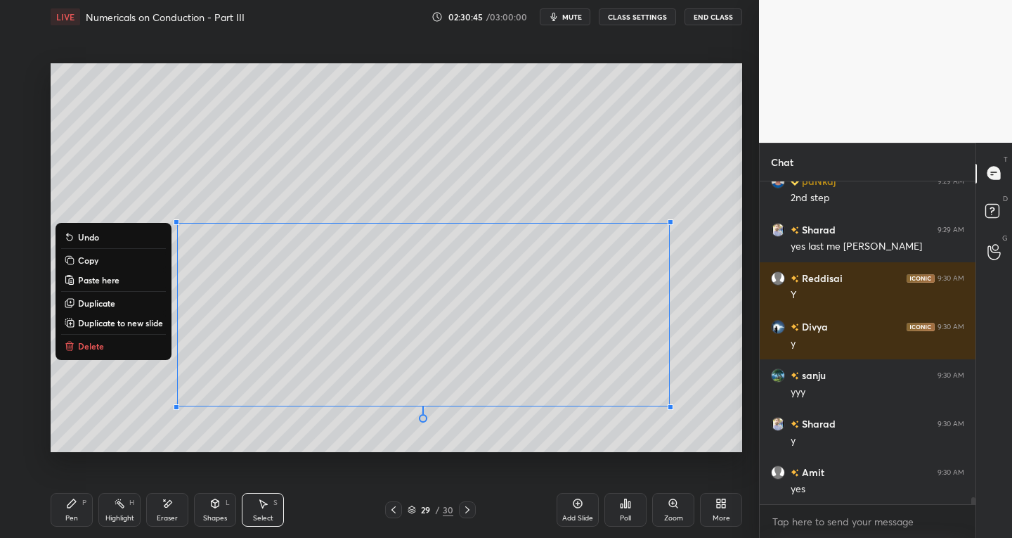
click at [89, 343] on p "Delete" at bounding box center [91, 345] width 26 height 11
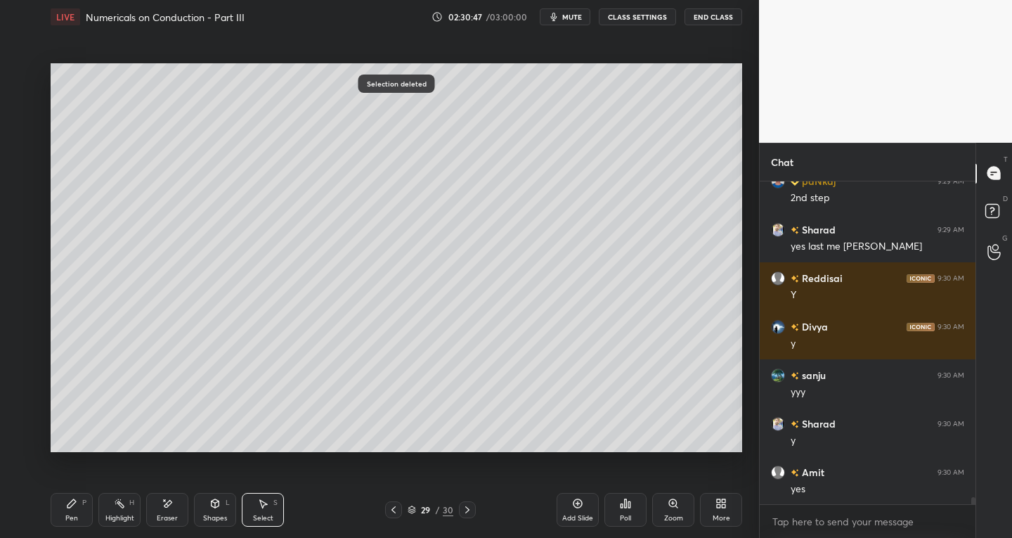
click at [75, 514] on div "Pen" at bounding box center [71, 517] width 13 height 7
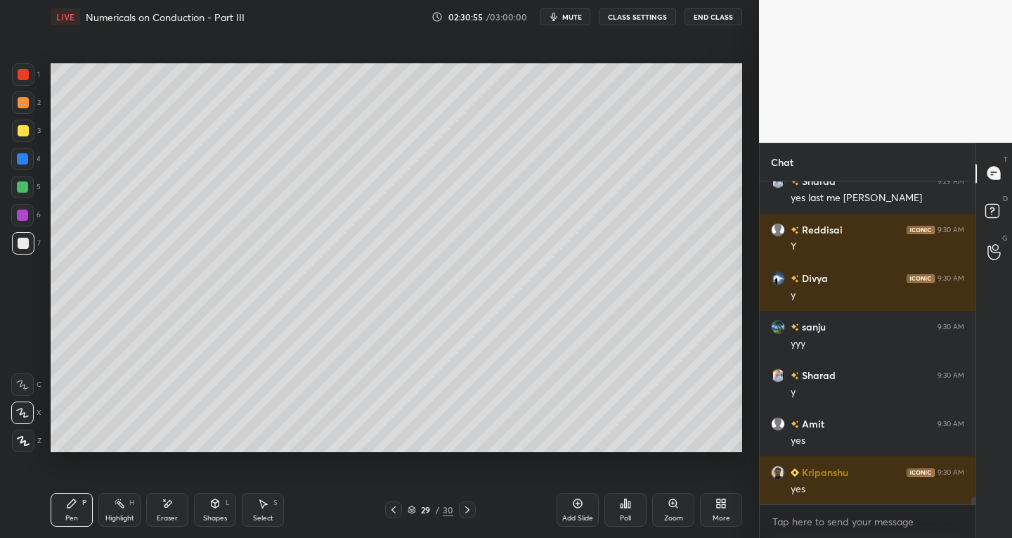
scroll to position [14256, 0]
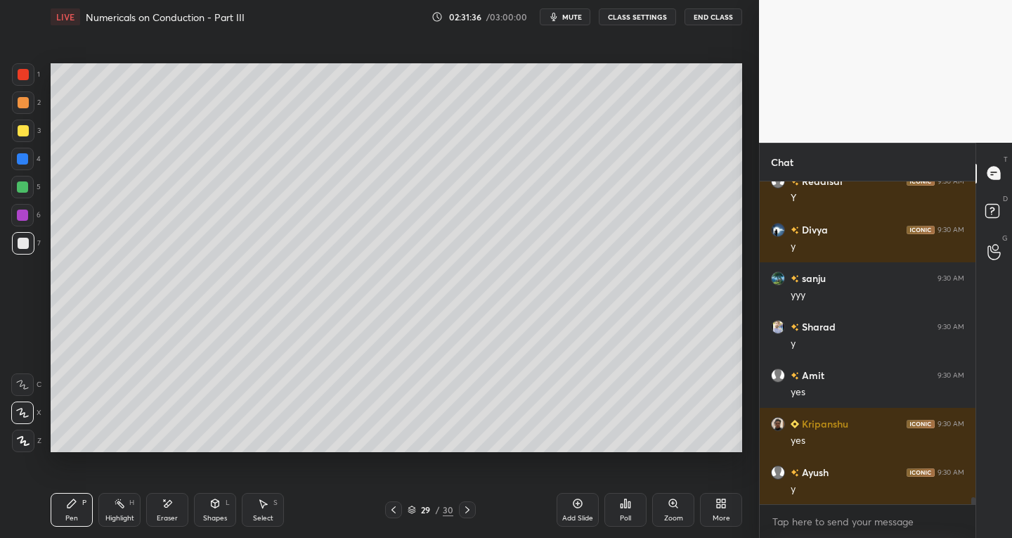
click at [267, 504] on icon at bounding box center [264, 504] width 8 height 8
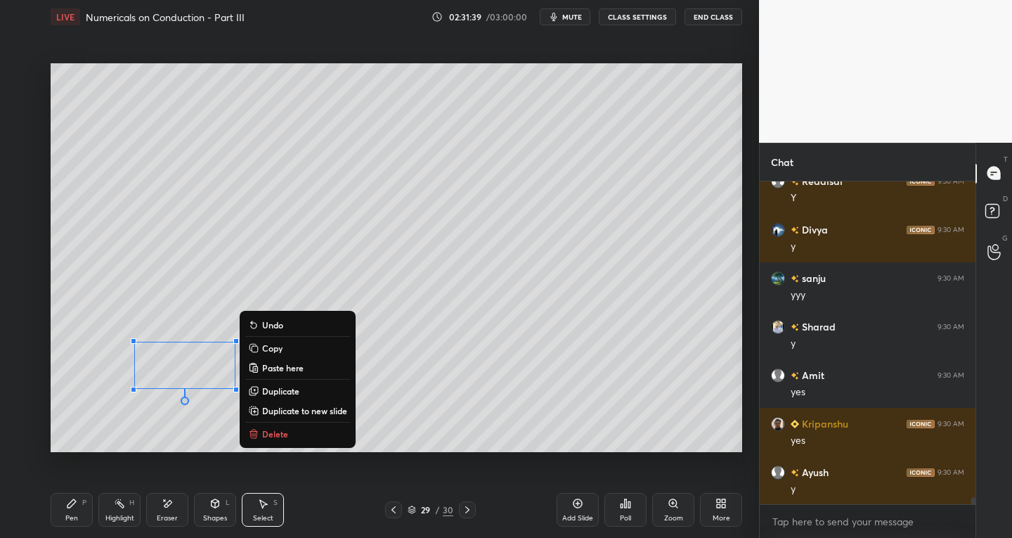
click at [72, 507] on icon at bounding box center [71, 503] width 11 height 11
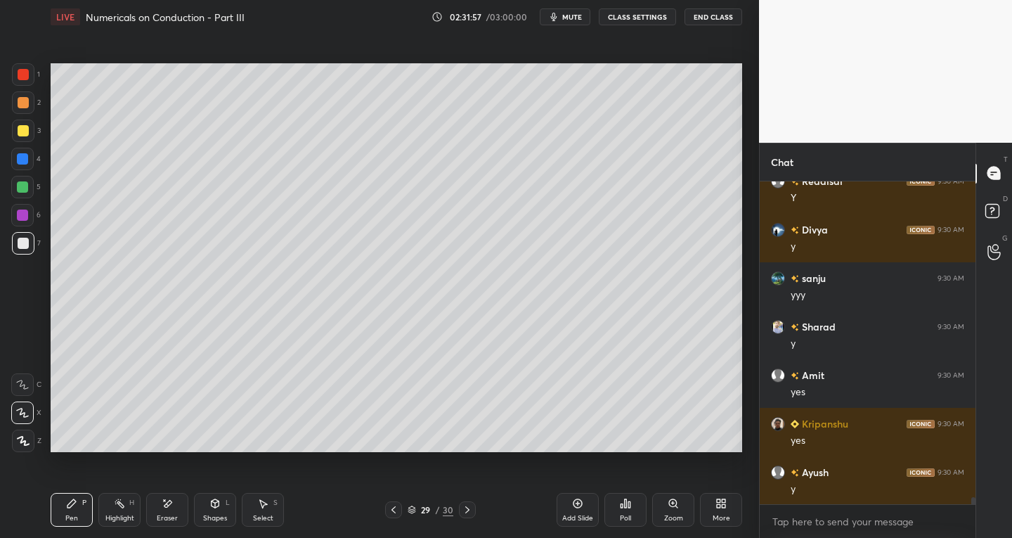
click at [265, 504] on icon at bounding box center [264, 504] width 8 height 8
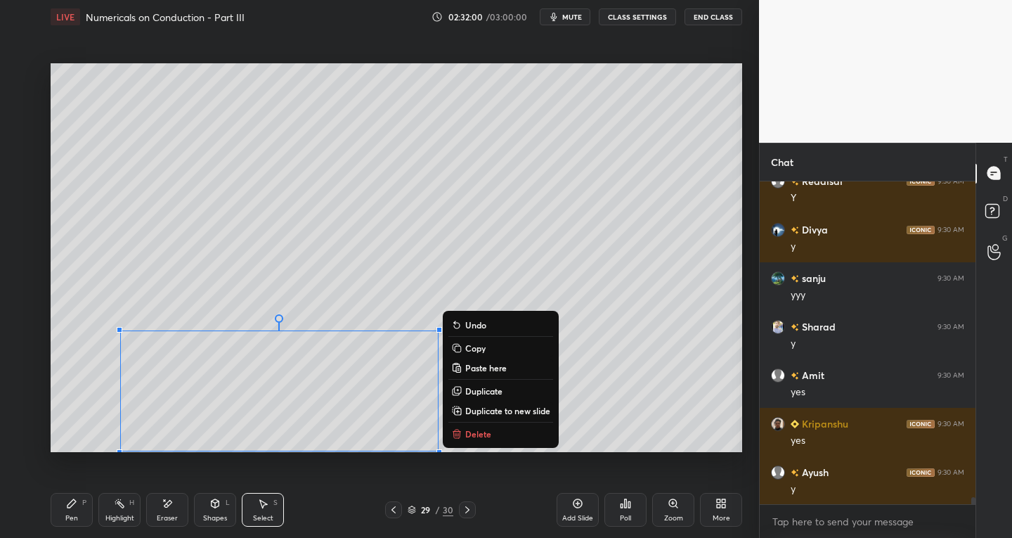
click at [516, 408] on p "Duplicate to new slide" at bounding box center [507, 410] width 85 height 11
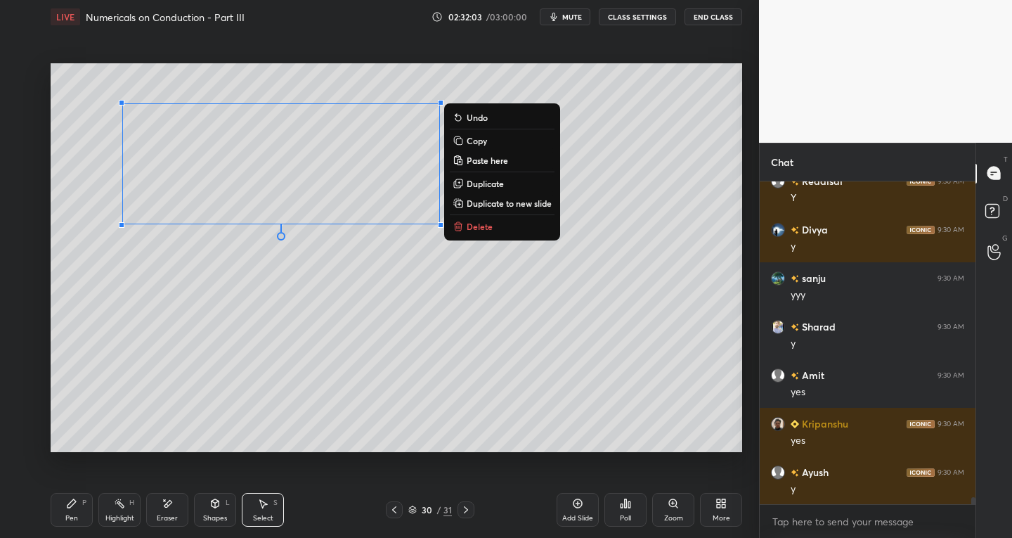
click at [160, 510] on div "Eraser" at bounding box center [167, 510] width 42 height 34
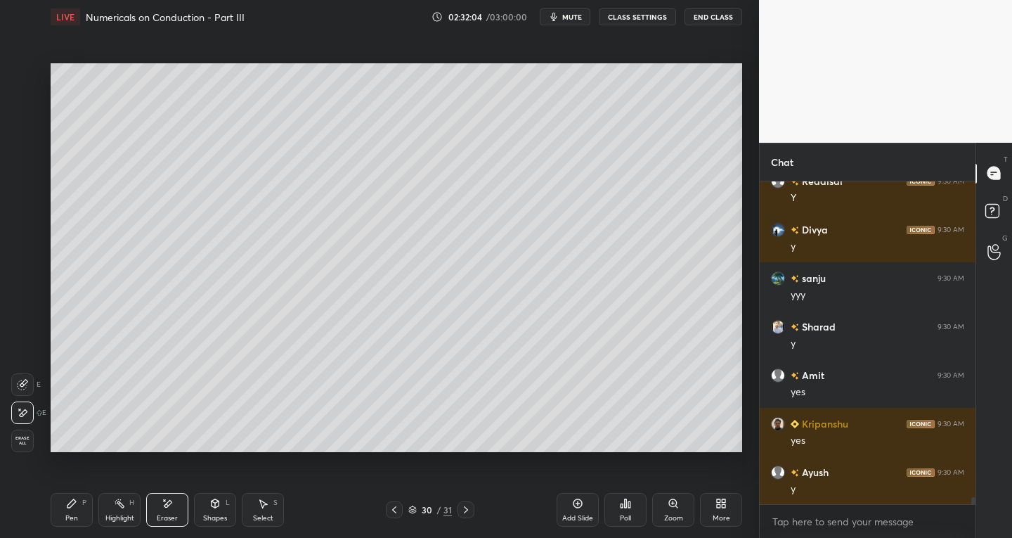
click at [67, 501] on icon at bounding box center [71, 503] width 11 height 11
click at [259, 510] on div "Select S" at bounding box center [263, 510] width 42 height 34
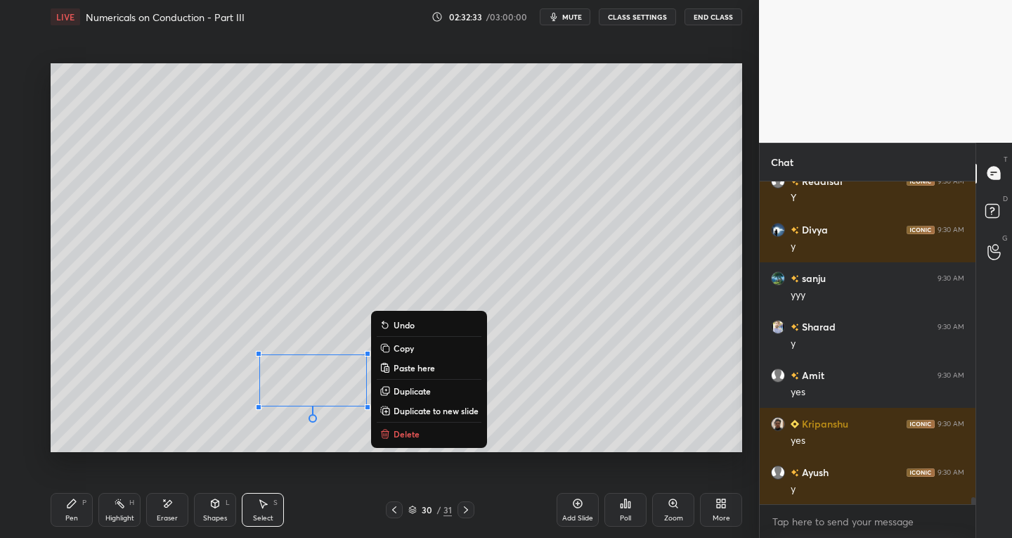
click at [400, 430] on p "Delete" at bounding box center [407, 433] width 26 height 11
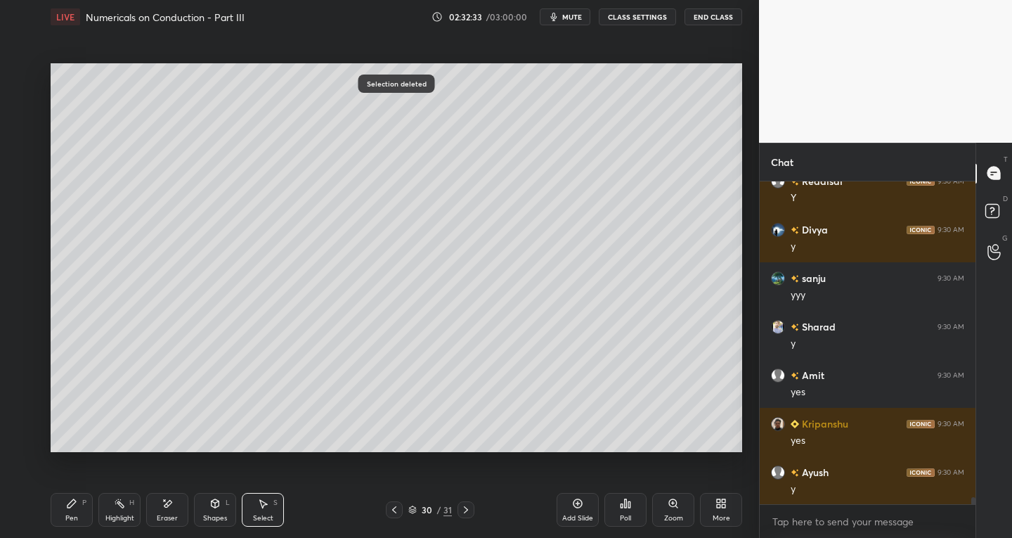
click at [76, 510] on div "Pen P" at bounding box center [72, 510] width 42 height 34
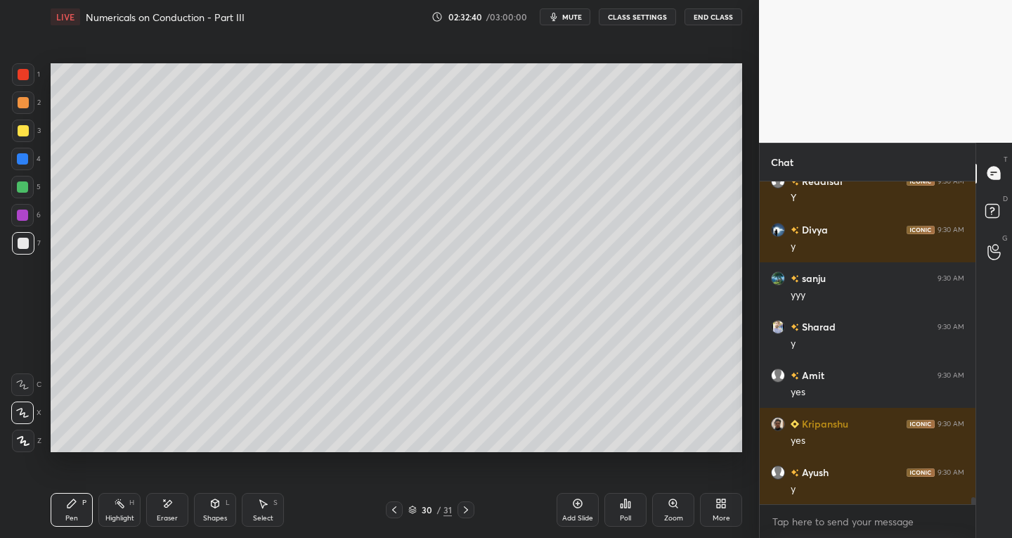
click at [166, 507] on icon at bounding box center [167, 504] width 11 height 12
click at [79, 503] on div "Pen P" at bounding box center [72, 510] width 42 height 34
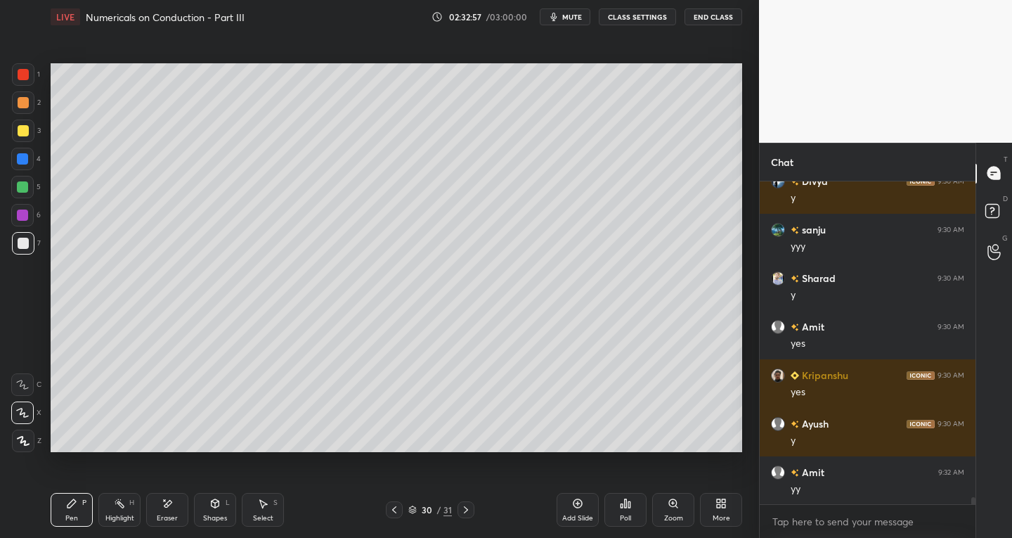
scroll to position [14353, 0]
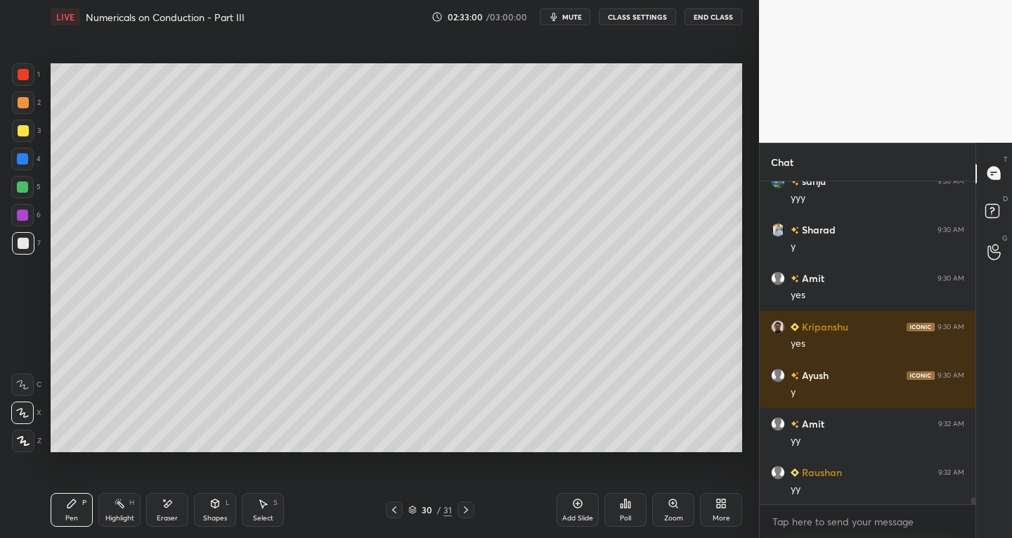
click at [271, 507] on div "Select S" at bounding box center [263, 510] width 42 height 34
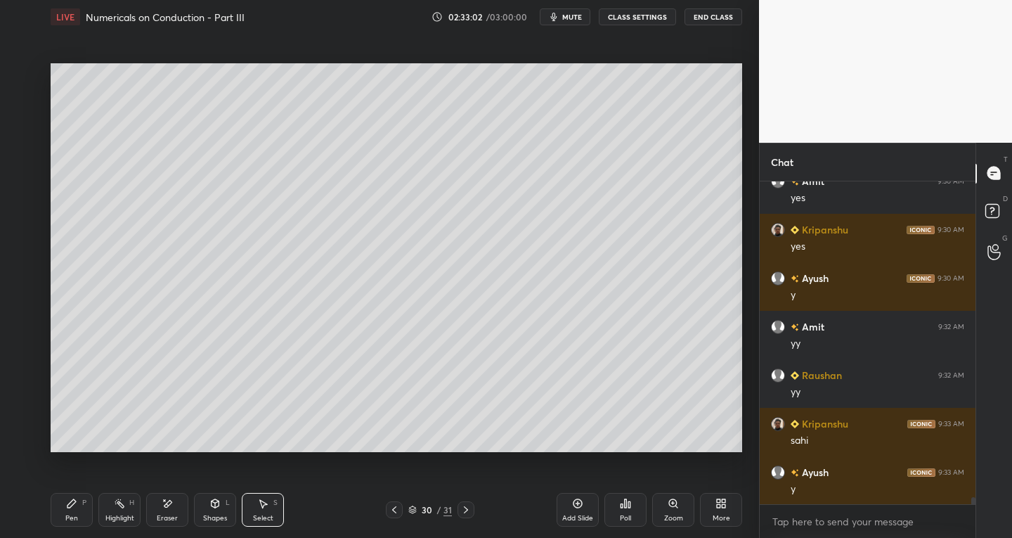
scroll to position [14498, 0]
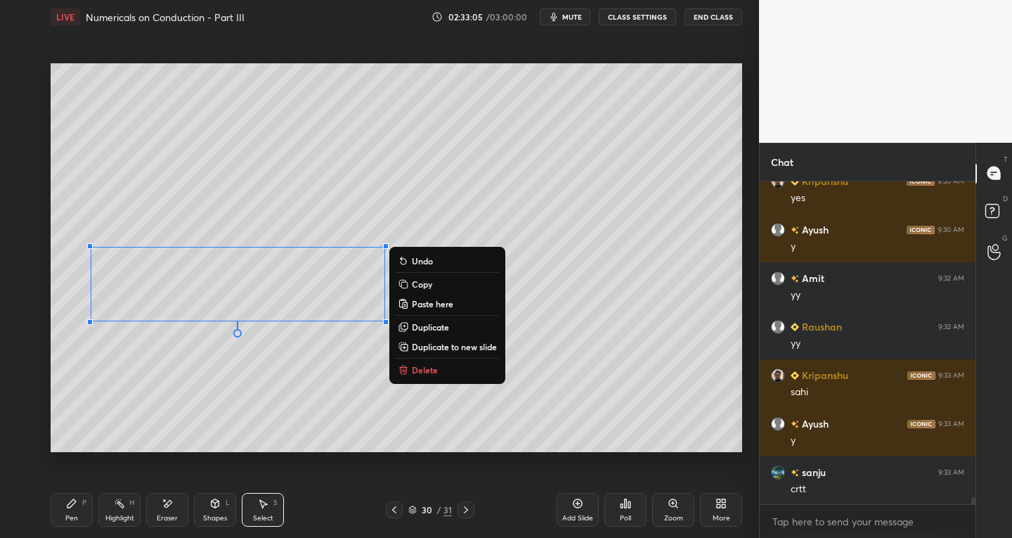
click at [599, 256] on div "0 ° Undo Copy Paste here Duplicate Duplicate to new slide Delete" at bounding box center [397, 257] width 692 height 389
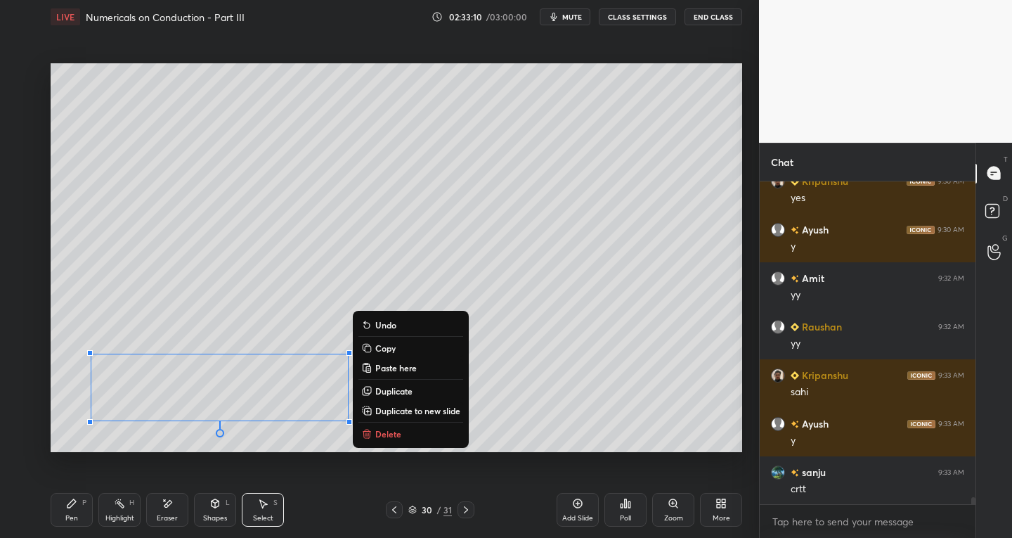
click at [65, 527] on div "Pen P Highlight H Eraser Shapes L Select S 30 / 31 Add Slide Poll Zoom More" at bounding box center [397, 509] width 692 height 56
click at [75, 514] on div "Pen" at bounding box center [71, 517] width 13 height 7
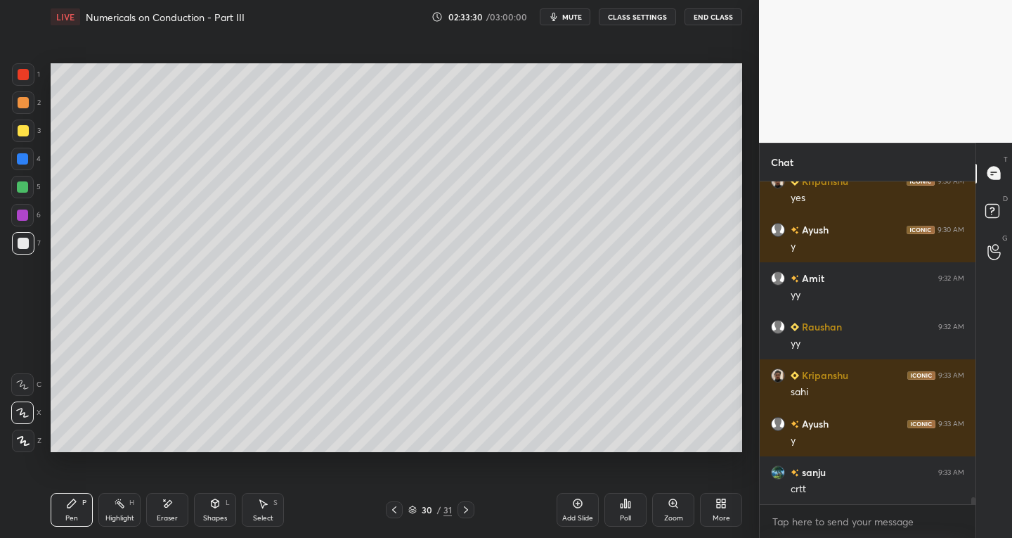
scroll to position [14547, 0]
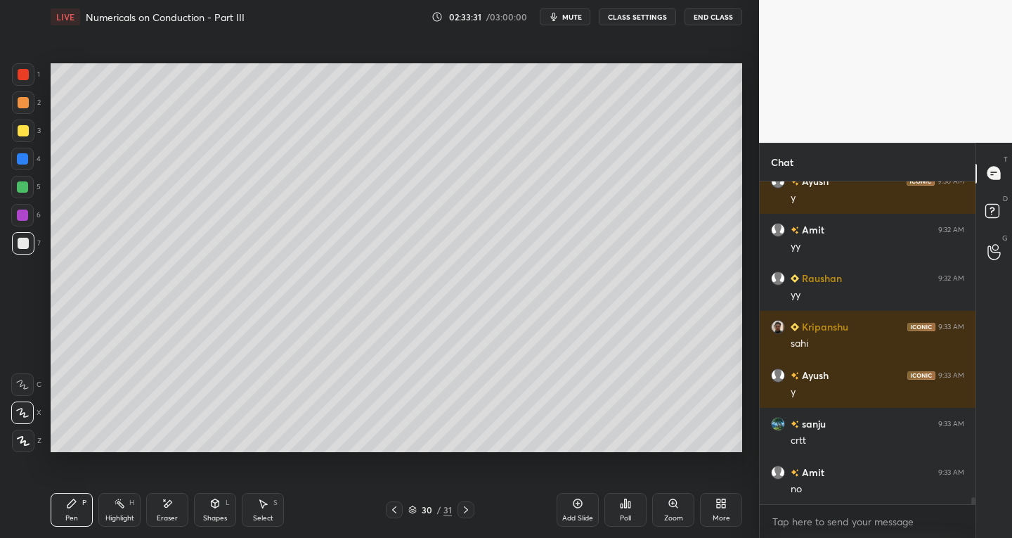
click at [173, 517] on div "Eraser" at bounding box center [167, 517] width 21 height 7
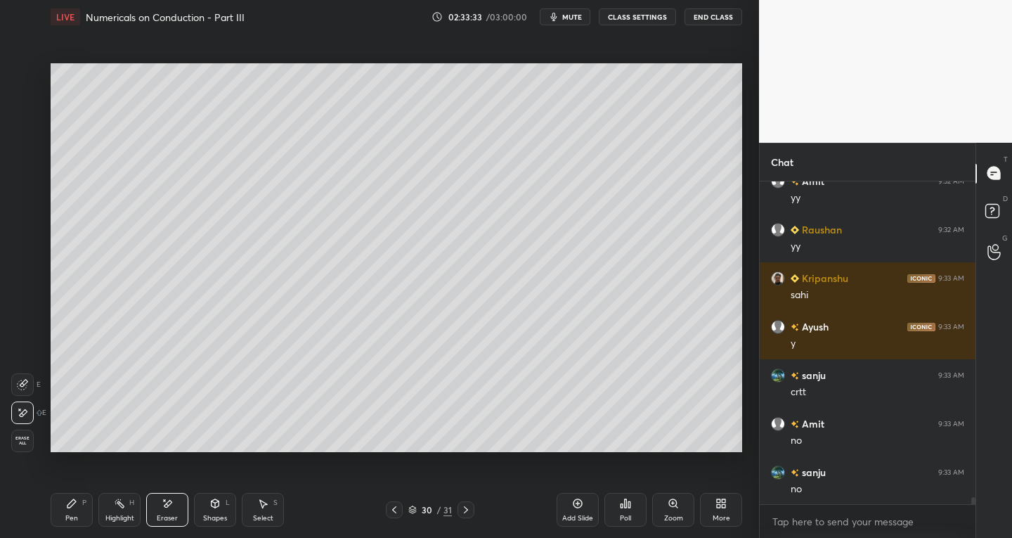
click at [264, 508] on icon at bounding box center [262, 503] width 11 height 11
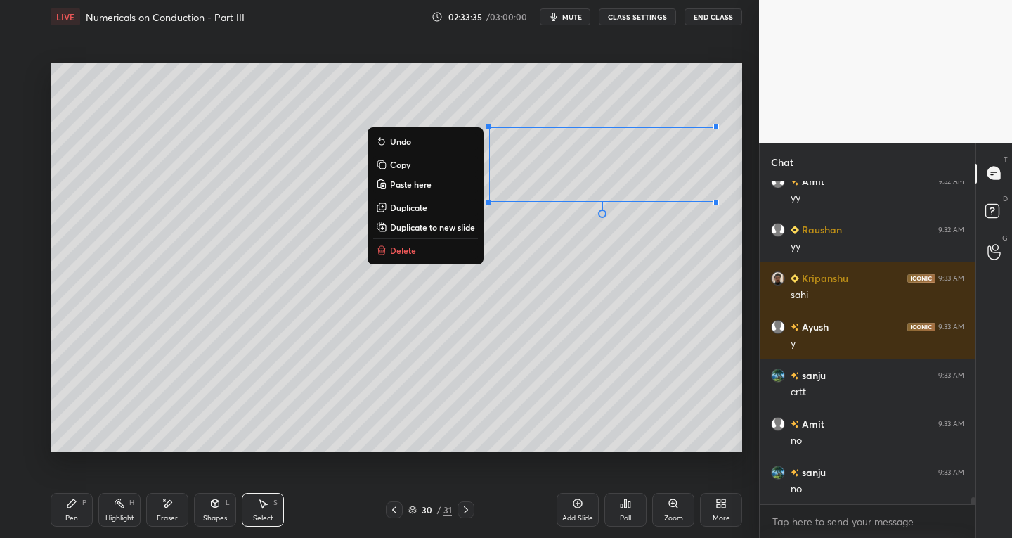
click at [430, 224] on p "Duplicate to new slide" at bounding box center [432, 226] width 85 height 11
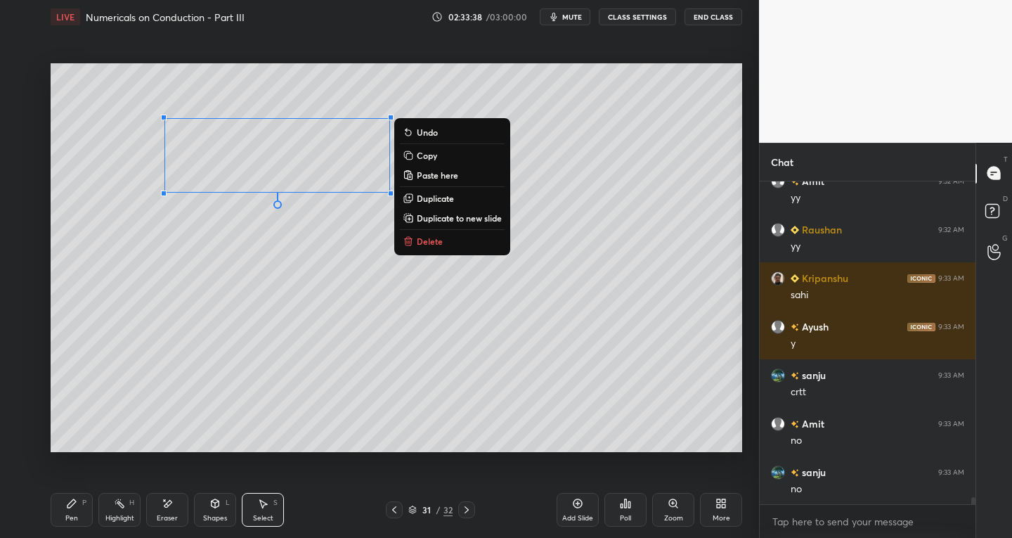
scroll to position [14609, 0]
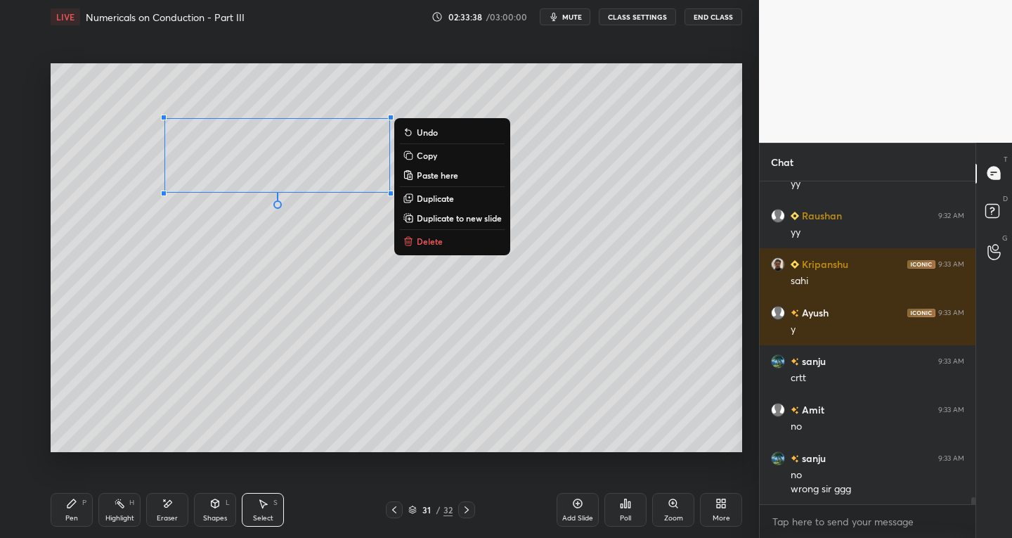
click at [77, 501] on icon at bounding box center [71, 503] width 11 height 11
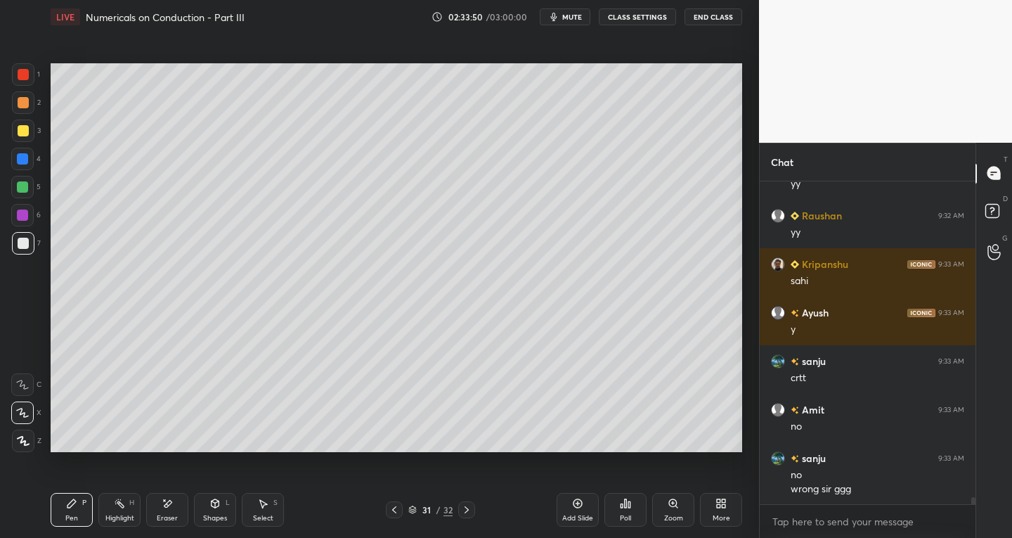
scroll to position [14623, 0]
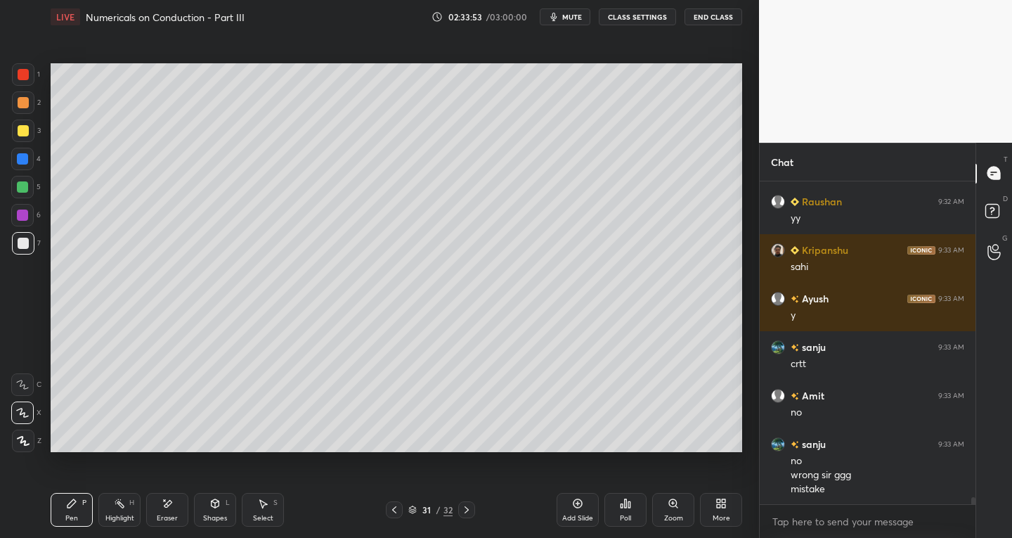
click at [393, 507] on icon at bounding box center [394, 509] width 11 height 11
click at [462, 513] on icon at bounding box center [466, 509] width 11 height 11
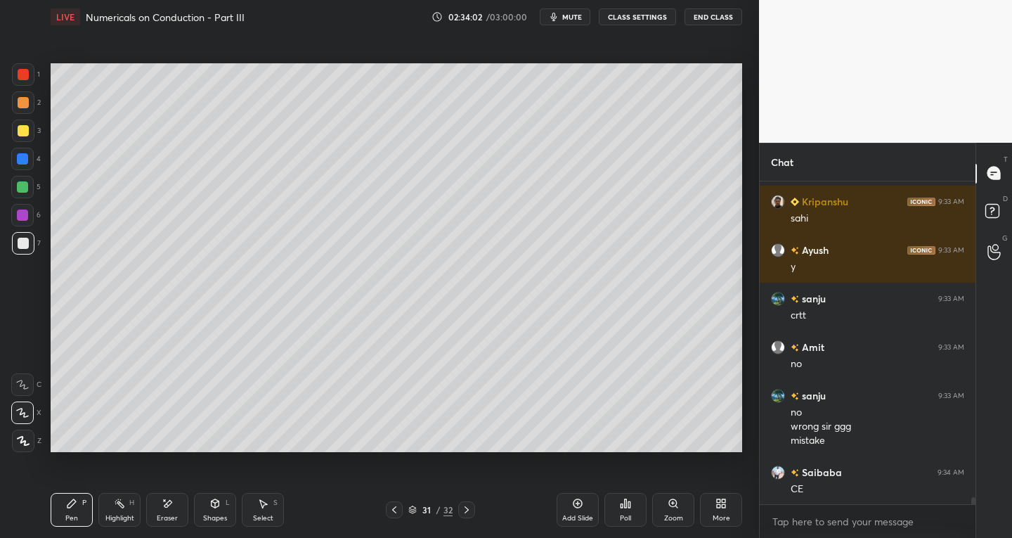
click at [176, 517] on div "Eraser" at bounding box center [167, 517] width 21 height 7
click at [89, 506] on div "Pen P" at bounding box center [72, 510] width 42 height 34
click at [166, 504] on icon at bounding box center [168, 503] width 8 height 7
click at [73, 507] on icon at bounding box center [71, 503] width 11 height 11
click at [263, 514] on div "Select" at bounding box center [263, 517] width 20 height 7
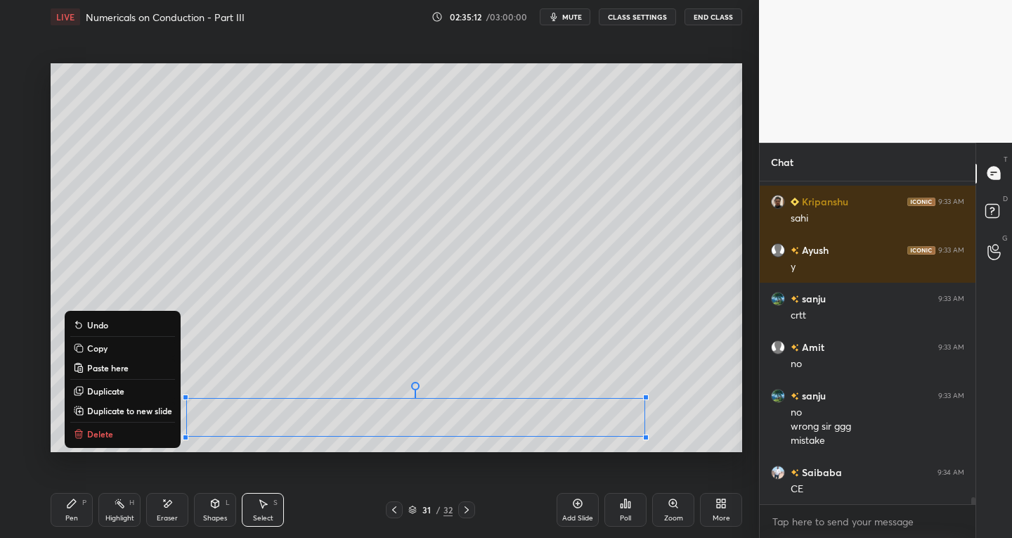
click at [153, 415] on p "Duplicate to new slide" at bounding box center [129, 410] width 85 height 11
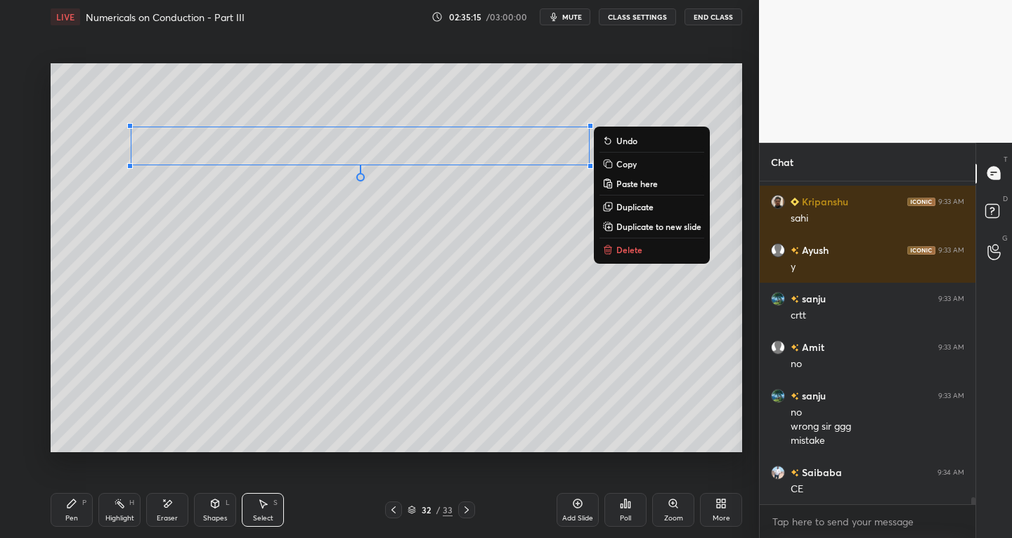
click at [69, 514] on div "Pen" at bounding box center [71, 517] width 13 height 7
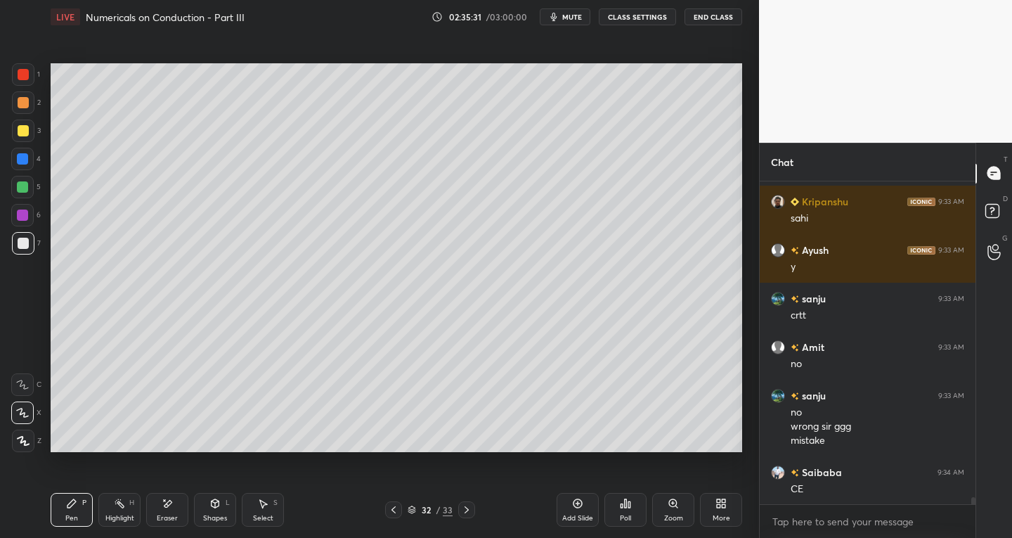
click at [210, 510] on div "Shapes L" at bounding box center [215, 510] width 42 height 34
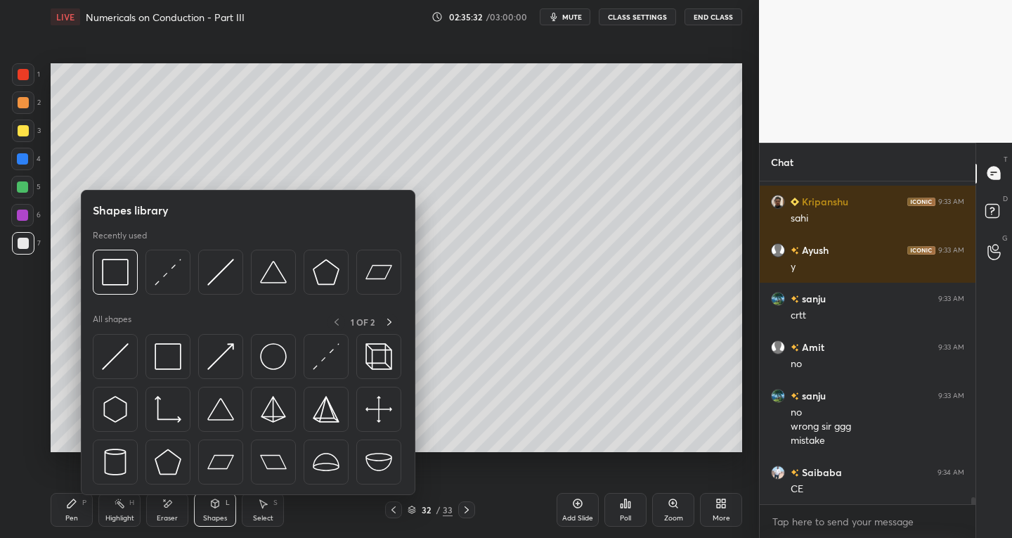
click at [155, 363] on img at bounding box center [168, 356] width 27 height 27
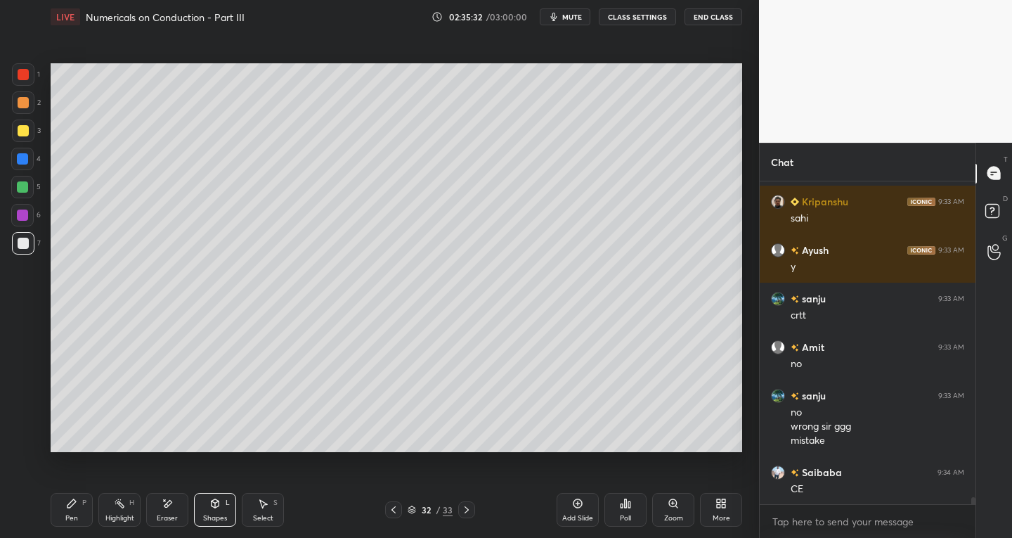
click at [16, 86] on div "1" at bounding box center [26, 77] width 28 height 28
click at [23, 244] on div at bounding box center [23, 243] width 11 height 11
click at [80, 507] on div "Pen P" at bounding box center [72, 510] width 42 height 34
click at [472, 512] on icon at bounding box center [466, 509] width 11 height 11
click at [465, 509] on icon at bounding box center [466, 509] width 11 height 11
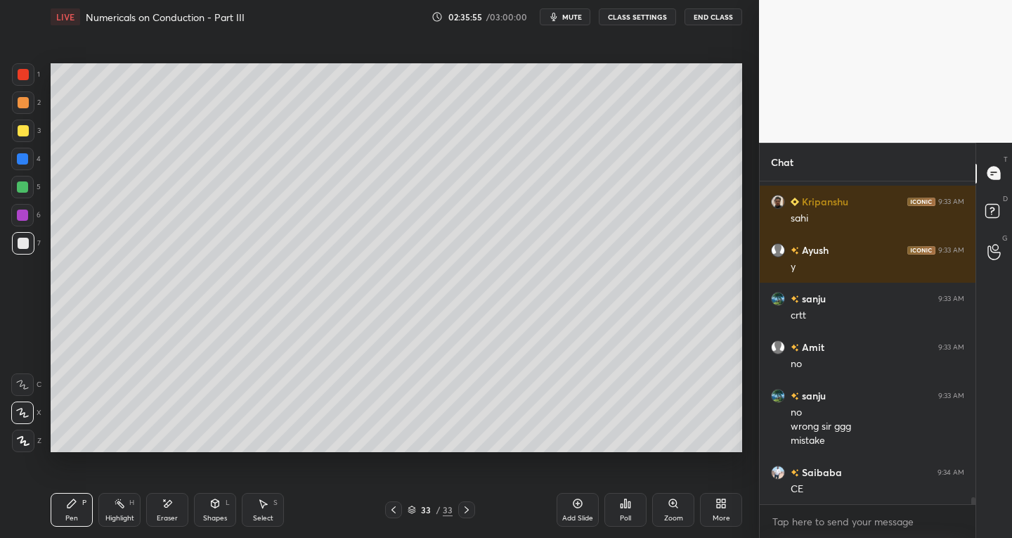
click at [395, 513] on icon at bounding box center [393, 509] width 11 height 11
click at [394, 513] on icon at bounding box center [393, 509] width 11 height 11
click at [465, 510] on icon at bounding box center [466, 509] width 11 height 11
click at [464, 509] on icon at bounding box center [466, 509] width 11 height 11
click at [465, 507] on icon at bounding box center [467, 509] width 4 height 7
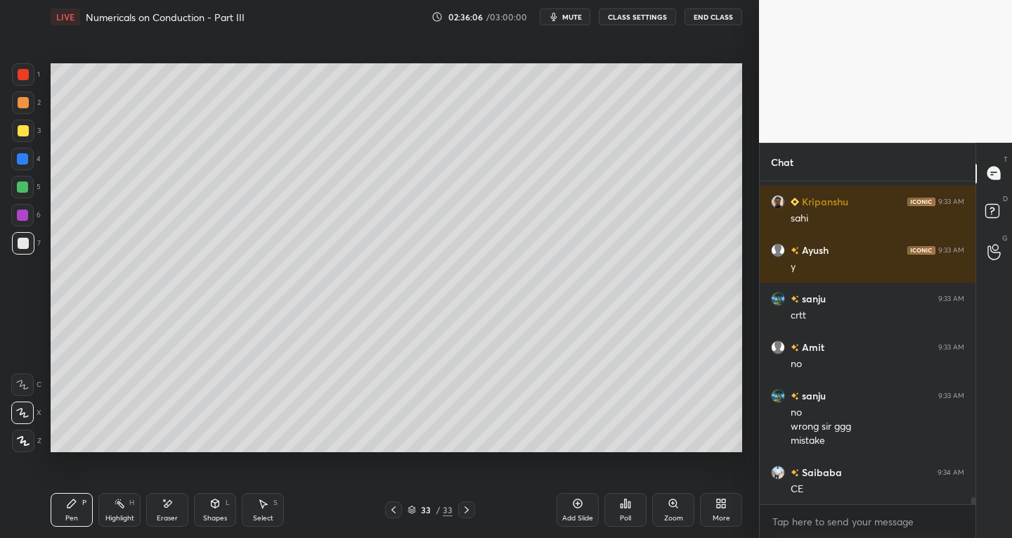
click at [399, 516] on div at bounding box center [393, 509] width 17 height 17
click at [266, 506] on icon at bounding box center [262, 503] width 11 height 11
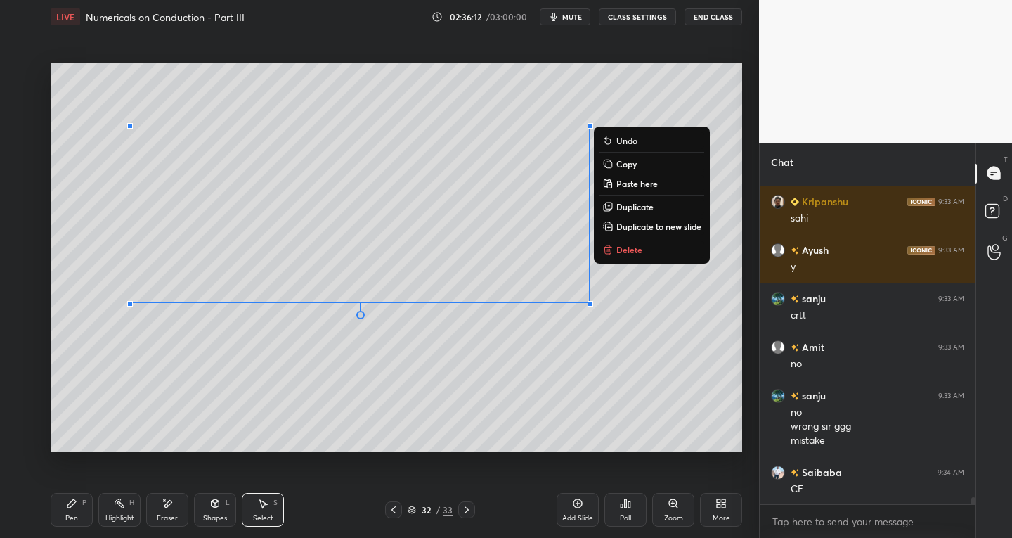
click at [623, 165] on p "Copy" at bounding box center [626, 163] width 20 height 11
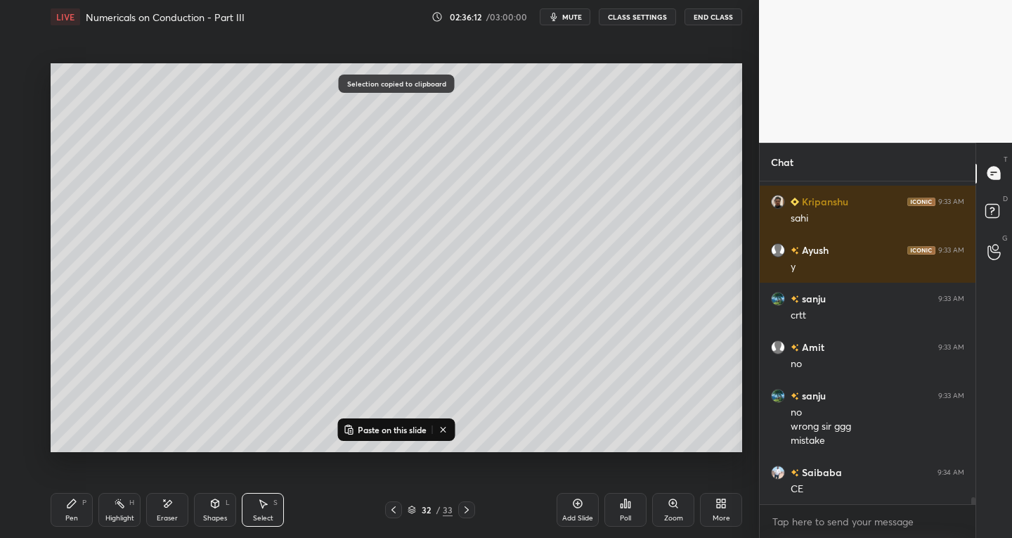
click at [464, 508] on icon at bounding box center [466, 509] width 11 height 11
click at [465, 507] on icon at bounding box center [467, 509] width 4 height 7
click at [569, 505] on div "Add Slide" at bounding box center [578, 510] width 42 height 34
click at [372, 427] on p "Paste on this slide" at bounding box center [392, 429] width 69 height 11
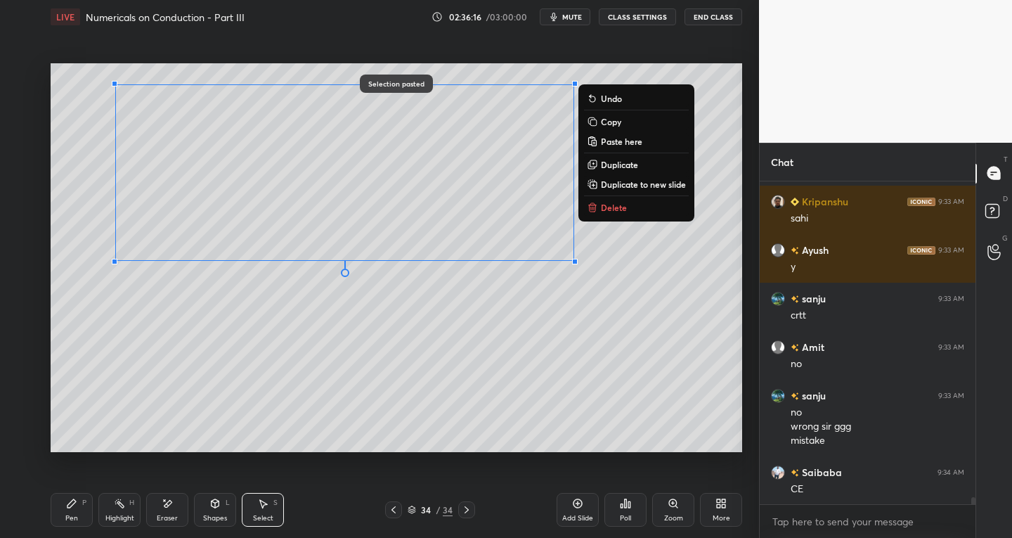
click at [394, 511] on icon at bounding box center [393, 509] width 4 height 7
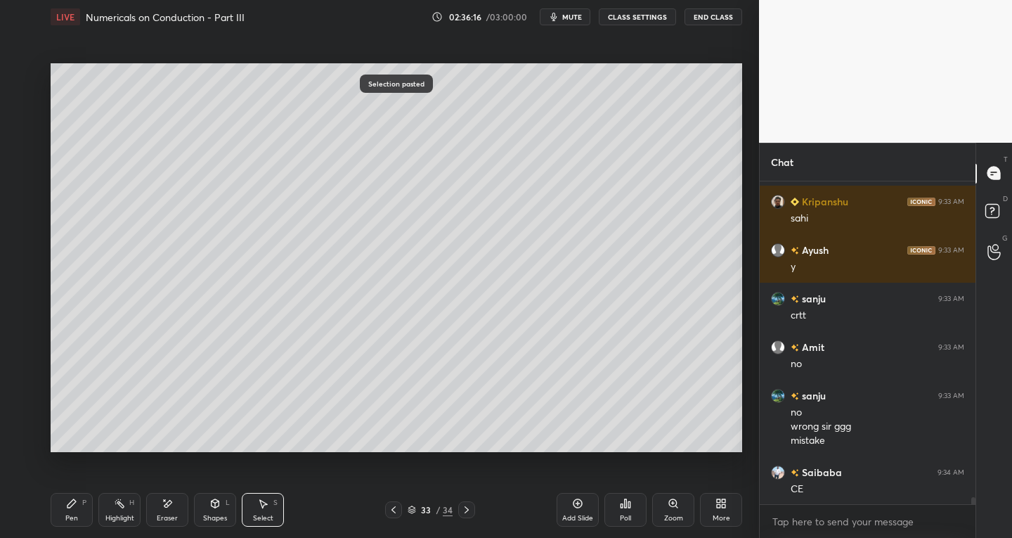
click at [396, 510] on icon at bounding box center [393, 509] width 11 height 11
click at [169, 514] on div "Eraser" at bounding box center [167, 517] width 21 height 7
click at [31, 432] on div "Erase all" at bounding box center [22, 440] width 22 height 22
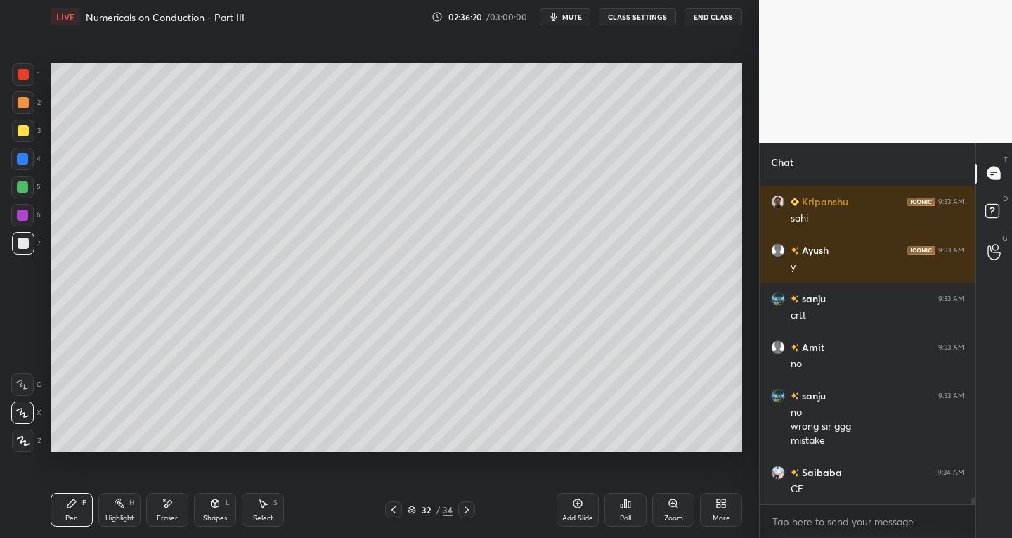
click at [473, 508] on div at bounding box center [466, 509] width 17 height 17
click at [467, 508] on icon at bounding box center [467, 509] width 4 height 7
click at [467, 510] on icon at bounding box center [466, 509] width 11 height 11
click at [468, 508] on icon at bounding box center [466, 509] width 11 height 11
click at [469, 511] on icon at bounding box center [466, 509] width 11 height 11
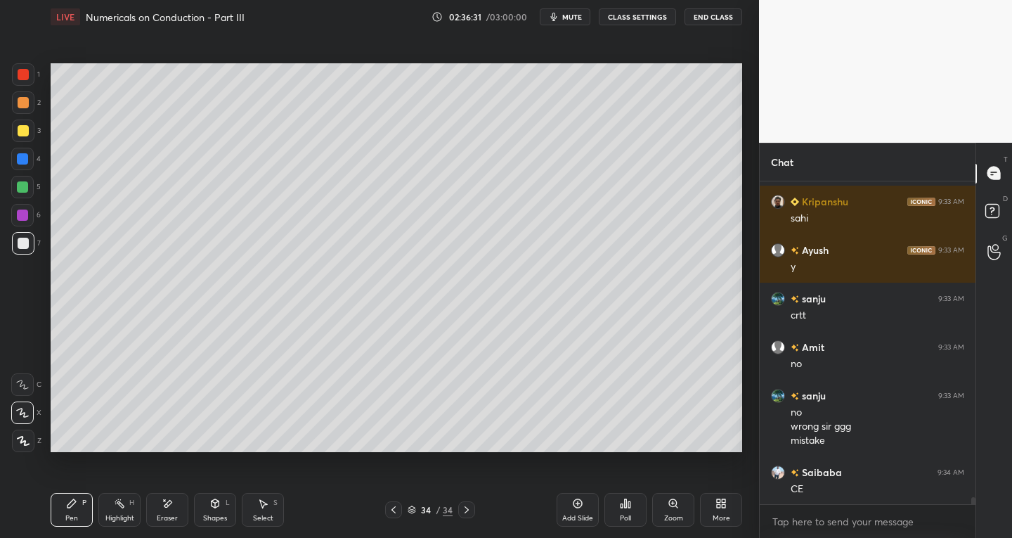
click at [576, 505] on icon at bounding box center [577, 503] width 11 height 11
click at [395, 507] on icon at bounding box center [393, 509] width 11 height 11
click at [468, 509] on icon at bounding box center [466, 509] width 11 height 11
click at [394, 511] on icon at bounding box center [393, 509] width 4 height 7
click at [467, 512] on icon at bounding box center [466, 509] width 11 height 11
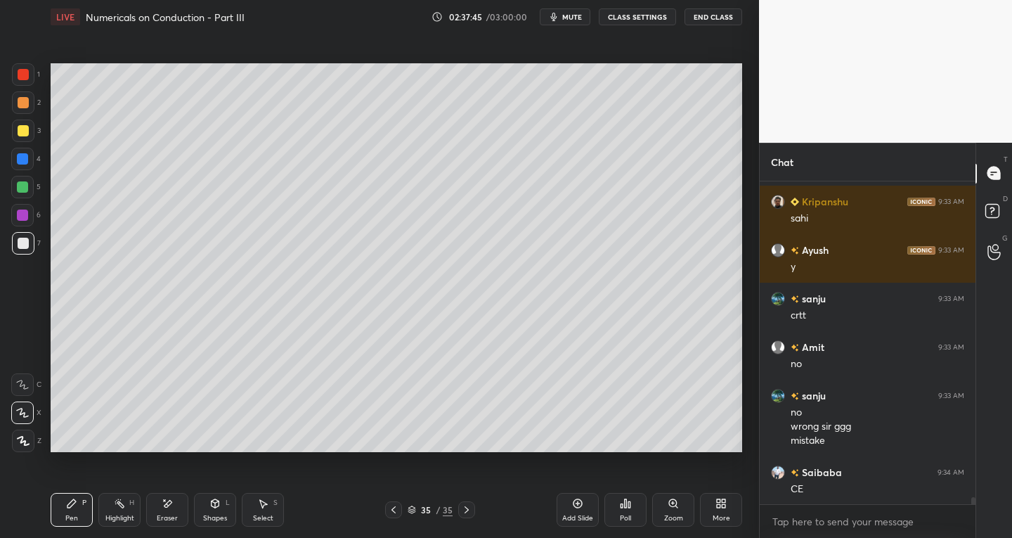
click at [396, 511] on icon at bounding box center [393, 509] width 11 height 11
click at [465, 512] on icon at bounding box center [467, 509] width 4 height 7
click at [249, 519] on div "Select S" at bounding box center [263, 510] width 42 height 34
click at [217, 514] on div "Shapes" at bounding box center [215, 517] width 24 height 7
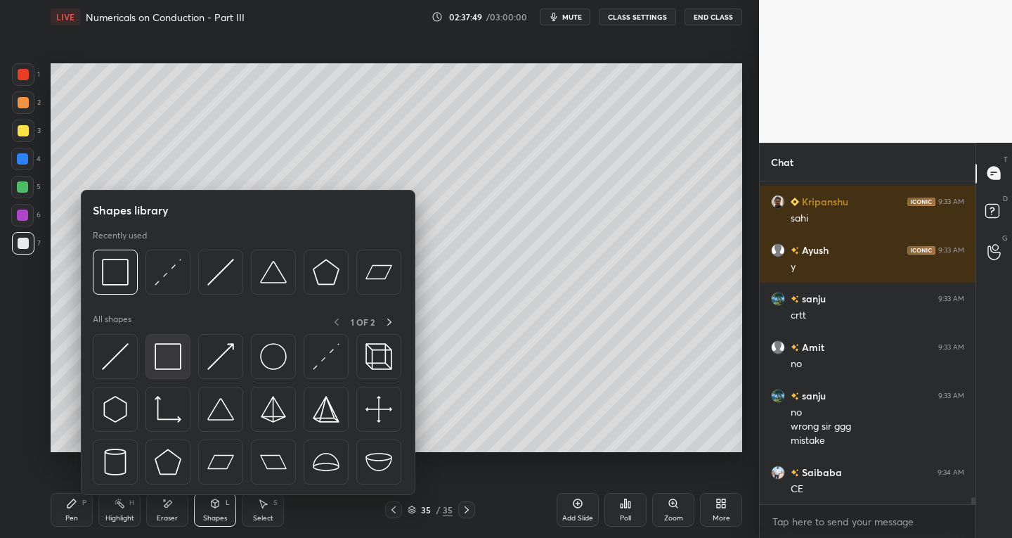
click at [171, 354] on img at bounding box center [168, 356] width 27 height 27
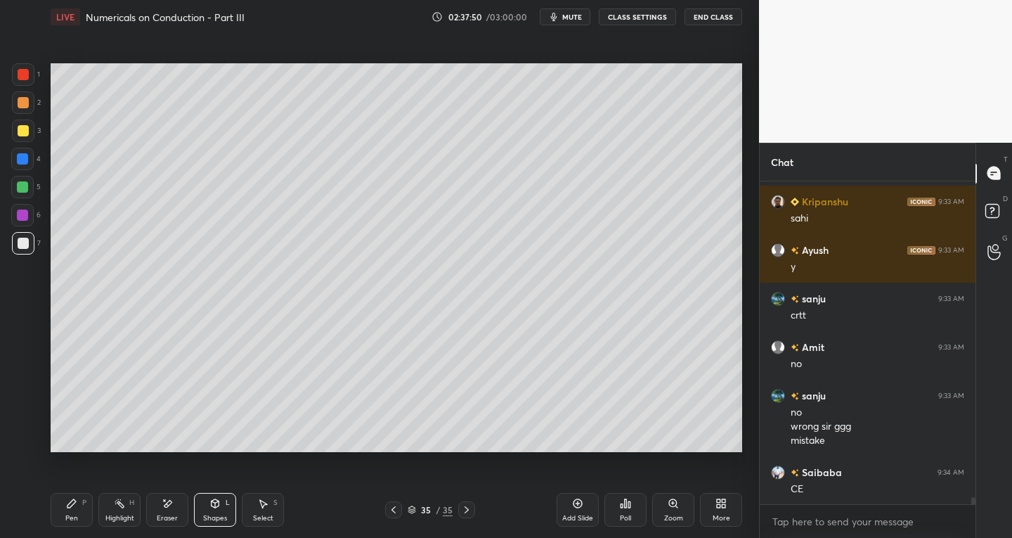
click at [32, 83] on div at bounding box center [23, 74] width 22 height 22
click at [72, 506] on icon at bounding box center [71, 503] width 11 height 11
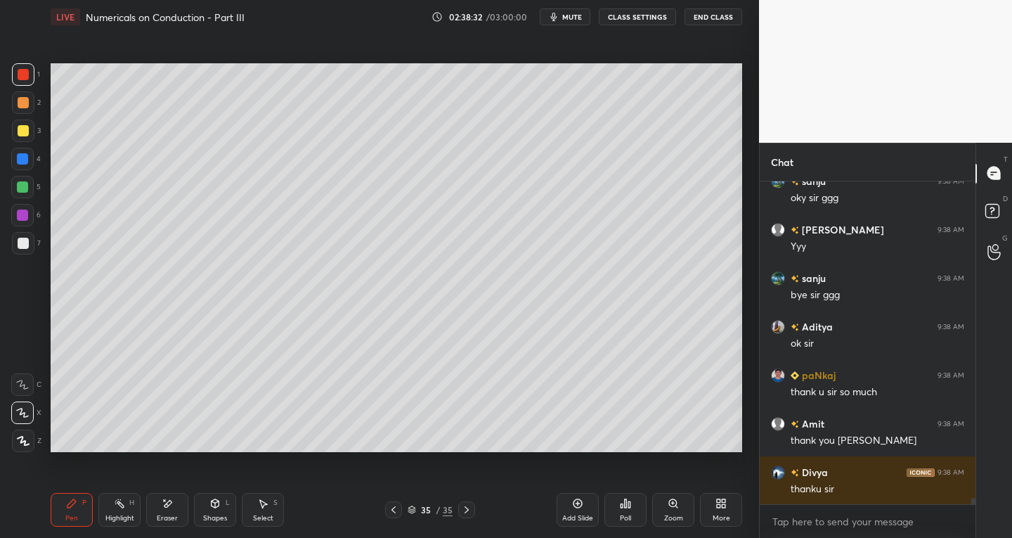
scroll to position [15496, 0]
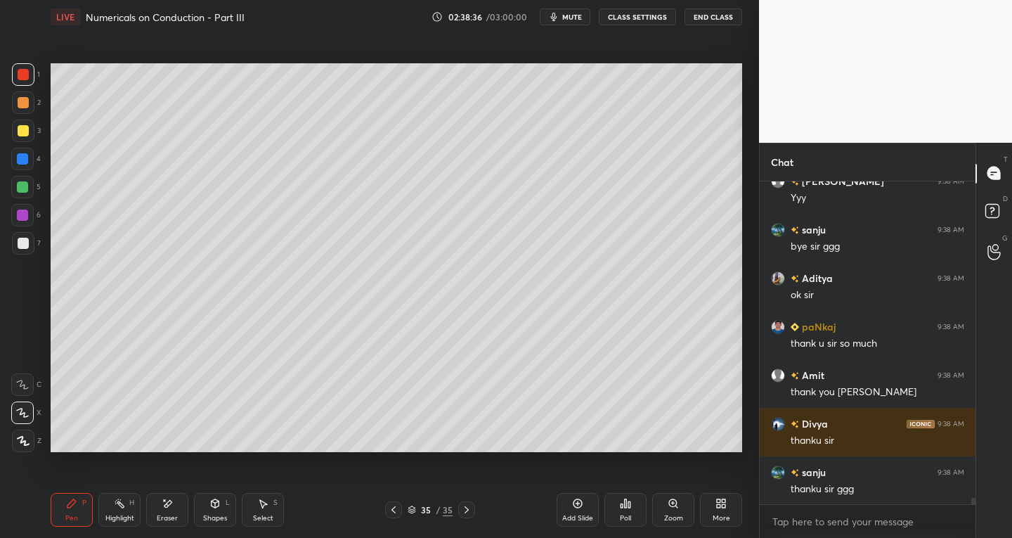
click at [714, 20] on button "End Class" at bounding box center [714, 16] width 58 height 17
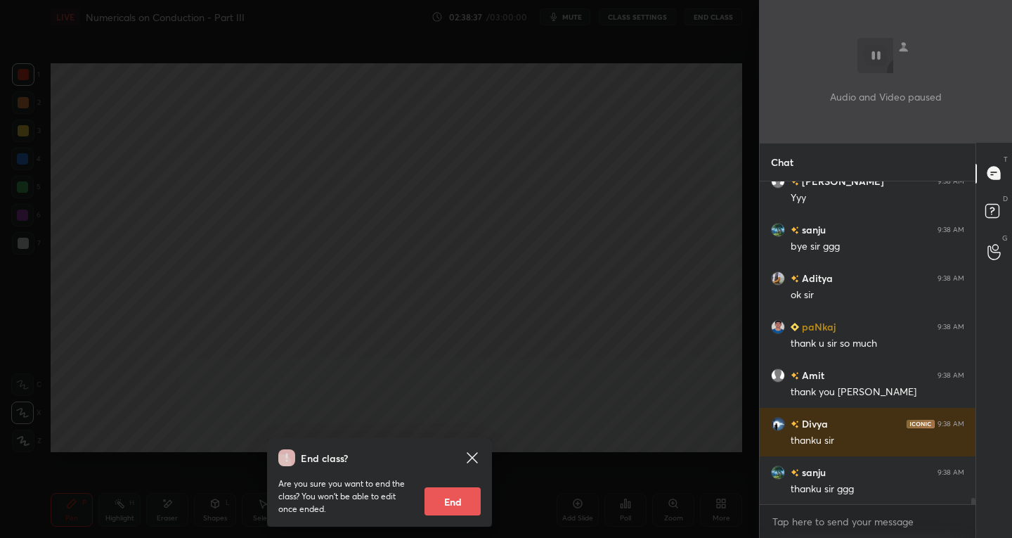
scroll to position [15545, 0]
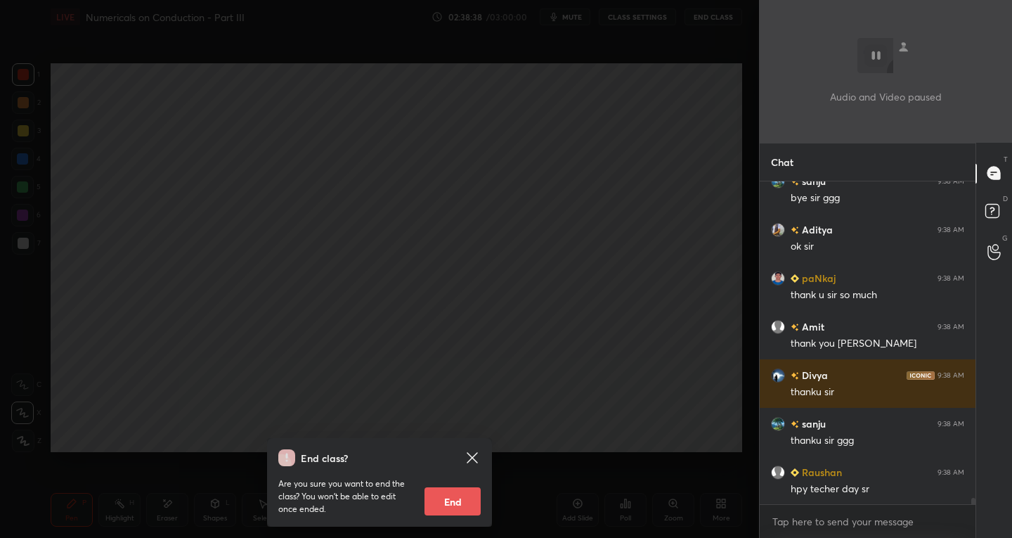
click at [460, 496] on button "End" at bounding box center [452, 501] width 56 height 28
click at [413, 496] on p "Are you sure you want to end the class? You won’t be able to edit once ended." at bounding box center [345, 496] width 135 height 38
type textarea "x"
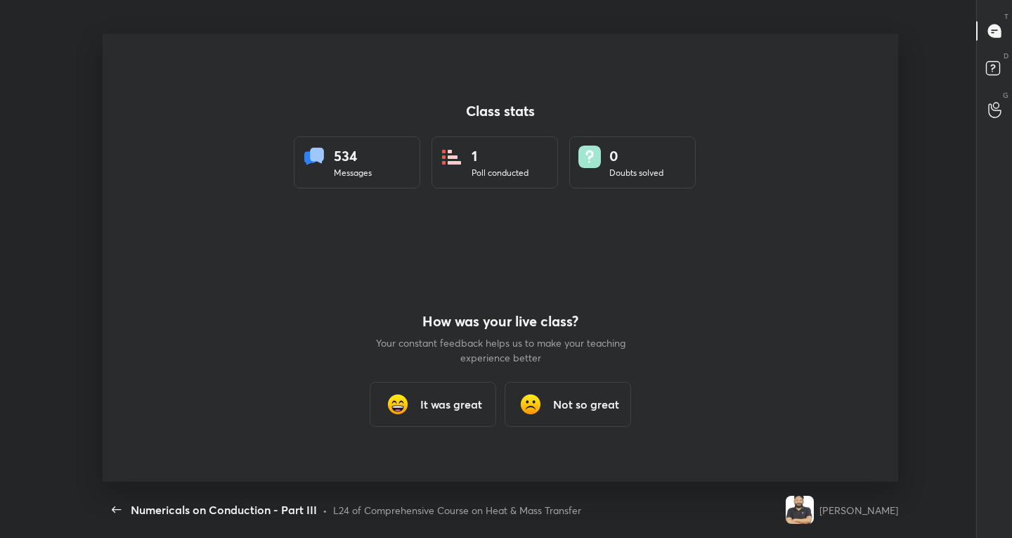
scroll to position [0, 0]
click at [439, 413] on div "It was great" at bounding box center [433, 404] width 127 height 45
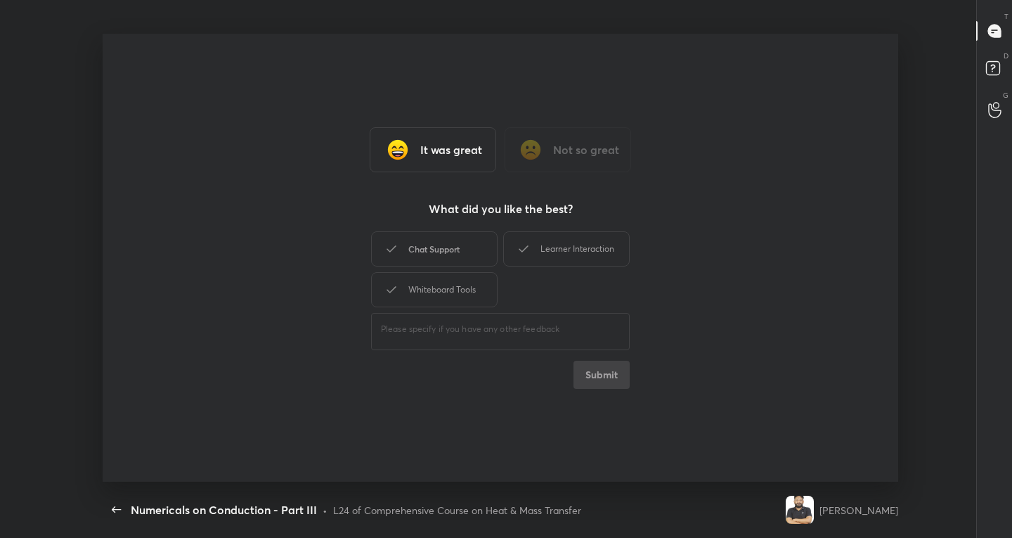
click at [441, 253] on div "Chat Support" at bounding box center [434, 248] width 127 height 35
click at [437, 294] on div "Whiteboard Tools" at bounding box center [434, 289] width 127 height 35
click at [447, 256] on div "Chat Support" at bounding box center [434, 248] width 127 height 35
click at [538, 244] on div "Learner Interaction" at bounding box center [566, 248] width 127 height 35
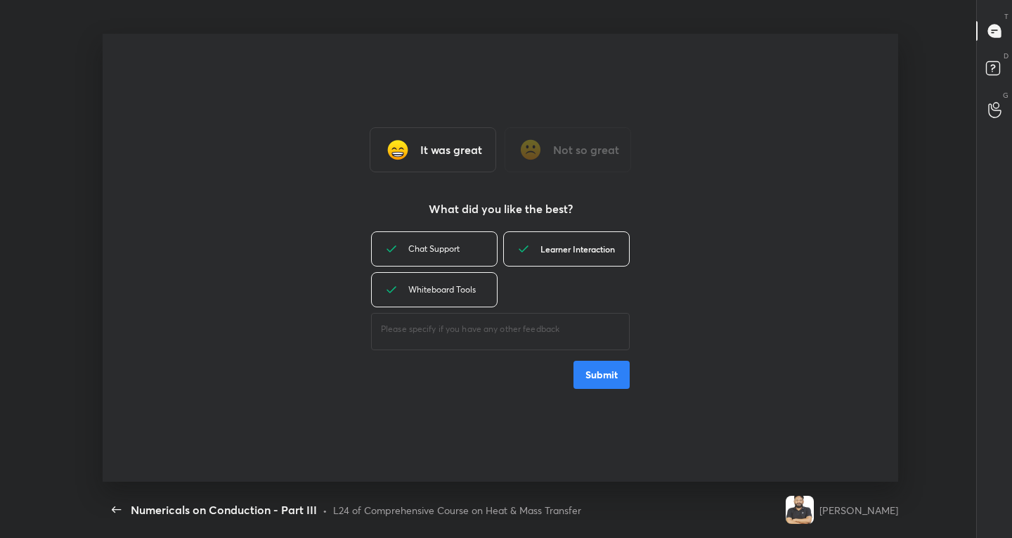
click at [538, 244] on div "Learner Interaction" at bounding box center [566, 248] width 127 height 35
click at [583, 255] on div "Learner Interaction" at bounding box center [566, 248] width 127 height 35
click at [599, 375] on button "Submit" at bounding box center [601, 375] width 56 height 28
